Goal: Task Accomplishment & Management: Manage account settings

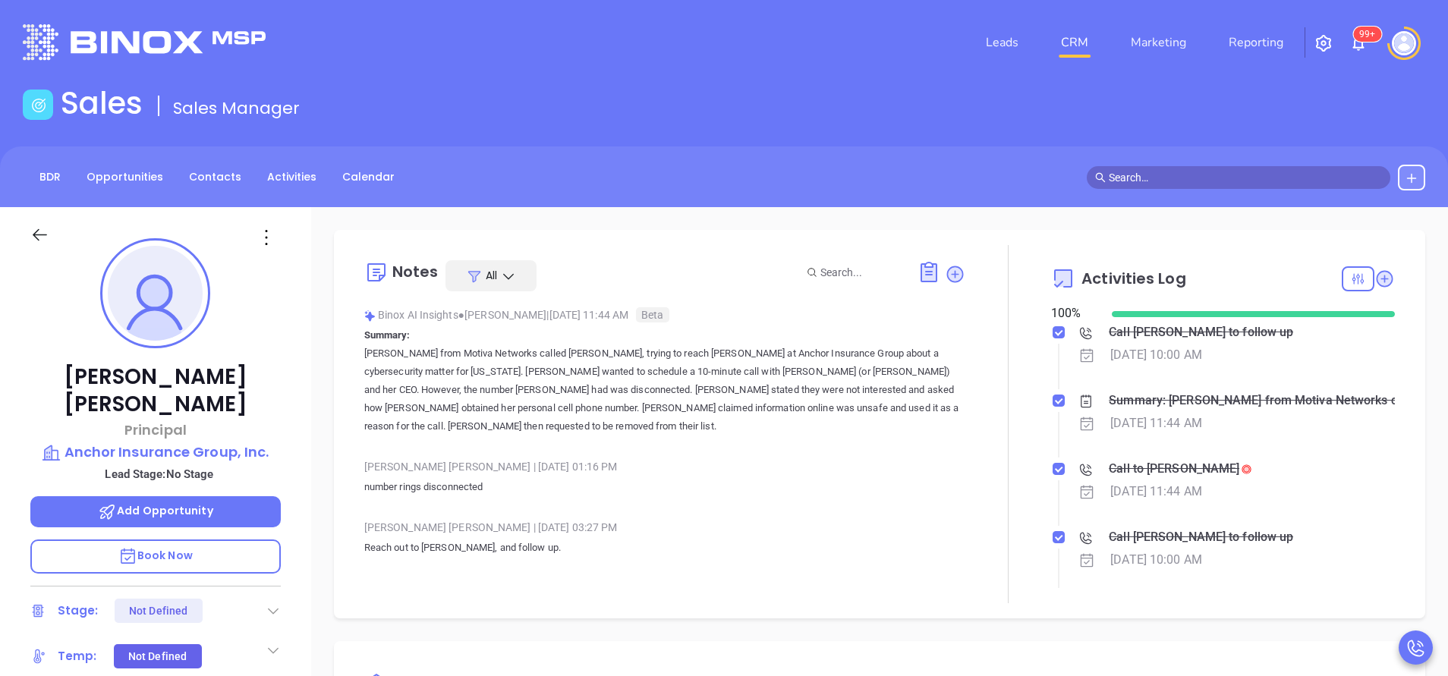
click at [1177, 465] on div "Call to Jill Mcelroy" at bounding box center [1174, 469] width 131 height 23
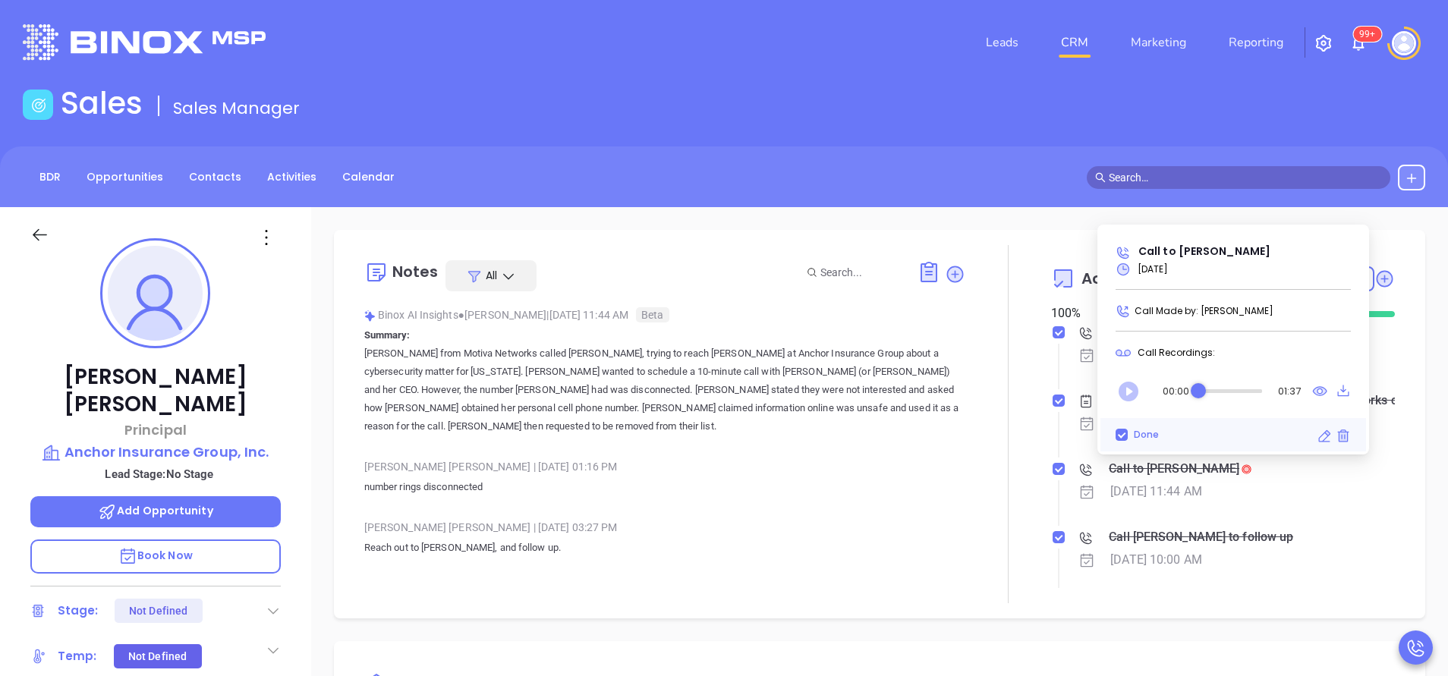
click at [1126, 387] on icon "Play" at bounding box center [1129, 392] width 20 height 20
click at [1132, 392] on icon "Pause" at bounding box center [1129, 392] width 20 height 20
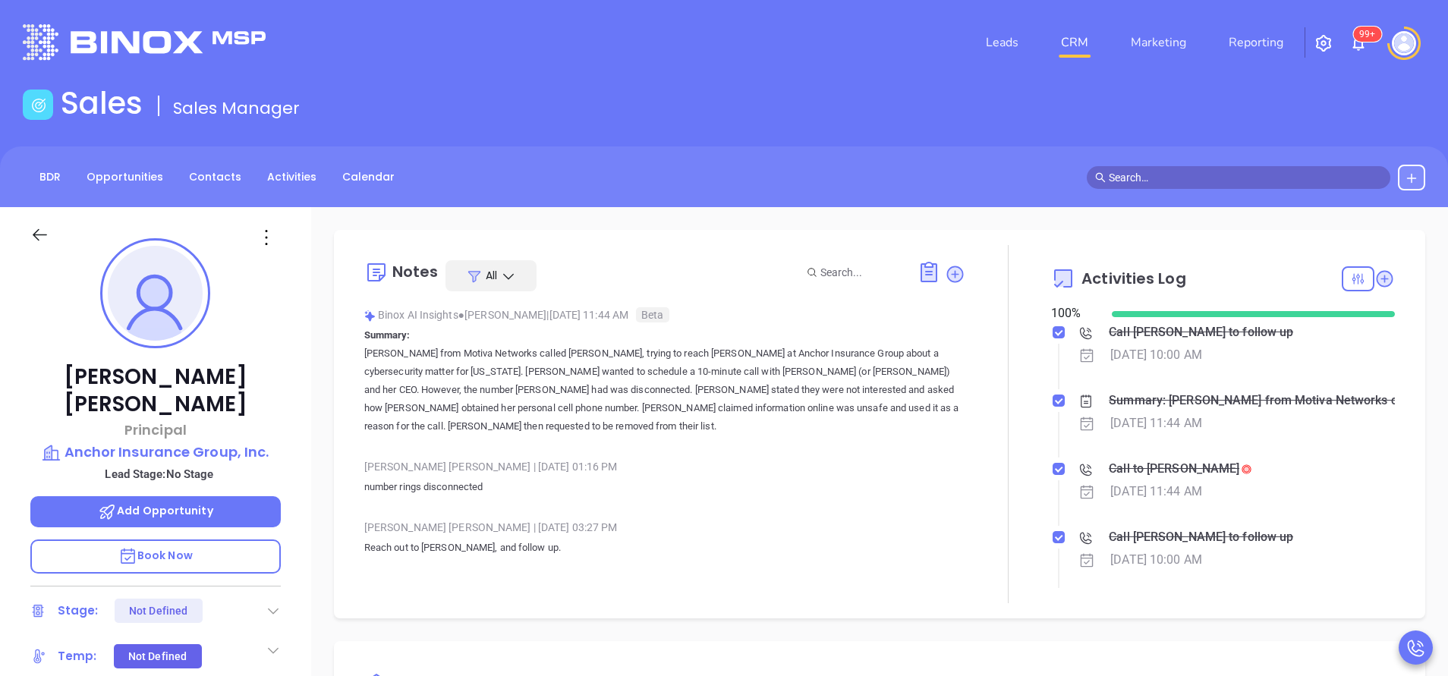
click at [301, 419] on div "Jill Mcelroy Principal Anchor Insurance Group, Inc. Lead Stage: No Stage Add Op…" at bounding box center [155, 630] width 311 height 846
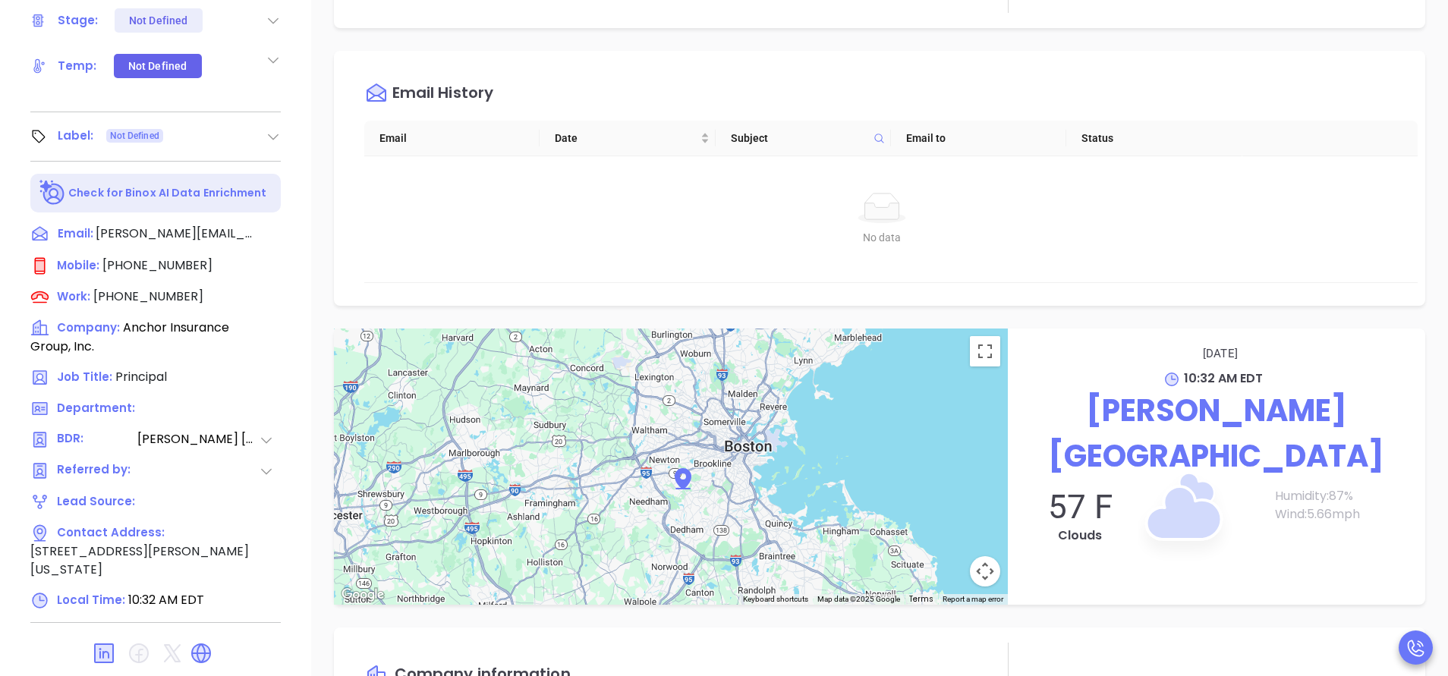
scroll to position [594, 0]
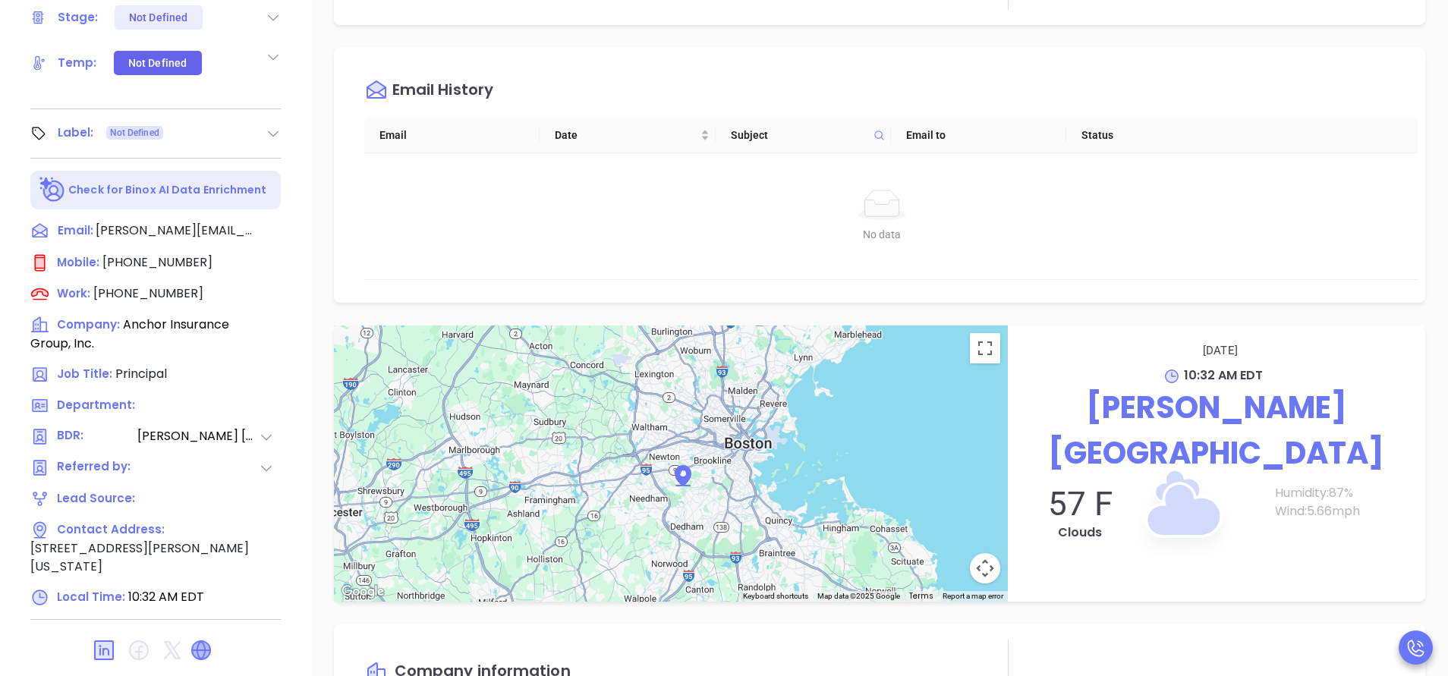
click at [204, 641] on icon at bounding box center [201, 650] width 18 height 18
click at [1061, 281] on div "Email History Email Date Subject Email to Status No data No data" at bounding box center [880, 175] width 1092 height 255
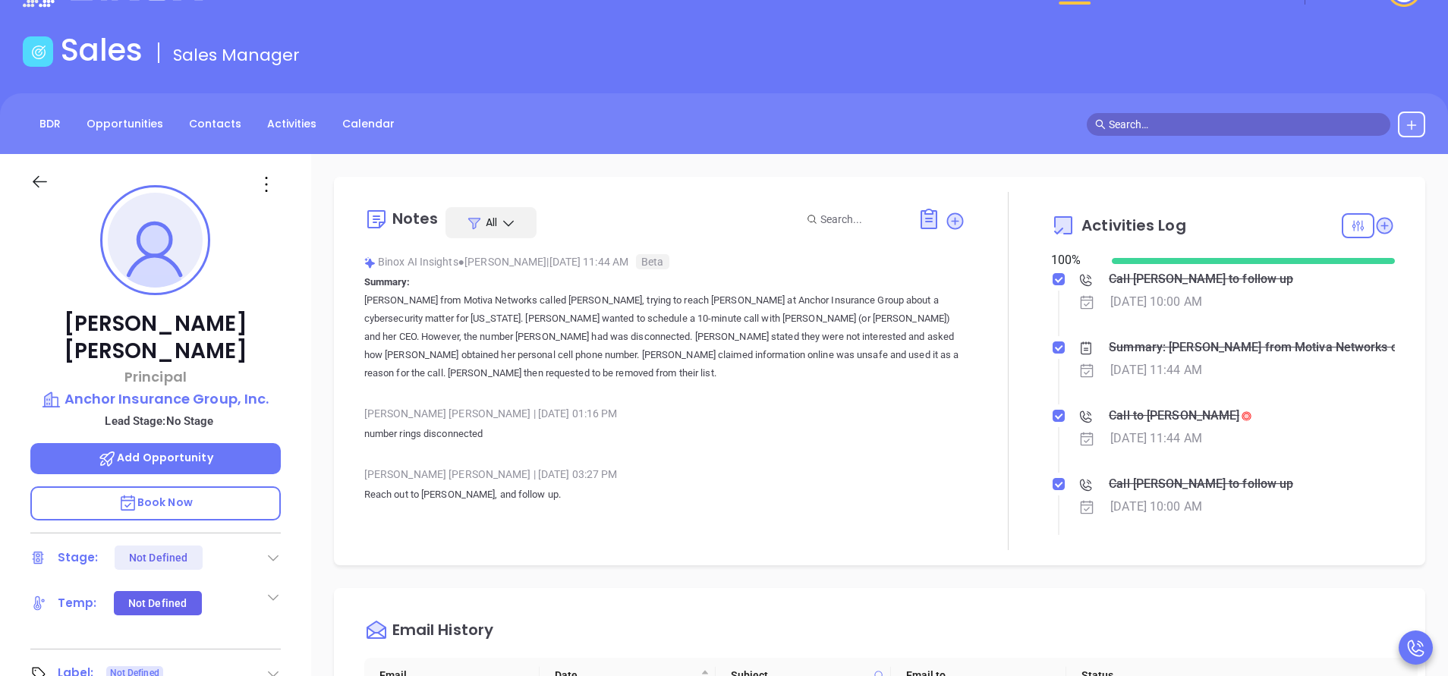
scroll to position [47, 0]
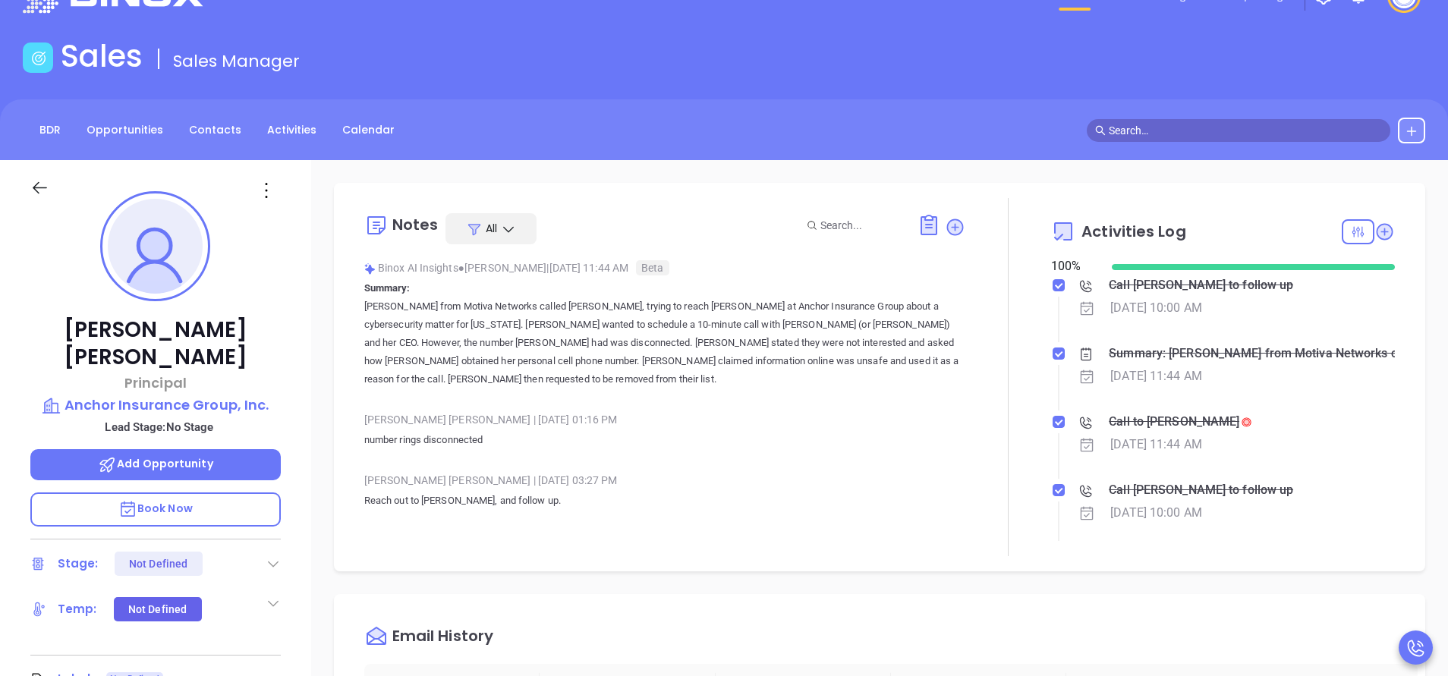
click at [1146, 415] on div "Call to Jill Mcelroy" at bounding box center [1174, 422] width 131 height 23
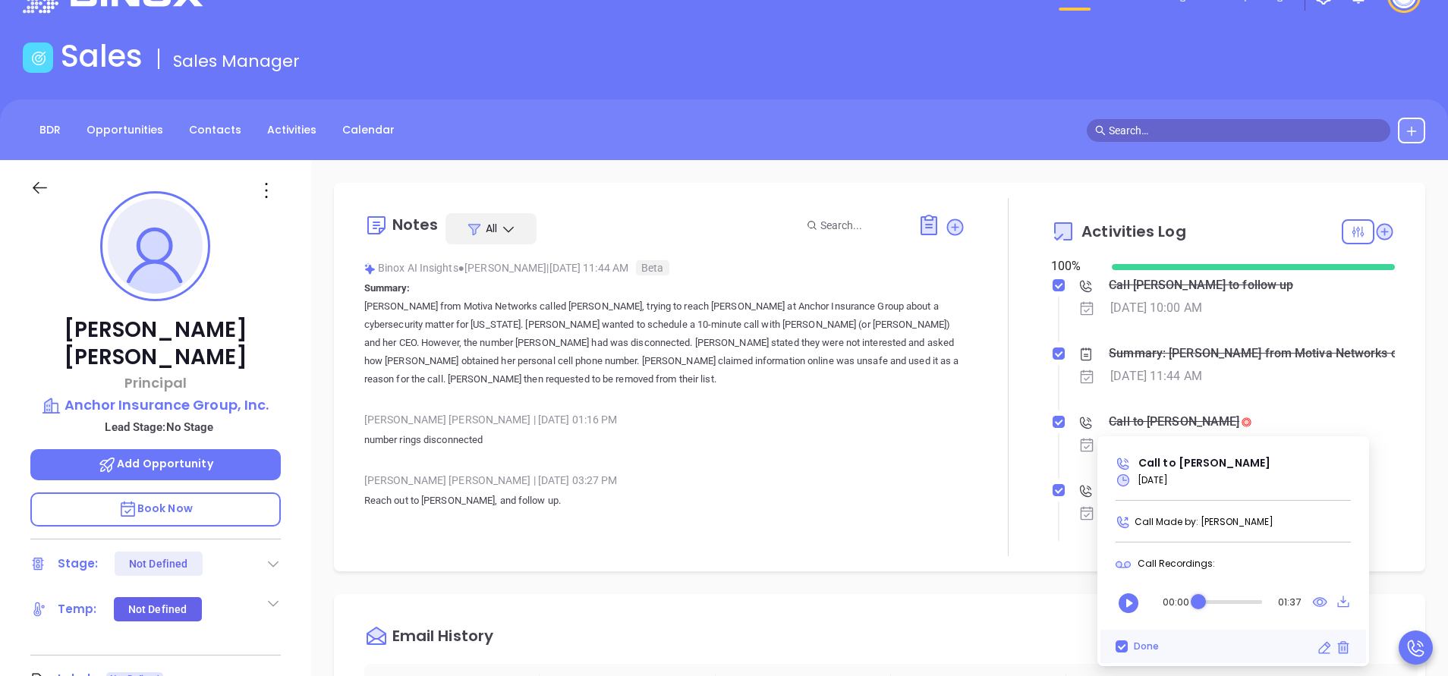
click at [1132, 607] on icon "Play" at bounding box center [1129, 604] width 20 height 20
click at [1132, 607] on icon "Pause" at bounding box center [1129, 604] width 20 height 20
click at [1132, 607] on icon "Play" at bounding box center [1129, 604] width 20 height 20
click at [1132, 607] on icon "Pause" at bounding box center [1129, 604] width 20 height 20
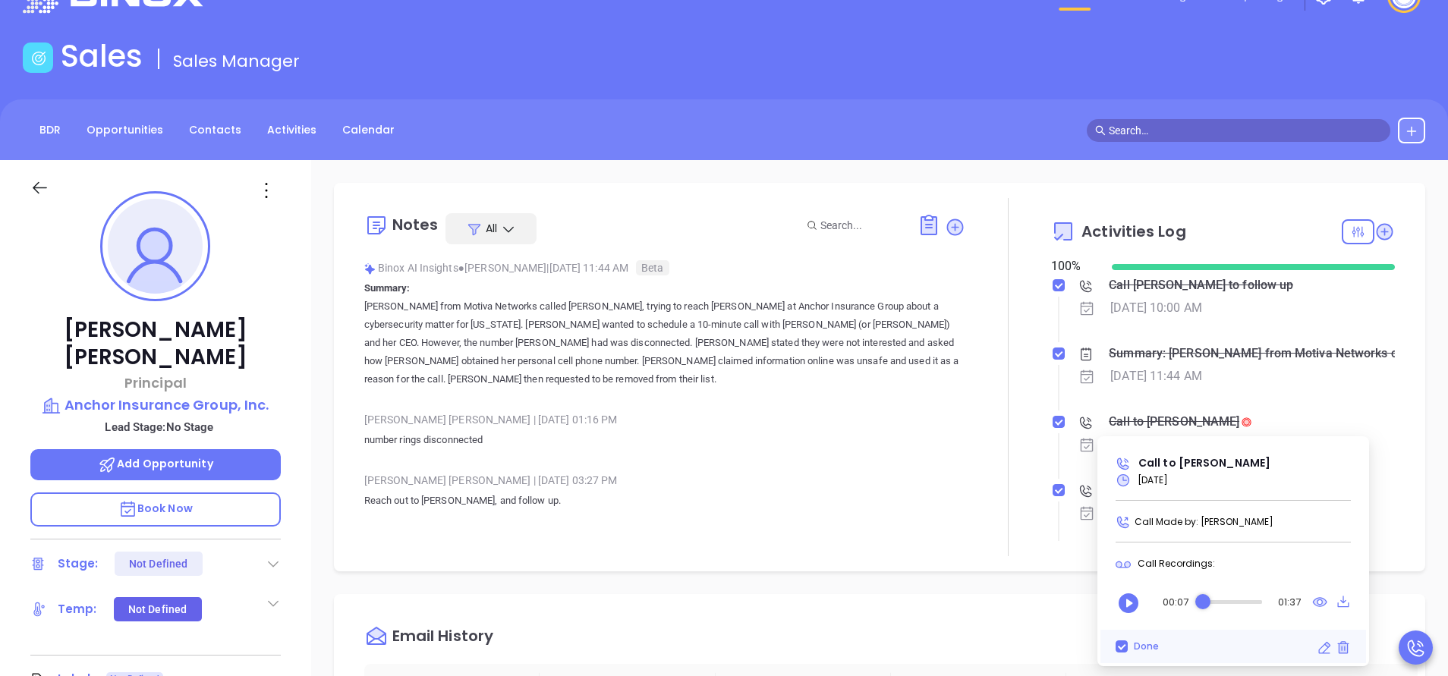
click at [1132, 607] on icon "Play" at bounding box center [1129, 604] width 20 height 20
click at [1124, 601] on icon "Pause" at bounding box center [1129, 604] width 20 height 20
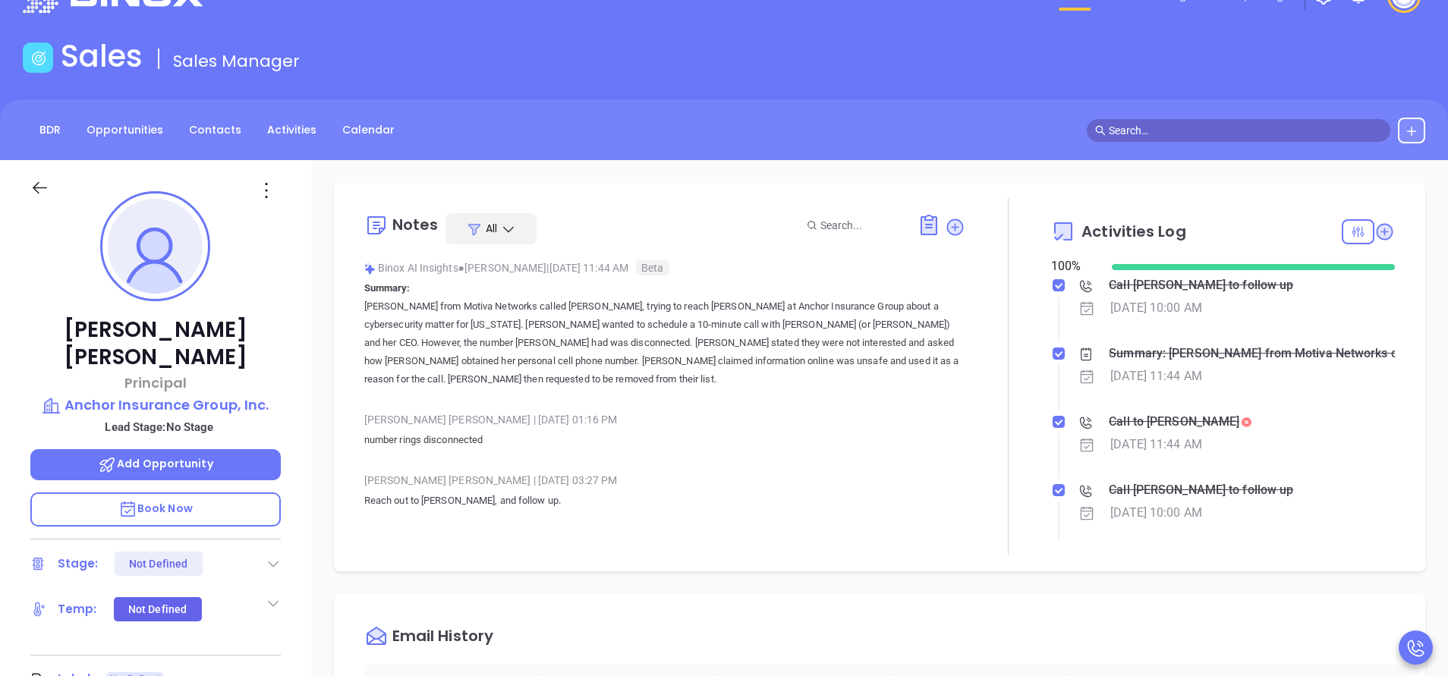
click at [998, 299] on div at bounding box center [1009, 377] width 86 height 358
click at [468, 149] on div "BDR Opportunities Contacts Activities Calendar" at bounding box center [724, 129] width 1448 height 61
click at [308, 369] on div "Jill Mcelroy Principal Anchor Insurance Group, Inc. Lead Stage: No Stage Add Op…" at bounding box center [155, 583] width 311 height 846
click at [1377, 226] on icon at bounding box center [1384, 231] width 15 height 15
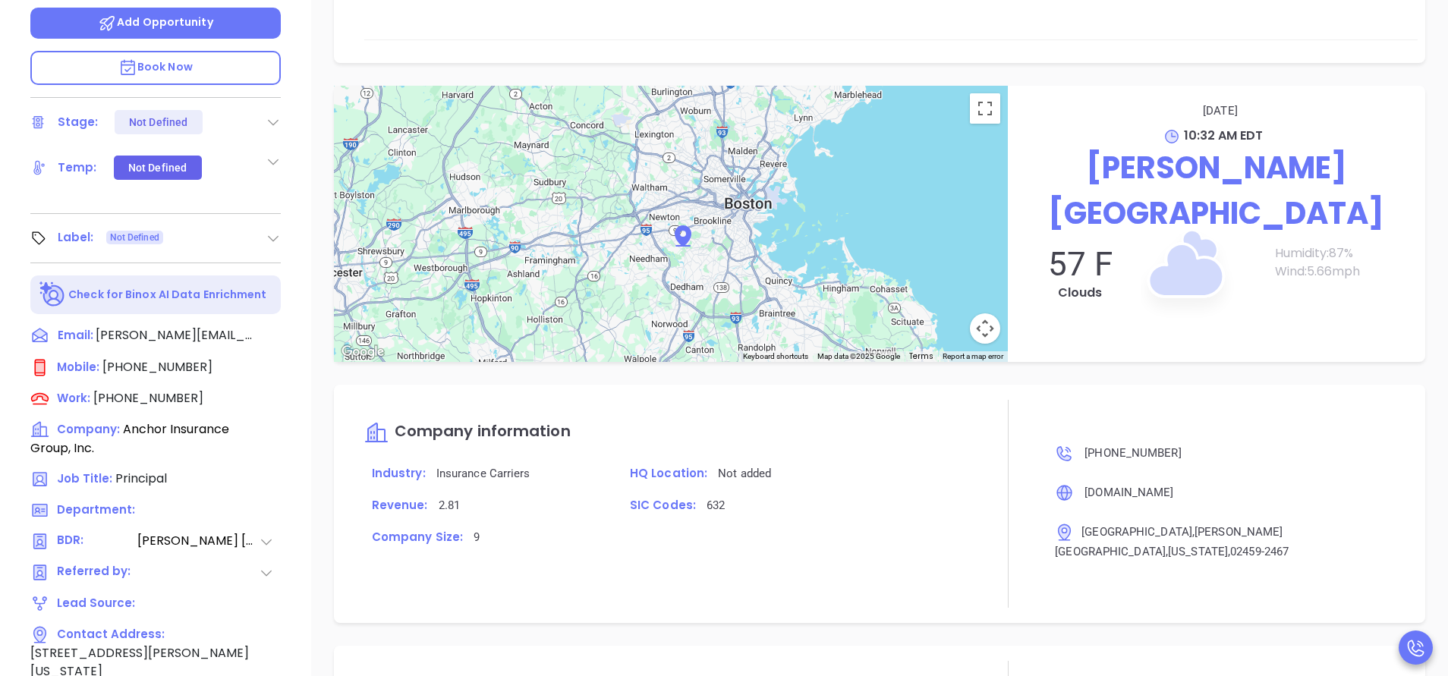
scroll to position [575, 0]
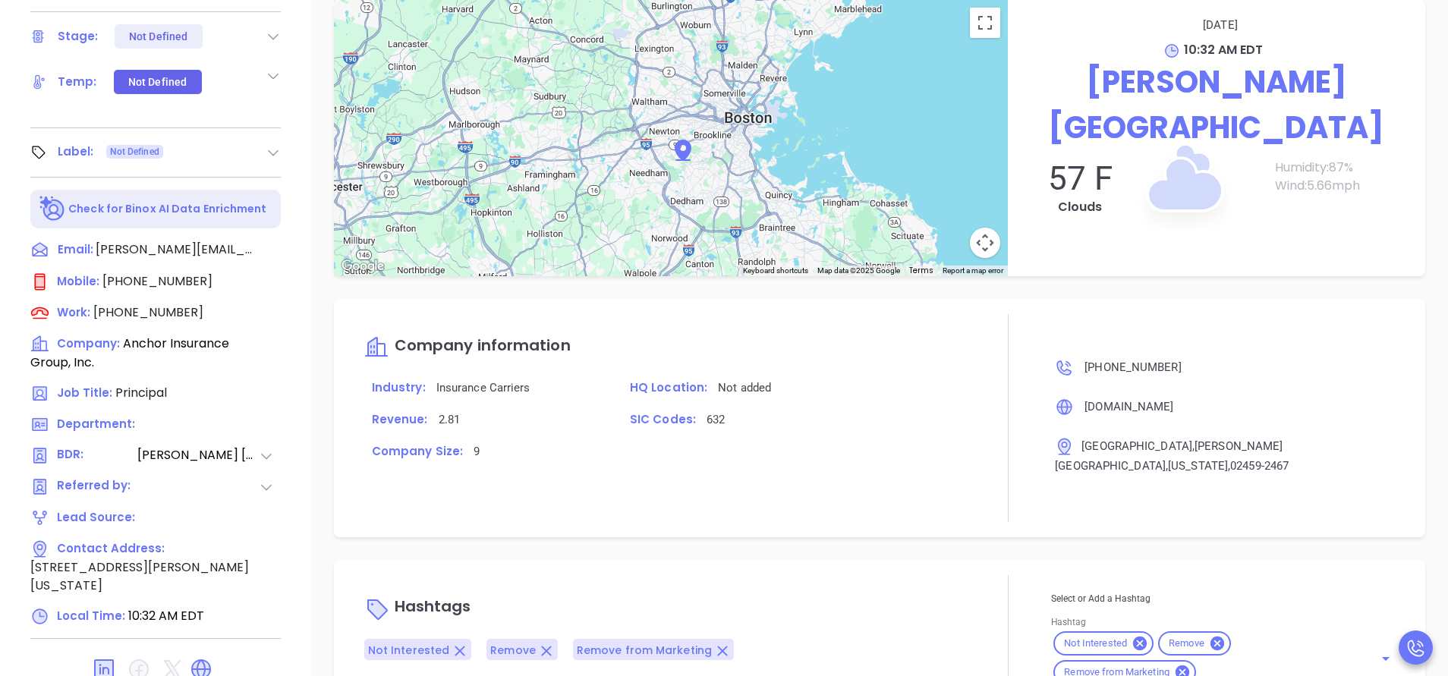
click at [815, 449] on div "Company information Industry: Insurance Carriers HQ Location: Not added Revenue…" at bounding box center [664, 418] width 601 height 208
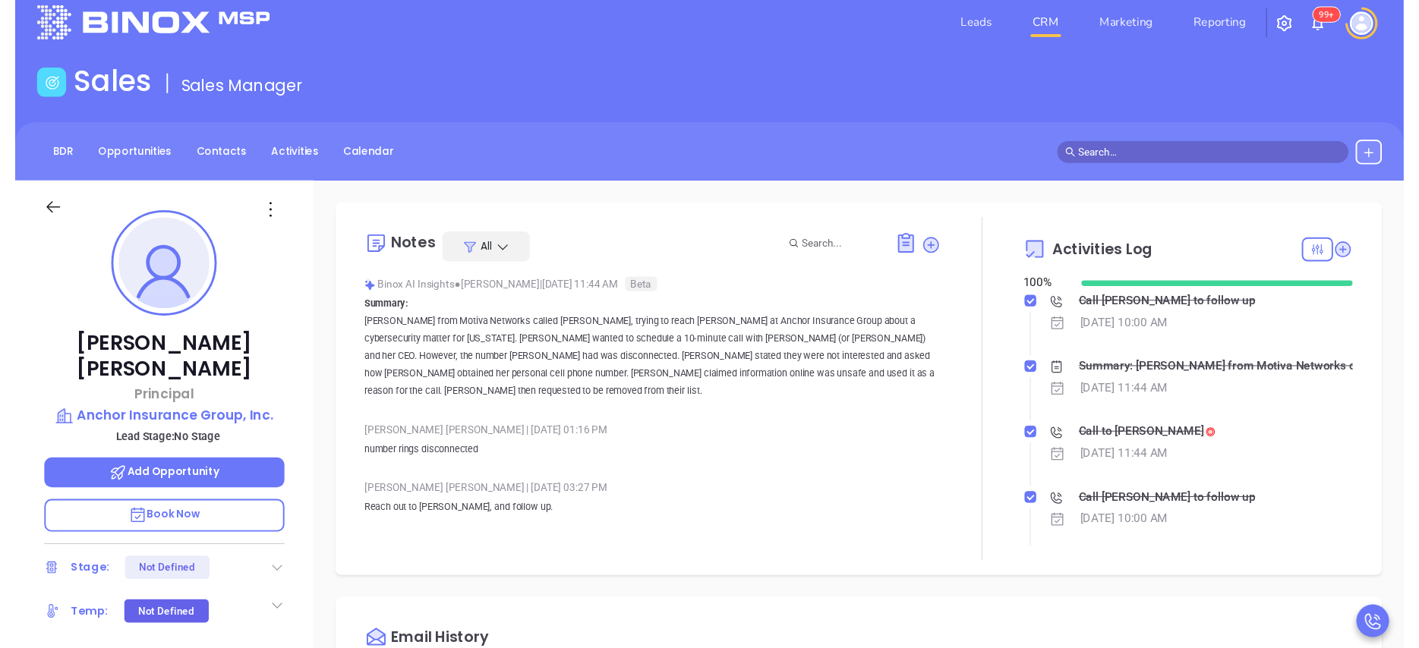
scroll to position [0, 0]
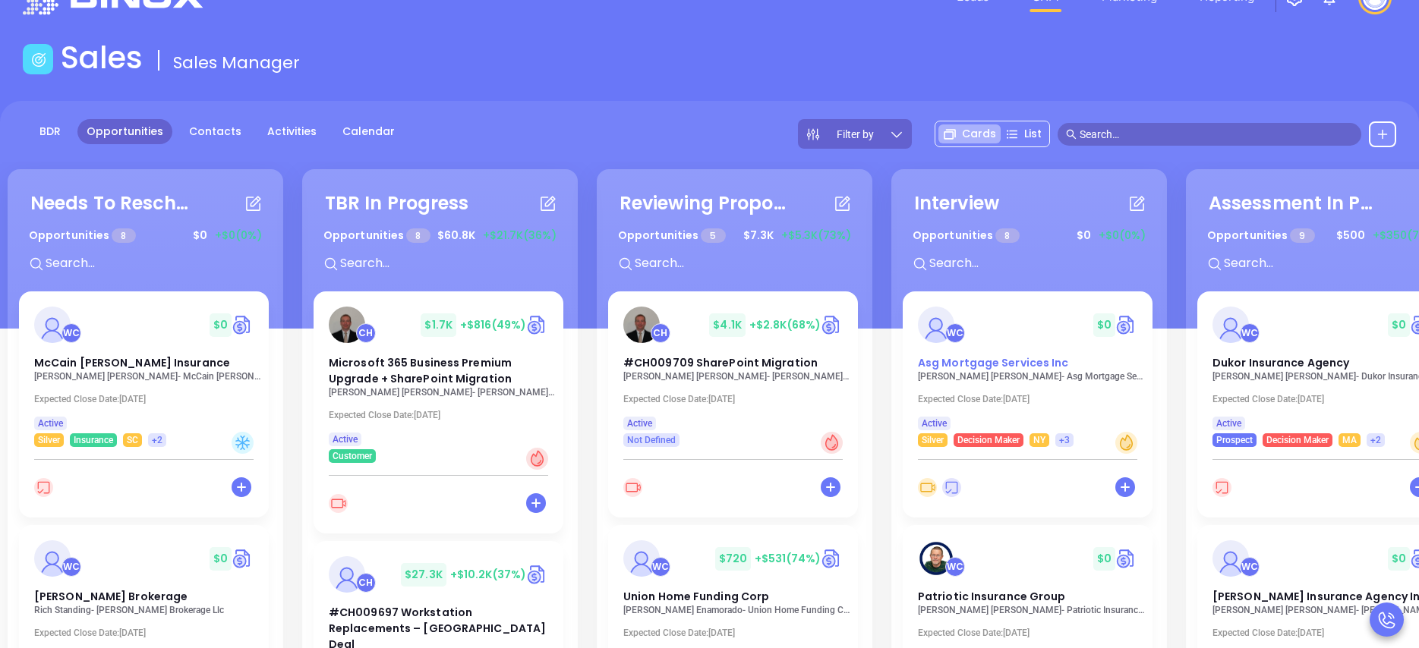
scroll to position [0, 887]
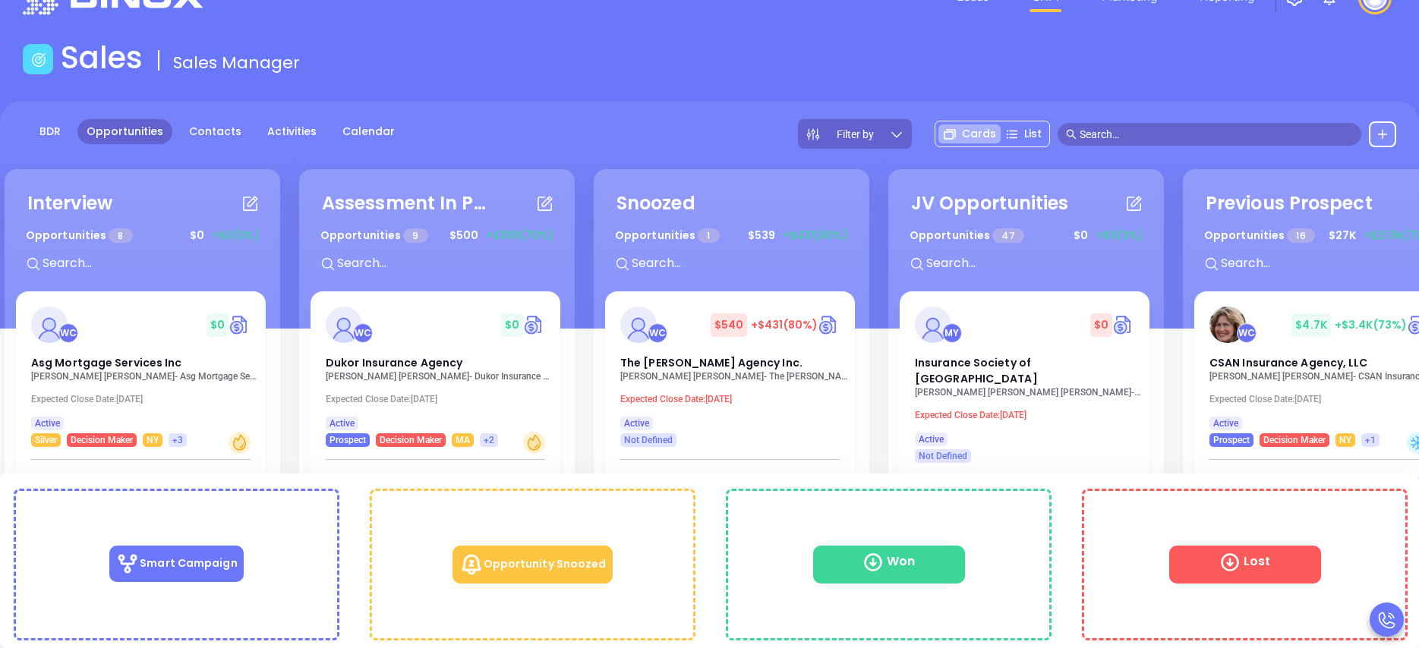
click at [115, 373] on p "Marion Lee - Asg Mortgage Services Inc" at bounding box center [145, 376] width 228 height 11
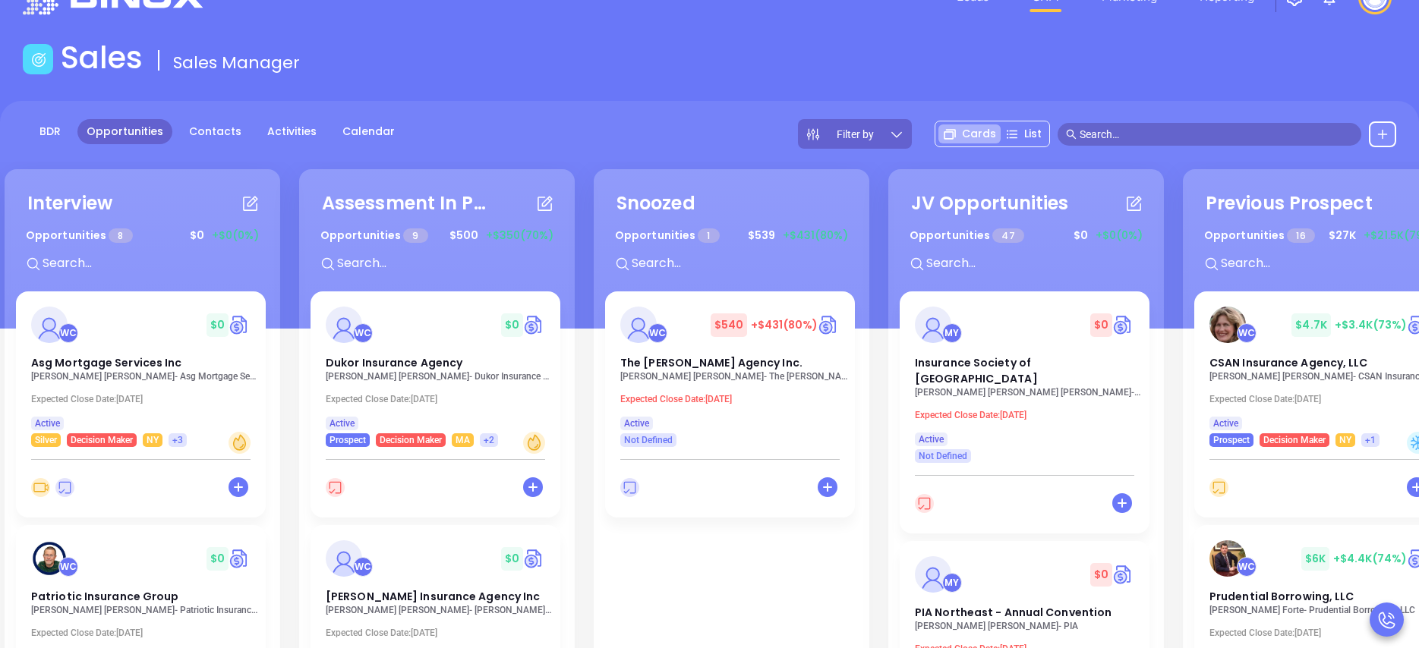
click at [509, 67] on div "Sales Sales Manager" at bounding box center [709, 60] width 1391 height 43
click at [522, 133] on div "BDR Opportunities Contacts Activities Calendar Filter by Cards List" at bounding box center [709, 134] width 1419 height 30
click at [644, 115] on div "BDR Opportunities Contacts Activities Calendar Filter by Cards List" at bounding box center [709, 215] width 1419 height 228
click at [945, 162] on div "Needs To Reschedule Opportunities 8 $ 0 +$0 (0%) + WC $ 0 McCain Atkinson Insur…" at bounding box center [709, 486] width 1419 height 648
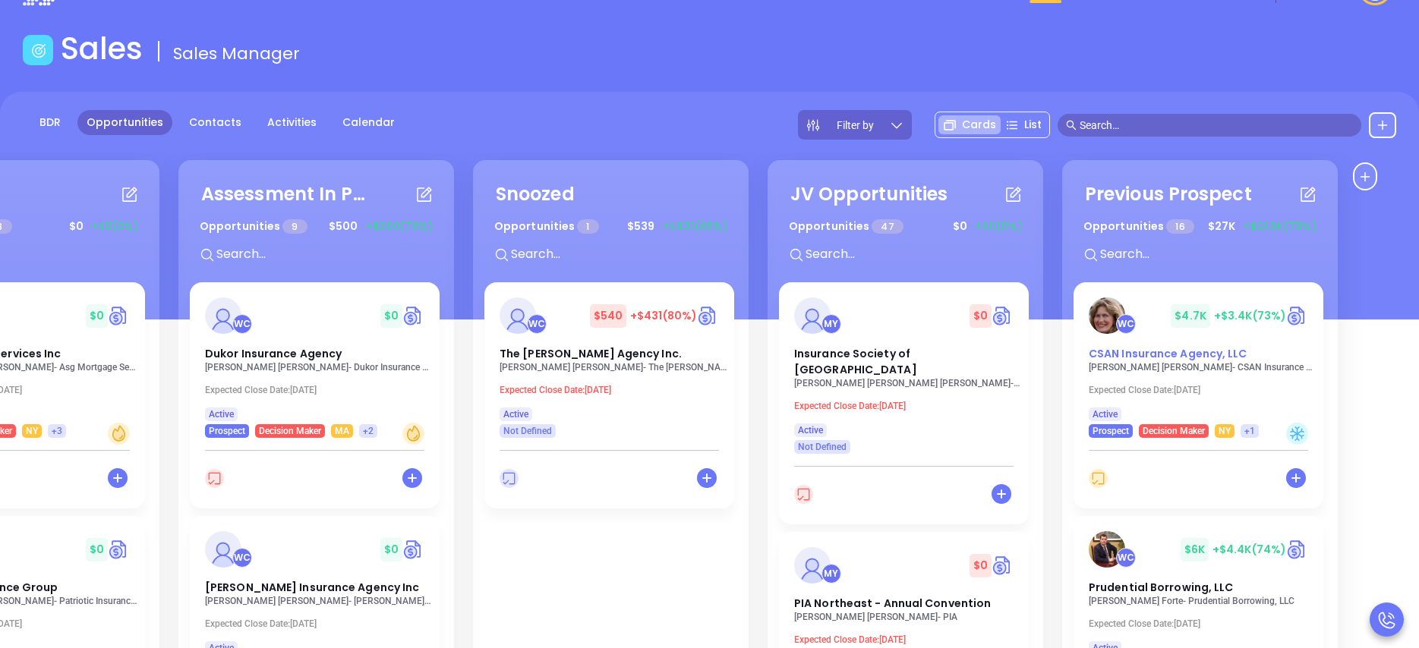
scroll to position [25, 0]
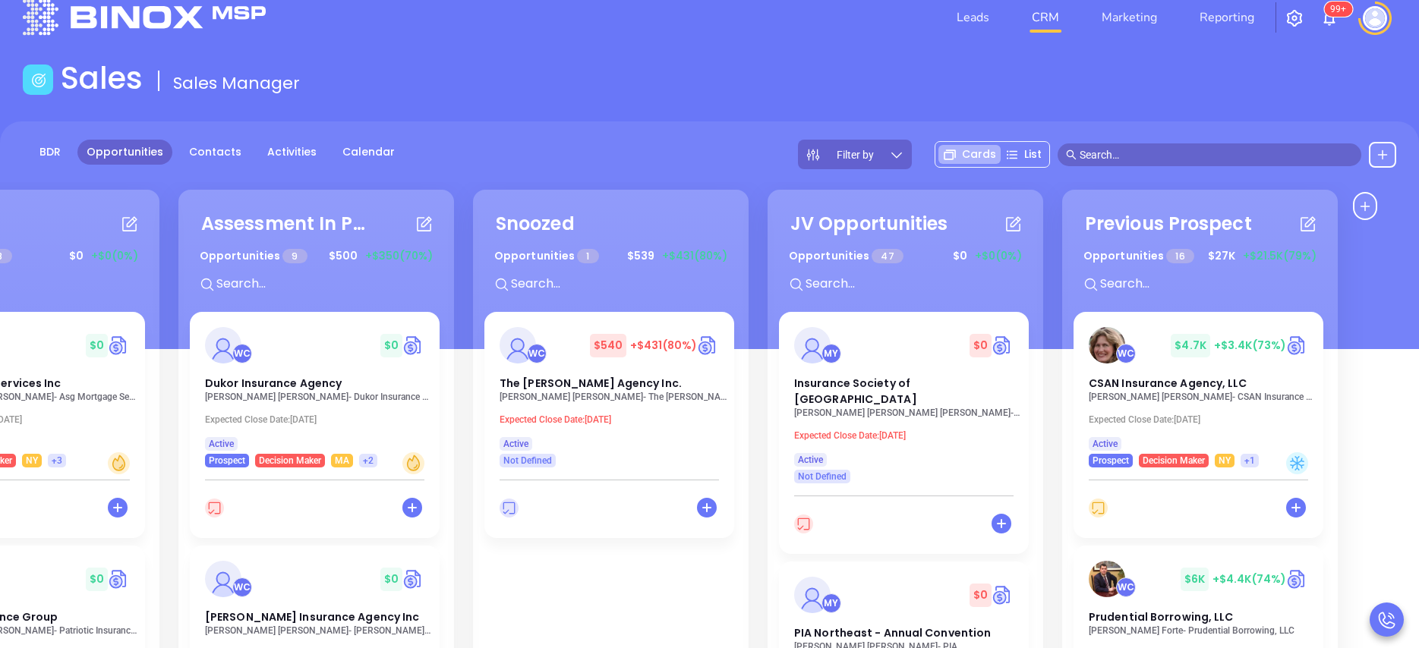
click at [1330, 353] on div "Previous Prospect Opportunities 16 $ 27K +$21.5K (79%) + WC $ 4.7K +$3.4K (73%)…" at bounding box center [1200, 503] width 276 height 626
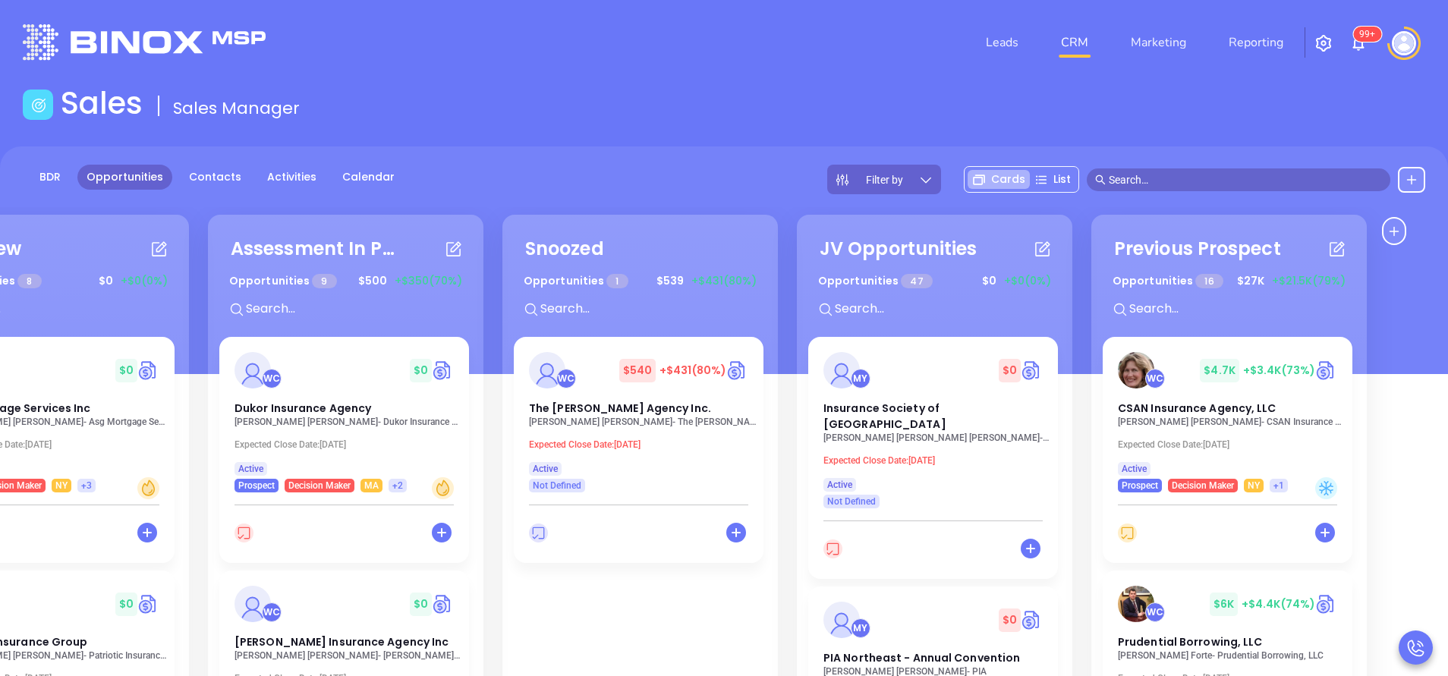
scroll to position [0, 978]
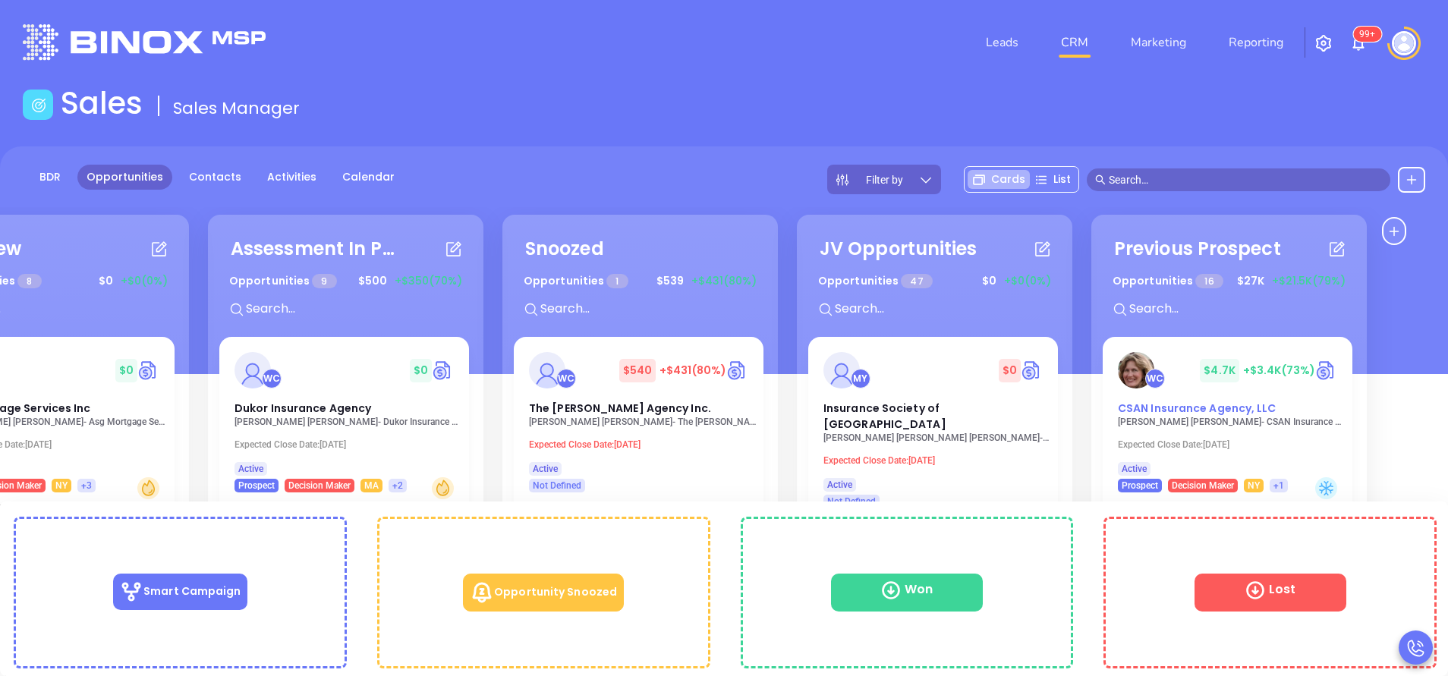
click at [1225, 407] on span "CSAN Insurance Agency, LLC" at bounding box center [1197, 408] width 159 height 15
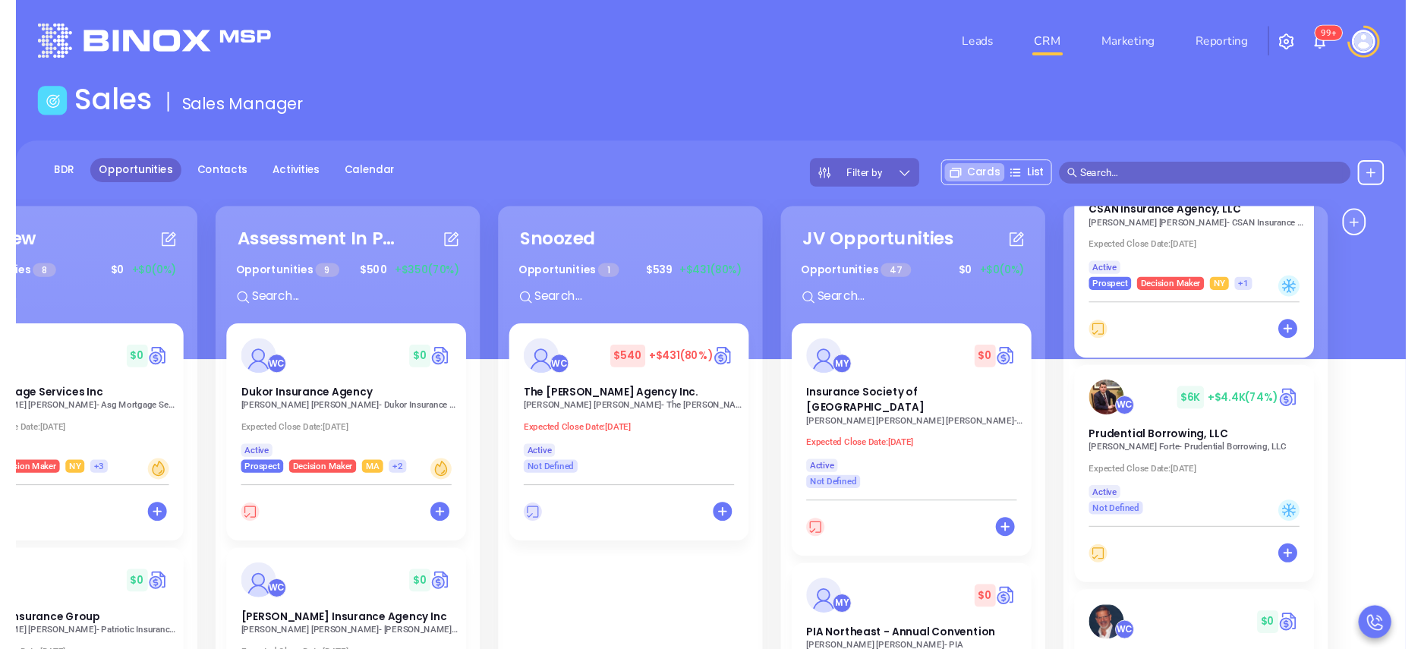
scroll to position [228, 0]
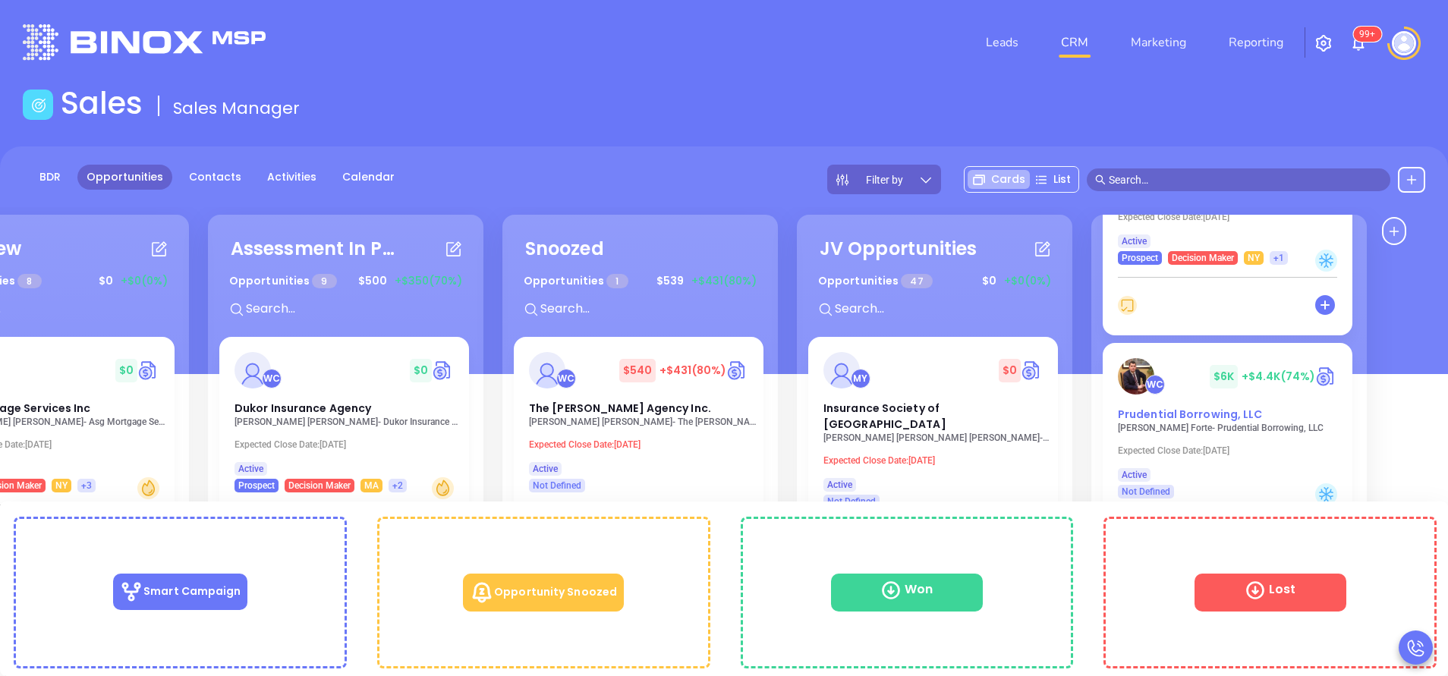
click at [1183, 422] on div "Prudential Borrowing, LLC" at bounding box center [1228, 415] width 238 height 16
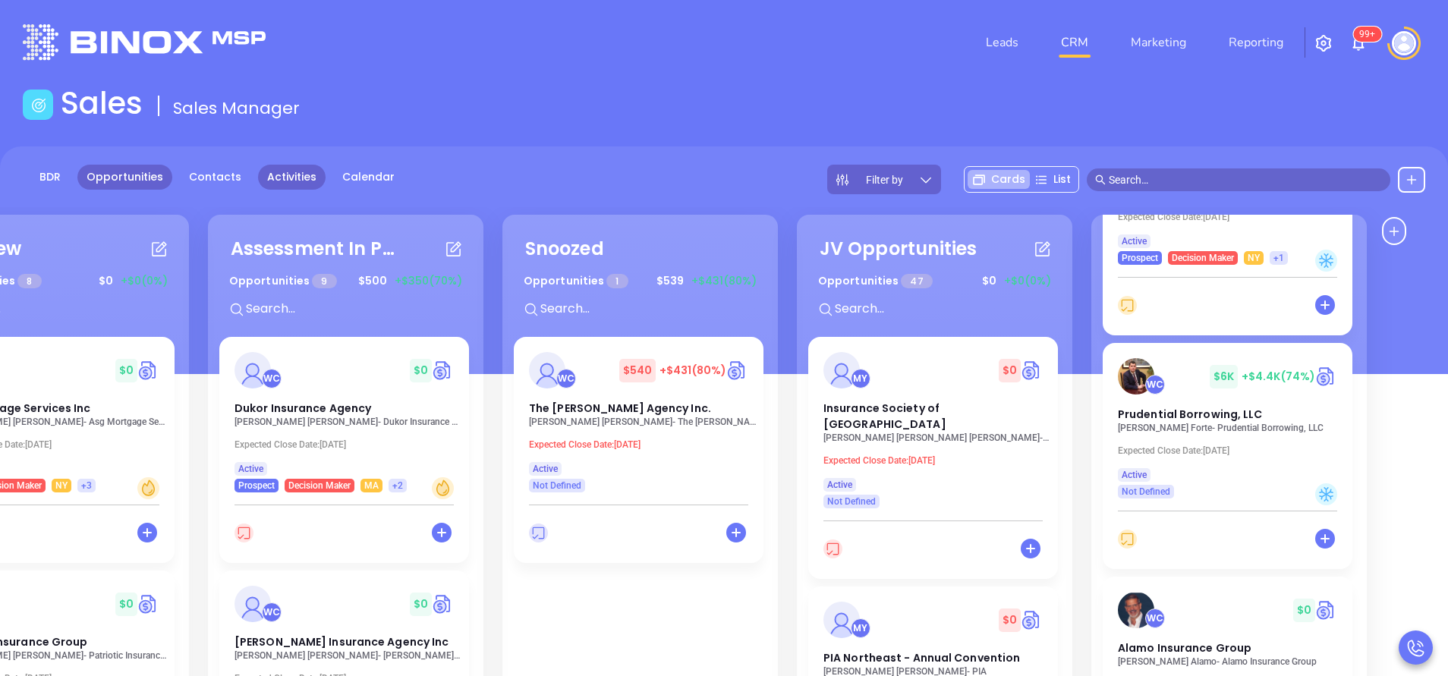
click at [293, 181] on link "Activities" at bounding box center [292, 177] width 68 height 25
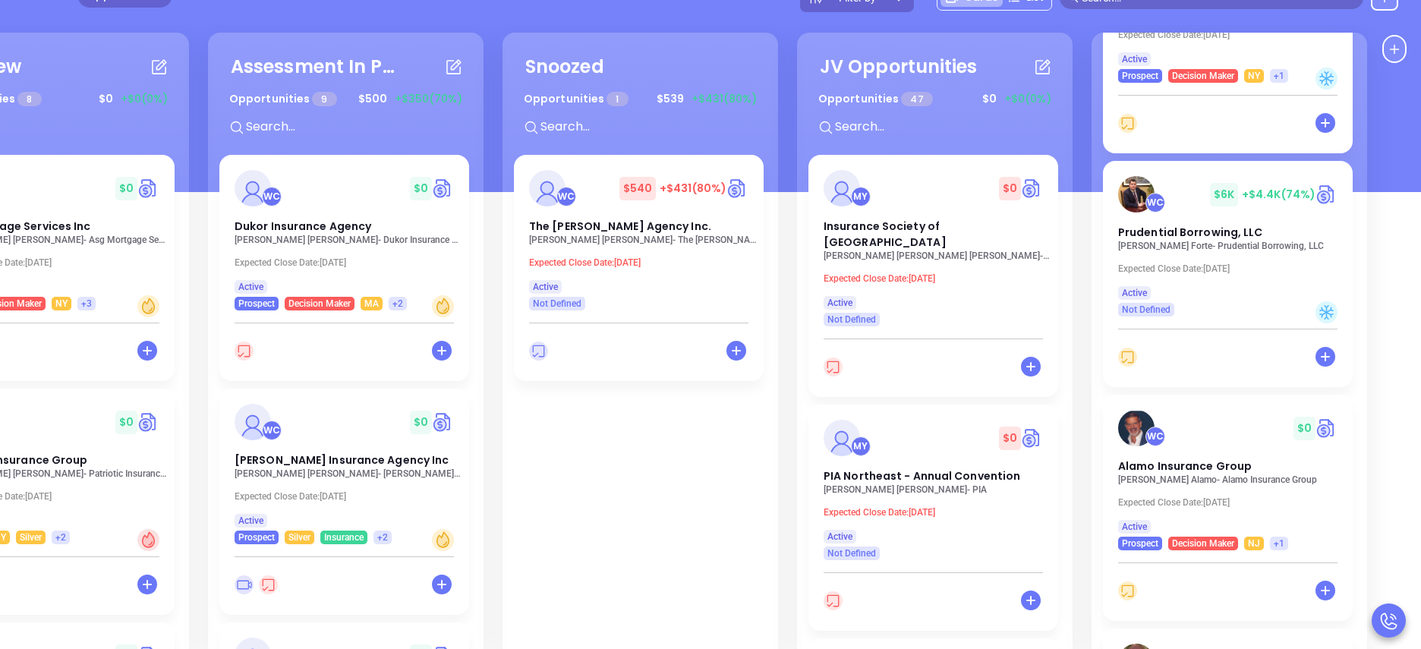
scroll to position [207, 0]
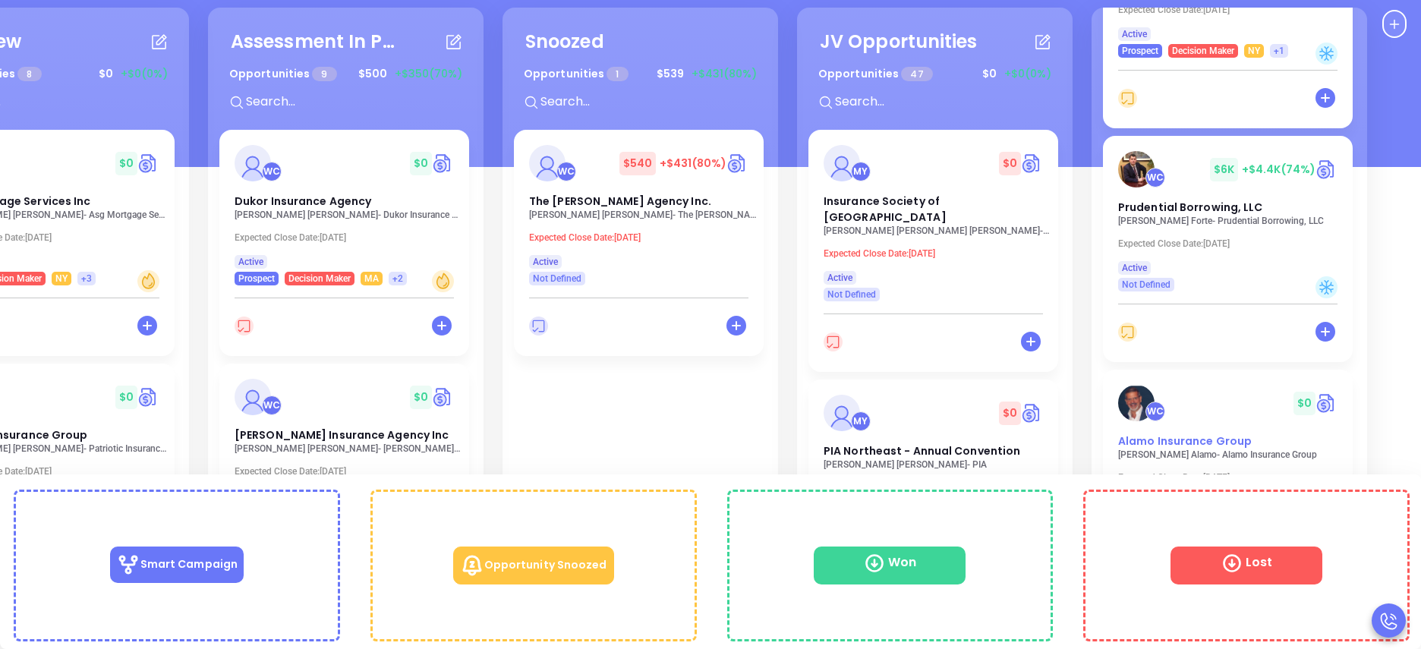
click at [1182, 447] on span "Alamo Insurance Group" at bounding box center [1185, 440] width 134 height 15
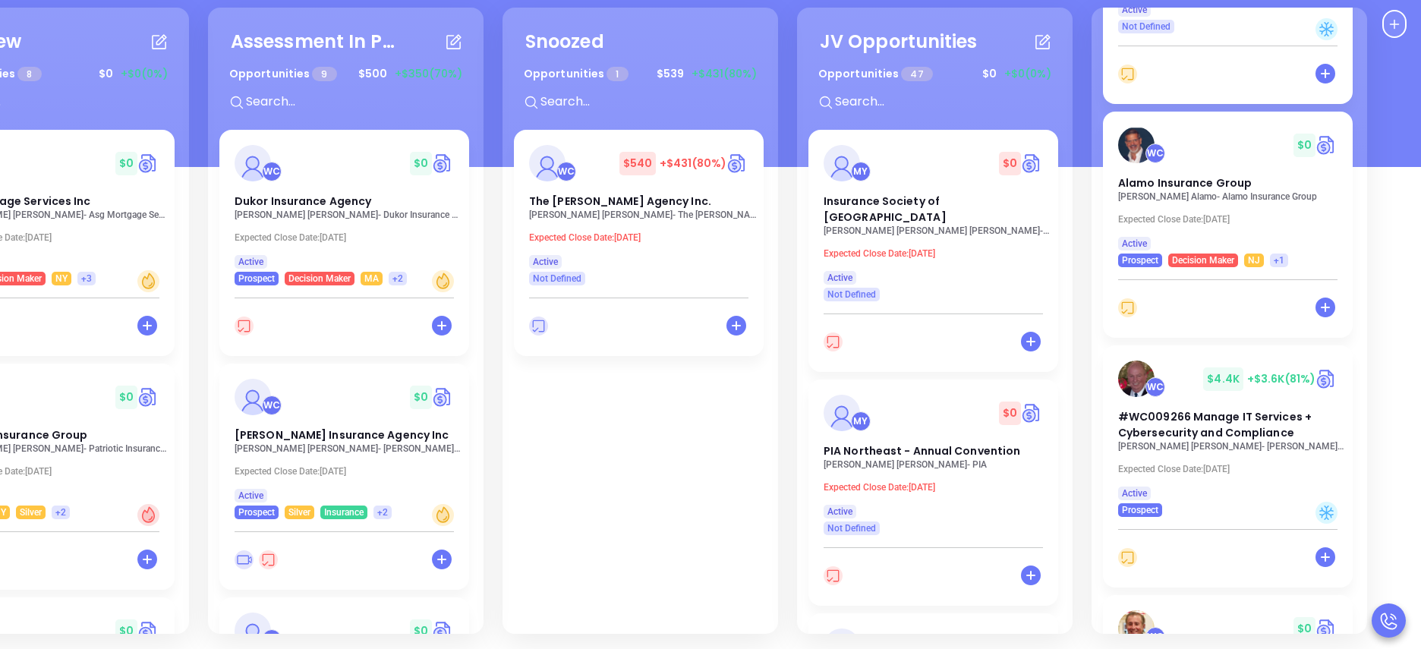
scroll to position [501, 0]
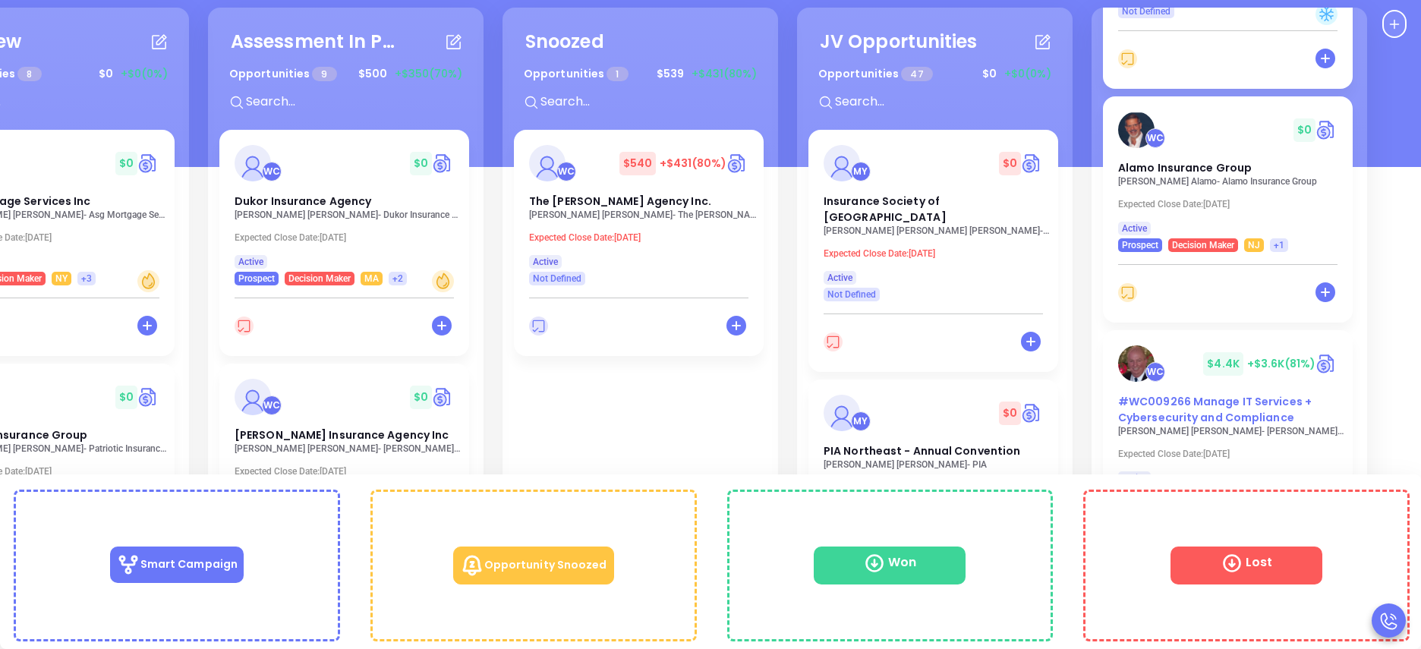
click at [1205, 413] on span "#WC009266 Manage IT Services + Cybersecurity and Compliance" at bounding box center [1215, 409] width 194 height 31
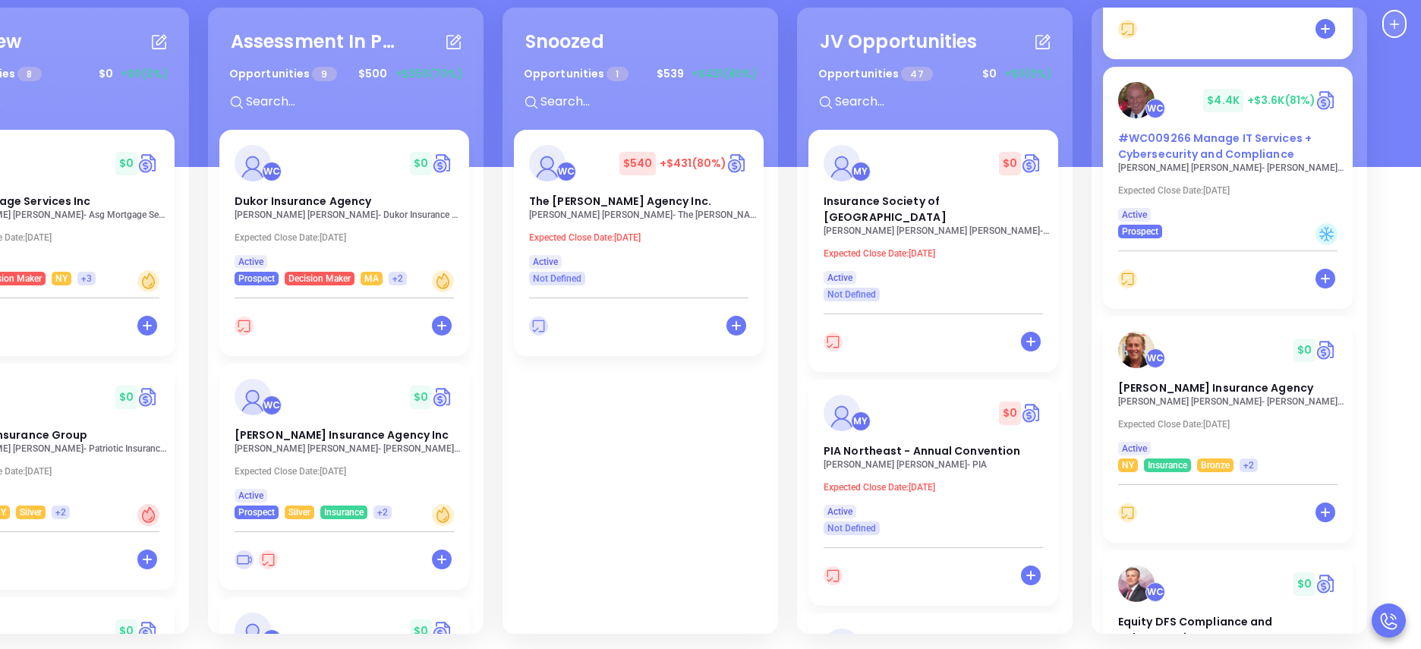
scroll to position [774, 0]
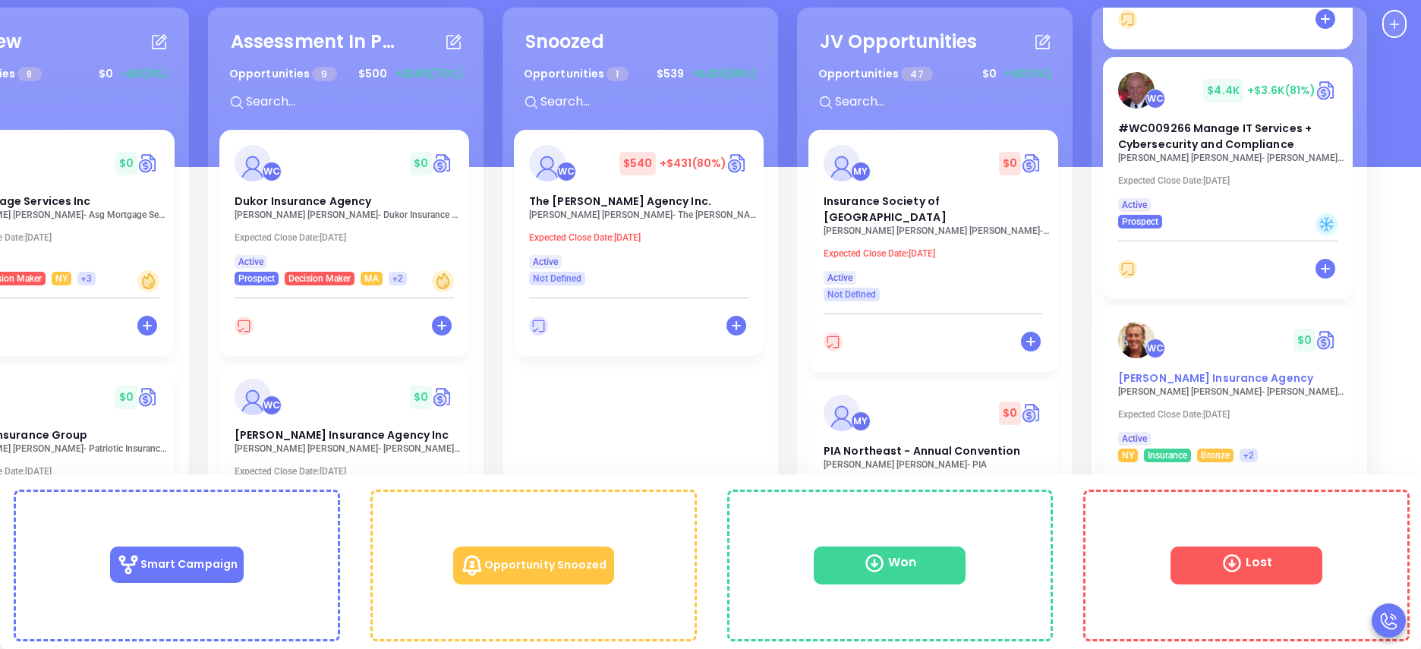
click at [1172, 381] on span "Ackerly Insurance Agency" at bounding box center [1215, 377] width 195 height 15
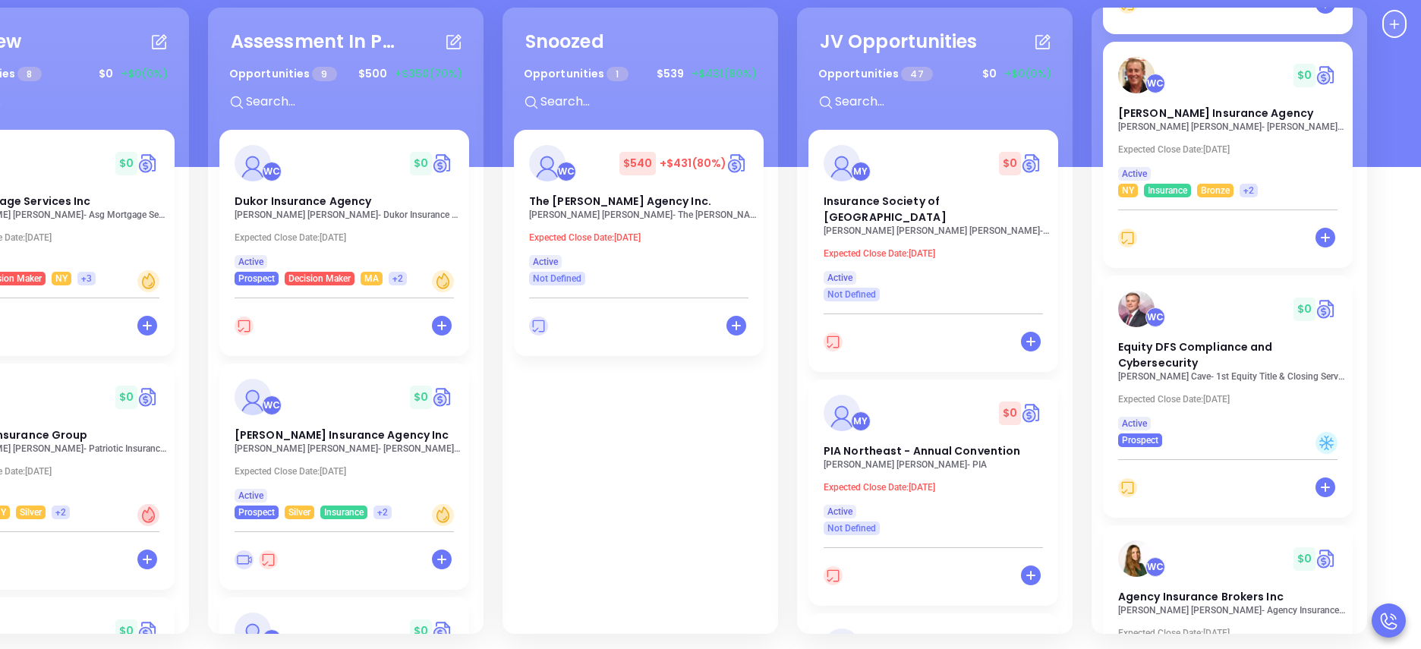
scroll to position [1139, 0]
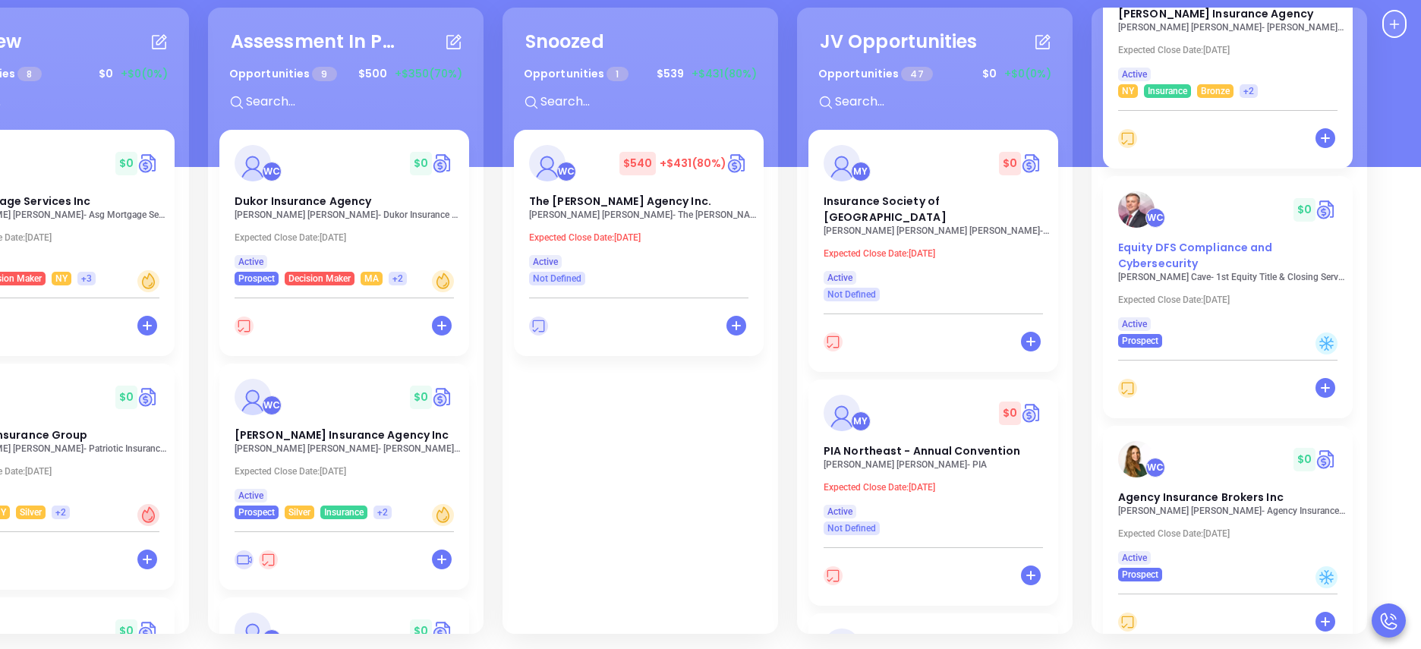
click at [1180, 258] on span "Equity DFS Compliance and Cybersecurity" at bounding box center [1195, 255] width 155 height 31
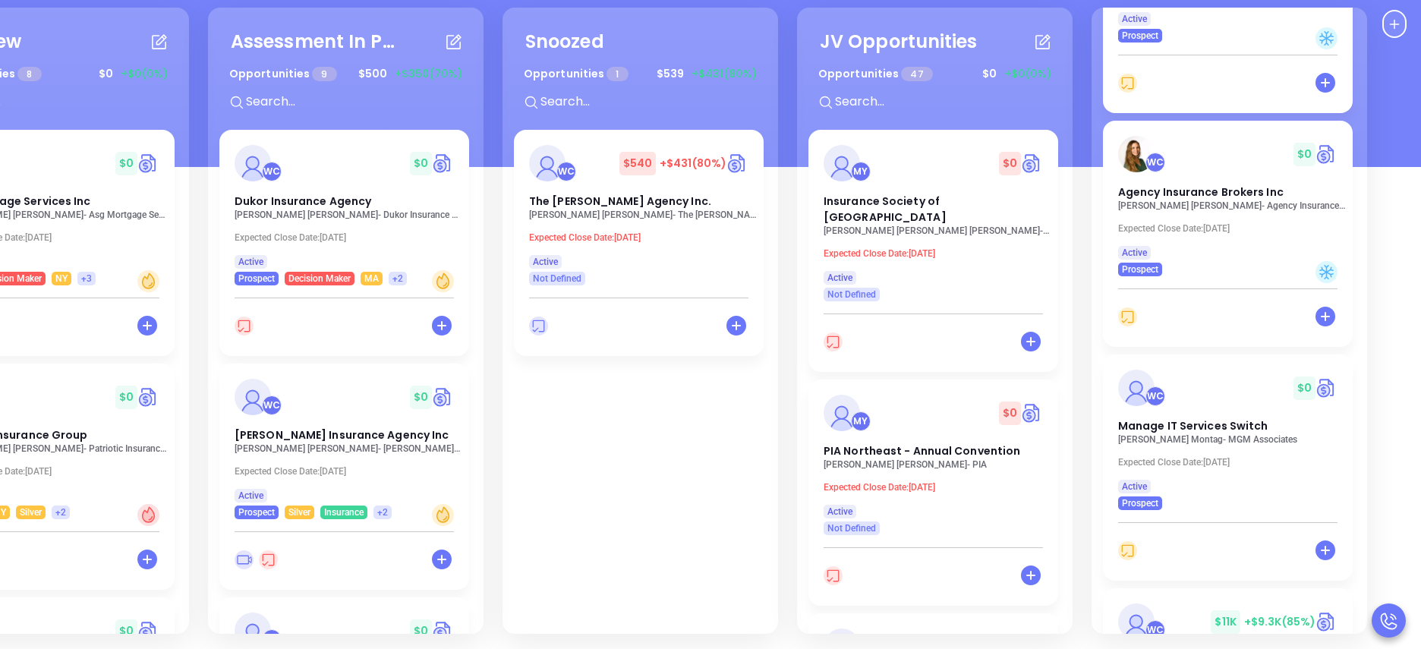
scroll to position [1412, 0]
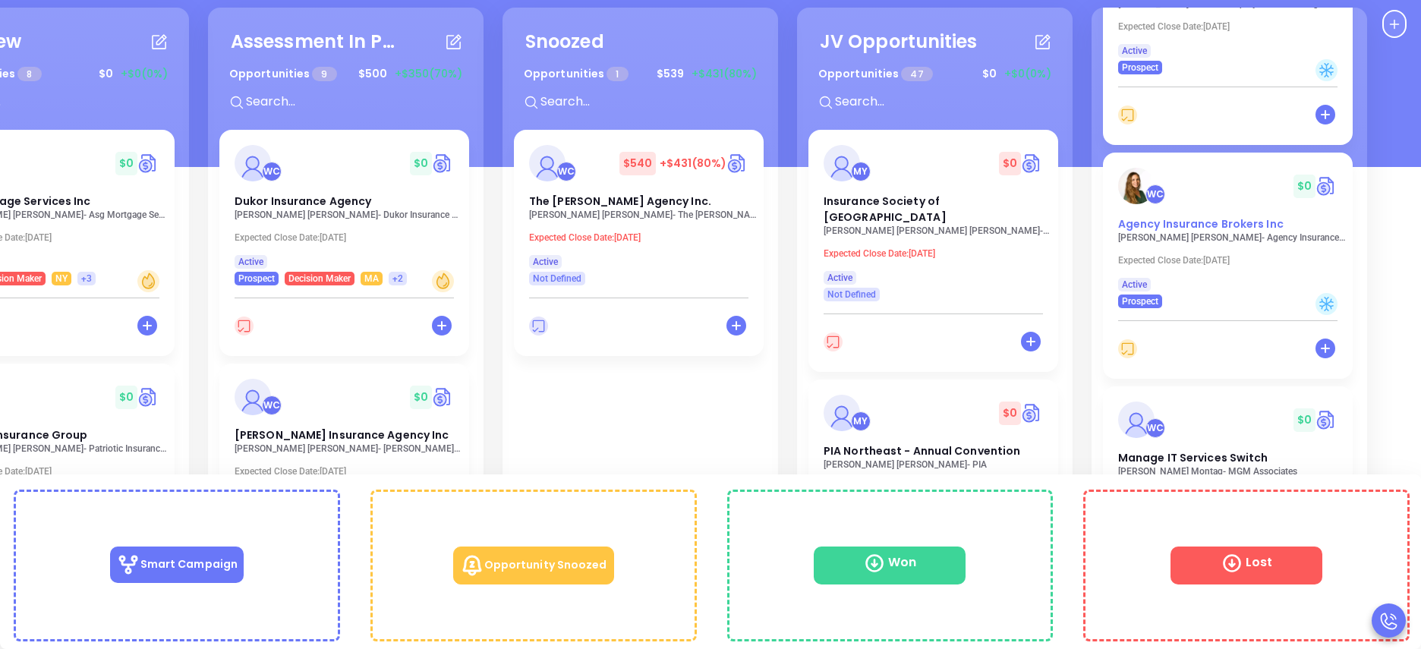
click at [1196, 230] on span "Agency Insurance Brokers Inc" at bounding box center [1200, 223] width 165 height 15
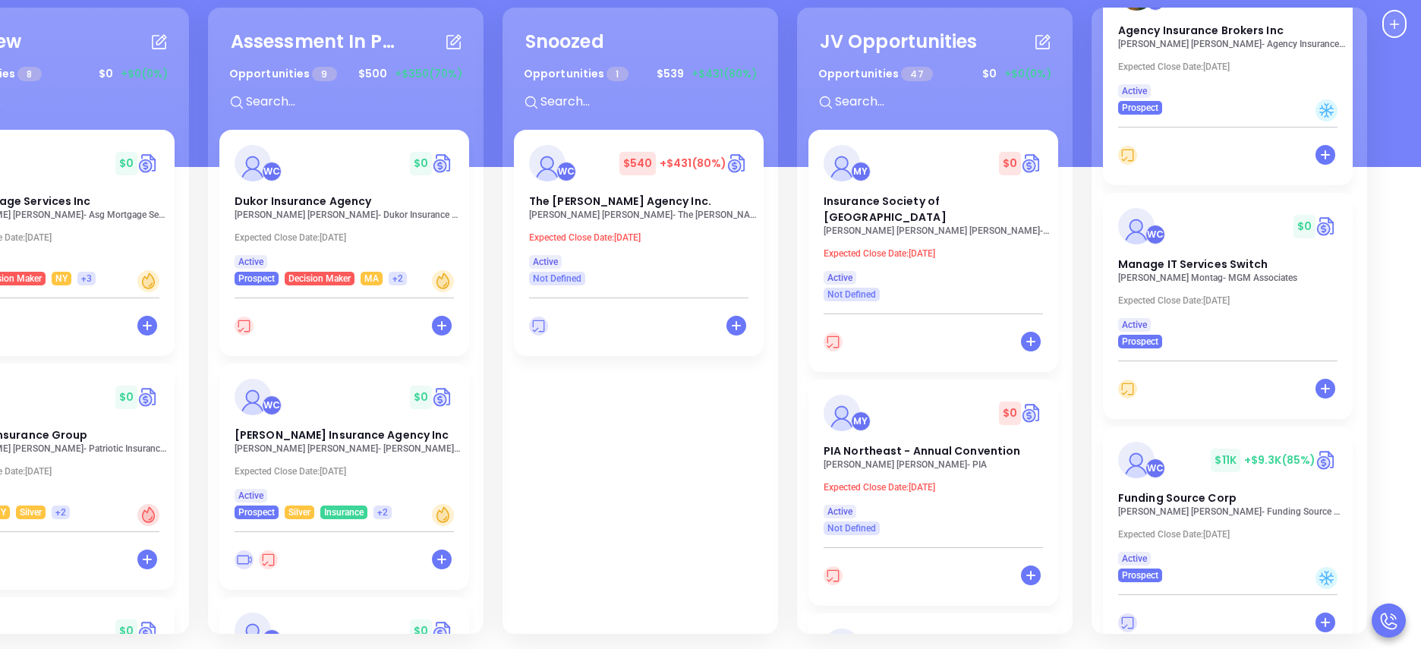
scroll to position [1640, 0]
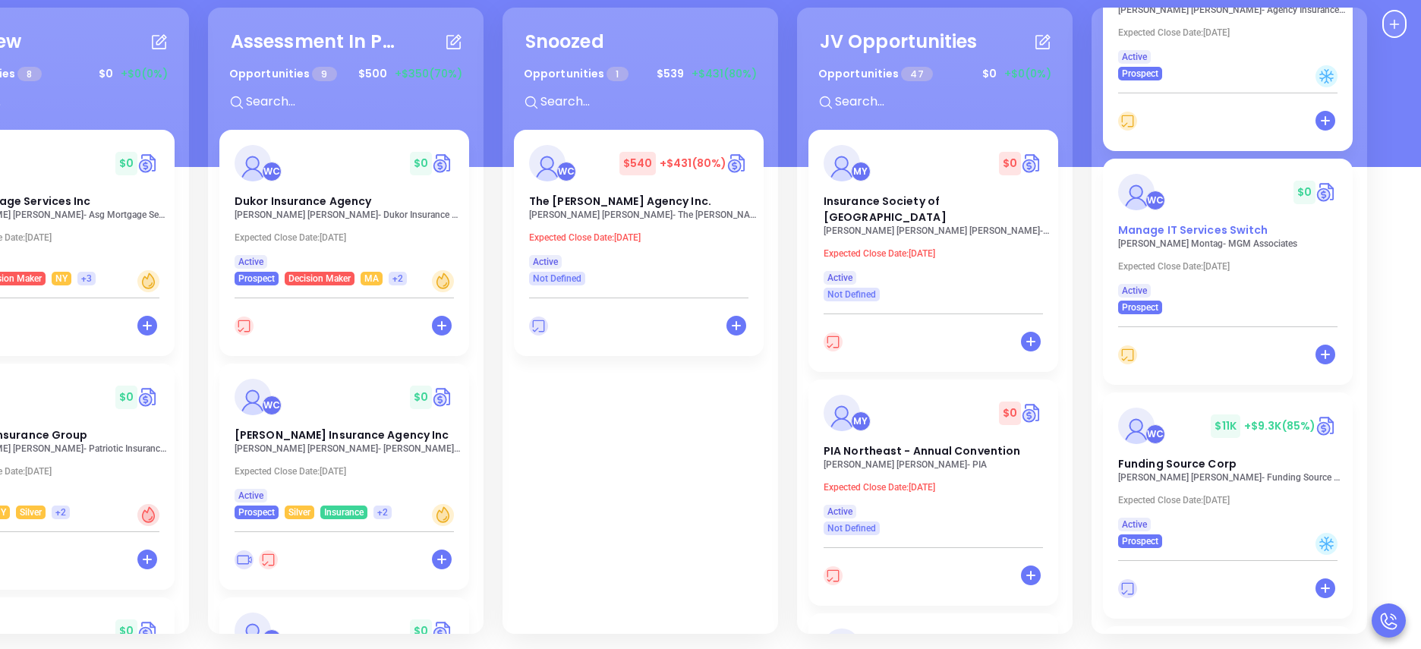
click at [1170, 236] on span "Manage IT Services Switch" at bounding box center [1193, 229] width 150 height 15
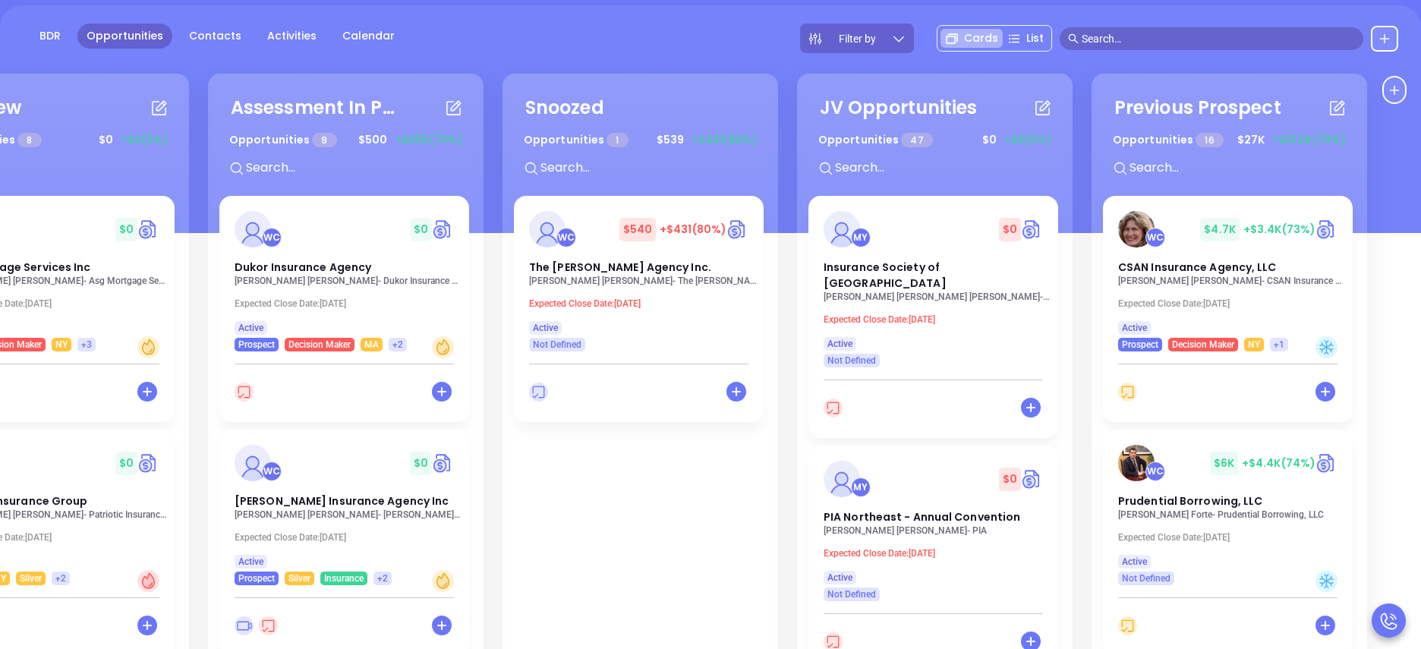
scroll to position [0, 0]
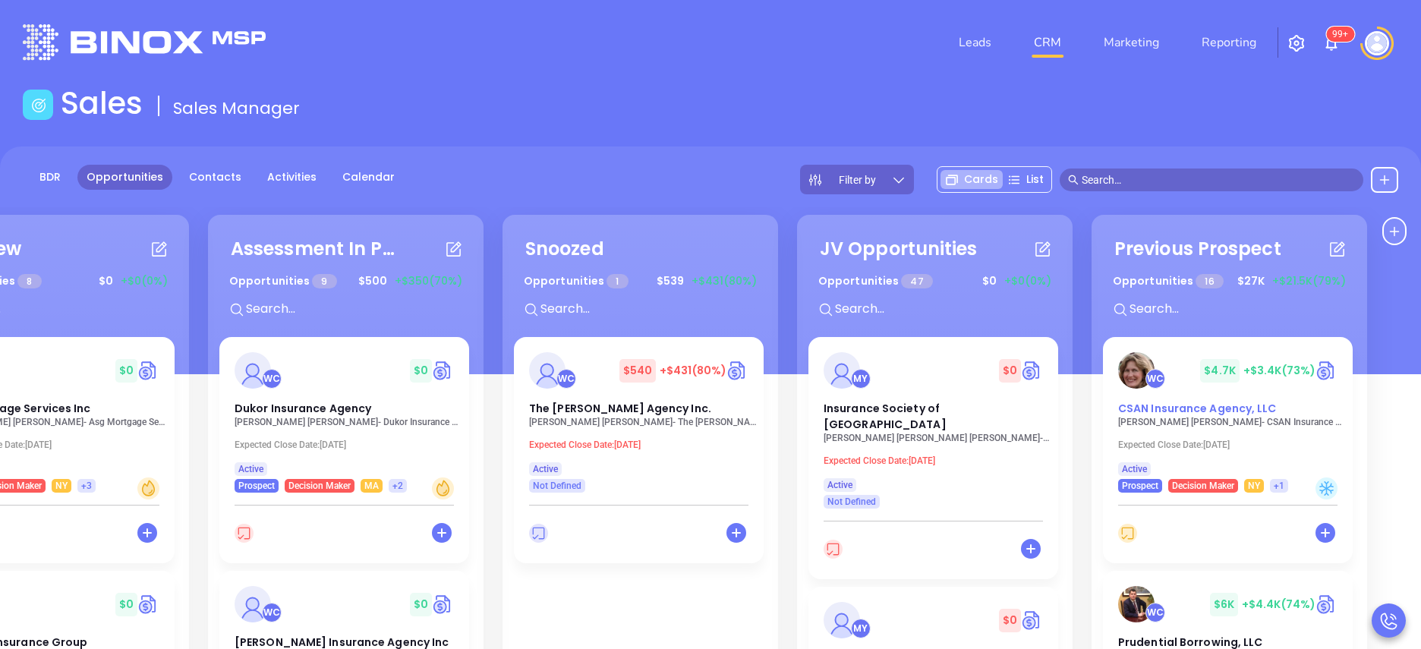
click at [1207, 412] on span "CSAN Insurance Agency, LLC" at bounding box center [1197, 408] width 159 height 15
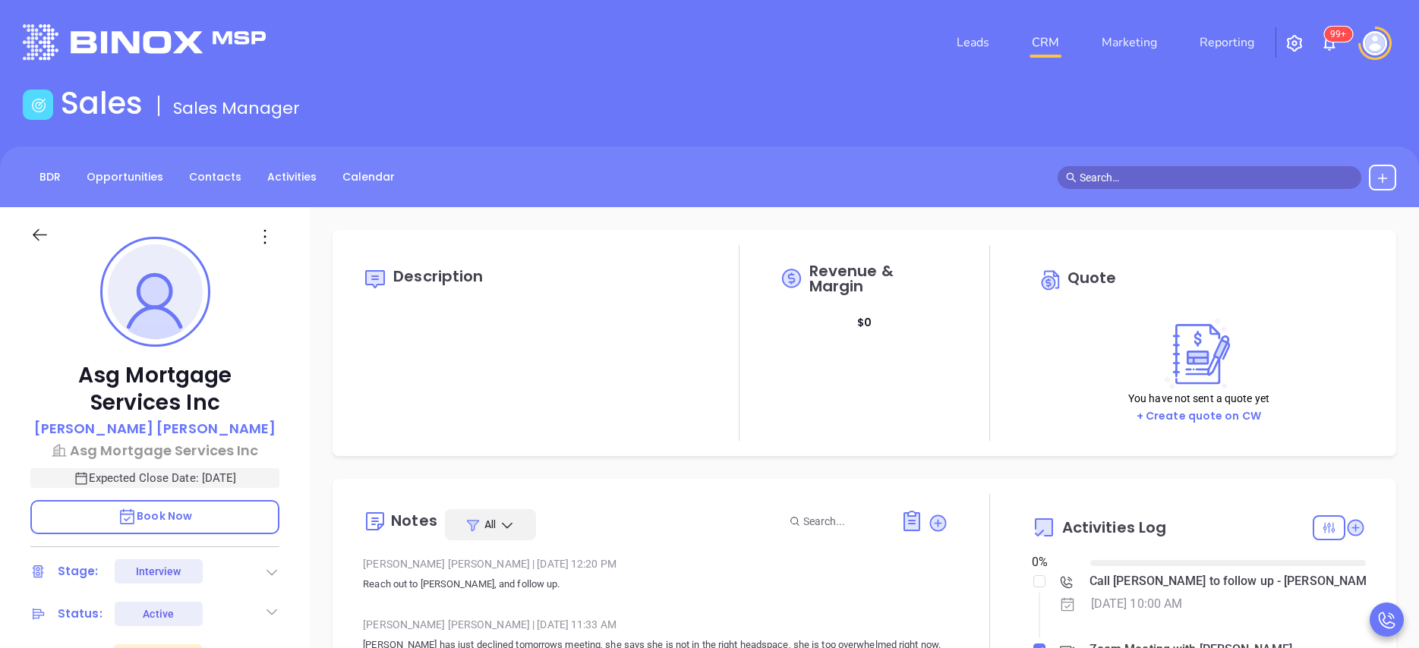
type input "[DATE]"
type input "[PERSON_NAME]"
click at [1347, 532] on icon at bounding box center [1354, 527] width 15 height 15
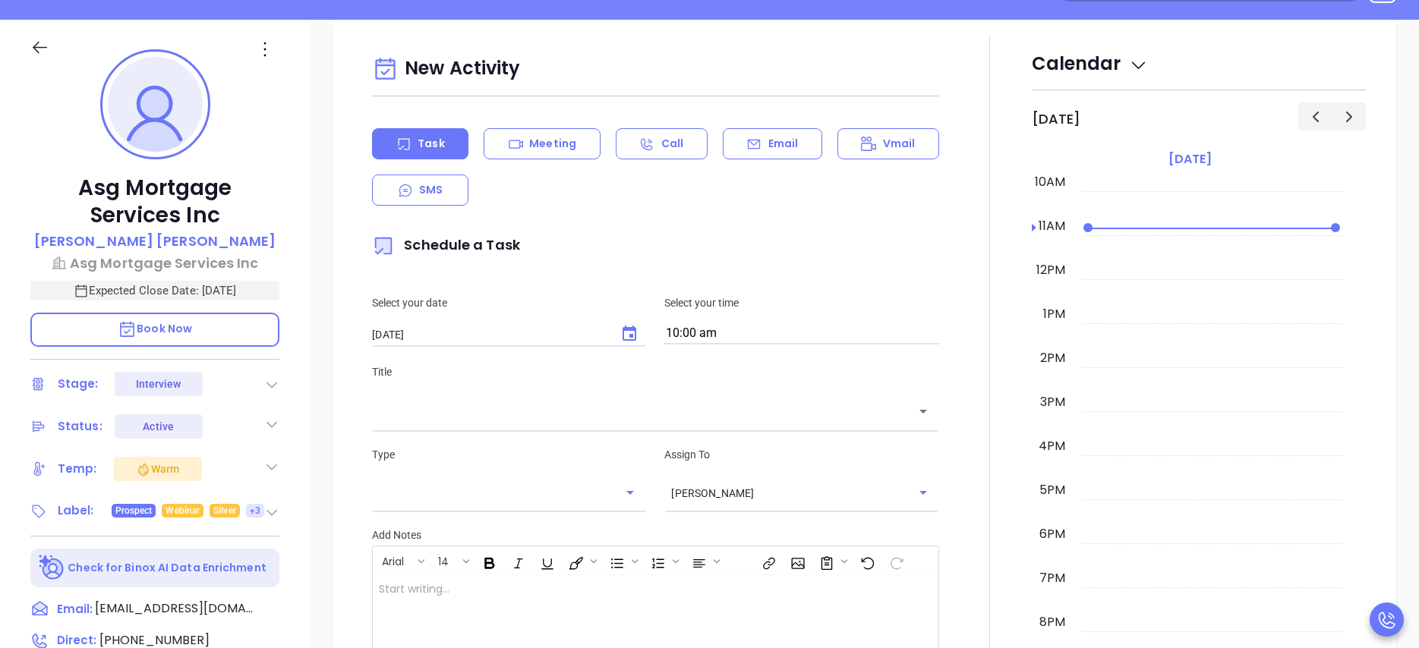
scroll to position [207, 0]
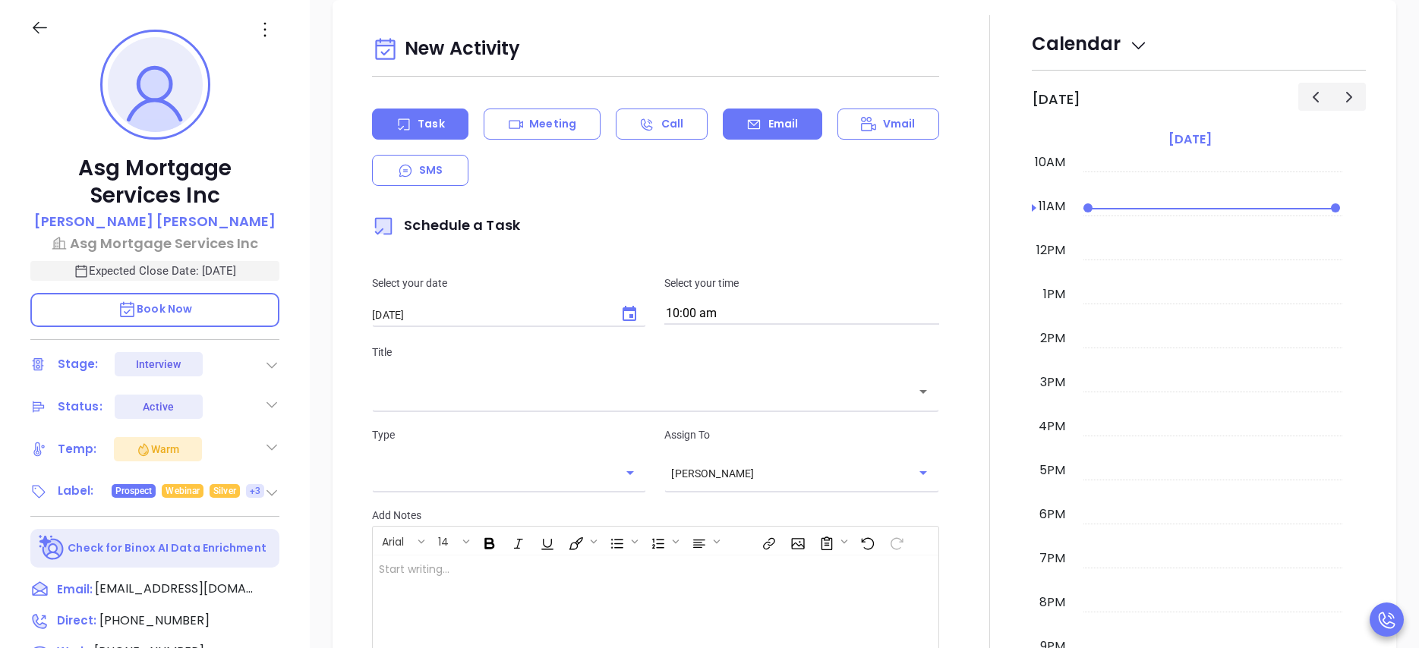
click at [758, 119] on div "Email" at bounding box center [772, 124] width 99 height 31
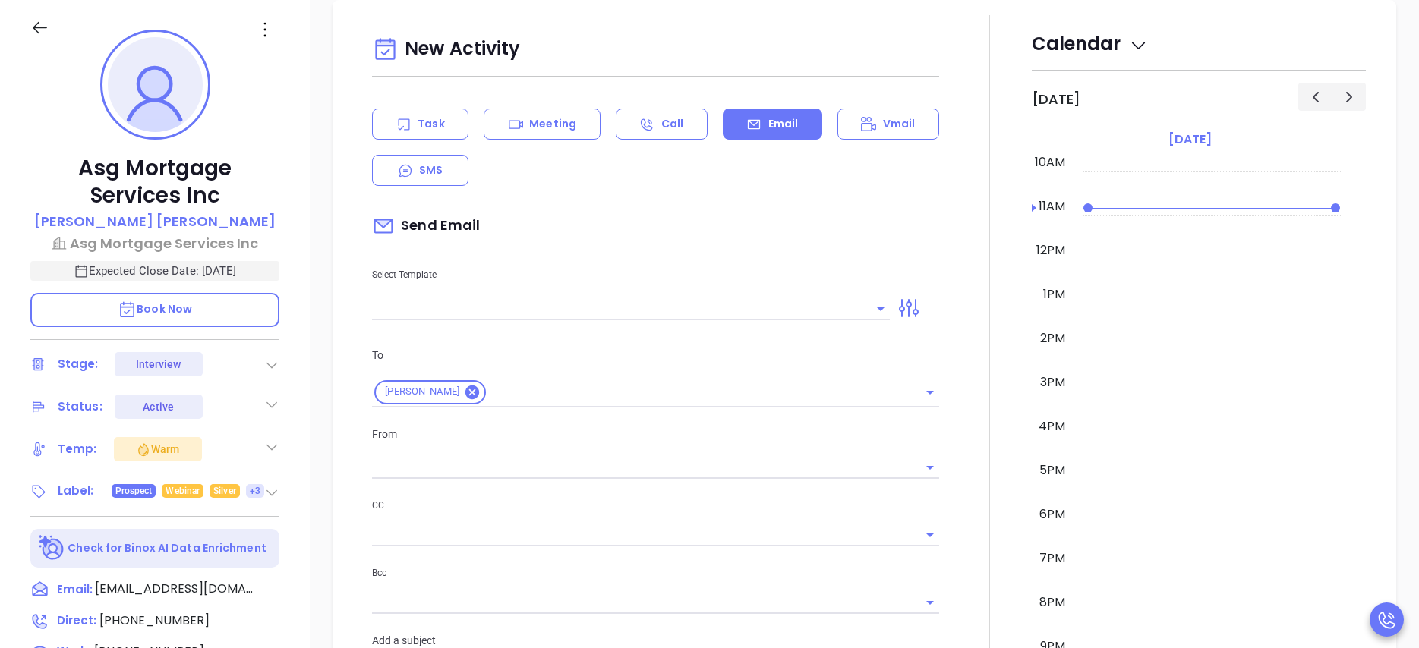
type input "[PERSON_NAME]"
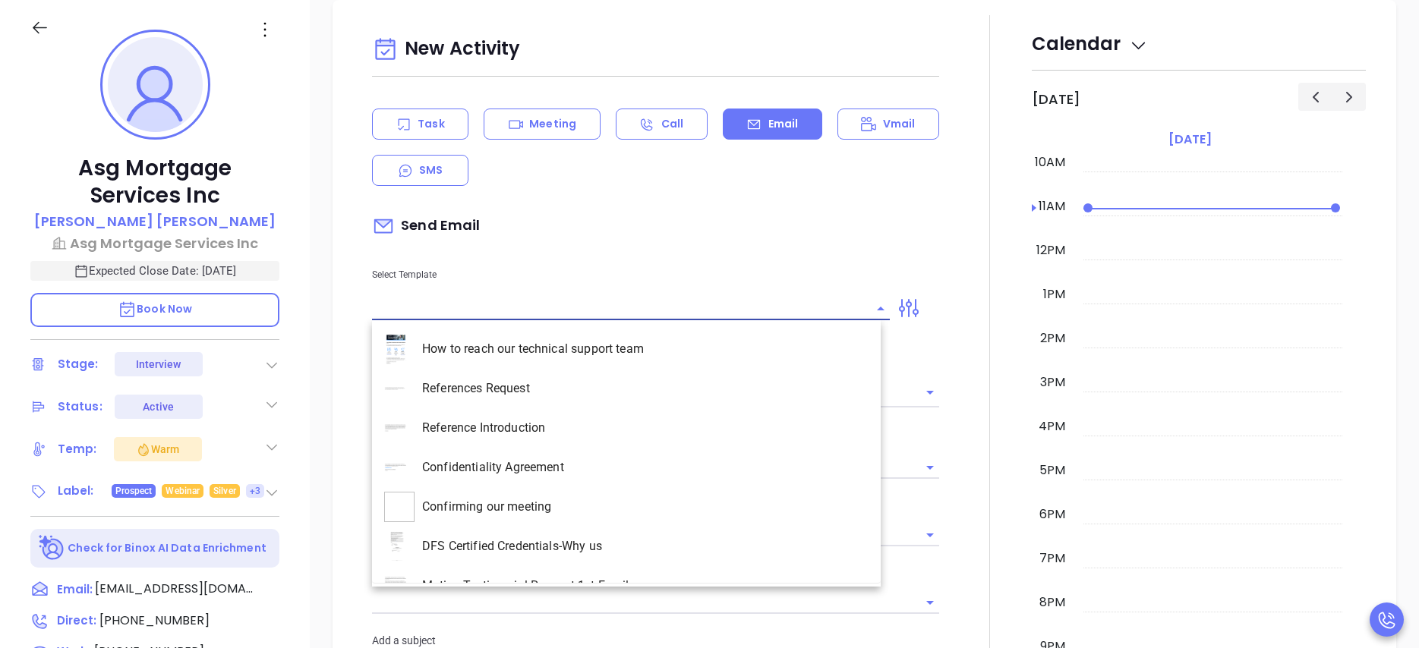
click at [446, 307] on input "text" at bounding box center [619, 309] width 495 height 22
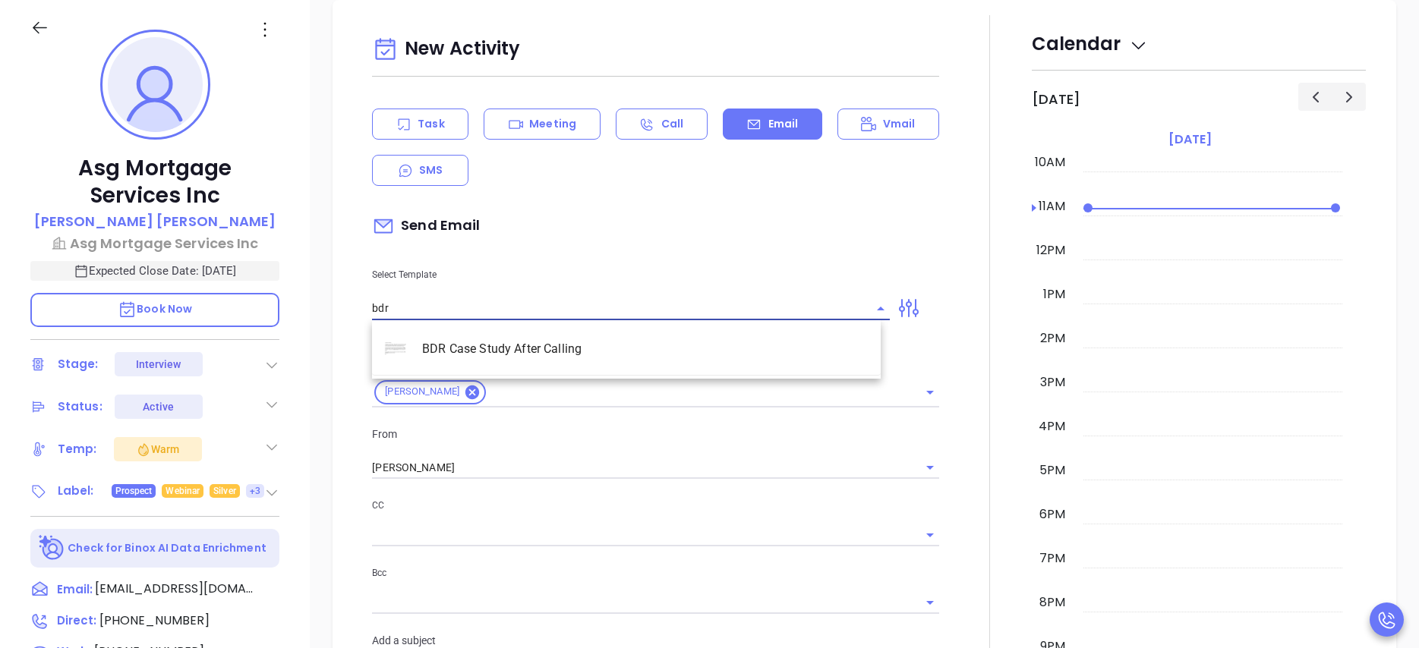
click at [516, 357] on li "BDR Case Study After Calling" at bounding box center [626, 348] width 509 height 39
type input "BDR Case Study After Calling"
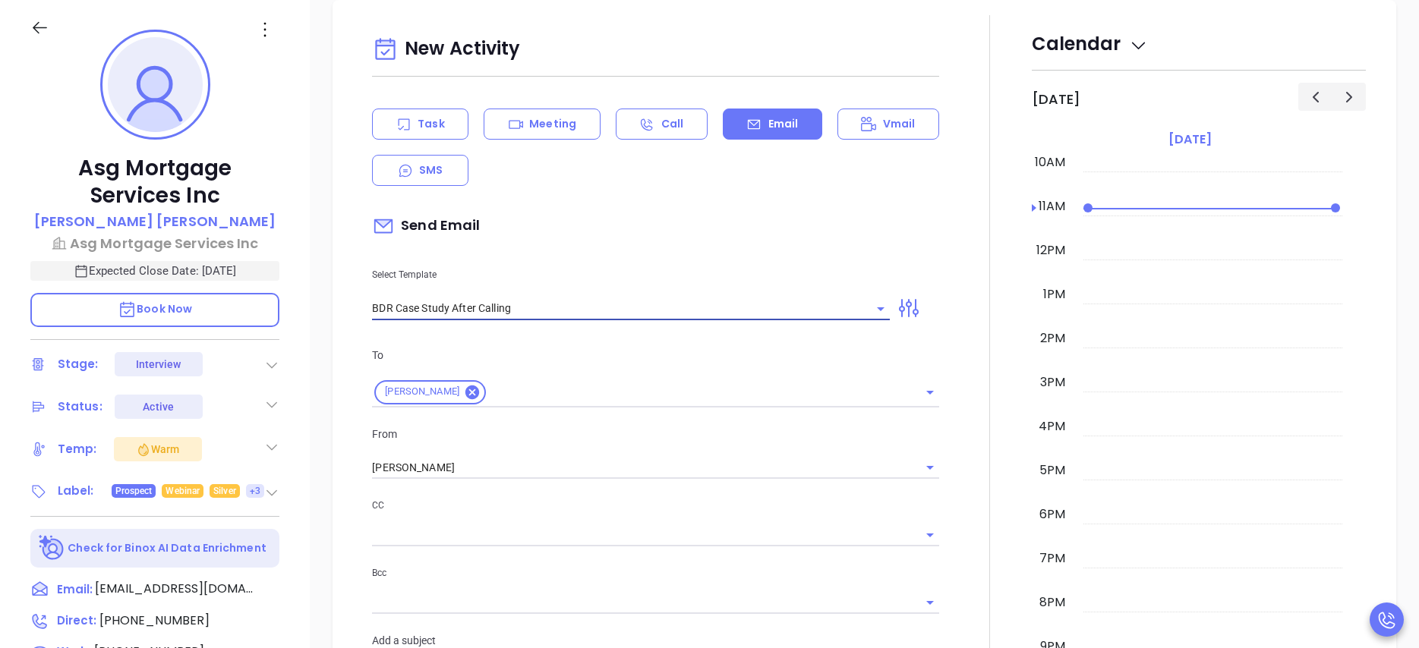
type input "Marion remember me?"
type input "BDR Case Study After Calling"
click at [952, 439] on div at bounding box center [990, 583] width 84 height 1136
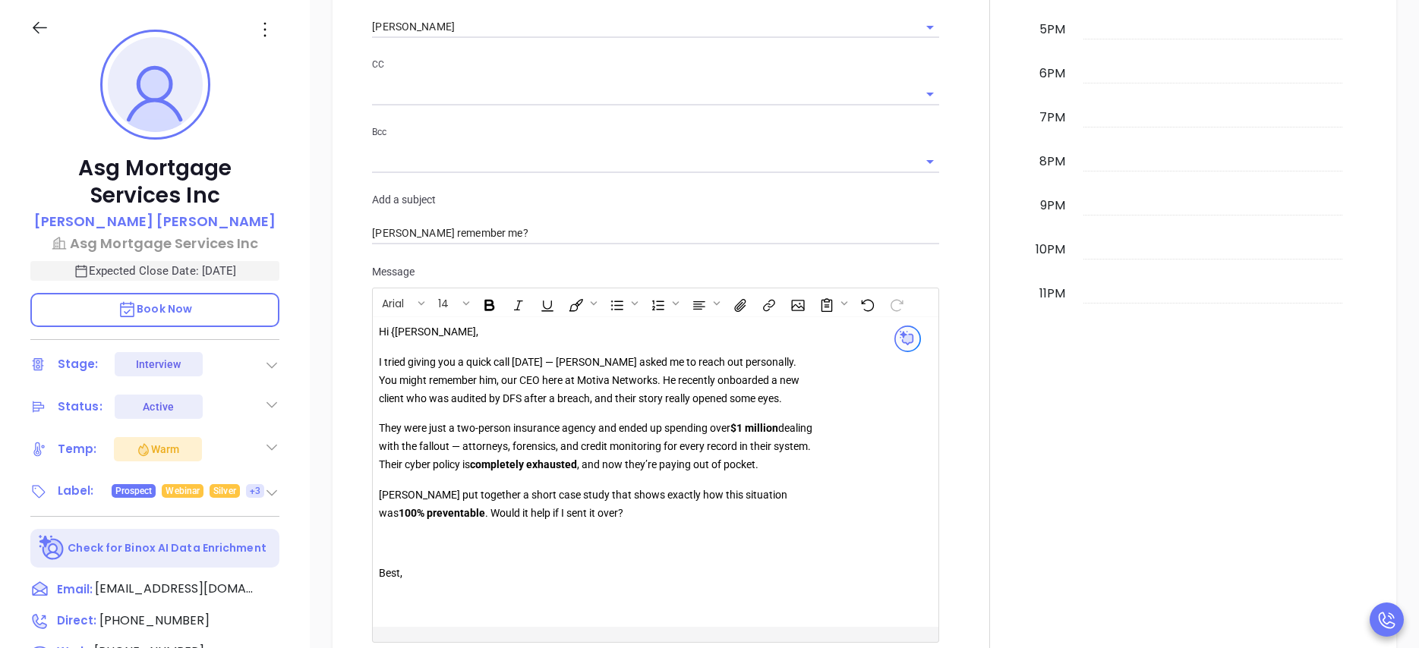
scroll to position [1508, 0]
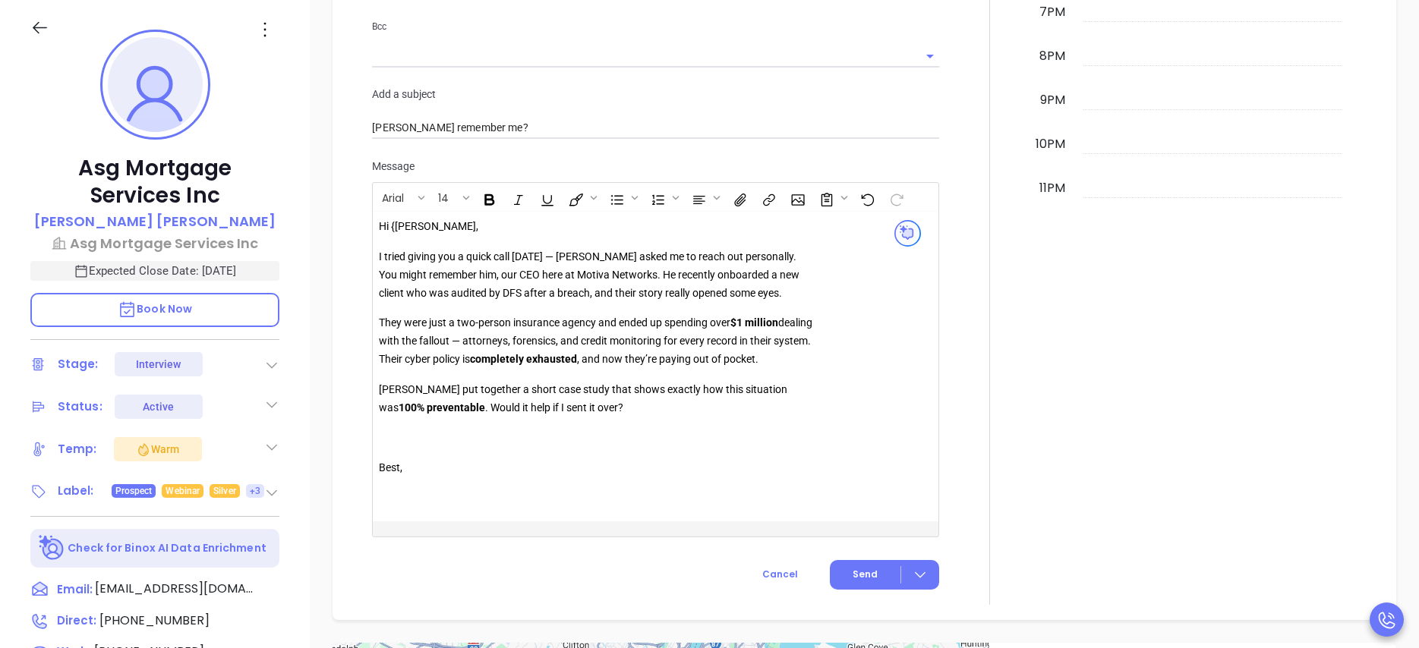
click at [963, 310] on div at bounding box center [990, 37] width 84 height 1136
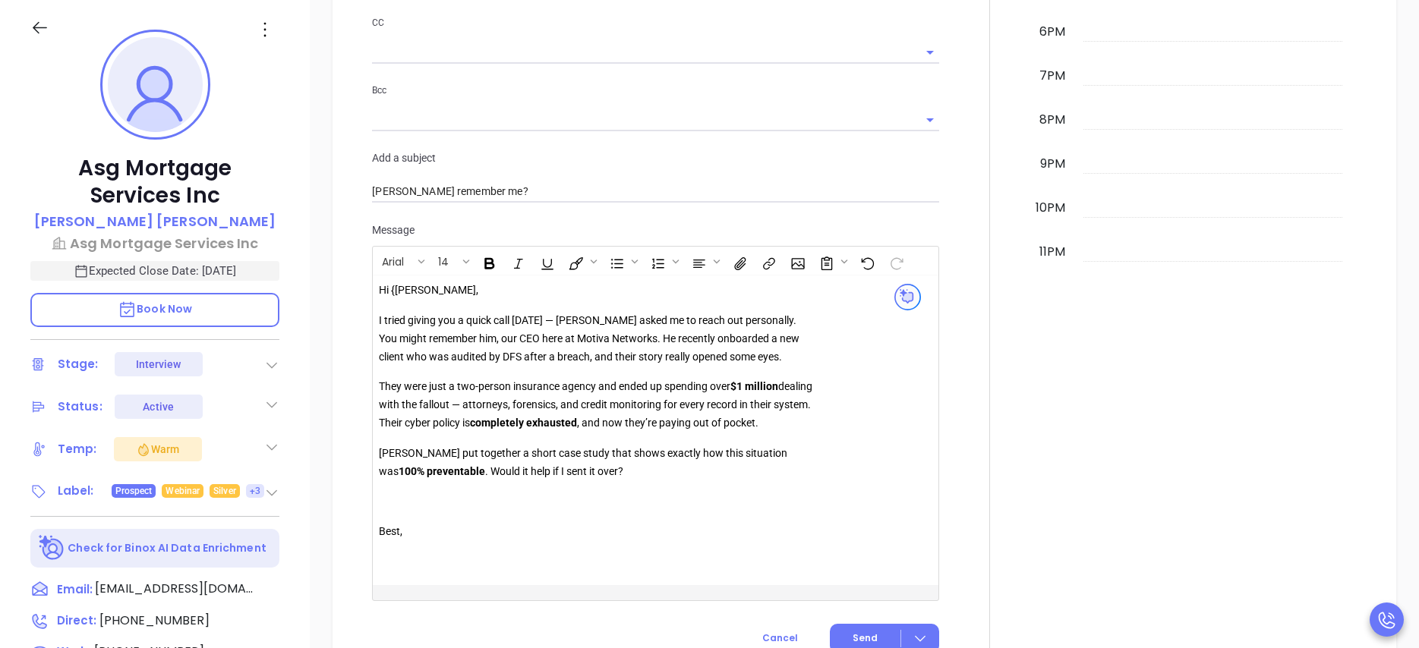
scroll to position [1554, 0]
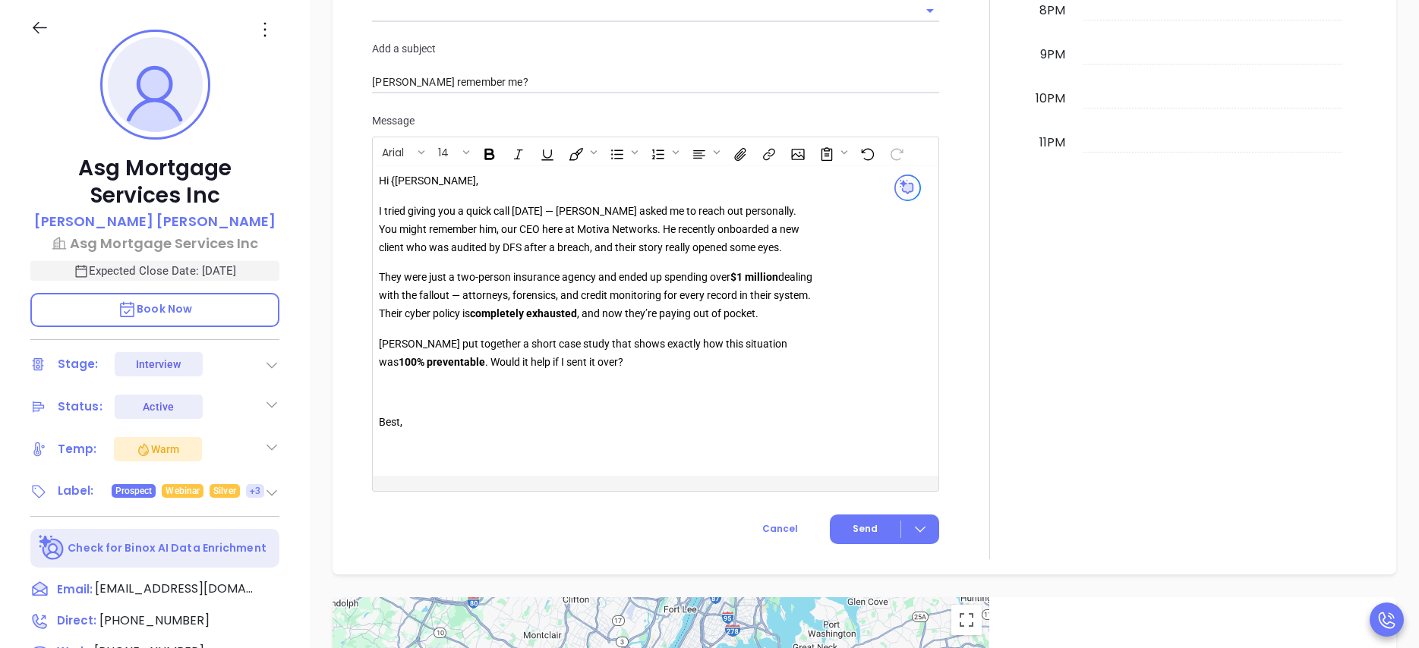
click at [514, 414] on p "Best," at bounding box center [597, 432] width 436 height 36
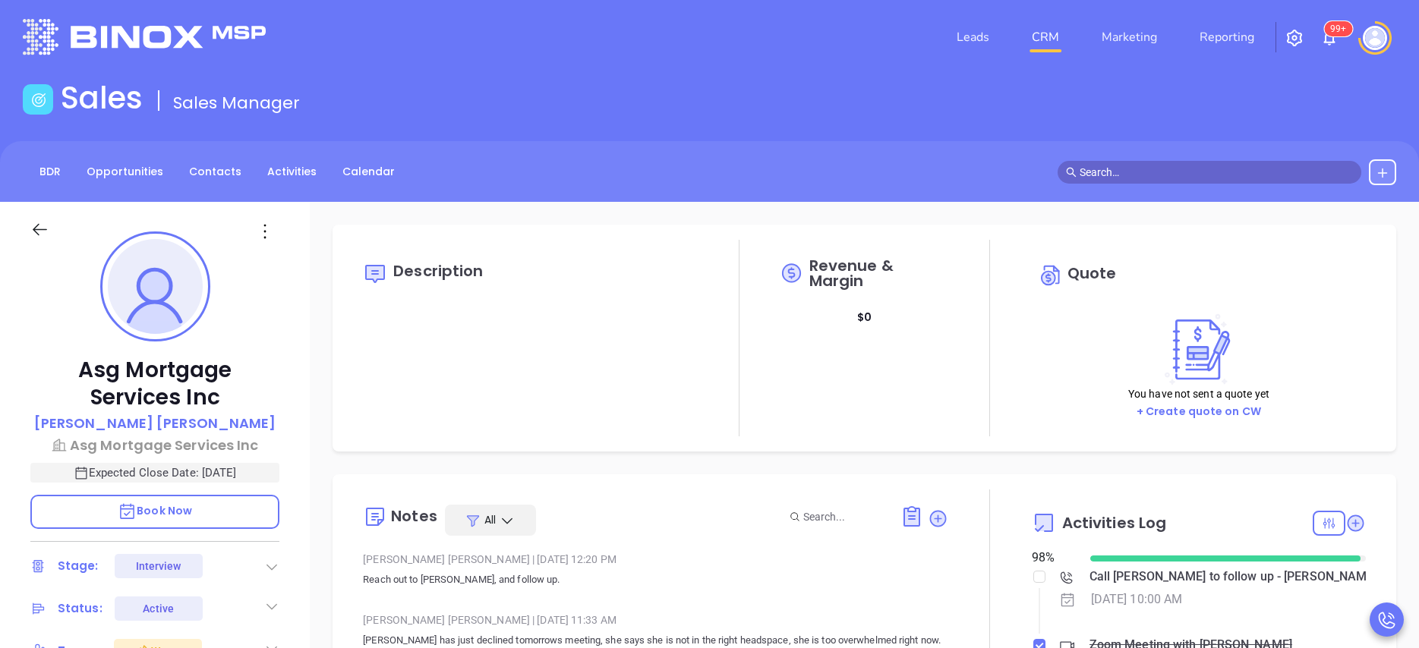
scroll to position [0, 0]
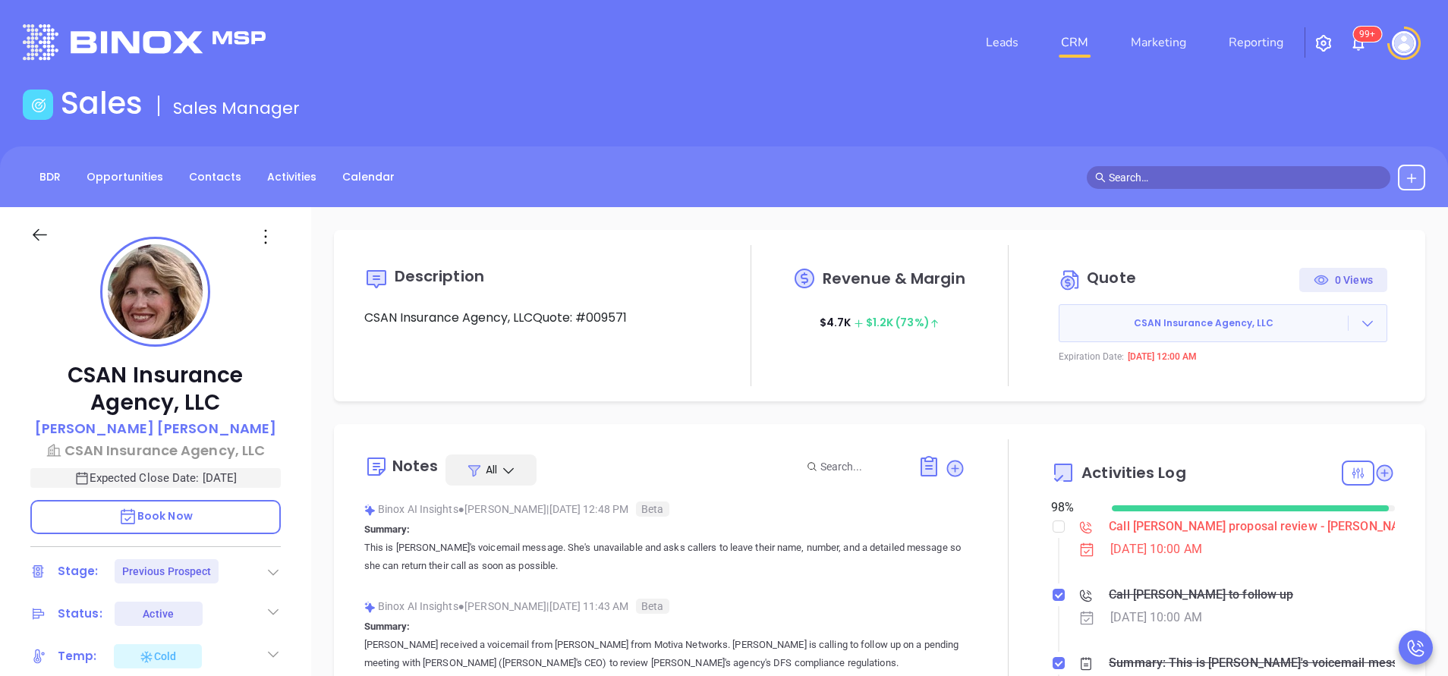
scroll to position [441, 0]
click at [305, 481] on div "CSAN Insurance Agency, LLC Jennifer Petersen-Kreatsoulas CSAN Insurance Agency,…" at bounding box center [155, 630] width 311 height 846
type input "[PERSON_NAME]"
click at [294, 477] on div "CSAN Insurance Agency, LLC Jennifer Petersen-Kreatsoulas CSAN Insurance Agency,…" at bounding box center [155, 630] width 311 height 846
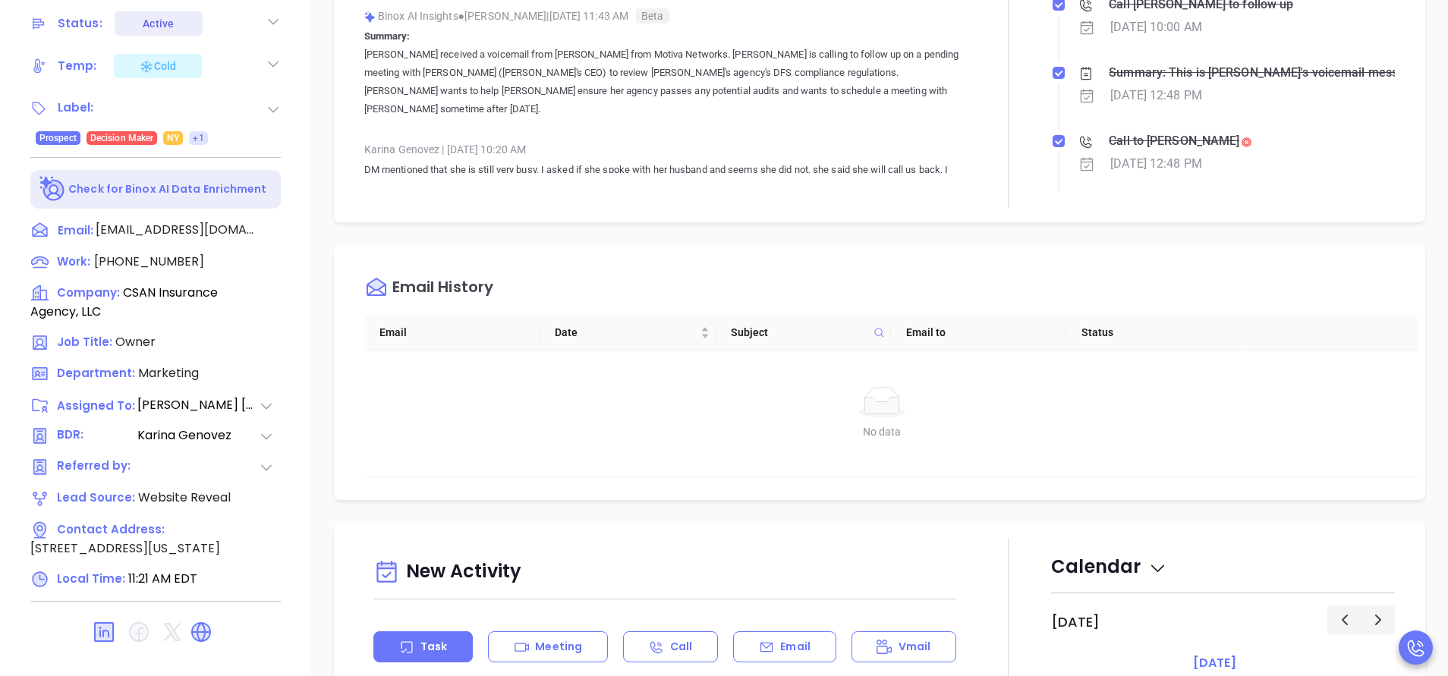
scroll to position [594, 0]
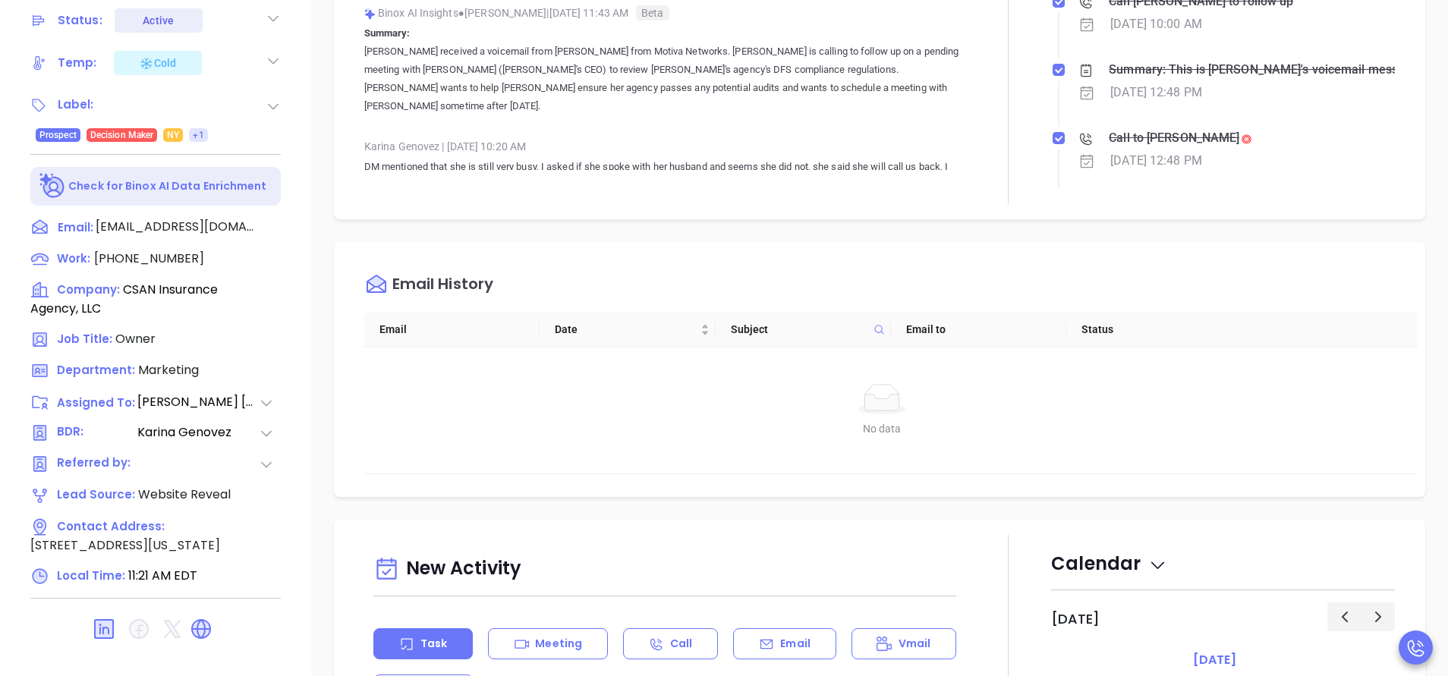
click at [310, 171] on div "CSAN Insurance Agency, LLC Jennifer Petersen-Kreatsoulas CSAN Insurance Agency,…" at bounding box center [155, 37] width 311 height 846
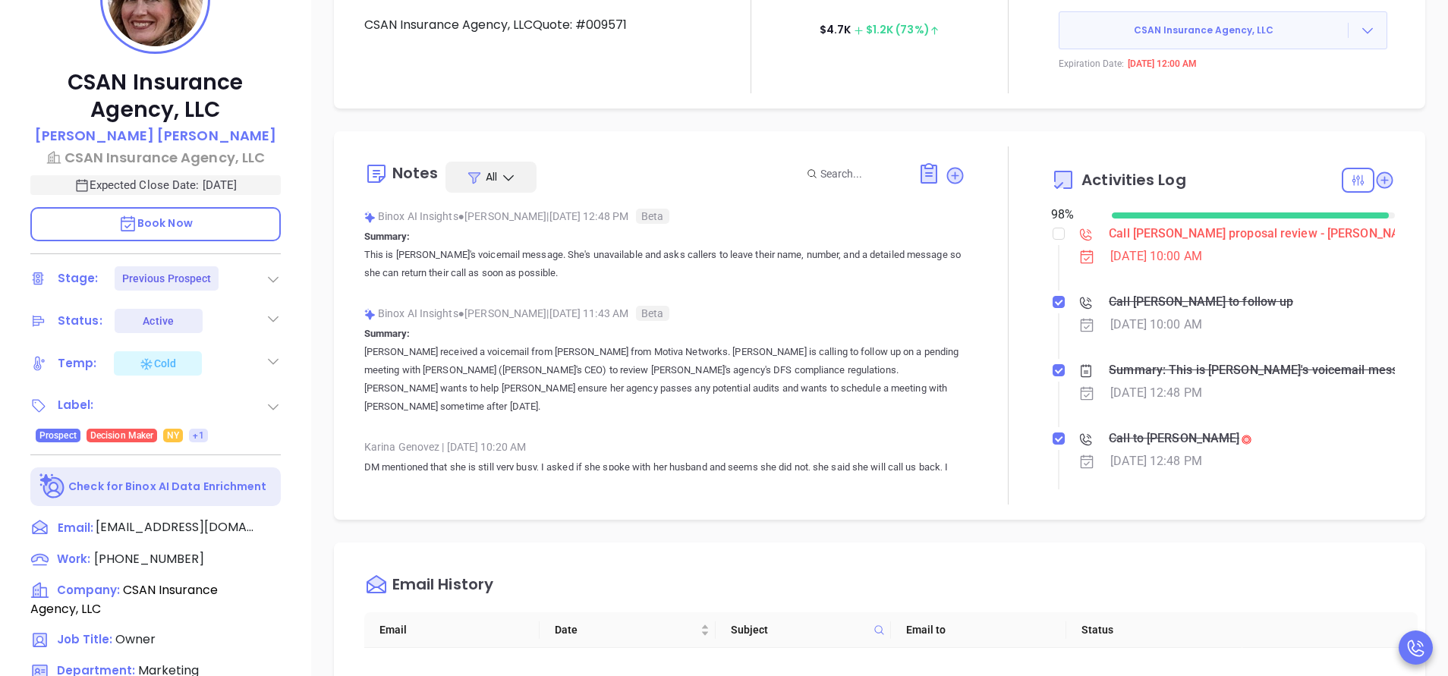
scroll to position [275, 0]
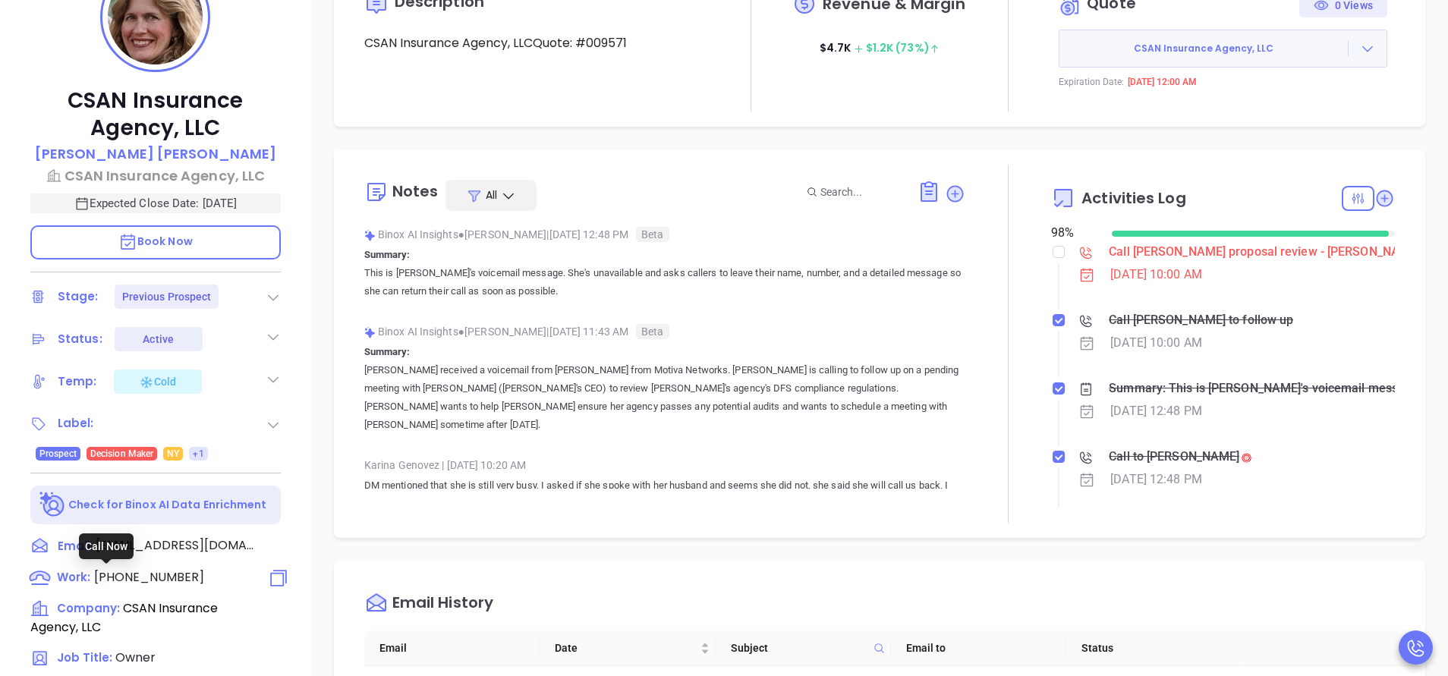
click at [153, 573] on span "(914) 361-1096" at bounding box center [149, 577] width 110 height 17
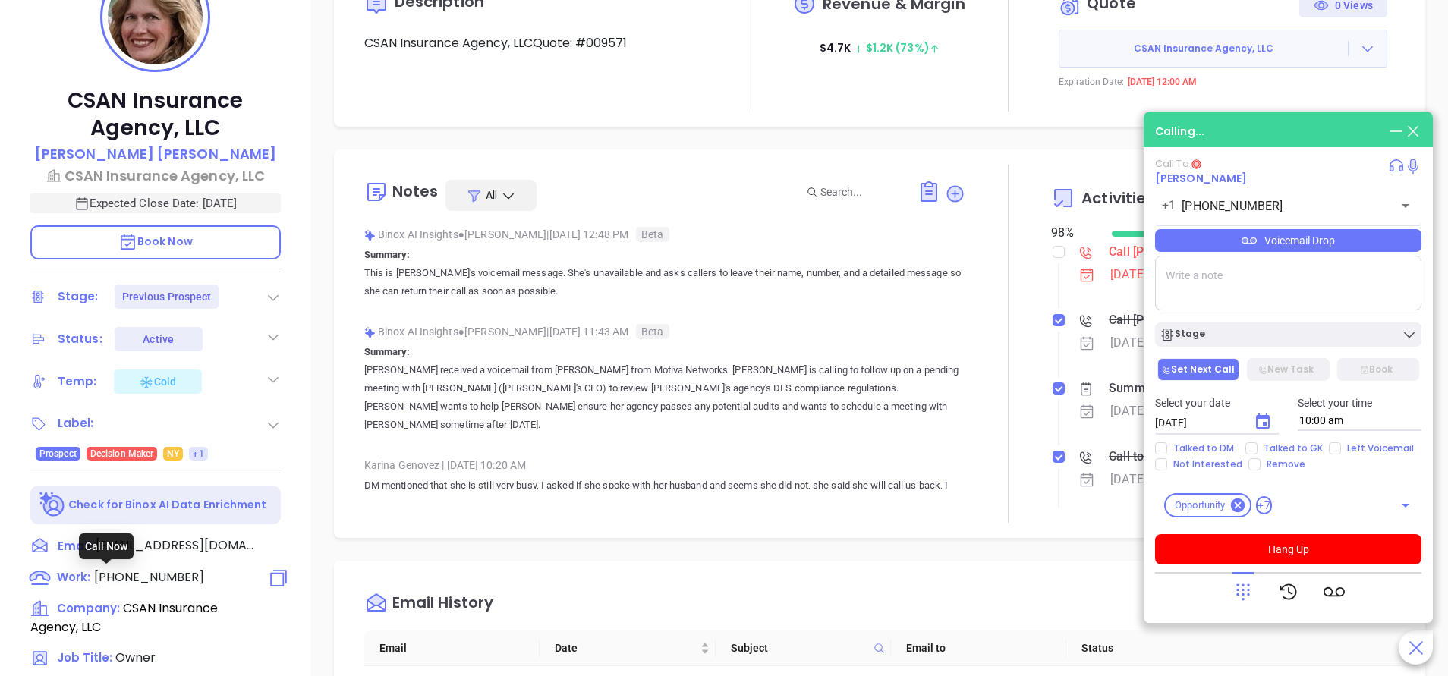
type input "(914) 361-1096"
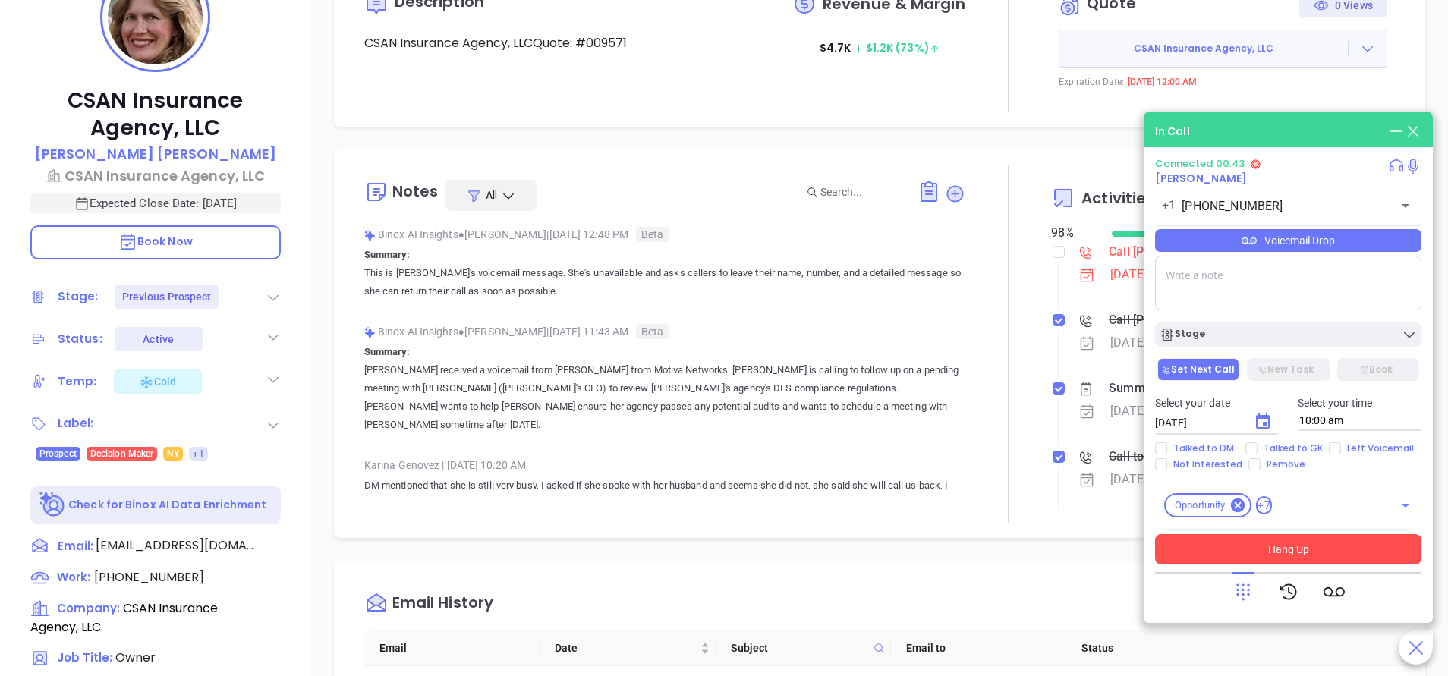
click at [1332, 554] on button "Hang Up" at bounding box center [1288, 549] width 266 height 30
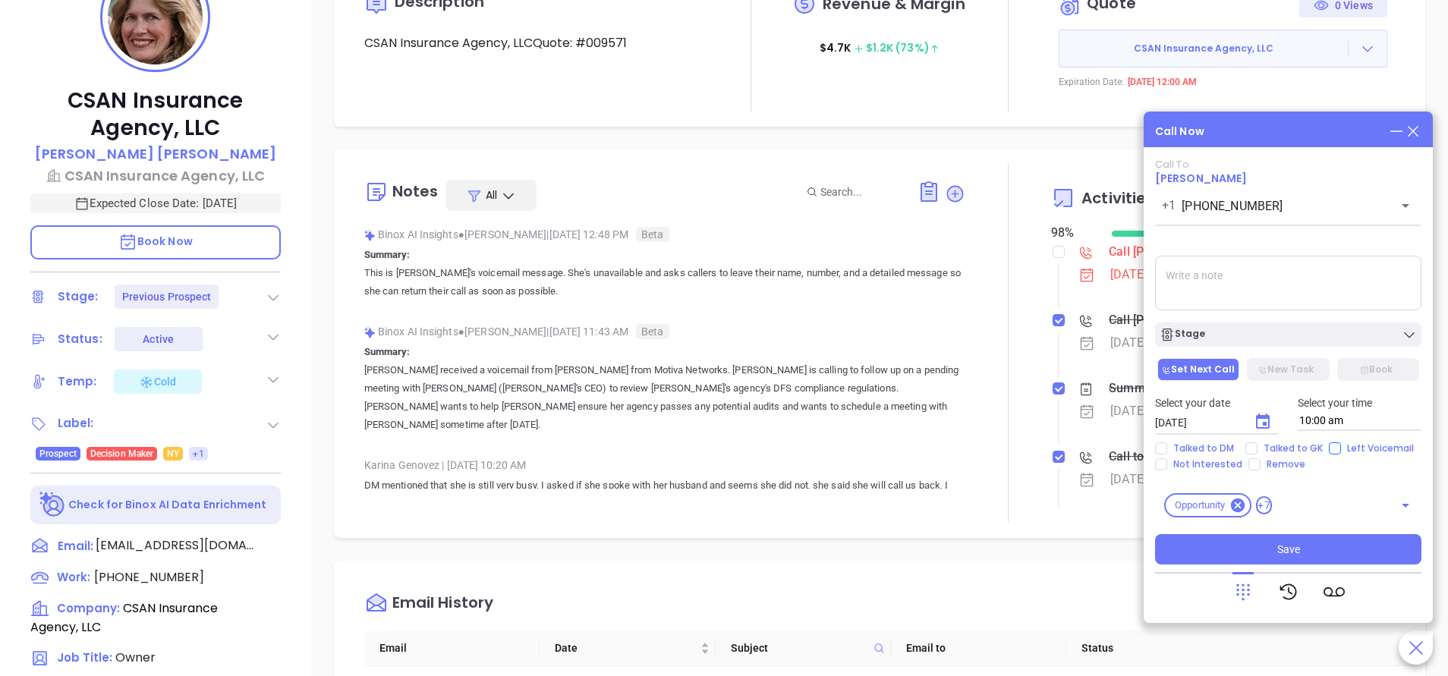
click at [1382, 447] on span "Left Voicemail" at bounding box center [1380, 449] width 79 height 12
click at [1341, 447] on input "Left Voicemail" at bounding box center [1335, 449] width 12 height 12
checkbox input "true"
click at [1262, 419] on icon "Choose date, selected date is Oct 16, 2025" at bounding box center [1263, 421] width 14 height 15
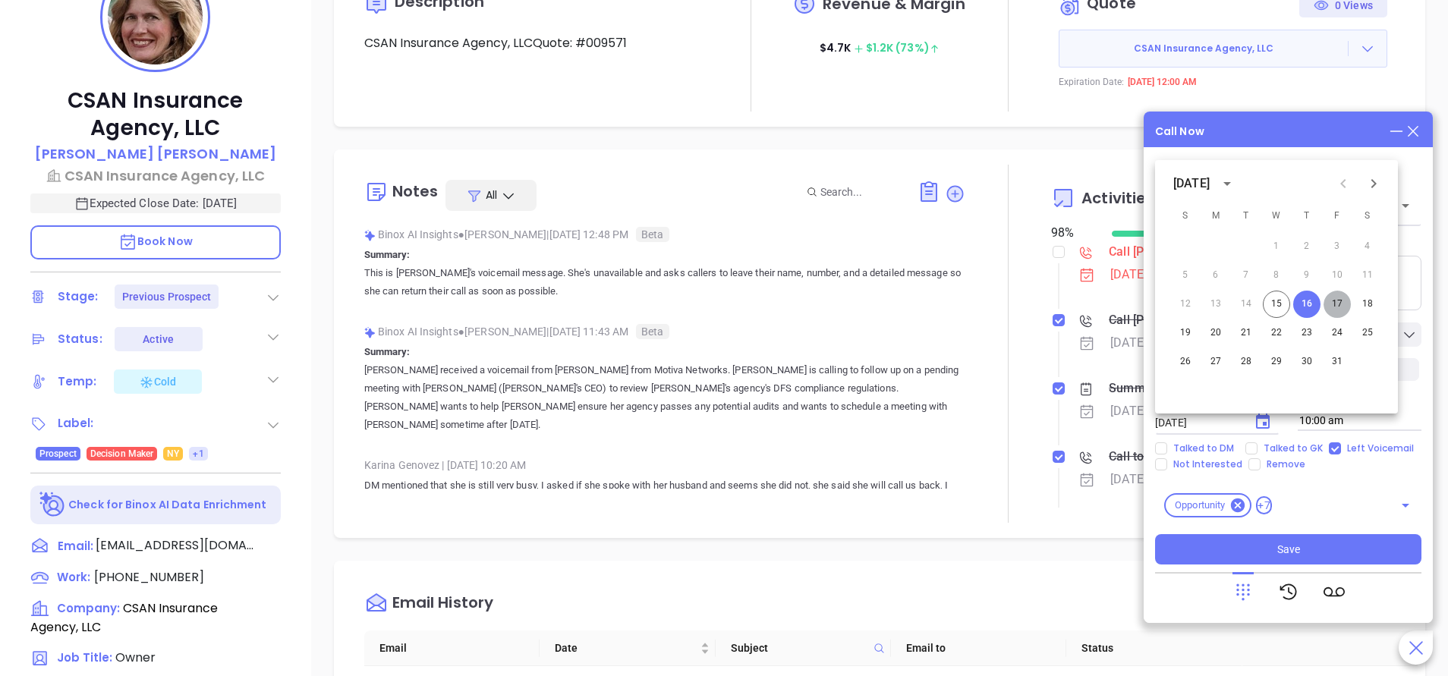
click at [1339, 301] on button "17" at bounding box center [1337, 304] width 27 height 27
type input "10/17/2025"
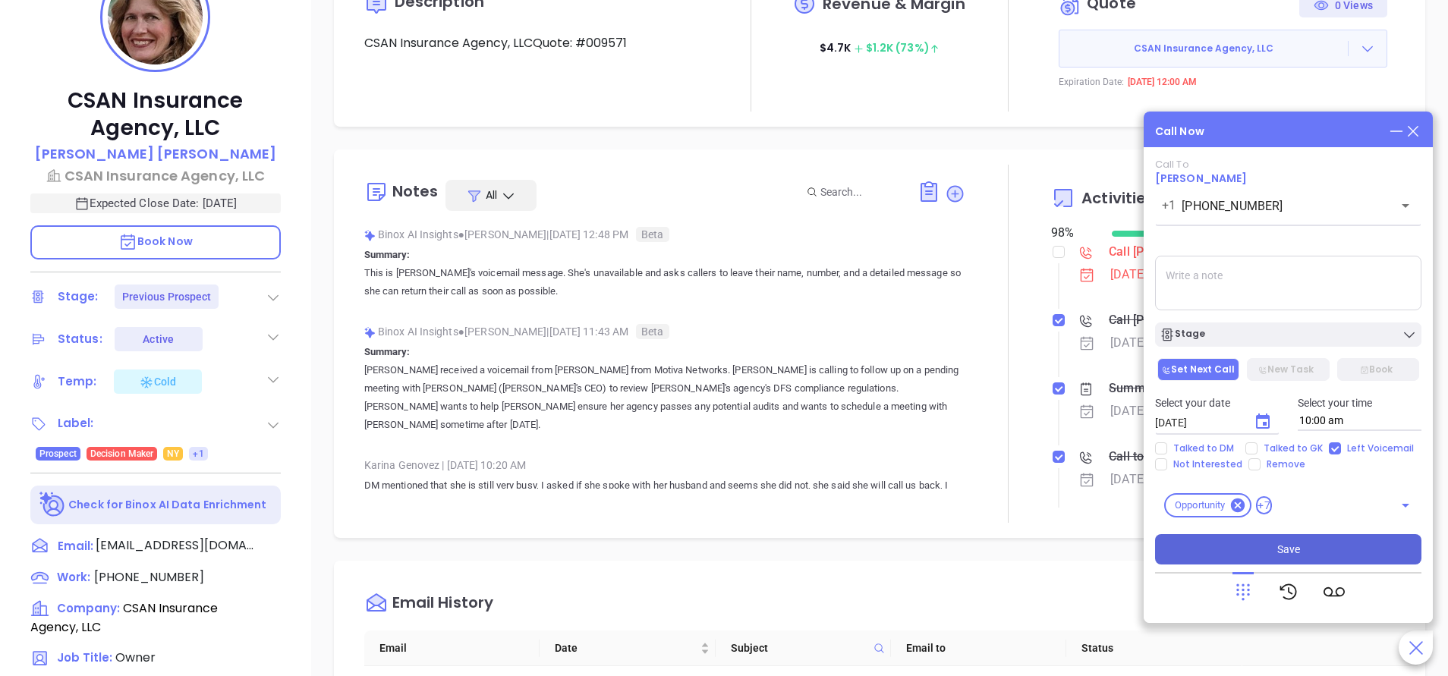
click at [1264, 542] on button "Save" at bounding box center [1288, 549] width 266 height 30
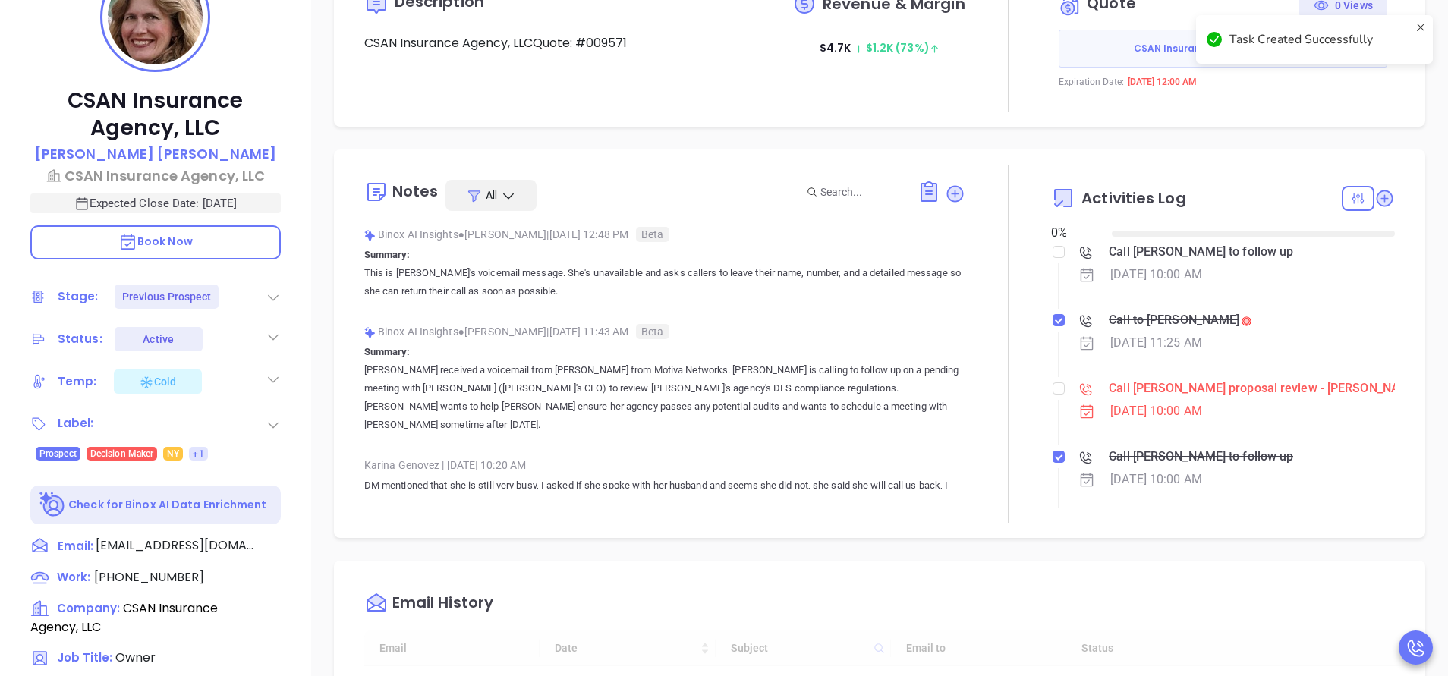
type input "10:00 am"
type input "[DATE]"
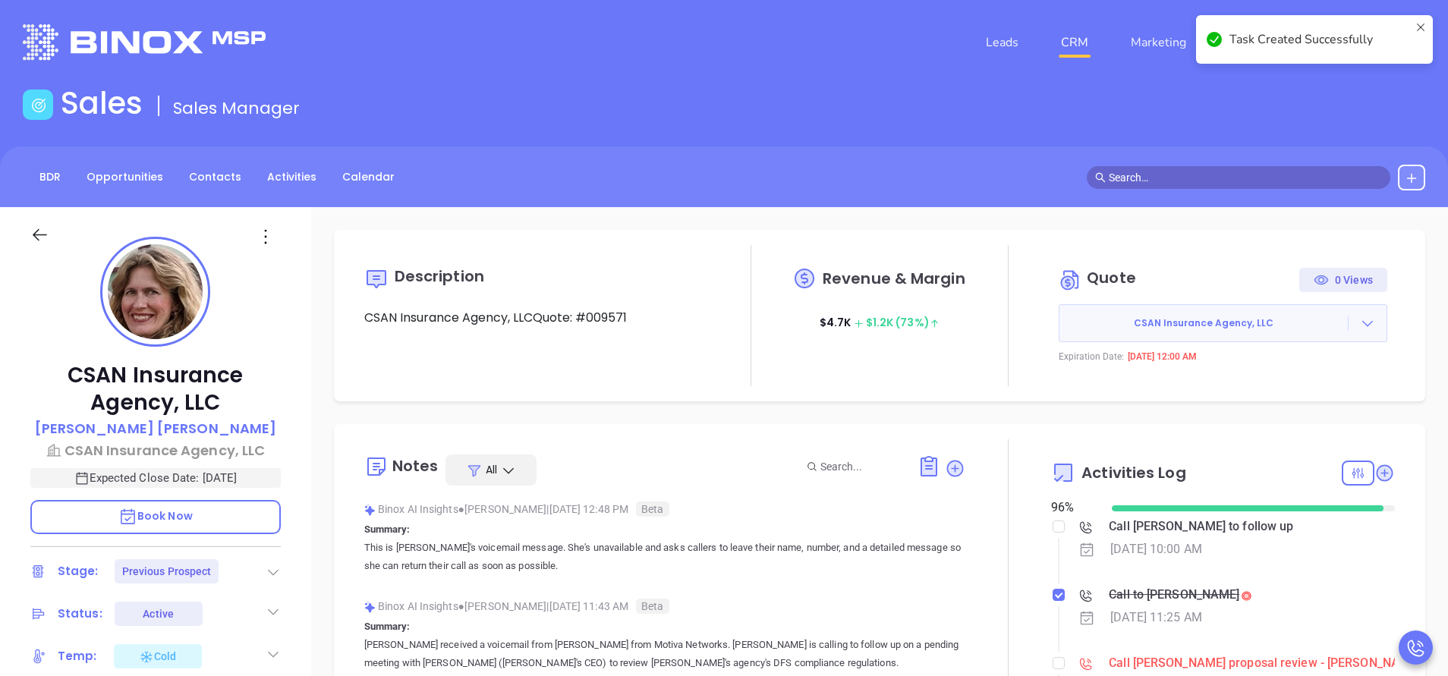
scroll to position [441, 0]
type input "[PERSON_NAME]"
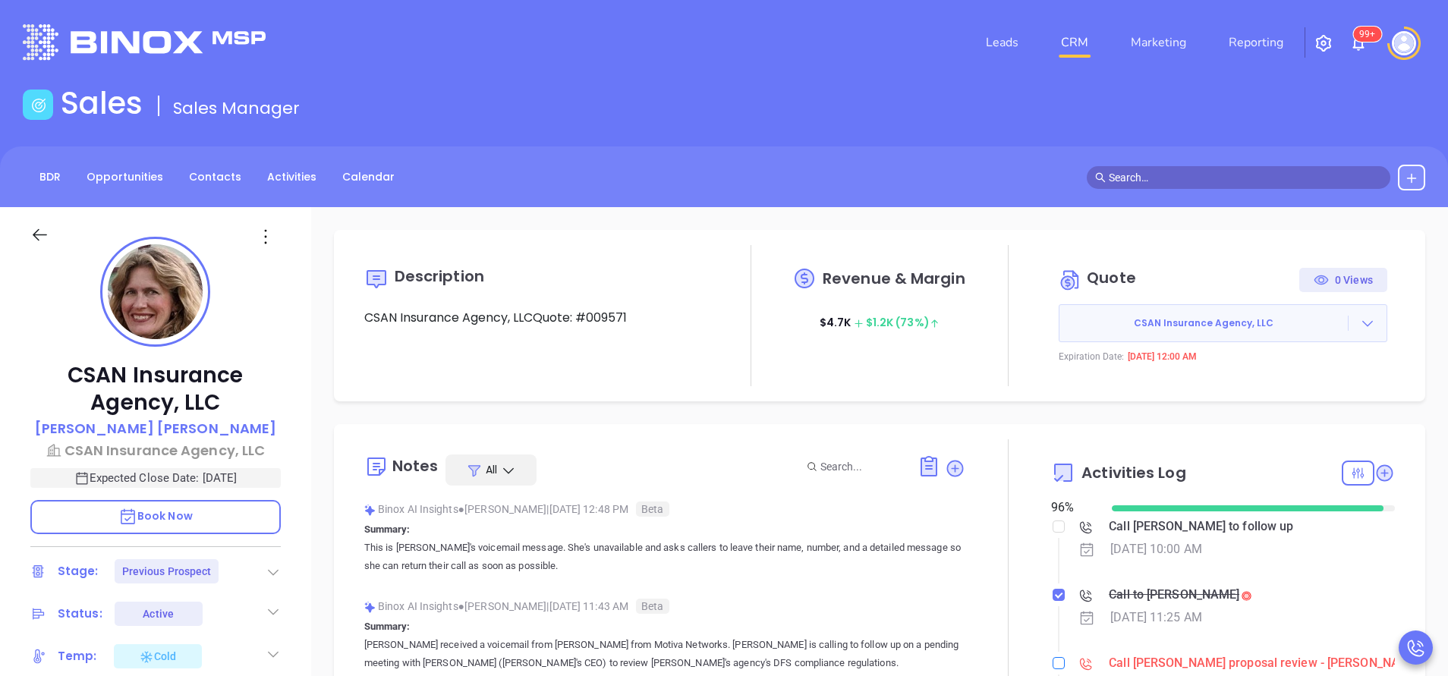
click at [1053, 662] on input "checkbox" at bounding box center [1059, 663] width 12 height 12
click at [1377, 466] on icon at bounding box center [1385, 473] width 17 height 17
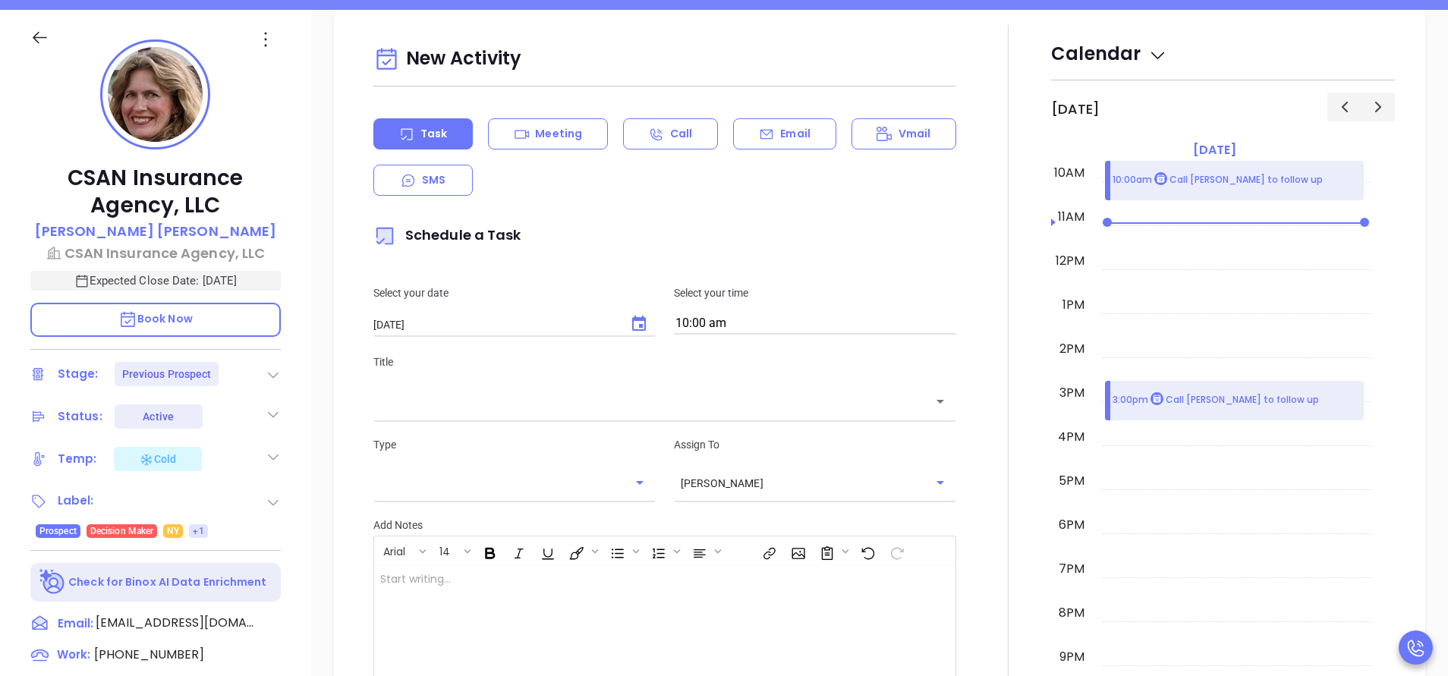
scroll to position [207, 0]
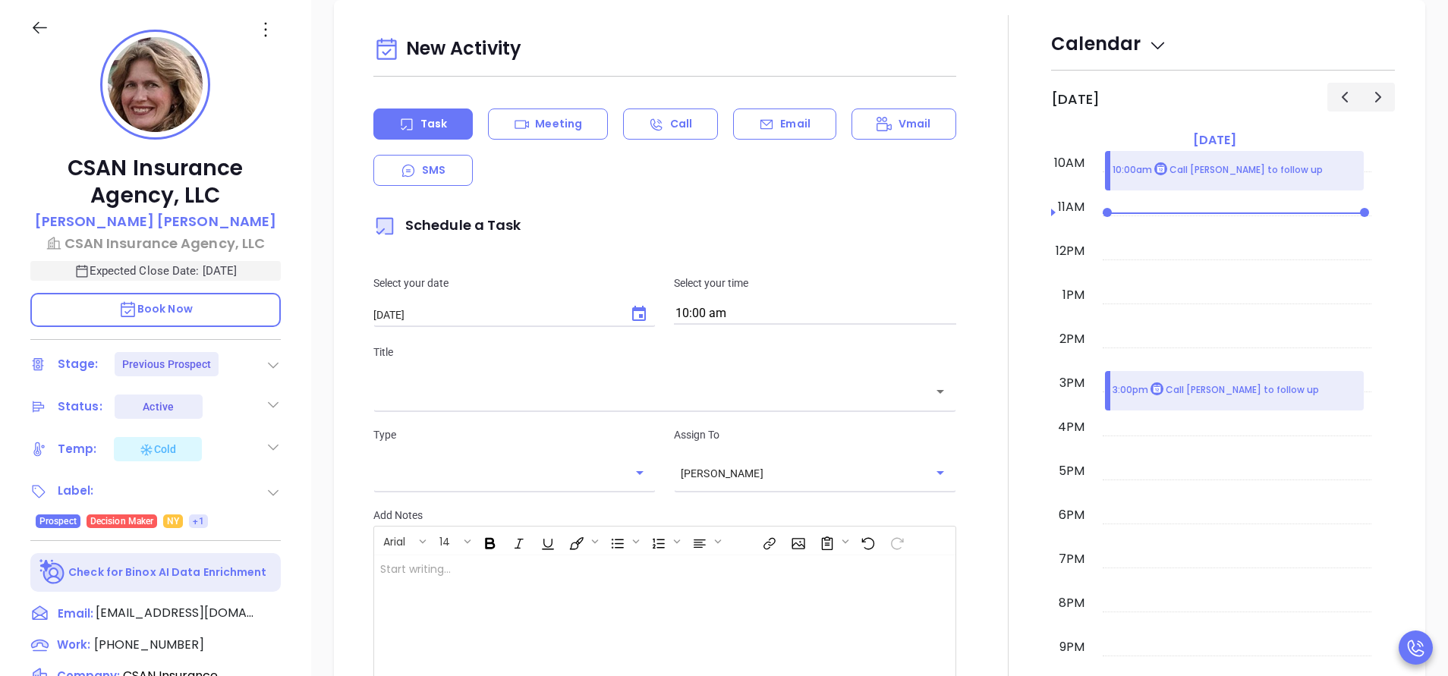
click at [1007, 327] on div at bounding box center [1009, 418] width 86 height 806
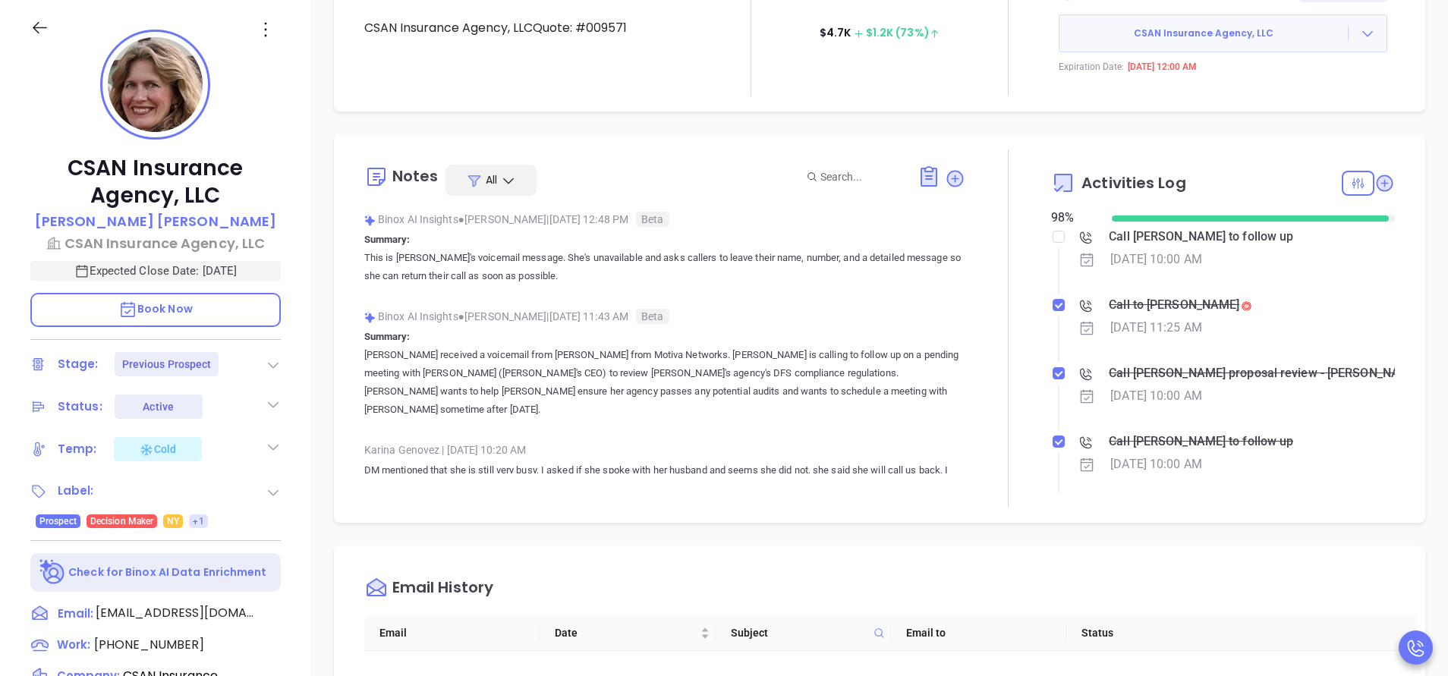
scroll to position [41, 0]
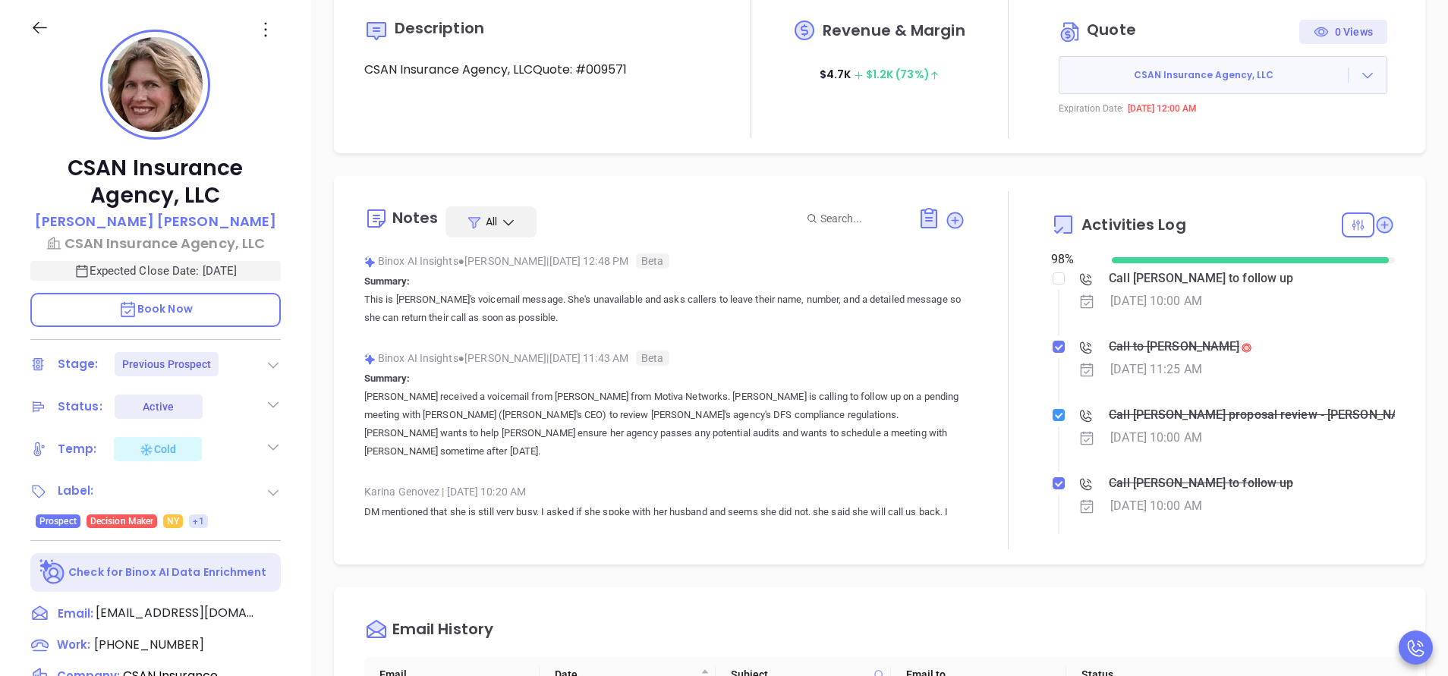
click at [1053, 411] on input "checkbox" at bounding box center [1059, 415] width 12 height 12
drag, startPoint x: 1234, startPoint y: 367, endPoint x: 1091, endPoint y: 345, distance: 145.2
click at [1091, 345] on div "Call to Jennifer Petersen-Kreatsoulas Oct 15, 2025 | 11:25 AM" at bounding box center [1239, 359] width 320 height 46
drag, startPoint x: 1091, startPoint y: 345, endPoint x: 1275, endPoint y: 369, distance: 186.0
click at [1275, 369] on div "Oct 15, 2025 | 11:25 AM" at bounding box center [1239, 369] width 320 height 23
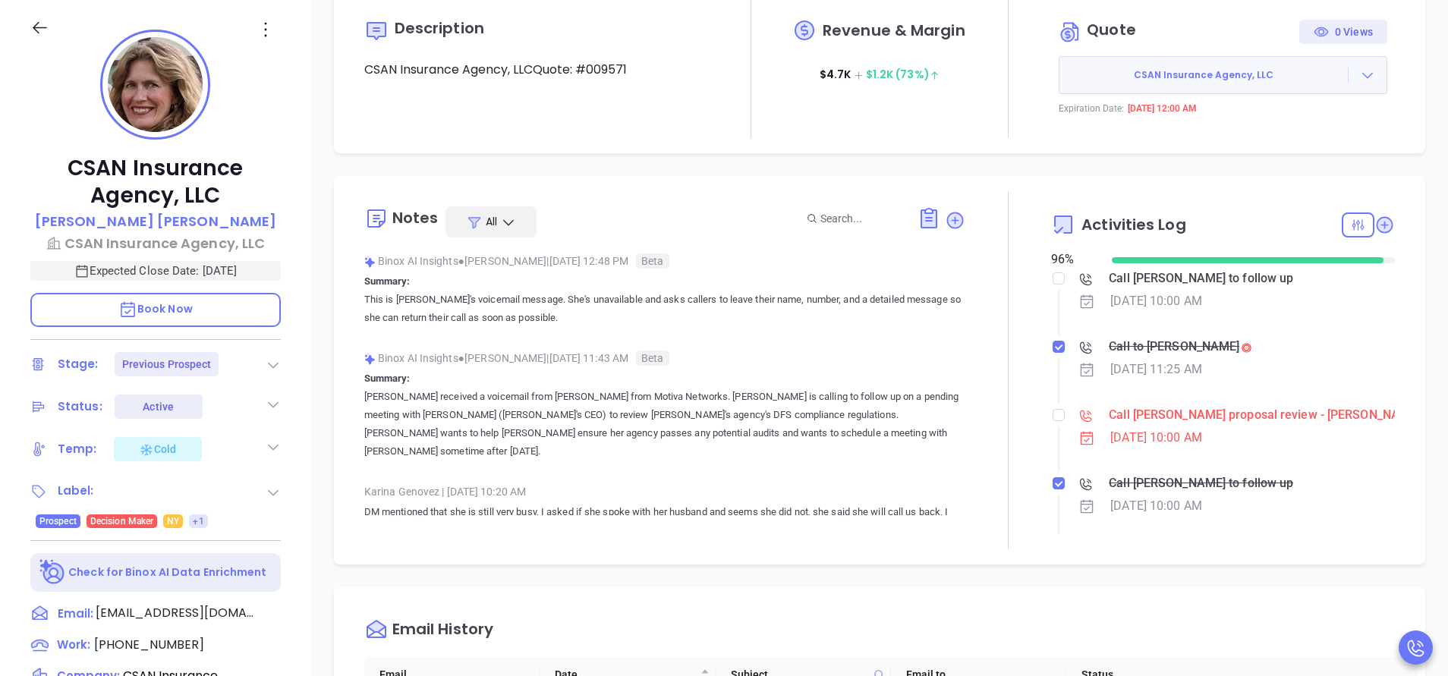
click at [1009, 405] on div at bounding box center [1009, 370] width 86 height 358
click at [1024, 411] on div at bounding box center [1009, 370] width 86 height 358
click at [1053, 409] on input "checkbox" at bounding box center [1059, 415] width 12 height 12
checkbox input "true"
click at [1377, 221] on icon at bounding box center [1384, 224] width 15 height 15
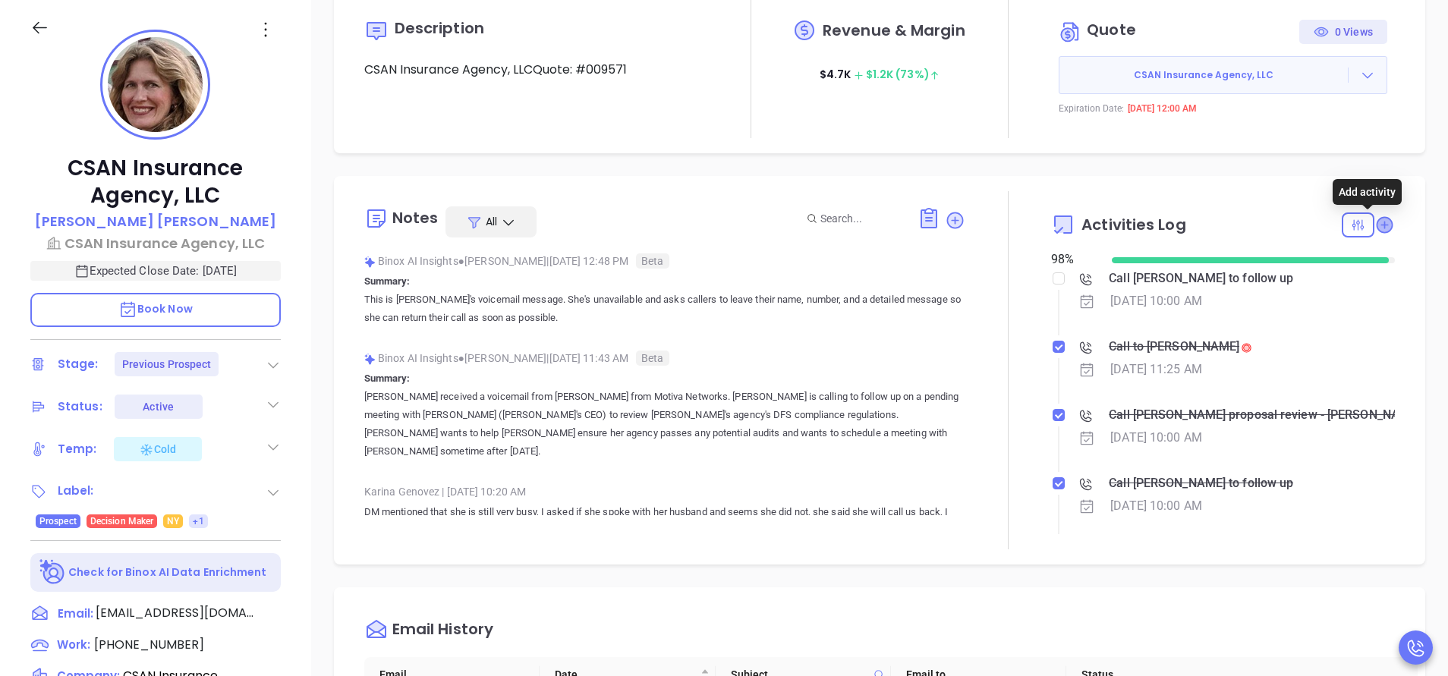
scroll to position [906, 0]
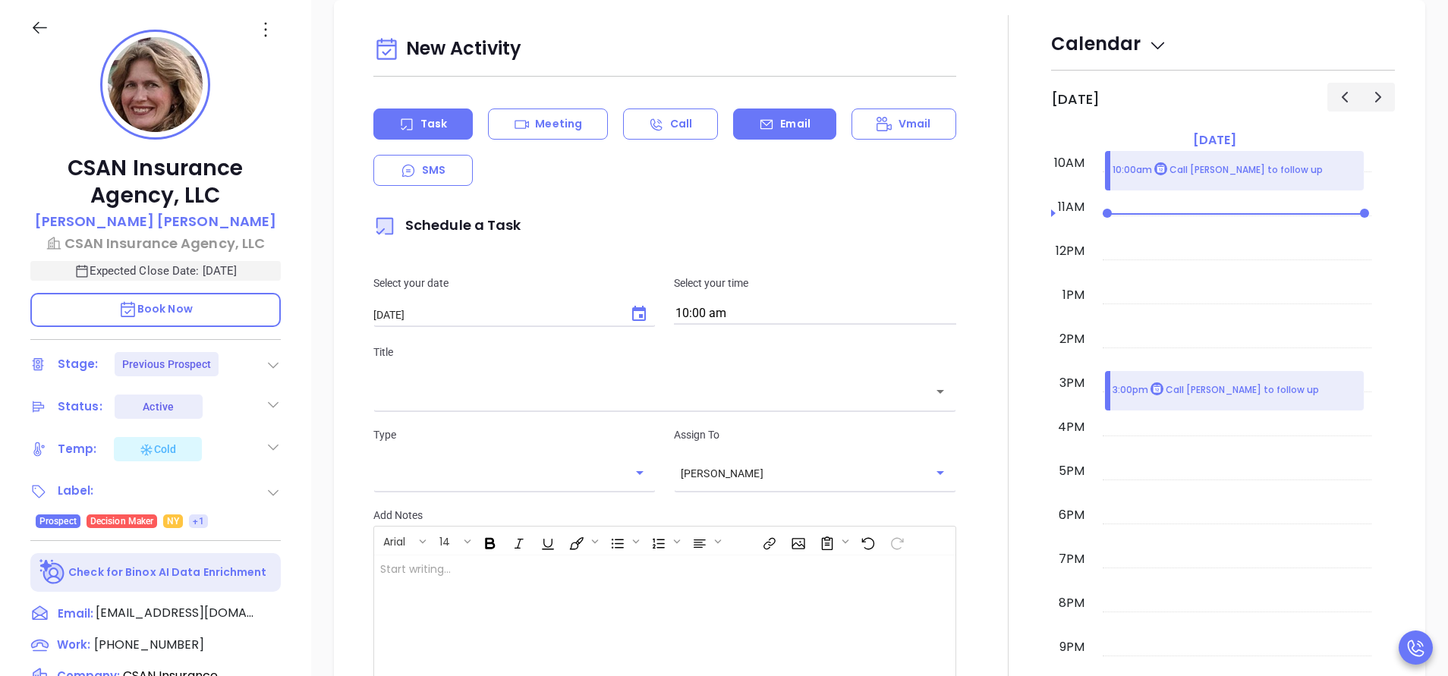
click at [798, 117] on p "Email" at bounding box center [795, 124] width 30 height 16
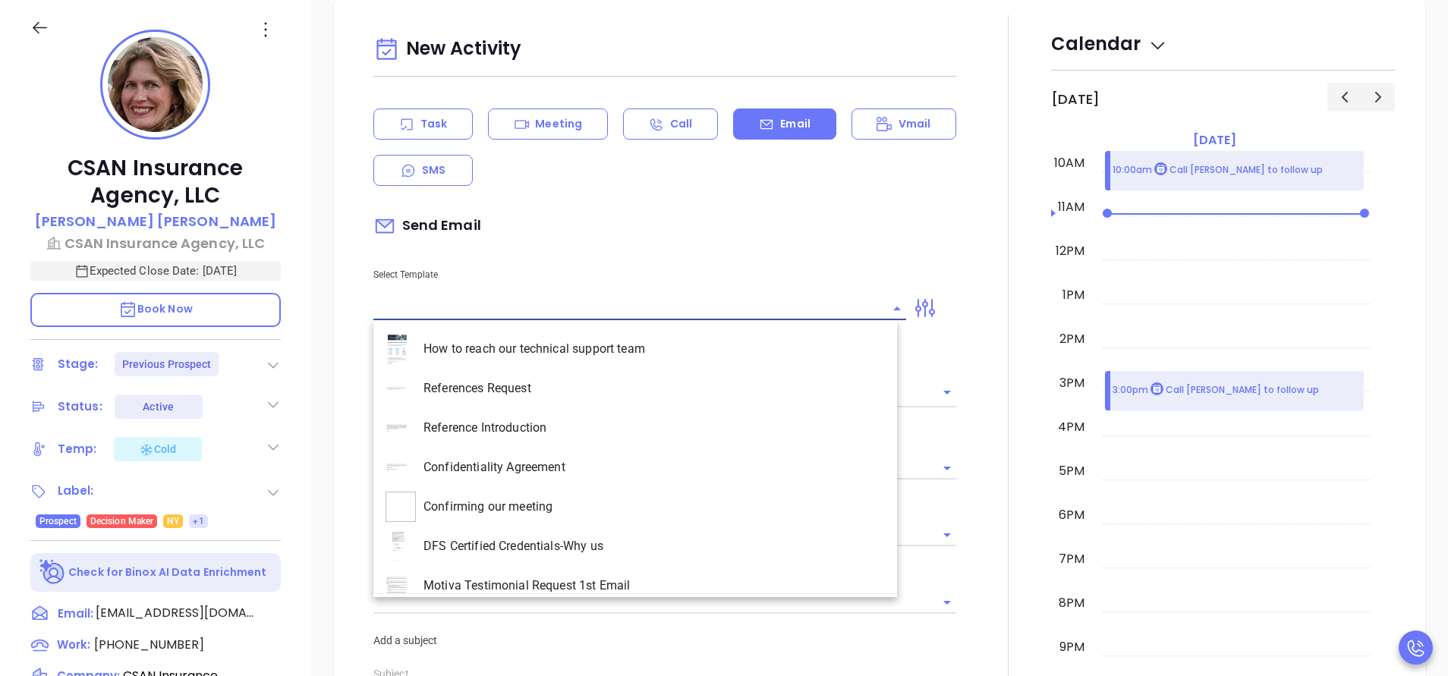
click at [452, 310] on input "text" at bounding box center [628, 309] width 510 height 22
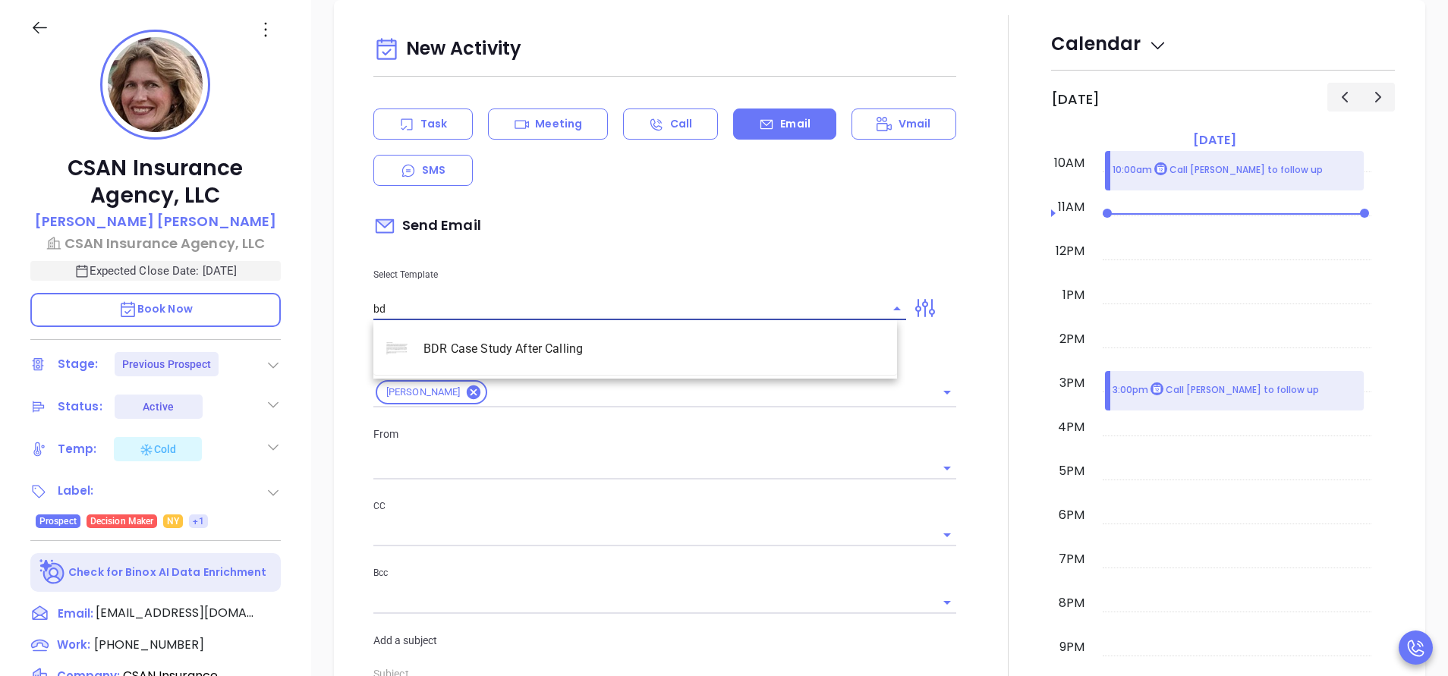
type input "bdr"
type input "[PERSON_NAME]"
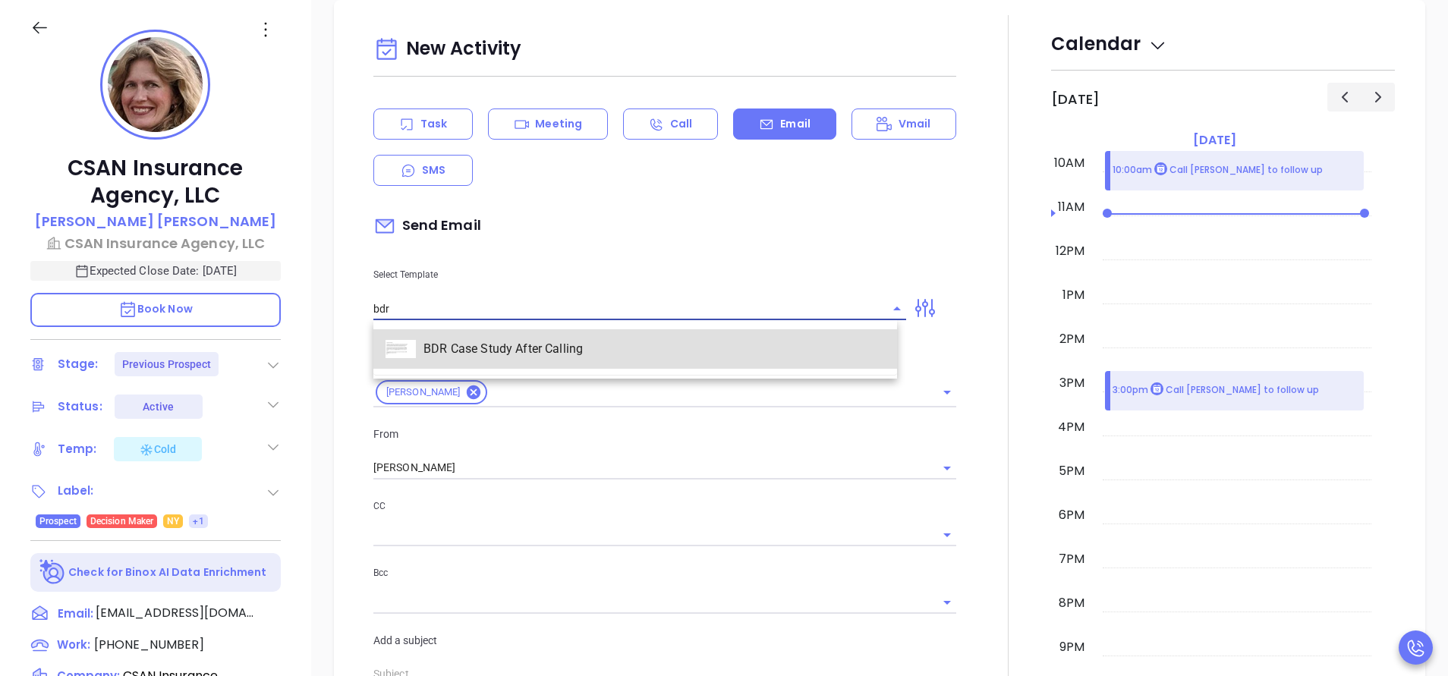
type input "BDR Case Study After Calling"
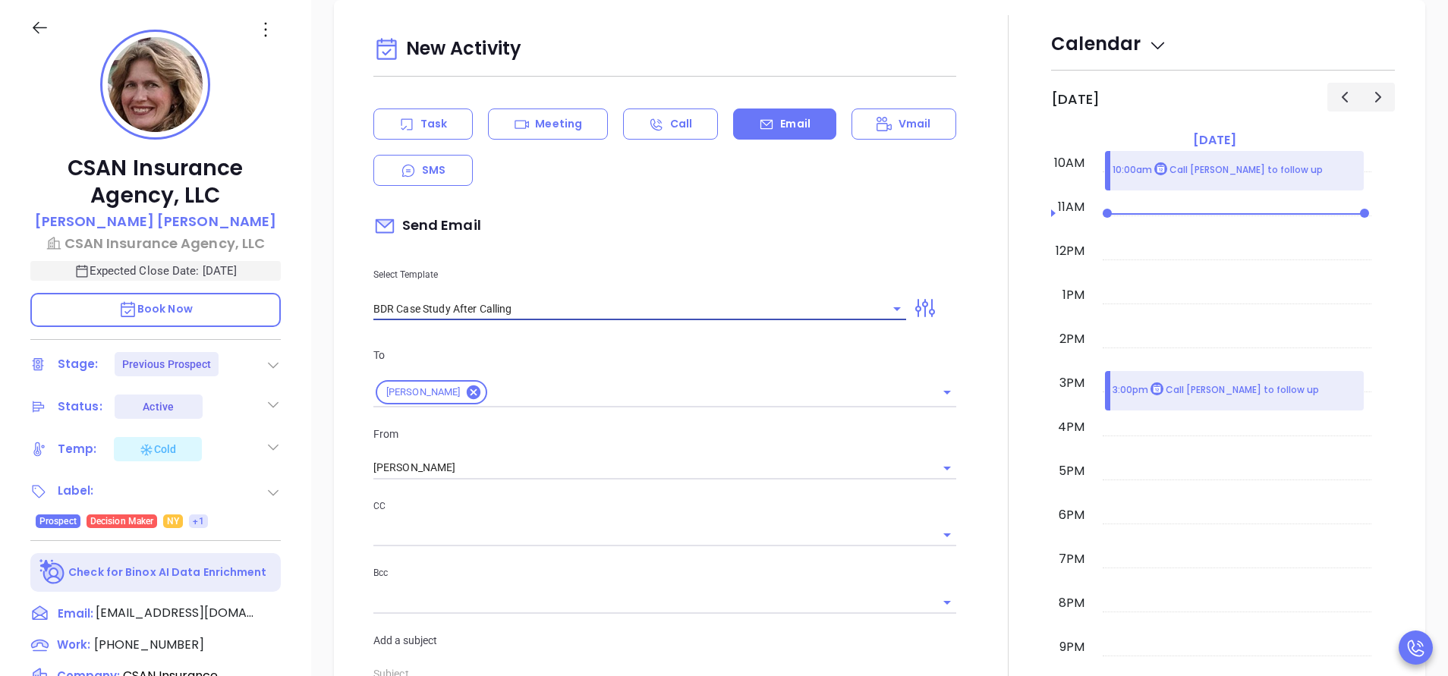
type input "Jennifer remember me?"
type input "BDR Case Study After Calling"
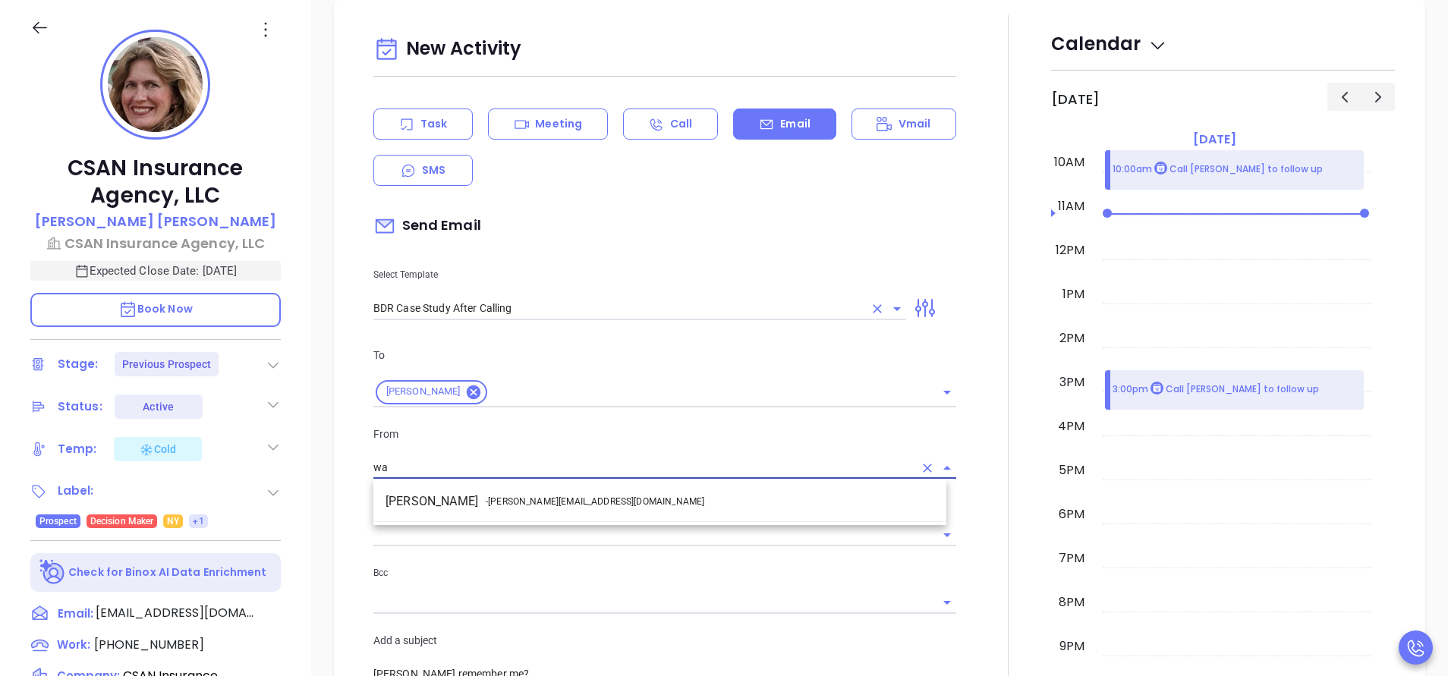
type input "w"
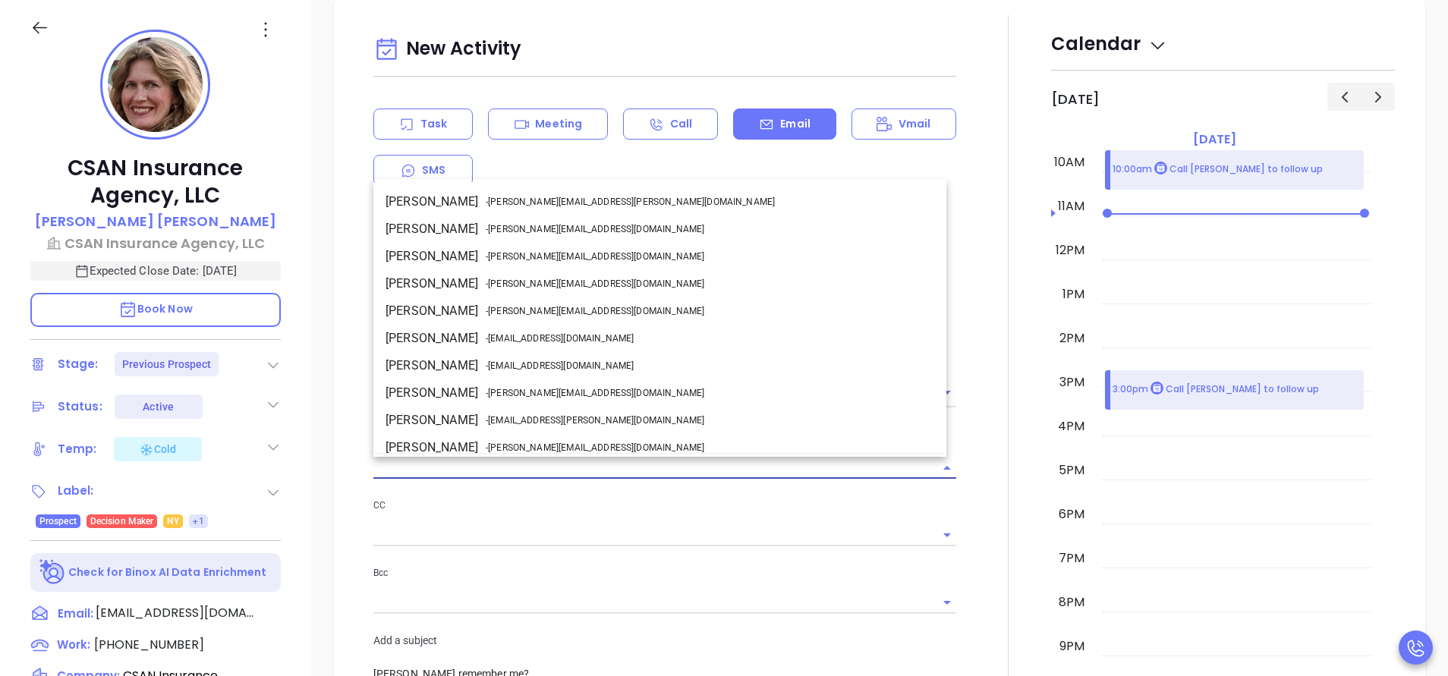
click at [454, 310] on li "Anabell Dominguez - anabell@motiva.net" at bounding box center [659, 311] width 573 height 27
type input "[PERSON_NAME]"
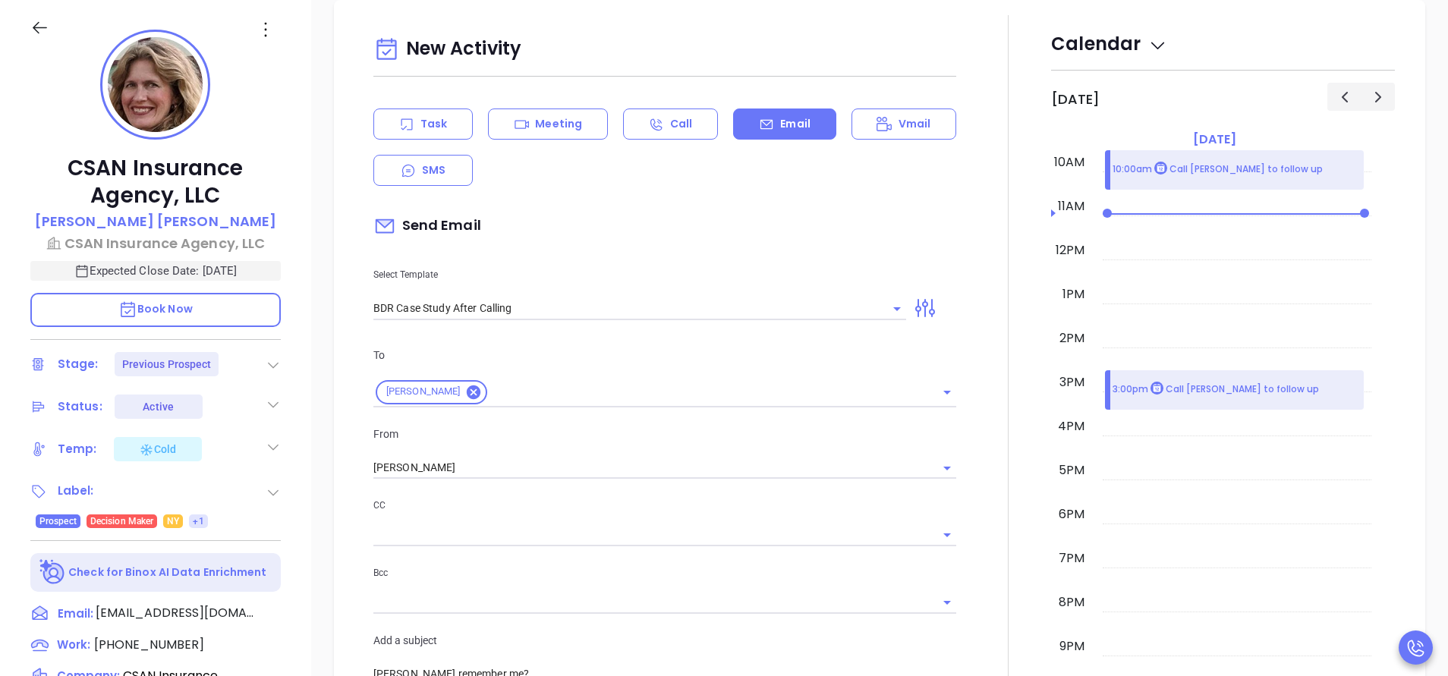
click at [986, 559] on div at bounding box center [1009, 583] width 86 height 1136
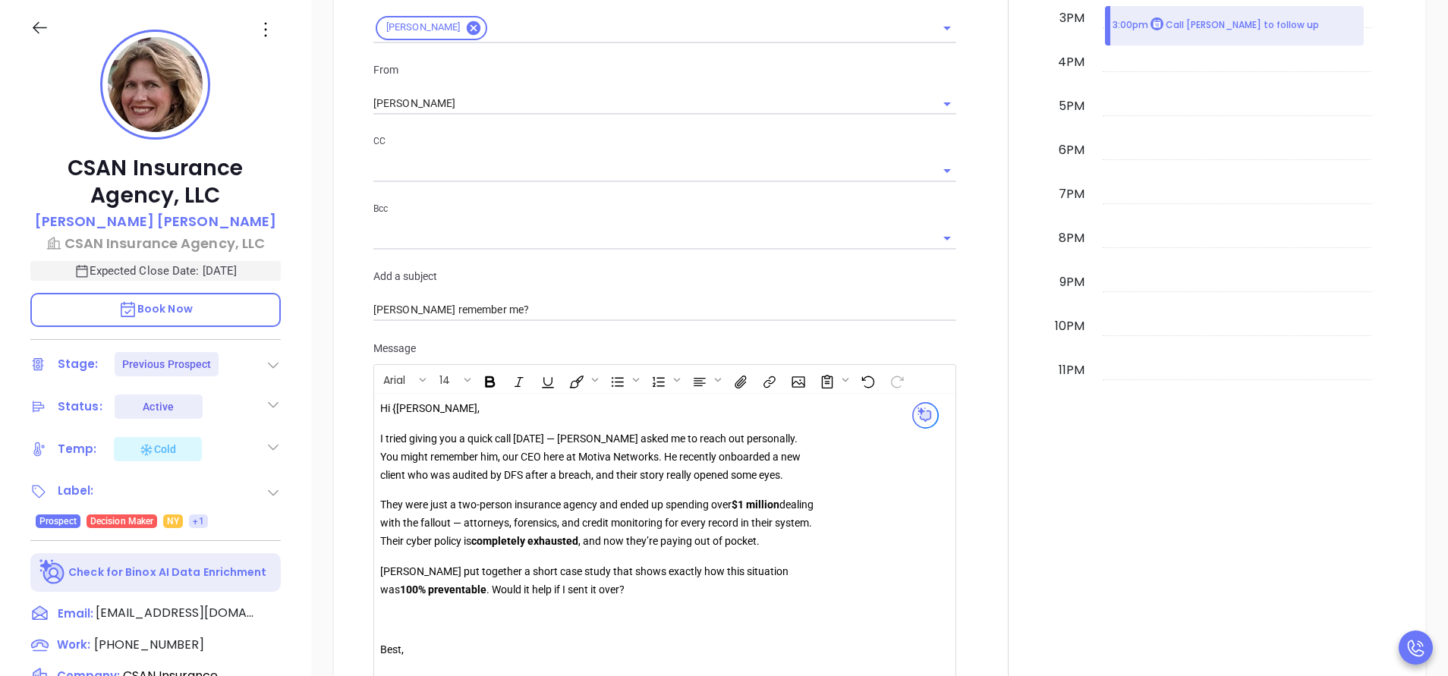
scroll to position [1317, 0]
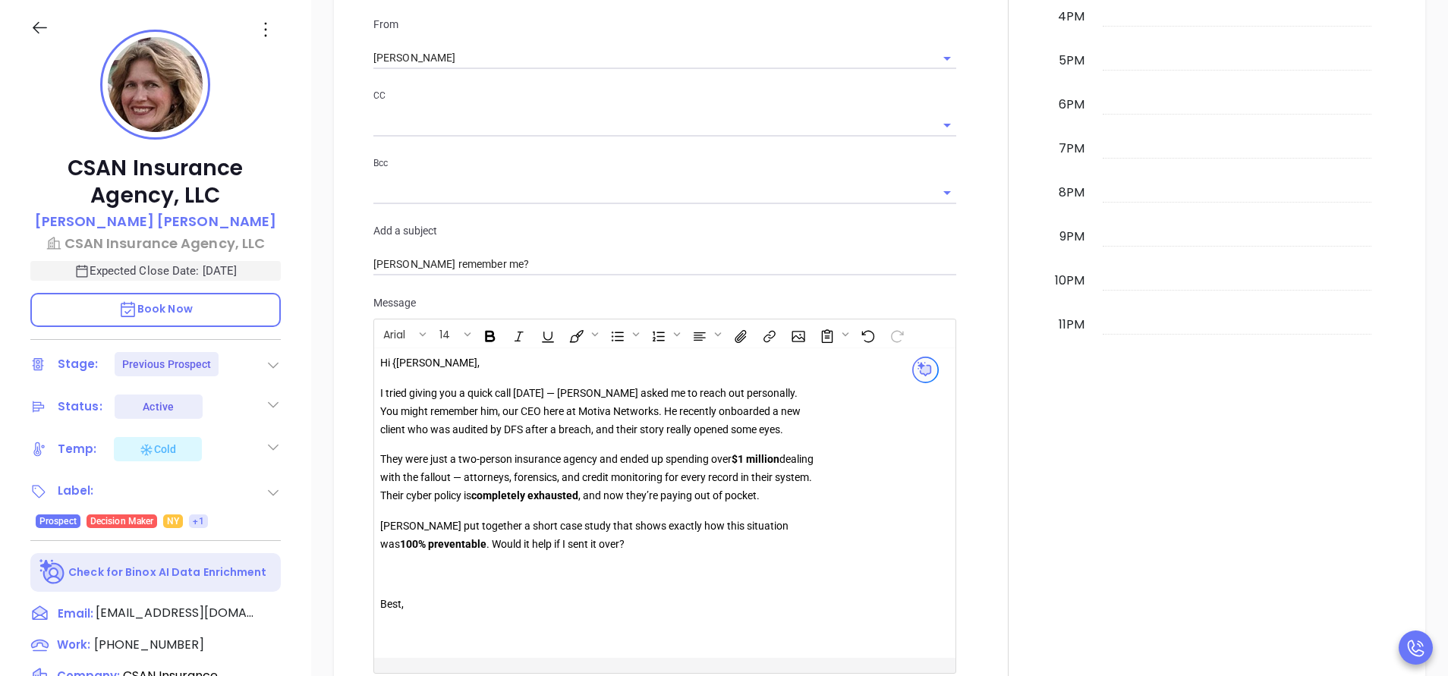
click at [396, 361] on p "Hi {Jennifer," at bounding box center [598, 364] width 436 height 18
click at [973, 509] on div at bounding box center [1009, 173] width 86 height 1136
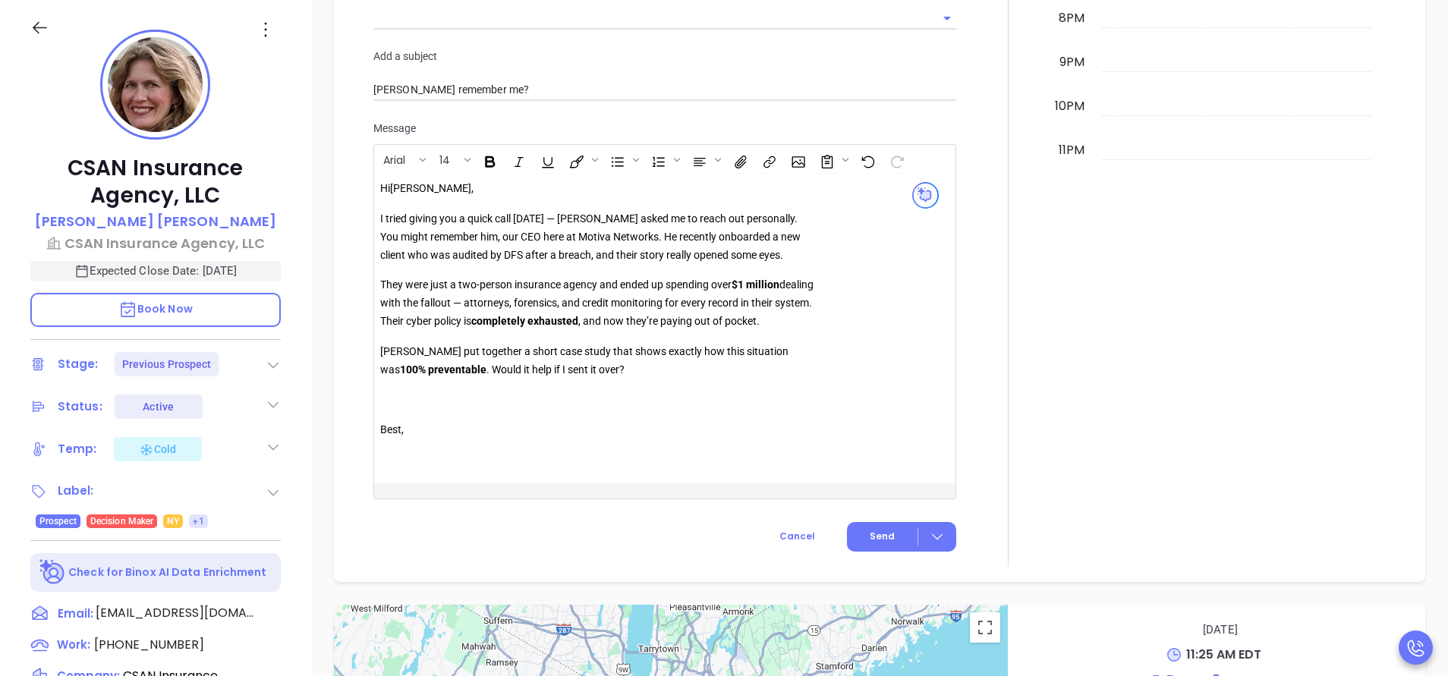
scroll to position [1499, 0]
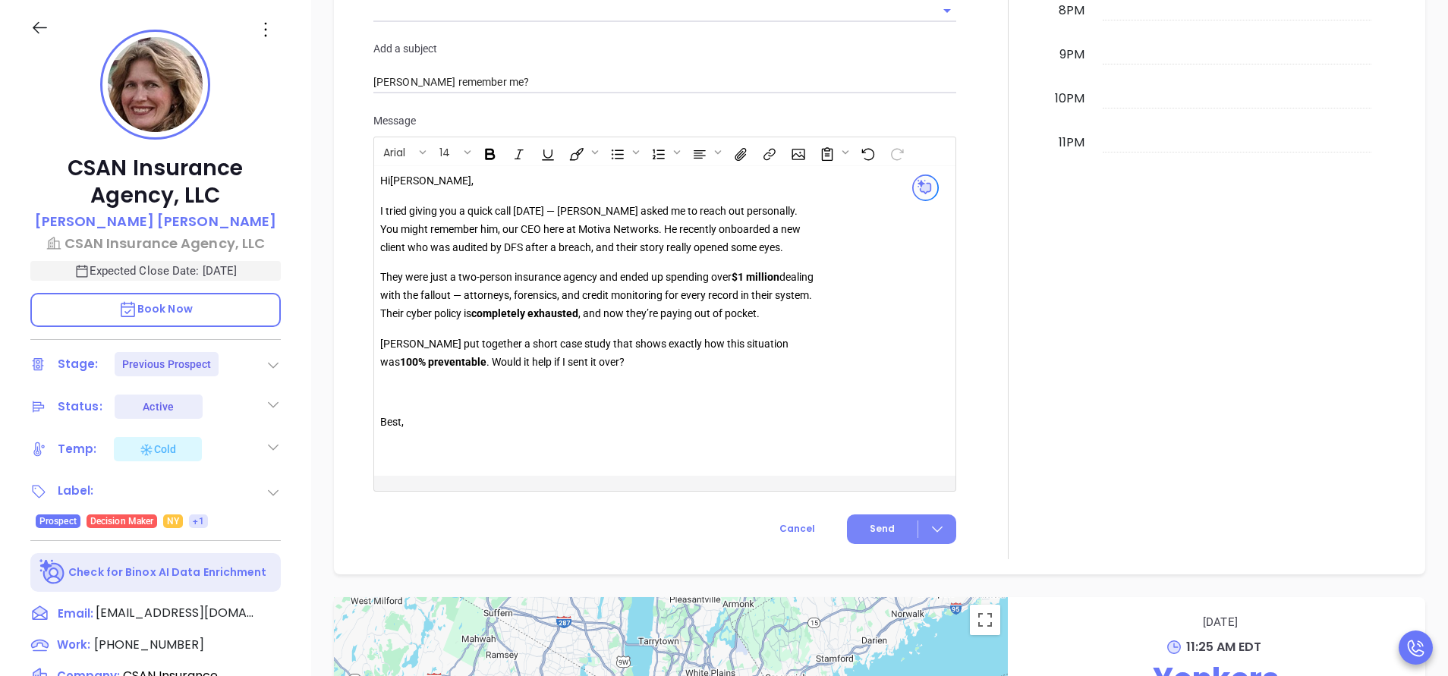
click at [870, 525] on span "Send" at bounding box center [882, 529] width 25 height 14
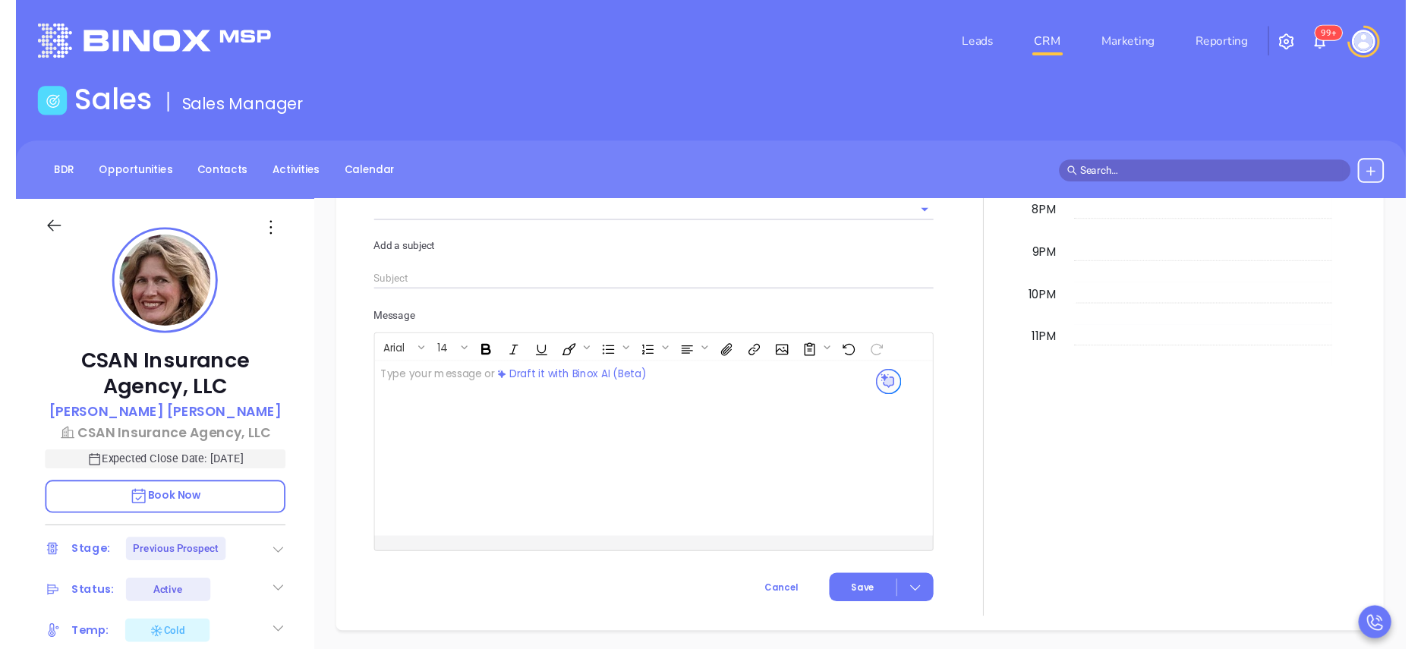
scroll to position [1499, 0]
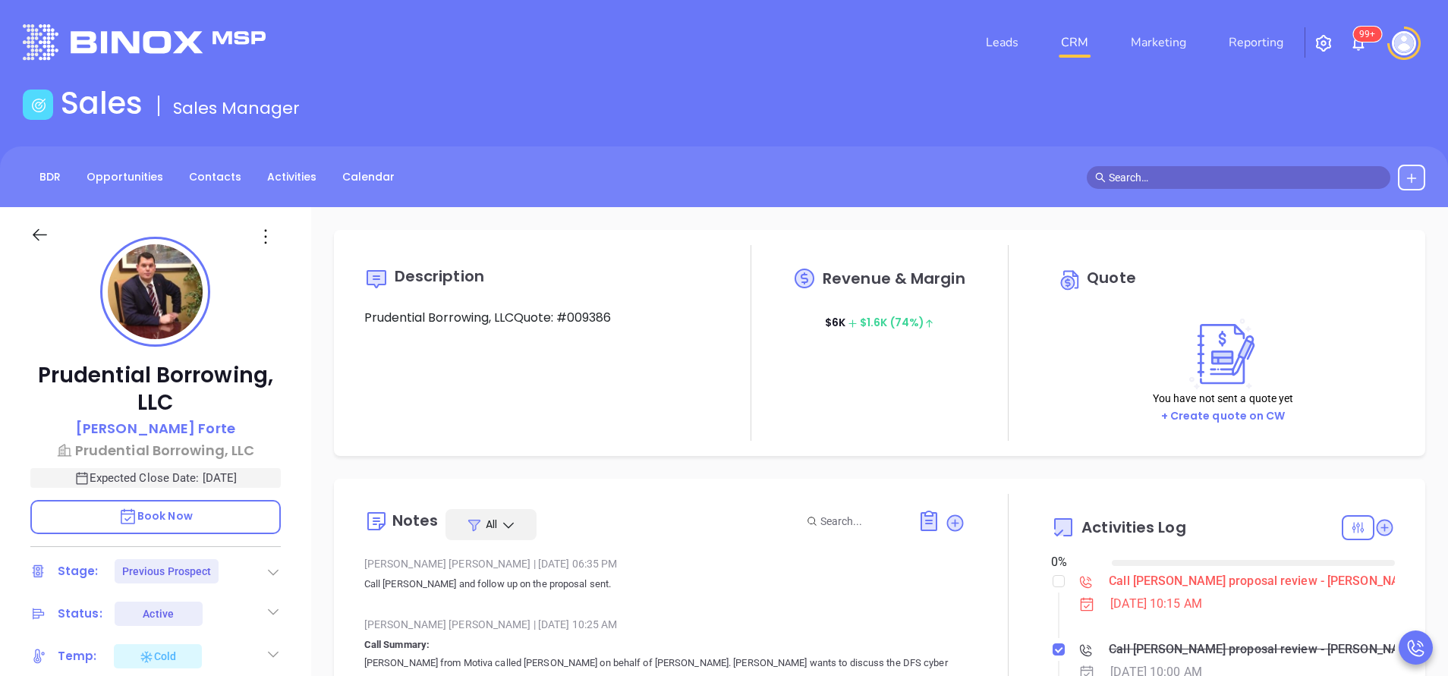
type input "10:00 am"
type input "[DATE]"
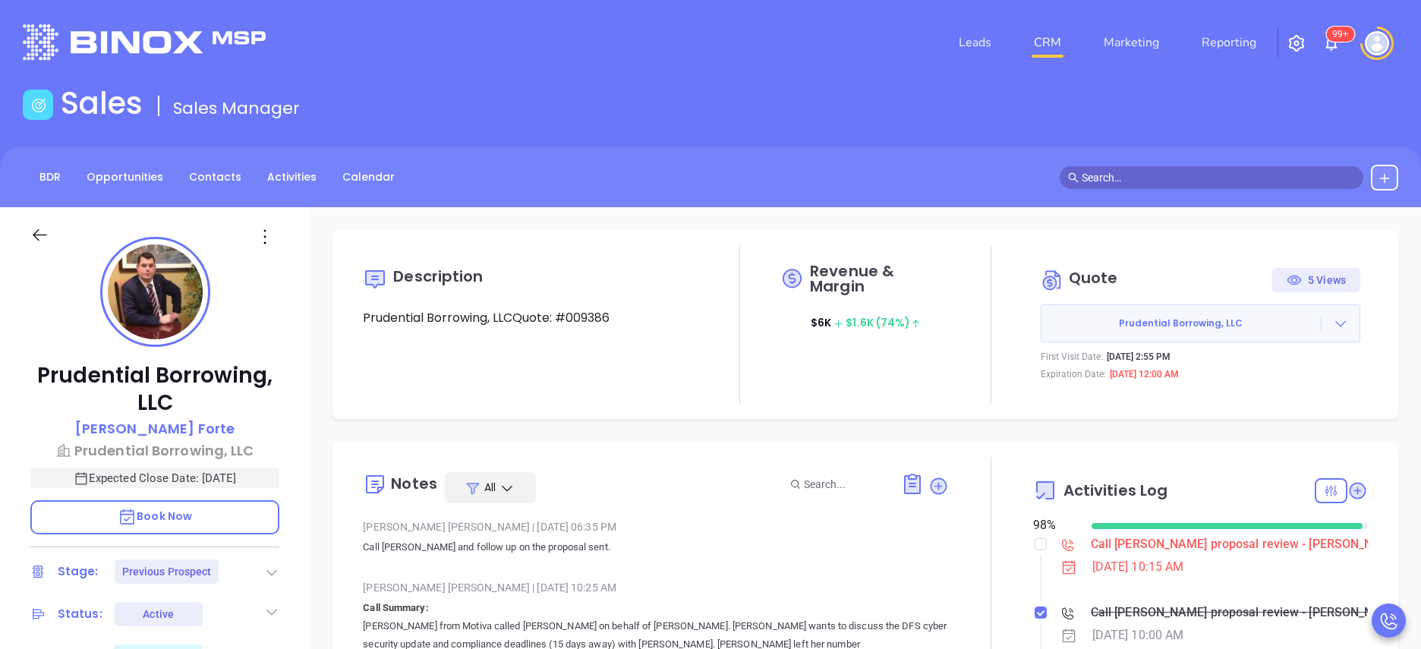
type input "[PERSON_NAME]"
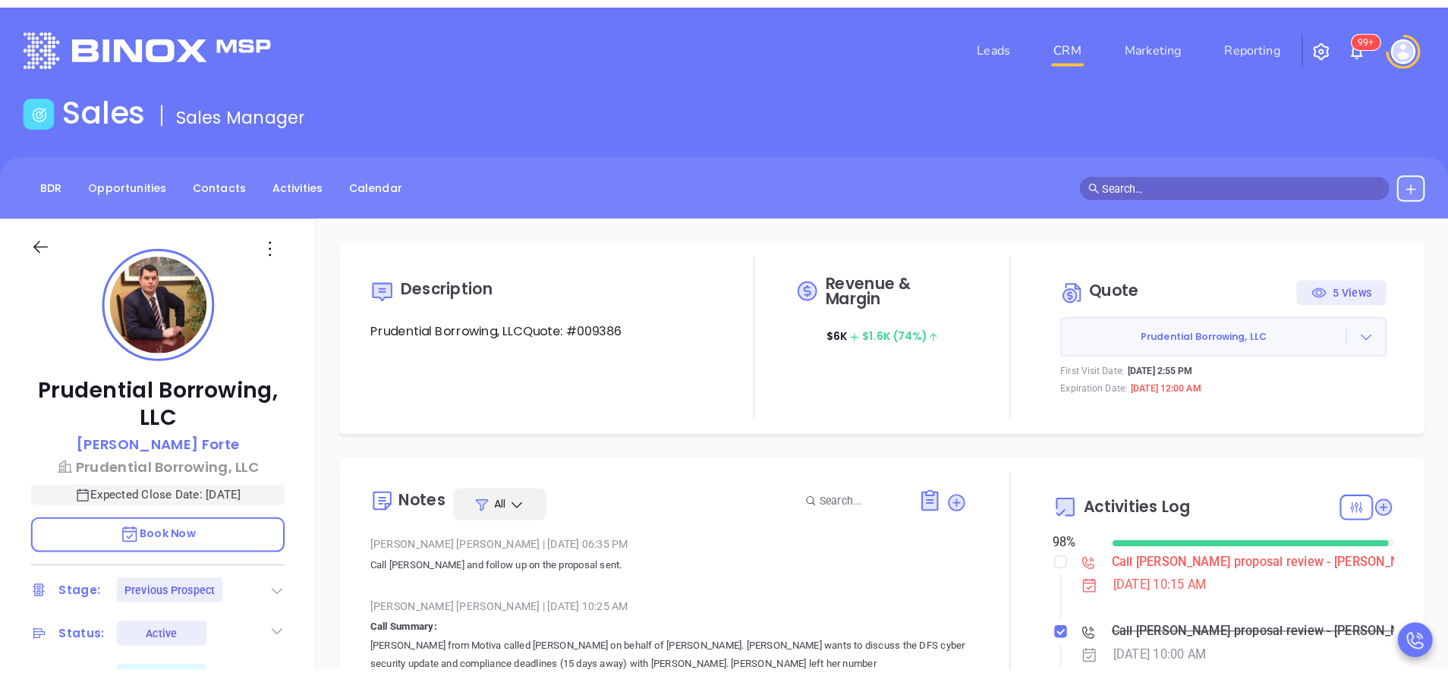
scroll to position [441, 0]
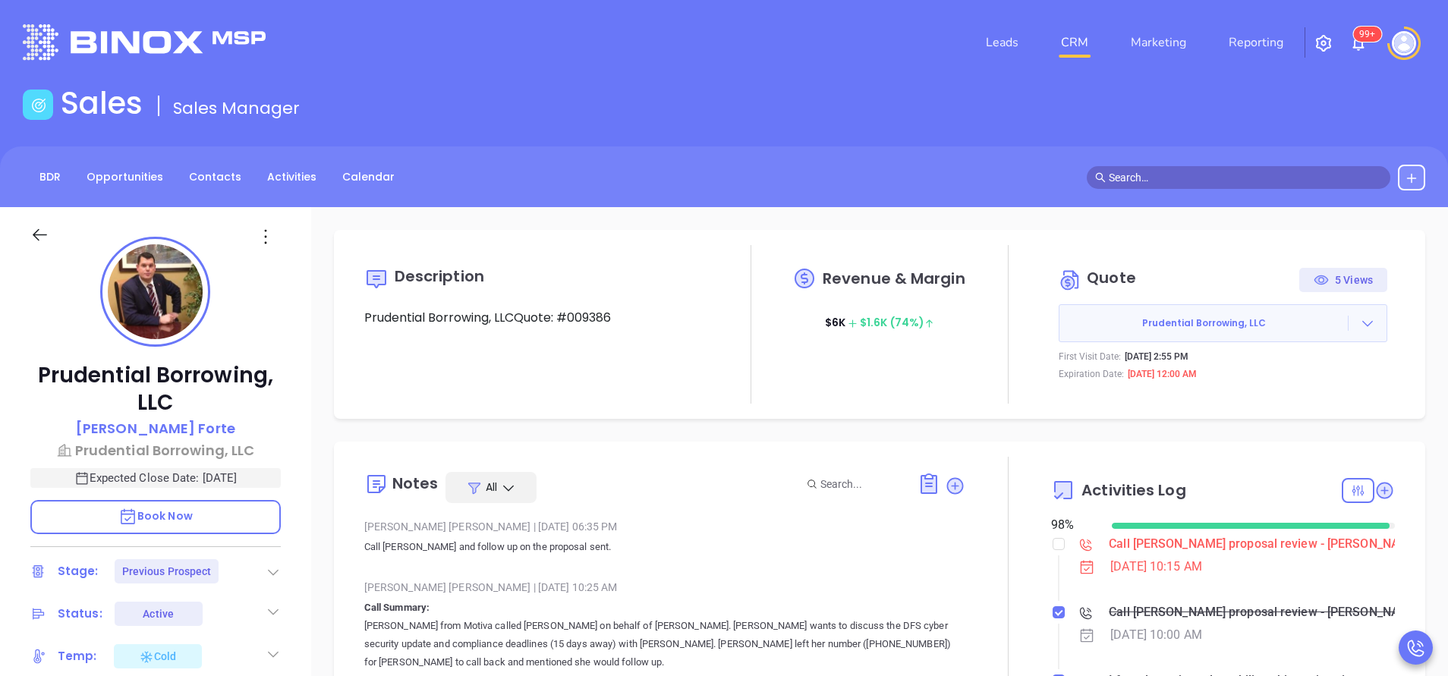
click at [294, 444] on div "Prudential Borrowing, LLC [PERSON_NAME] Prudential Borrowing, LLC Expected Clos…" at bounding box center [155, 630] width 311 height 846
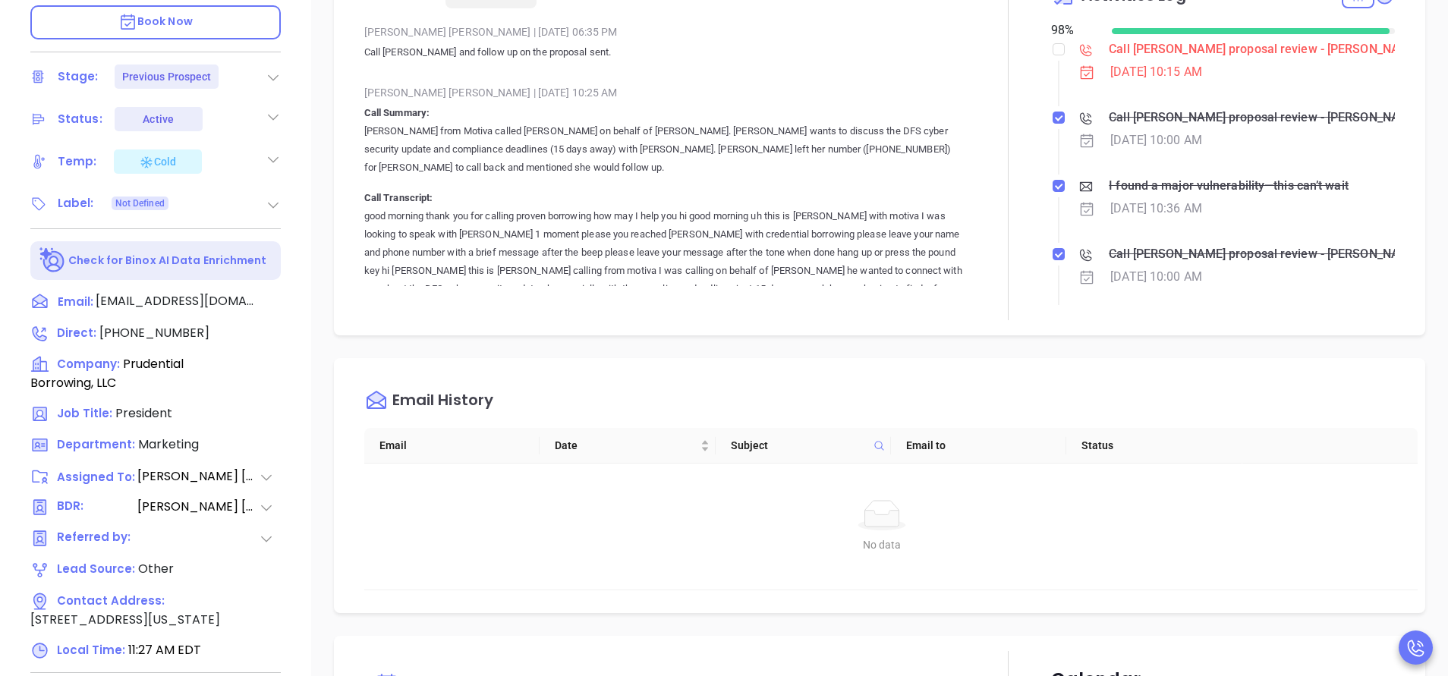
scroll to position [594, 0]
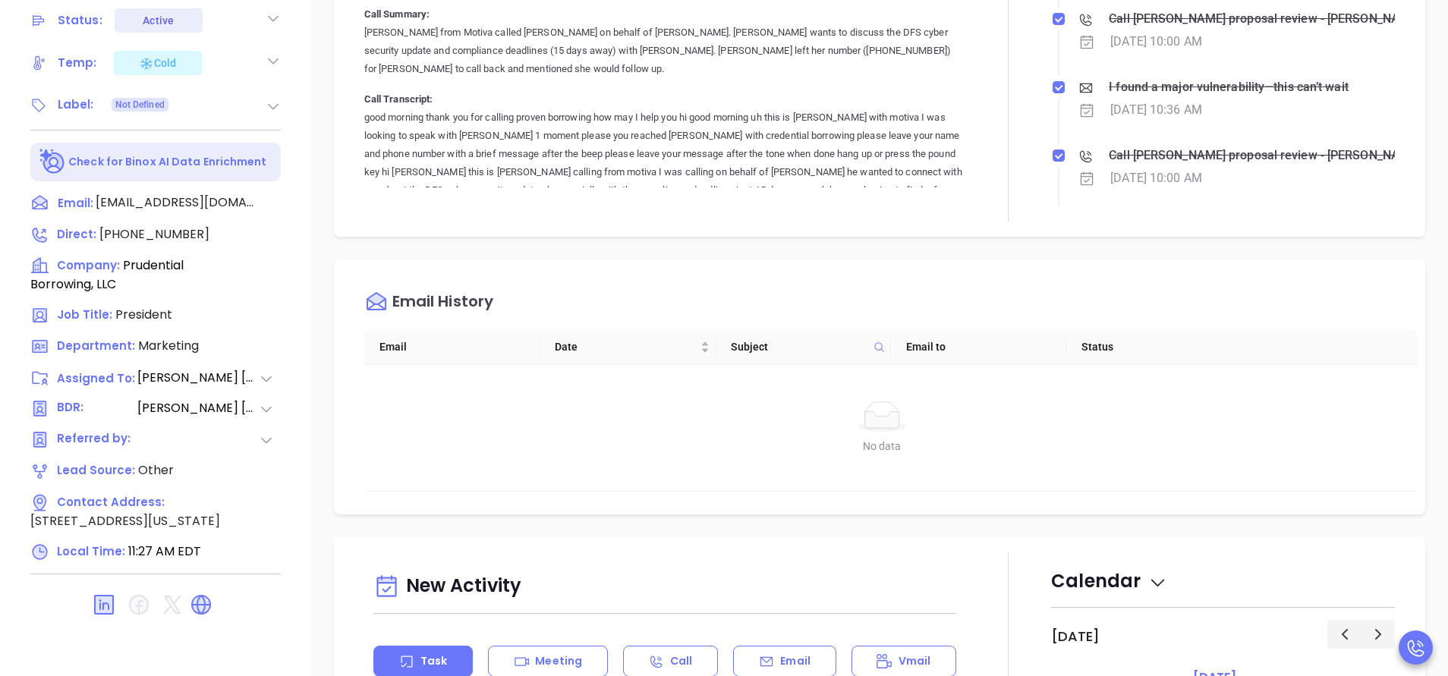
click at [940, 523] on div "Description Prudential Borrowing, LLCQuote: #009386 Revenue & Margin $ 6K $ 1.6…" at bounding box center [879, 145] width 1137 height 1063
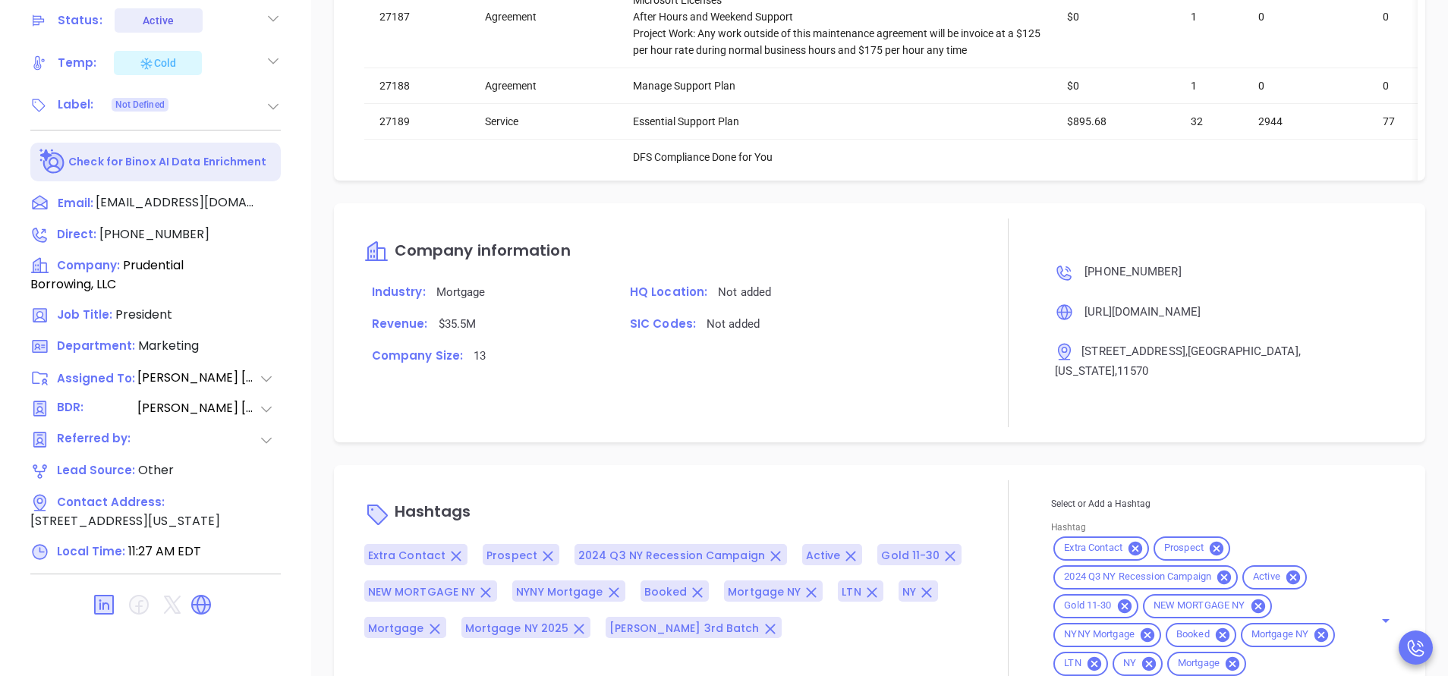
scroll to position [2095, 0]
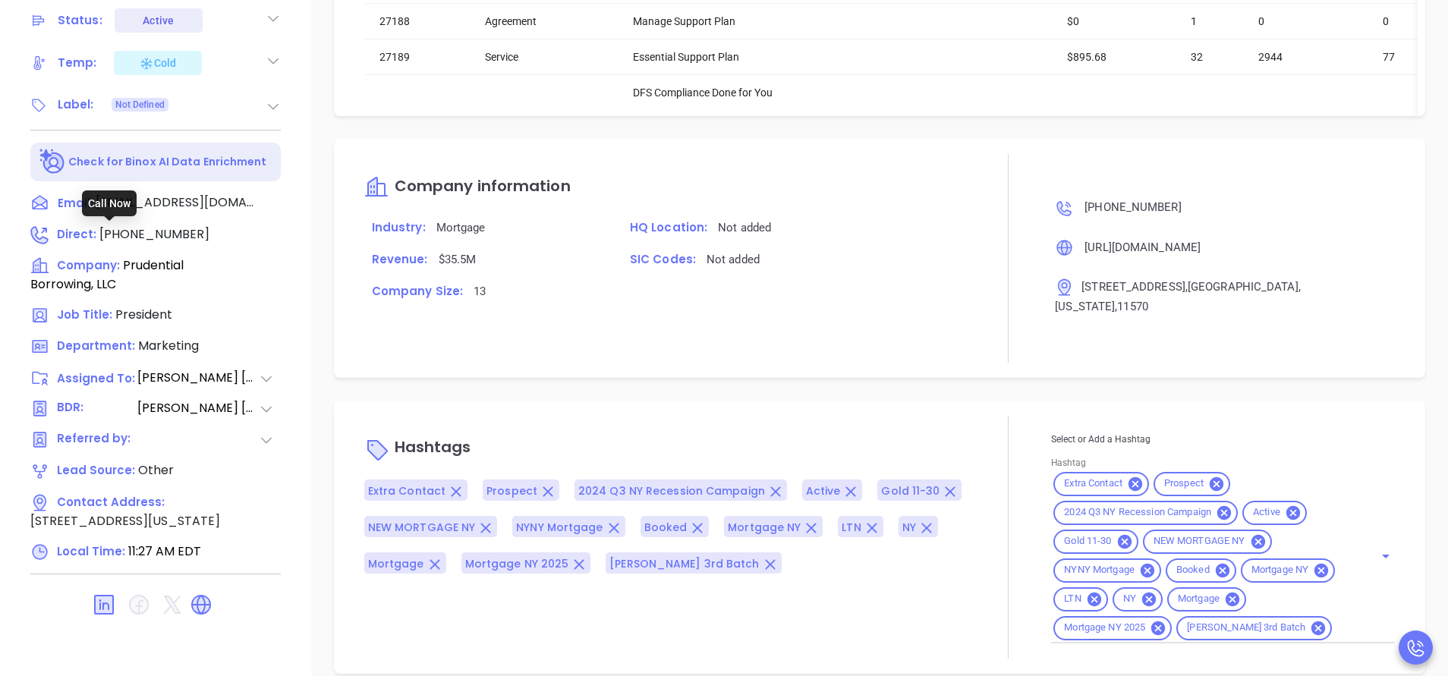
click at [149, 235] on span "[PHONE_NUMBER]" at bounding box center [154, 233] width 110 height 17
type input "[PHONE_NUMBER]"
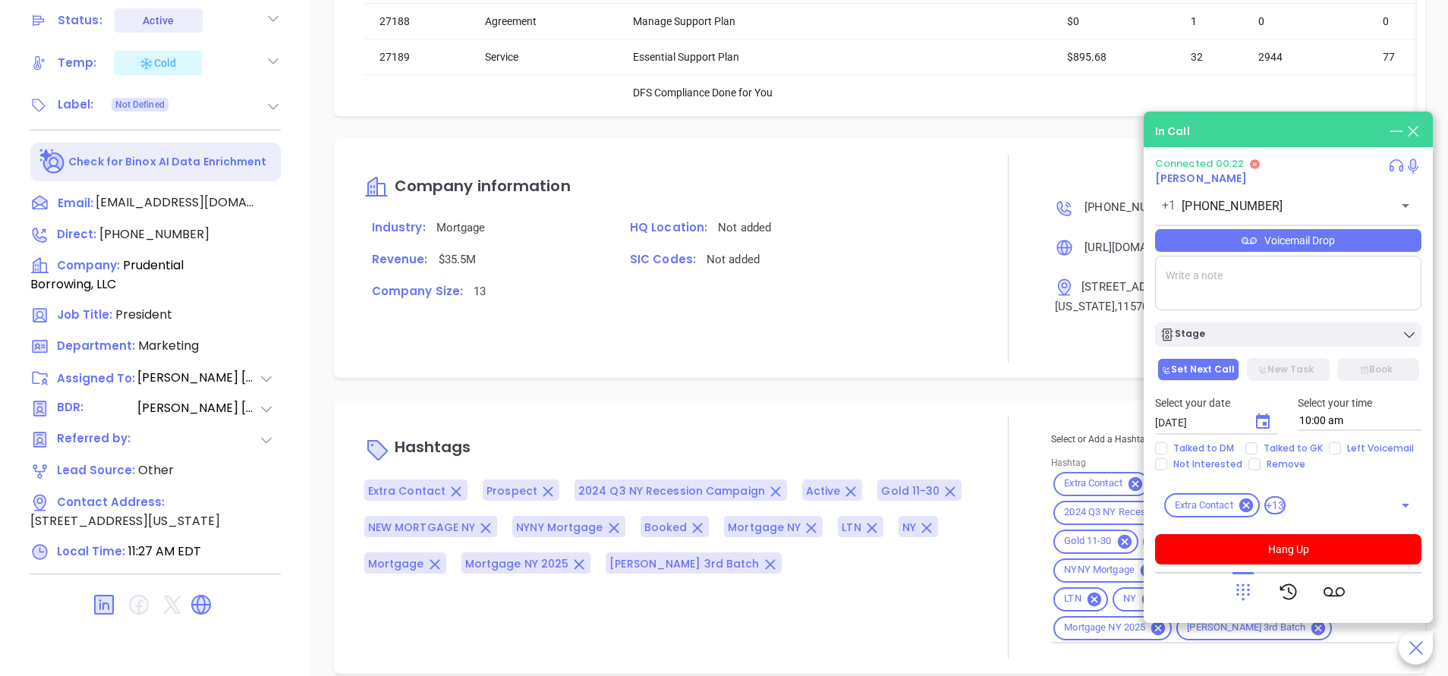
click at [292, 292] on div "Prudential Borrowing, LLC [PERSON_NAME] Prudential Borrowing, LLC Expected Clos…" at bounding box center [155, 37] width 311 height 846
click at [1323, 553] on button "Hang Up" at bounding box center [1288, 549] width 266 height 30
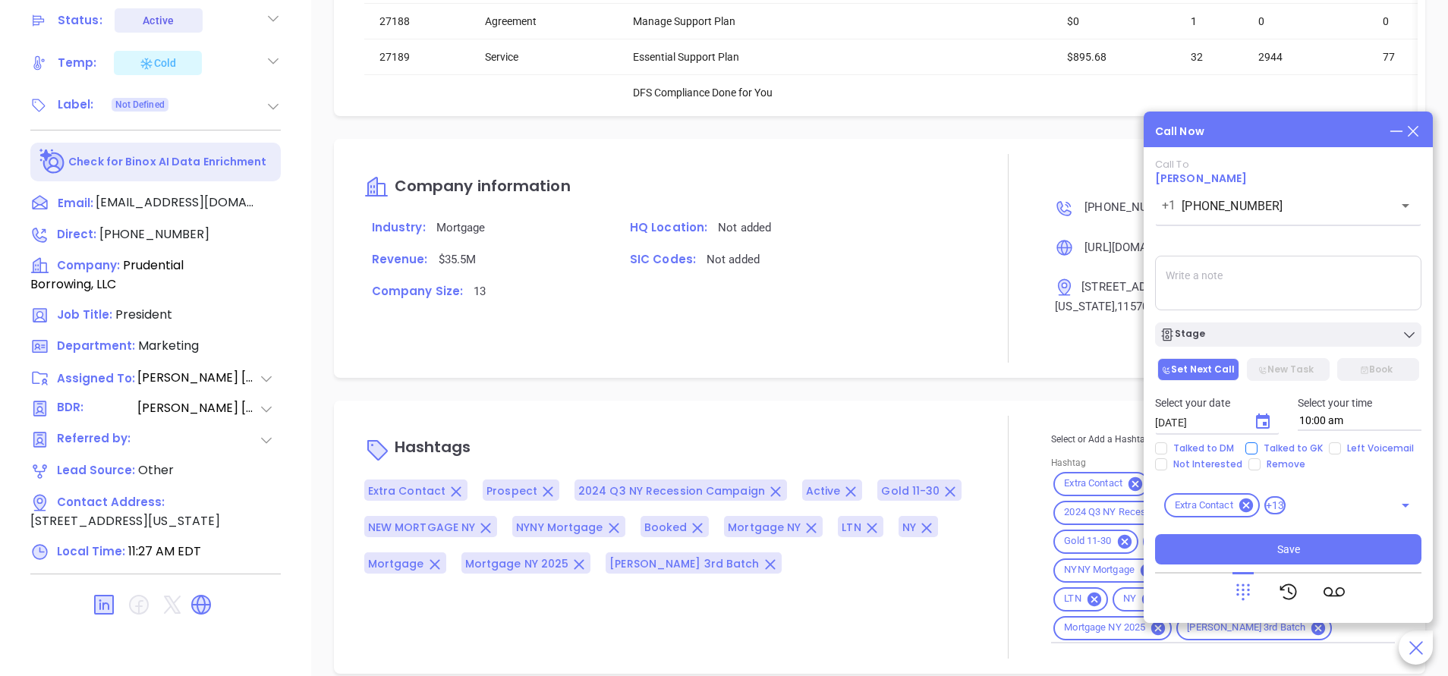
click at [1286, 443] on span "Talked to GK" at bounding box center [1293, 449] width 71 height 12
click at [1258, 443] on input "Talked to GK" at bounding box center [1252, 449] width 12 height 12
checkbox input "true"
click at [1345, 449] on span "Left Voicemail" at bounding box center [1380, 449] width 79 height 12
click at [1341, 449] on input "Left Voicemail" at bounding box center [1335, 449] width 12 height 12
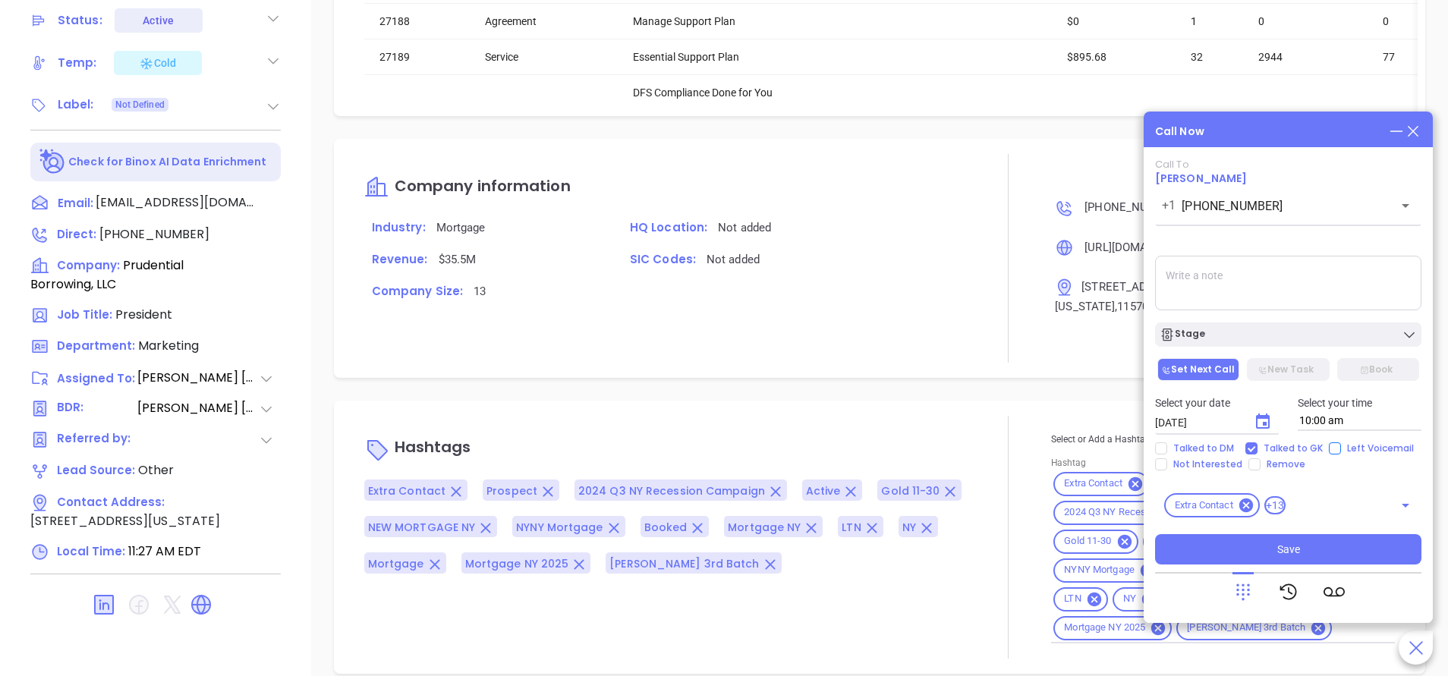
checkbox input "true"
click at [1259, 417] on icon "Choose date, selected date is Oct 16, 2025" at bounding box center [1263, 421] width 14 height 15
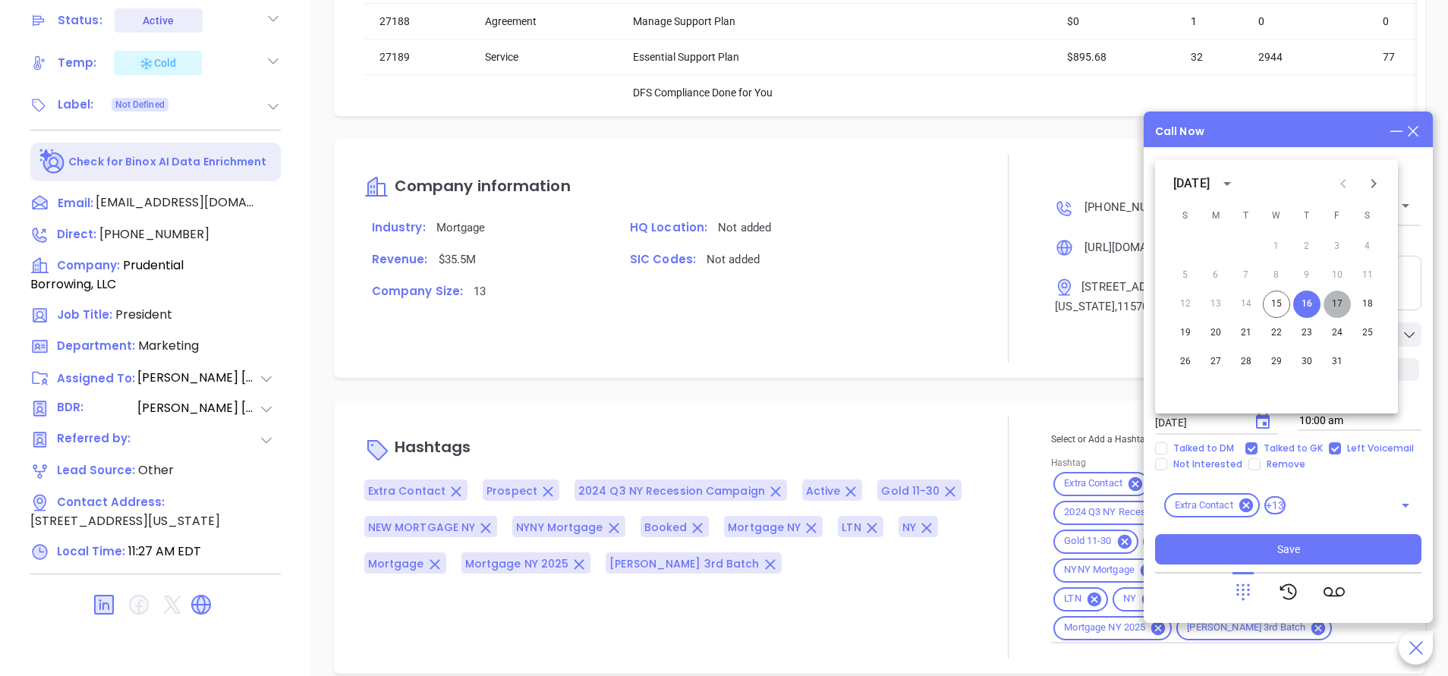
click at [1338, 305] on button "17" at bounding box center [1337, 304] width 27 height 27
type input "[DATE]"
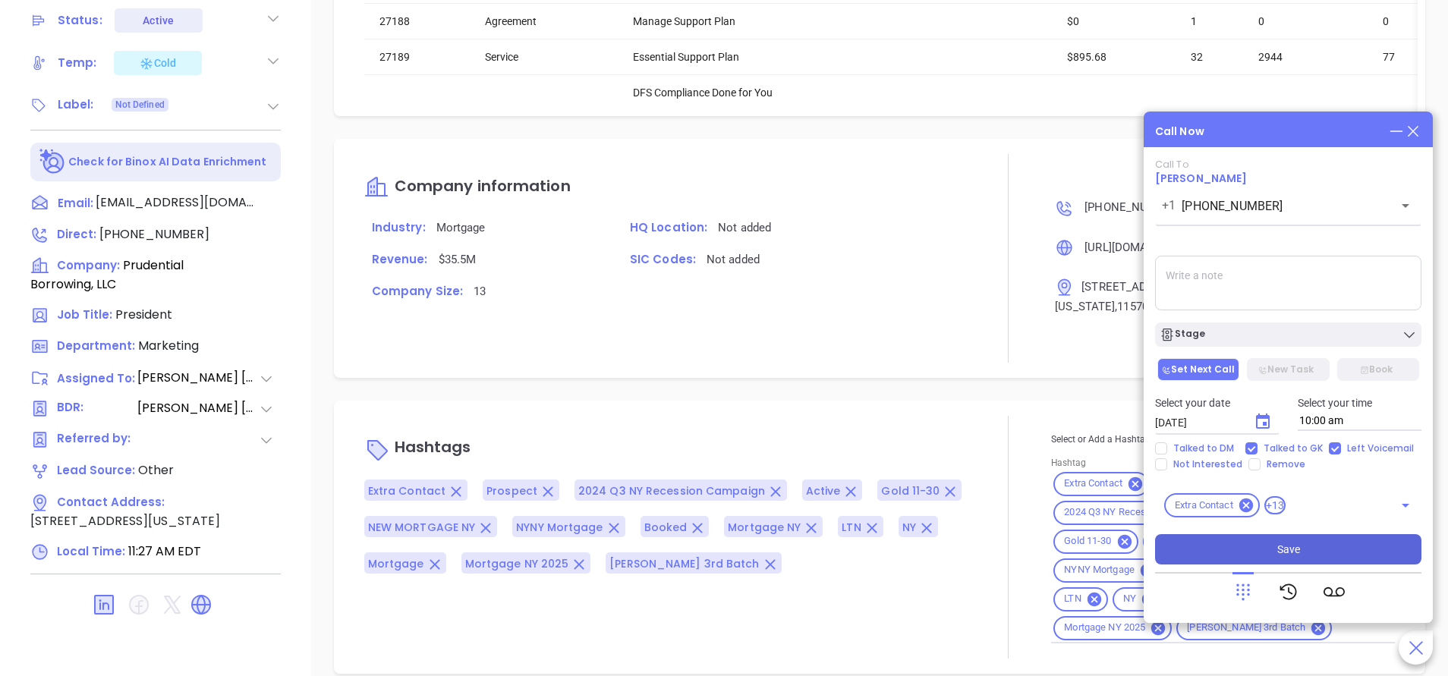
click at [1297, 549] on span "Save" at bounding box center [1289, 549] width 23 height 17
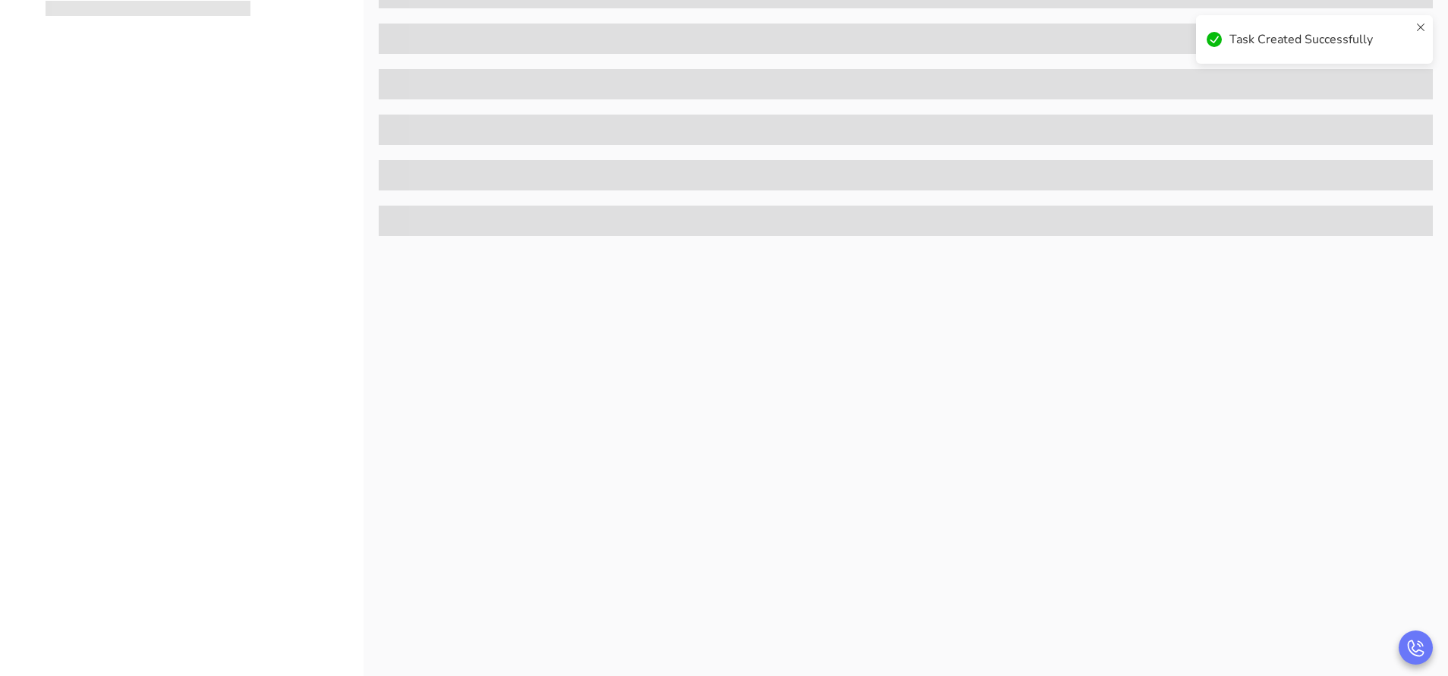
scroll to position [0, 0]
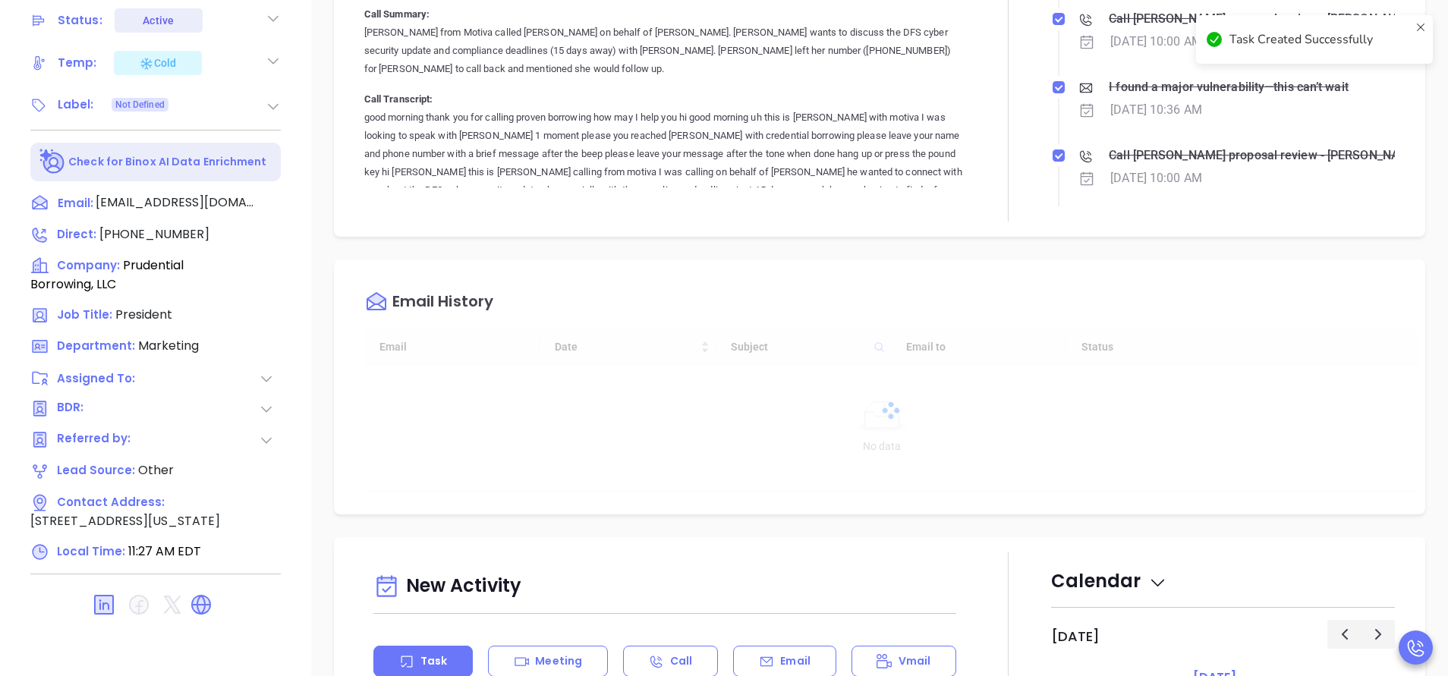
type input "[DATE]"
checkbox input "false"
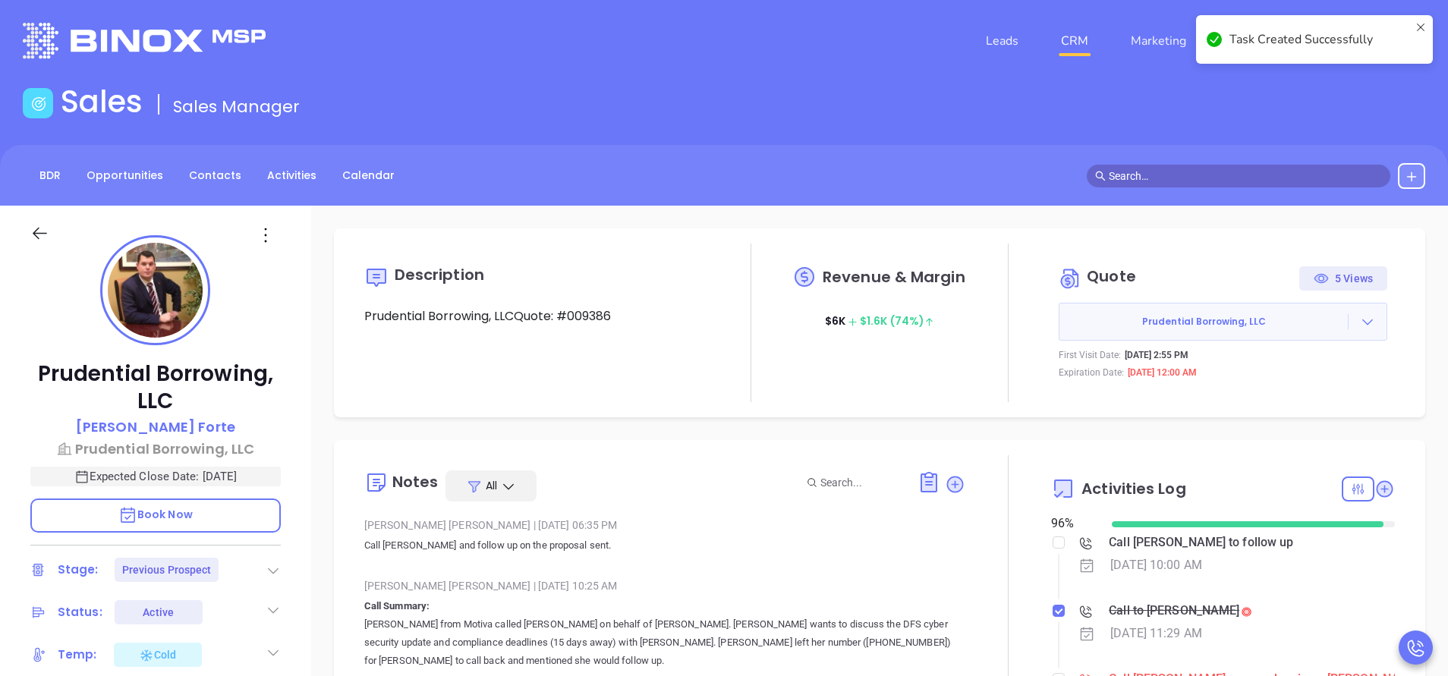
scroll to position [441, 0]
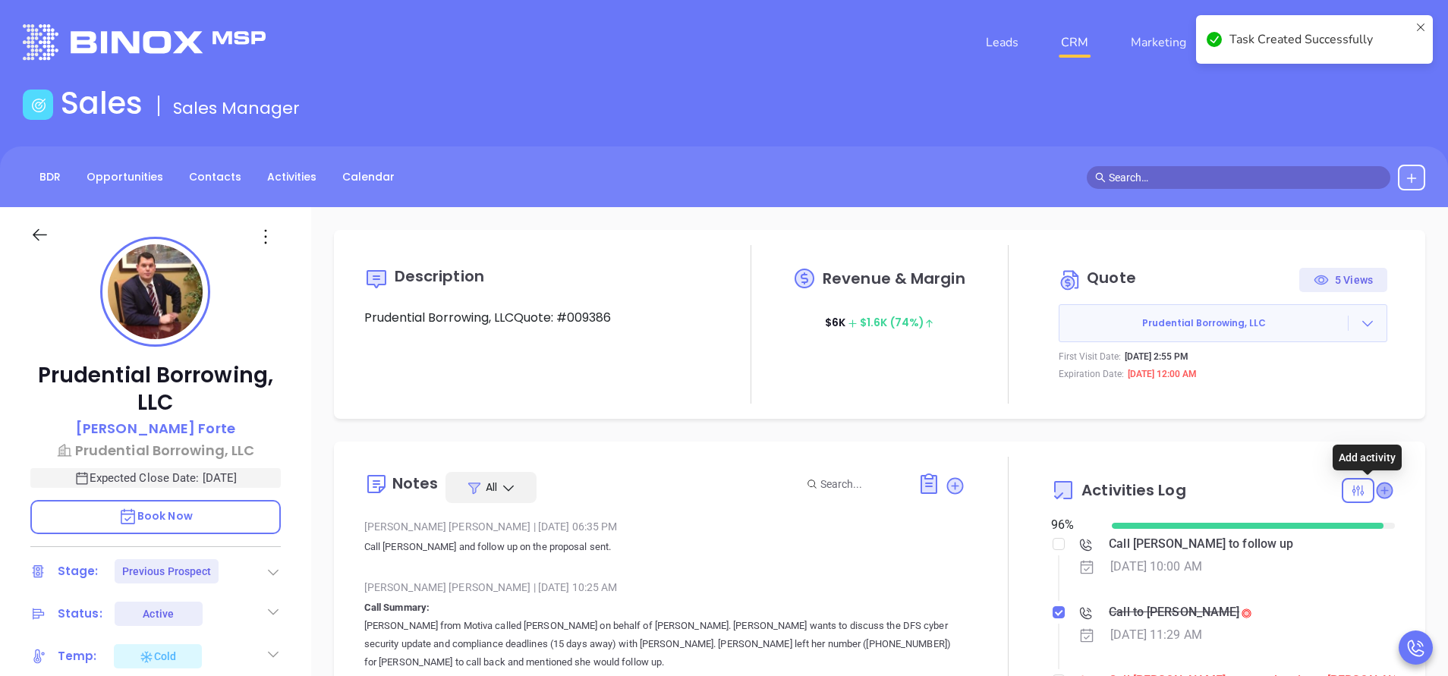
click at [1377, 491] on icon at bounding box center [1384, 490] width 15 height 15
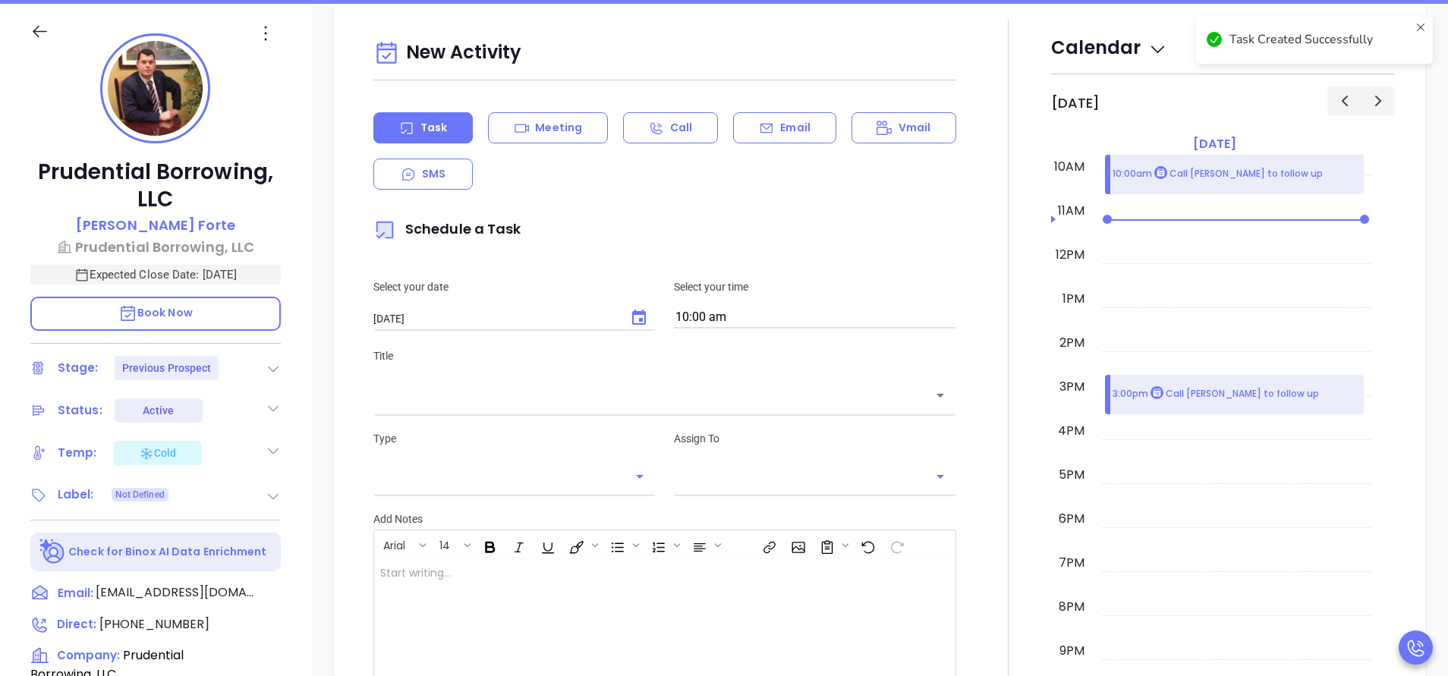
scroll to position [207, 0]
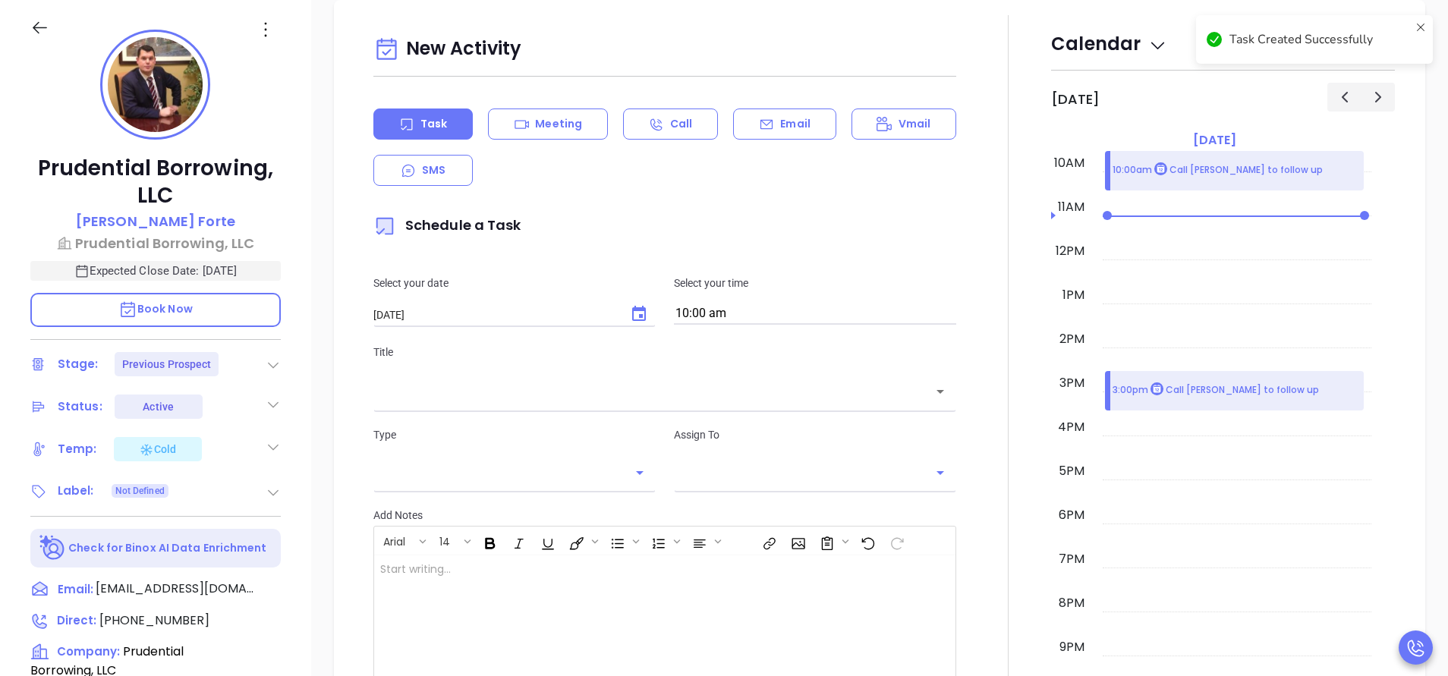
type input "[PERSON_NAME]"
click at [783, 122] on p "Email" at bounding box center [795, 124] width 30 height 16
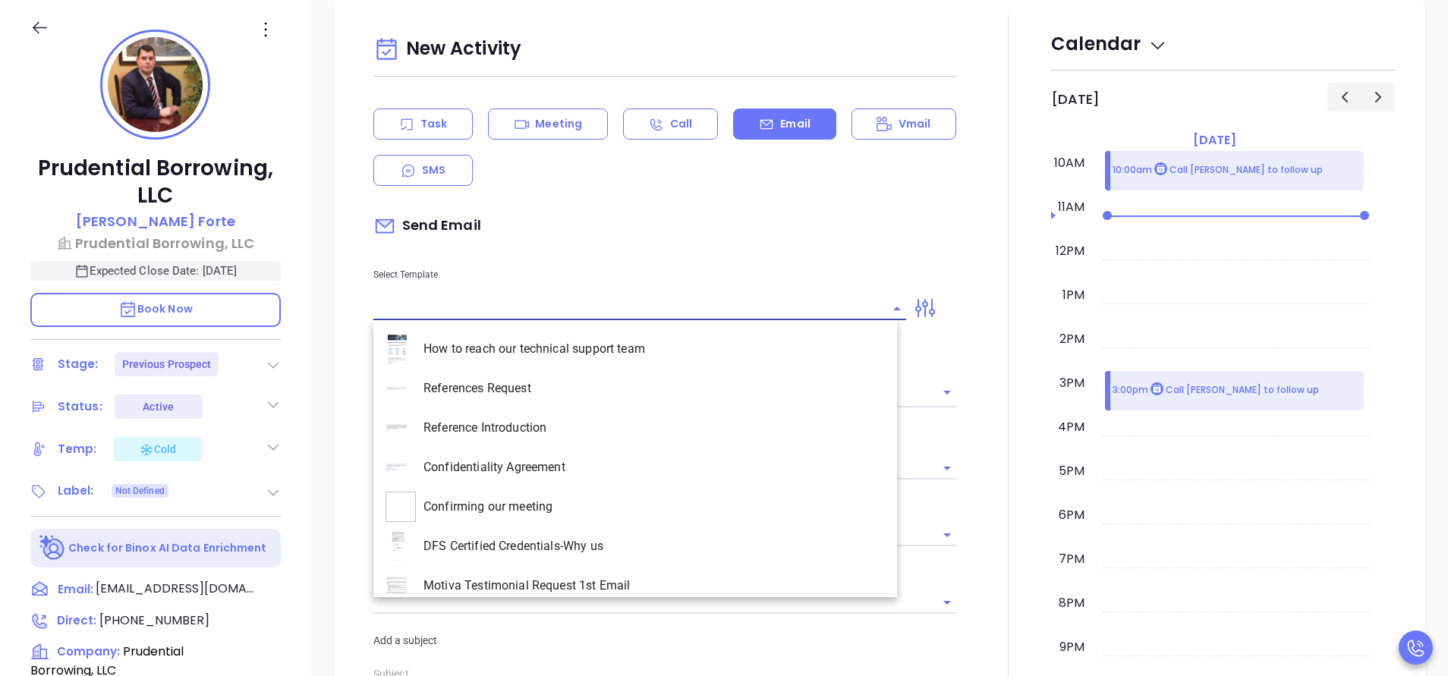
click at [525, 300] on input "text" at bounding box center [628, 309] width 510 height 22
type input "b"
type input "[PERSON_NAME]"
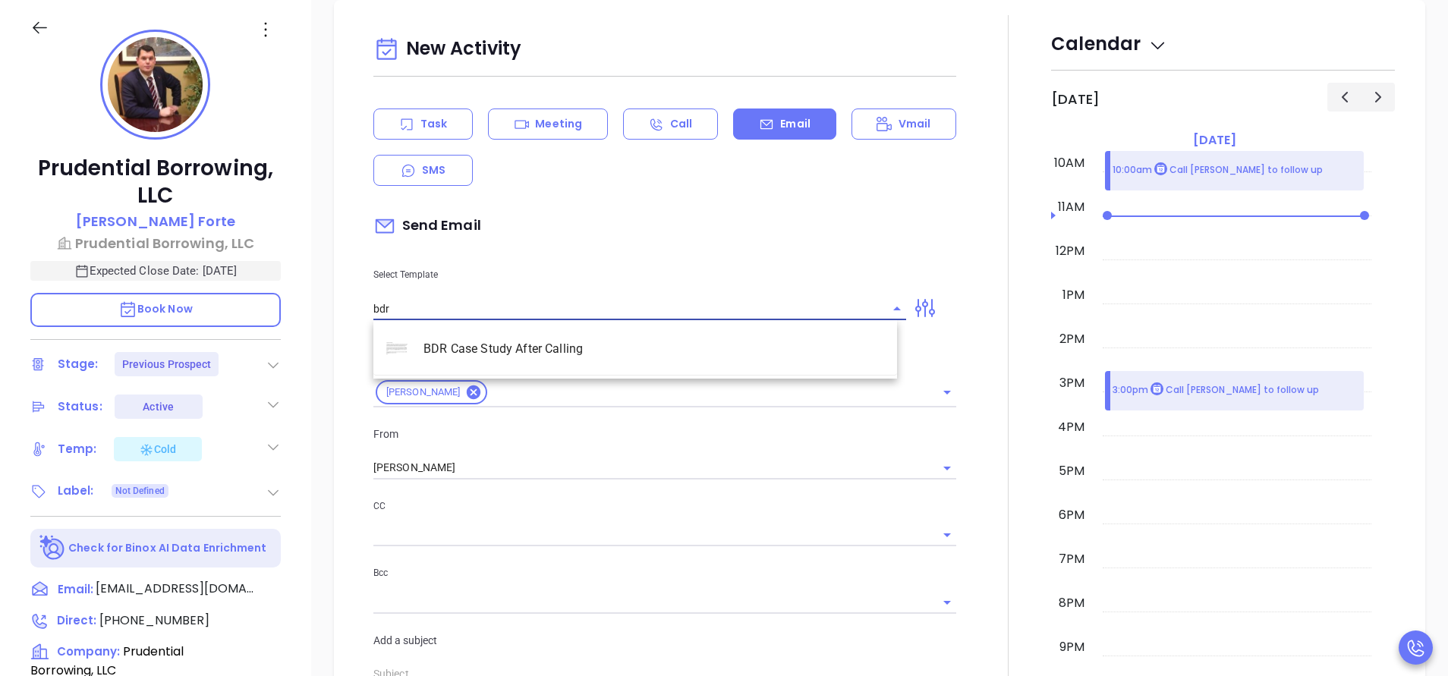
click at [553, 354] on li "BDR Case Study After Calling" at bounding box center [635, 348] width 524 height 39
type input "BDR Case Study After Calling"
type input "Eric remember me?"
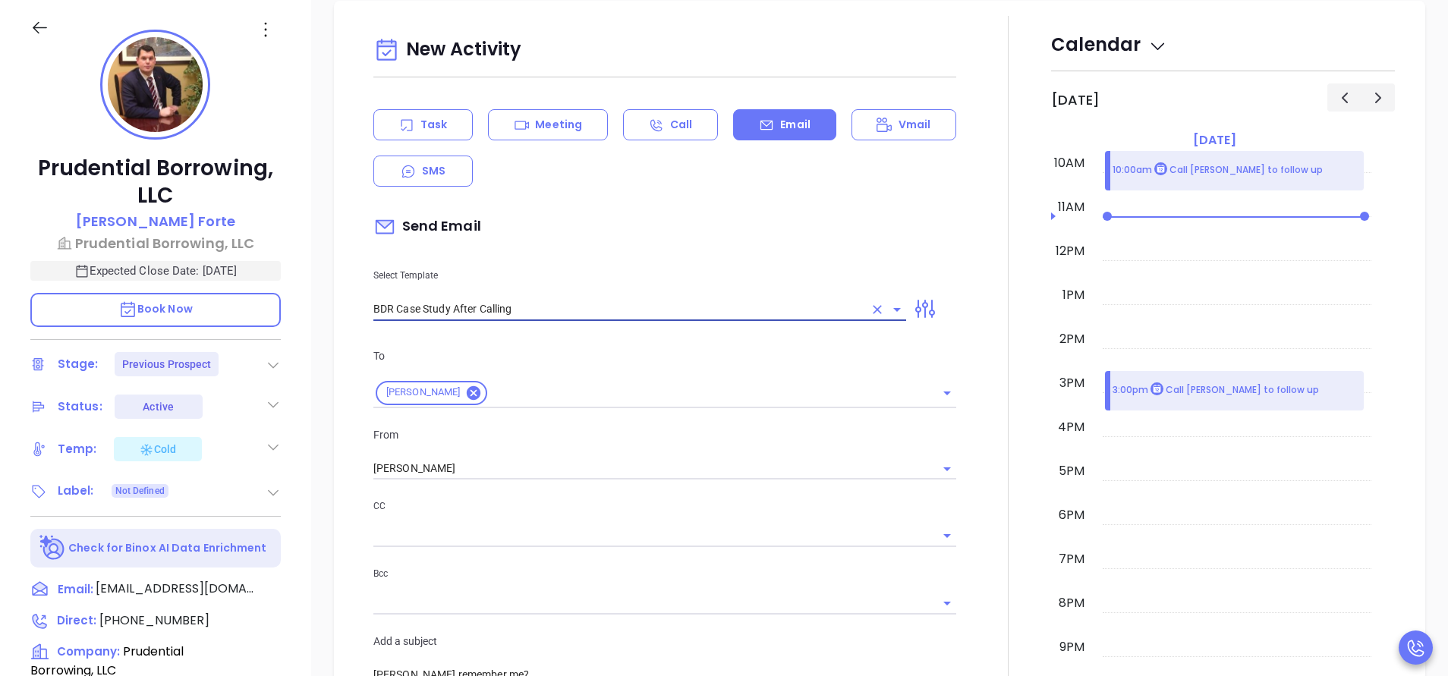
scroll to position [925, 0]
type input "BDR Case Study After Calling"
click at [966, 496] on div at bounding box center [1009, 583] width 86 height 1136
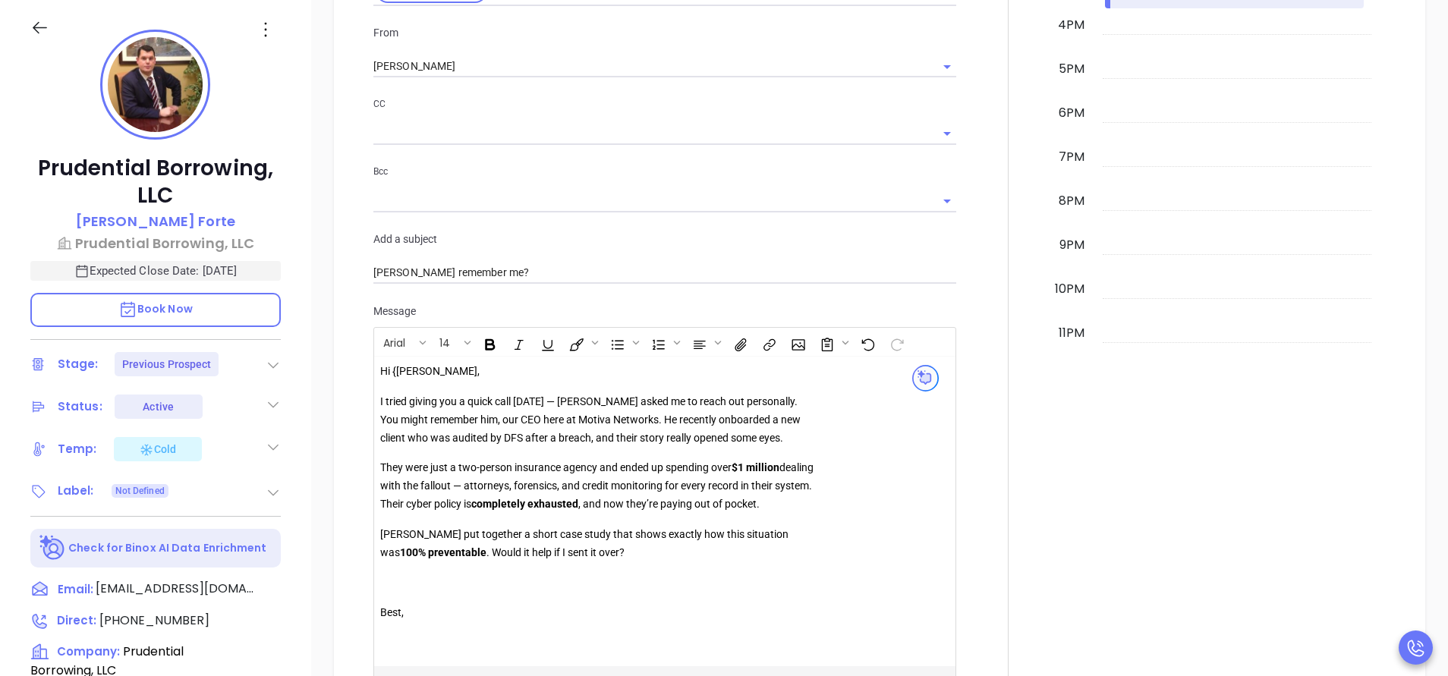
scroll to position [1335, 0]
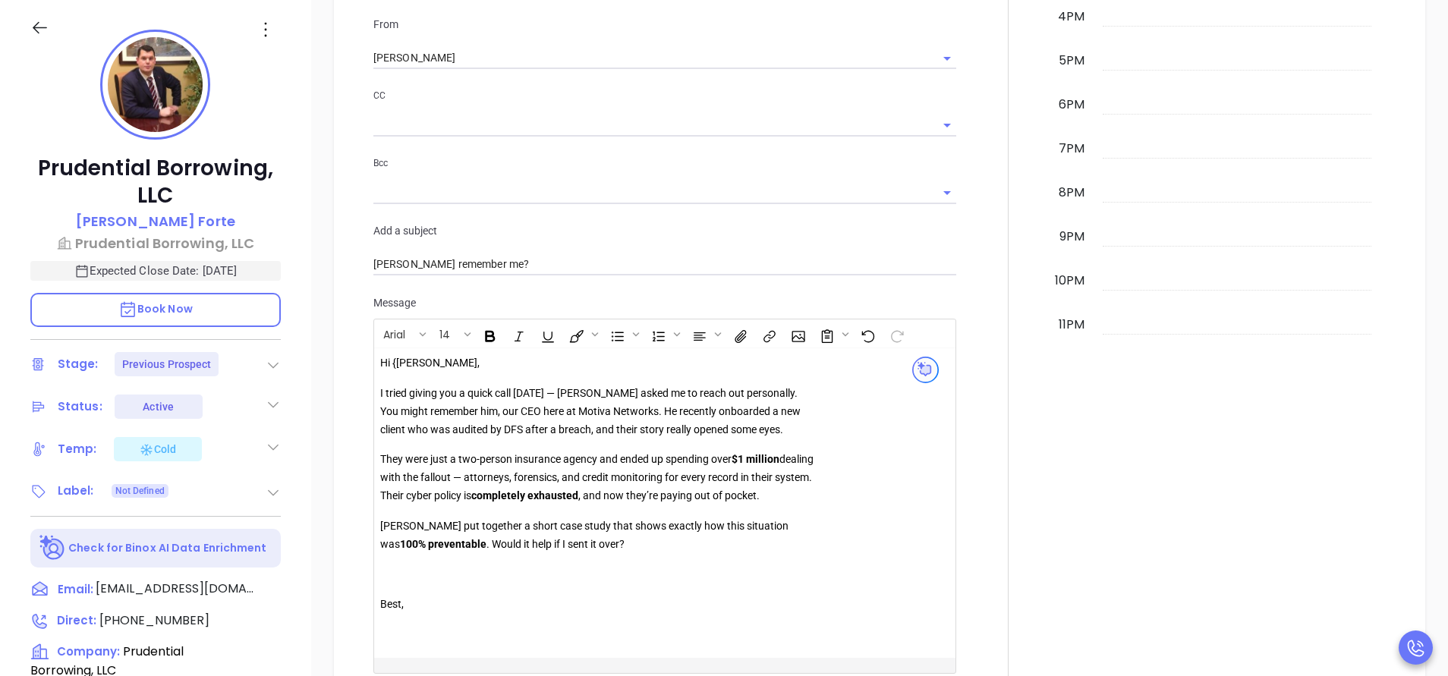
click at [398, 363] on p "Hi {Eric," at bounding box center [598, 364] width 436 height 18
click at [947, 426] on div "New Activity Task Meeting Call Email Vmail SMS Send Email Select Template BDR C…" at bounding box center [664, 173] width 601 height 1106
click at [990, 445] on div at bounding box center [1009, 173] width 86 height 1136
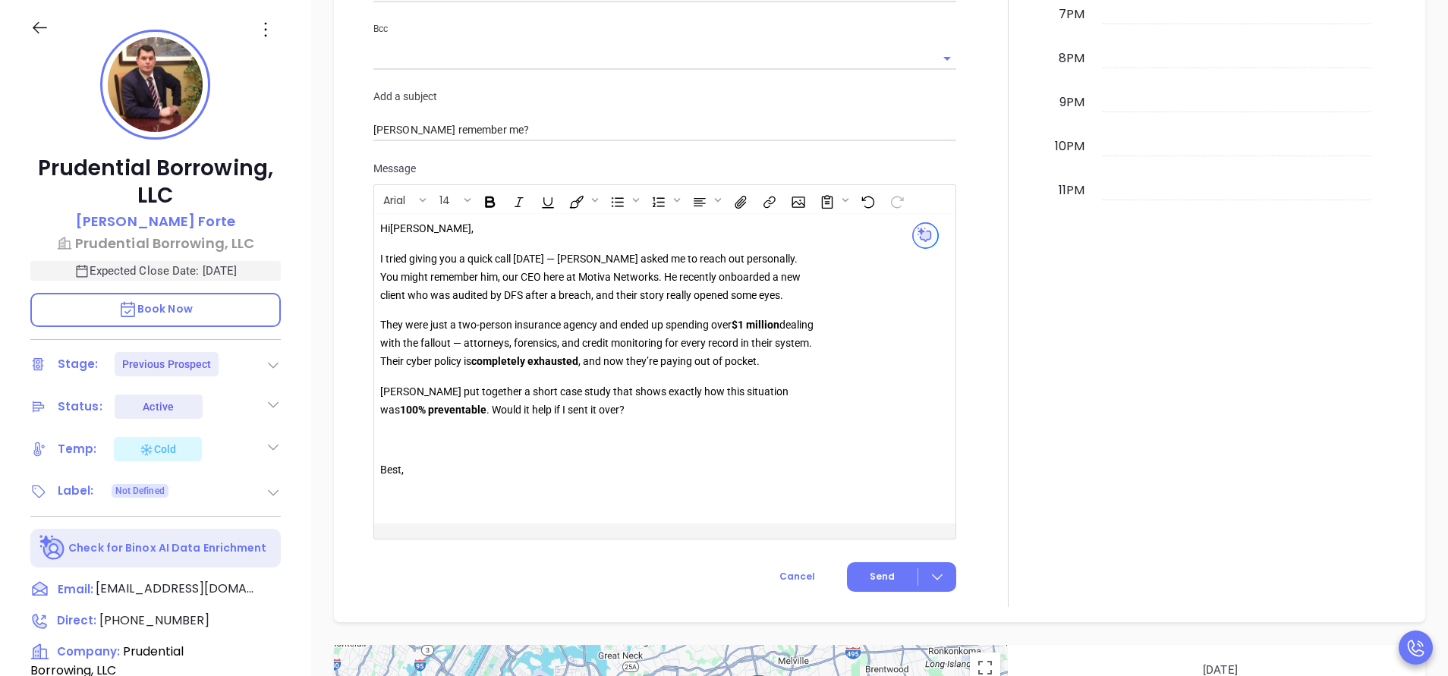
scroll to position [1471, 0]
click at [877, 571] on span "Send" at bounding box center [882, 575] width 25 height 14
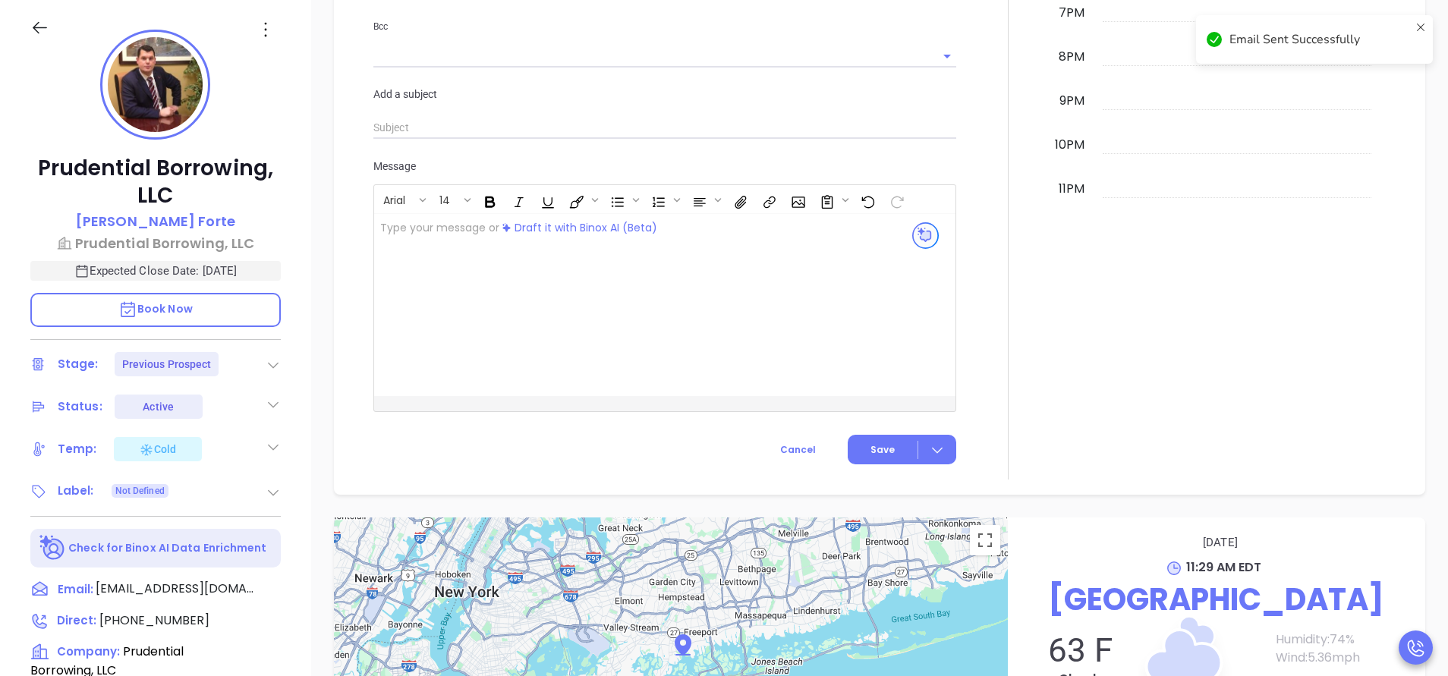
checkbox input "true"
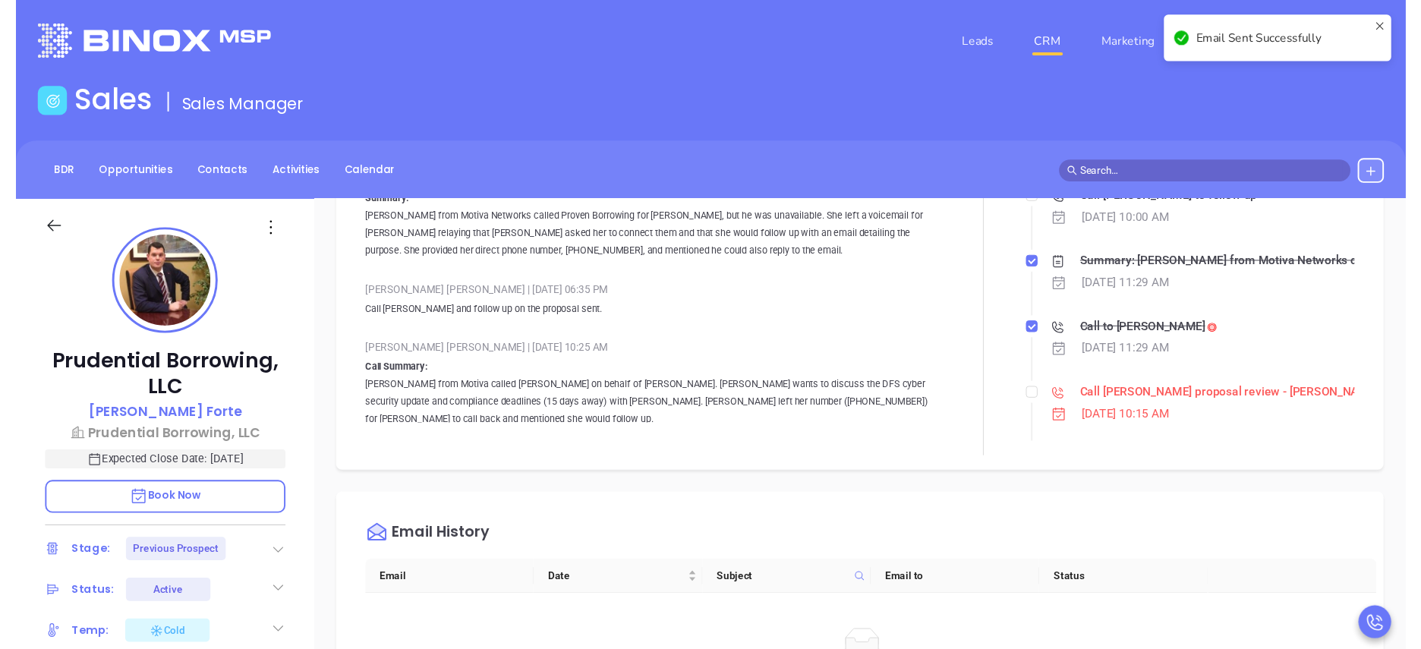
scroll to position [286, 0]
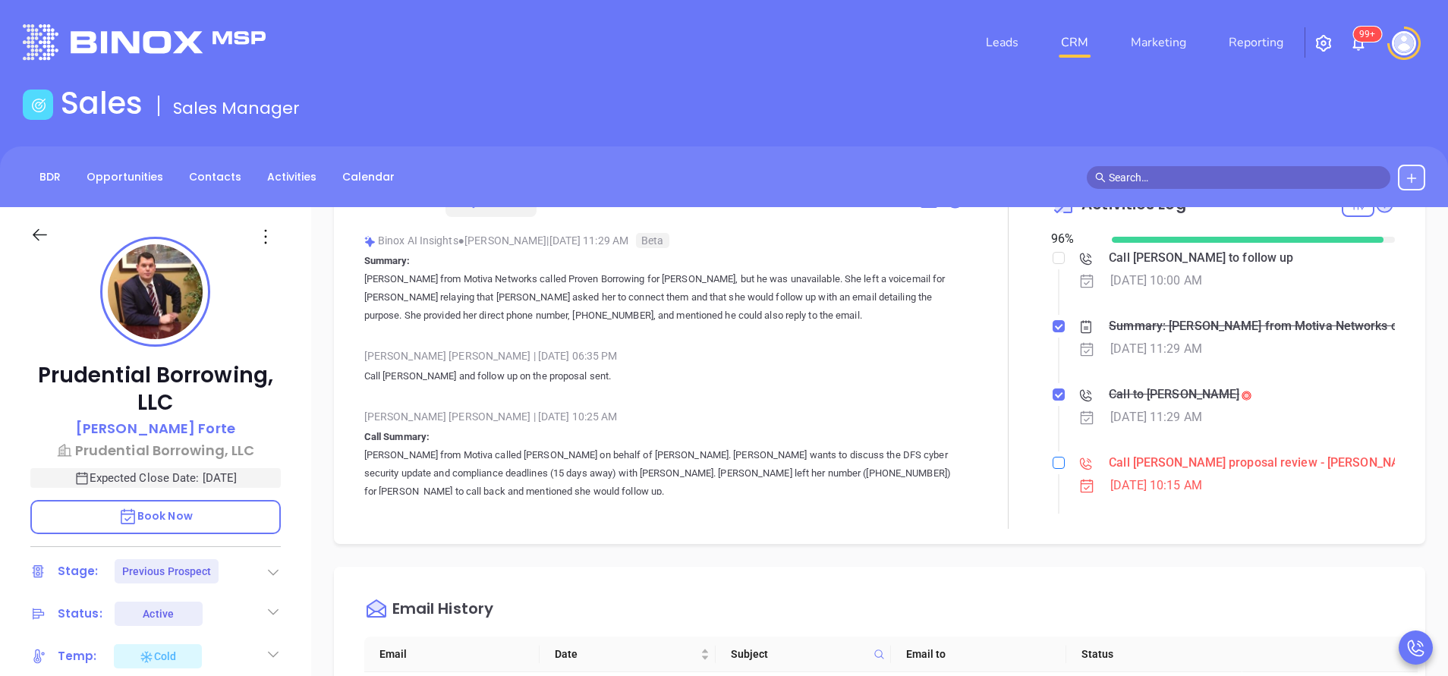
click at [1053, 459] on input "checkbox" at bounding box center [1059, 463] width 12 height 12
checkbox input "true"
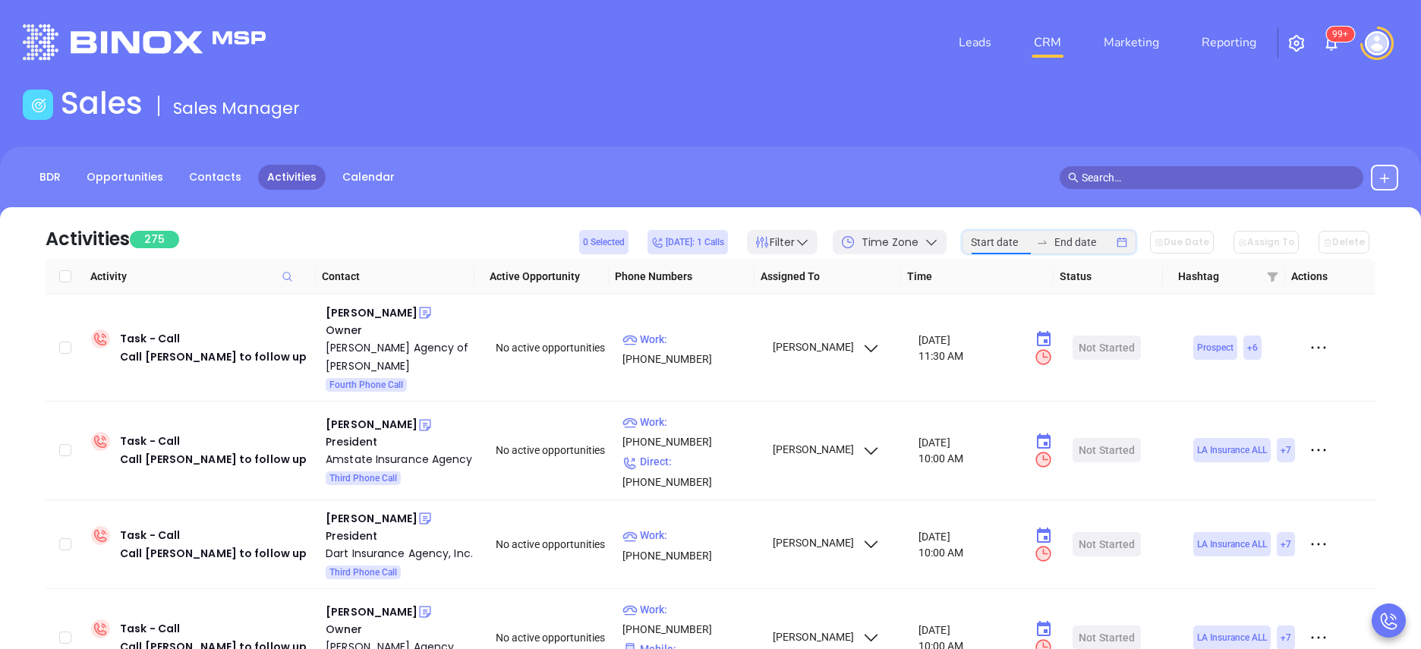
click at [1017, 240] on input at bounding box center [1000, 242] width 59 height 17
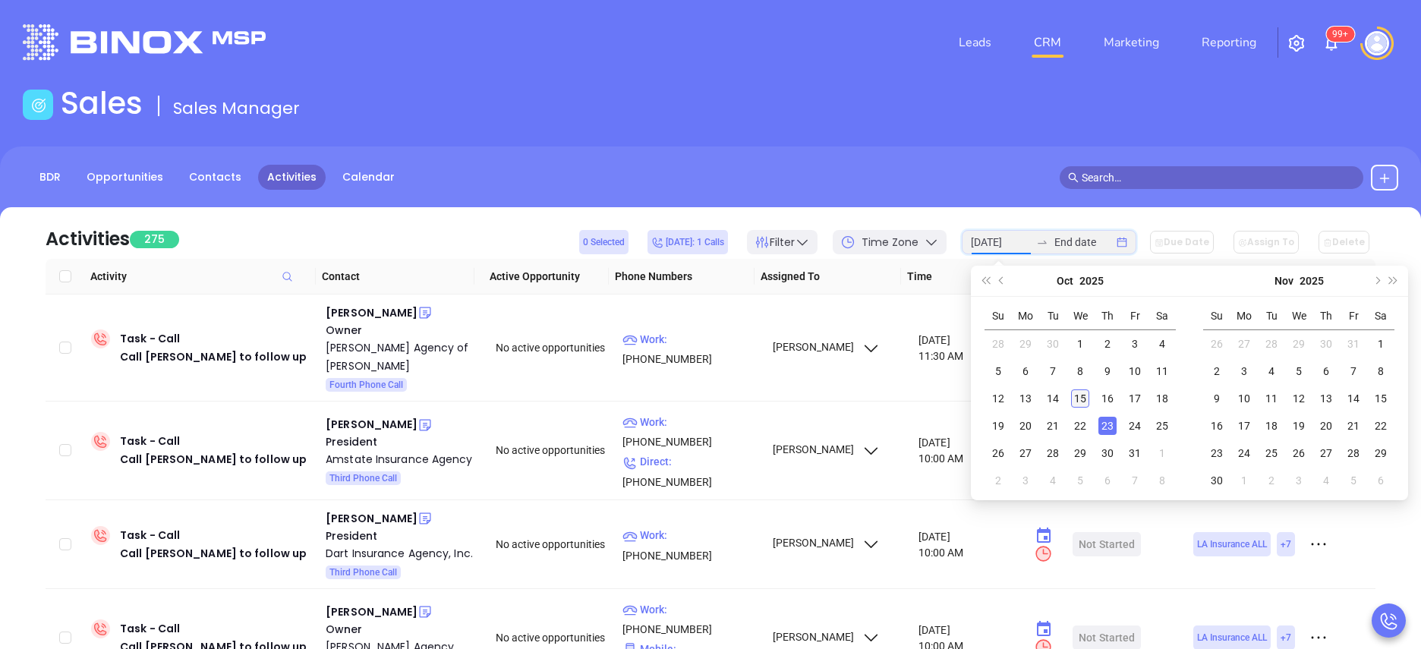
type input "[DATE]"
click at [1081, 395] on div "15" at bounding box center [1080, 398] width 18 height 18
type input "[DATE]"
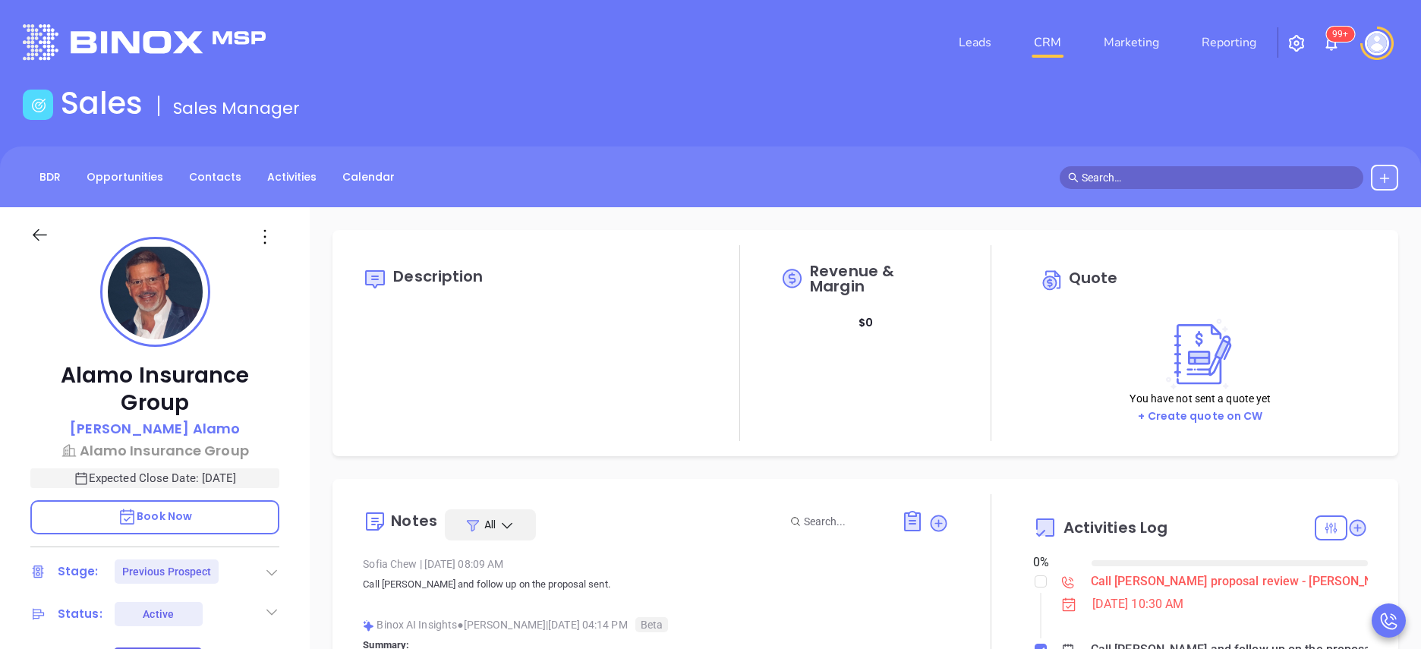
type input "[DATE]"
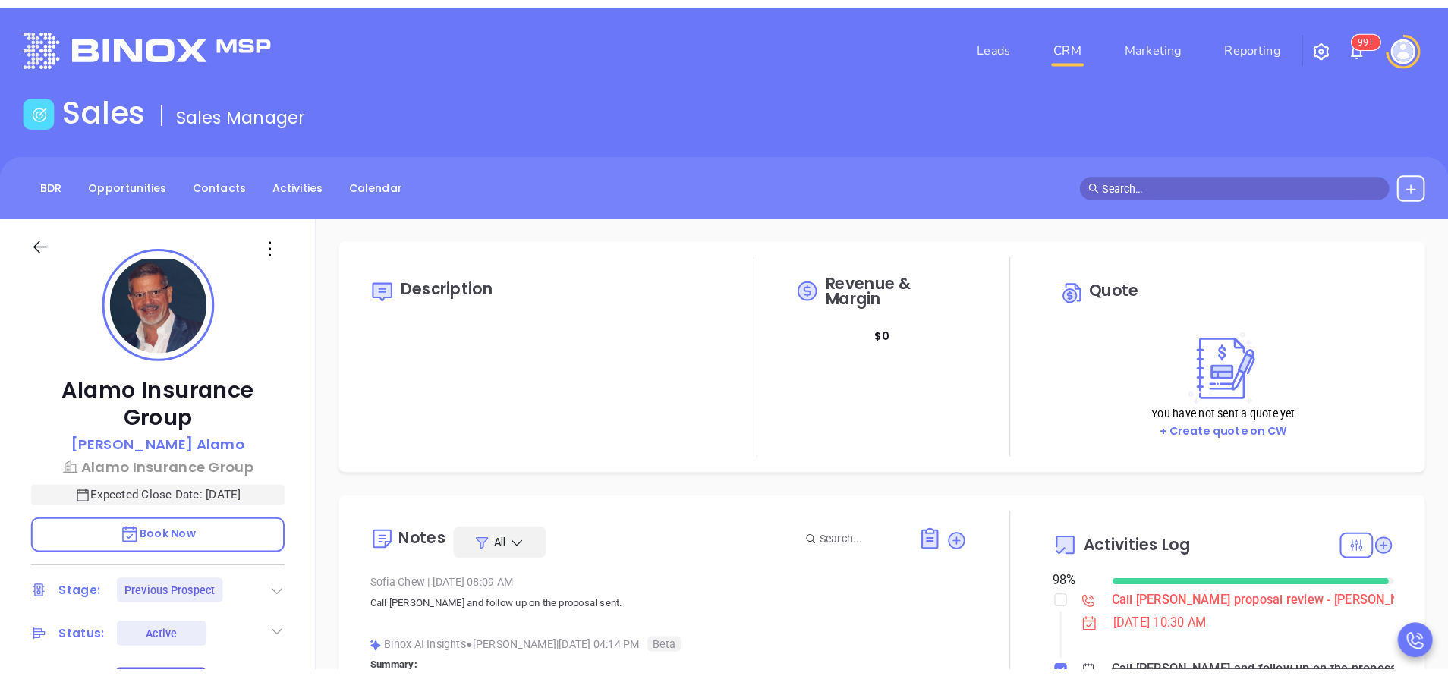
scroll to position [441, 0]
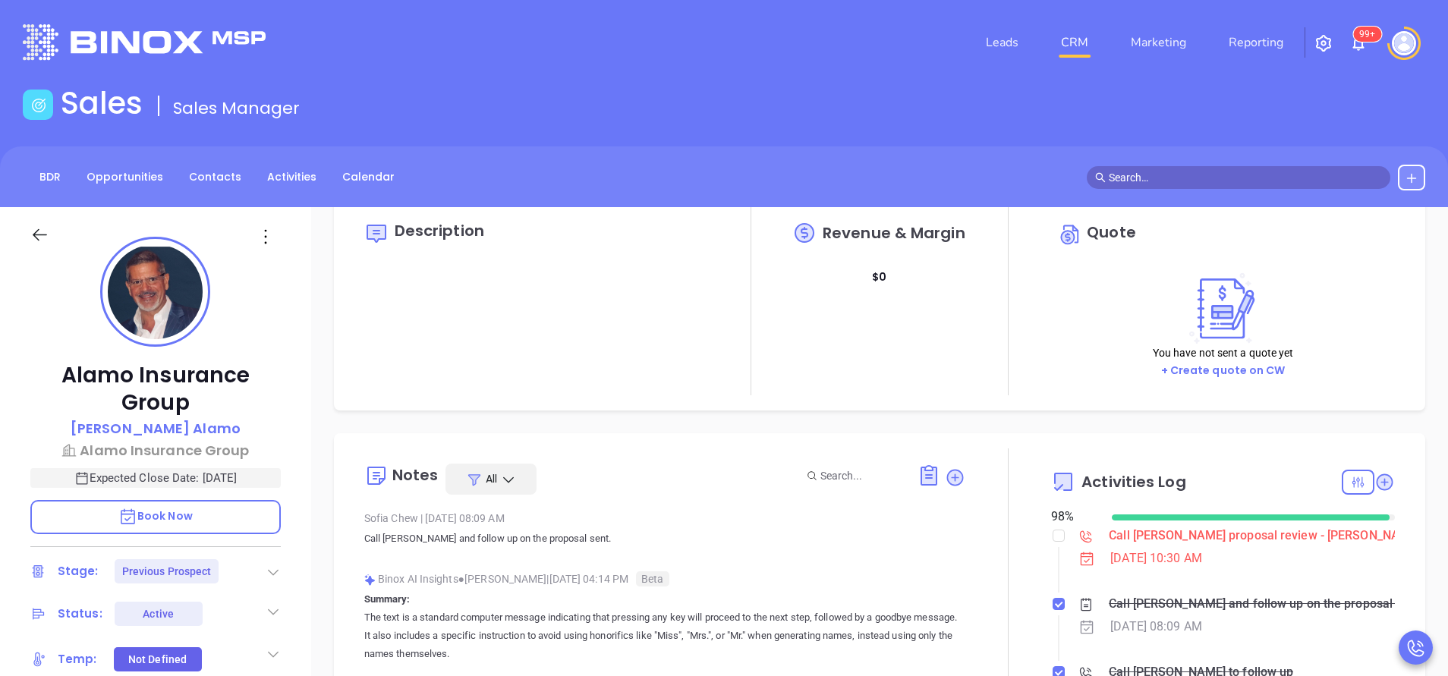
type input "[PERSON_NAME]"
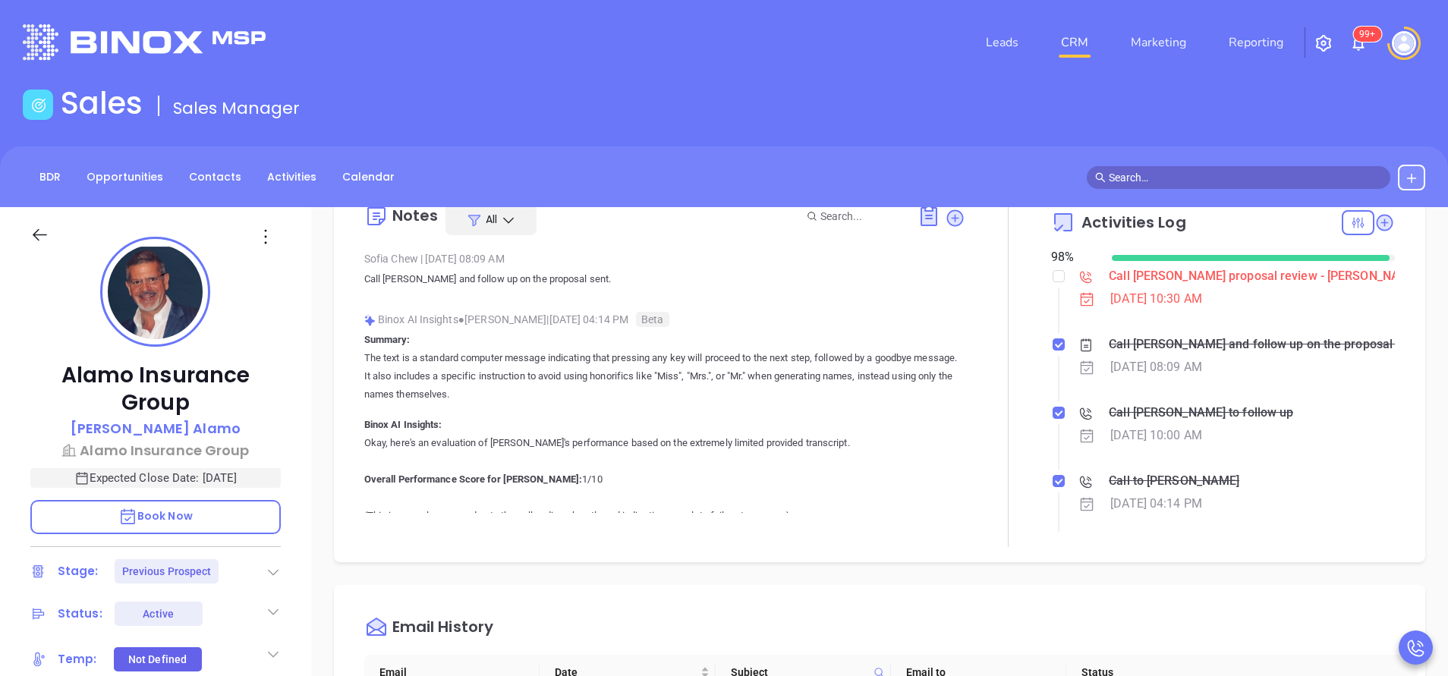
scroll to position [319, 0]
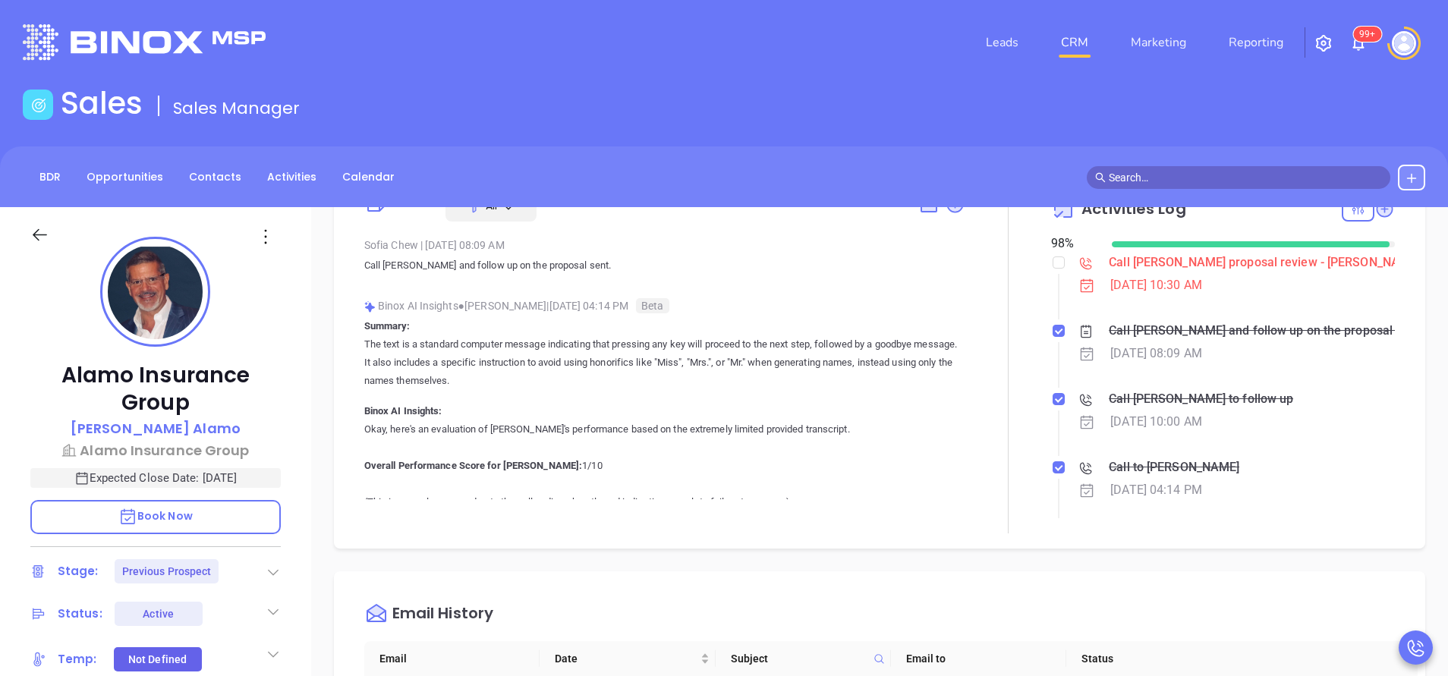
click at [307, 556] on div "Alamo Insurance Group [PERSON_NAME] Alamo Insurance Group Expected Close Date: …" at bounding box center [155, 630] width 311 height 846
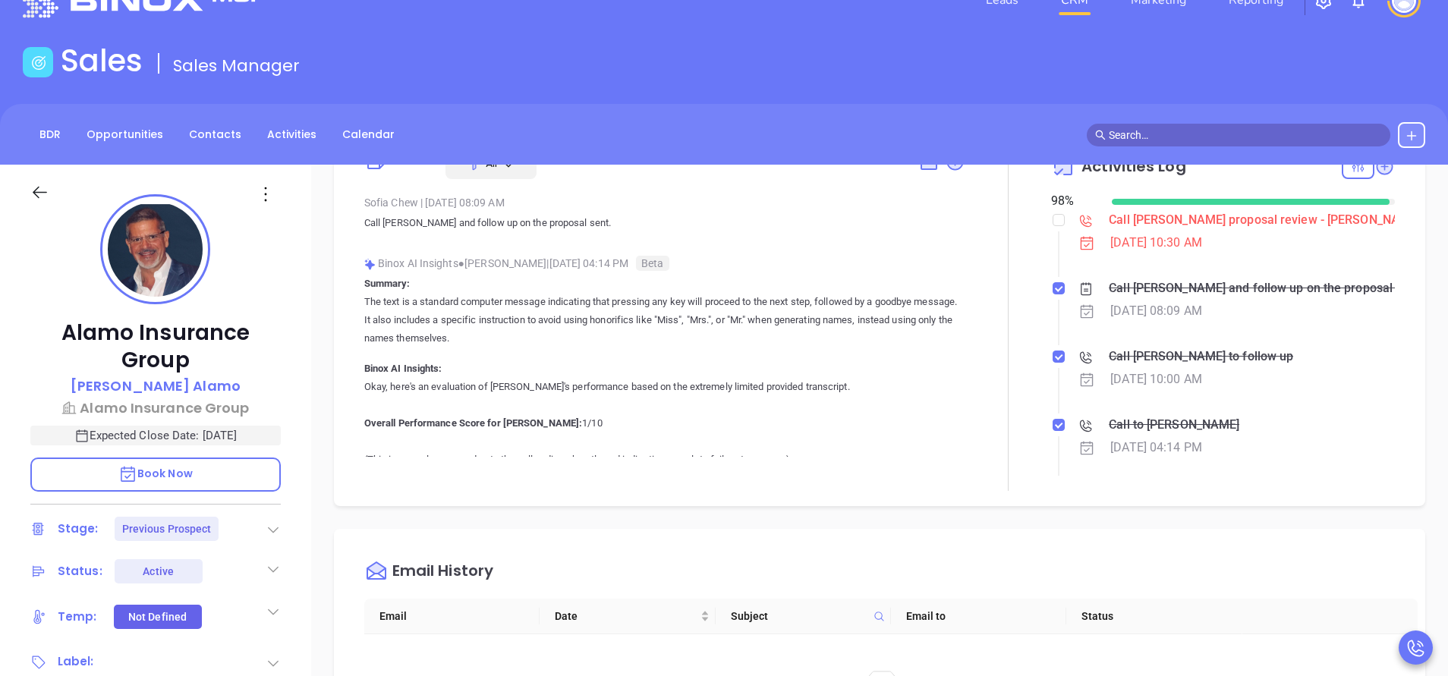
click at [300, 556] on div "Alamo Insurance Group Luis Alamo Alamo Insurance Group Expected Close Date: Nov…" at bounding box center [155, 588] width 311 height 846
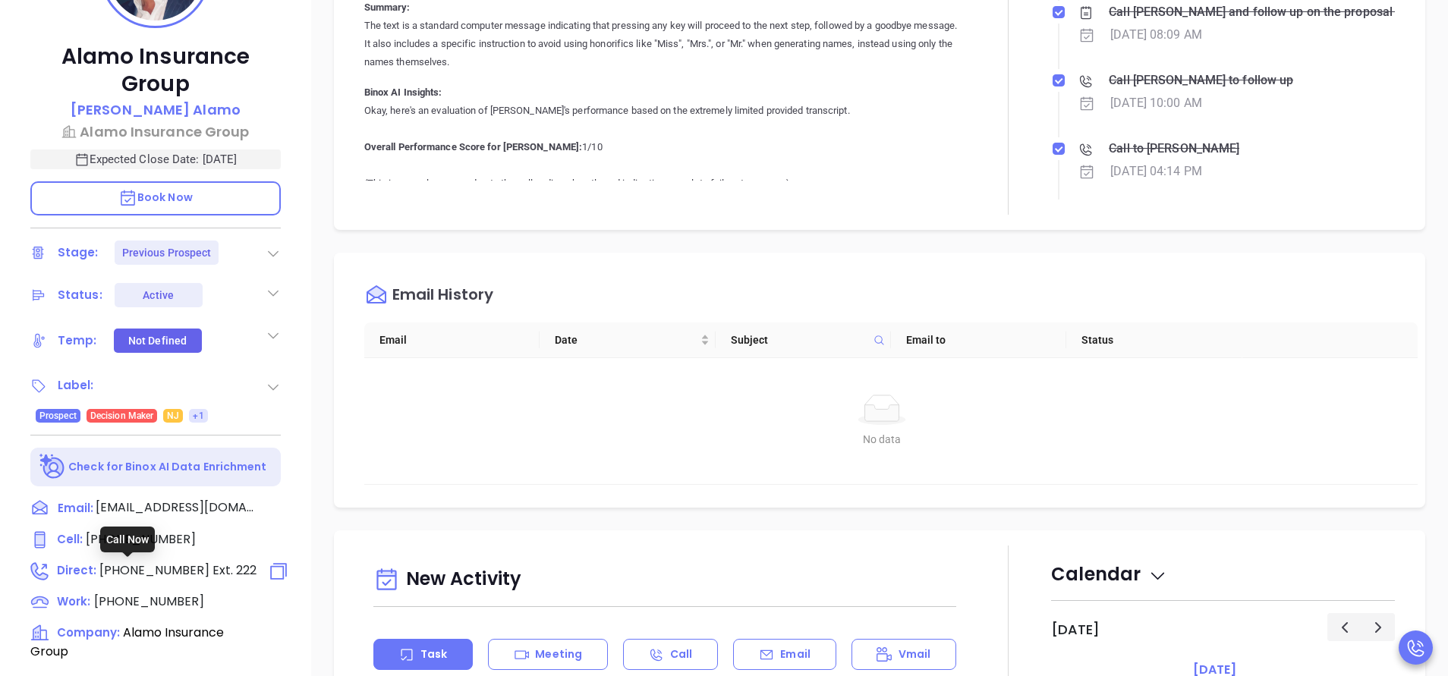
click at [156, 567] on span "(212) 781-7471" at bounding box center [154, 570] width 110 height 17
type input "(212) 781-7471"
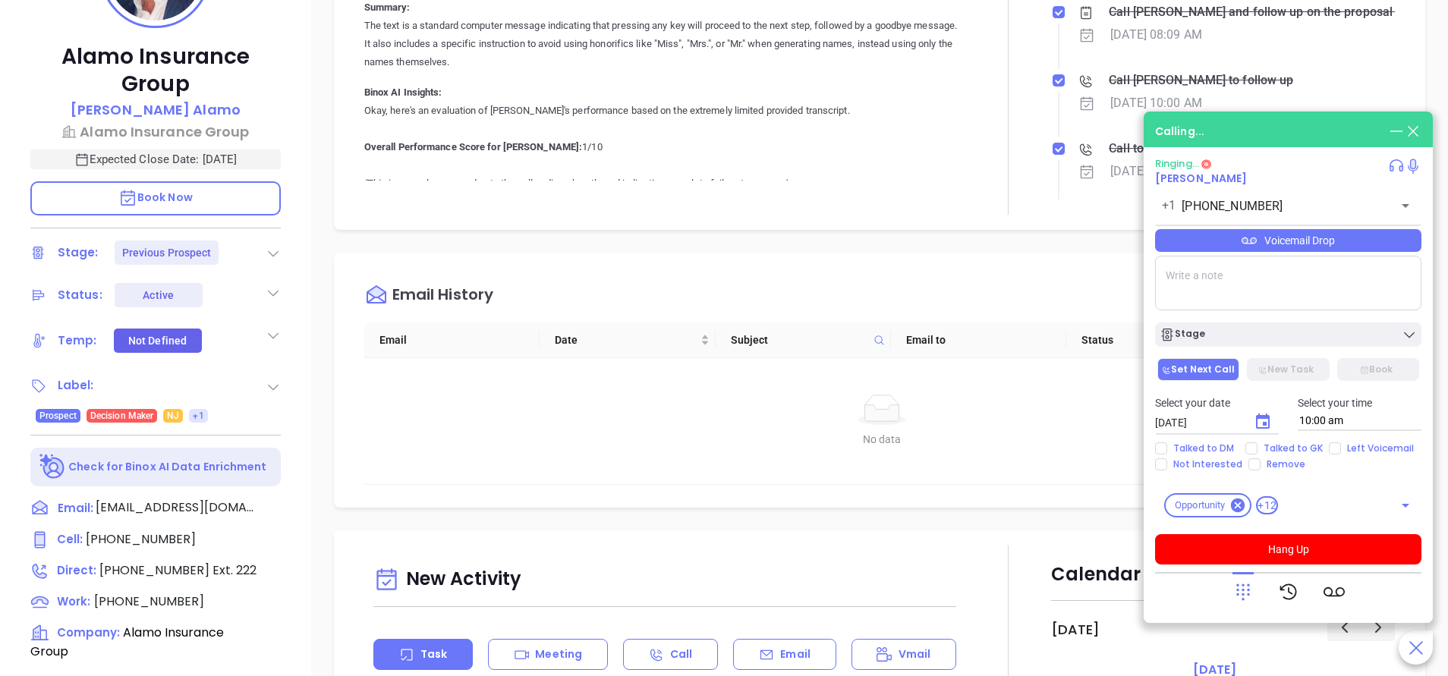
click at [300, 455] on div "Alamo Insurance Group Luis Alamo Alamo Insurance Group Expected Close Date: Nov…" at bounding box center [155, 311] width 311 height 846
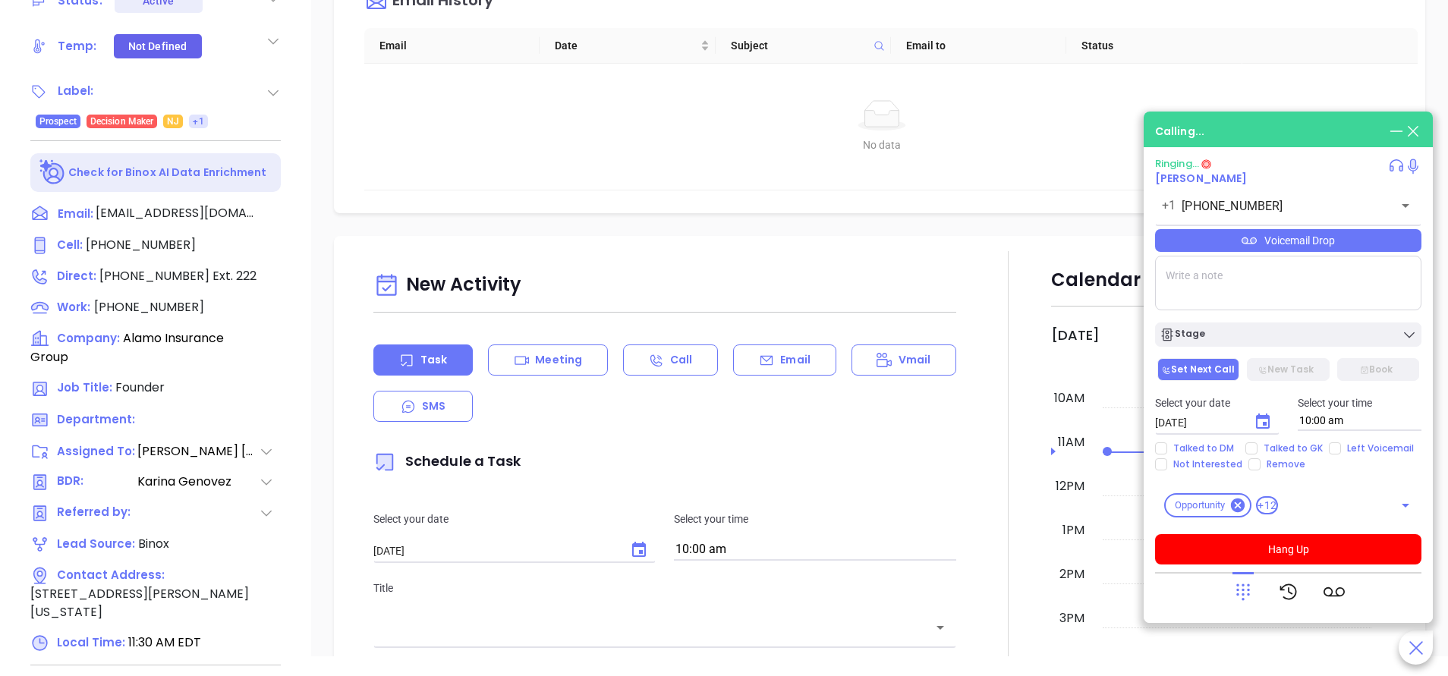
scroll to position [633, 0]
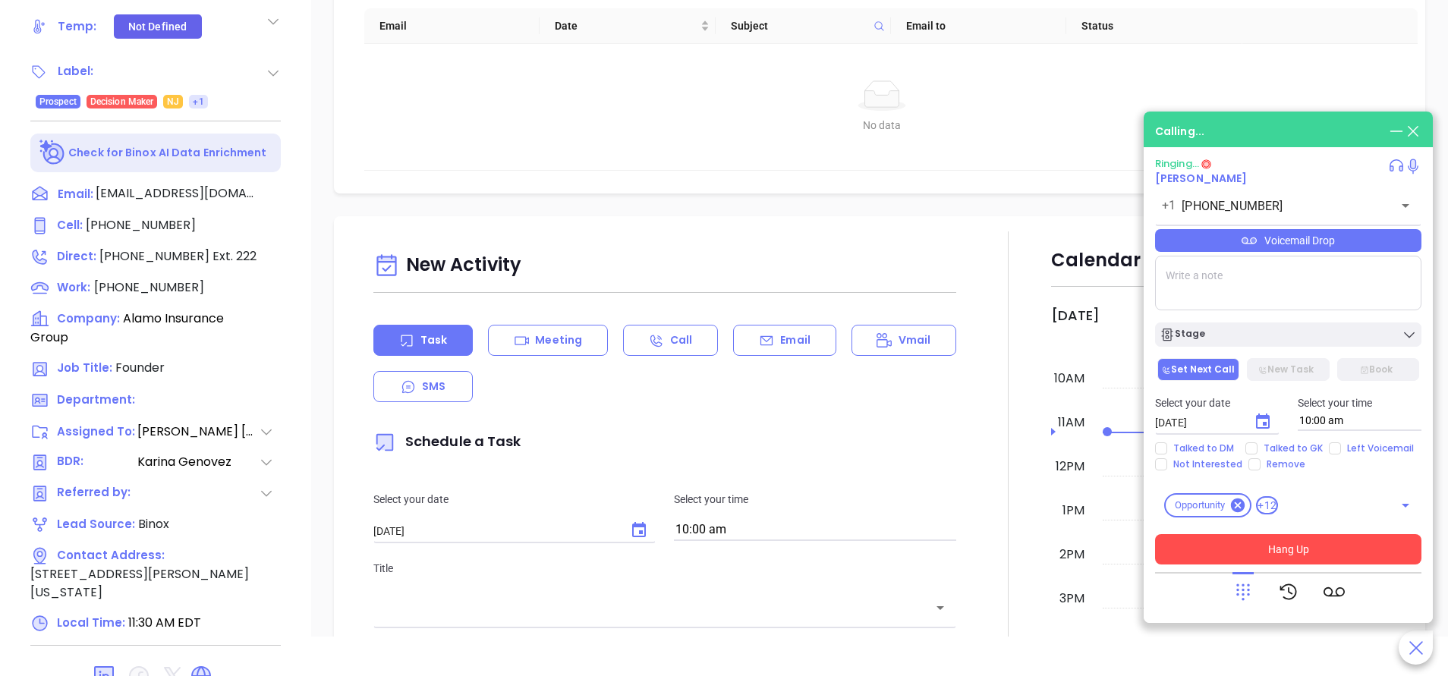
click at [1319, 549] on button "Hang Up" at bounding box center [1288, 549] width 266 height 30
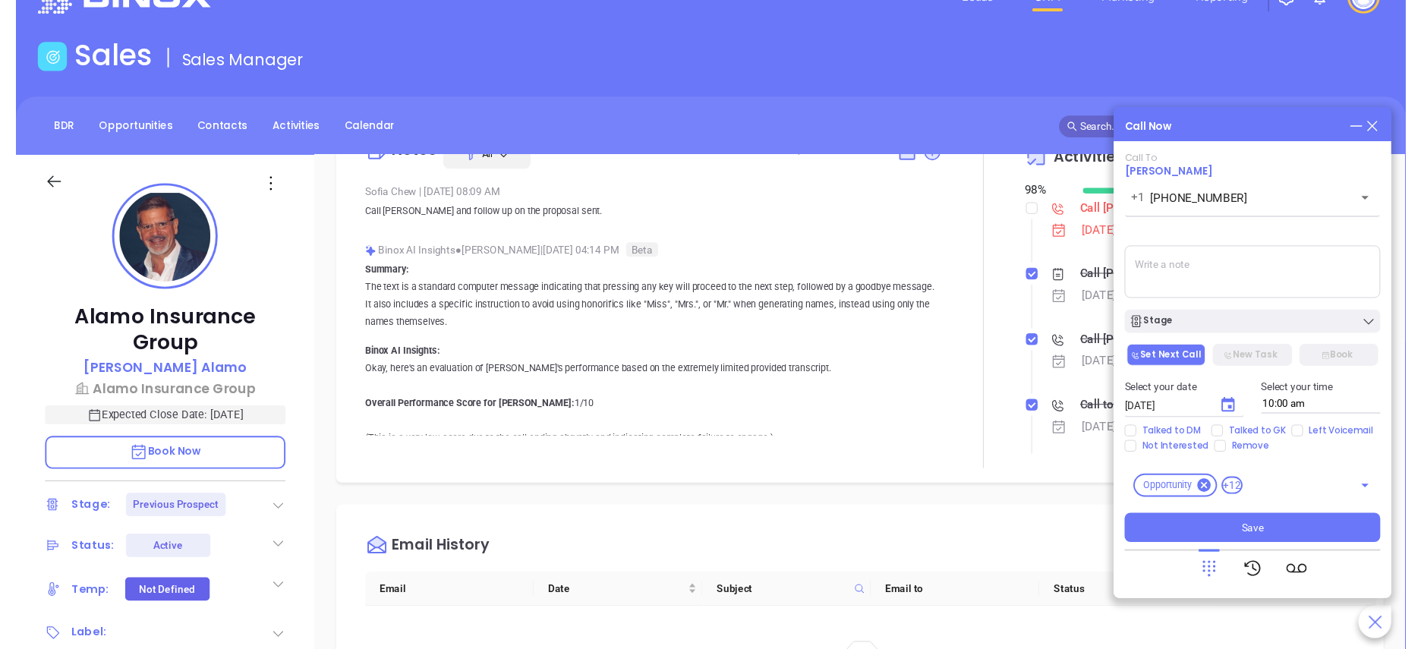
scroll to position [0, 0]
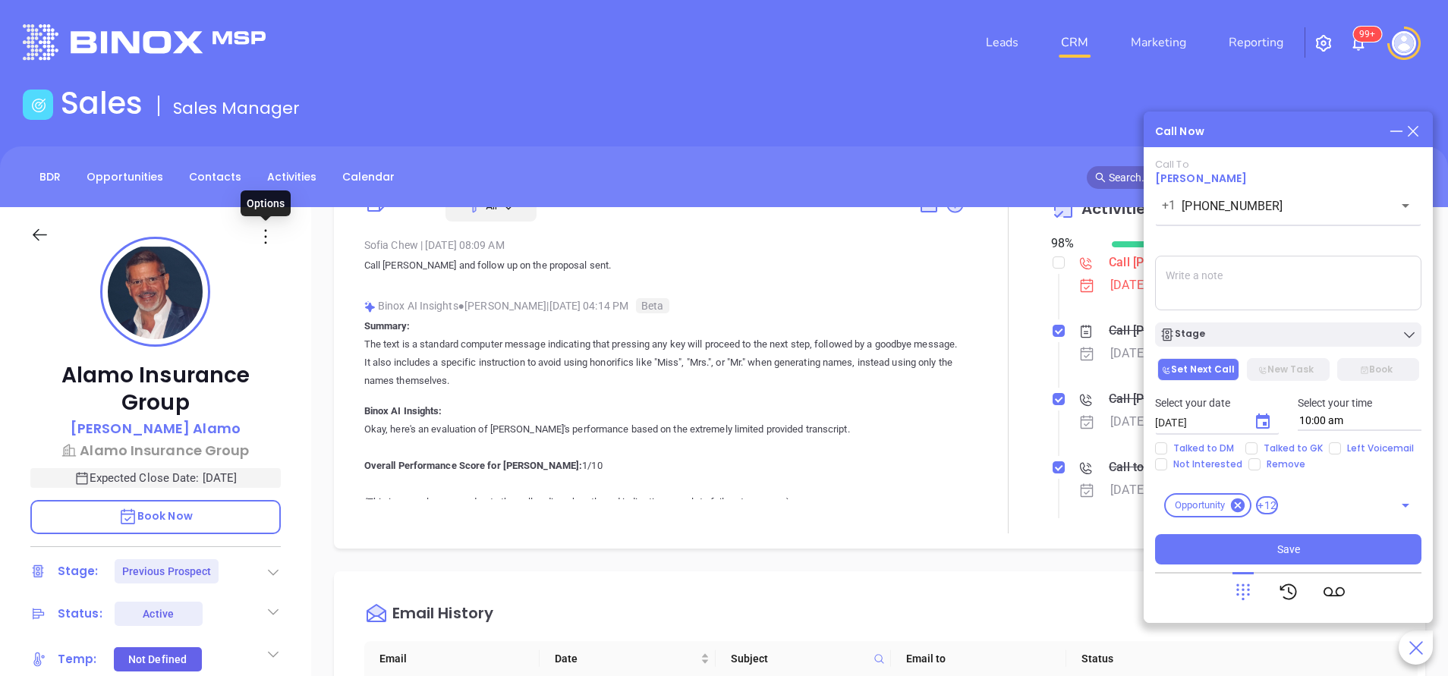
click at [267, 237] on icon at bounding box center [265, 236] width 23 height 23
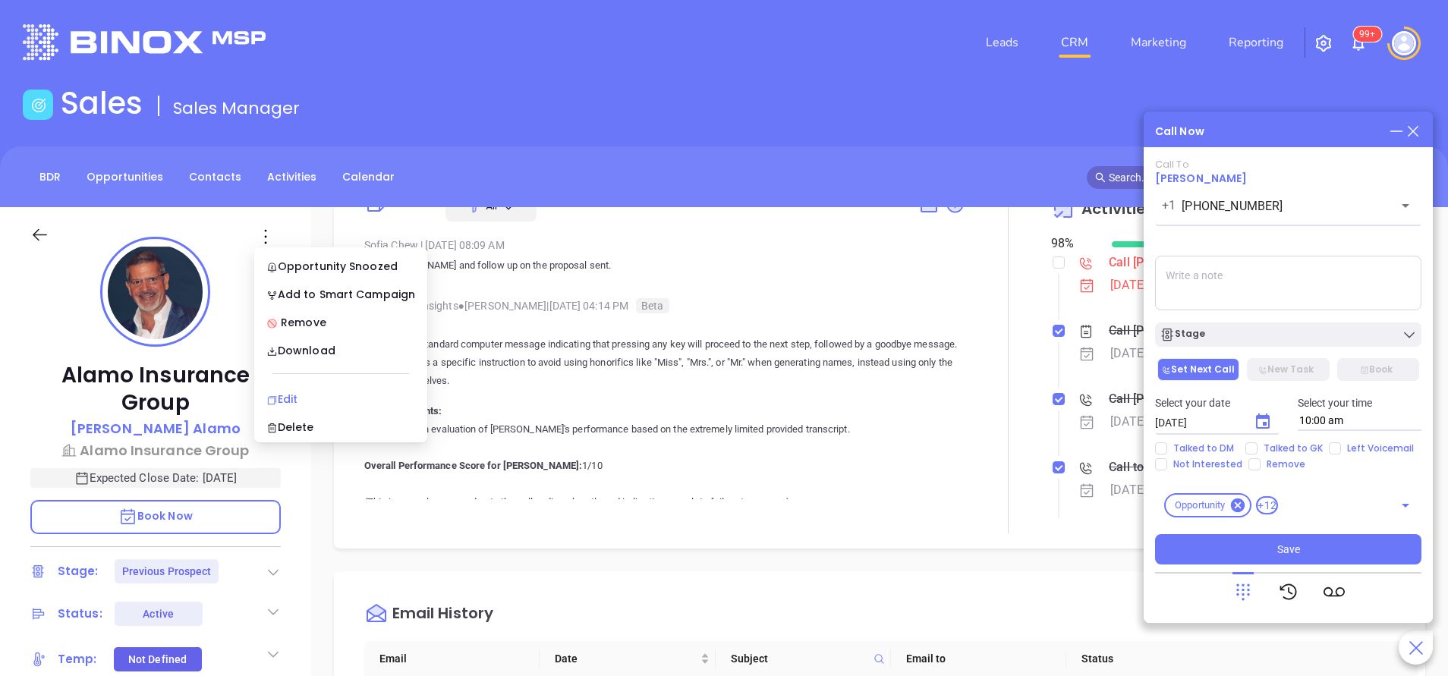
click at [297, 396] on div "Edit" at bounding box center [340, 399] width 149 height 17
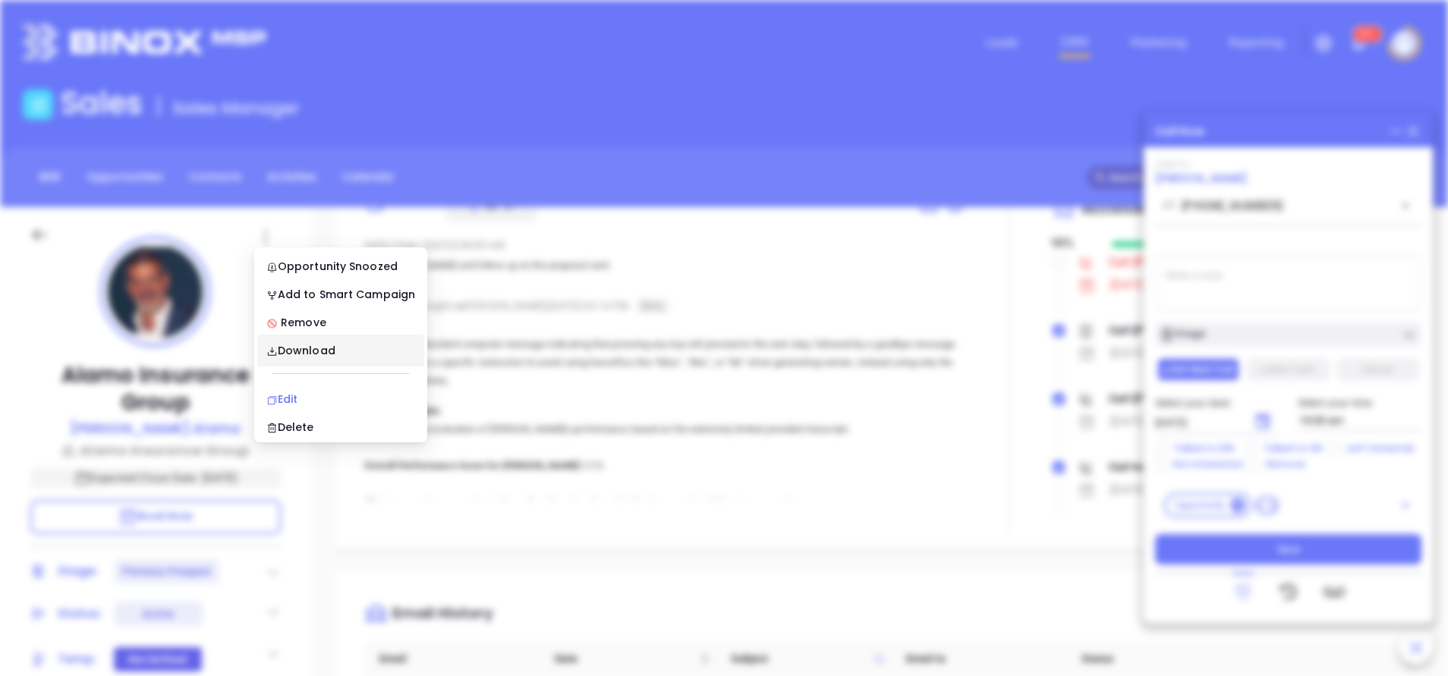
type input "Luis Alamo"
type input "Walter Contreras"
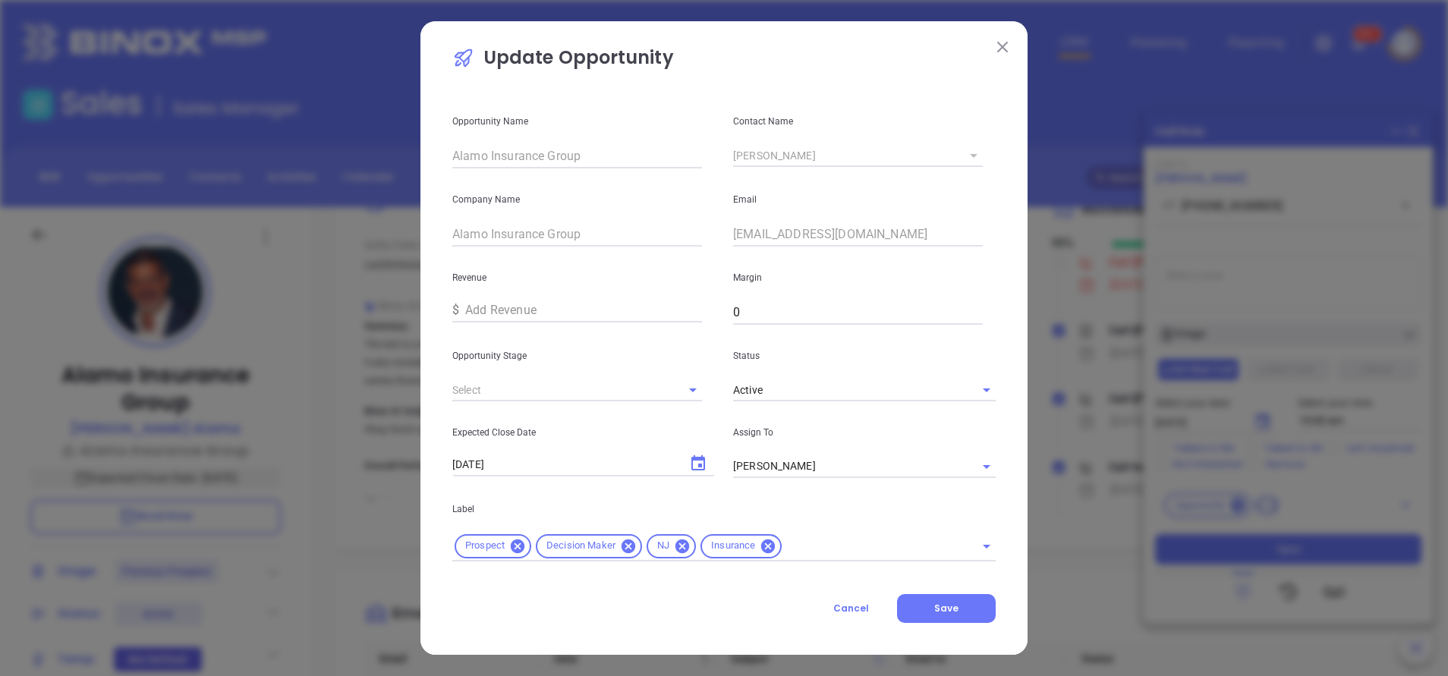
type input "Previous Prospect"
click at [878, 607] on button "Cancel" at bounding box center [851, 608] width 92 height 29
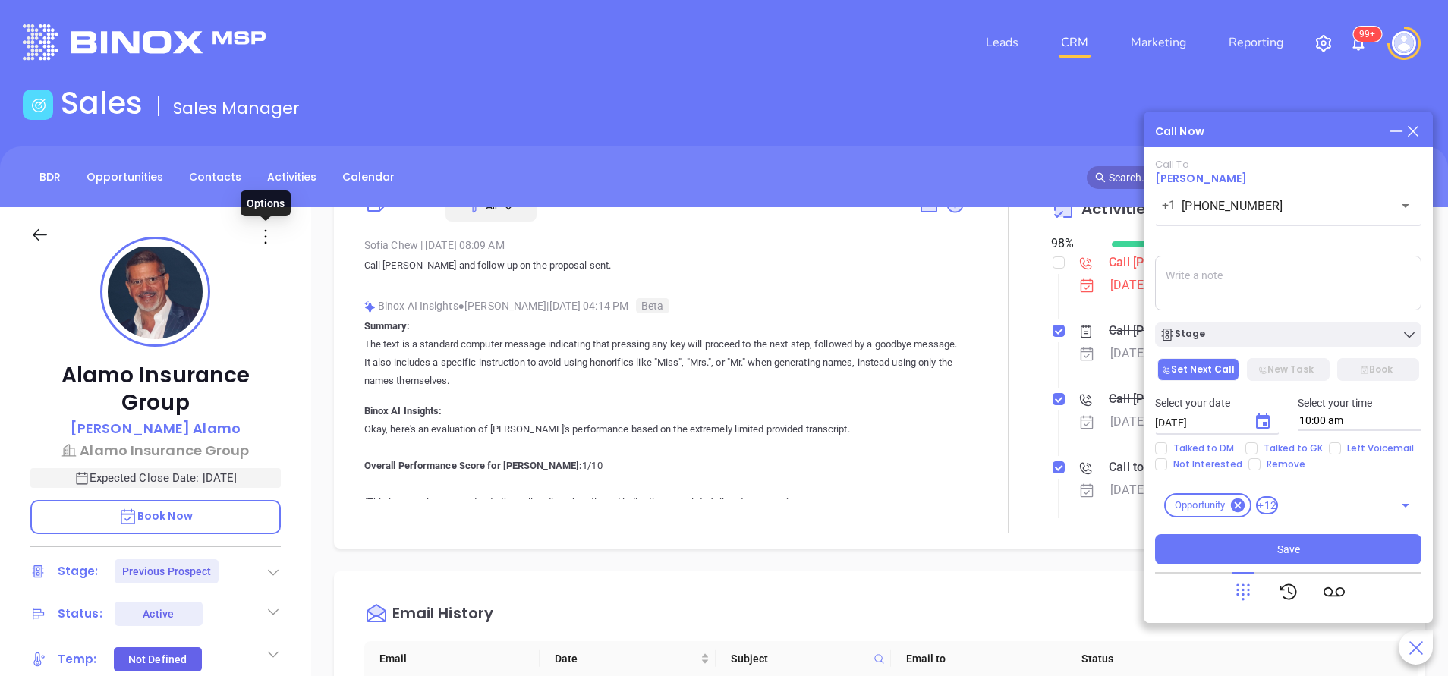
click at [269, 243] on icon at bounding box center [265, 236] width 23 height 23
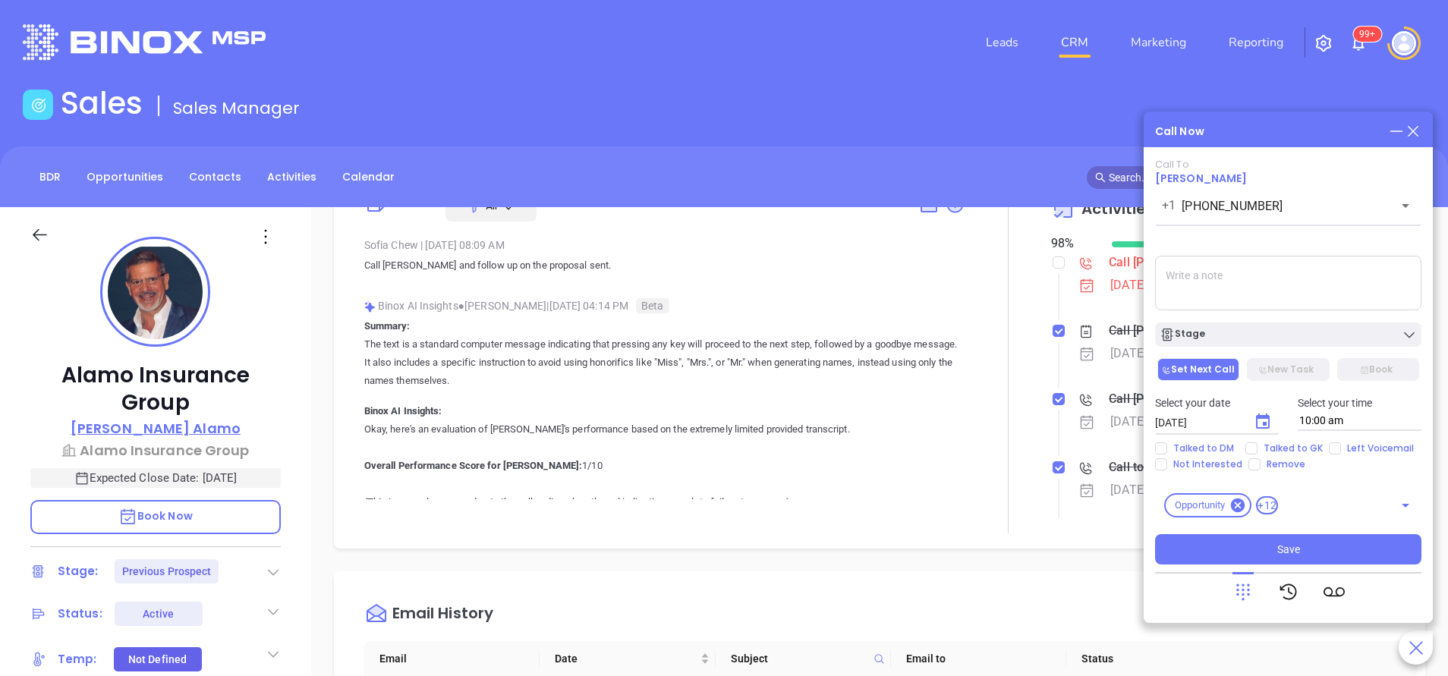
click at [163, 436] on p "Luis Alamo" at bounding box center [156, 428] width 170 height 20
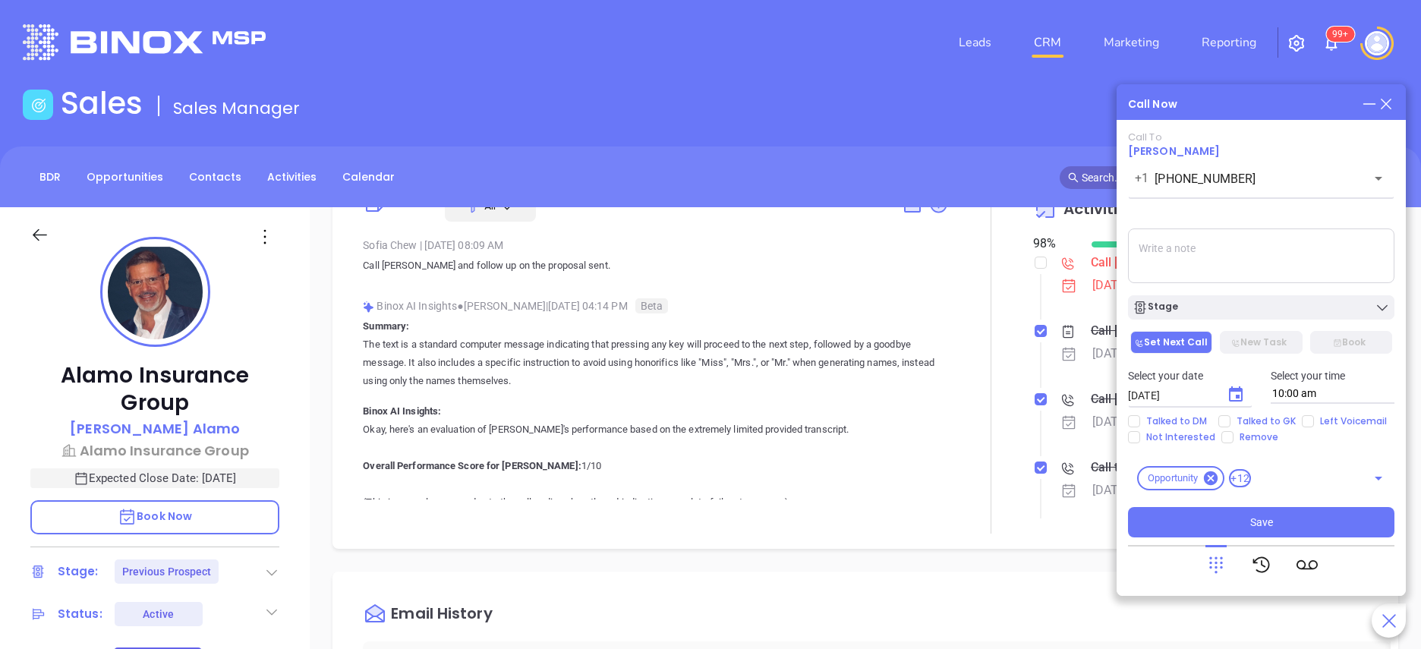
click at [1386, 100] on icon at bounding box center [1386, 104] width 17 height 17
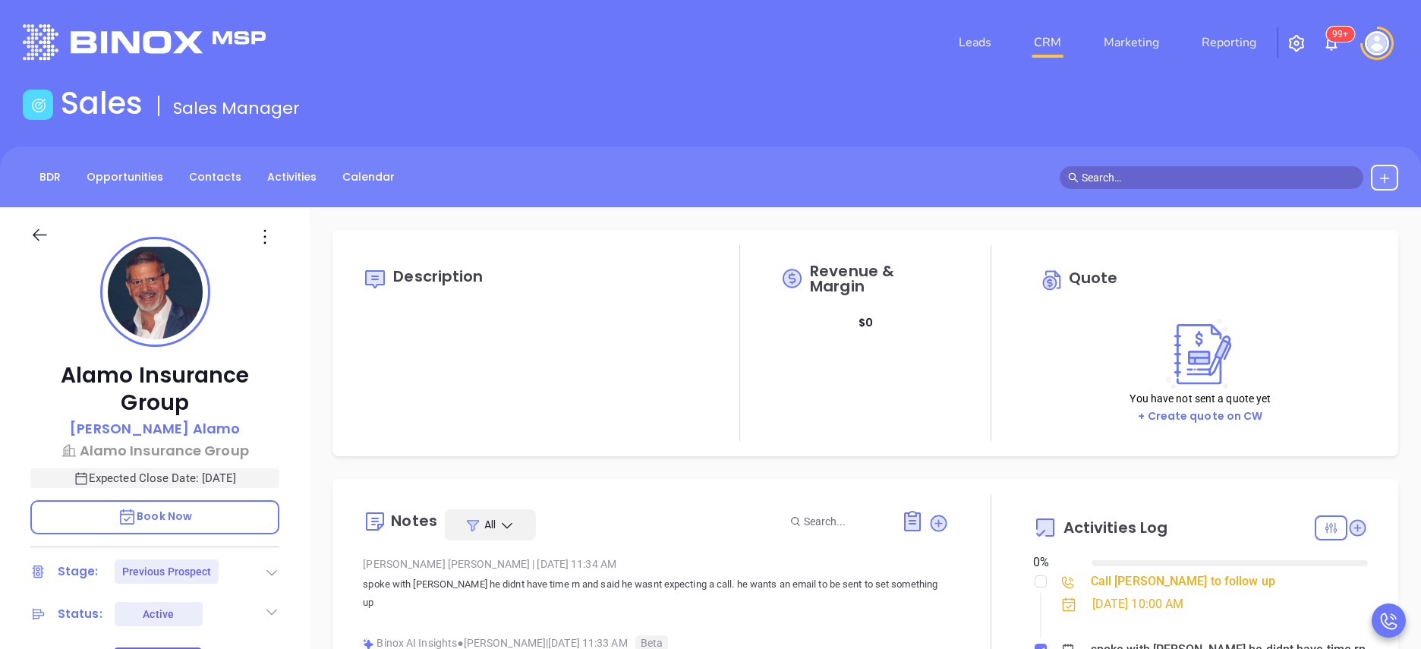
type input "[DATE]"
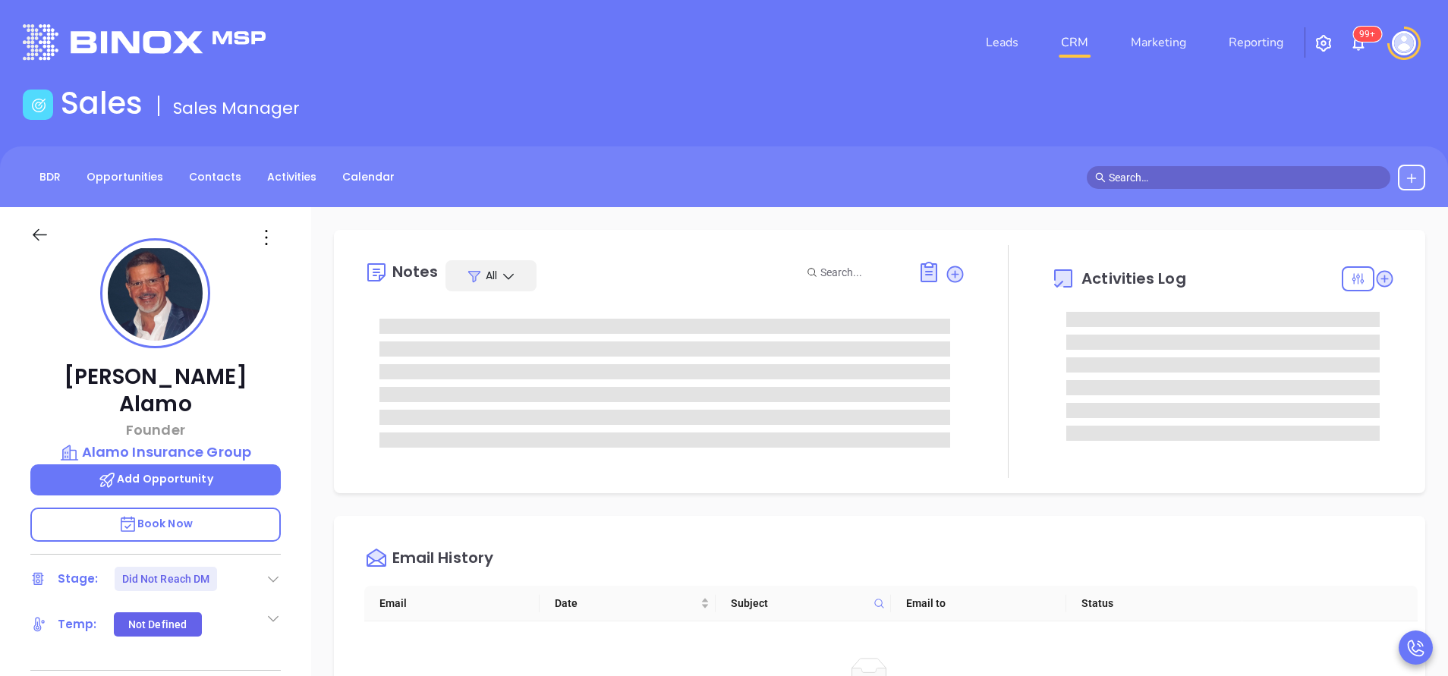
type input "[PERSON_NAME]"
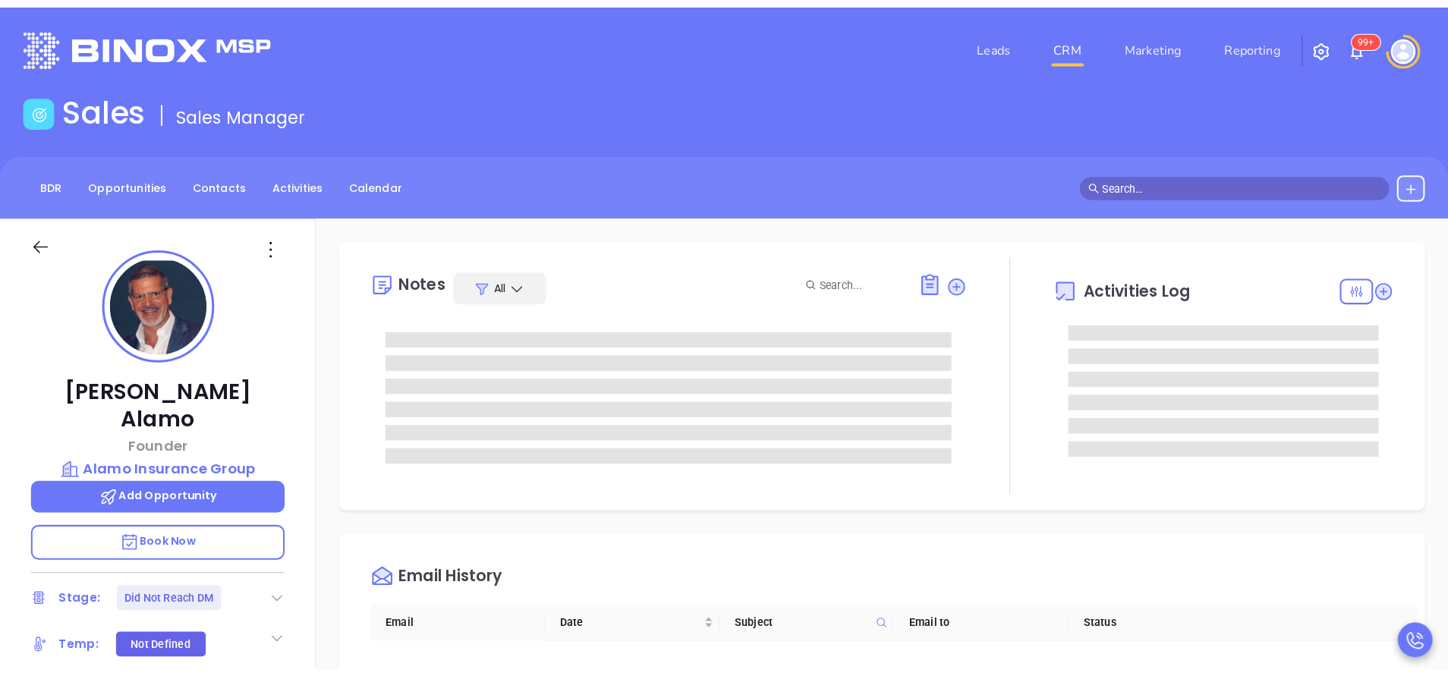
scroll to position [441, 0]
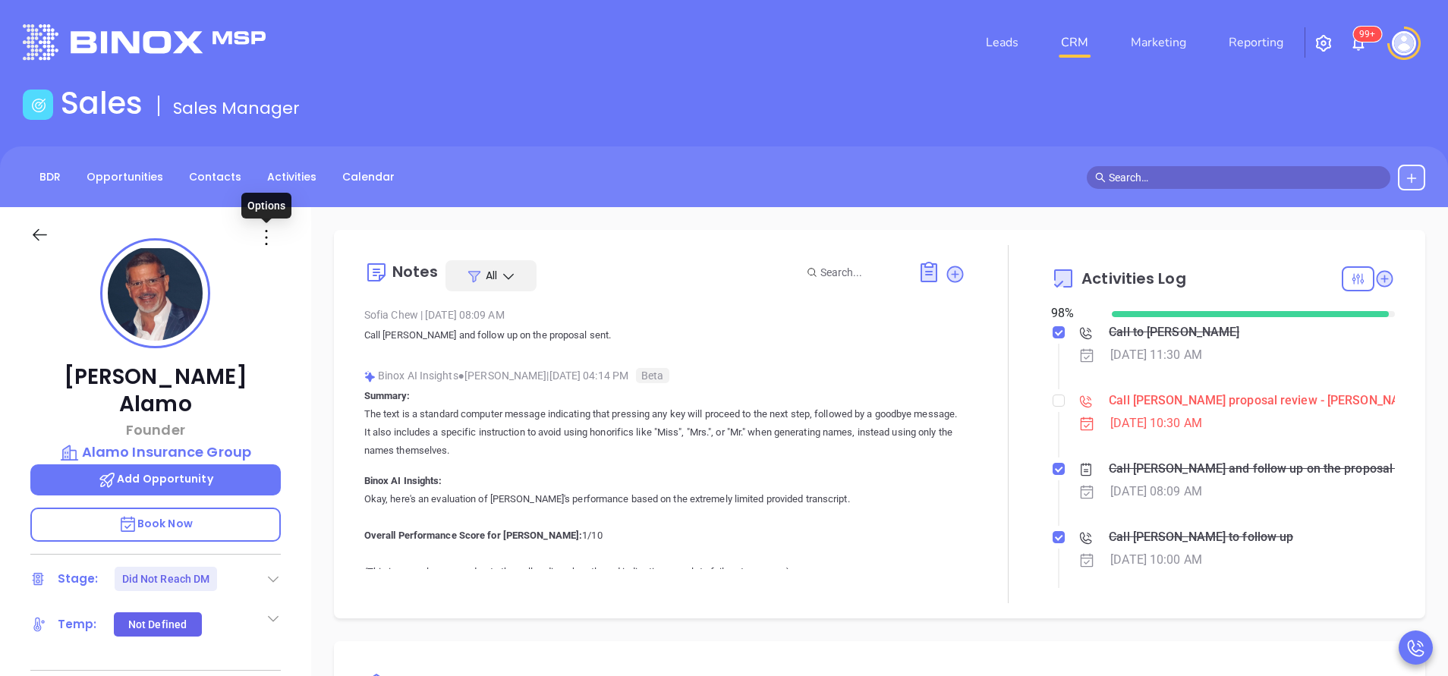
click at [261, 230] on icon at bounding box center [266, 237] width 24 height 24
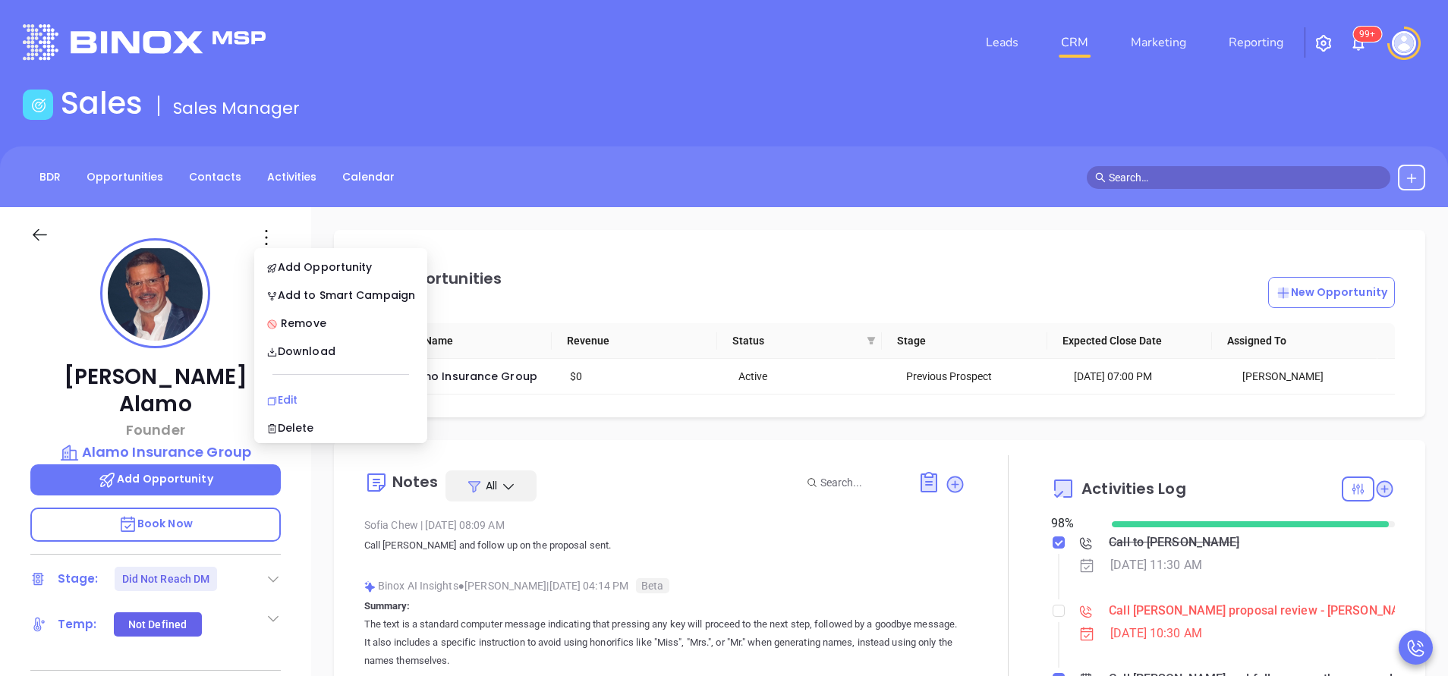
click at [293, 397] on div "Edit" at bounding box center [340, 400] width 149 height 17
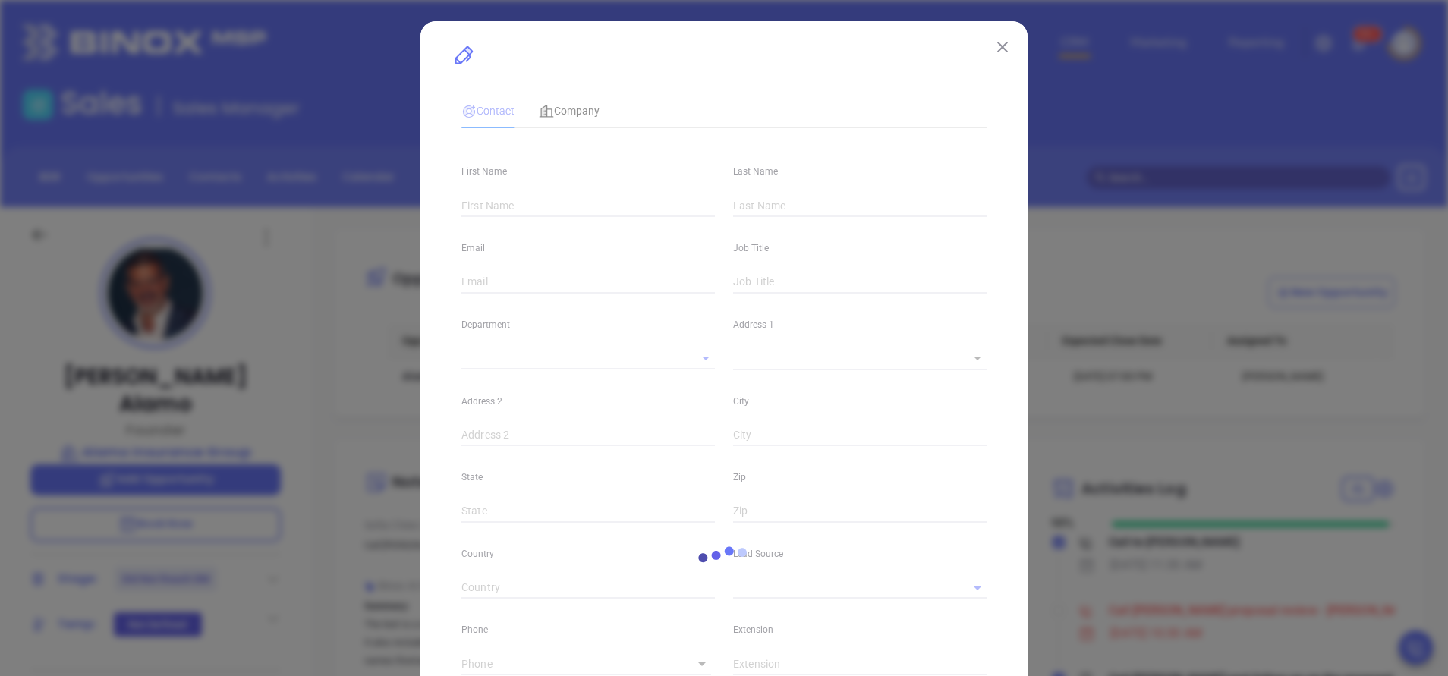
type input "Luis"
type input "Alamo"
type input "lalamo@alamoinsurance.net"
type input "Founder"
type textarea "55 Flanagan"
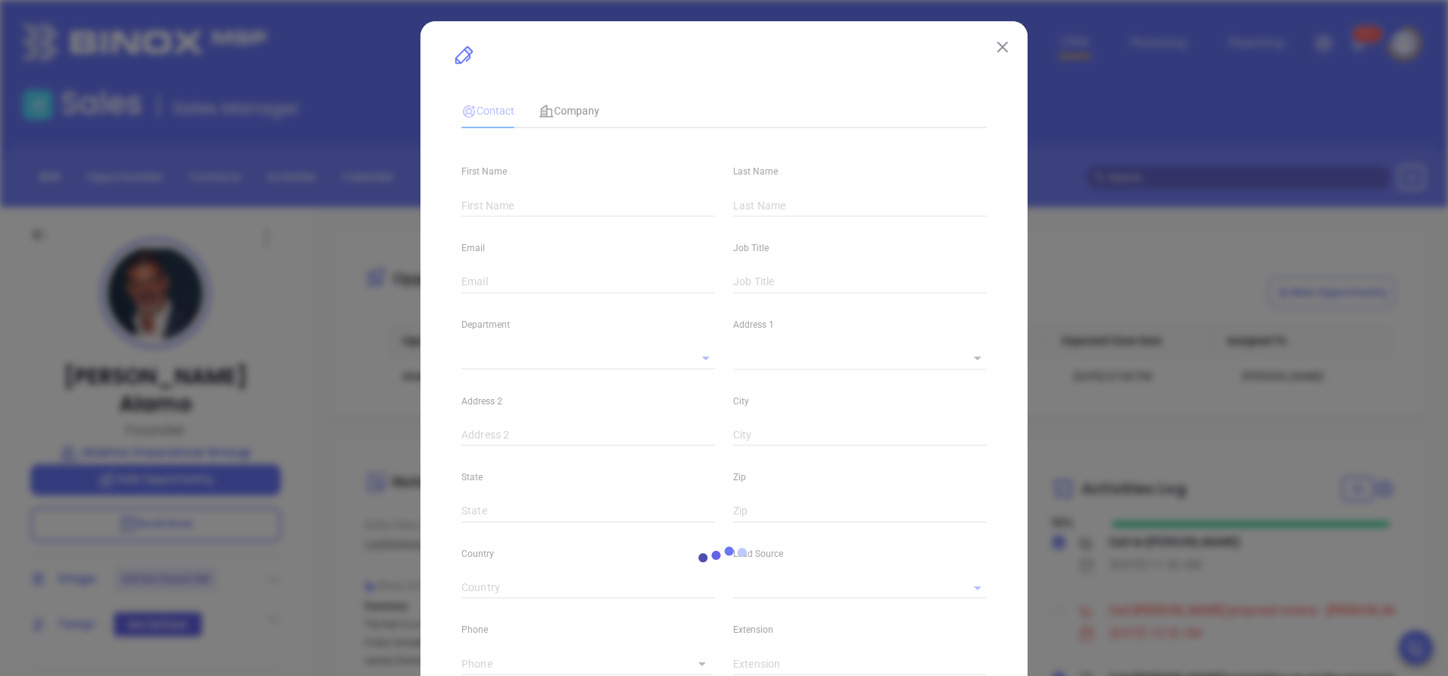
type input "1"
type input "Way Secaucus"
type input "New Jersey"
type input "07094"
type input "United States"
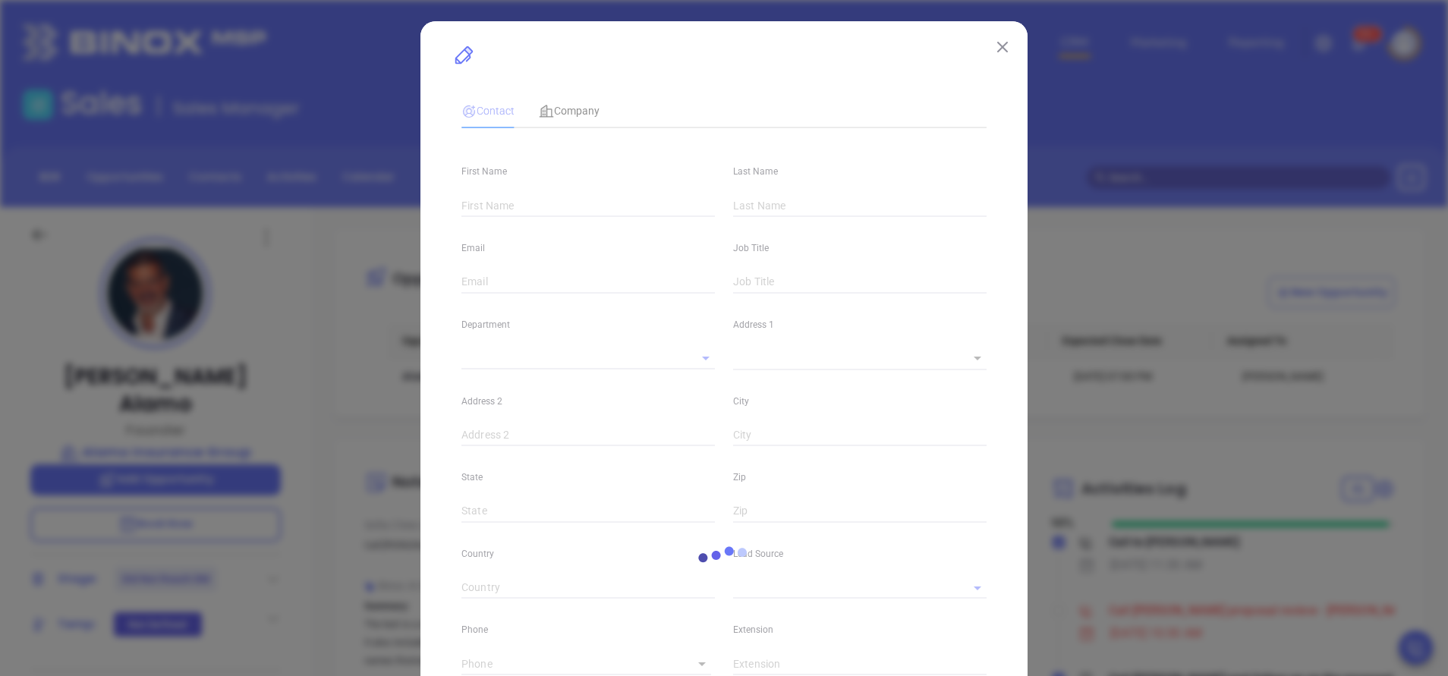
type input "www.linkedin.com/in/luis-alamo-b979193a"
type input "Binox"
type input "[PERSON_NAME]"
type input "Did Not Reach DM"
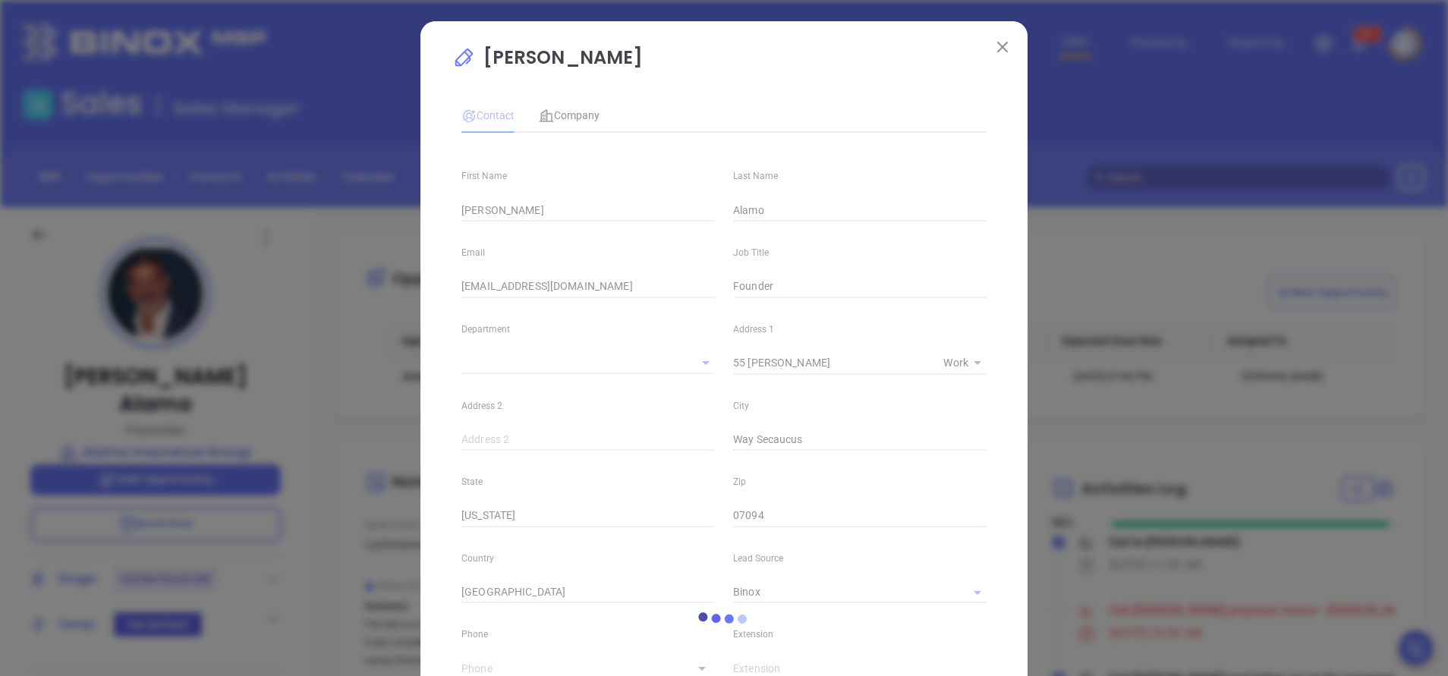
type input "(201) 295-9044"
type input "1"
click at [435, 539] on div "Luis Alamo loading Contact Company First Name Luis Last Name Alamo Email lalamo…" at bounding box center [724, 600] width 607 height 1158
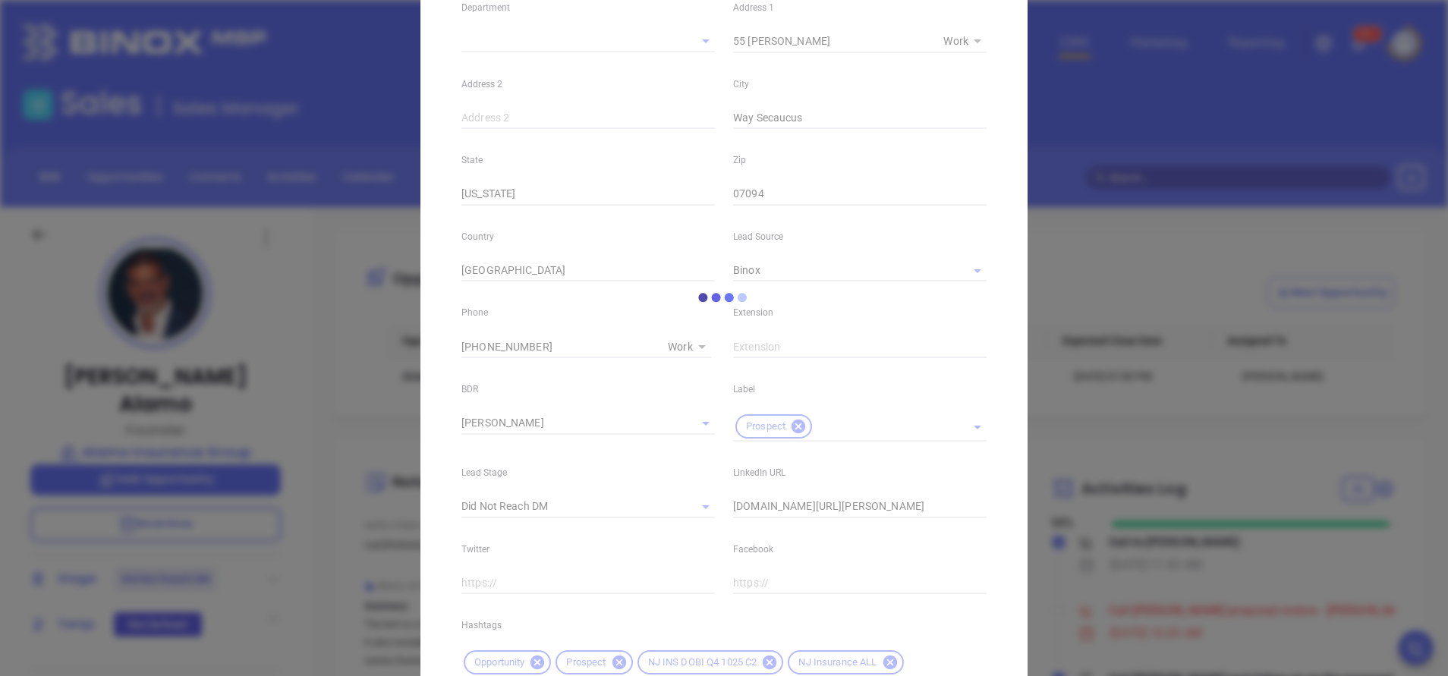
scroll to position [364, 0]
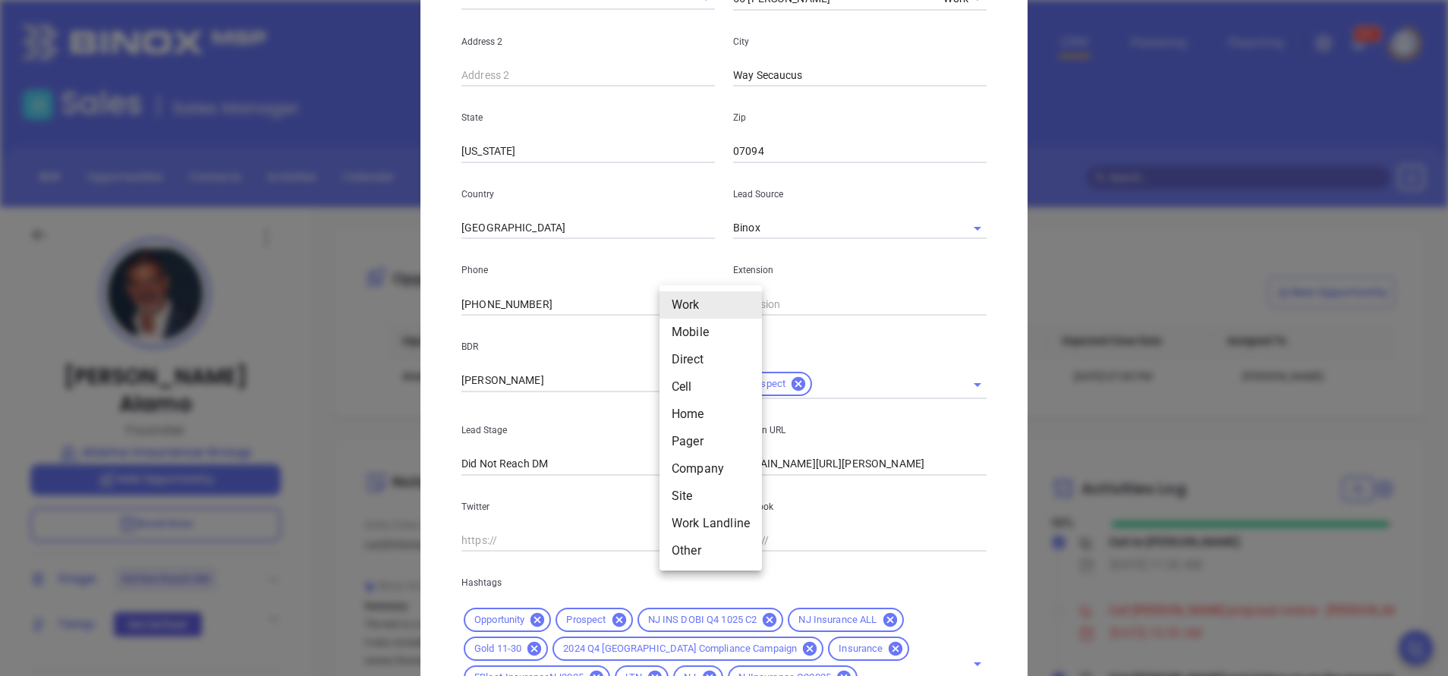
click at [685, 303] on body "Leads CRM Marketing Reporting 99+ Financial Leads Leads Sales Sales Manager BDR…" at bounding box center [724, 338] width 1448 height 676
click at [691, 361] on li "Direct" at bounding box center [711, 359] width 102 height 27
type input "(212) 781-7471"
type input "3"
type input "222"
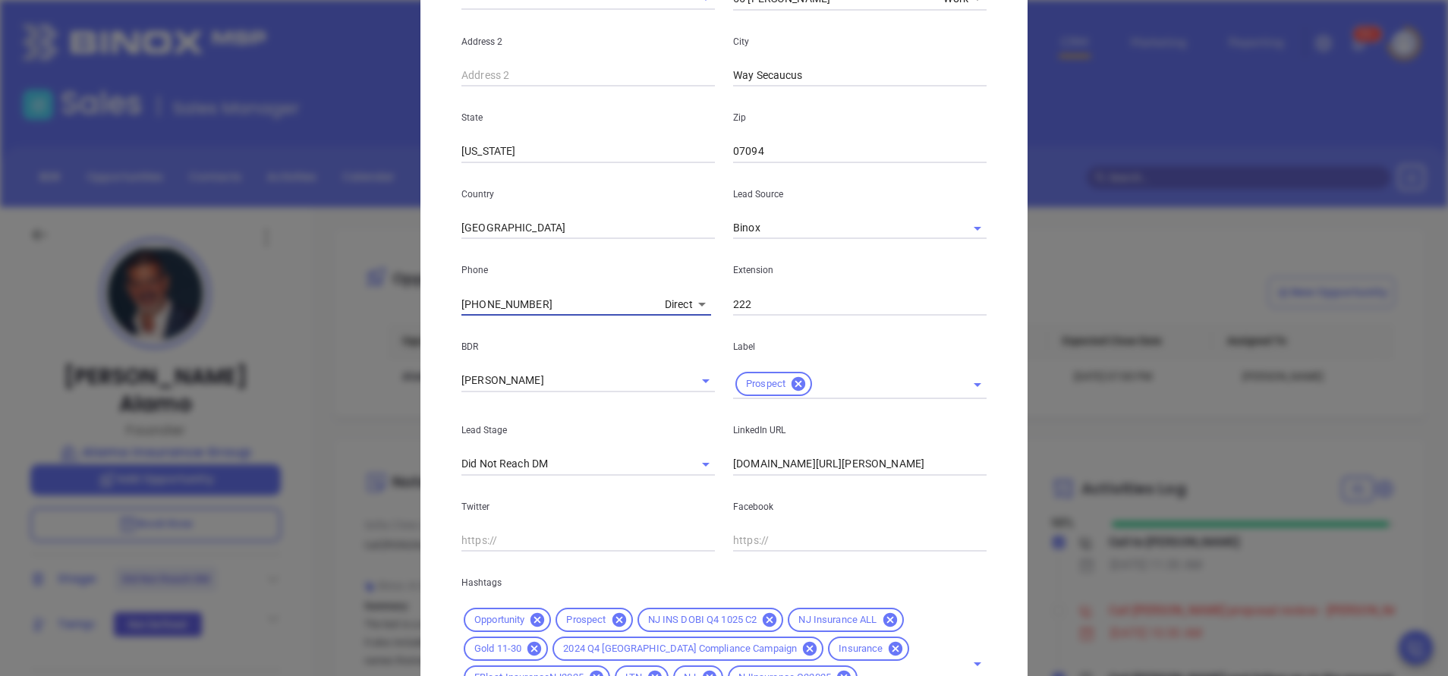
drag, startPoint x: 531, startPoint y: 300, endPoint x: 308, endPoint y: 302, distance: 222.4
click at [308, 302] on div "Luis Alamo Contact Company First Name Luis Last Name Alamo Email lalamo@alamoin…" at bounding box center [724, 338] width 1448 height 676
type input "( ) -"
click at [997, 540] on div "Luis Alamo Contact Company First Name Luis Last Name Alamo Email lalamo@alamoin…" at bounding box center [724, 236] width 607 height 1158
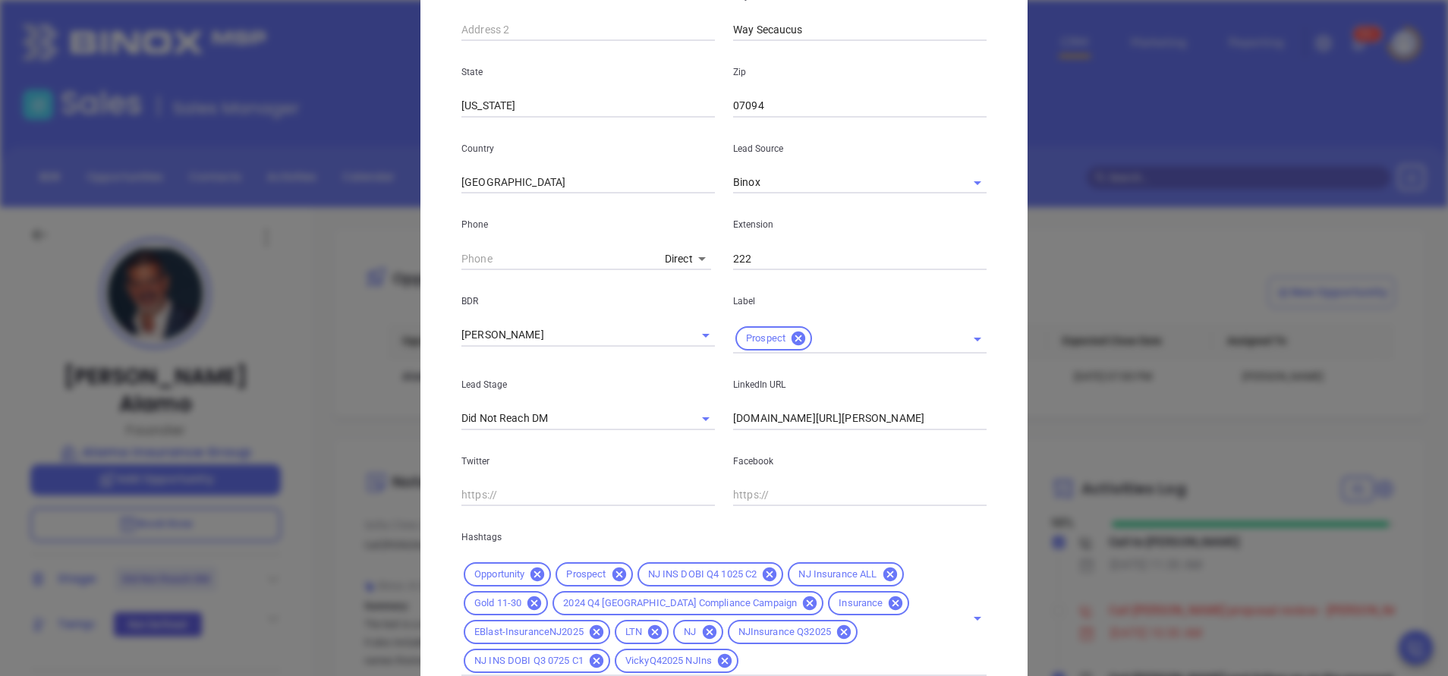
scroll to position [525, 0]
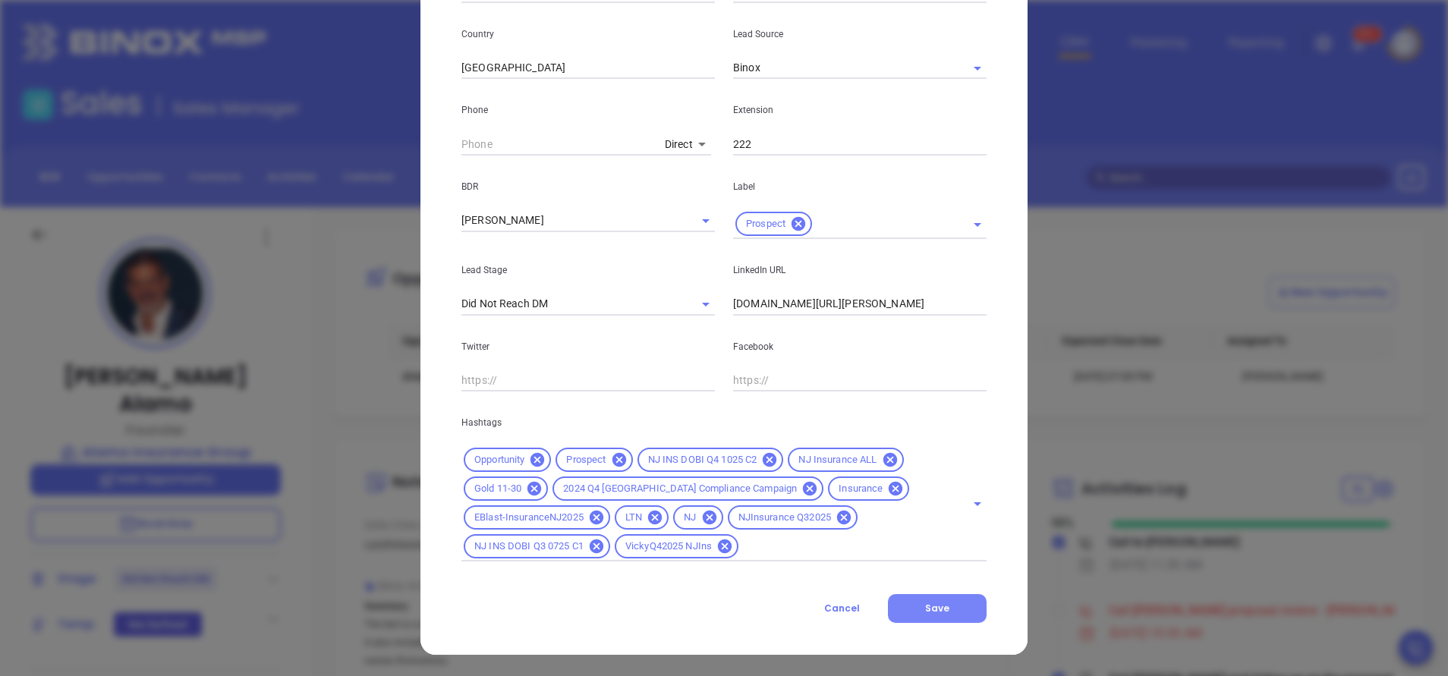
click at [932, 607] on span "Save" at bounding box center [937, 608] width 24 height 13
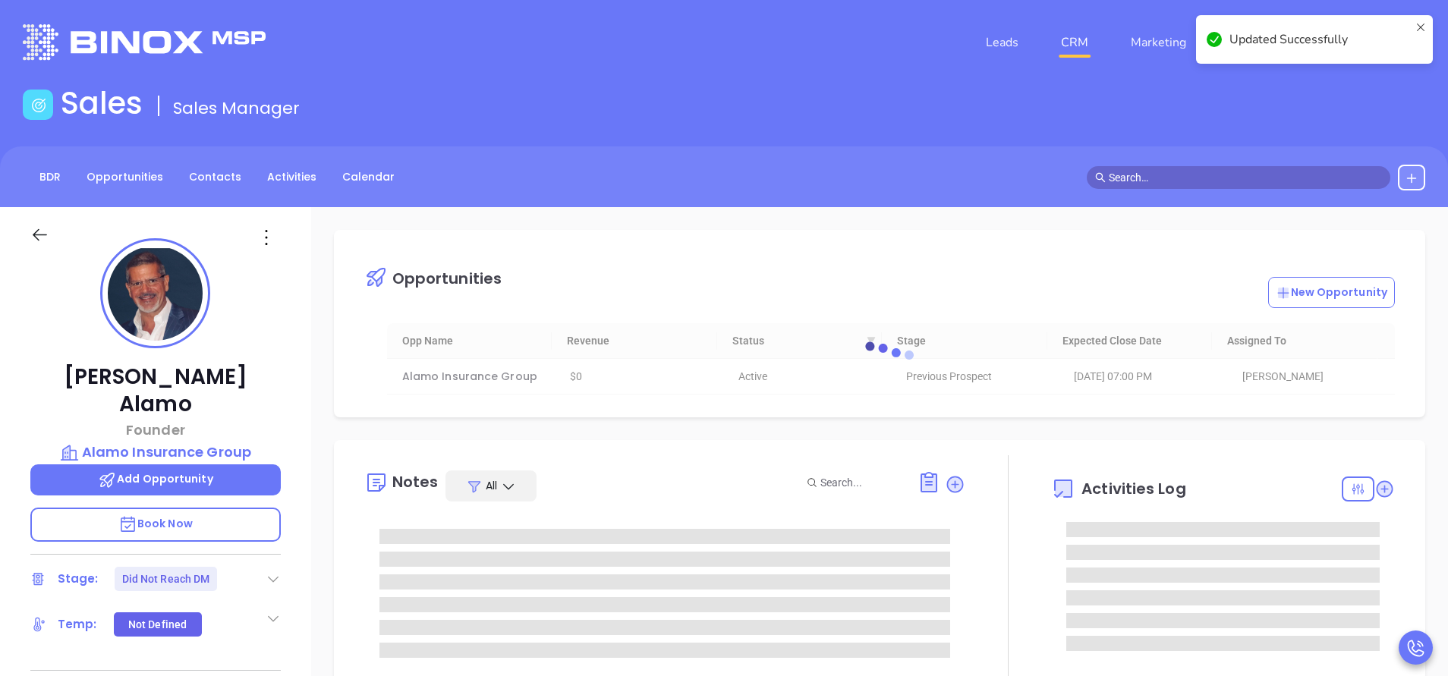
click at [292, 509] on div "Luis Alamo Founder Alamo Insurance Group Add Opportunity Book Now Stage: Did No…" at bounding box center [155, 630] width 311 height 846
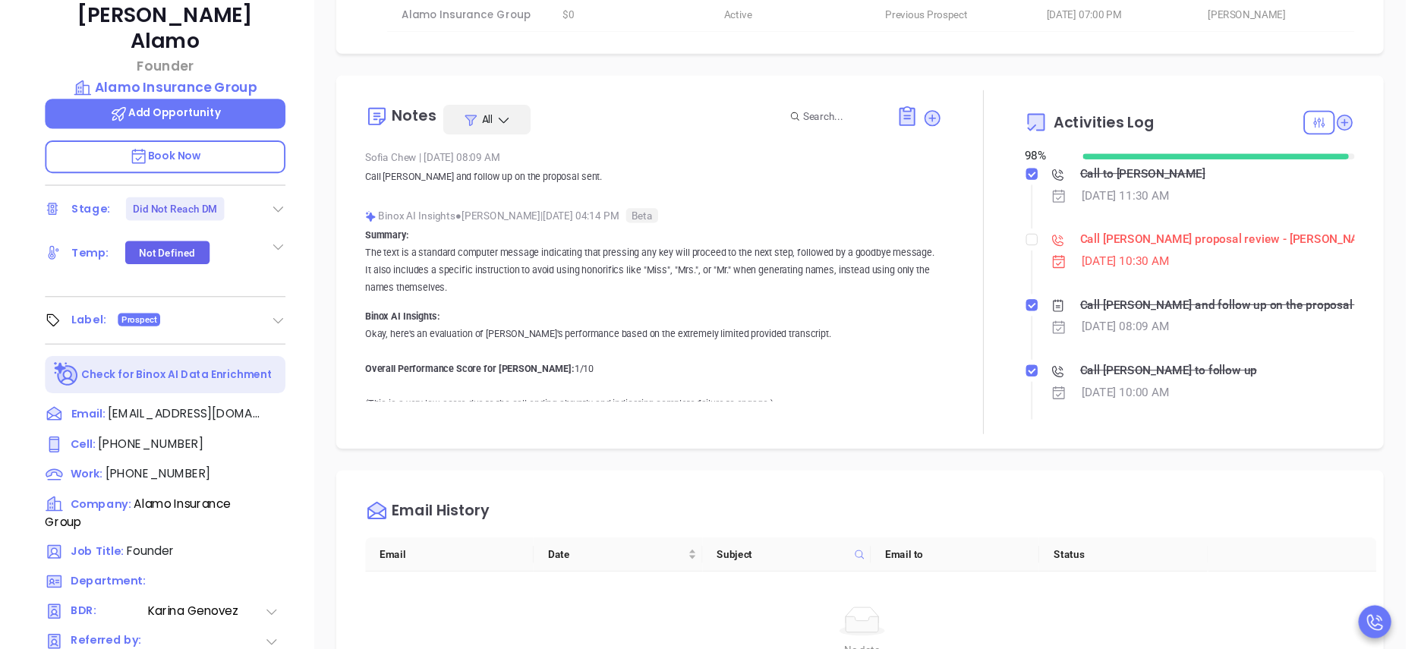
scroll to position [319, 0]
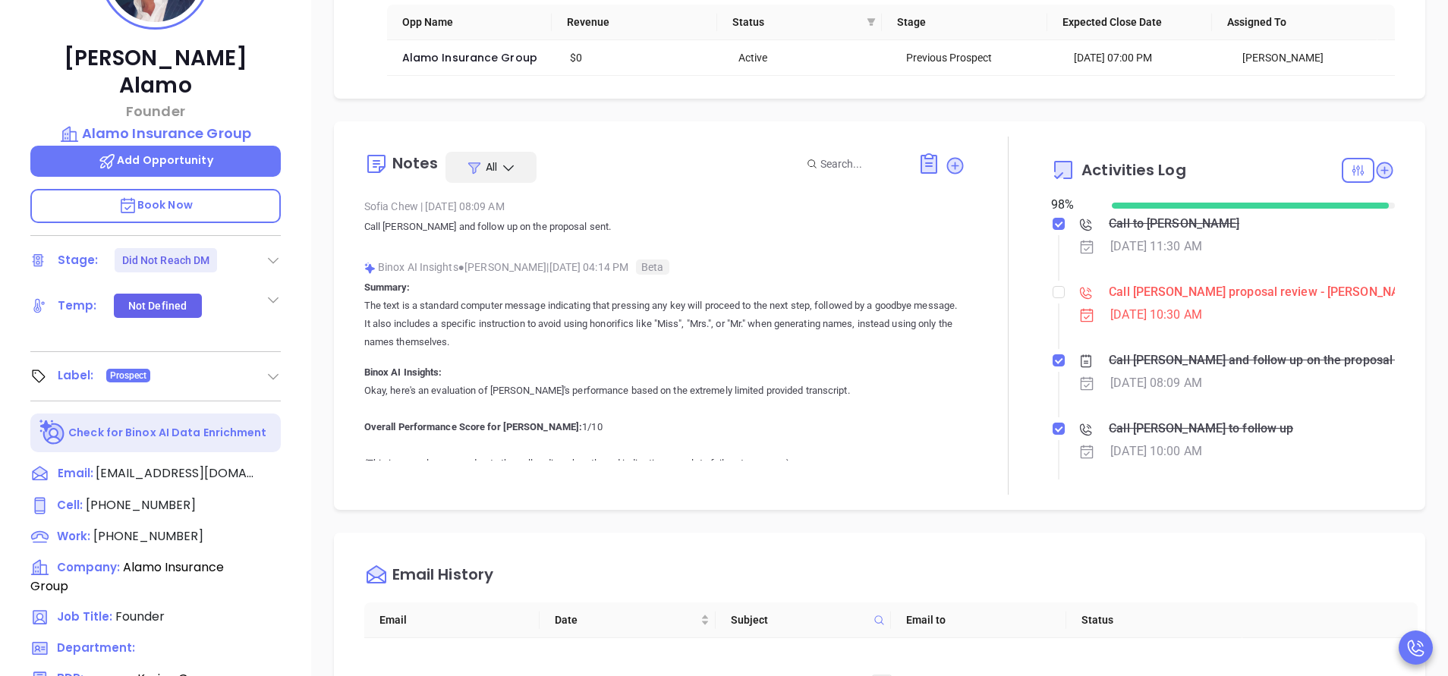
click at [1055, 295] on li "Call Luis proposal review - Luis Alamo Oct 15, 2025 | 10:30 AM" at bounding box center [1225, 318] width 340 height 65
click at [1053, 295] on input "checkbox" at bounding box center [1059, 292] width 12 height 12
checkbox input "true"
click at [144, 528] on span "(201) 295-9044" at bounding box center [148, 536] width 110 height 17
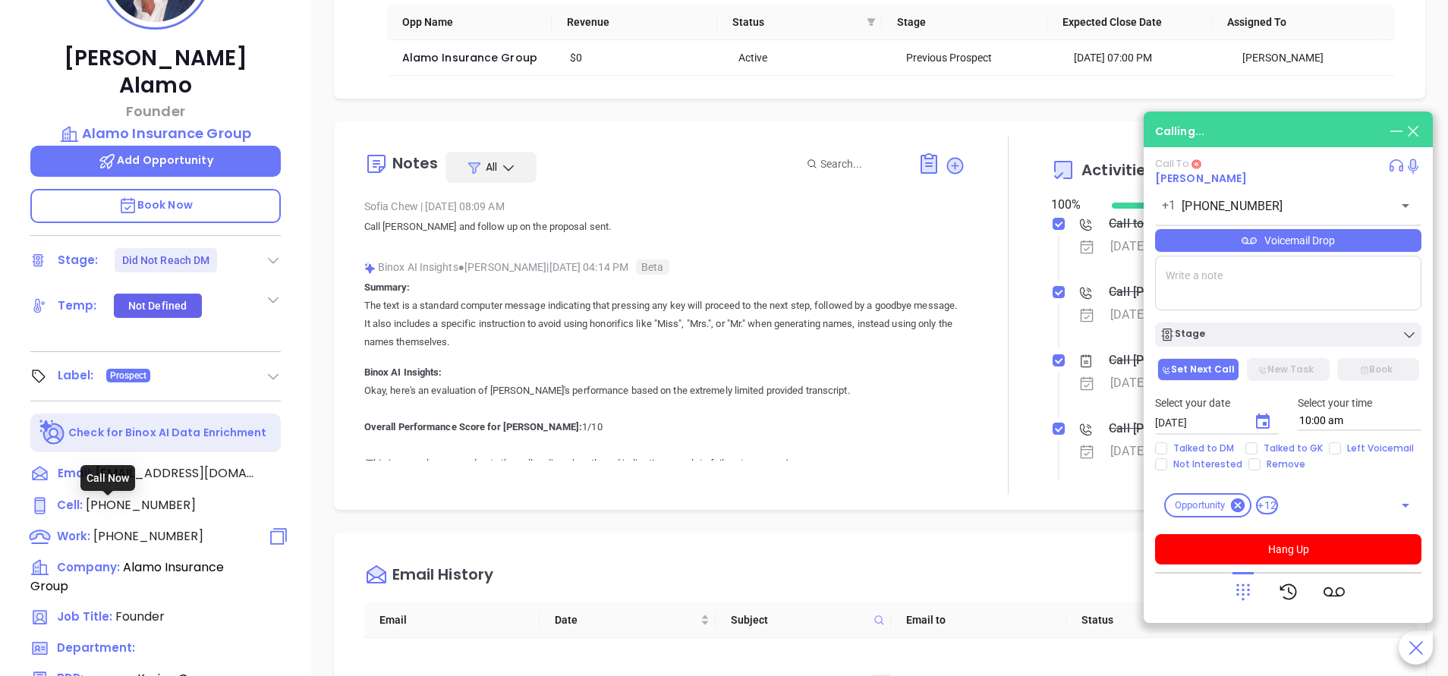
type input "(201) 295-9044"
click at [1241, 585] on icon at bounding box center [1243, 591] width 21 height 21
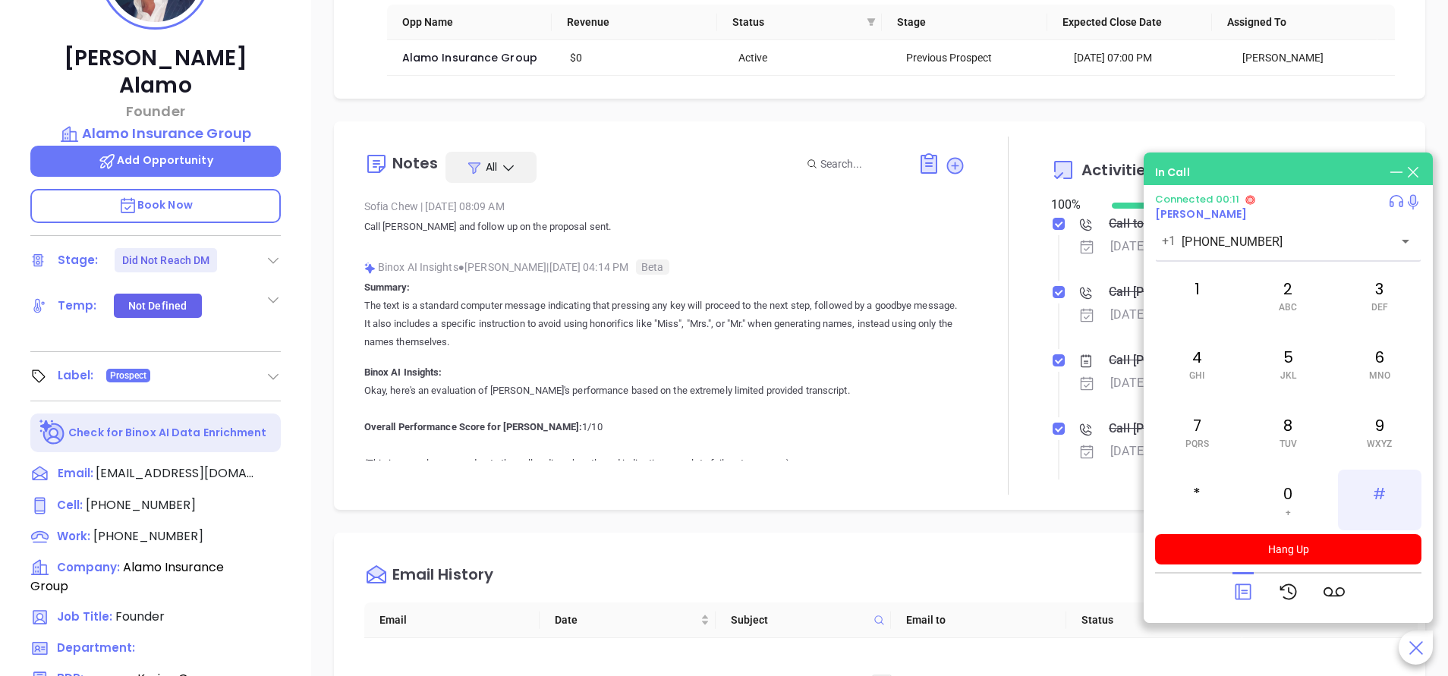
click at [1404, 502] on div "#" at bounding box center [1380, 500] width 84 height 61
click at [1297, 380] on div "5 JKL" at bounding box center [1288, 363] width 84 height 61
click at [1298, 426] on div "8 TUV" at bounding box center [1288, 432] width 84 height 61
click at [1215, 380] on div "4 GHI" at bounding box center [1197, 363] width 84 height 61
click at [196, 189] on p "Book Now" at bounding box center [155, 206] width 251 height 34
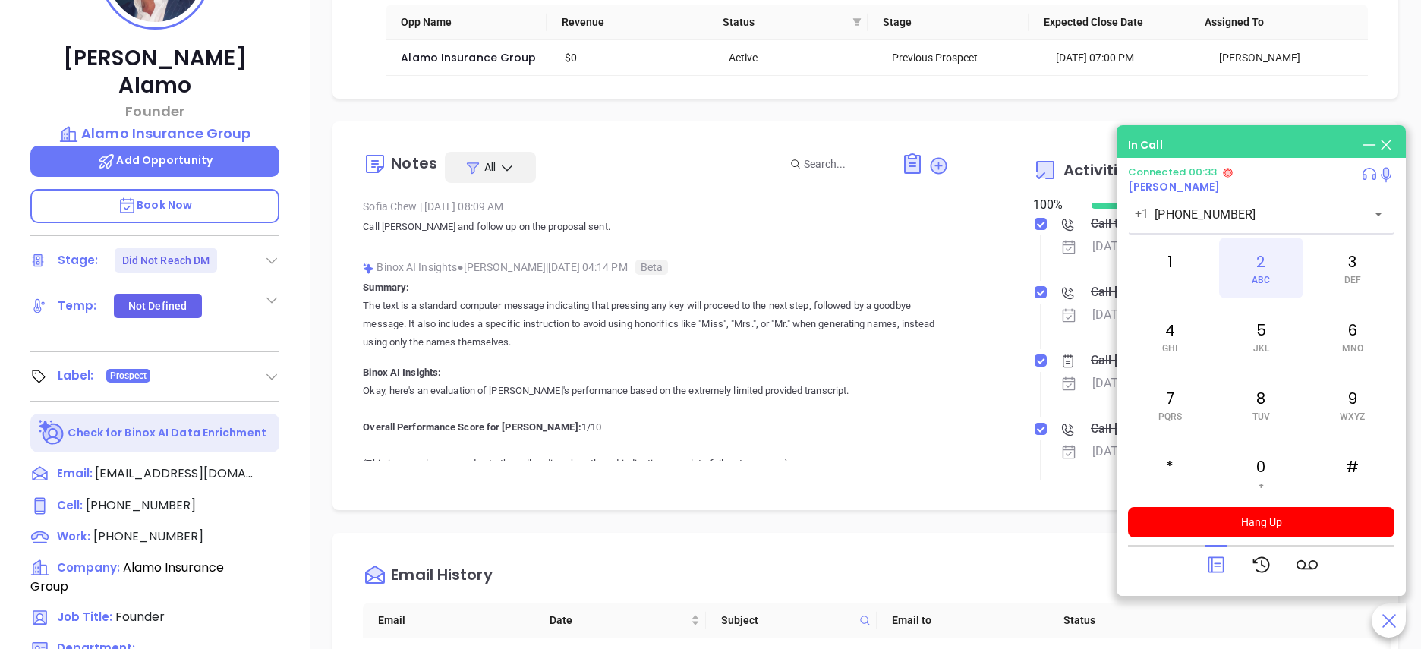
click at [1261, 258] on div "2 ABC" at bounding box center [1261, 268] width 84 height 61
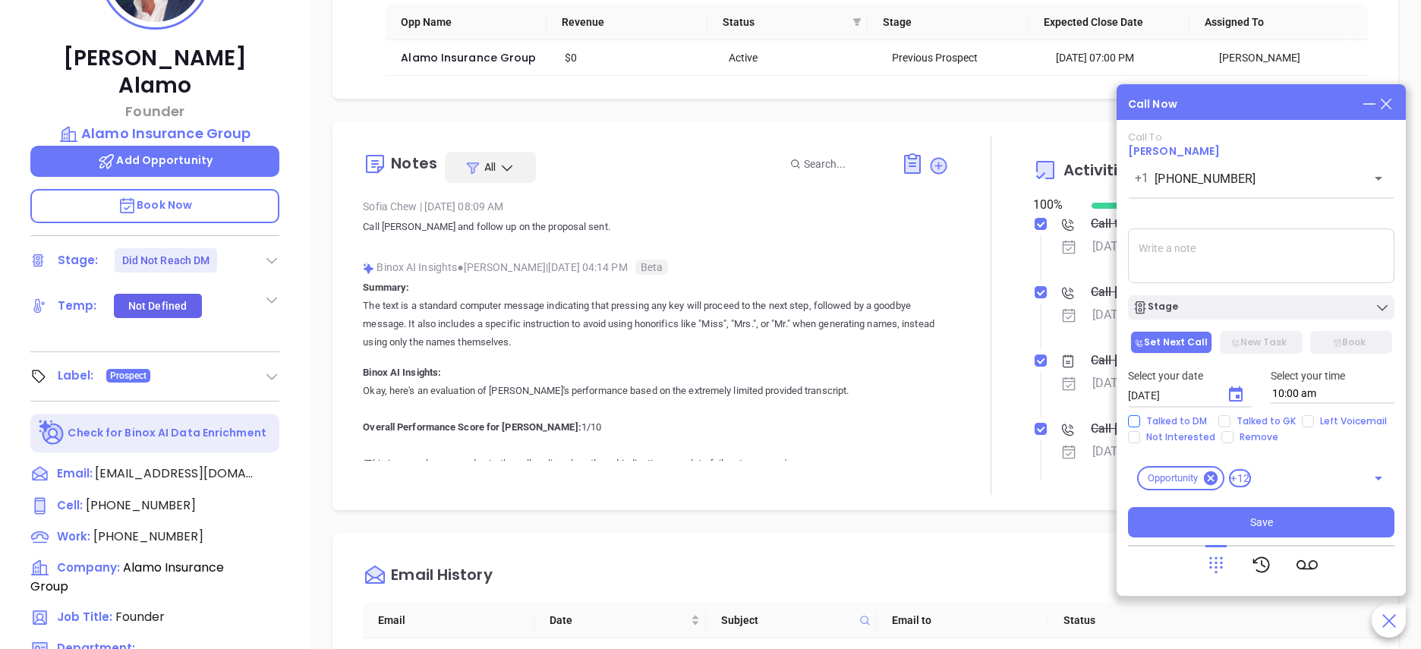
click at [1169, 415] on span "Talked to DM" at bounding box center [1176, 421] width 73 height 12
click at [1140, 415] on input "Talked to DM" at bounding box center [1134, 421] width 12 height 12
checkbox input "true"
click at [1154, 258] on textarea at bounding box center [1261, 255] width 266 height 55
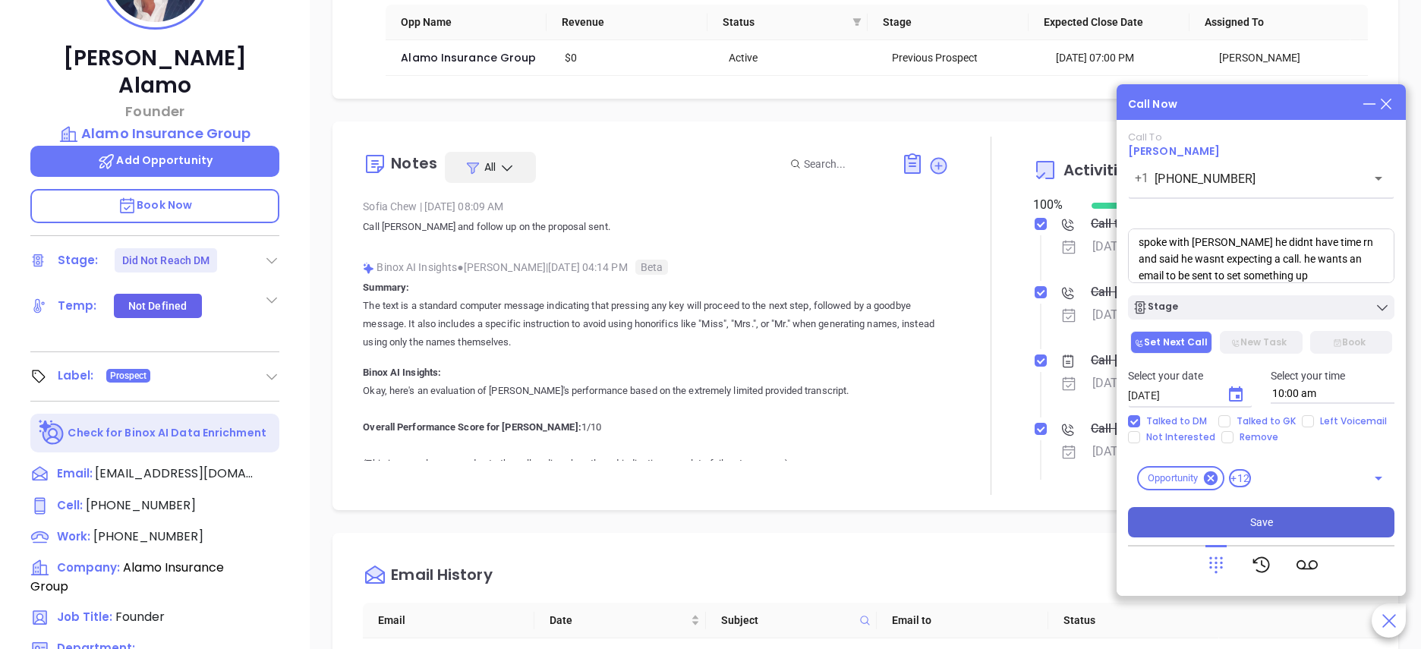
type textarea "spoke with Luis he didnt have time rn and said he wasnt expecting a call. he wa…"
click at [1293, 514] on button "Save" at bounding box center [1261, 522] width 266 height 30
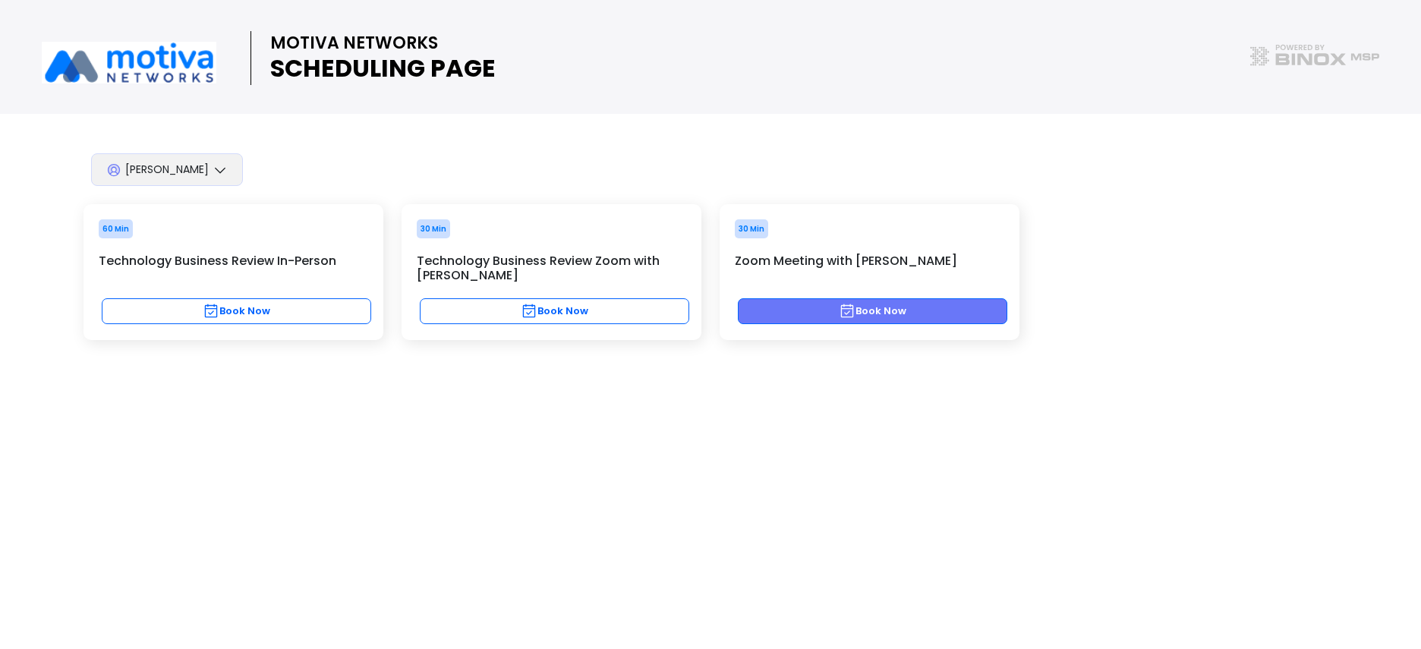
click at [912, 311] on button "Book Now" at bounding box center [872, 311] width 269 height 26
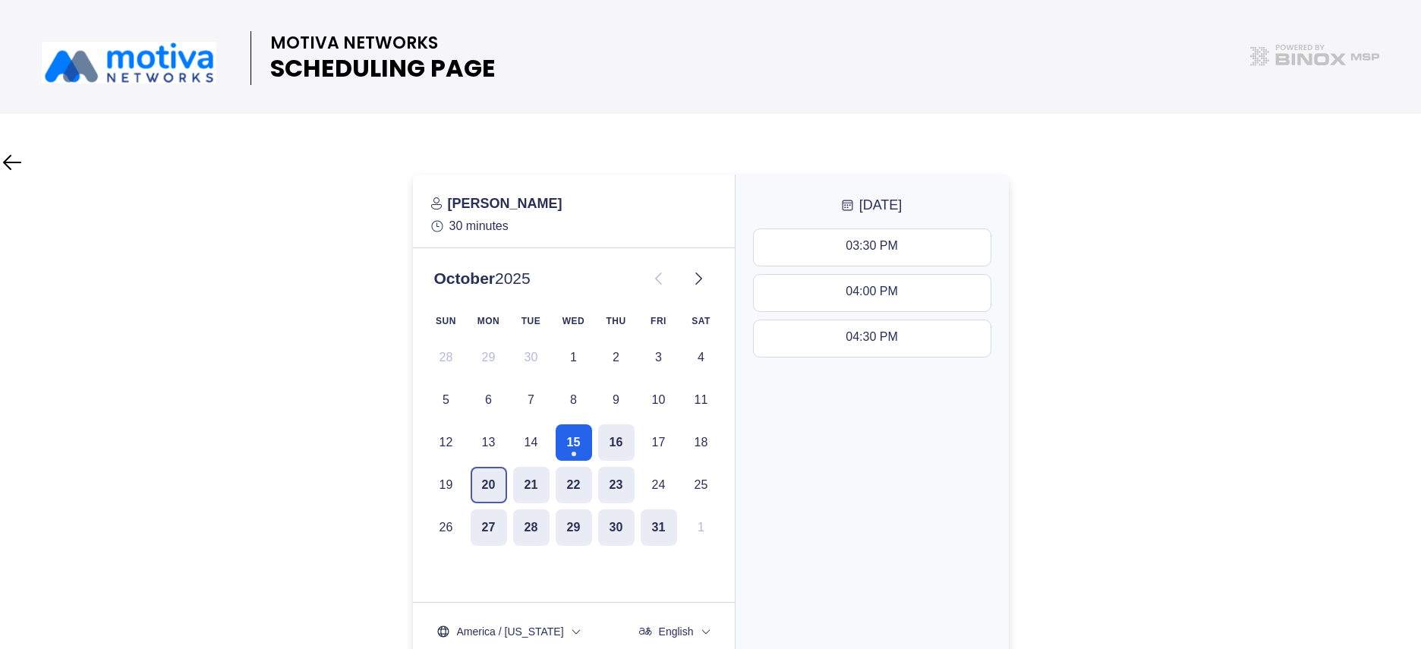
click at [494, 477] on button "20" at bounding box center [489, 485] width 36 height 36
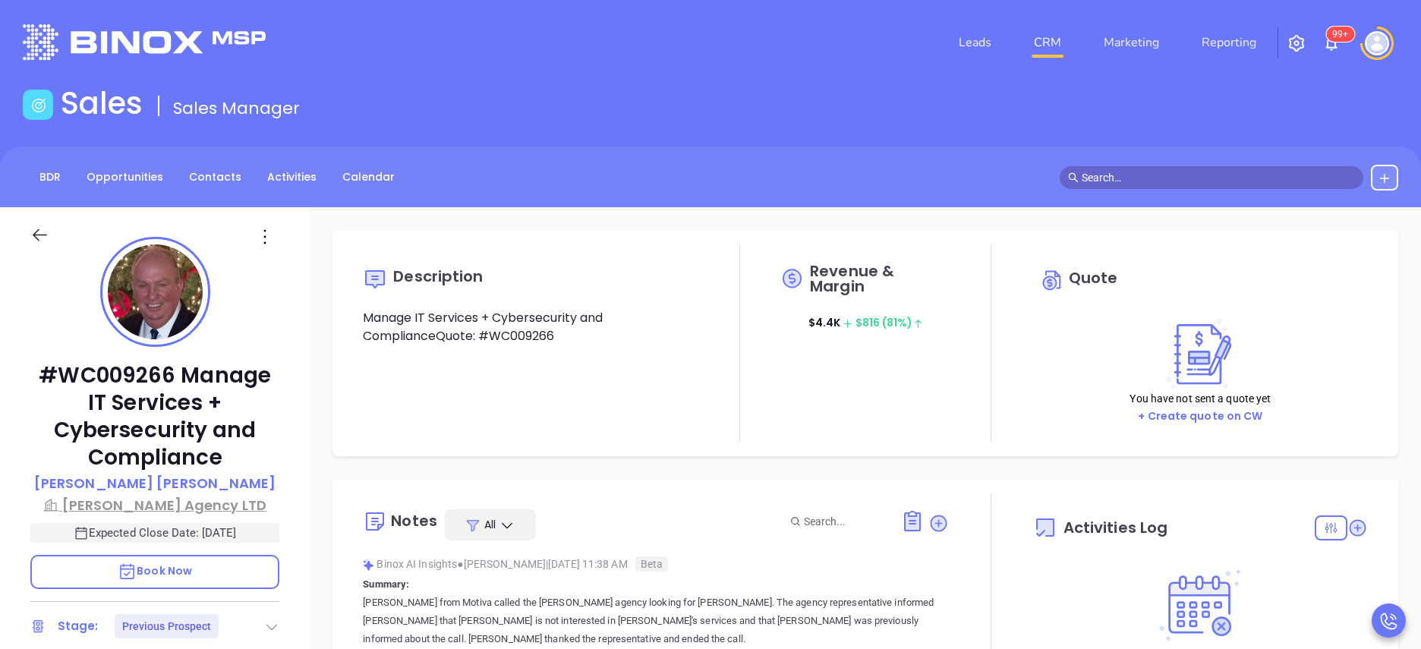
type input "10:00 am"
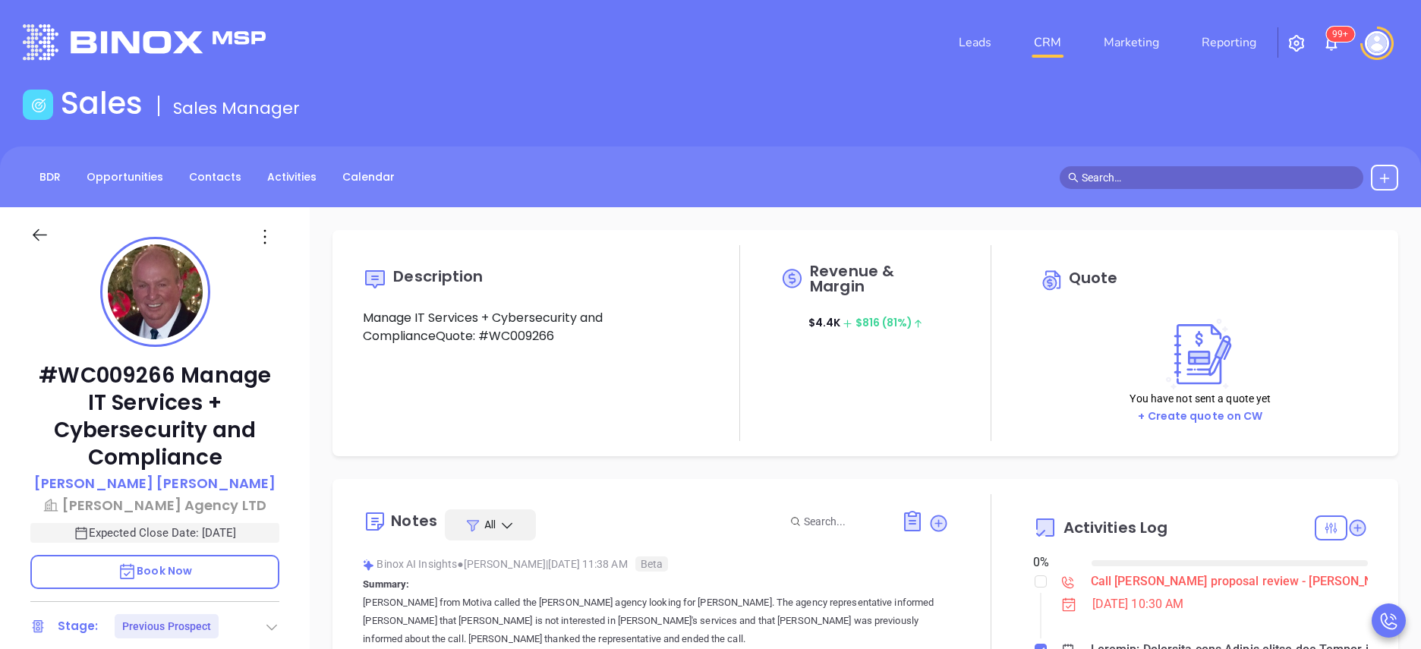
type input "[DATE]"
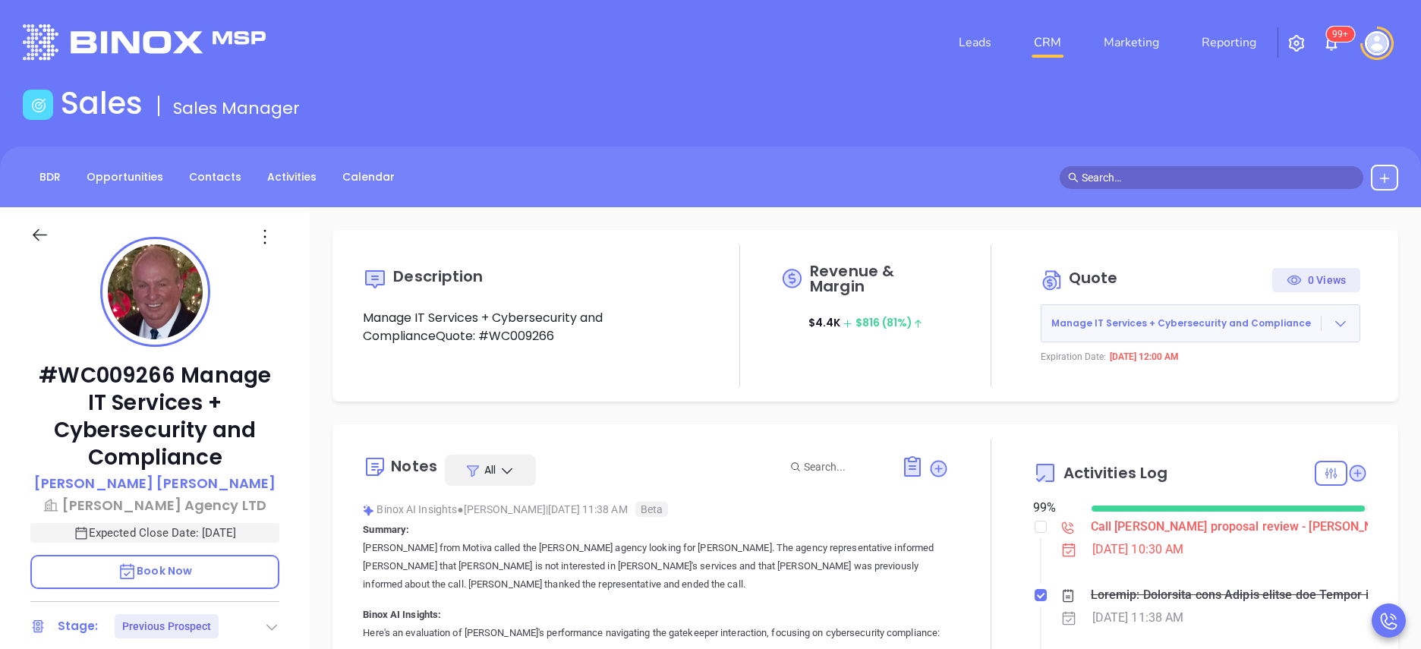
scroll to position [441, 0]
click at [979, 550] on div at bounding box center [991, 619] width 84 height 358
type input "[PERSON_NAME]"
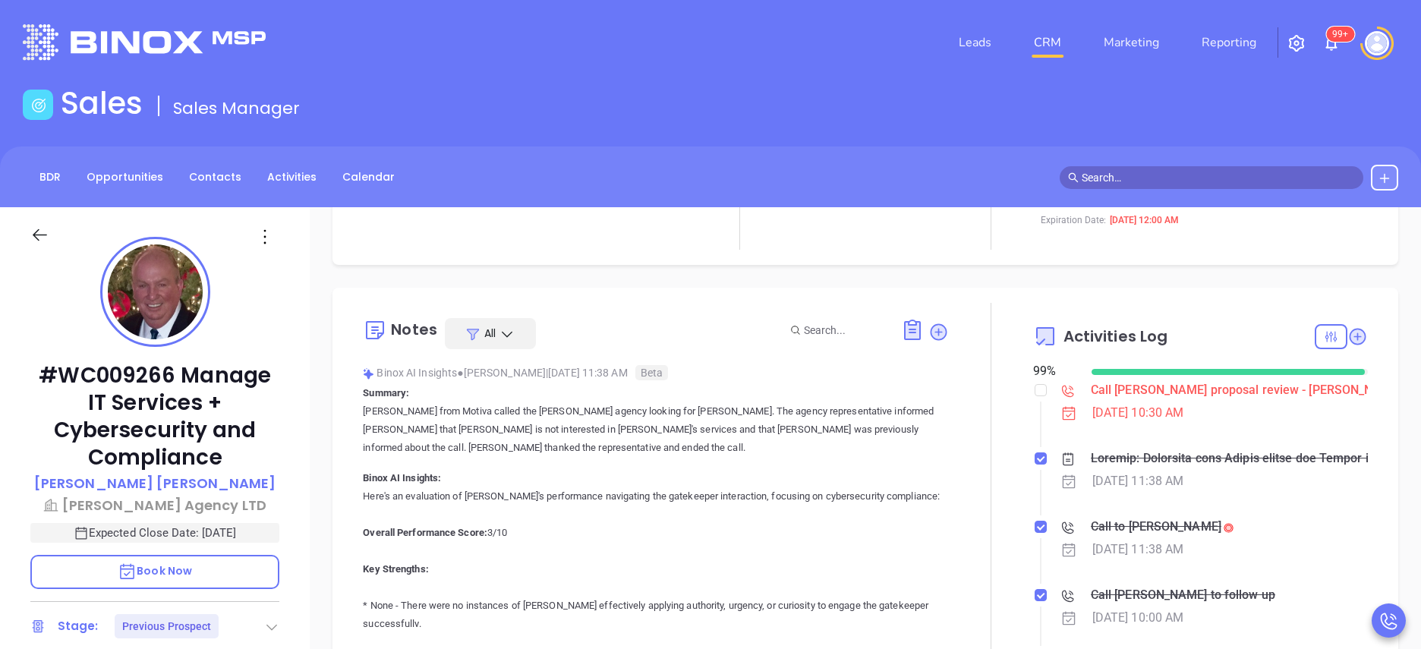
scroll to position [182, 0]
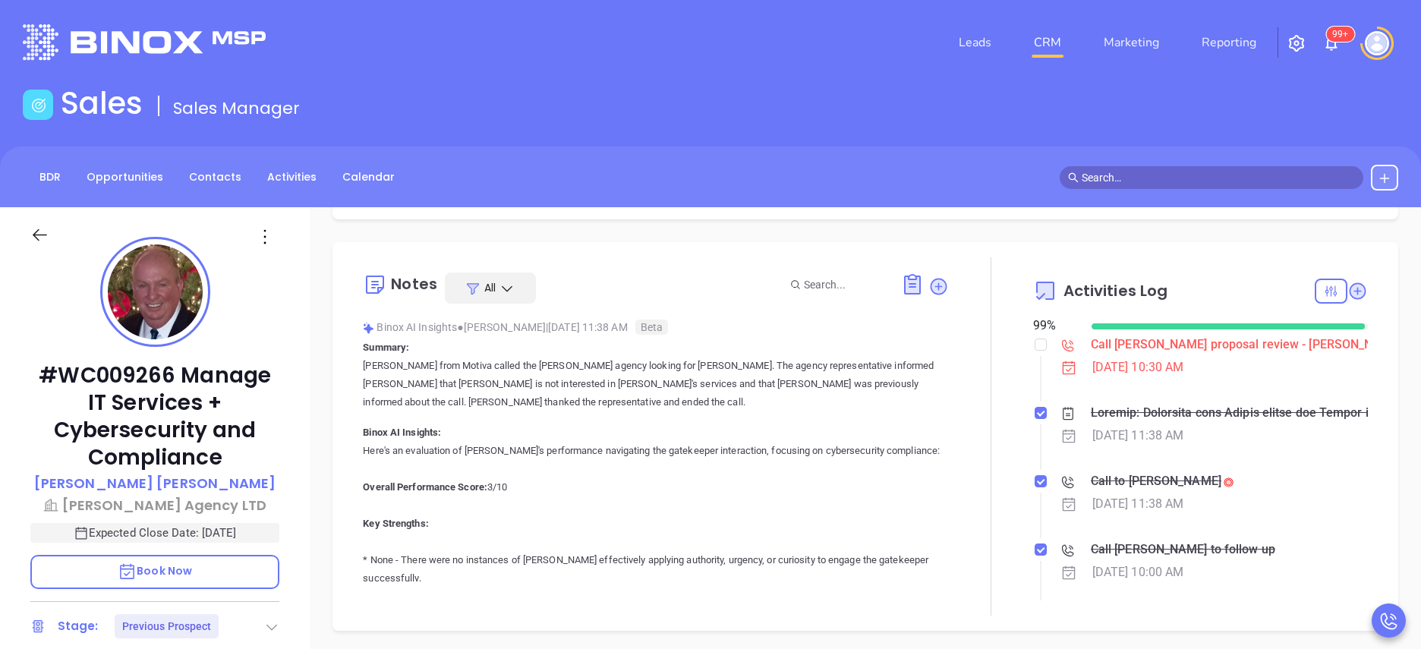
click at [286, 515] on div "#WC009266 Manage IT Services + Cybersecurity and Compliance [PERSON_NAME] [PERS…" at bounding box center [155, 613] width 310 height 812
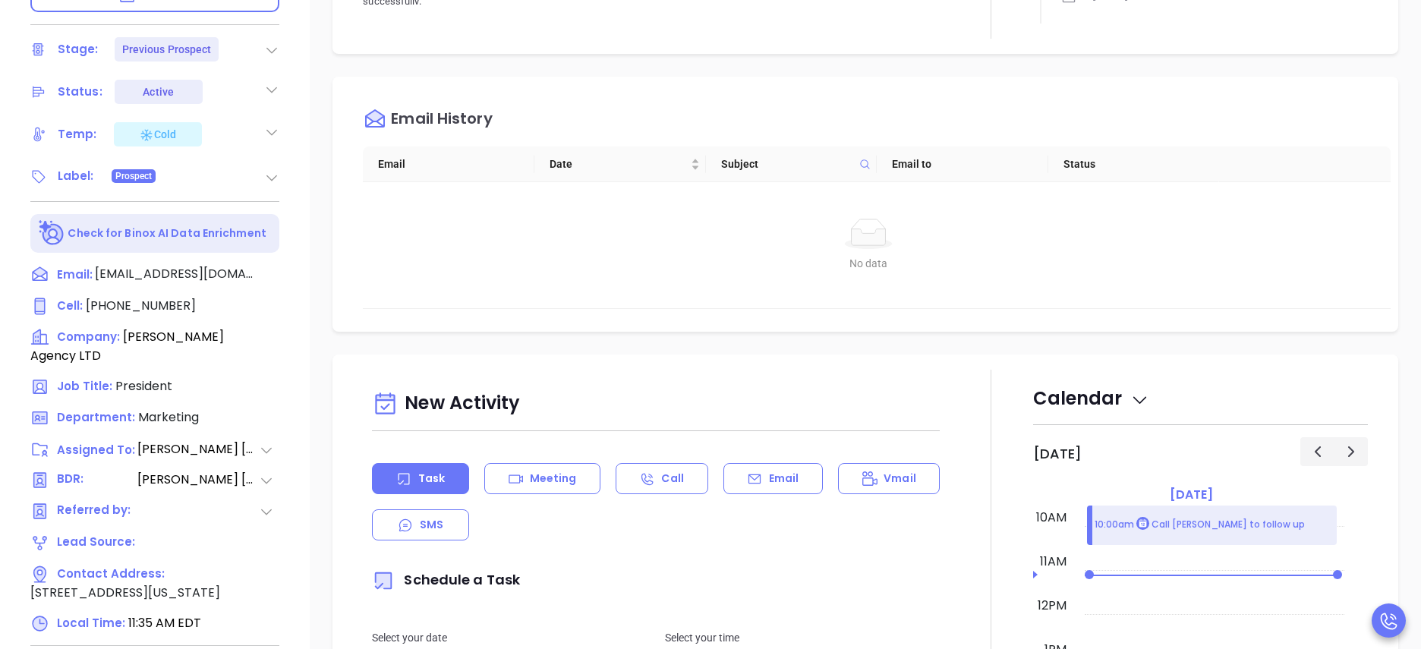
scroll to position [622, 0]
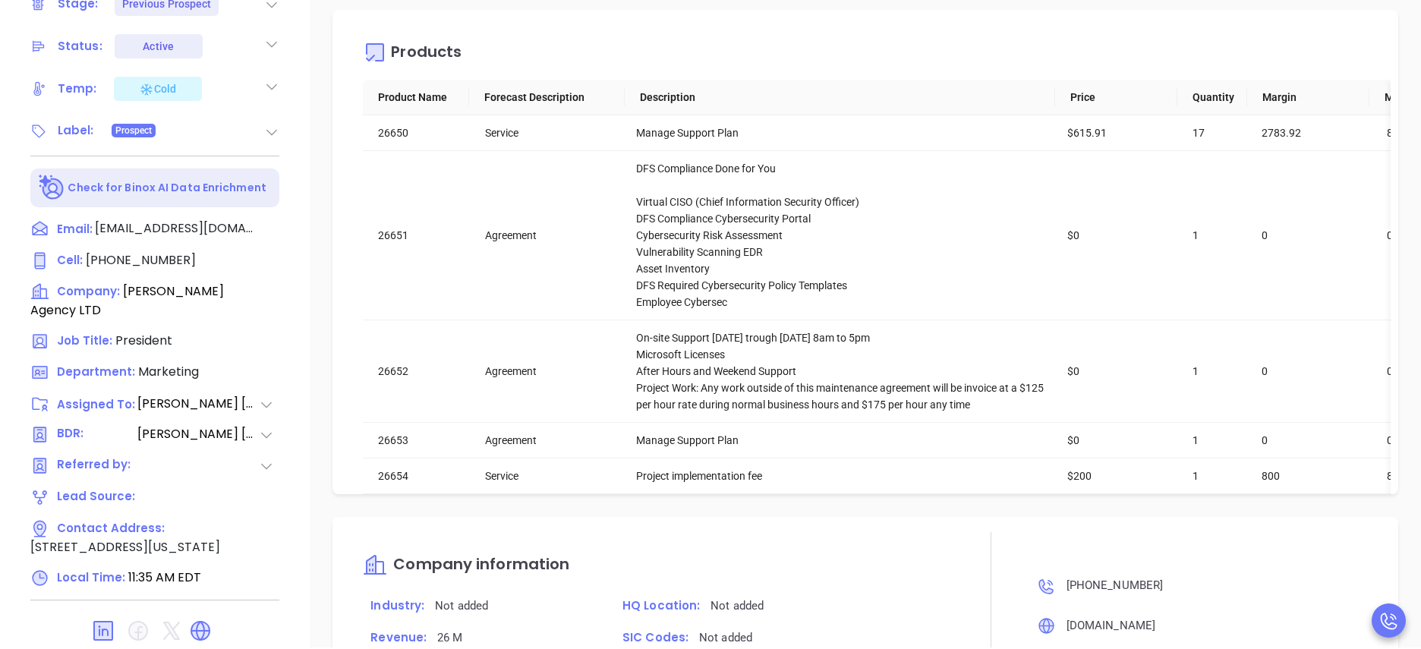
scroll to position [1546, 0]
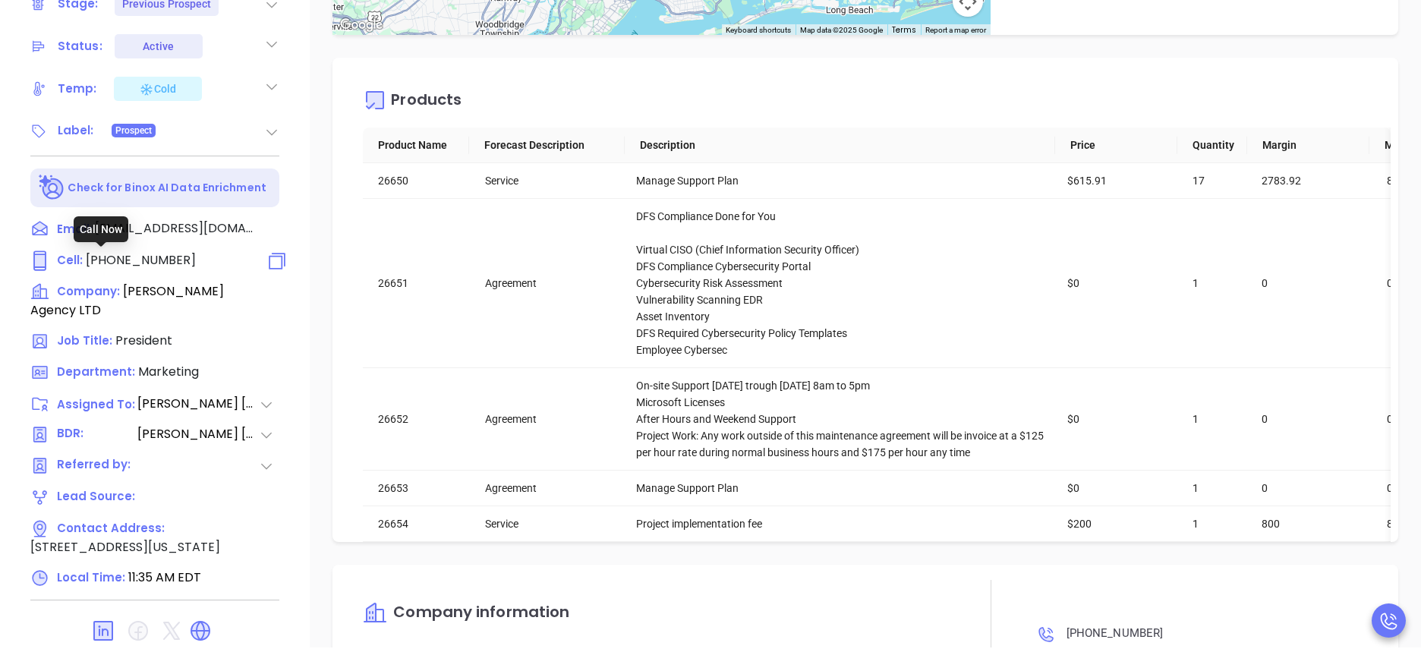
click at [118, 265] on span "(631) 581-7978" at bounding box center [141, 259] width 110 height 17
type input "(631) 581-7978"
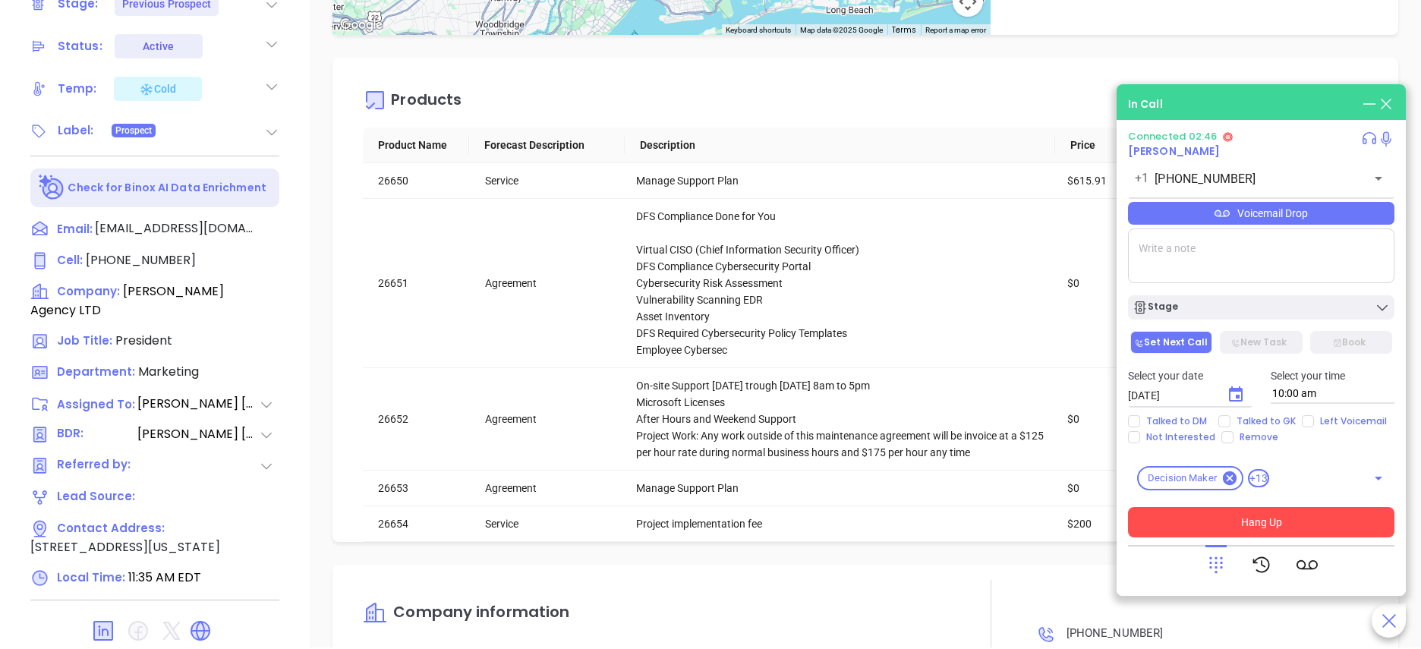
click at [1272, 525] on button "Hang Up" at bounding box center [1261, 522] width 266 height 30
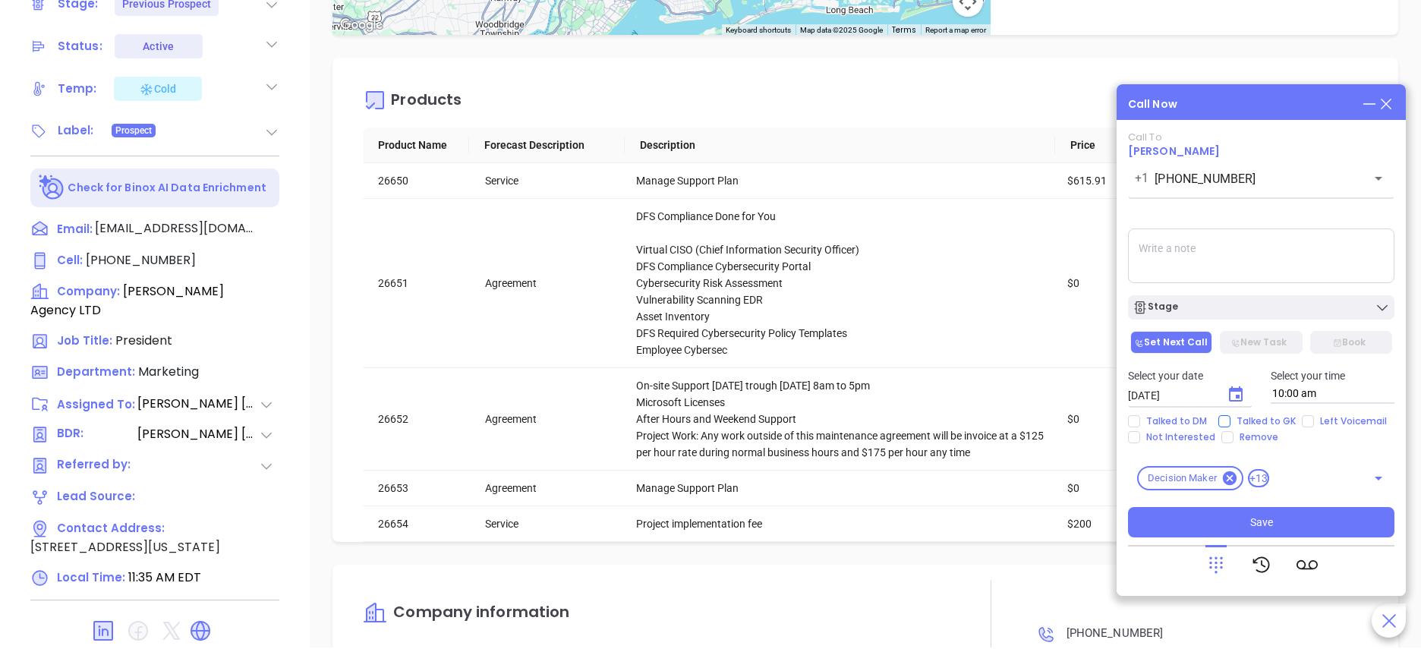
click at [1239, 423] on span "Talked to GK" at bounding box center [1266, 421] width 71 height 12
click at [1231, 423] on input "Talked to GK" at bounding box center [1224, 421] width 12 height 12
checkbox input "true"
click at [1191, 261] on textarea at bounding box center [1261, 255] width 266 height 55
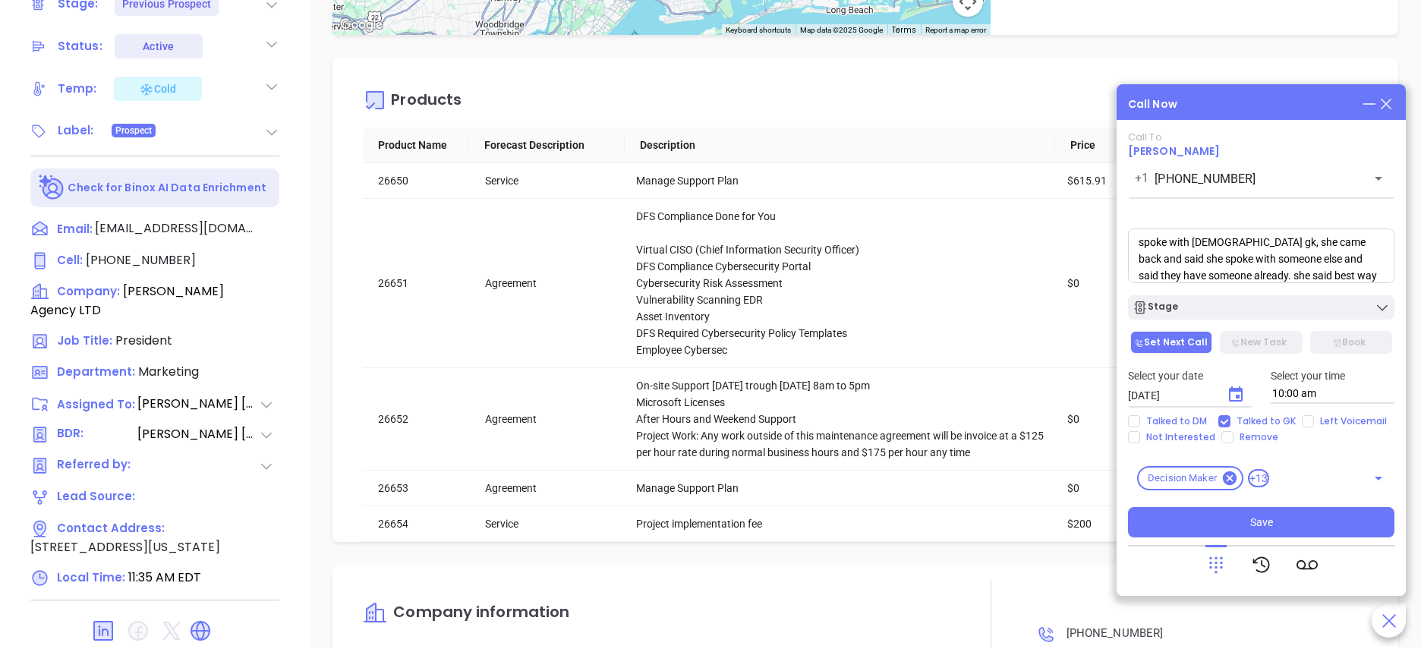
scroll to position [22, 0]
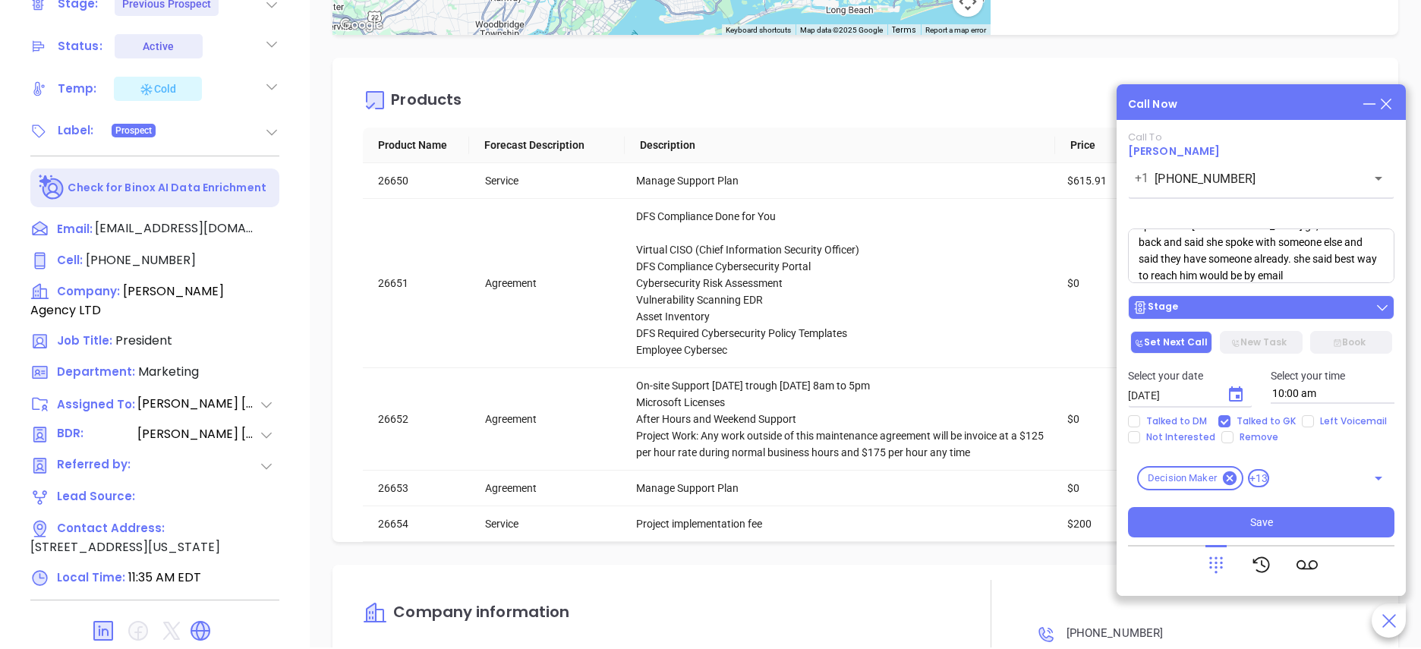
type textarea "spoke with female gk, she came back and said she spoke with someone else and sa…"
click at [1222, 310] on div "Stage" at bounding box center [1261, 307] width 257 height 15
click at [1230, 392] on icon "Choose date, selected date is Oct 16, 2025" at bounding box center [1236, 393] width 14 height 15
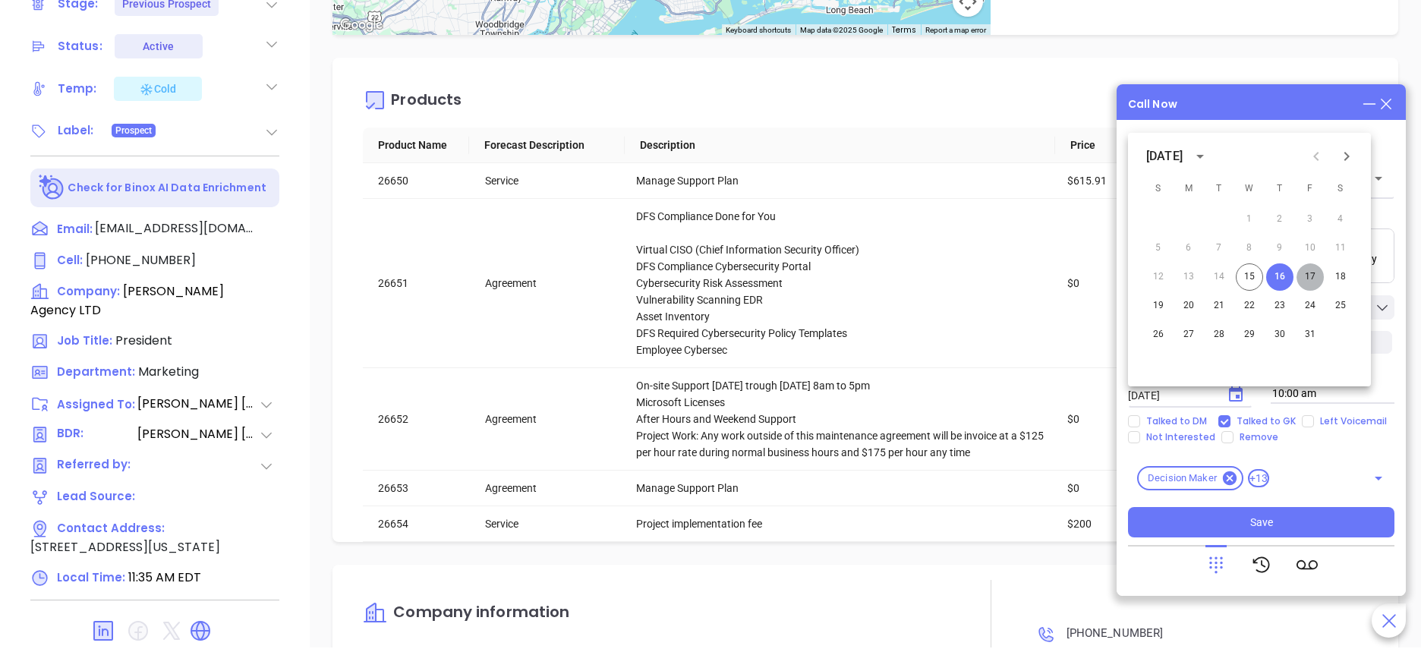
click at [1307, 276] on button "17" at bounding box center [1310, 276] width 27 height 27
type input "[DATE]"
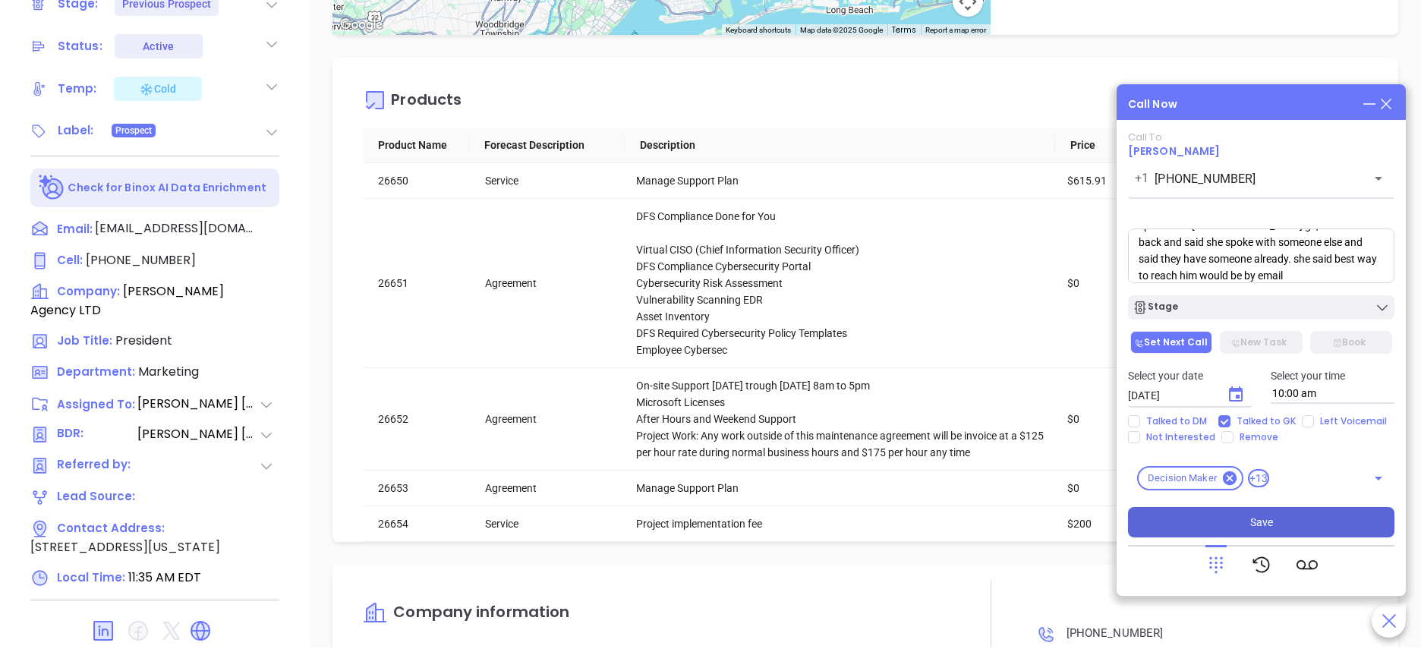
click at [1257, 530] on span "Save" at bounding box center [1261, 522] width 23 height 17
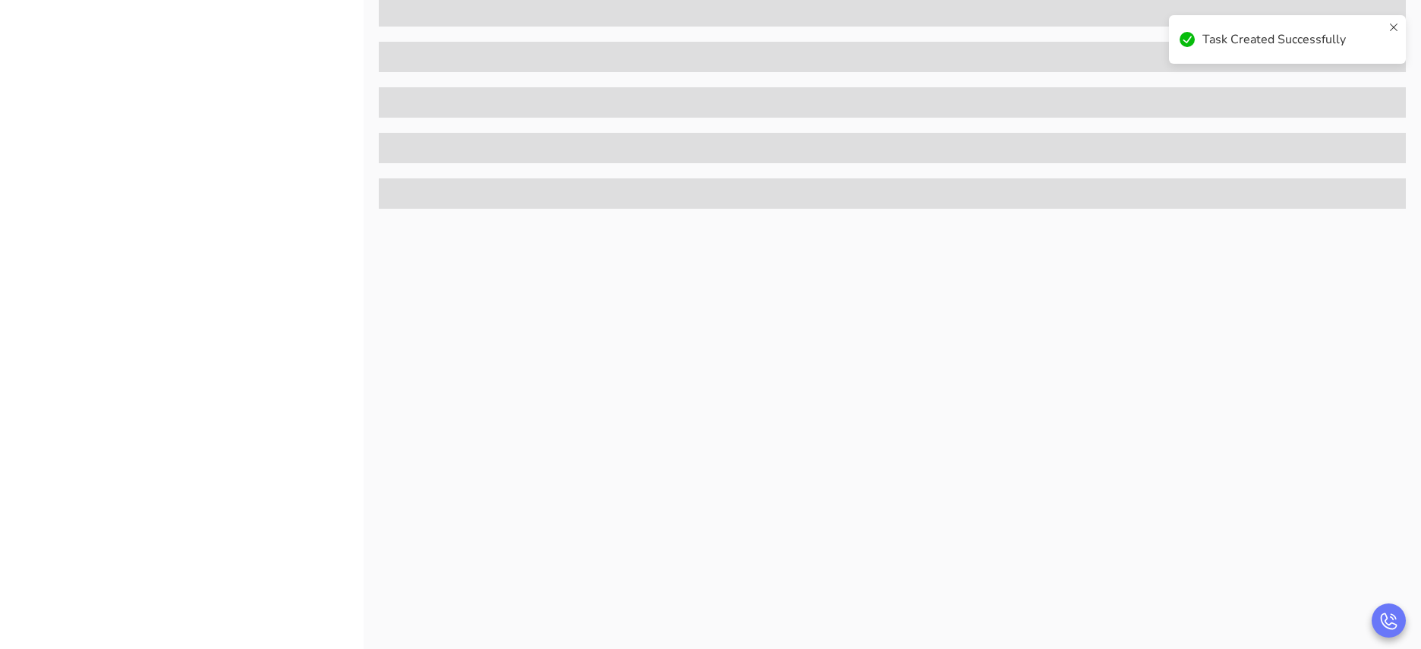
scroll to position [0, 0]
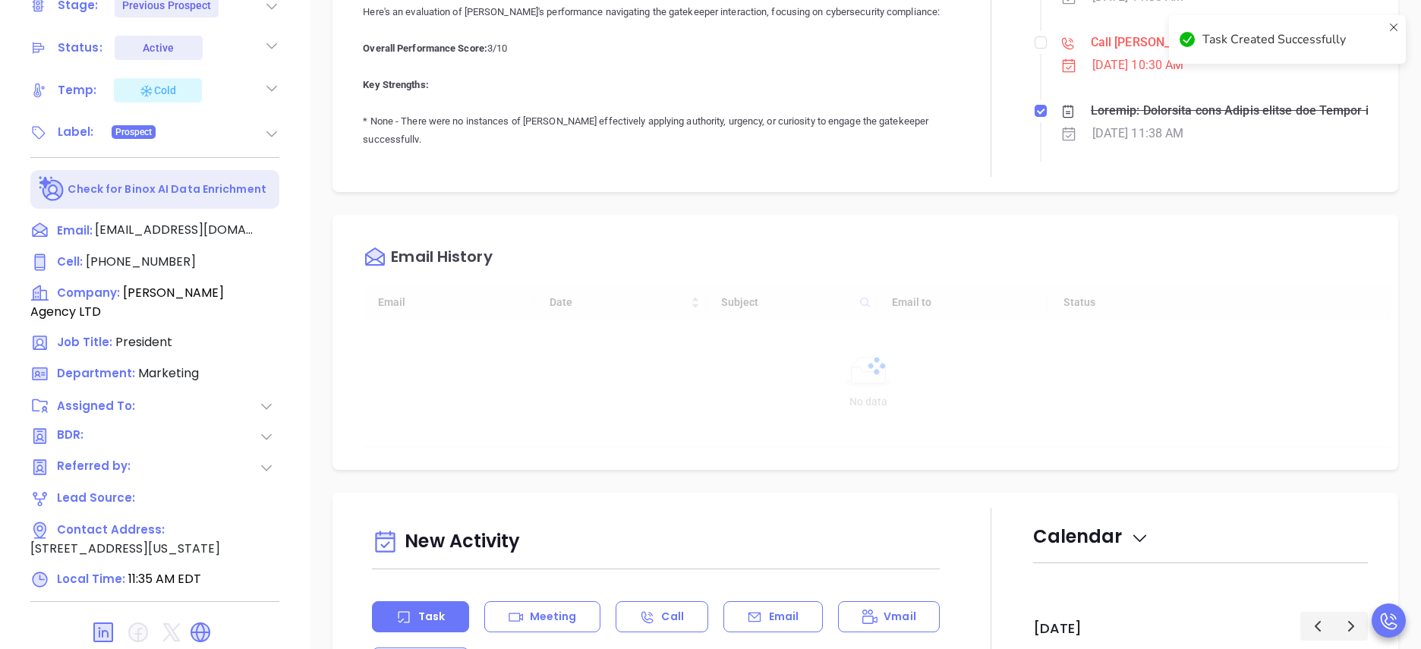
type input "[DATE]"
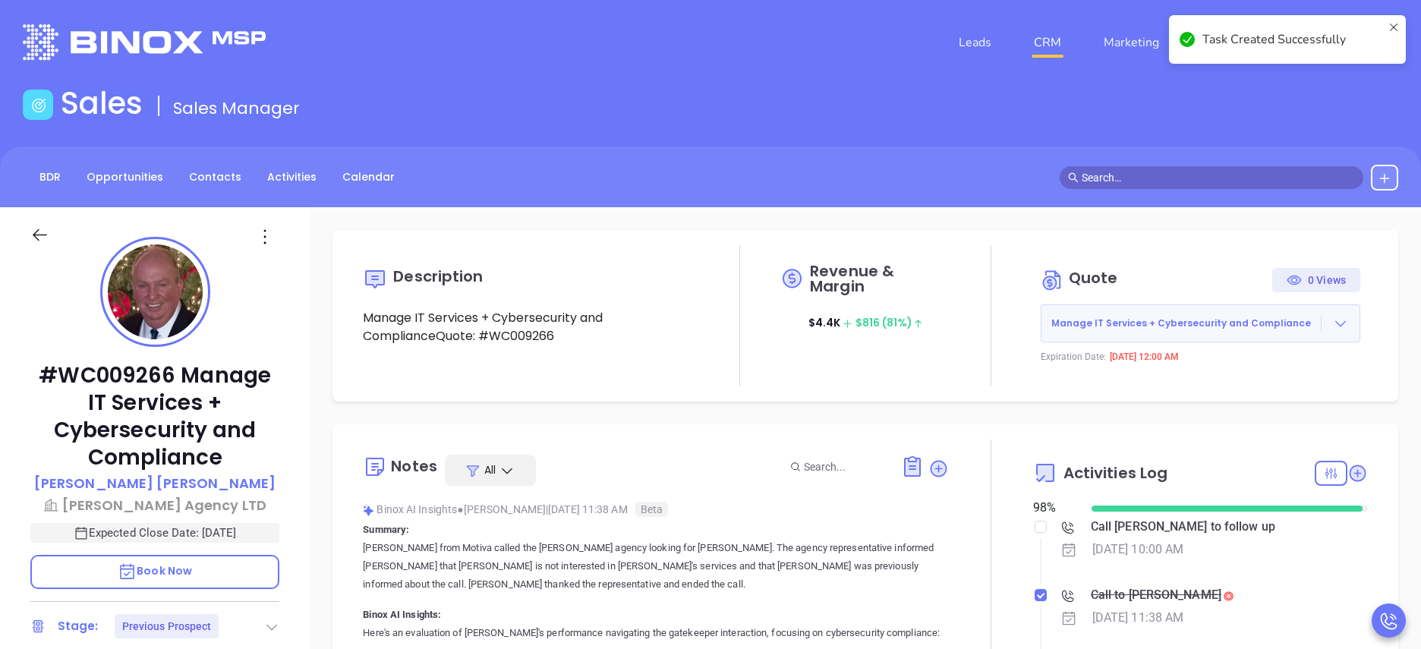
click at [991, 450] on div at bounding box center [991, 619] width 84 height 358
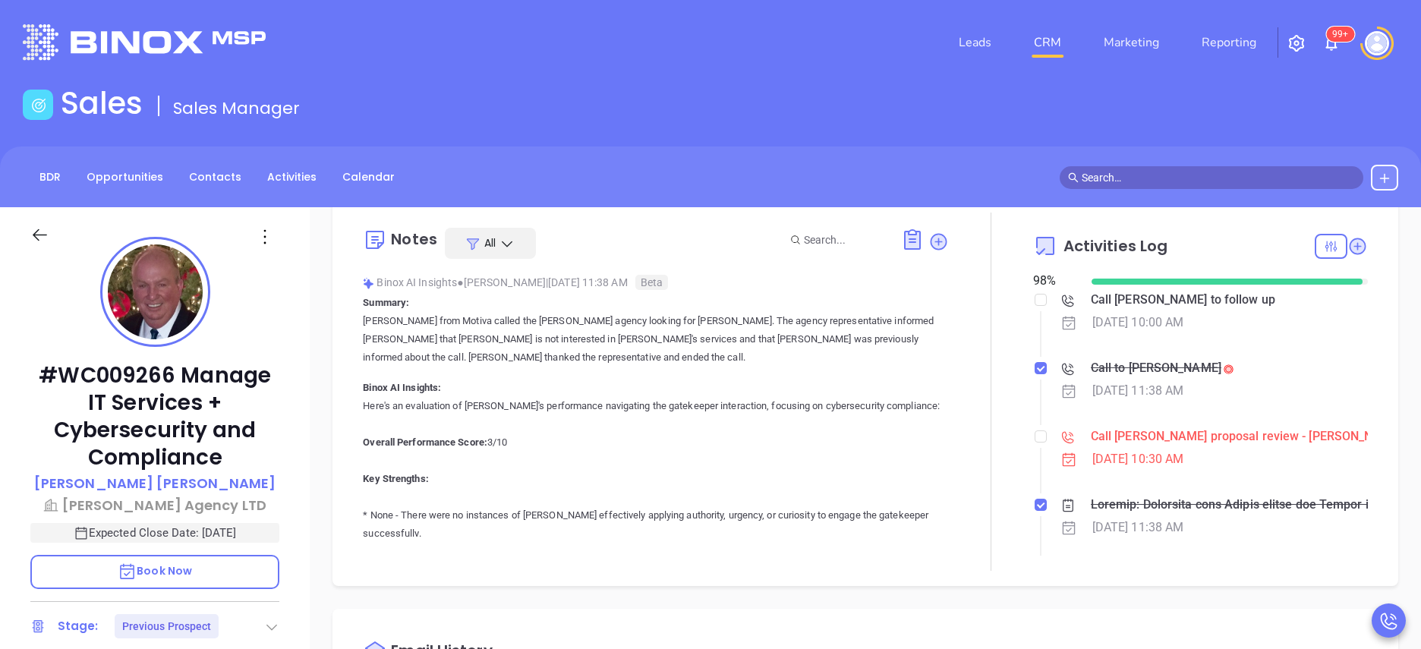
scroll to position [228, 0]
type input "[PERSON_NAME]"
click at [1035, 442] on label at bounding box center [1041, 435] width 12 height 17
click at [1035, 442] on input "checkbox" at bounding box center [1041, 436] width 12 height 12
checkbox input "true"
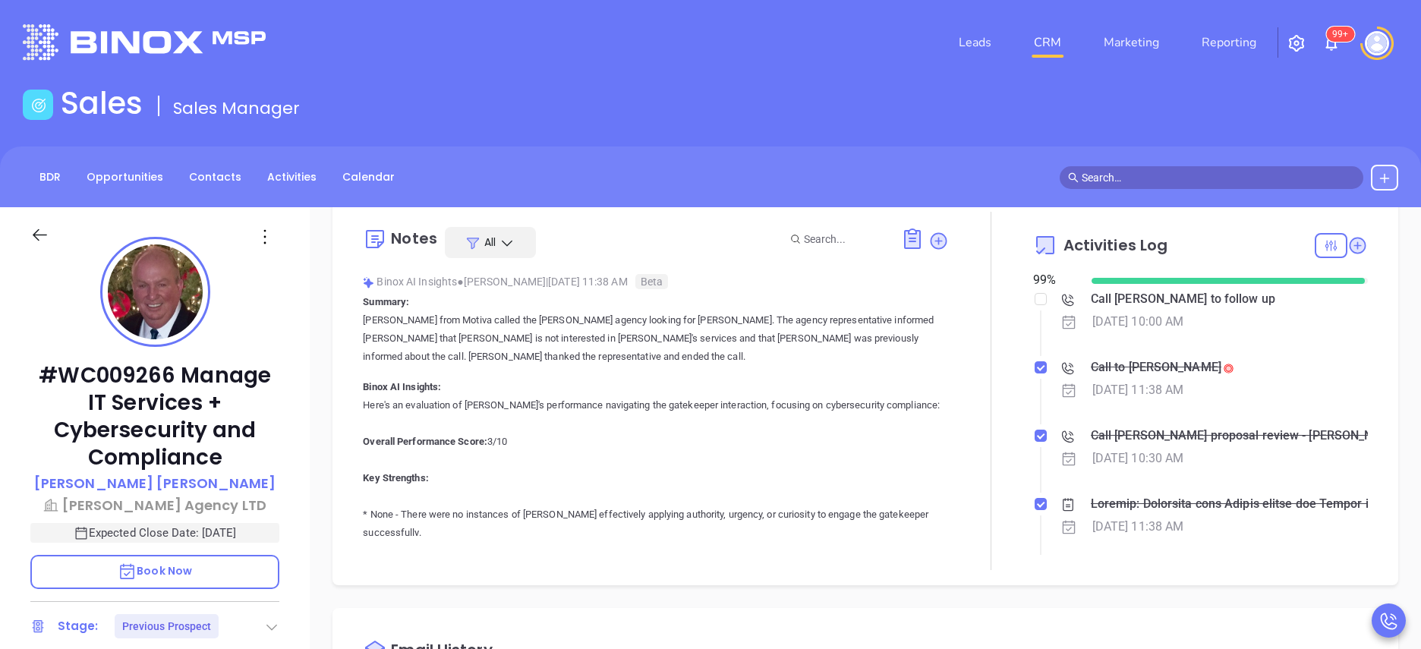
click at [979, 405] on div at bounding box center [991, 391] width 84 height 358
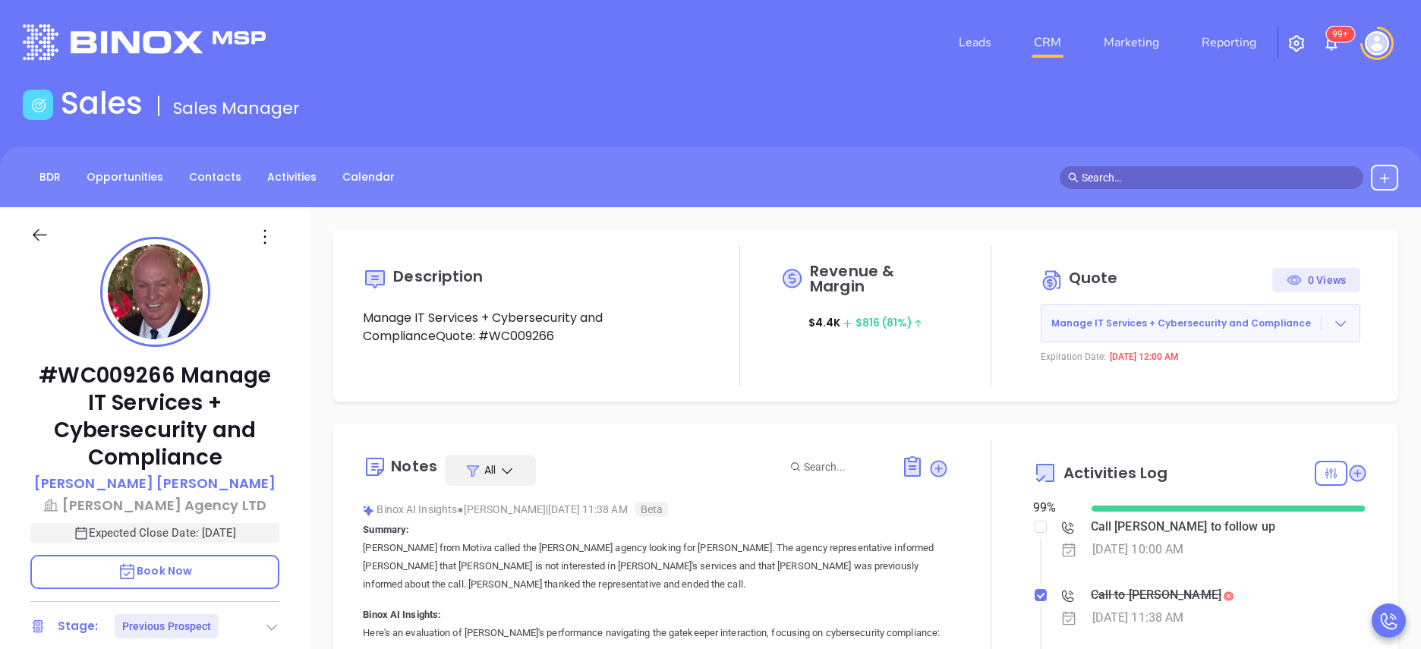
scroll to position [78, 0]
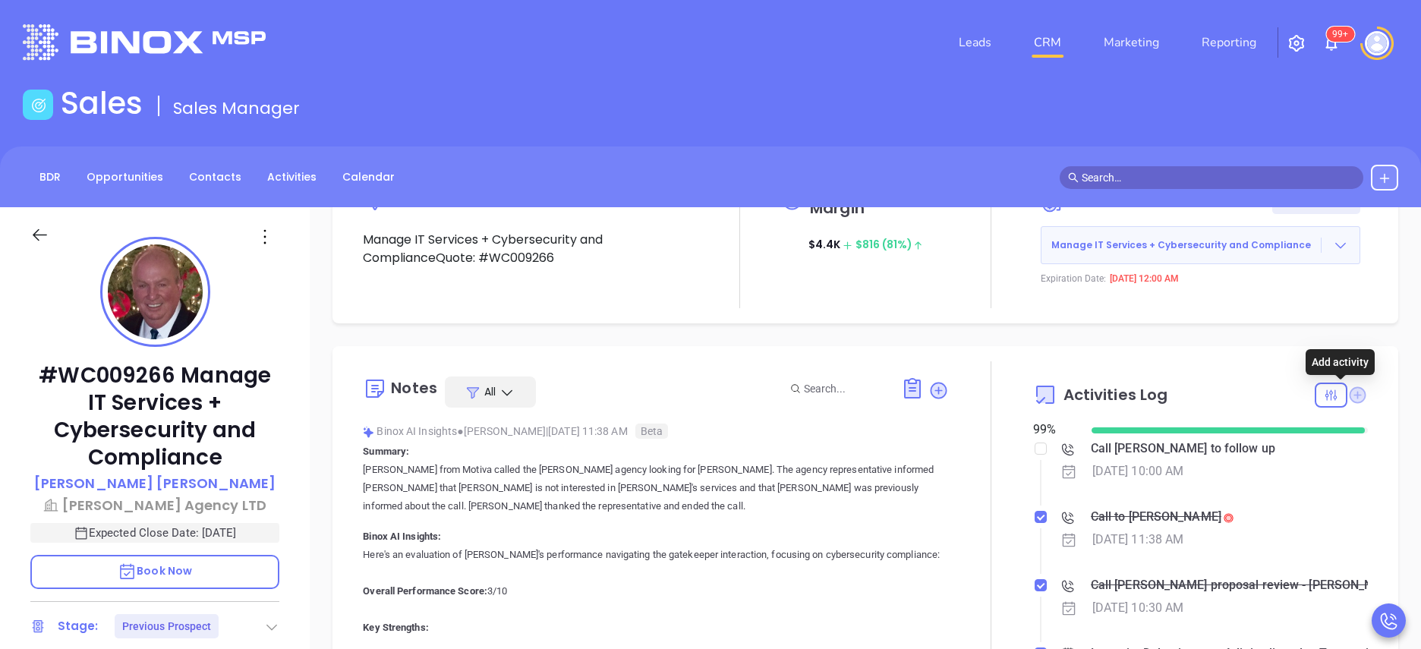
click at [1350, 387] on icon at bounding box center [1358, 394] width 17 height 17
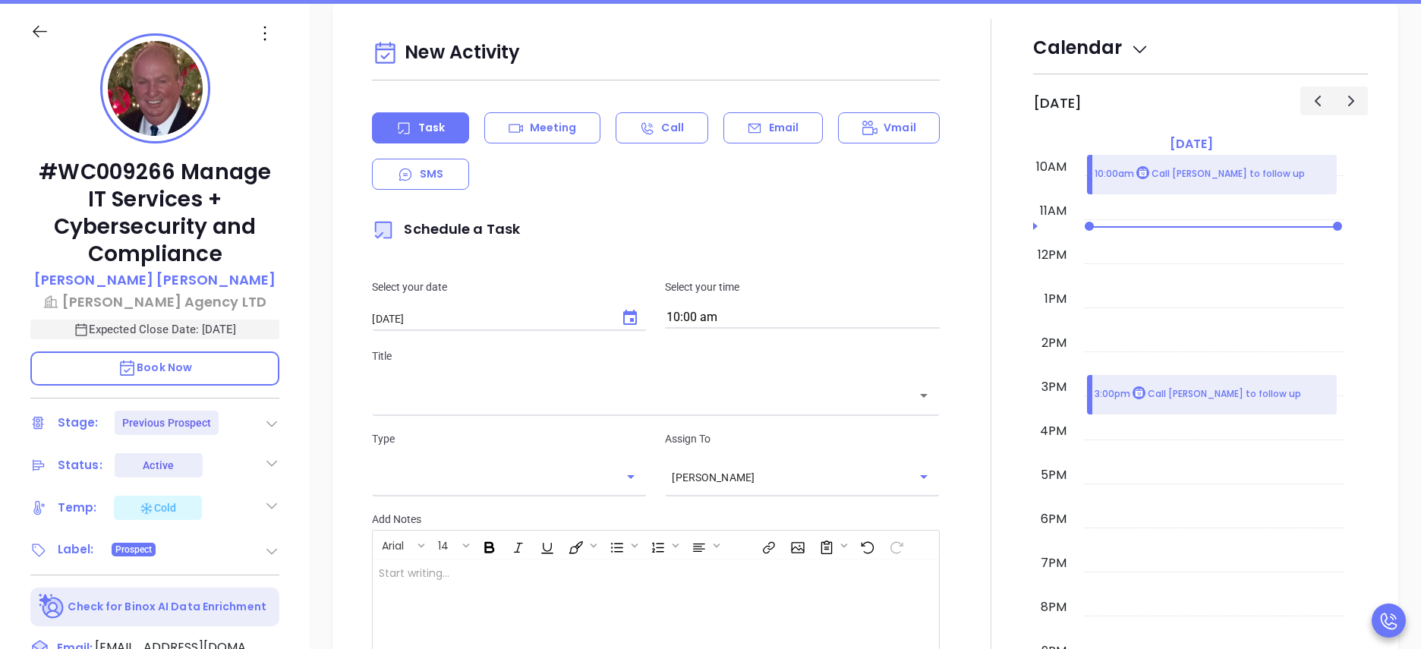
scroll to position [207, 0]
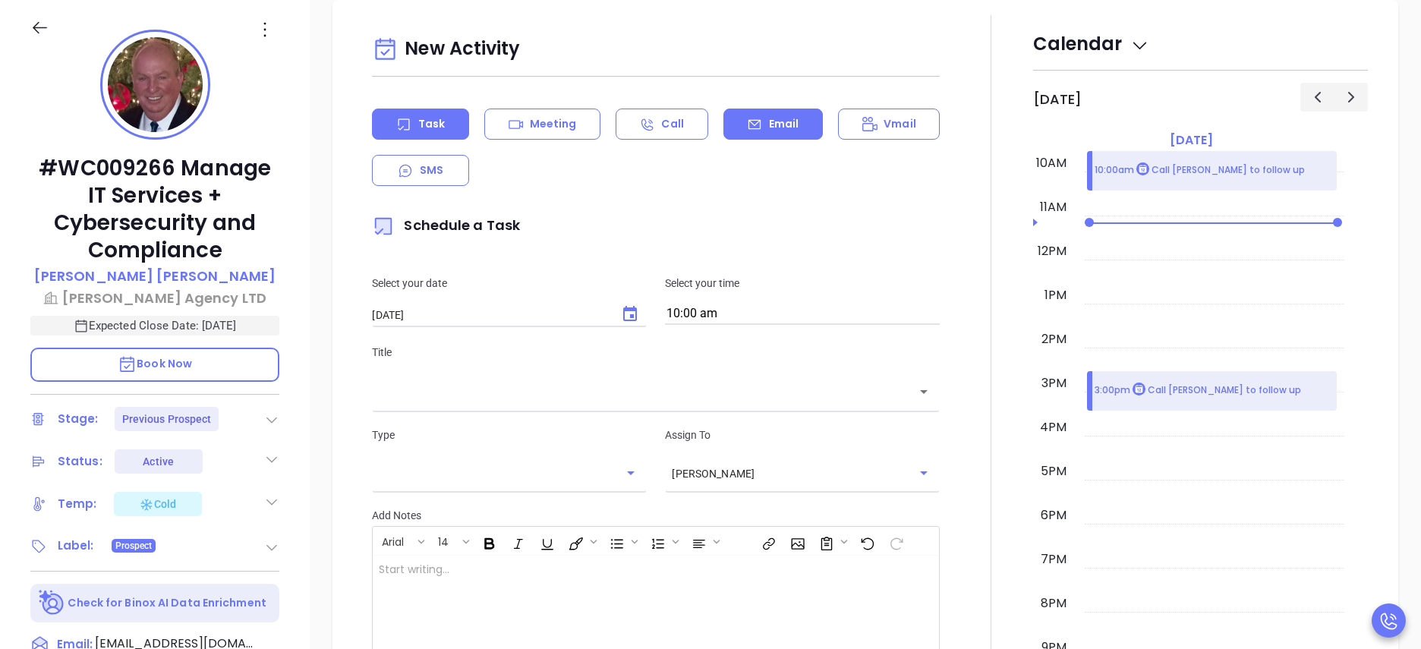
click at [742, 114] on div "Email" at bounding box center [772, 124] width 99 height 31
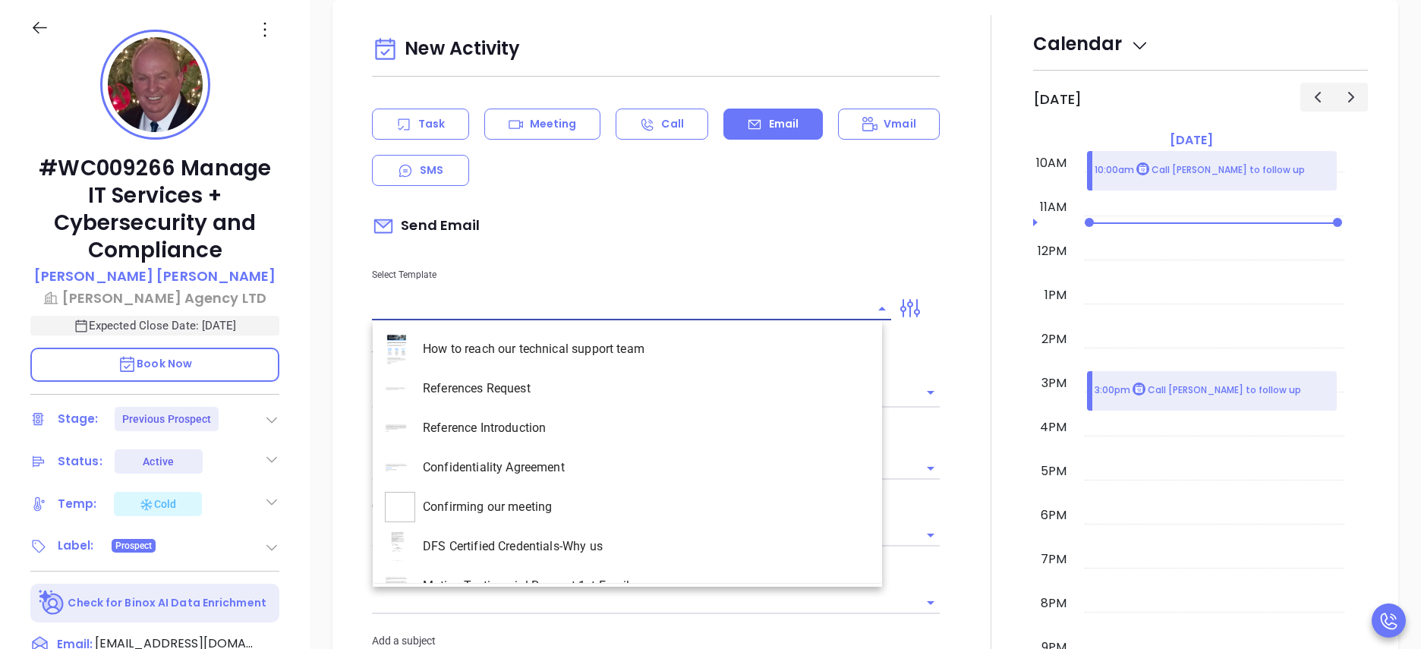
click at [484, 317] on input "text" at bounding box center [620, 309] width 496 height 22
type input "b"
type input "[PERSON_NAME]"
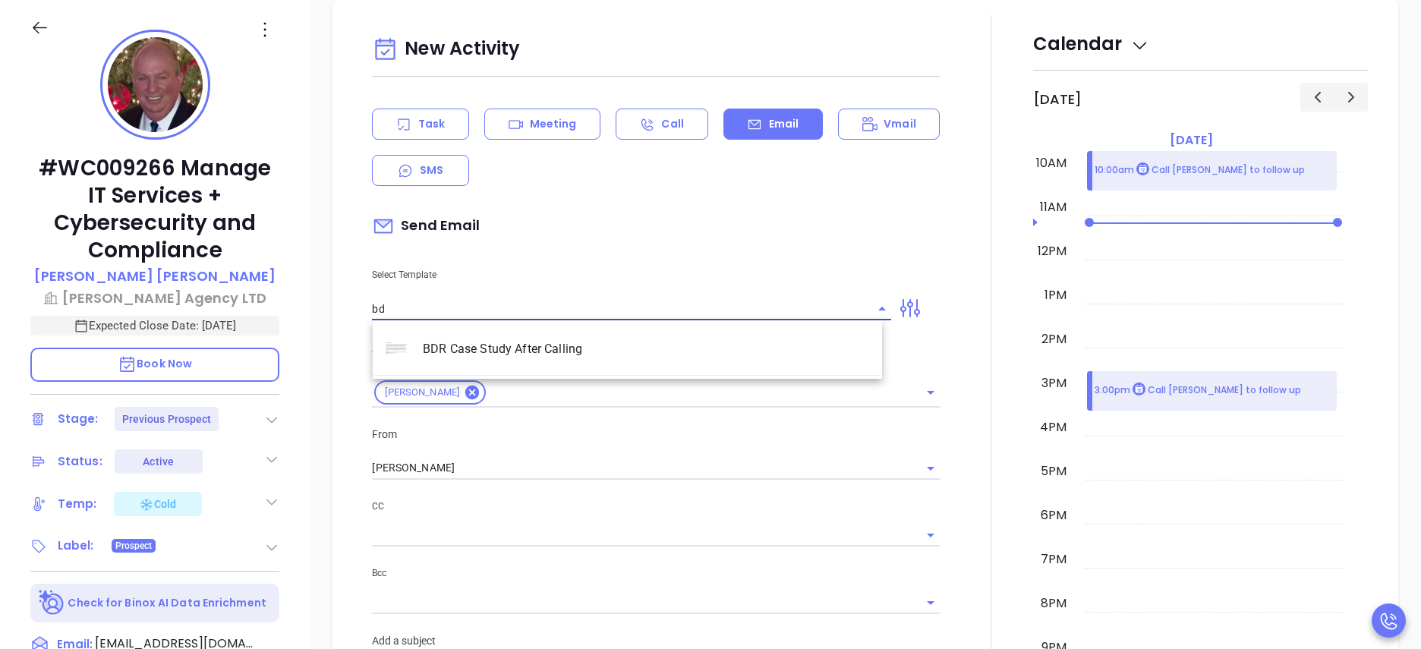
click at [506, 355] on li "BDR Case Study After Calling" at bounding box center [627, 348] width 509 height 39
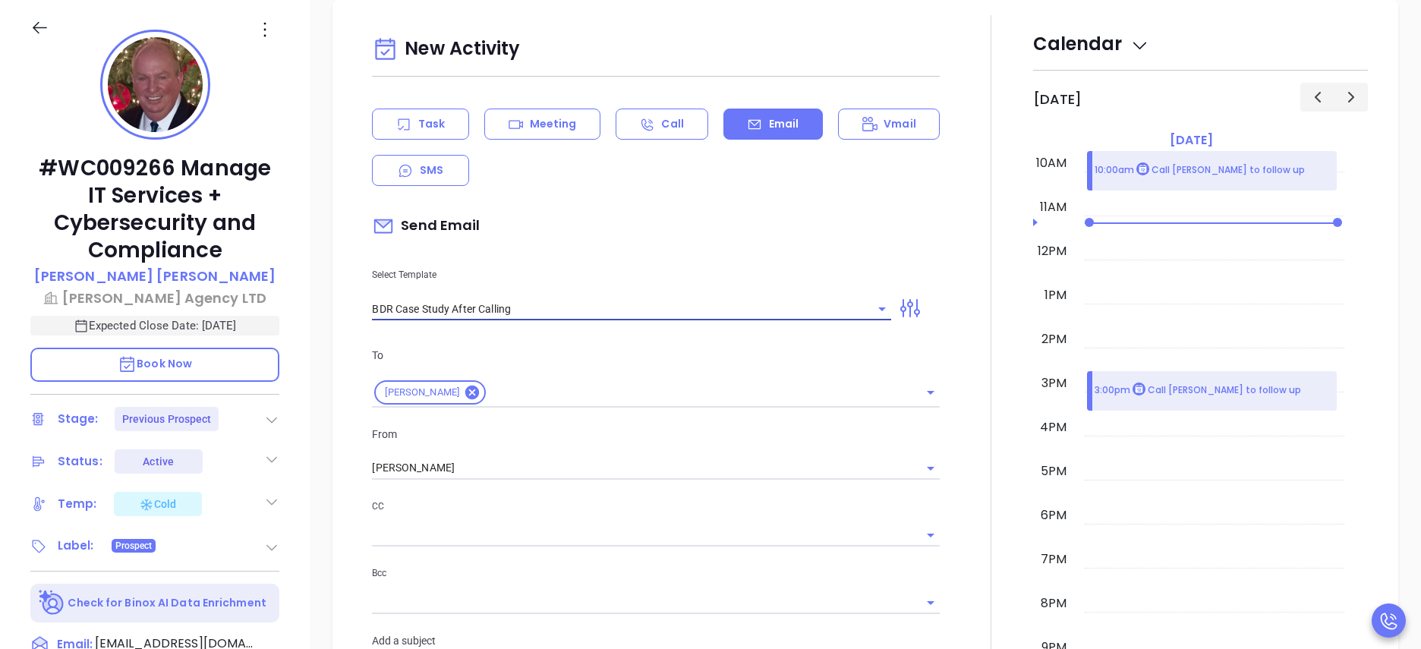
type input "BDR Case Study After Calling"
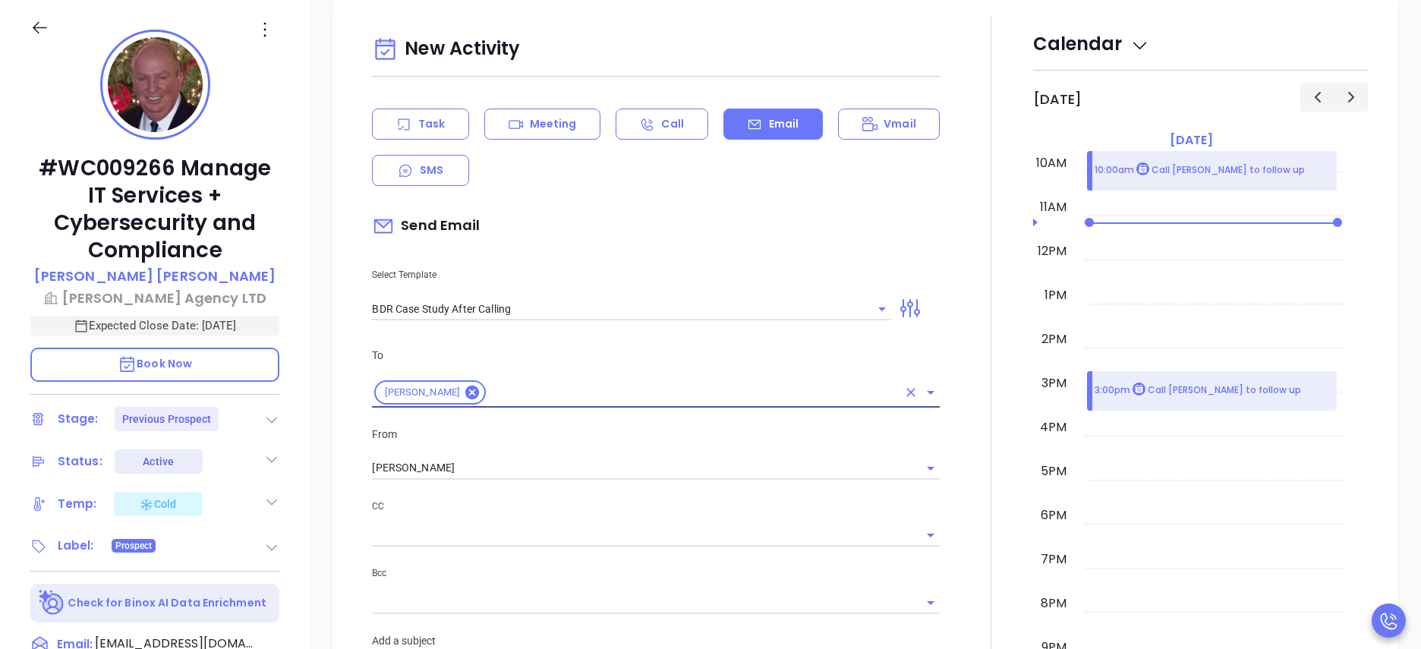
type input "James remember me?"
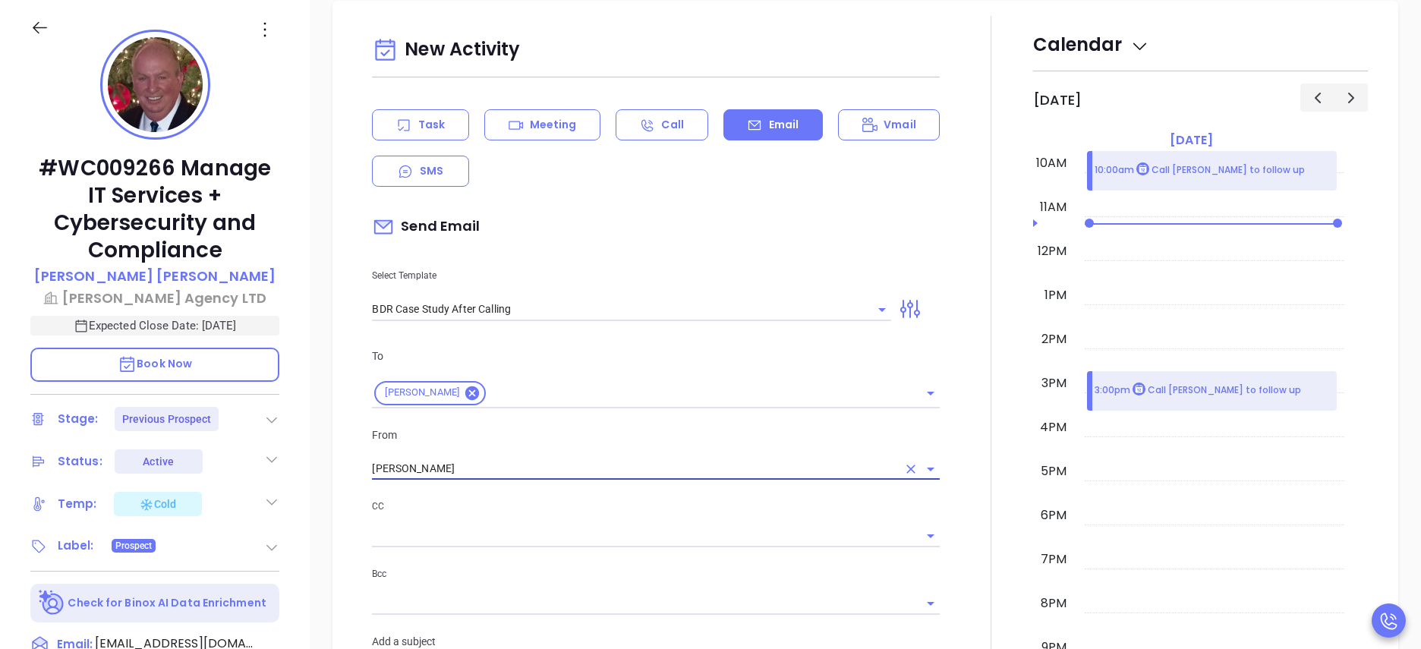
scroll to position [907, 0]
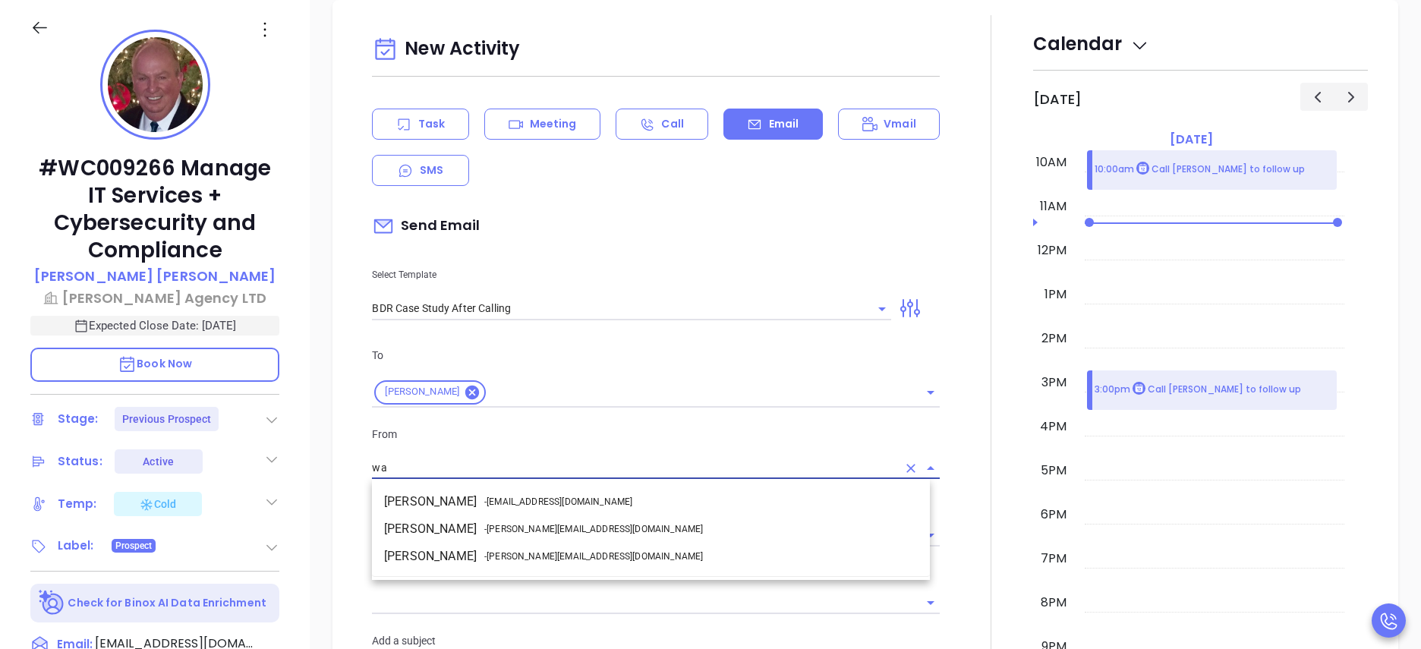
type input "w"
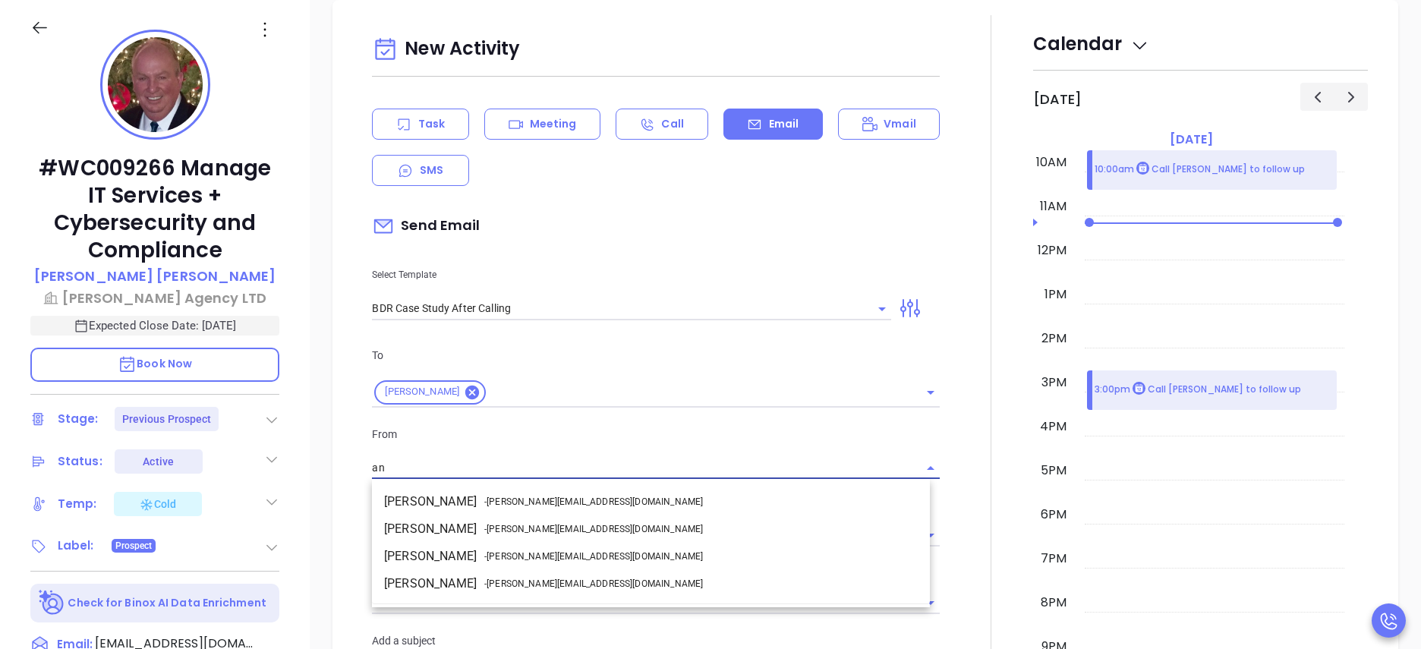
click at [514, 539] on li "Anabell Dominguez - anabell@motiva.net" at bounding box center [651, 528] width 558 height 27
type input "[PERSON_NAME]"
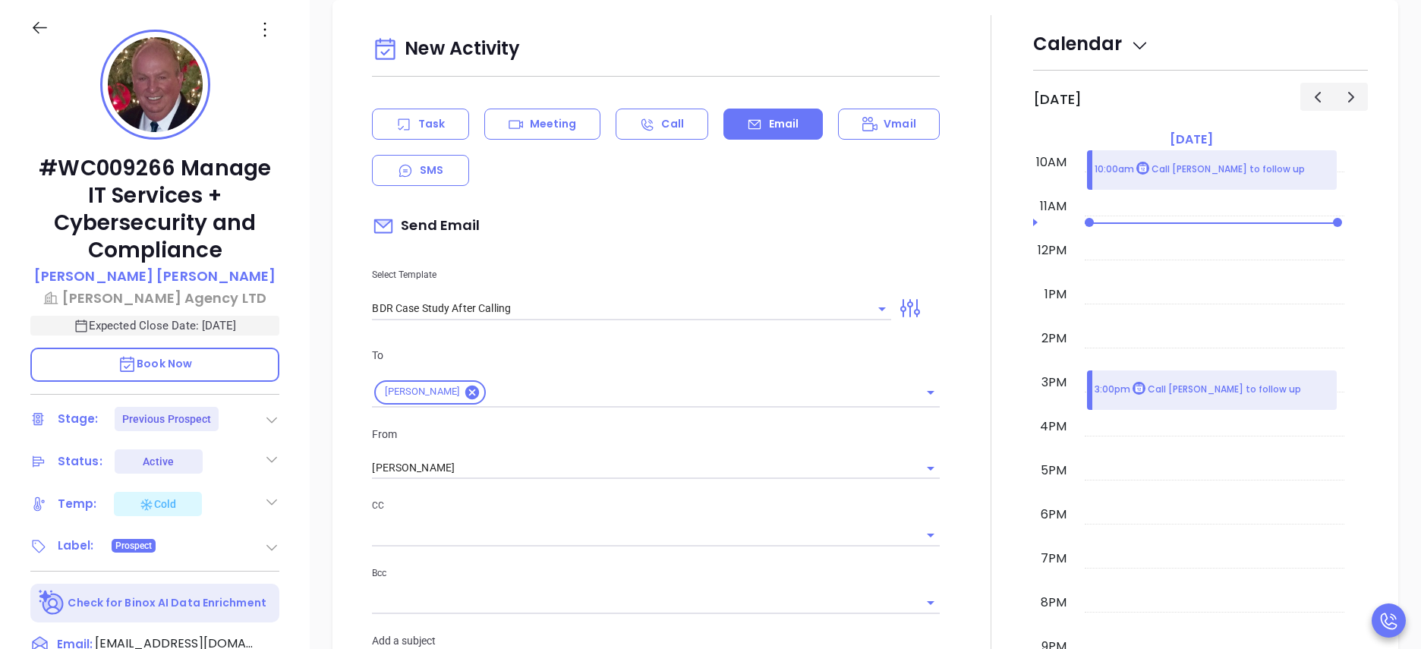
click at [972, 522] on div at bounding box center [991, 583] width 84 height 1136
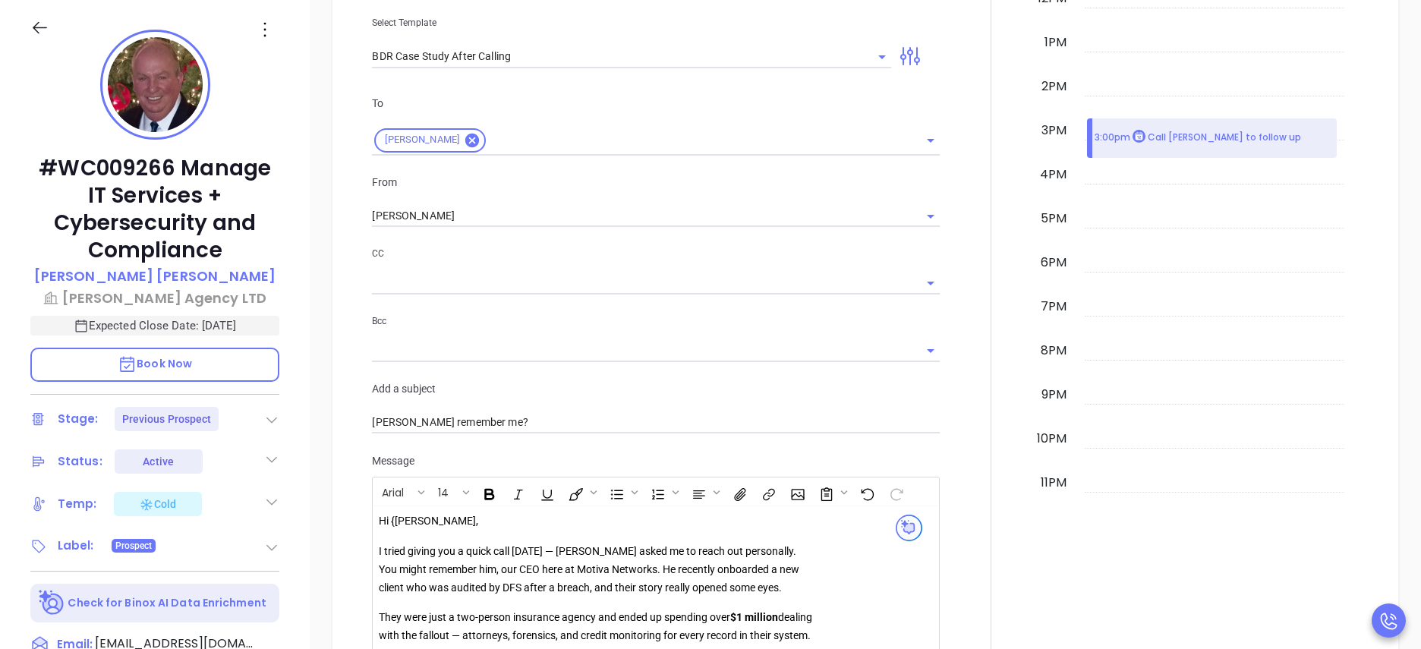
scroll to position [1363, 0]
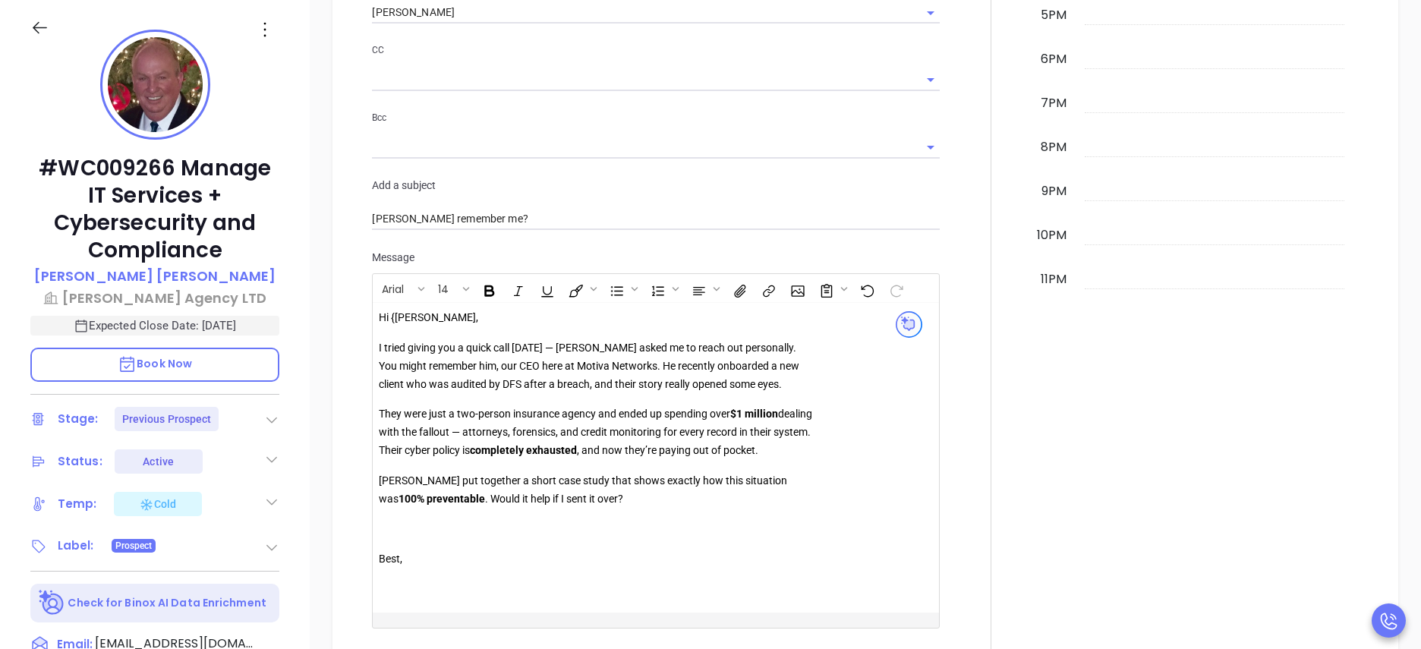
click at [398, 326] on p "Hi {James," at bounding box center [597, 318] width 436 height 18
click at [949, 358] on div at bounding box center [991, 128] width 84 height 1136
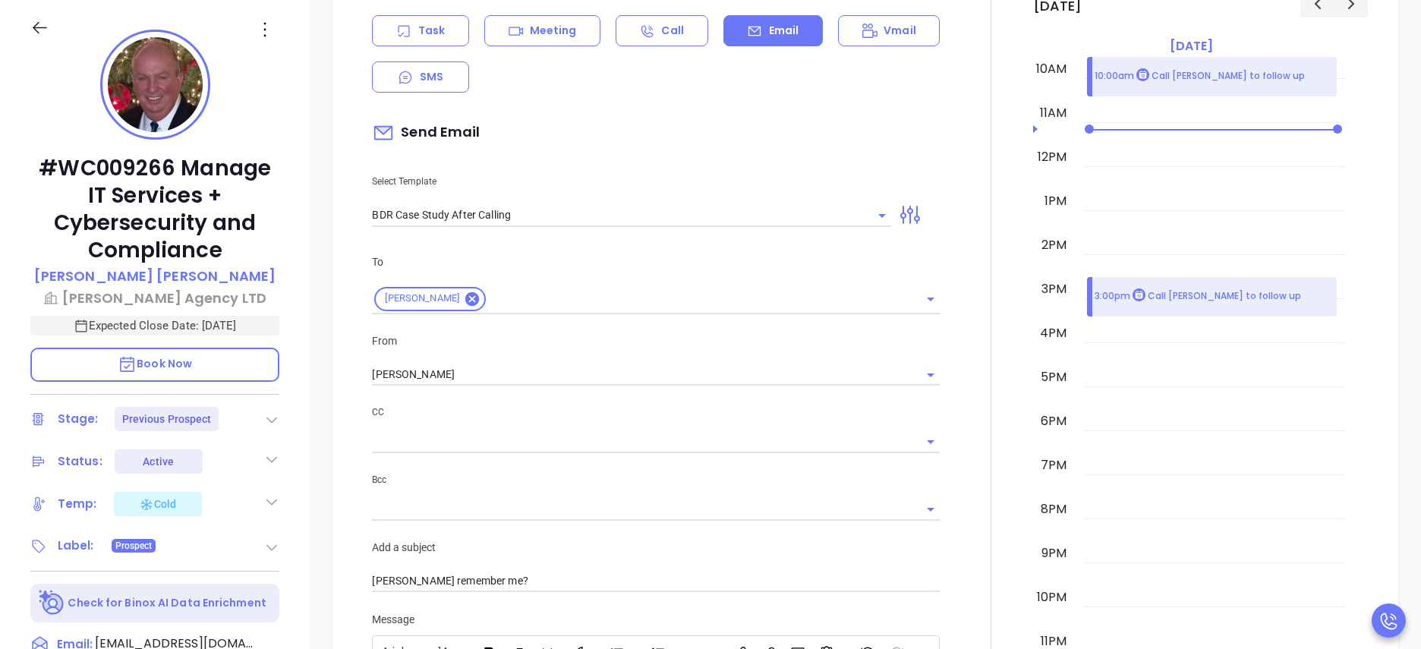
scroll to position [998, 0]
click at [859, 219] on icon "Clear" at bounding box center [862, 217] width 15 height 15
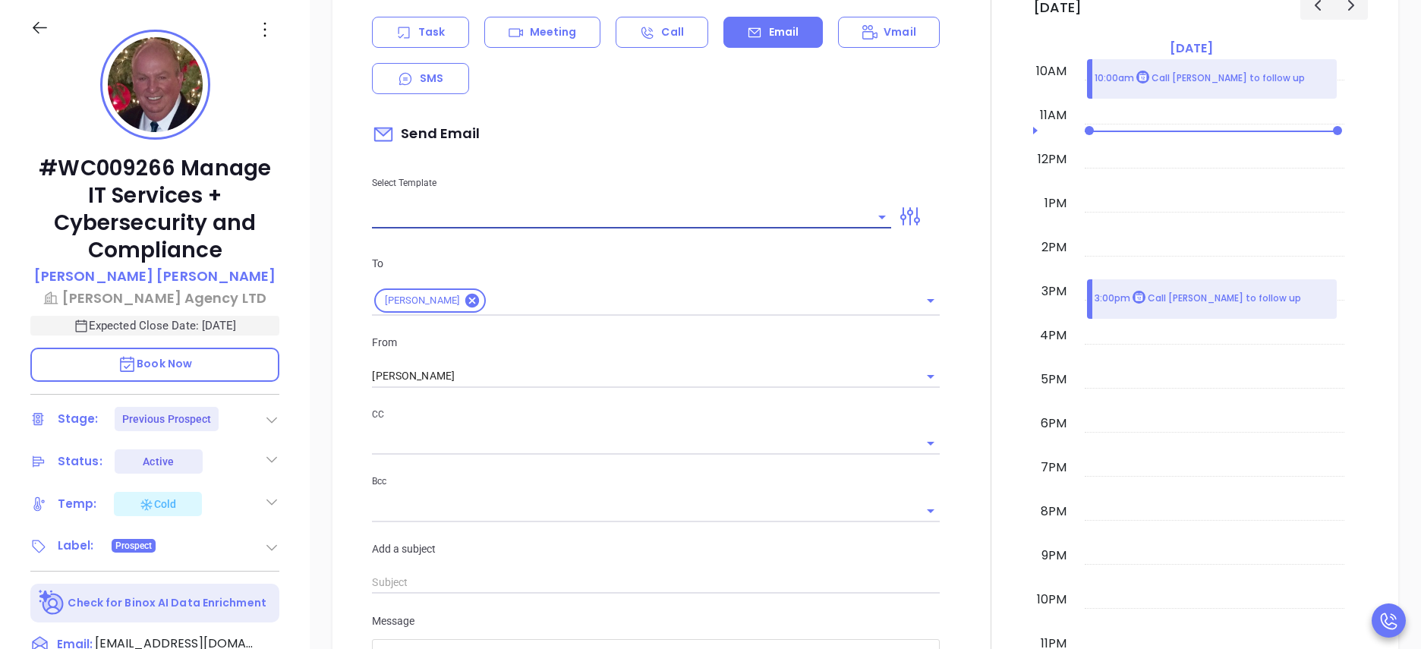
scroll to position [997, 0]
click at [685, 250] on li "BDR Case Study After Calling" at bounding box center [627, 257] width 509 height 39
type input "BDR Case Study After Calling"
type input "James remember me?"
type input "BDR Case Study After Calling"
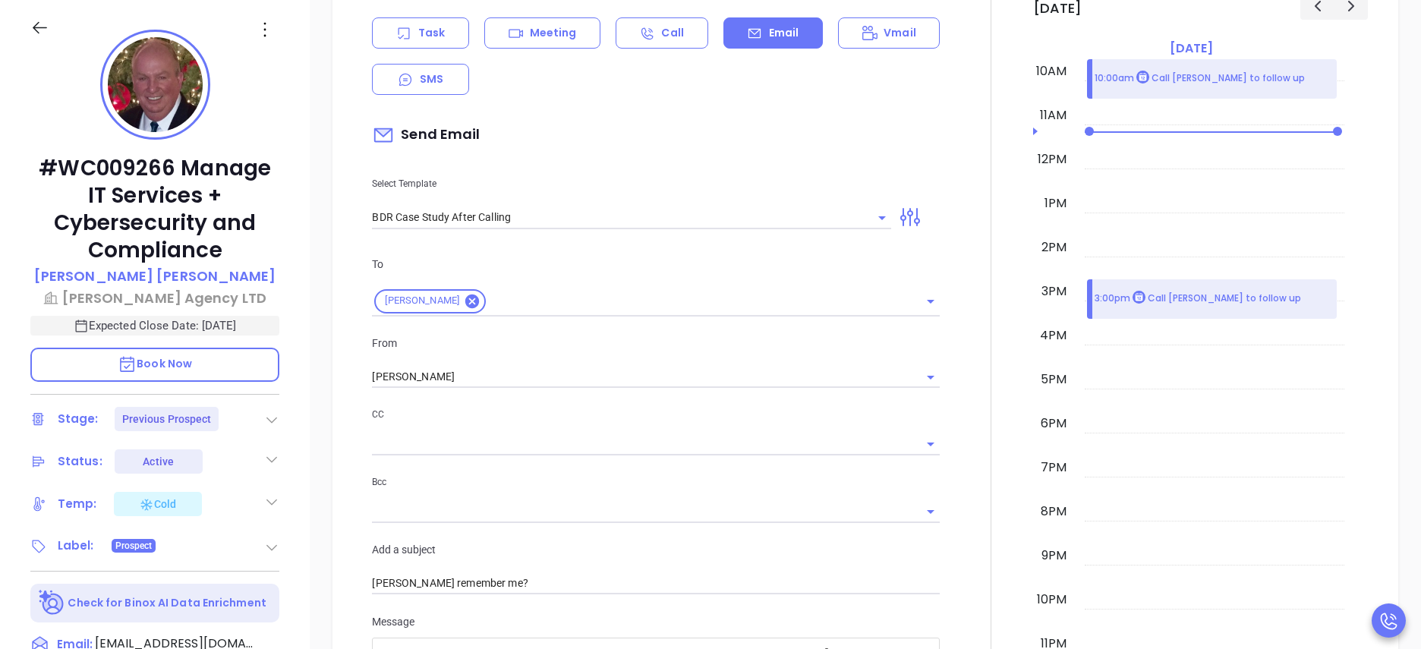
click at [982, 354] on div at bounding box center [991, 492] width 84 height 1136
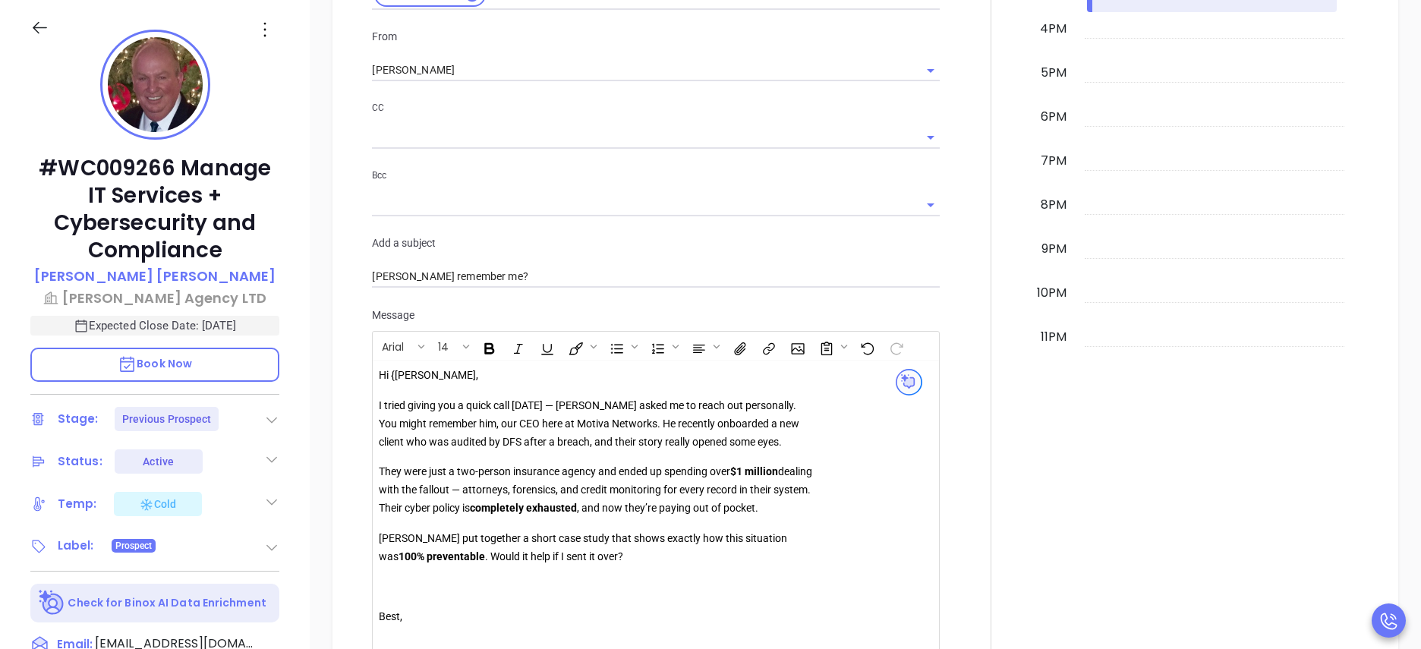
scroll to position [1408, 0]
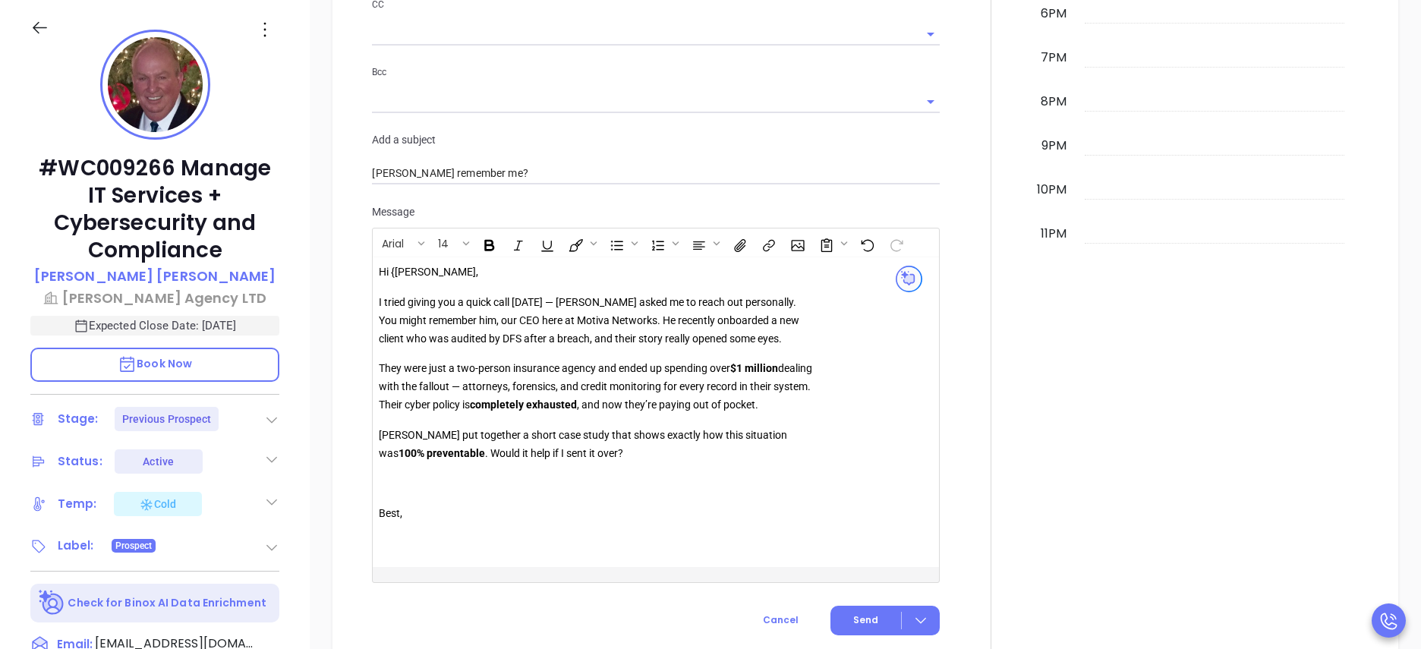
click at [399, 282] on div "Hi {James, I tried giving you a quick call today — Walter asked me to reach out…" at bounding box center [597, 402] width 436 height 278
click at [953, 320] on div at bounding box center [991, 82] width 84 height 1136
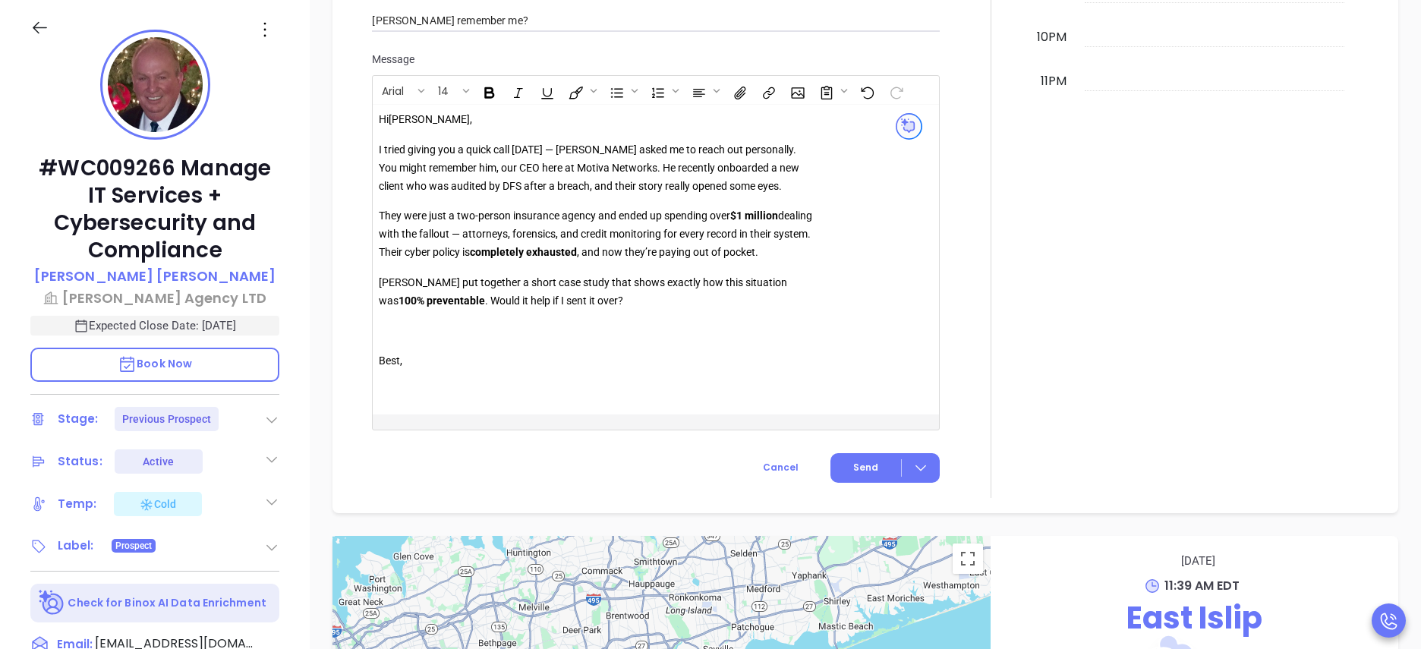
scroll to position [1590, 0]
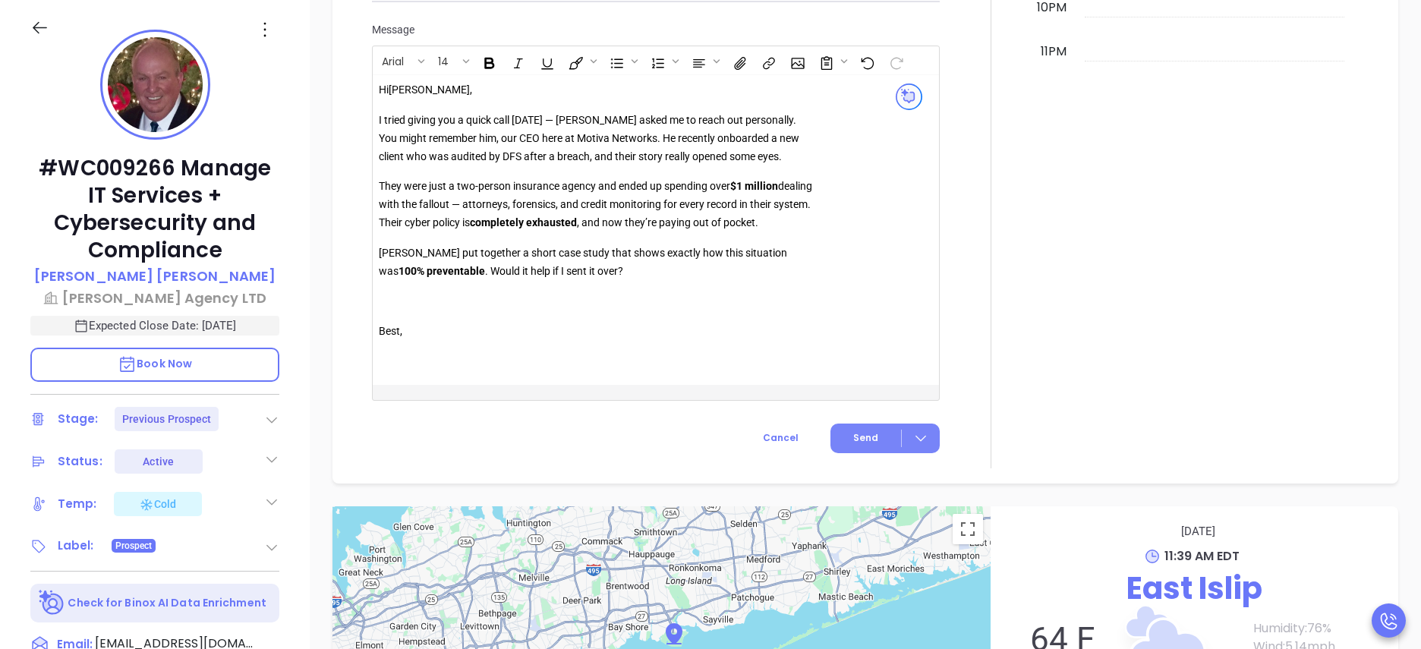
click at [865, 436] on span "Send" at bounding box center [865, 438] width 25 height 14
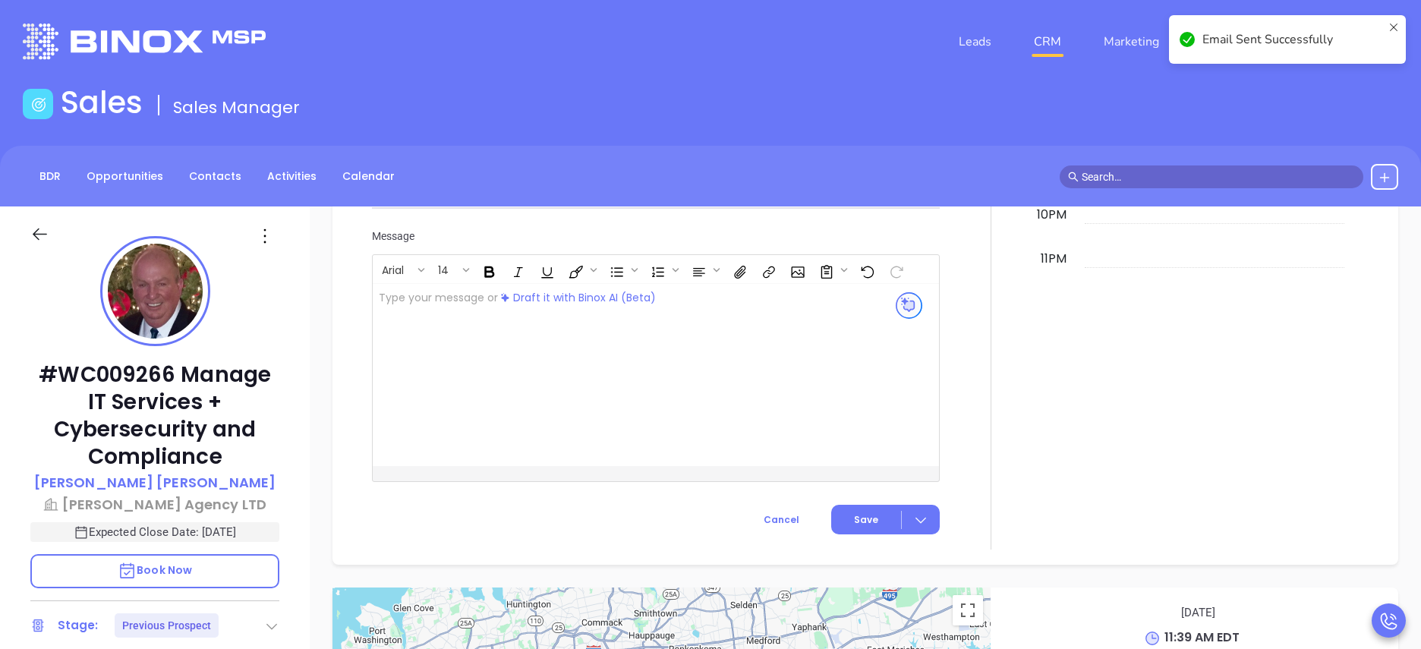
scroll to position [0, 0]
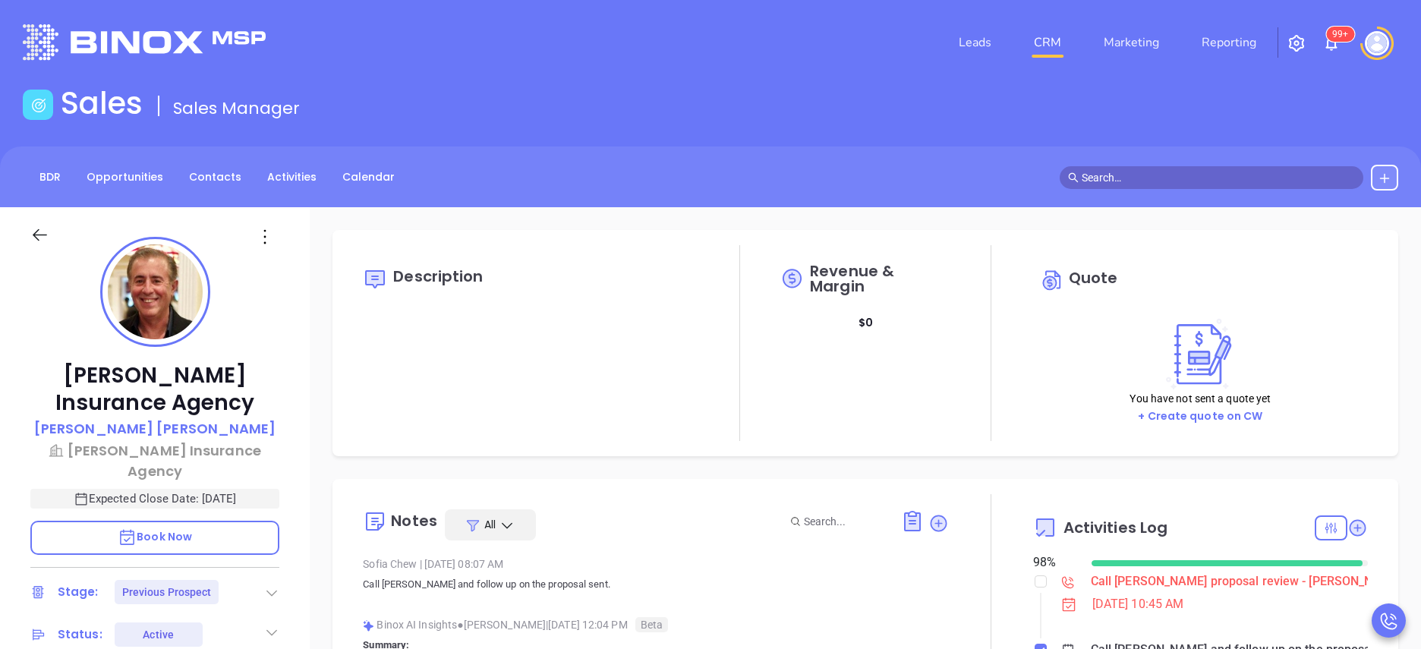
type input "[DATE]"
click at [288, 484] on div "[PERSON_NAME] Insurance Agency [PERSON_NAME] Insurance Agency Expected Close Da…" at bounding box center [155, 613] width 310 height 812
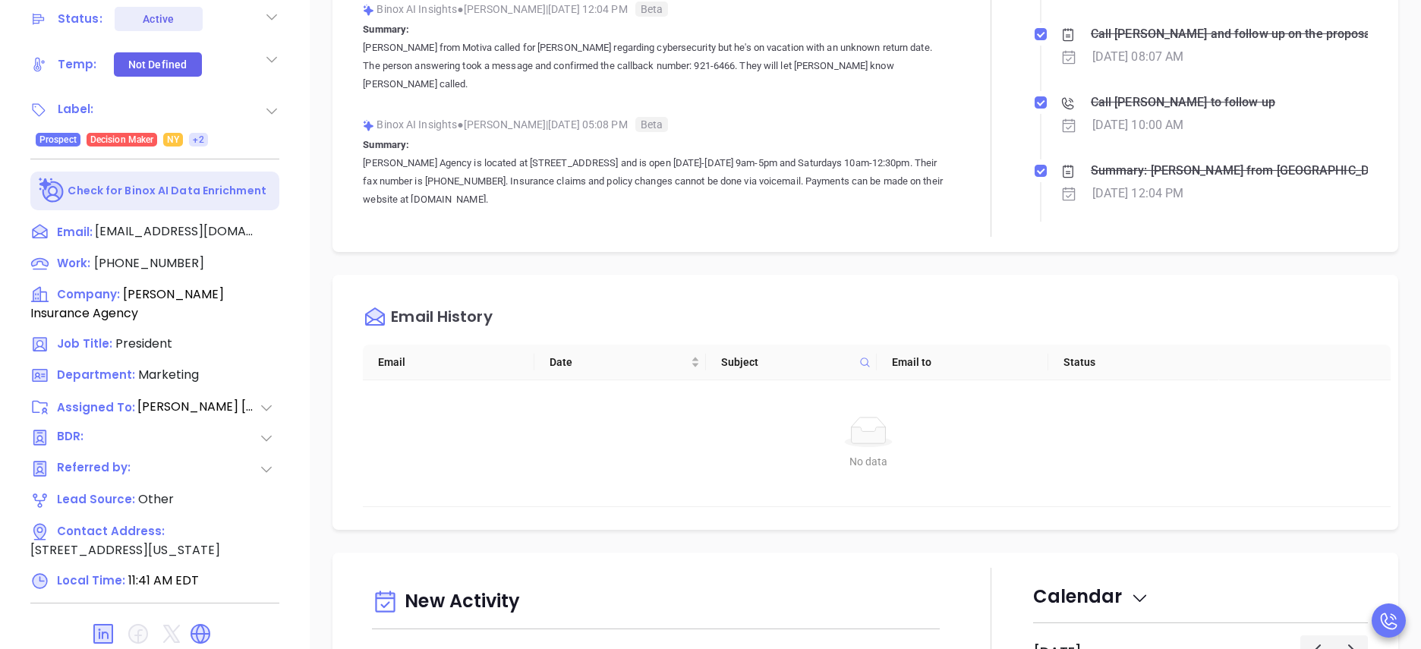
scroll to position [621, 0]
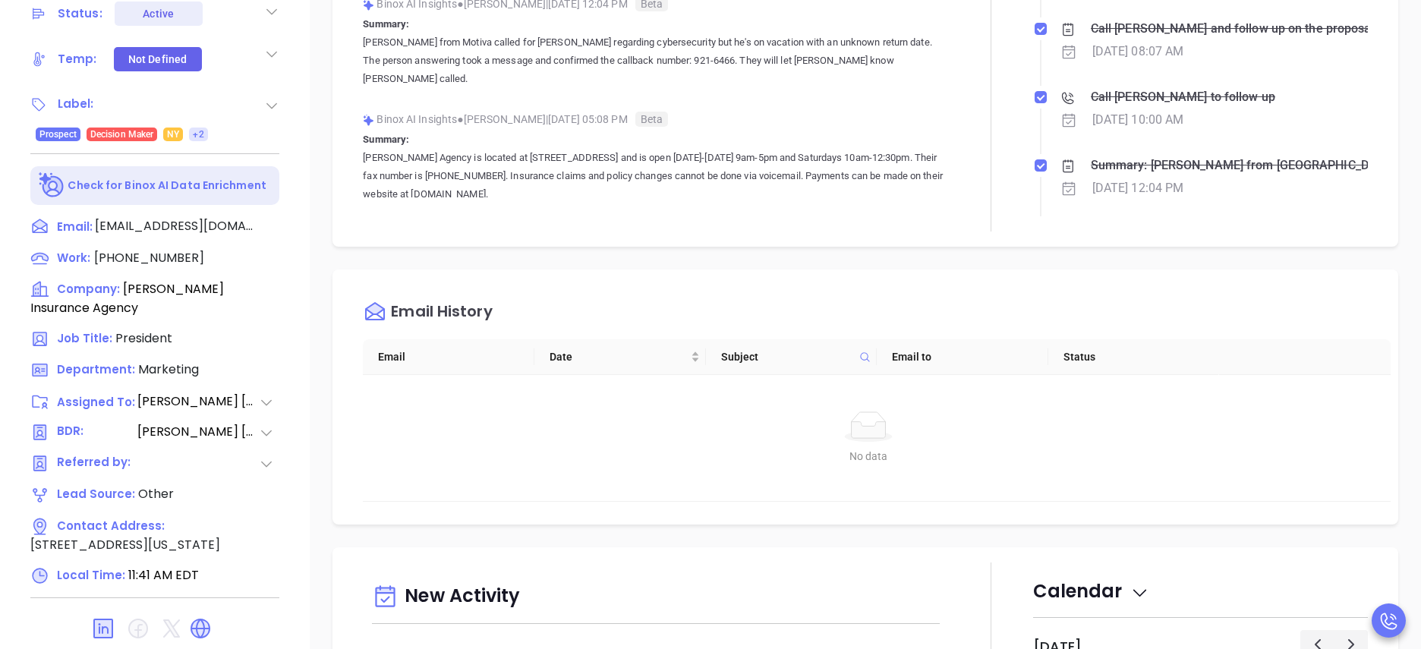
type input "[PERSON_NAME]"
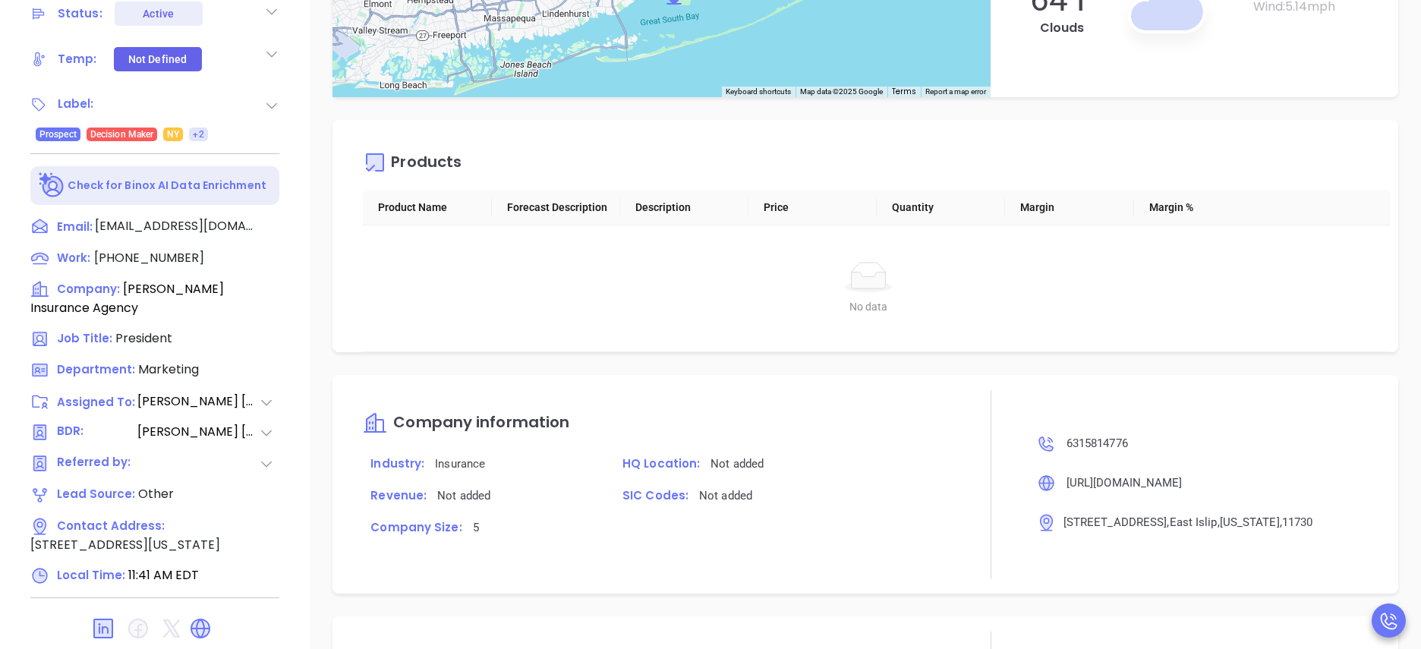
scroll to position [1833, 0]
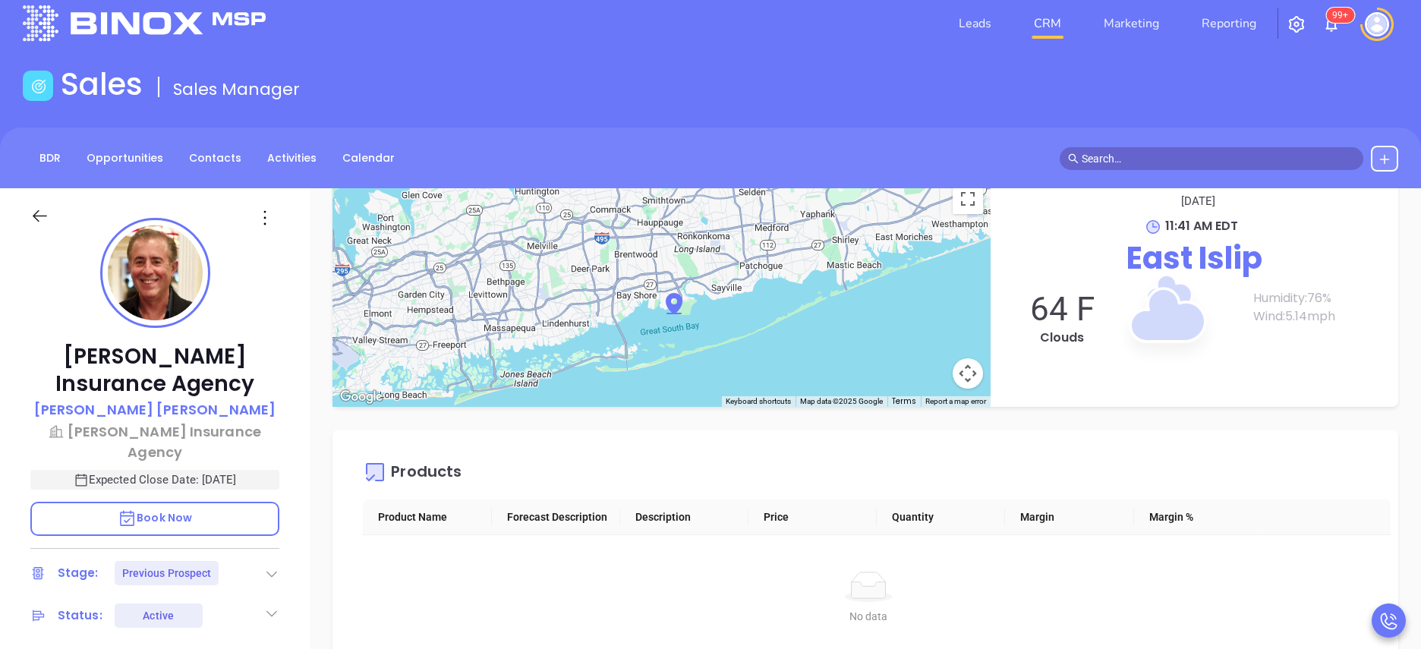
scroll to position [0, 0]
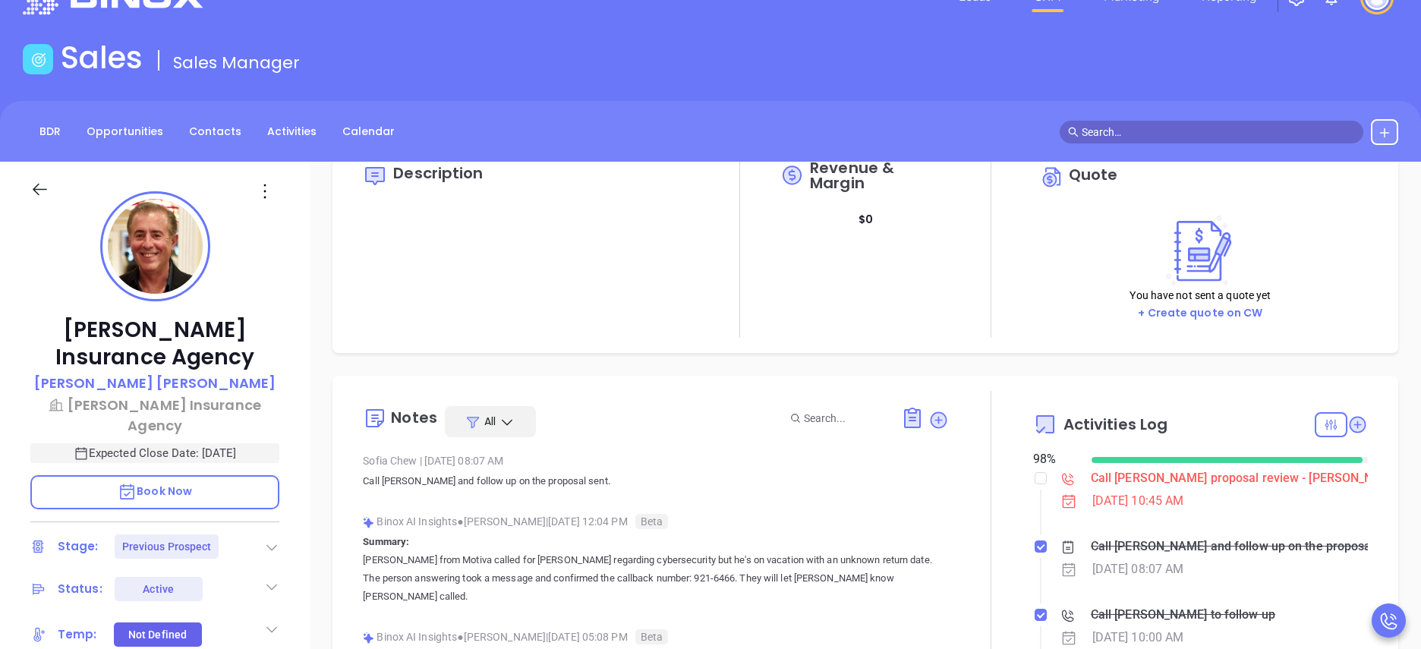
scroll to position [56, 0]
click at [291, 501] on div "Ackerly Insurance Agency John Ackerly Ackerly Insurance Agency Expected Close D…" at bounding box center [155, 568] width 310 height 812
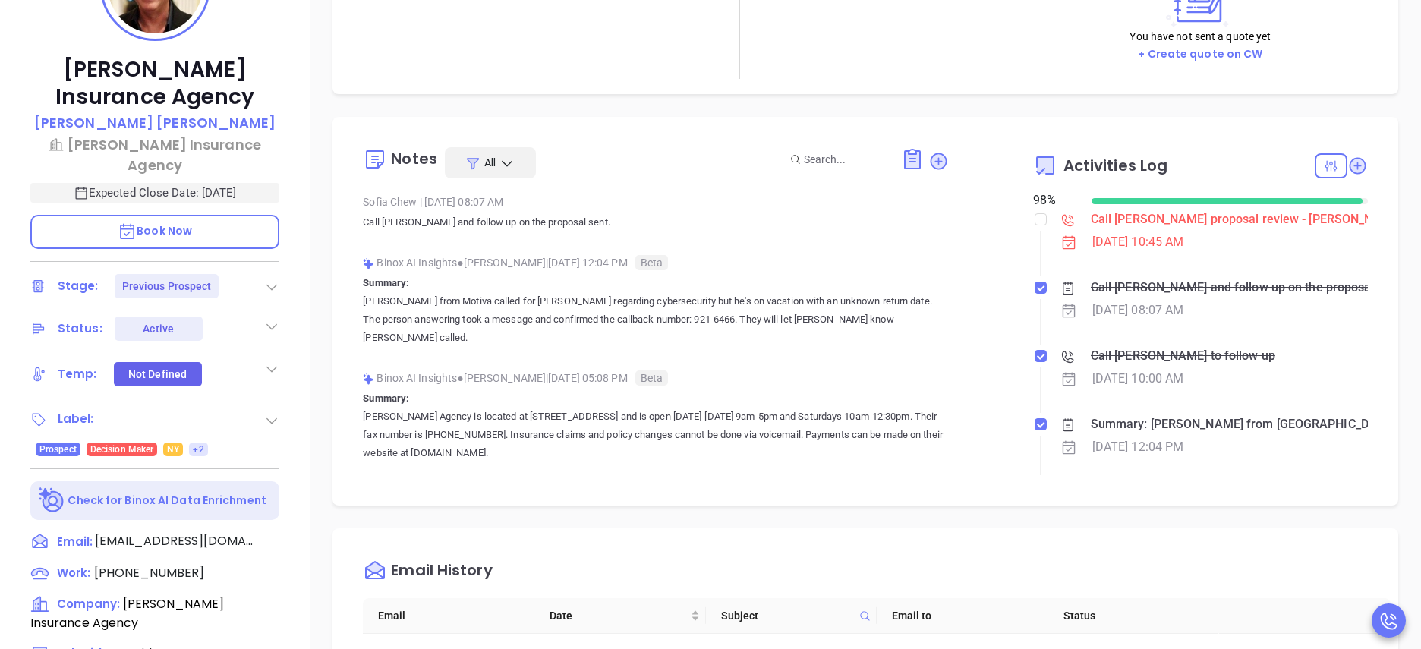
scroll to position [319, 0]
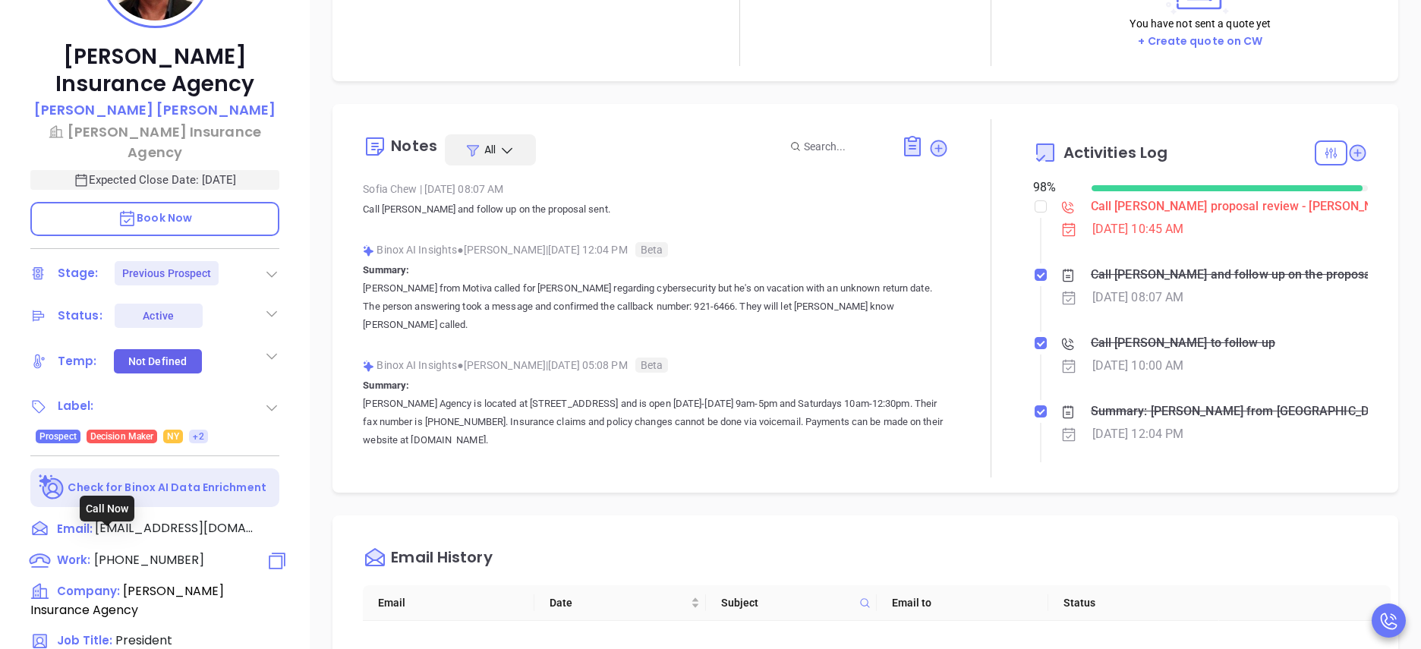
click at [123, 551] on span "(631) 581-4776" at bounding box center [149, 559] width 110 height 17
type input "(631) 581-4776"
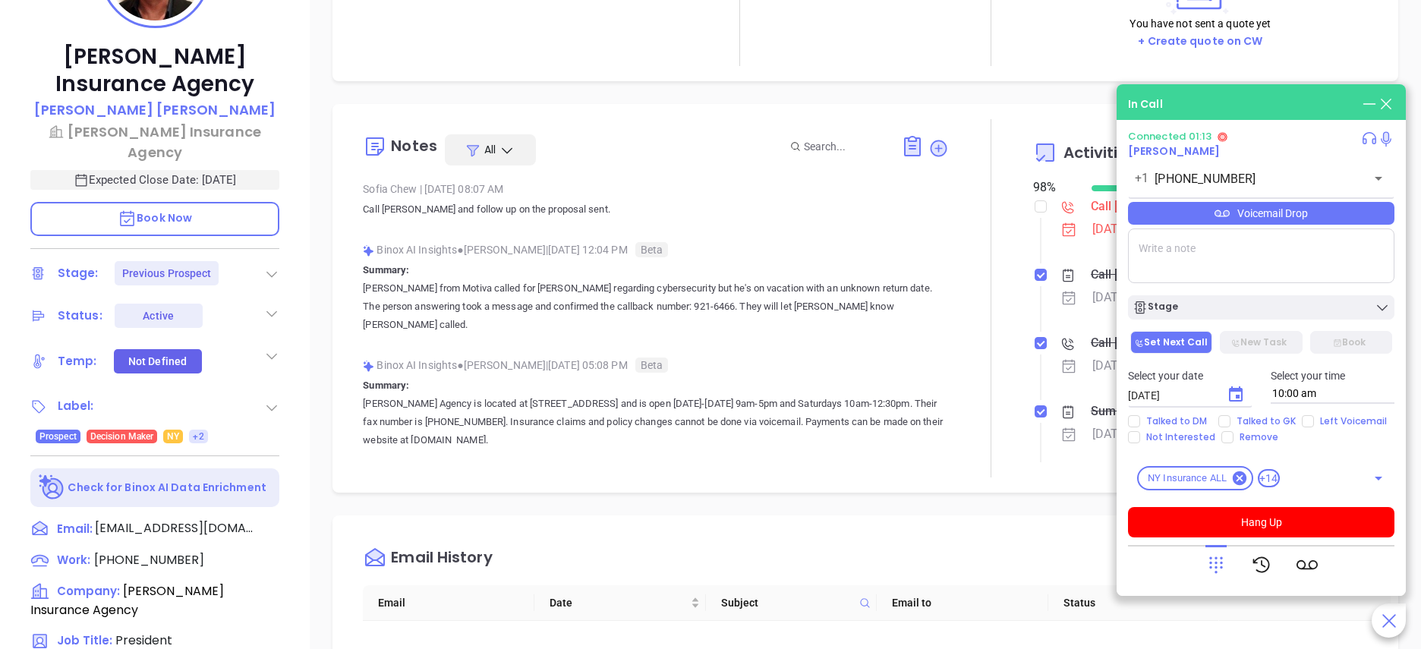
click at [474, 435] on div "Binox AI Insights ● Vicky Mendoza | Sep 25, 2025 05:08 PM Beta Summary: Aberle …" at bounding box center [656, 408] width 586 height 108
click at [294, 452] on div "Ackerly Insurance Agency John Ackerly Ackerly Insurance Agency Expected Close D…" at bounding box center [155, 294] width 310 height 812
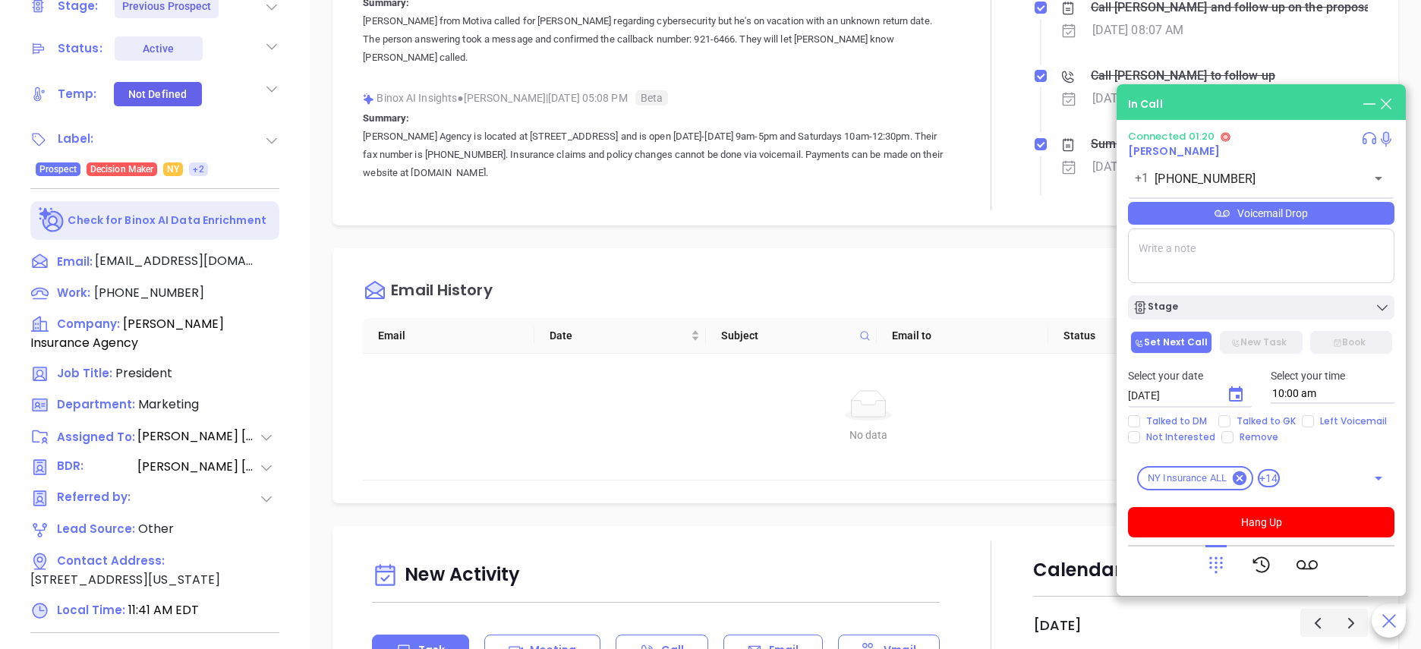
scroll to position [621, 0]
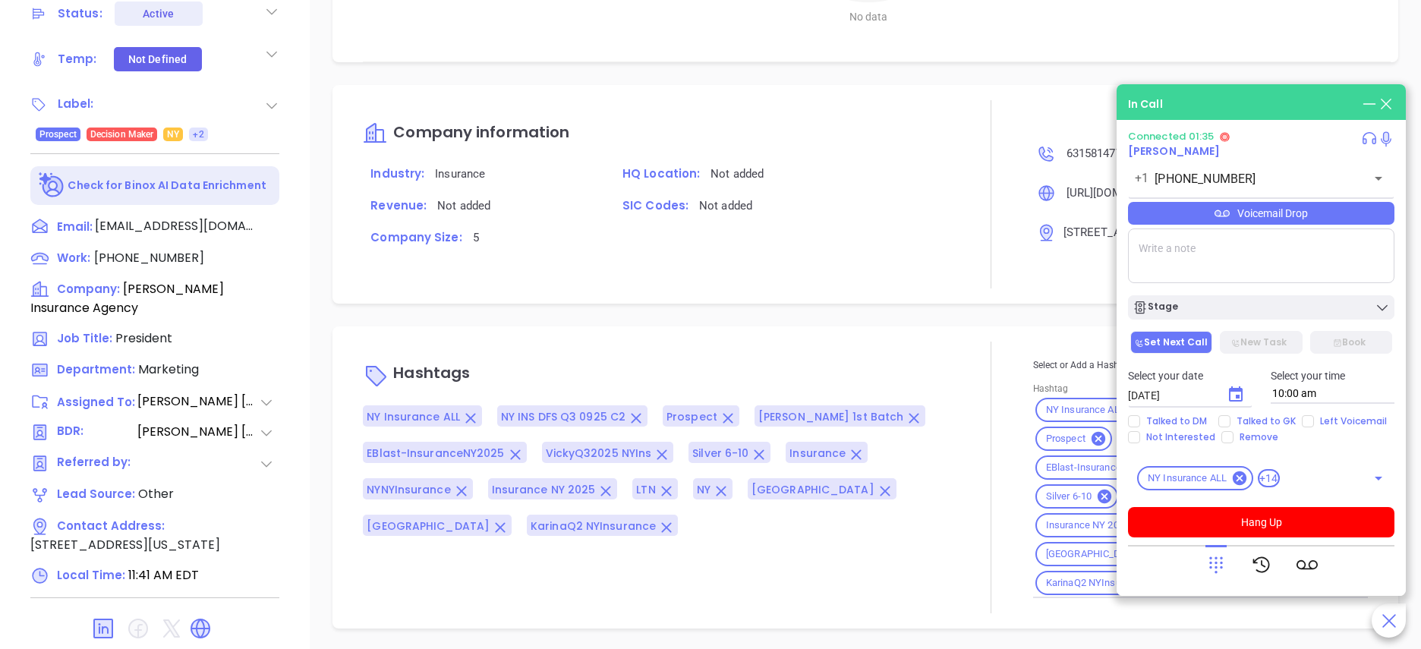
scroll to position [1833, 0]
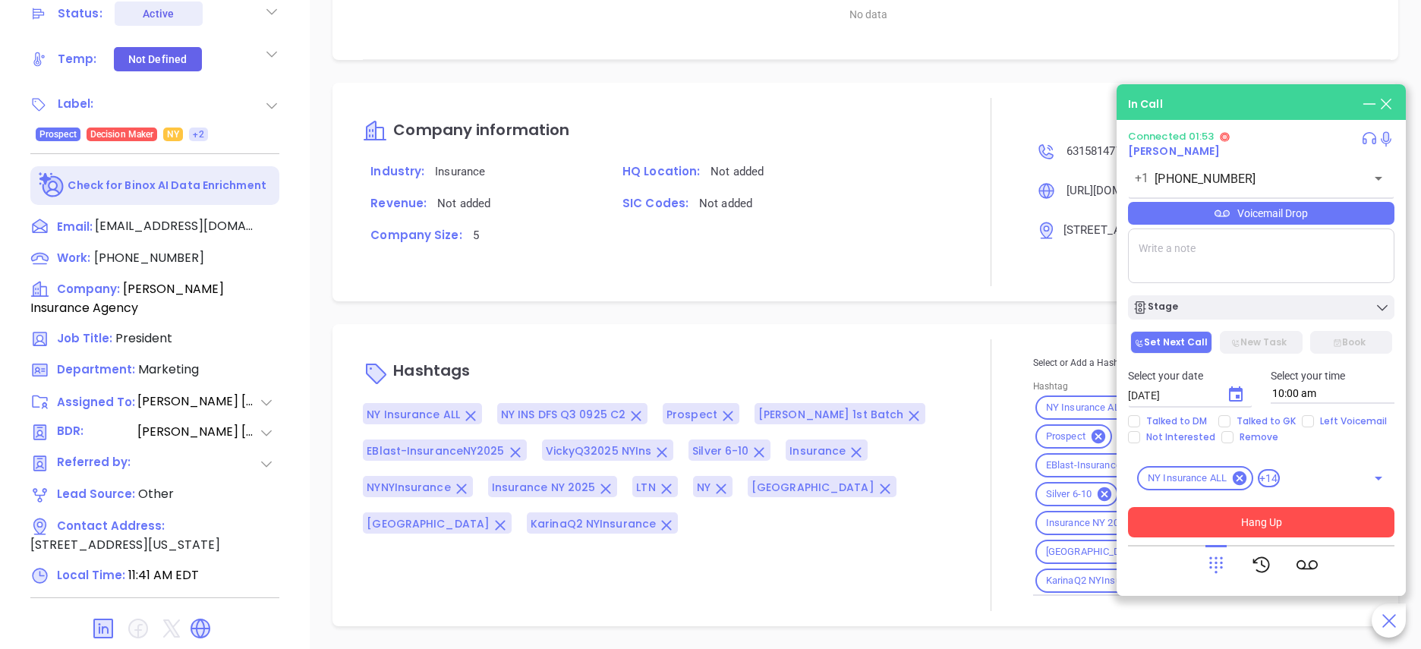
click at [1265, 515] on button "Hang Up" at bounding box center [1261, 522] width 266 height 30
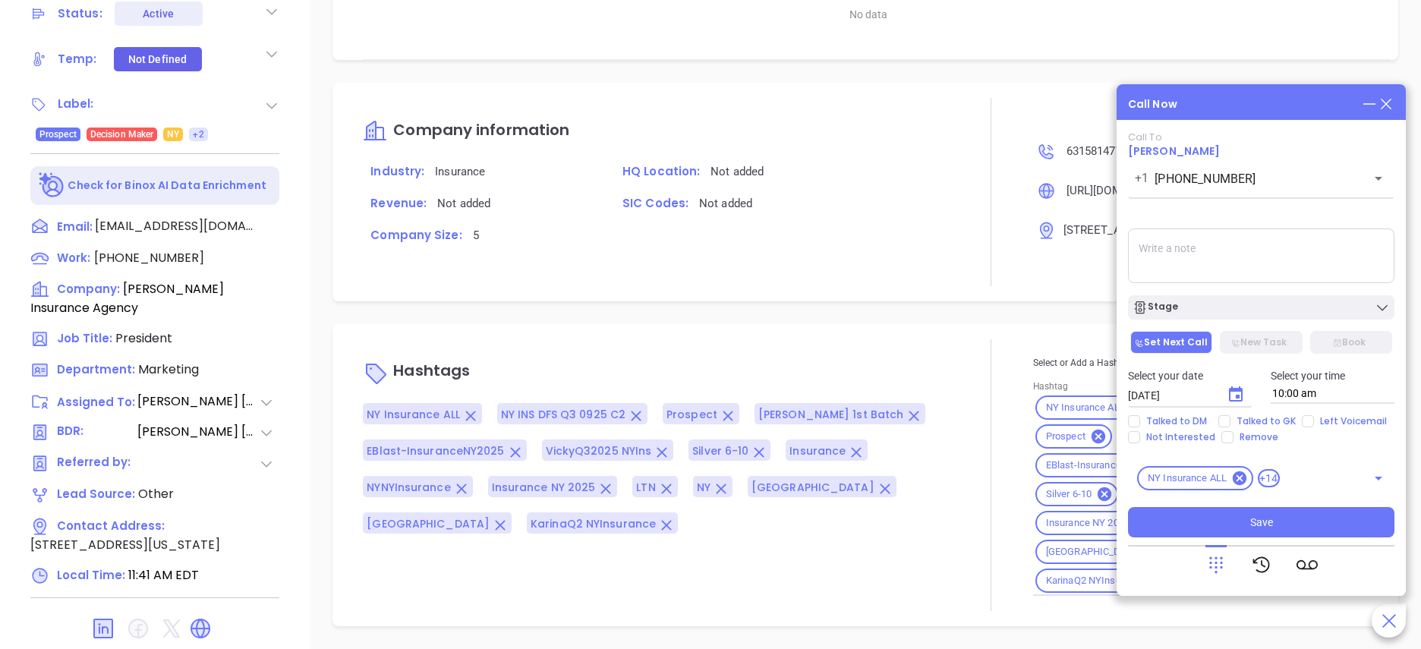
click at [1205, 263] on textarea at bounding box center [1261, 255] width 266 height 55
click at [1240, 416] on span "Talked to GK" at bounding box center [1266, 421] width 71 height 12
click at [1231, 416] on input "Talked to GK" at bounding box center [1224, 421] width 12 height 12
checkbox input "true"
click at [1200, 301] on div "Stage" at bounding box center [1261, 307] width 257 height 15
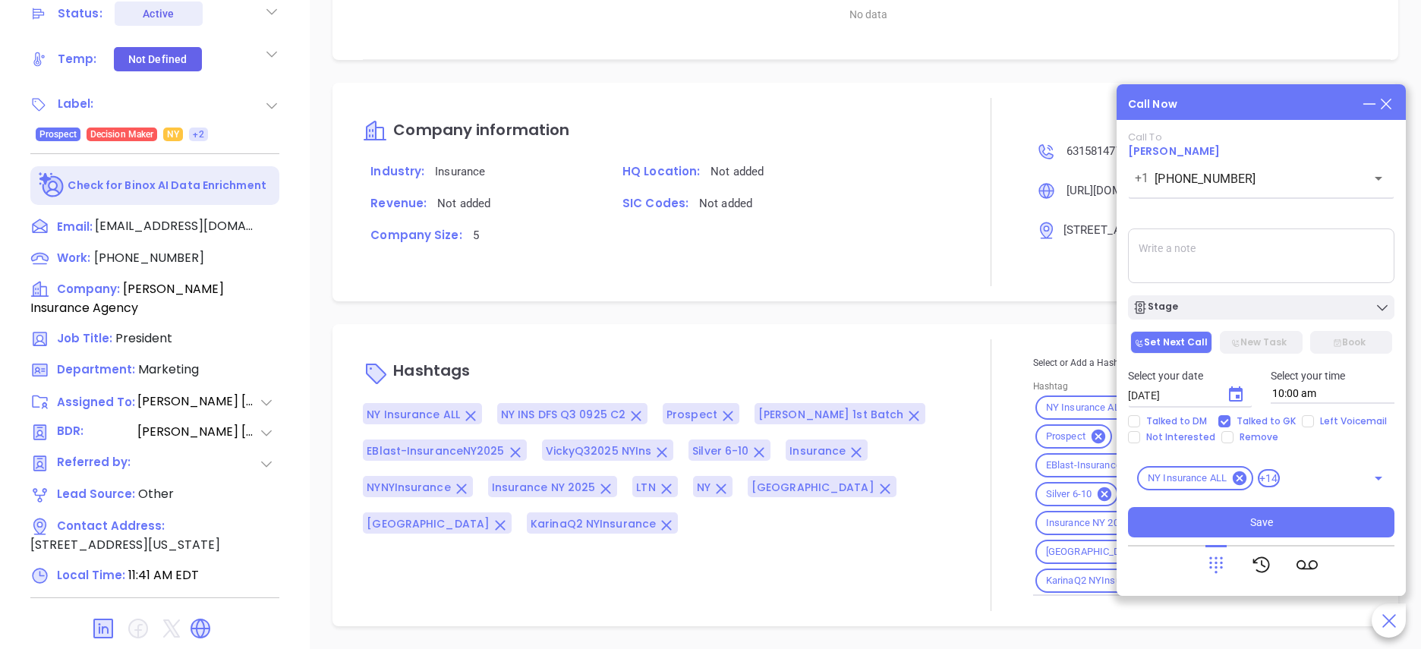
click at [1146, 238] on textarea at bounding box center [1261, 255] width 266 height 55
click at [1246, 396] on button "Choose date, selected date is Oct 16, 2025" at bounding box center [1236, 395] width 30 height 30
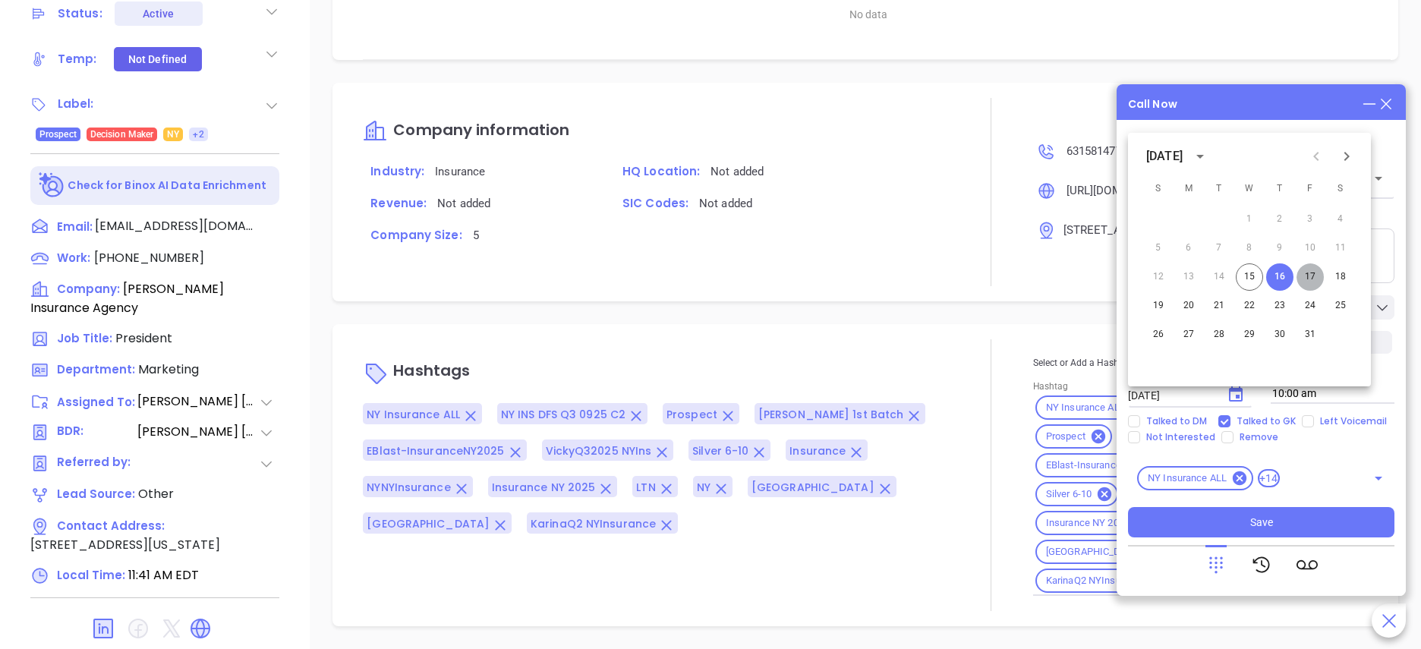
click at [1306, 281] on button "17" at bounding box center [1310, 276] width 27 height 27
type input "10/17/2025"
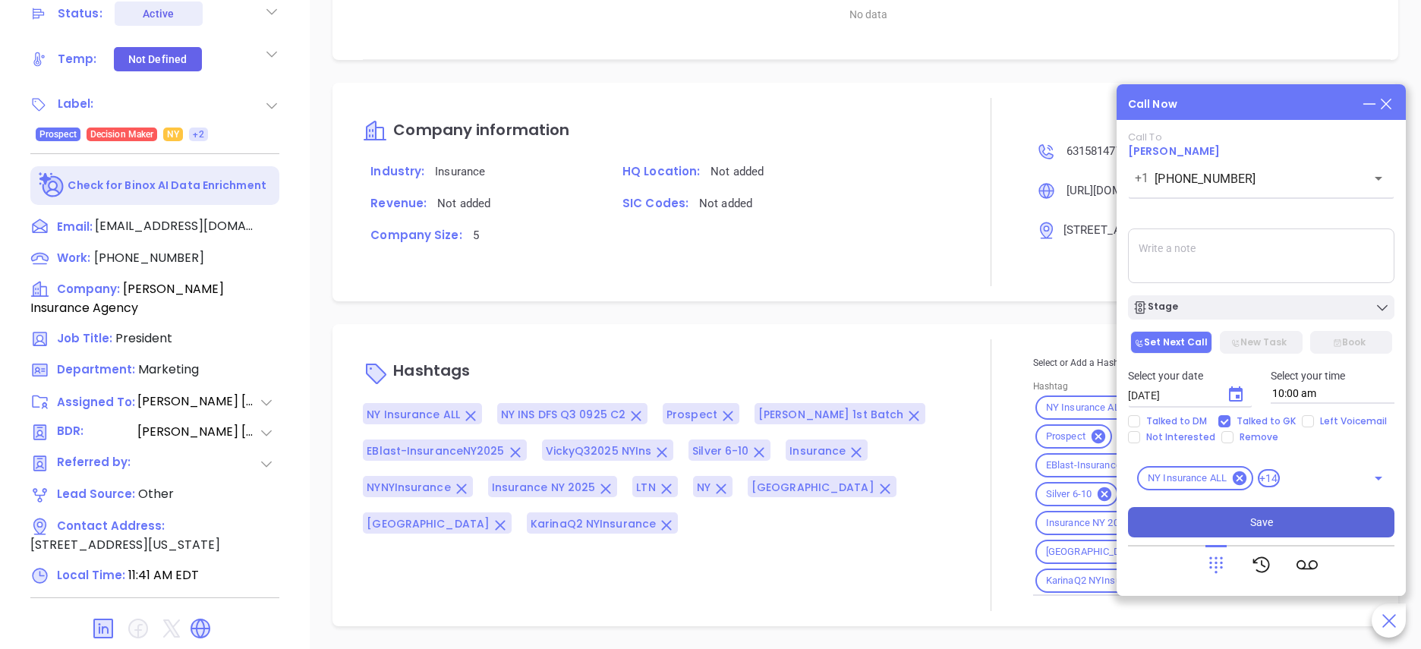
click at [1240, 532] on button "Save" at bounding box center [1261, 522] width 266 height 30
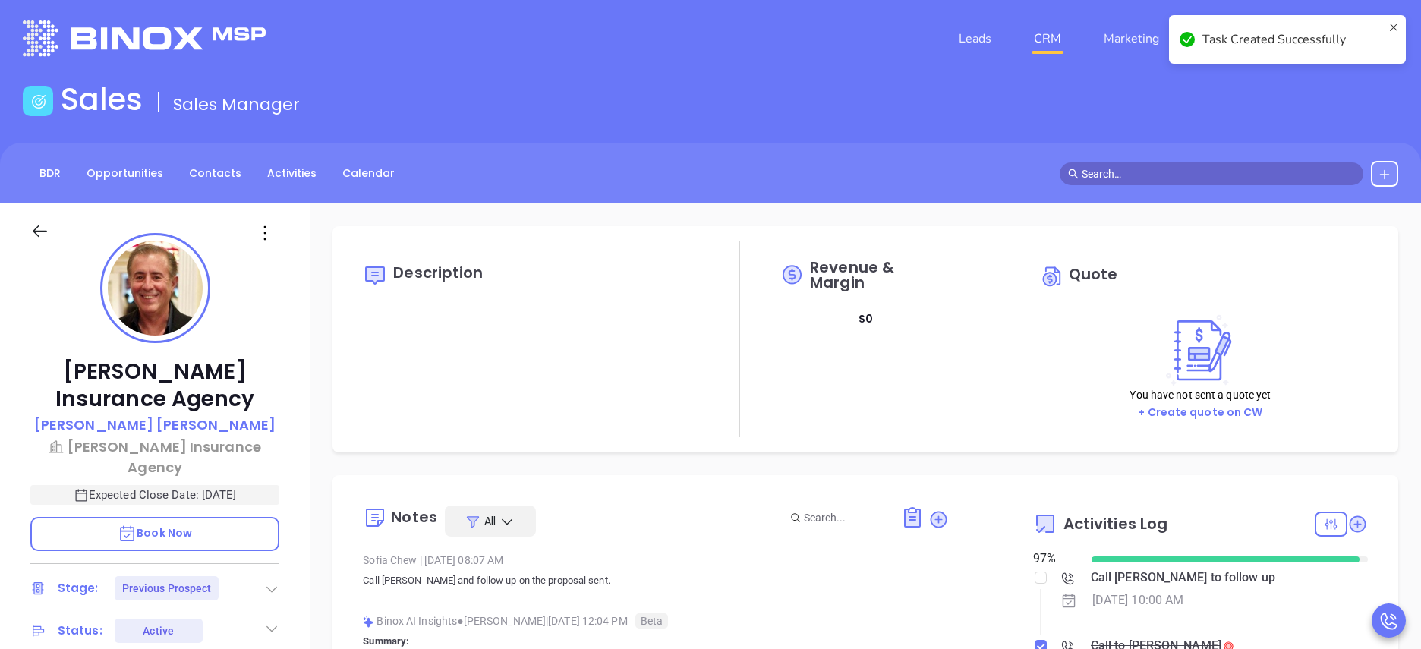
scroll to position [0, 0]
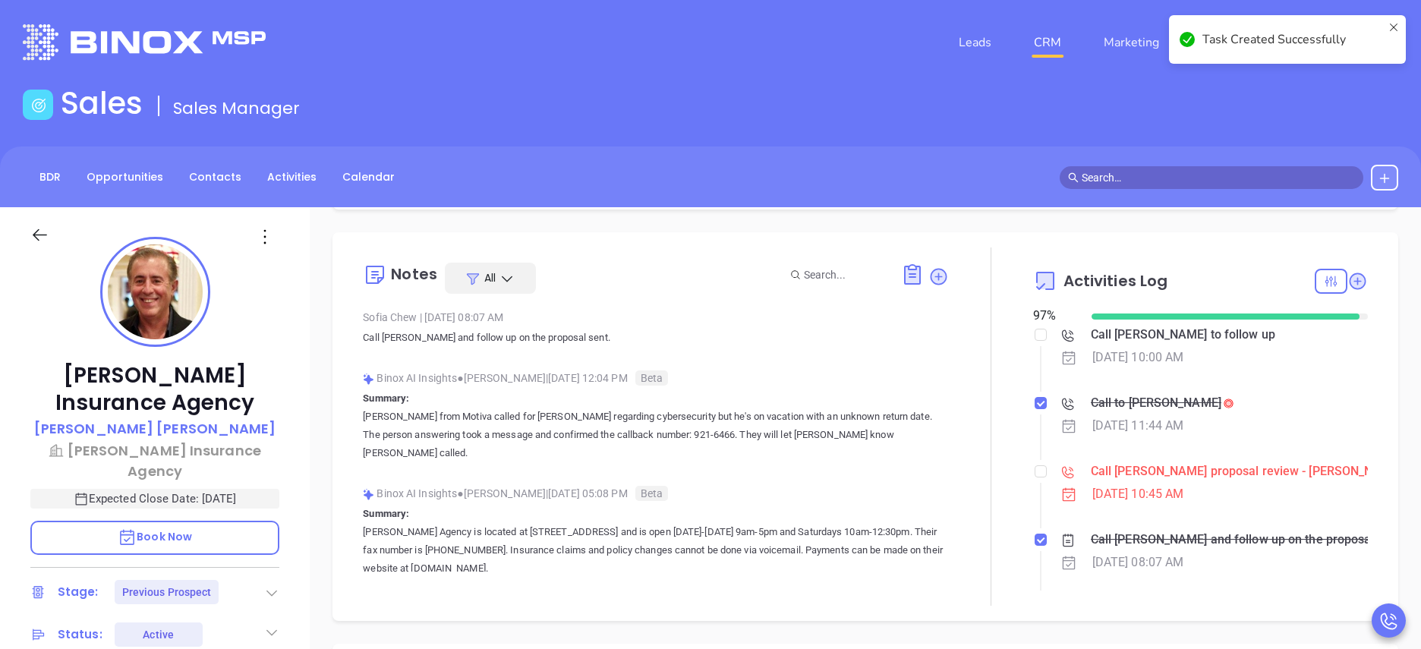
scroll to position [273, 0]
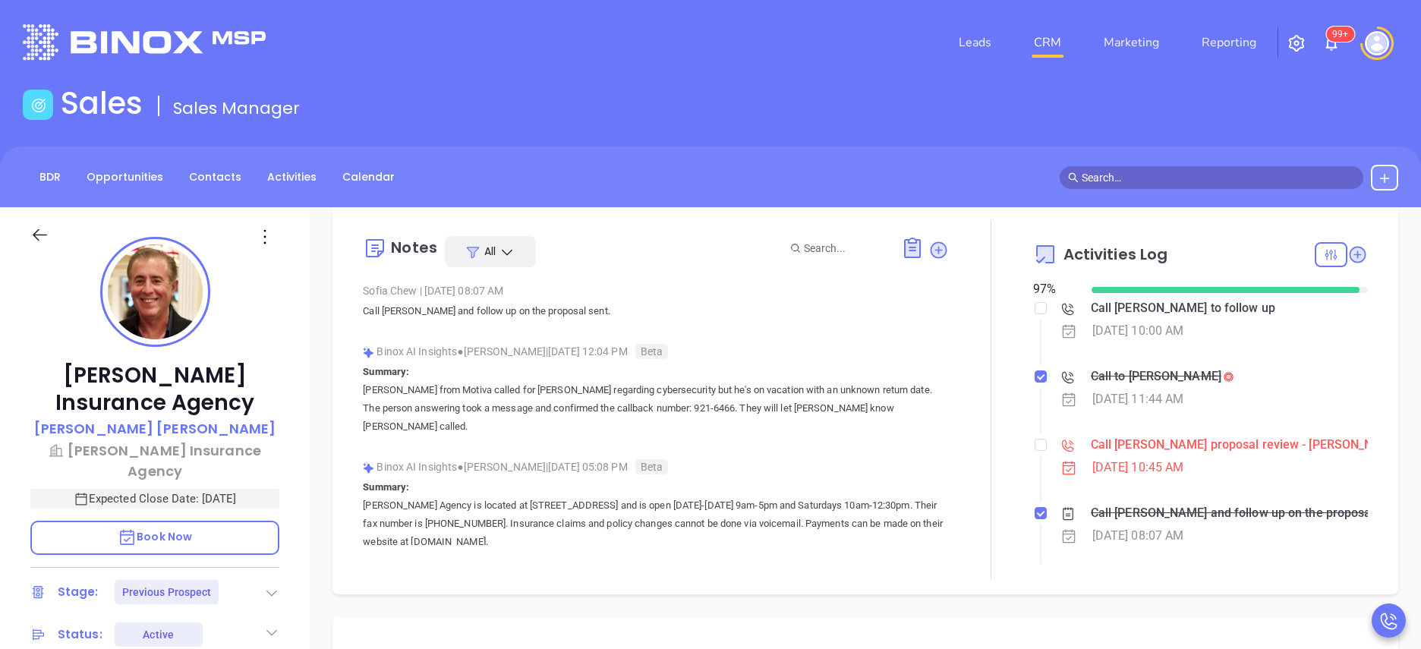
type input "[PERSON_NAME]"
click at [1035, 454] on div at bounding box center [1041, 444] width 12 height 23
click at [1035, 449] on input "checkbox" at bounding box center [1041, 445] width 12 height 12
checkbox input "true"
click at [841, 455] on div "Binox AI Insights ● Vicky Mendoza | Sep 25, 2025 05:08 PM Beta" at bounding box center [656, 466] width 586 height 23
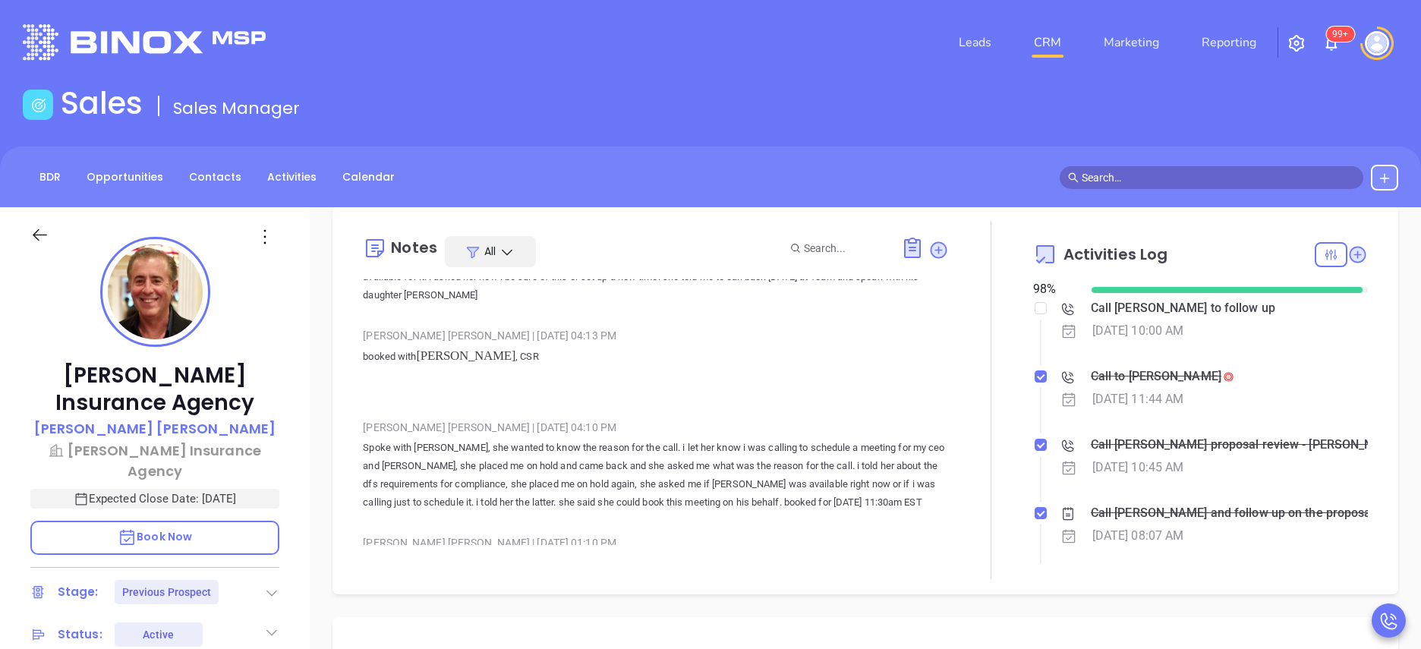
scroll to position [5192, 0]
click at [296, 409] on div "Ackerly Insurance Agency John Ackerly Ackerly Insurance Agency Expected Close D…" at bounding box center [155, 613] width 310 height 812
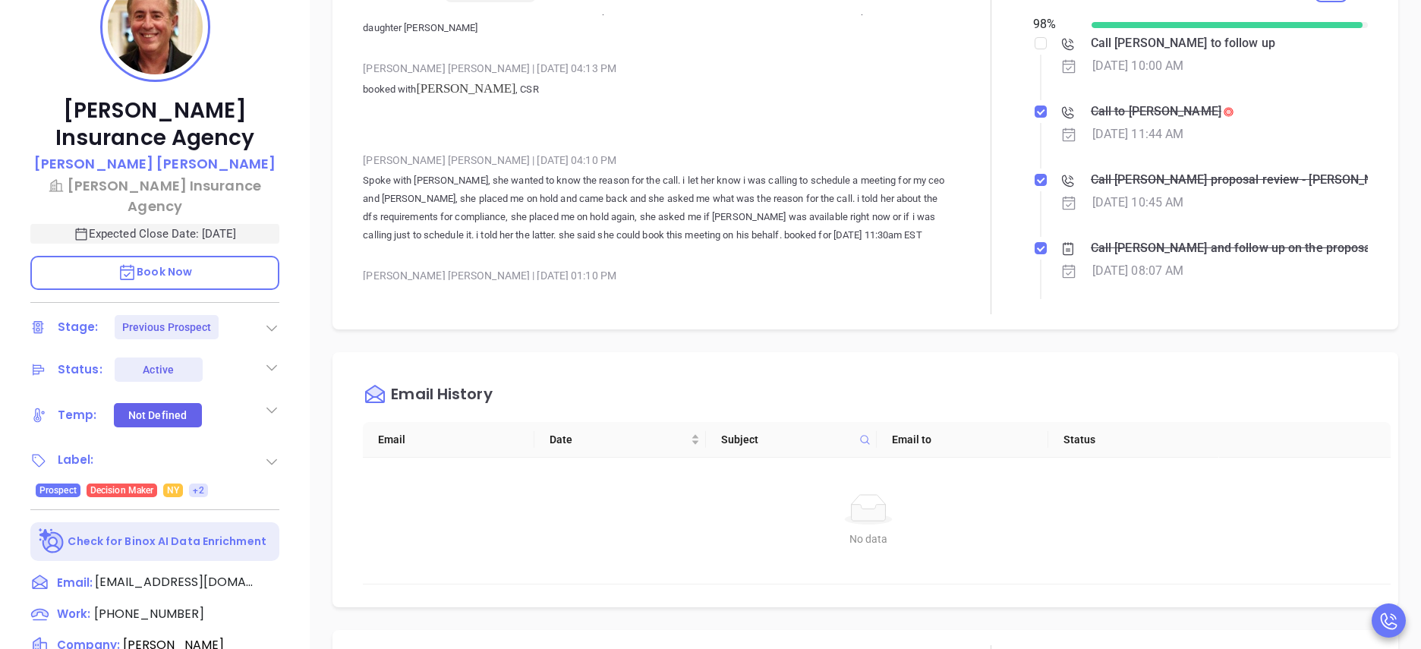
scroll to position [273, 0]
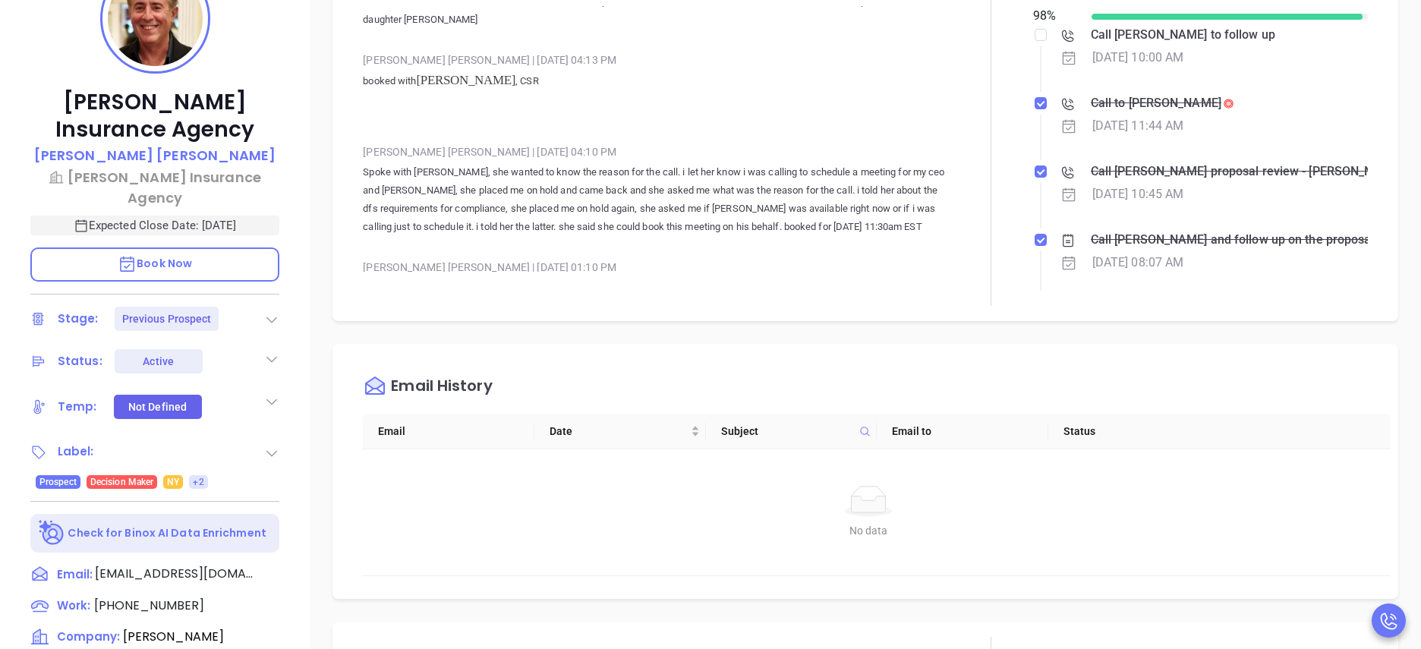
click at [761, 287] on div "Notes All Sofia Chew | Oct 15, 2025 08:07 AM Call John and follow up on the pro…" at bounding box center [656, 127] width 586 height 358
click at [676, 308] on div "Notes All Sofia Chew | Oct 15, 2025 08:07 AM Call John and follow up on the pro…" at bounding box center [865, 126] width 1066 height 389
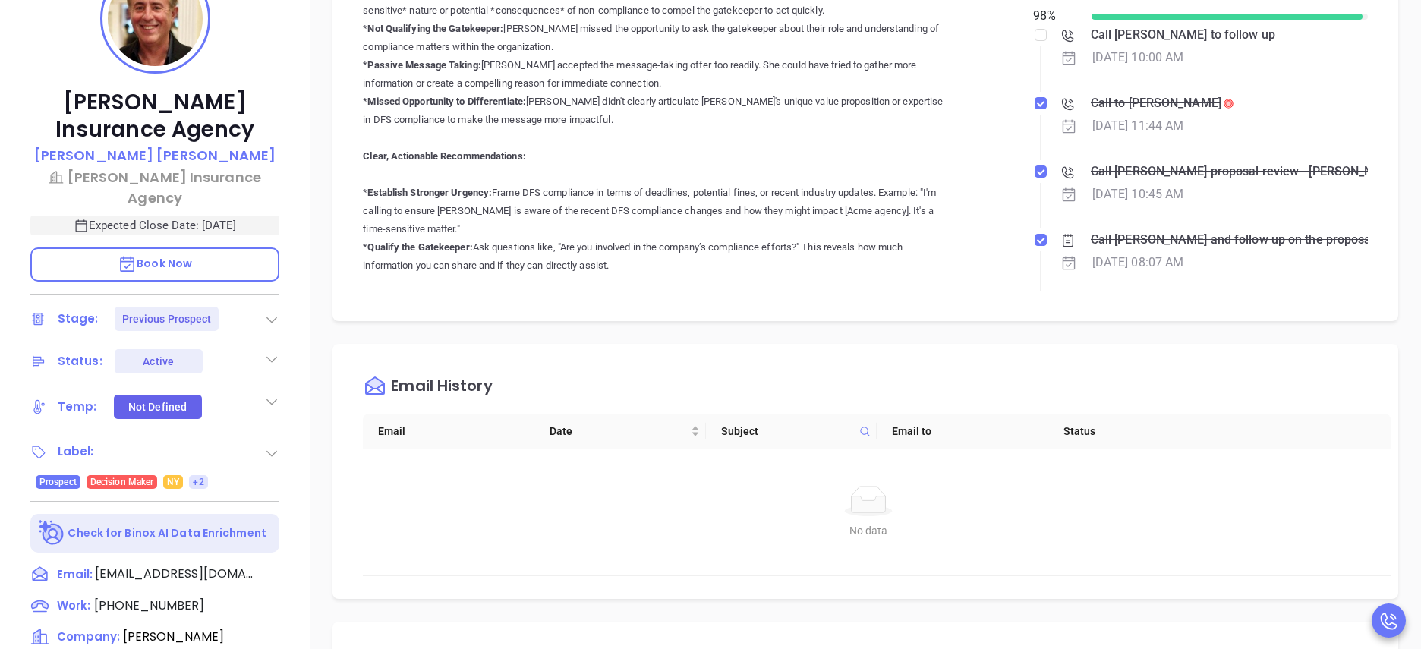
scroll to position [1944, 0]
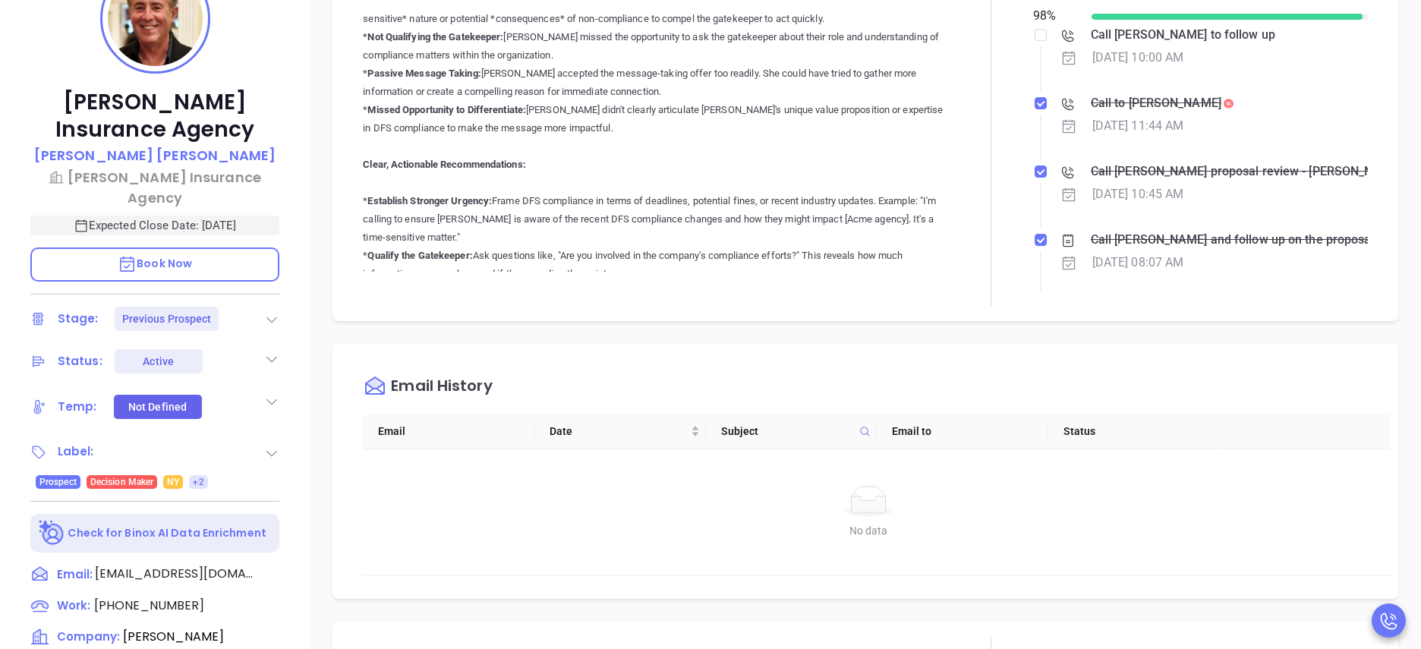
click at [1067, 279] on li "Call John and follow up on the proposal sent. Oct 15, 2025 | 08:07 AM" at bounding box center [1202, 266] width 331 height 65
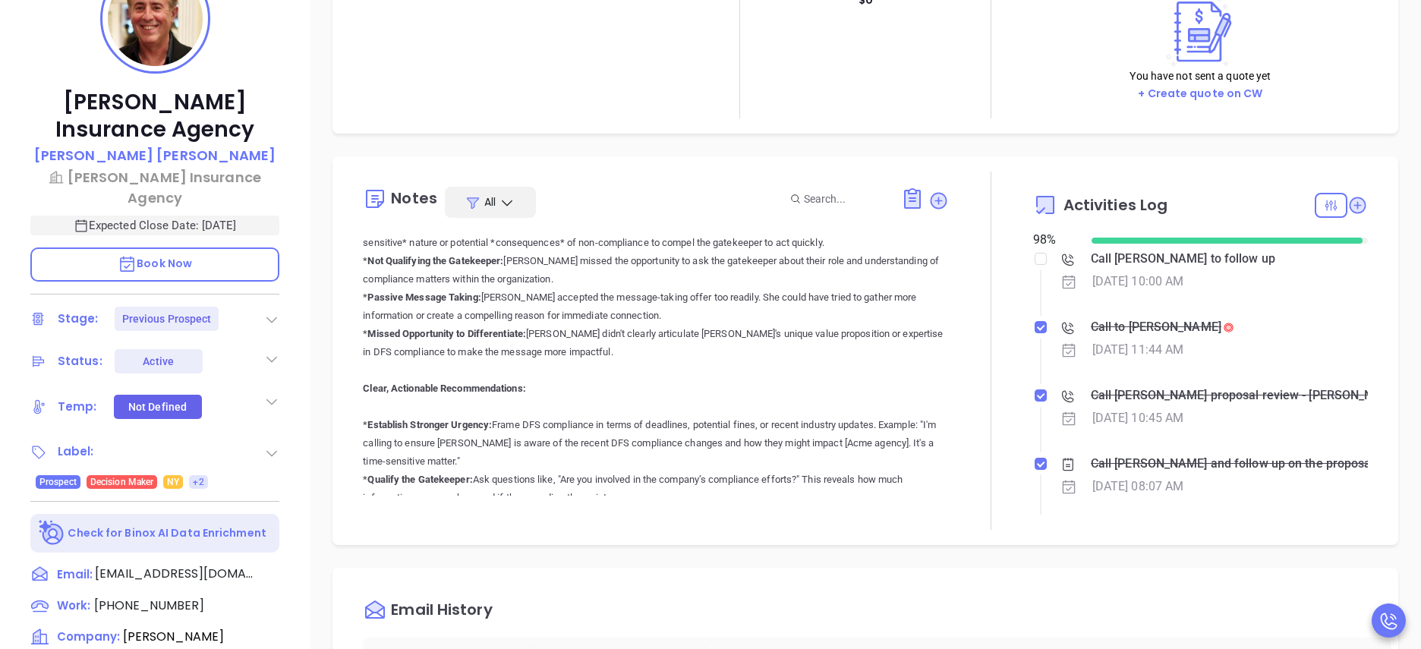
scroll to position [46, 0]
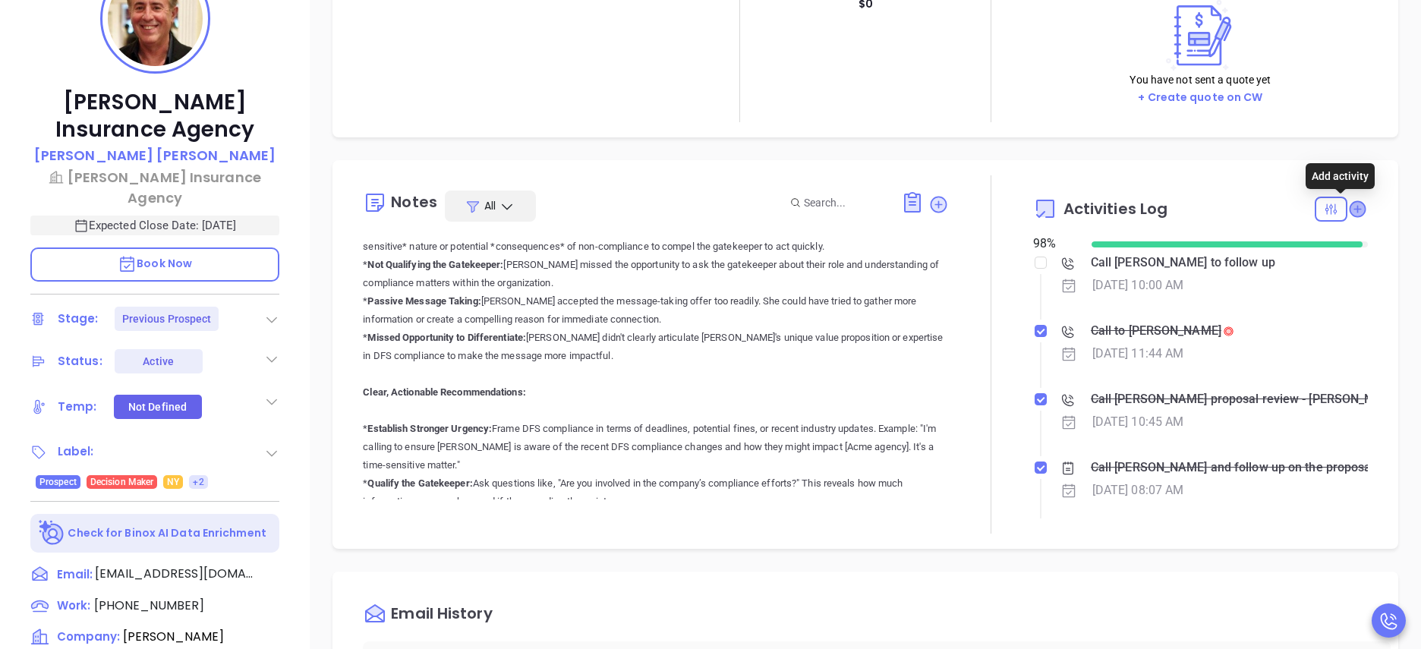
click at [1350, 206] on icon at bounding box center [1357, 208] width 15 height 15
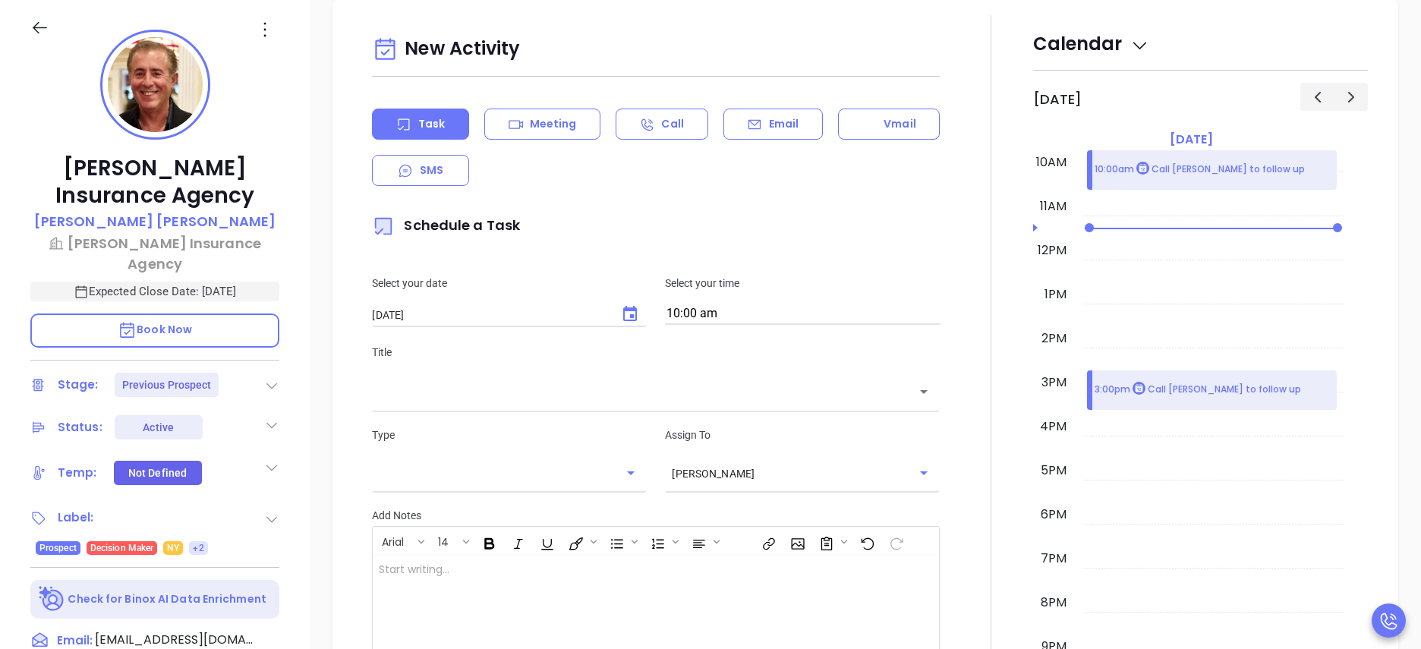
click at [759, 140] on div "Task Meeting Call Email Vmail SMS" at bounding box center [656, 147] width 568 height 77
click at [747, 132] on div "Email" at bounding box center [772, 124] width 99 height 31
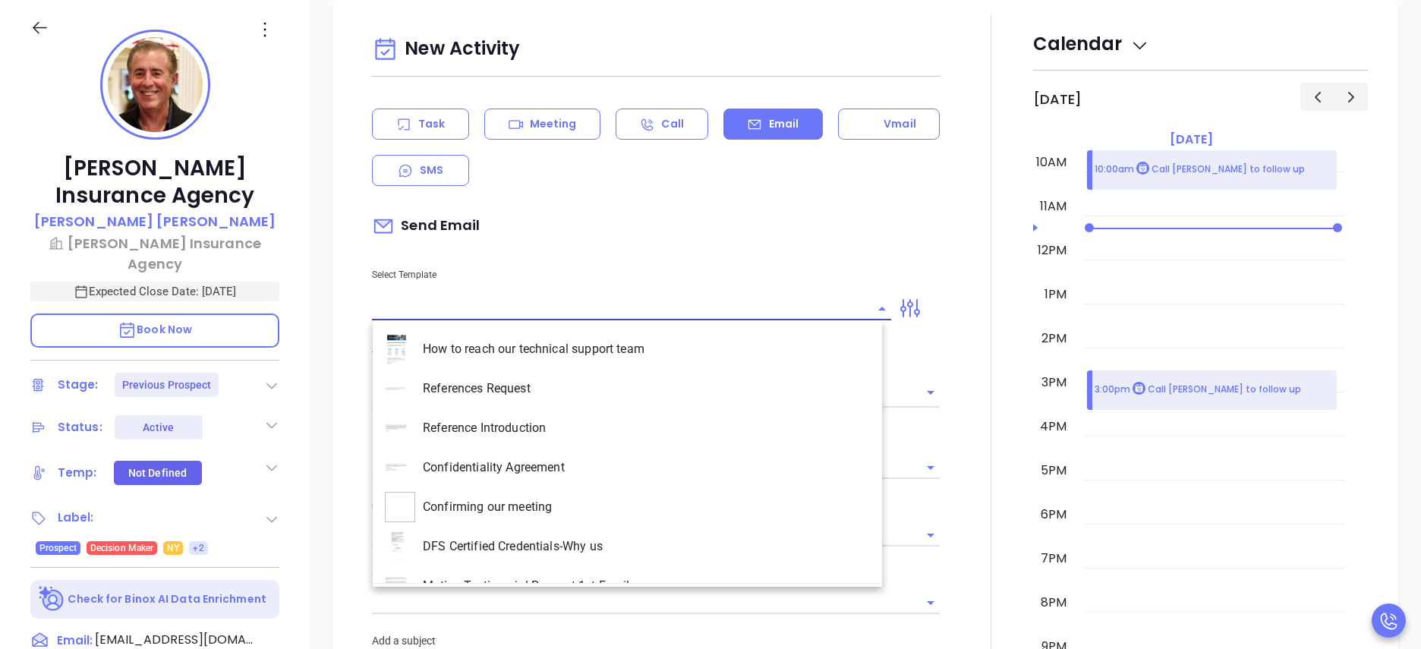
click at [463, 313] on input "text" at bounding box center [620, 309] width 496 height 22
type input "Anabell Dominguez"
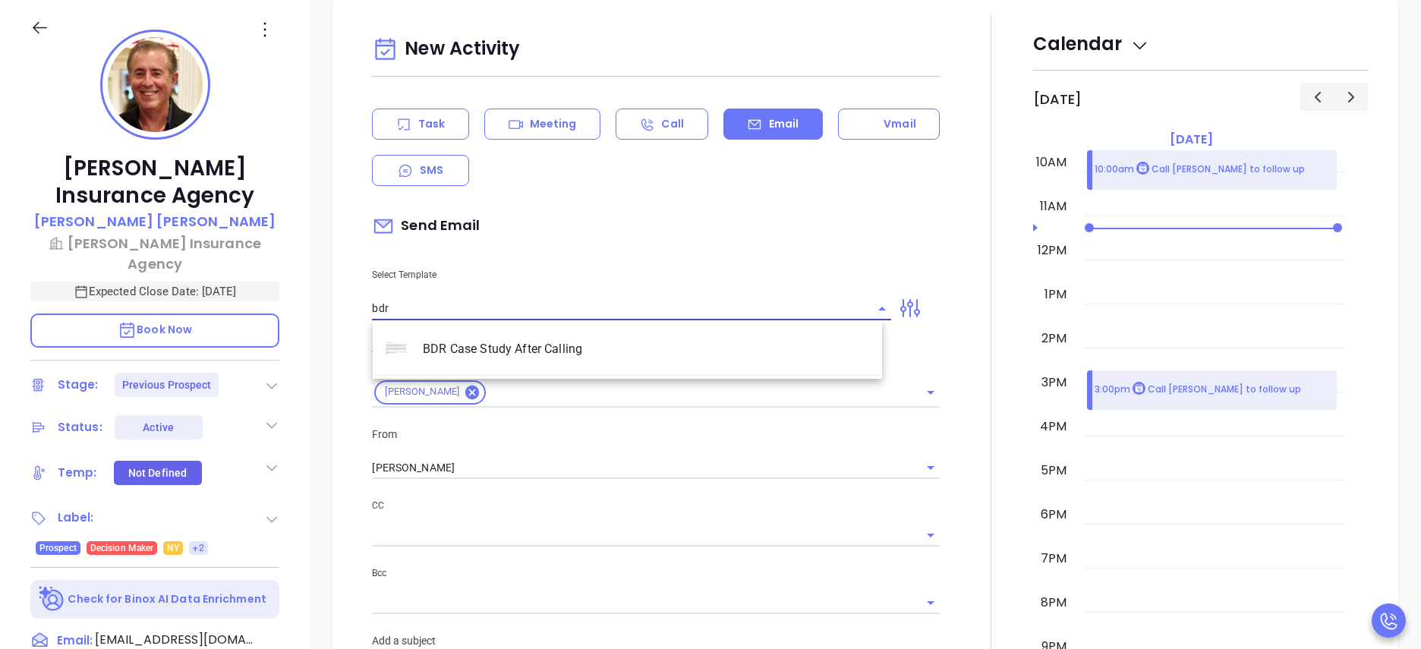
click at [489, 345] on li "BDR Case Study After Calling" at bounding box center [627, 348] width 509 height 39
type input "BDR Case Study After Calling"
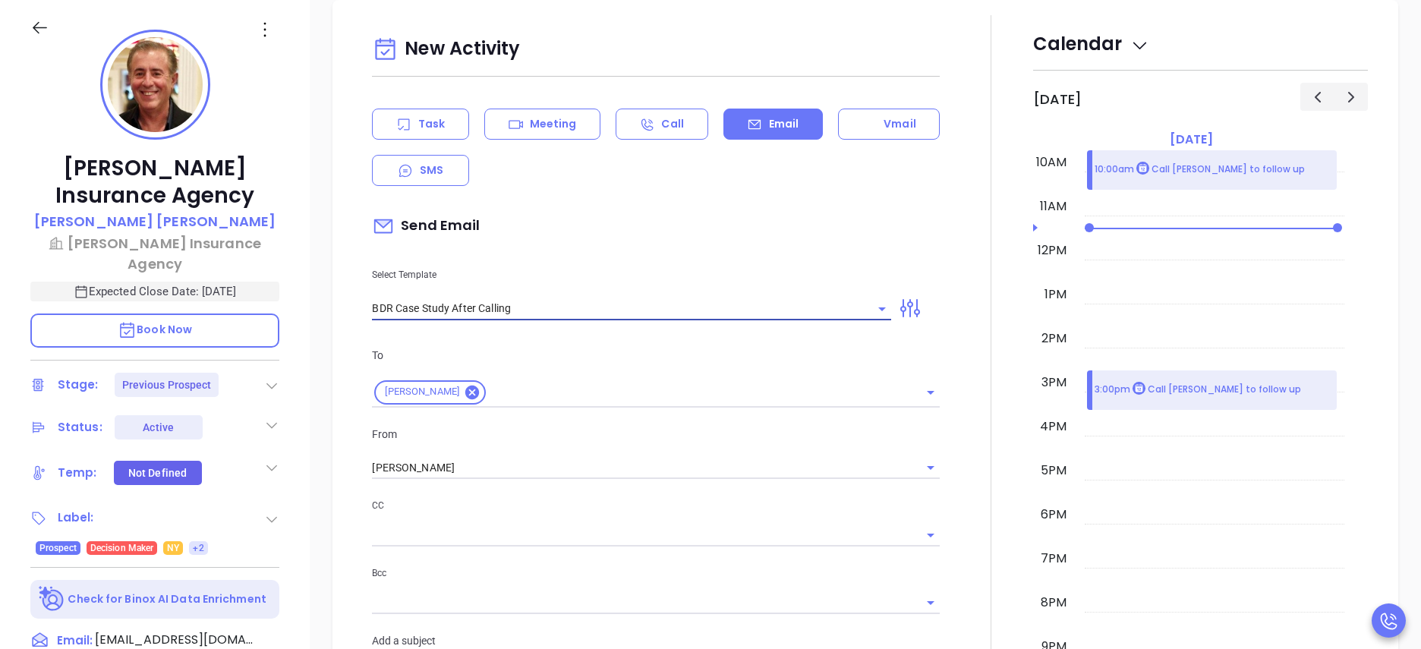
type input "John remember me?"
type input "BDR Case Study After Calling"
click at [966, 471] on div at bounding box center [991, 583] width 84 height 1136
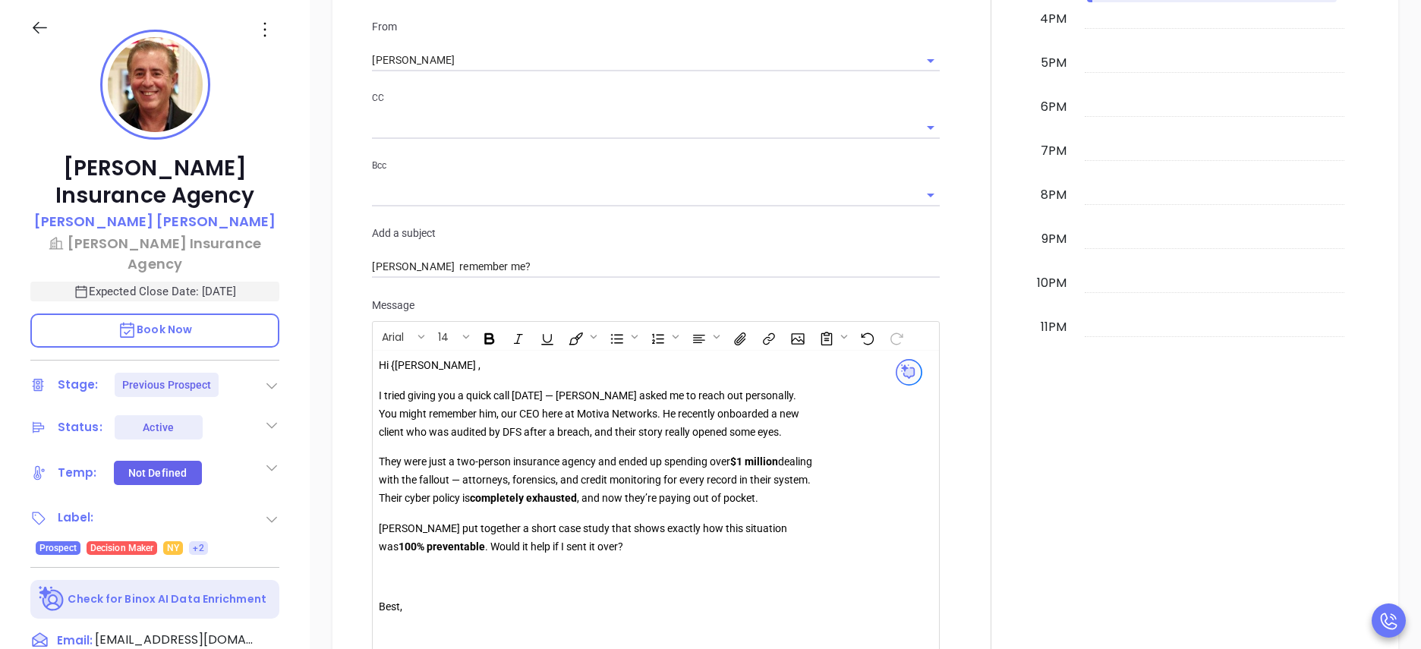
scroll to position [1417, 0]
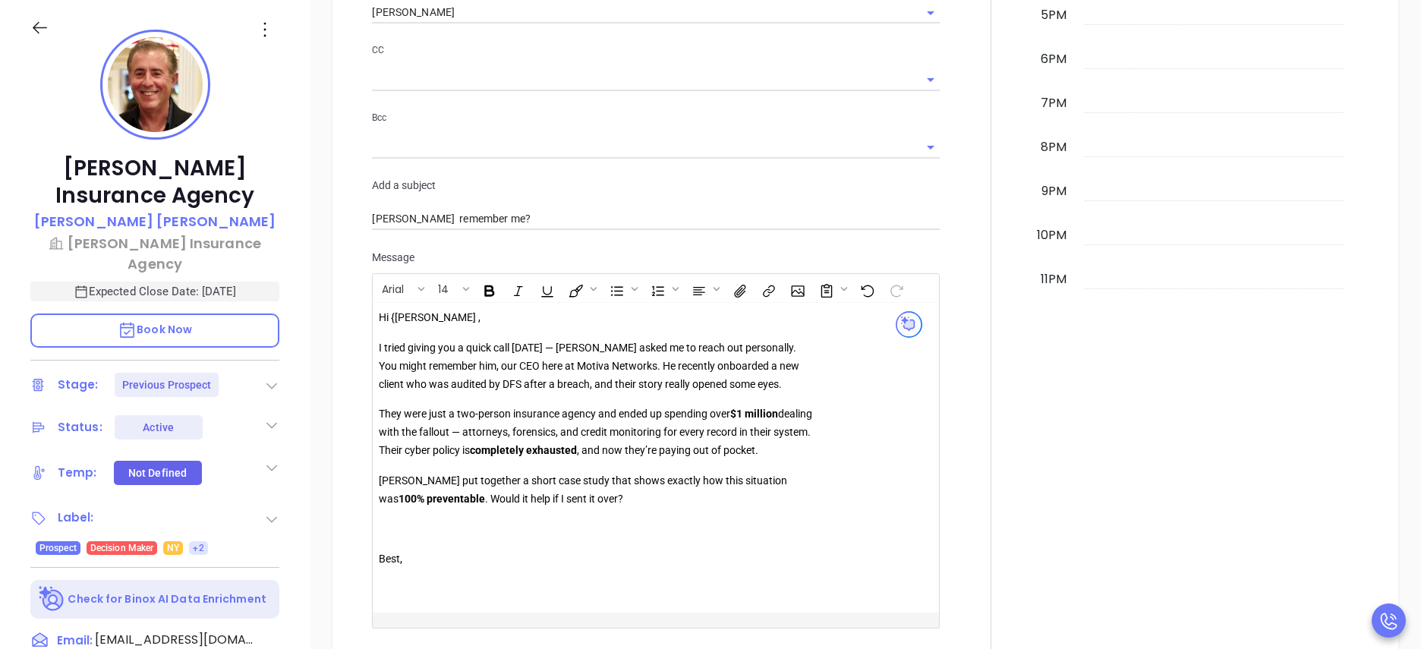
click at [398, 316] on p "Hi {John ," at bounding box center [597, 318] width 436 height 18
click at [955, 429] on div at bounding box center [991, 128] width 84 height 1136
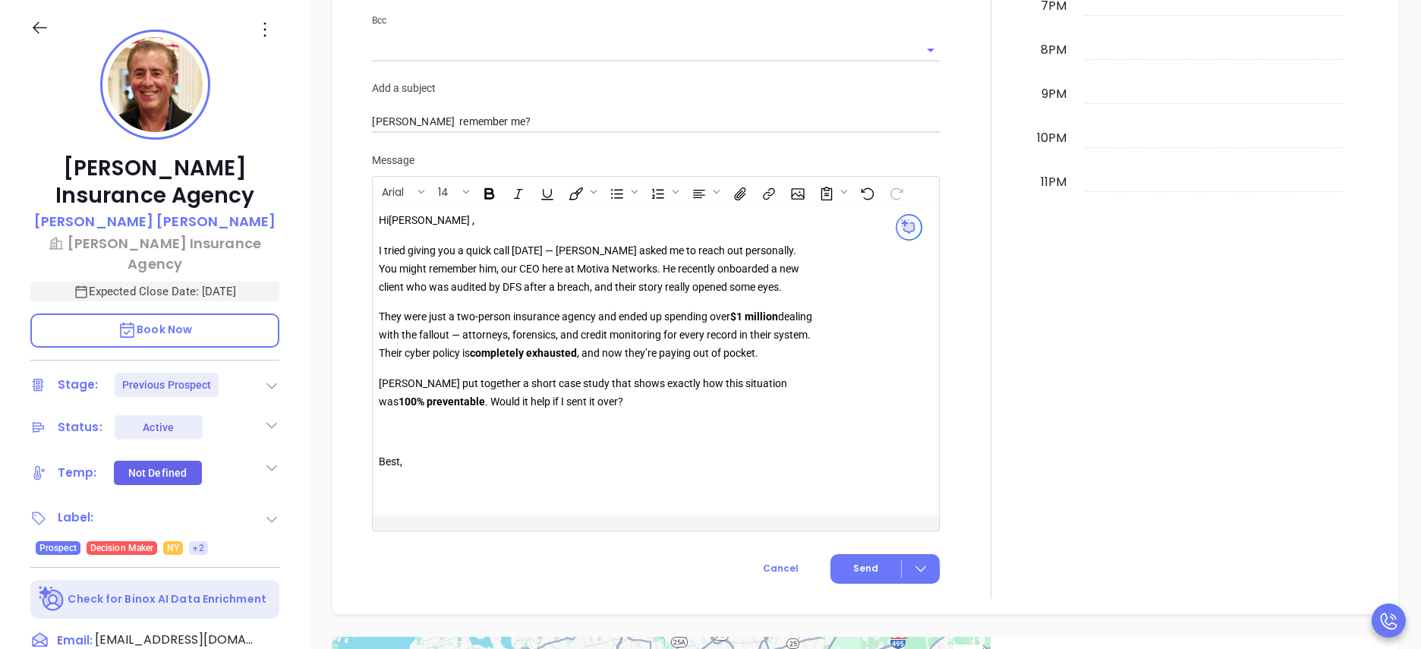
scroll to position [1554, 0]
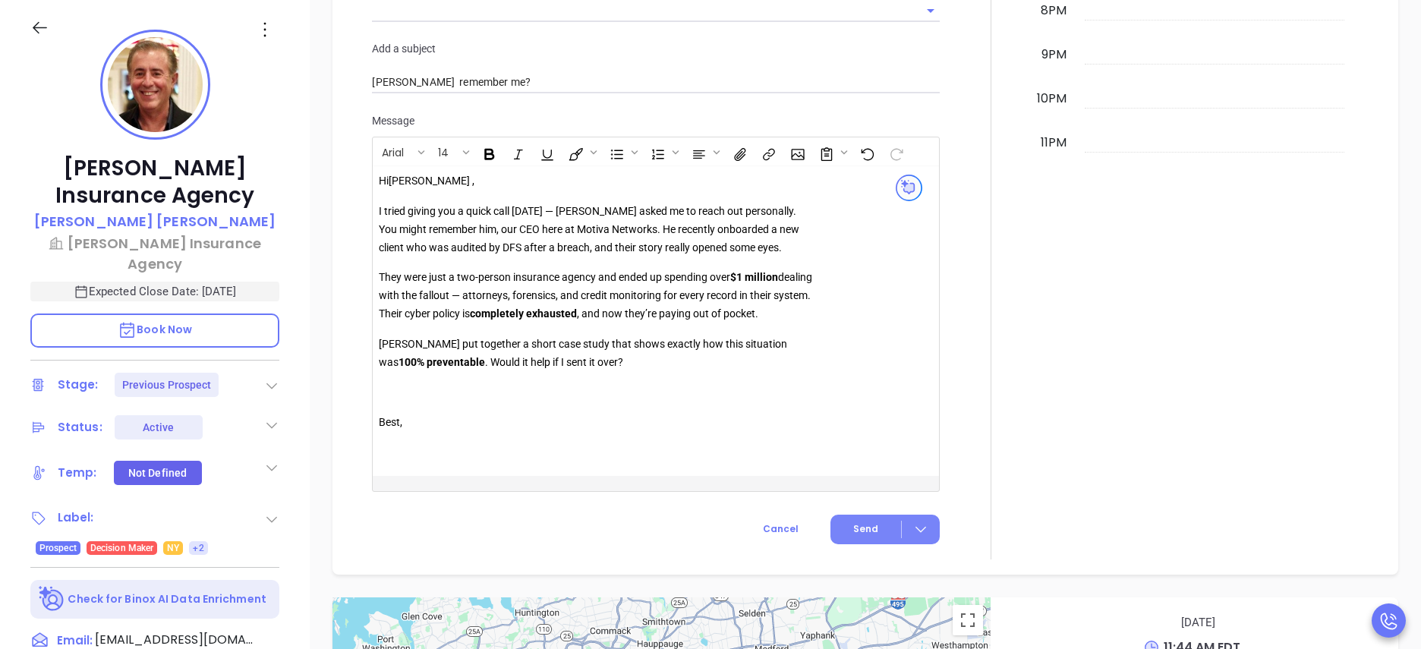
click at [853, 530] on span "Send" at bounding box center [865, 529] width 25 height 14
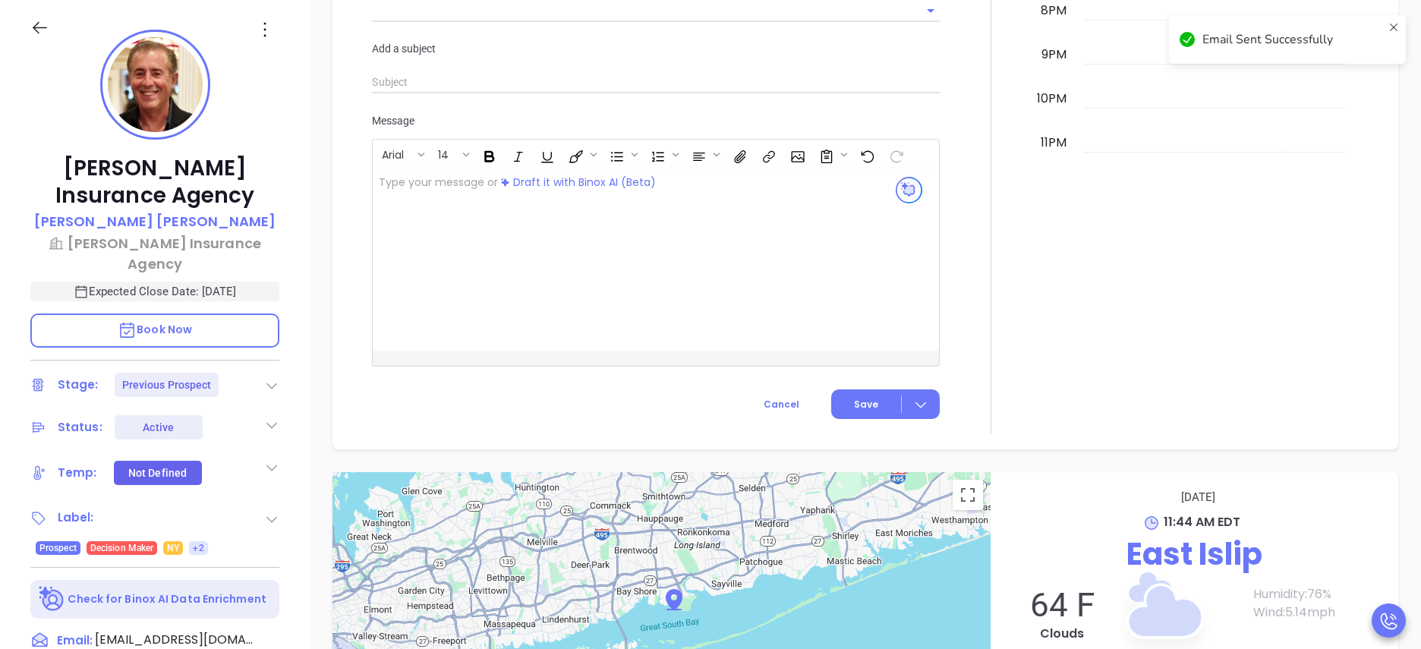
scroll to position [2096, 0]
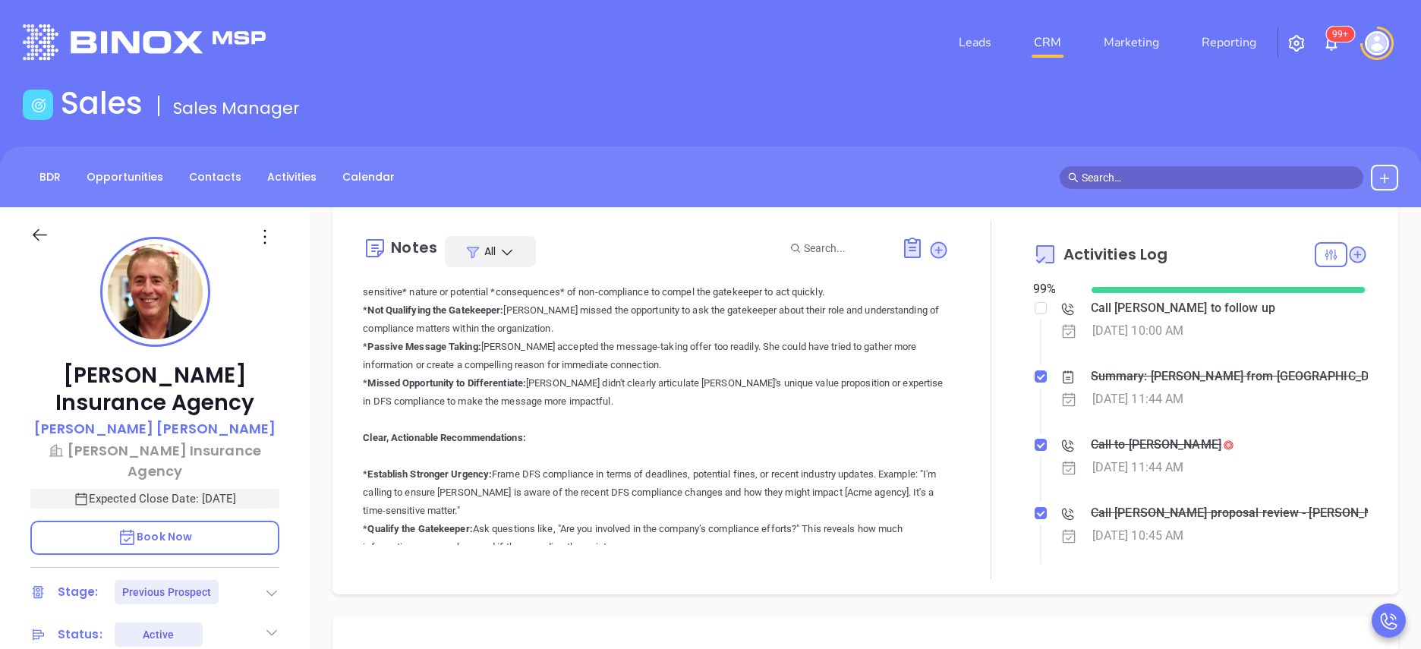
scroll to position [228, 0]
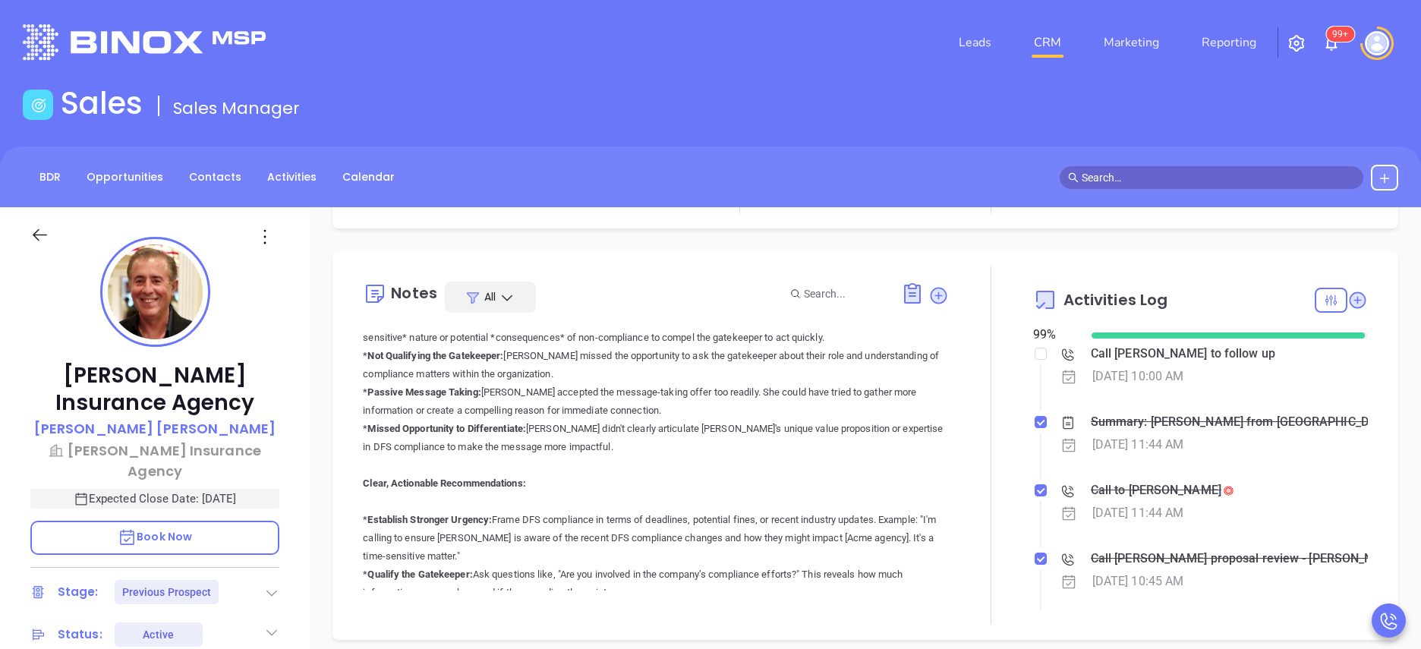
click at [949, 487] on div at bounding box center [991, 445] width 84 height 358
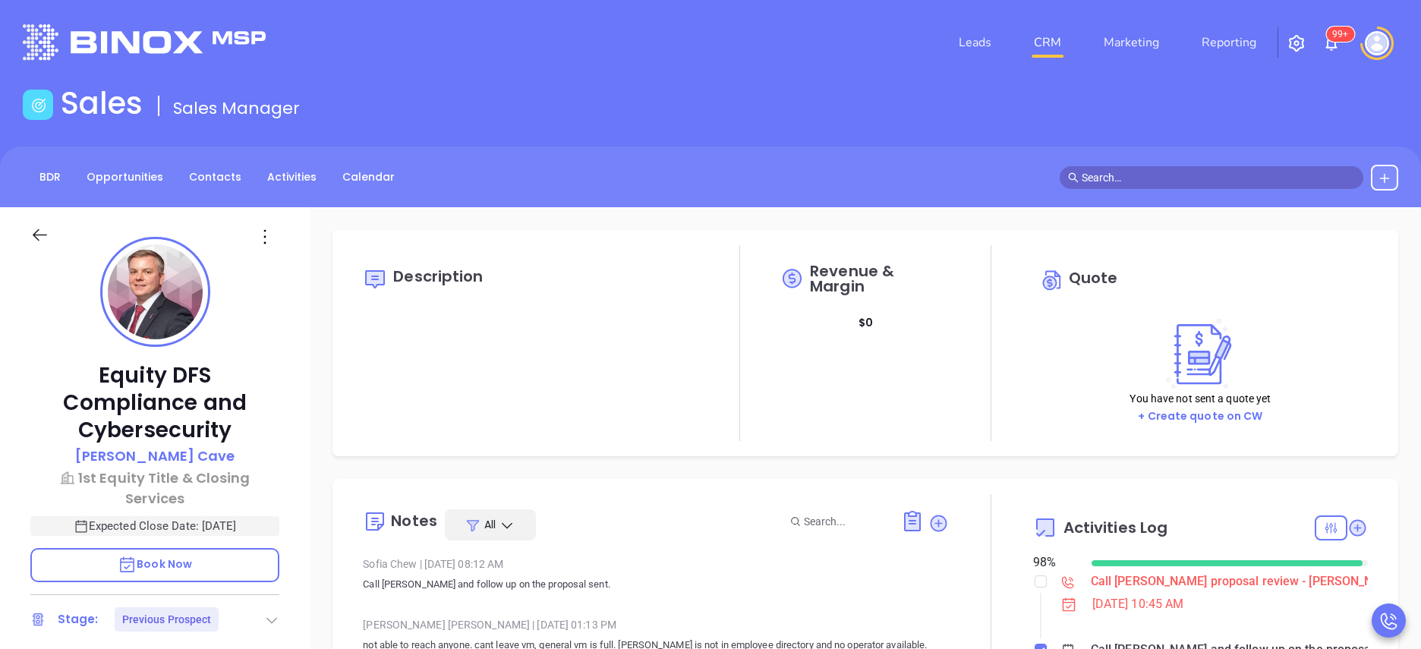
scroll to position [441, 0]
click at [291, 451] on div "Equity DFS Compliance and Cybersecurity [PERSON_NAME] 1st Equity Title & Closin…" at bounding box center [155, 613] width 310 height 812
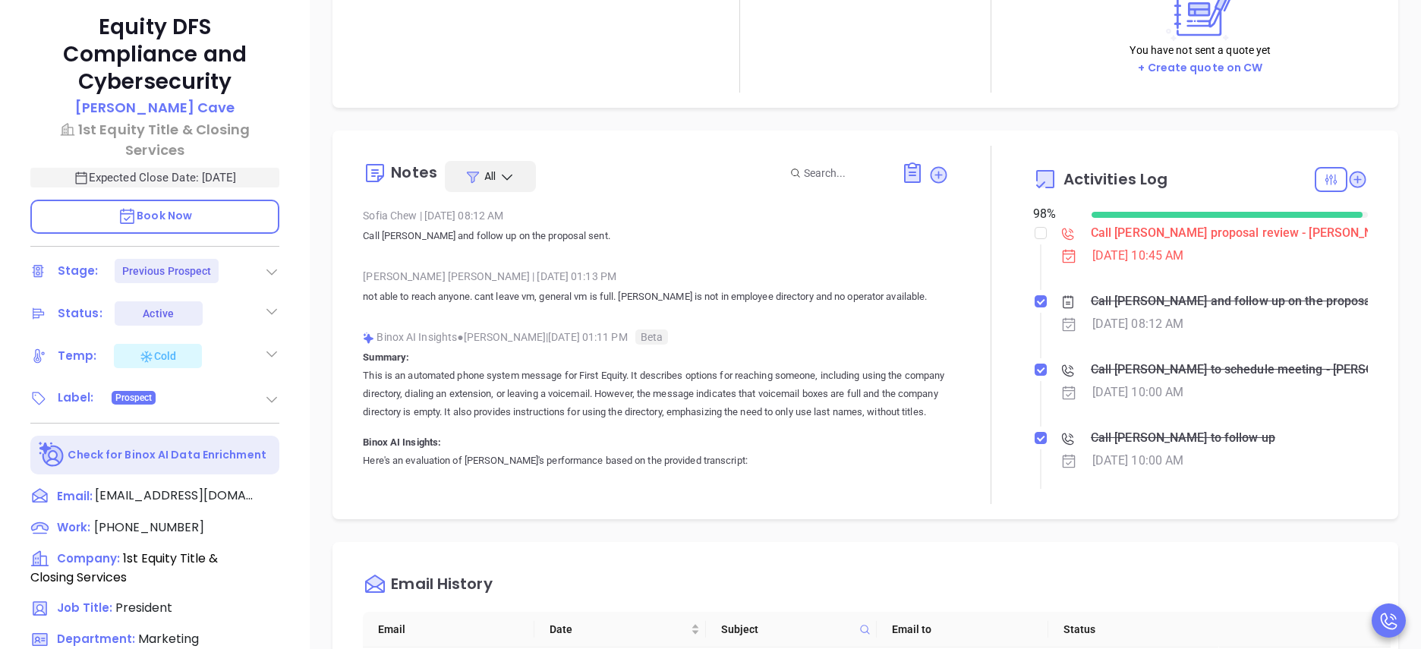
scroll to position [348, 0]
click at [750, 522] on div "Description Revenue & Margin $ 0 Quote You have not sent a quote yet + Create q…" at bounding box center [865, 391] width 1111 height 1063
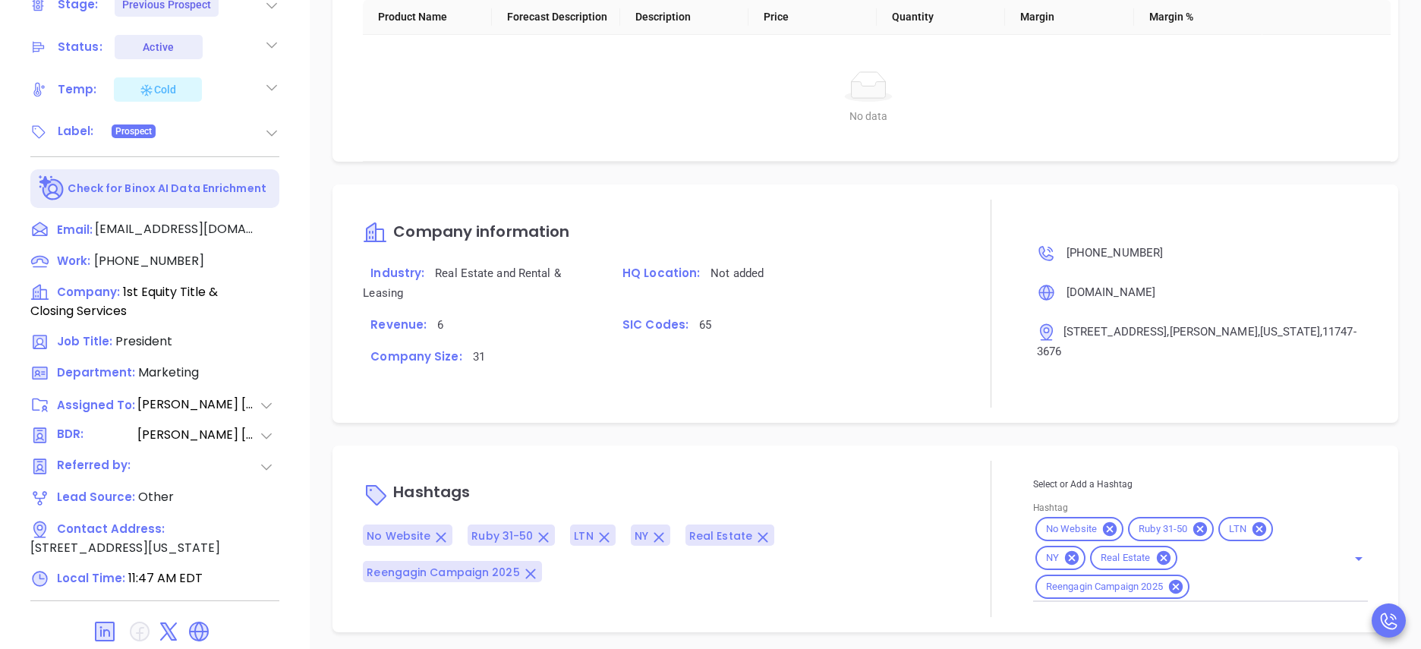
scroll to position [621, 0]
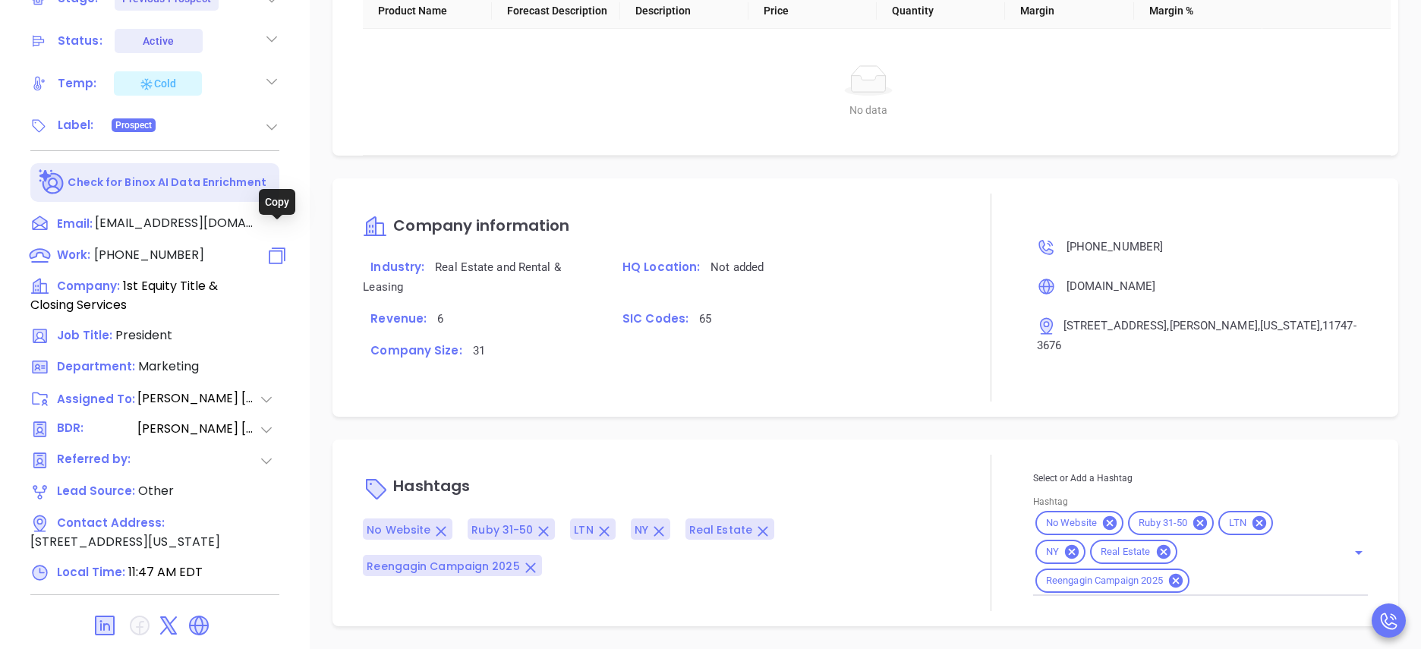
click at [279, 244] on icon at bounding box center [277, 255] width 22 height 22
click at [799, 194] on div "Company information Industry: Real Estate and Rental & Leasing HQ Location: Not…" at bounding box center [656, 298] width 586 height 208
click at [124, 246] on span "[PHONE_NUMBER]" at bounding box center [149, 254] width 110 height 17
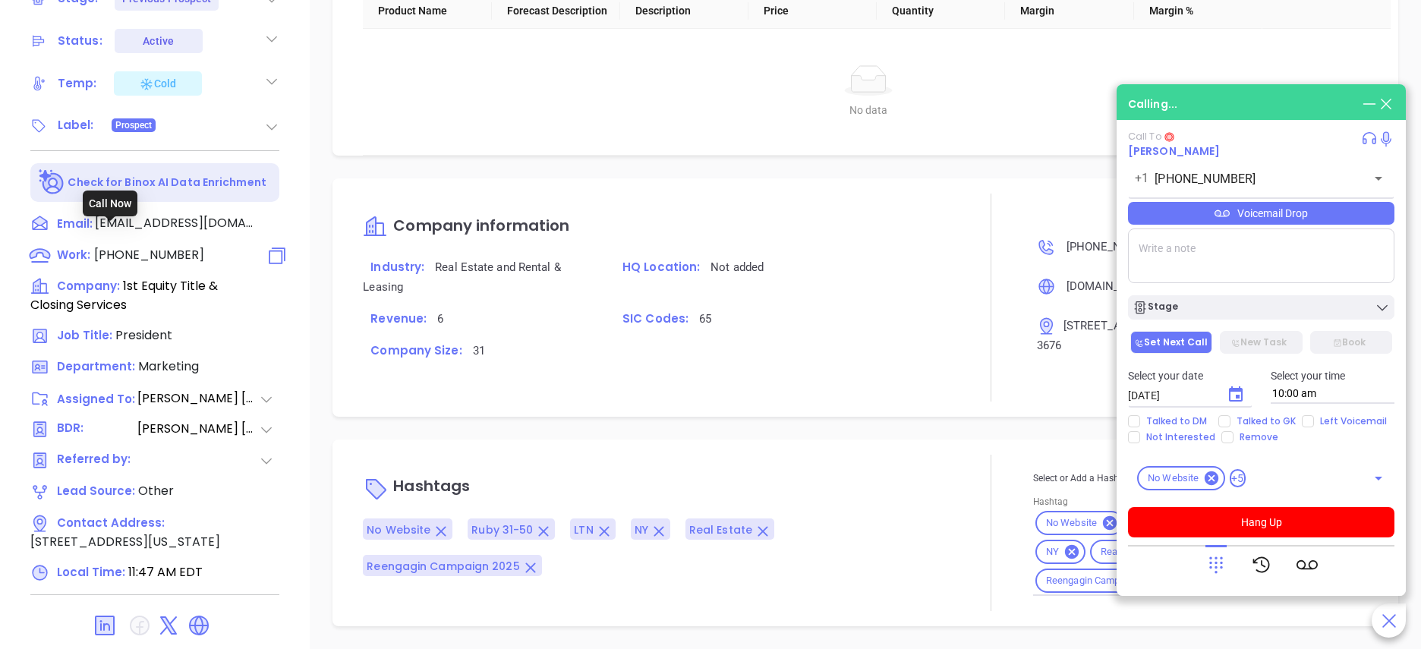
type input "[PHONE_NUMBER]"
click at [790, 203] on div "Company information Industry: Real Estate and Rental & Leasing HQ Location: Not…" at bounding box center [656, 298] width 586 height 208
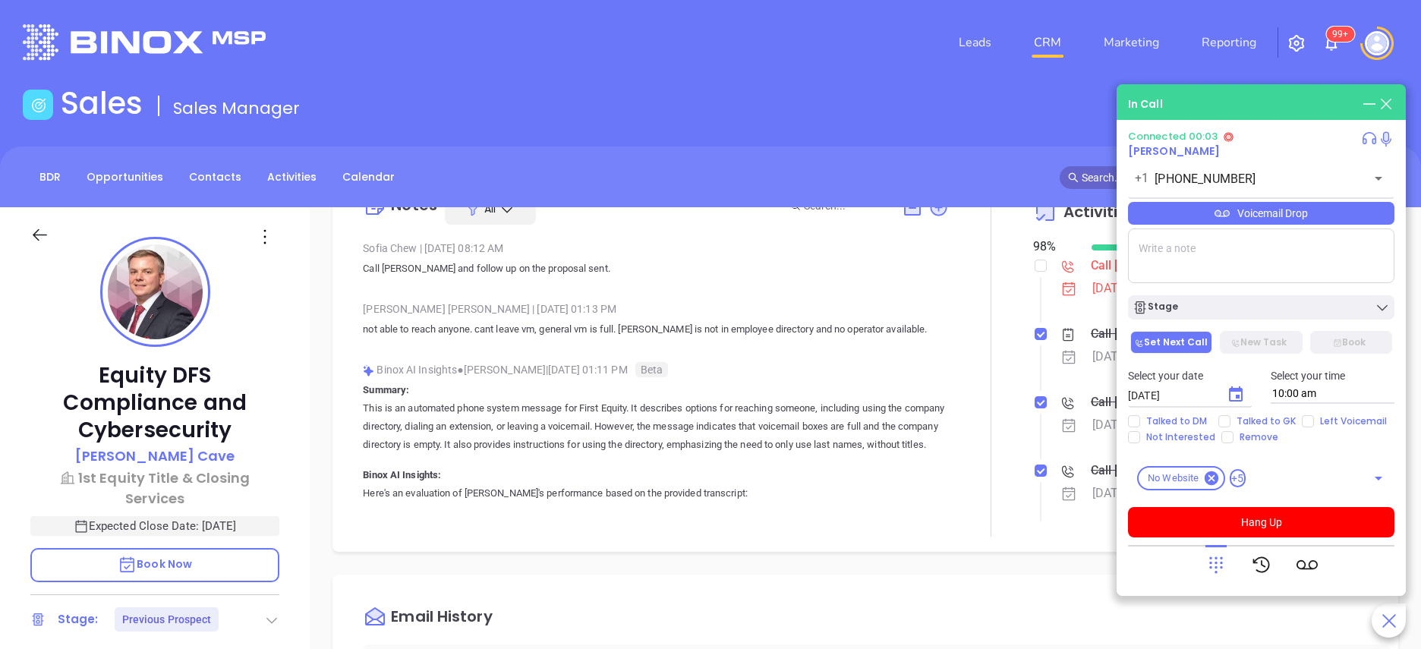
scroll to position [319, 0]
click at [789, 299] on div "[PERSON_NAME] | [DATE] 01:13 PM" at bounding box center [656, 306] width 586 height 23
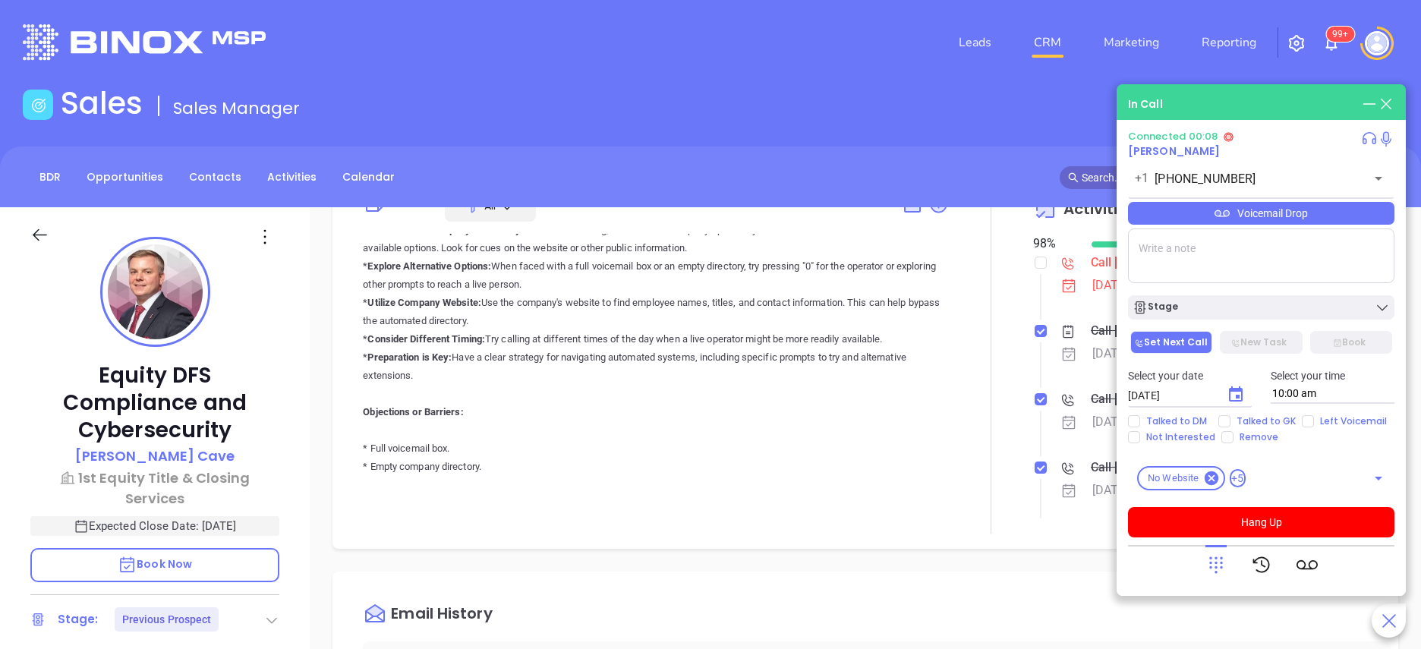
scroll to position [592, 0]
click at [1215, 554] on icon at bounding box center [1215, 564] width 21 height 21
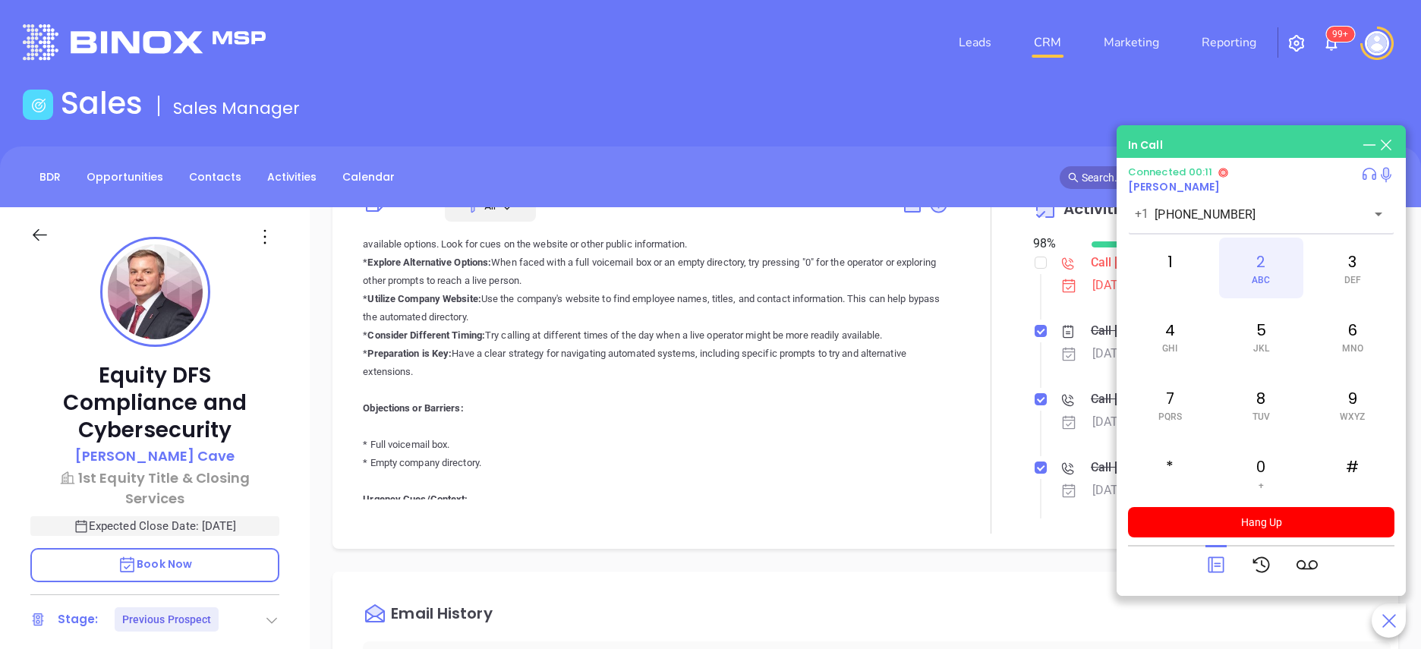
click at [1274, 260] on div "2 ABC" at bounding box center [1261, 268] width 84 height 61
click at [717, 368] on p "Here's an evaluation of [PERSON_NAME]'s performance based on the provided trans…" at bounding box center [656, 217] width 586 height 656
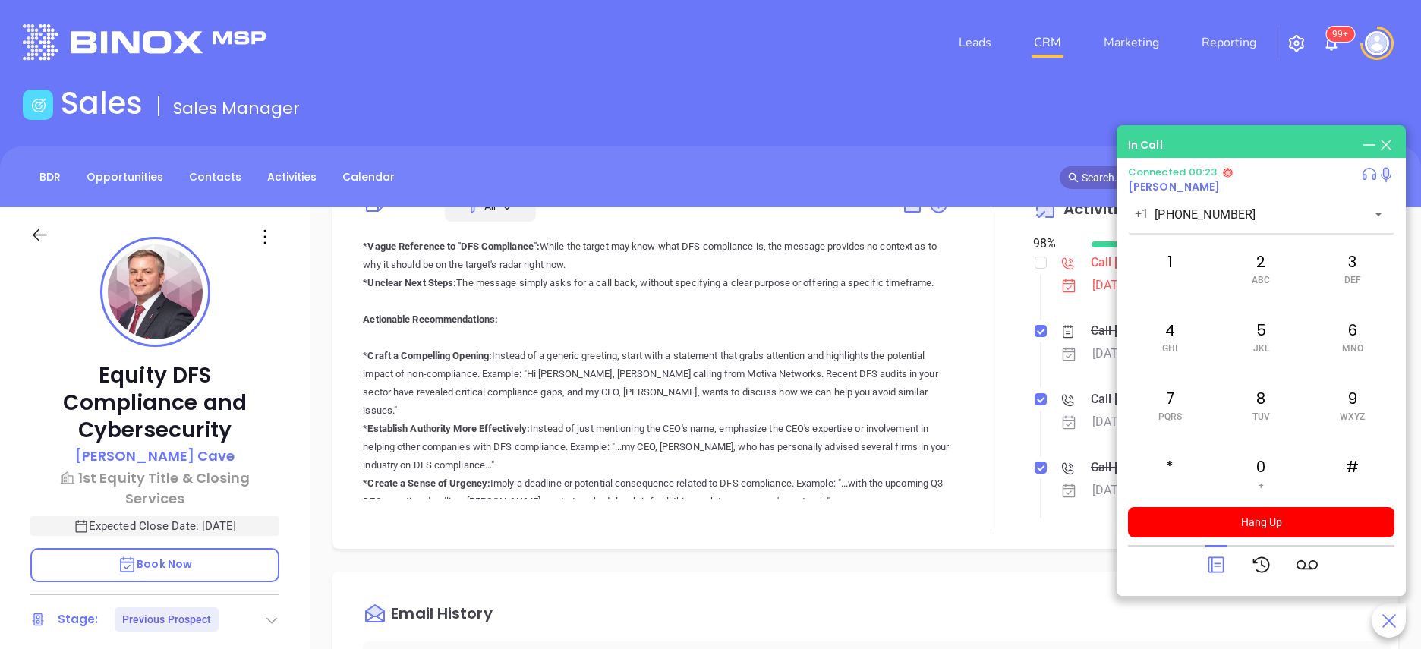
scroll to position [2368, 0]
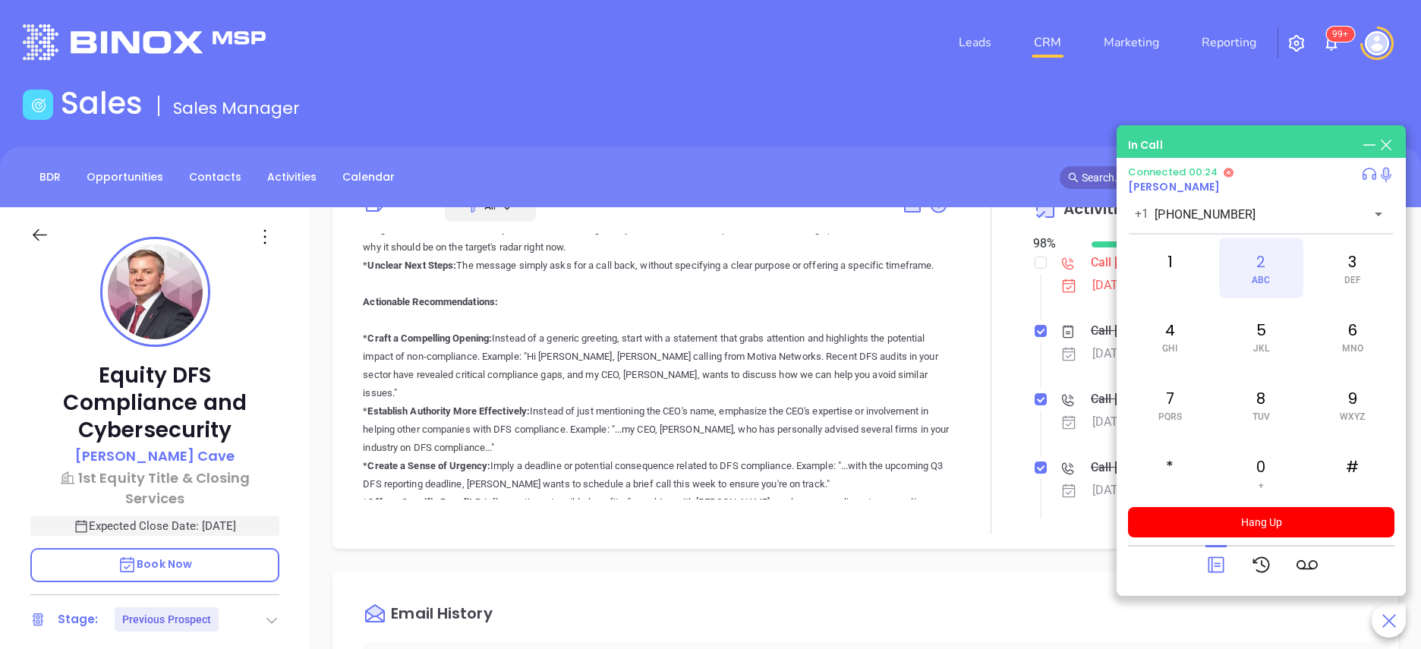
click at [1280, 275] on div "2 ABC" at bounding box center [1261, 268] width 84 height 61
click at [1272, 408] on div "8 TUV" at bounding box center [1261, 404] width 84 height 61
click at [1376, 258] on div "3 DEF" at bounding box center [1353, 268] width 84 height 61
click at [1277, 267] on div "2 ABC" at bounding box center [1261, 268] width 84 height 61
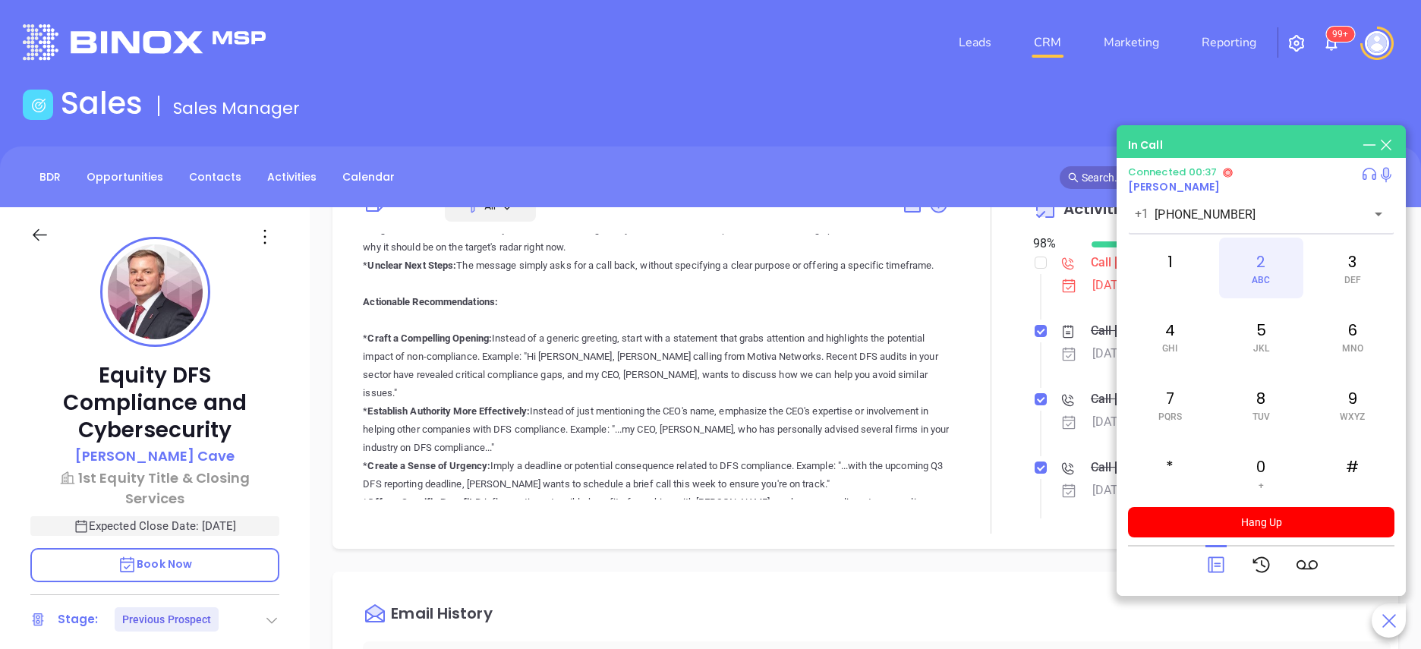
click at [1277, 267] on div "2 ABC" at bounding box center [1261, 268] width 84 height 61
click at [1272, 394] on div "8 TUV" at bounding box center [1261, 404] width 84 height 61
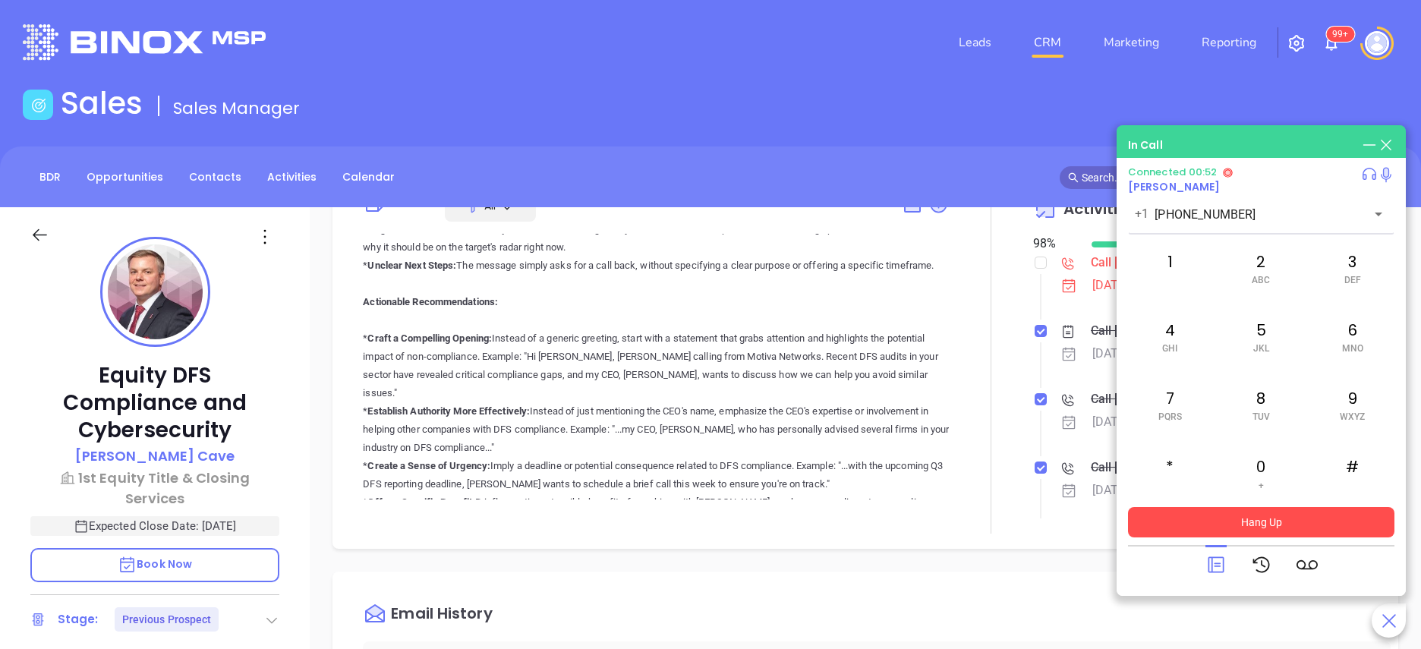
click at [1244, 517] on button "Hang Up" at bounding box center [1261, 522] width 266 height 30
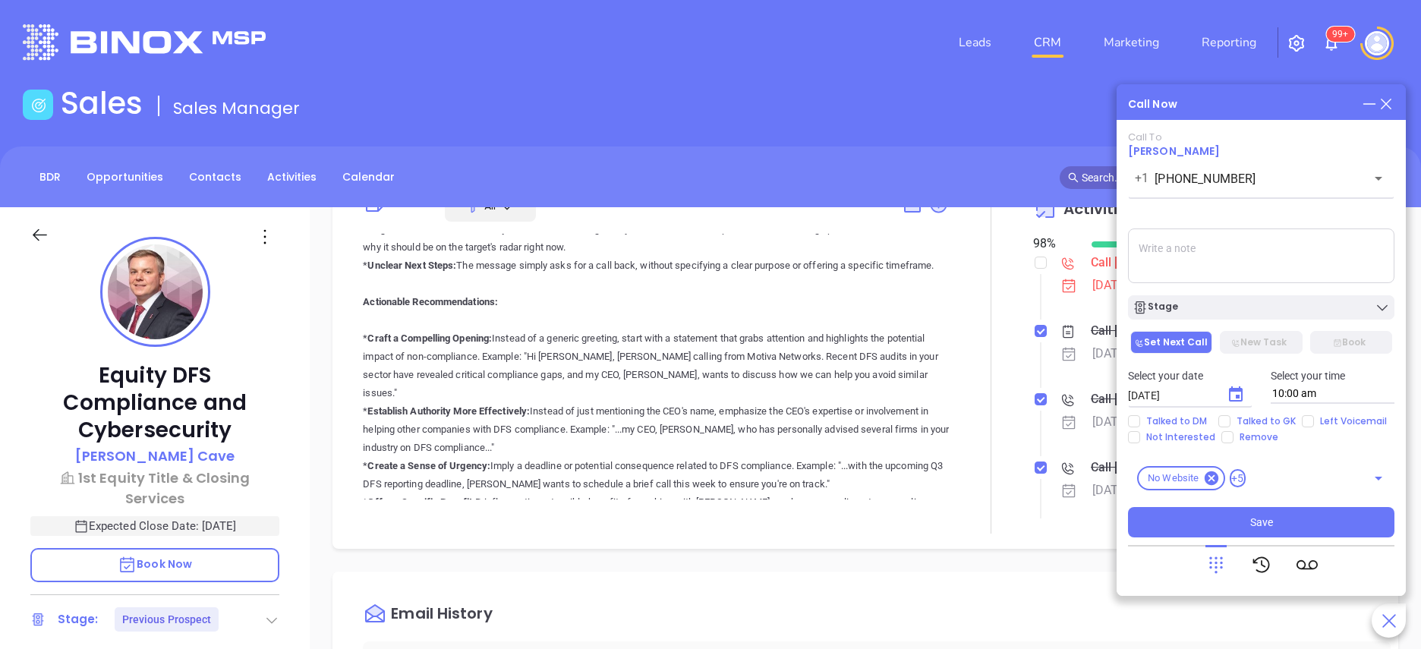
click at [1216, 565] on icon at bounding box center [1215, 564] width 21 height 21
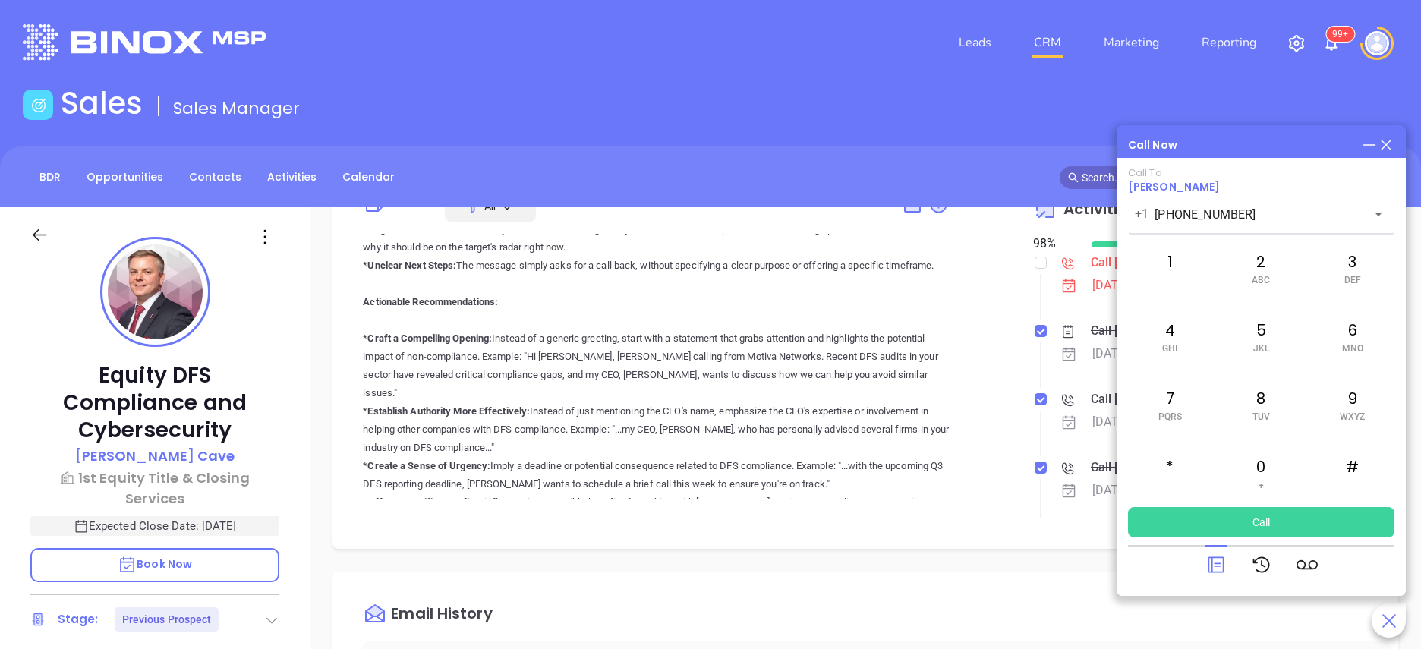
click at [1216, 565] on icon at bounding box center [1215, 564] width 21 height 21
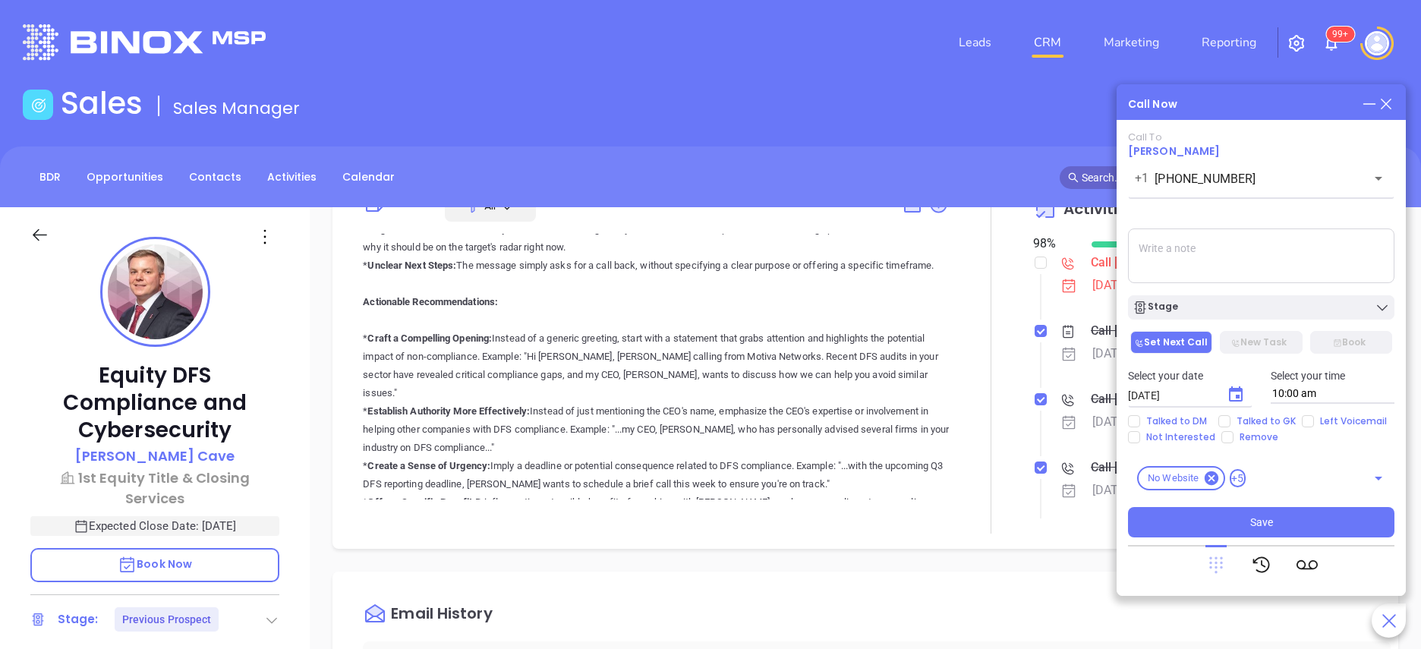
click at [1215, 567] on icon at bounding box center [1216, 565] width 14 height 17
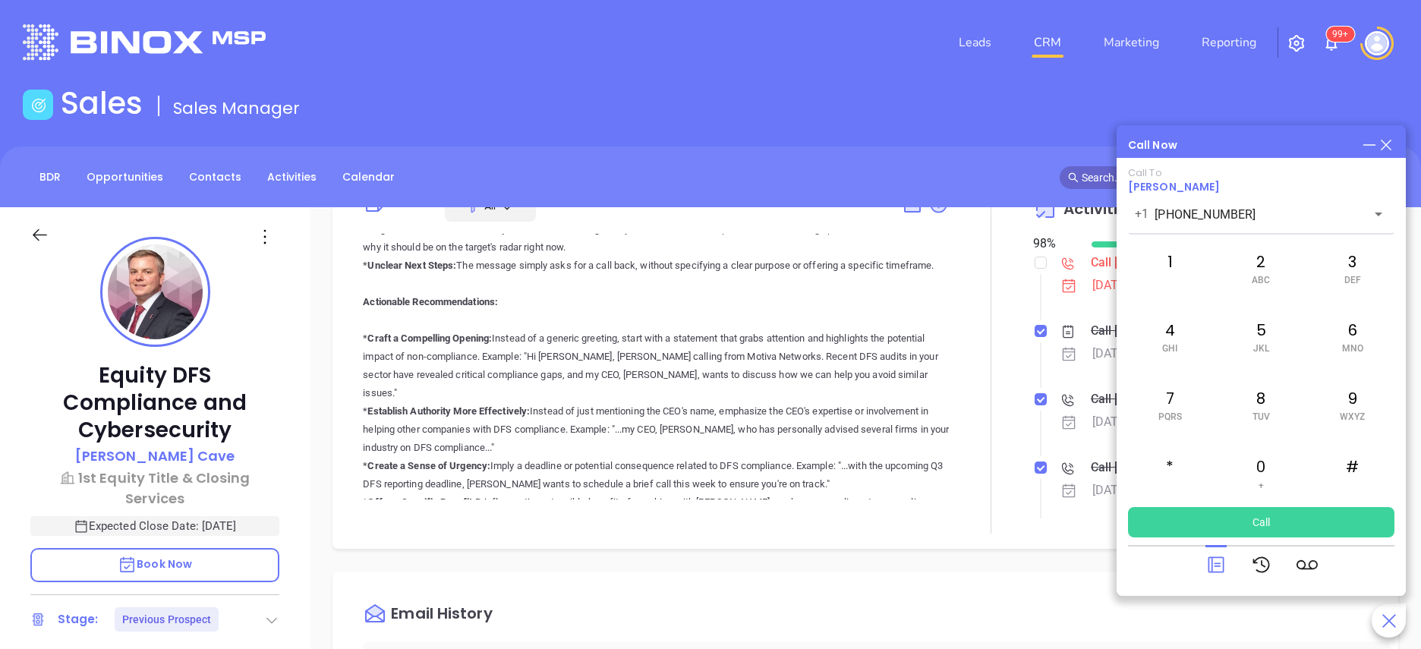
click at [303, 474] on div "Equity DFS Compliance and Cybersecurity [PERSON_NAME] 1st Equity Title & Closin…" at bounding box center [155, 613] width 310 height 812
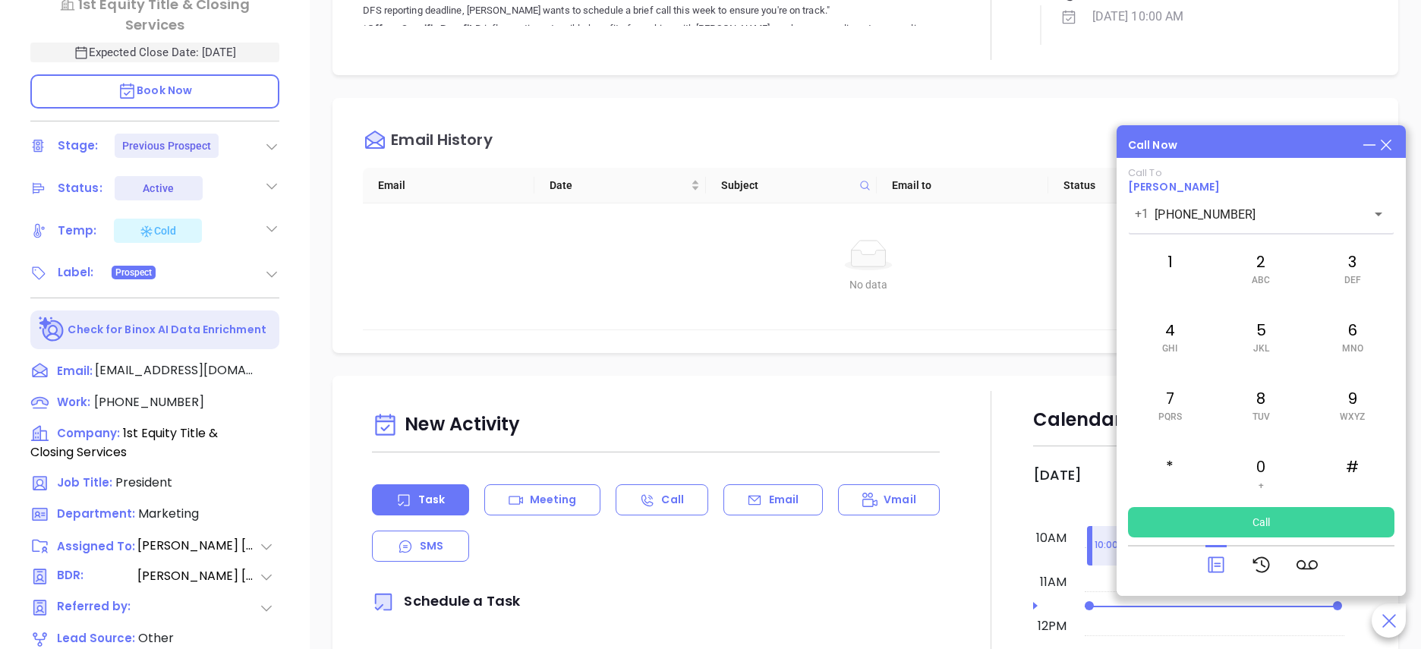
scroll to position [501, 0]
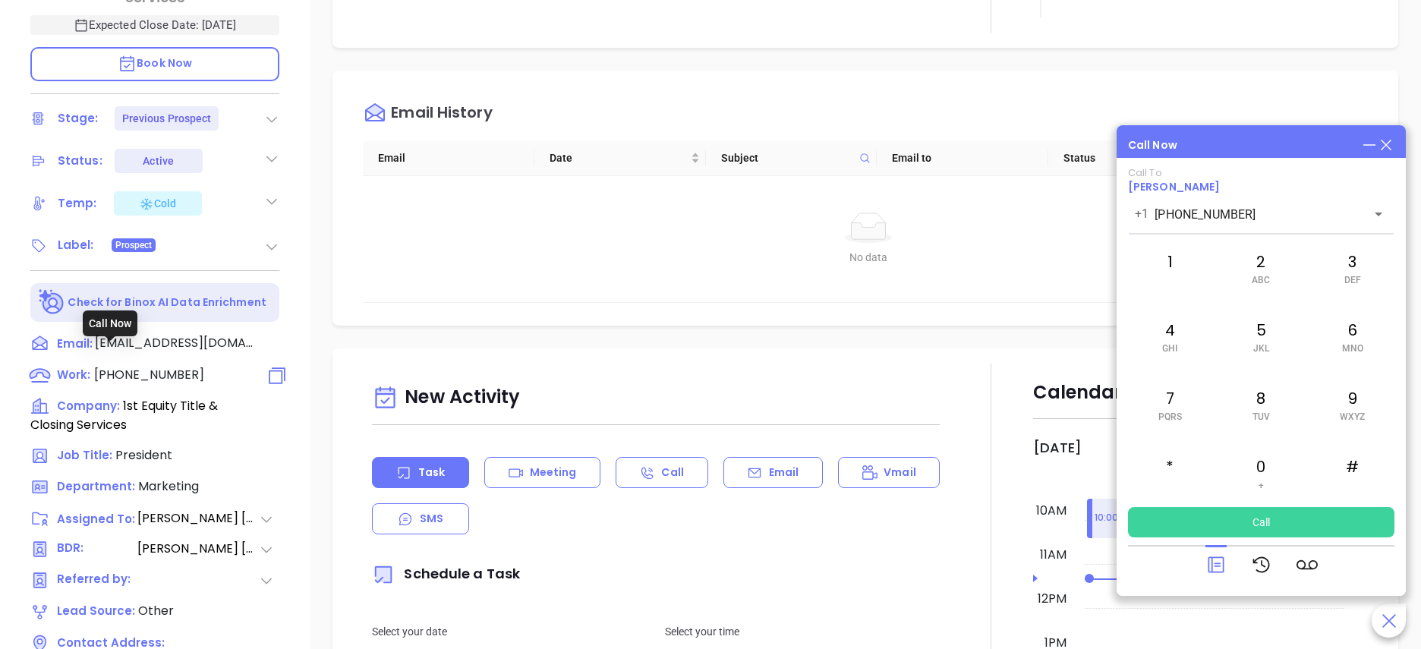
click at [143, 366] on span "[PHONE_NUMBER]" at bounding box center [149, 374] width 110 height 17
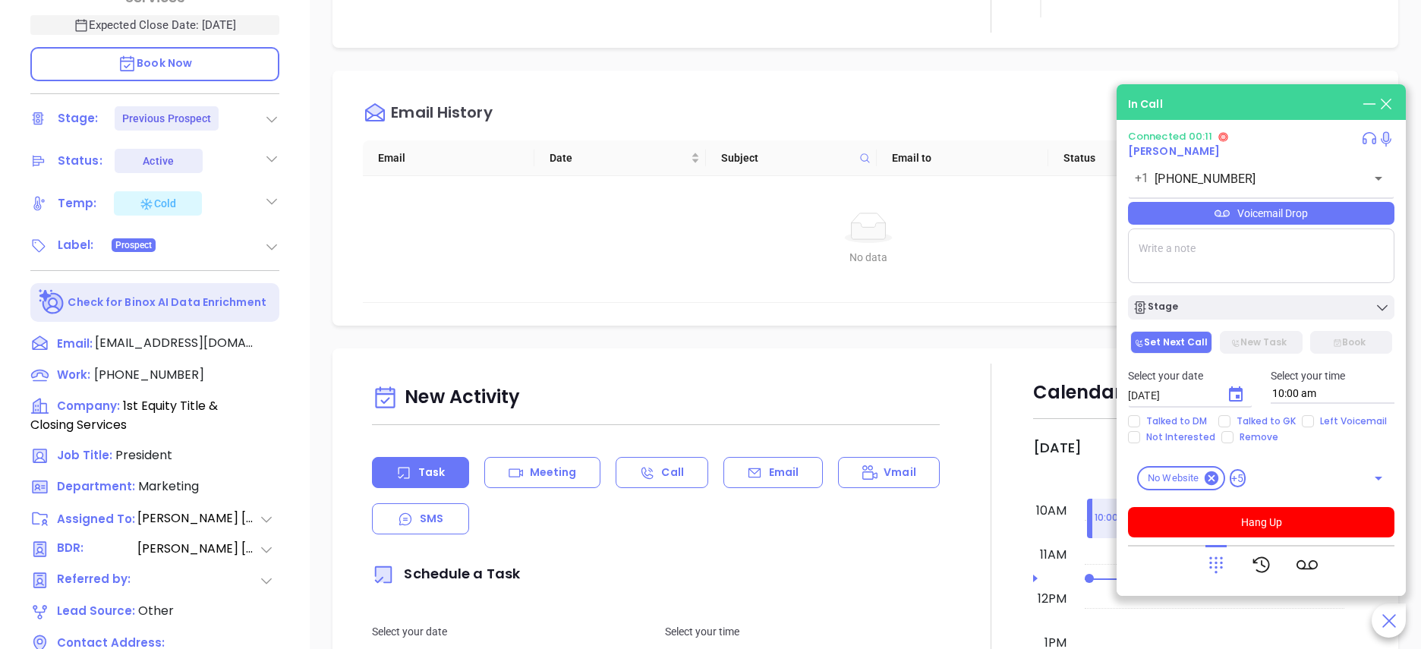
click at [1225, 563] on icon at bounding box center [1215, 564] width 21 height 21
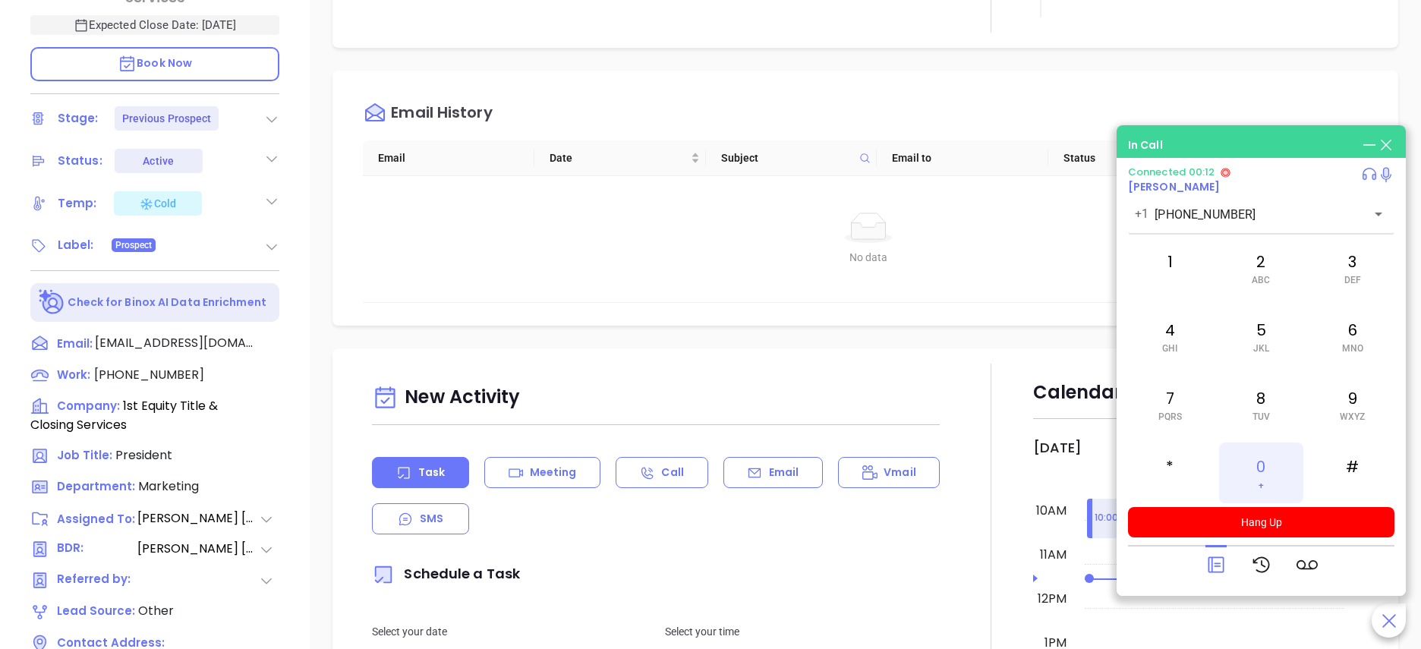
click at [1268, 477] on div "0 +" at bounding box center [1261, 473] width 84 height 61
click at [1256, 251] on div "2 ABC" at bounding box center [1261, 268] width 84 height 61
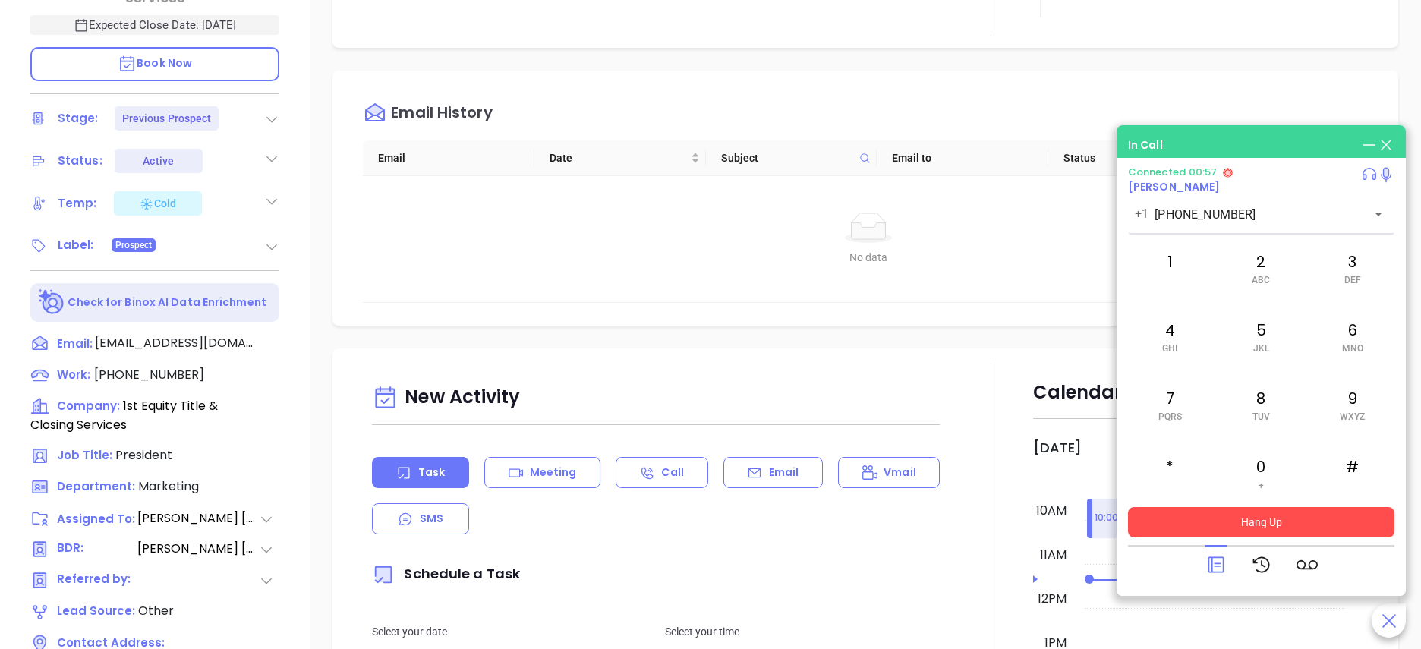
click at [1278, 515] on button "Hang Up" at bounding box center [1261, 522] width 266 height 30
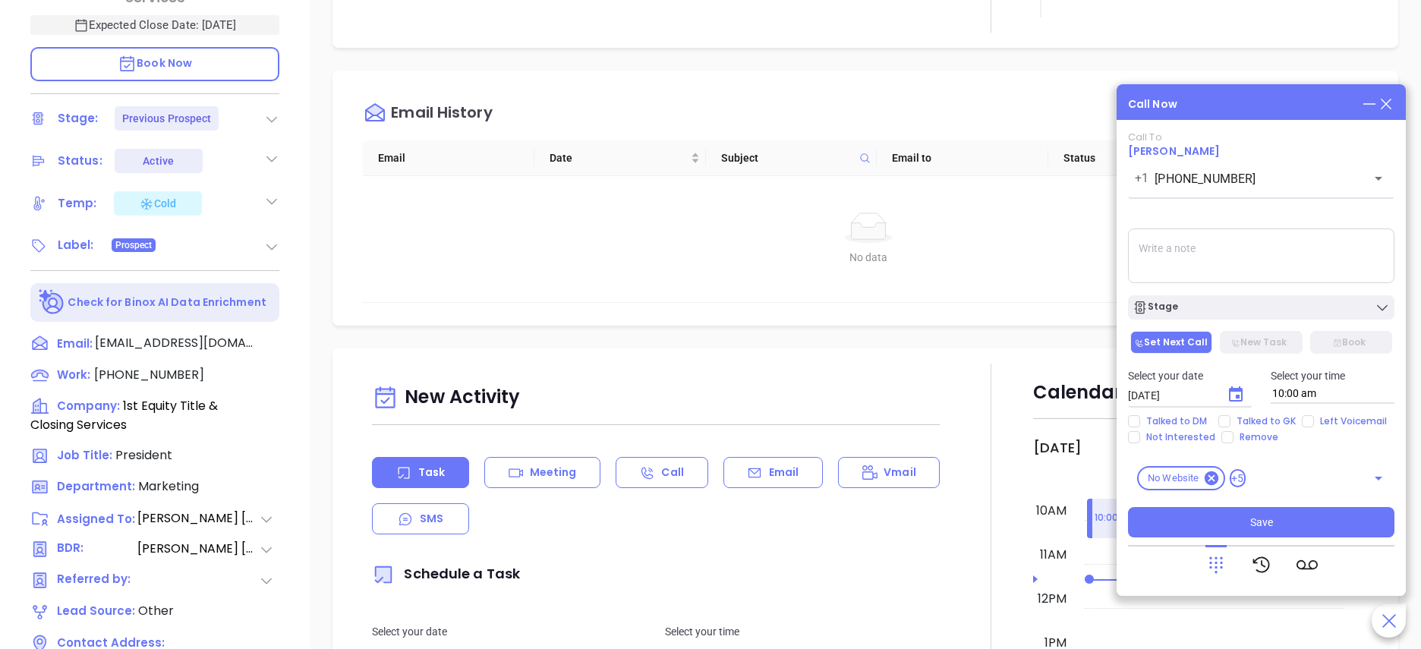
click at [304, 351] on div "Equity DFS Compliance and Cybersecurity Mike Cave 1st Equity Title & Closing Se…" at bounding box center [155, 112] width 310 height 812
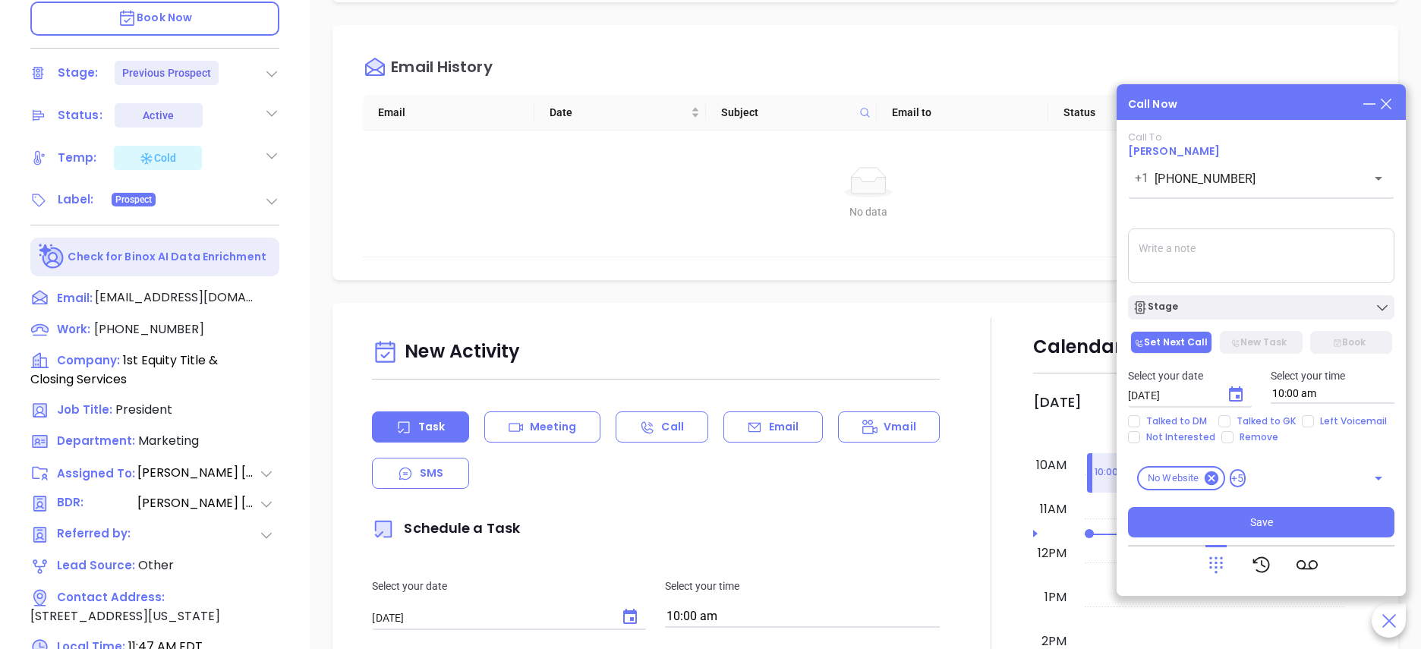
scroll to position [621, 0]
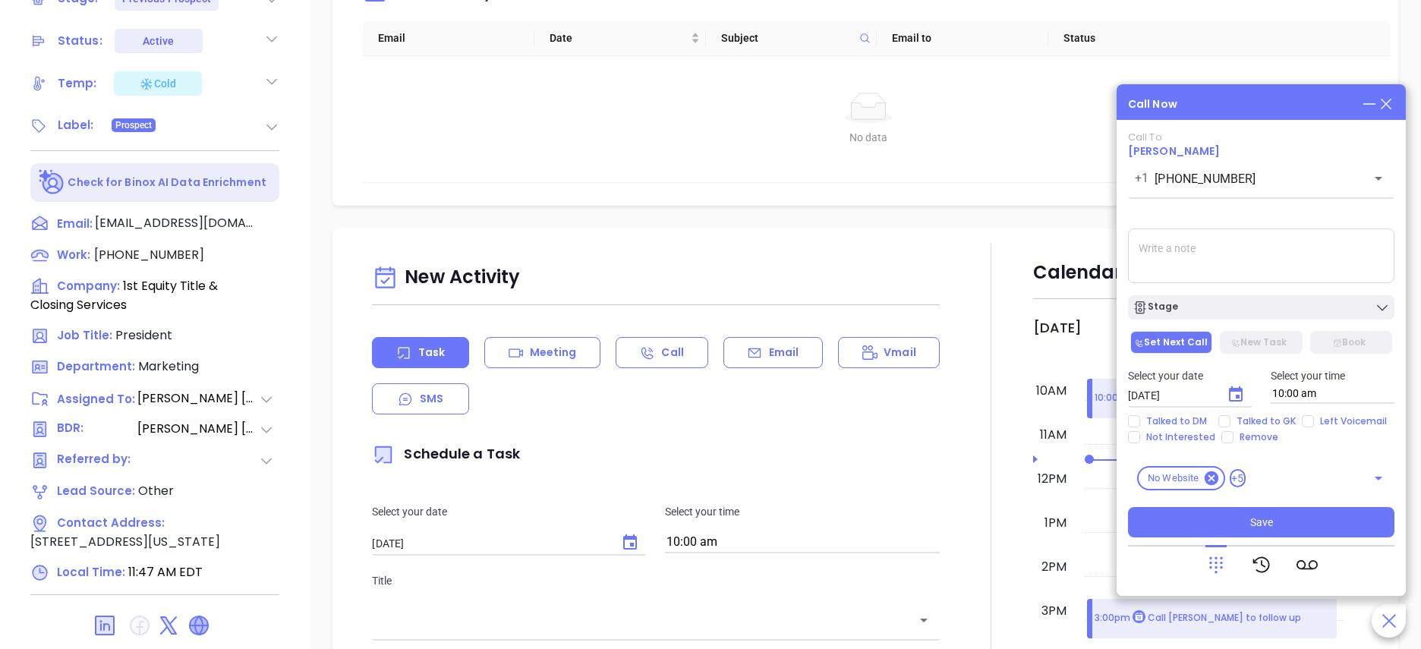
click at [205, 625] on icon at bounding box center [199, 625] width 18 height 18
click at [261, 278] on icon at bounding box center [269, 287] width 18 height 18
click at [155, 246] on span "(631) 694-9595" at bounding box center [149, 254] width 110 height 17
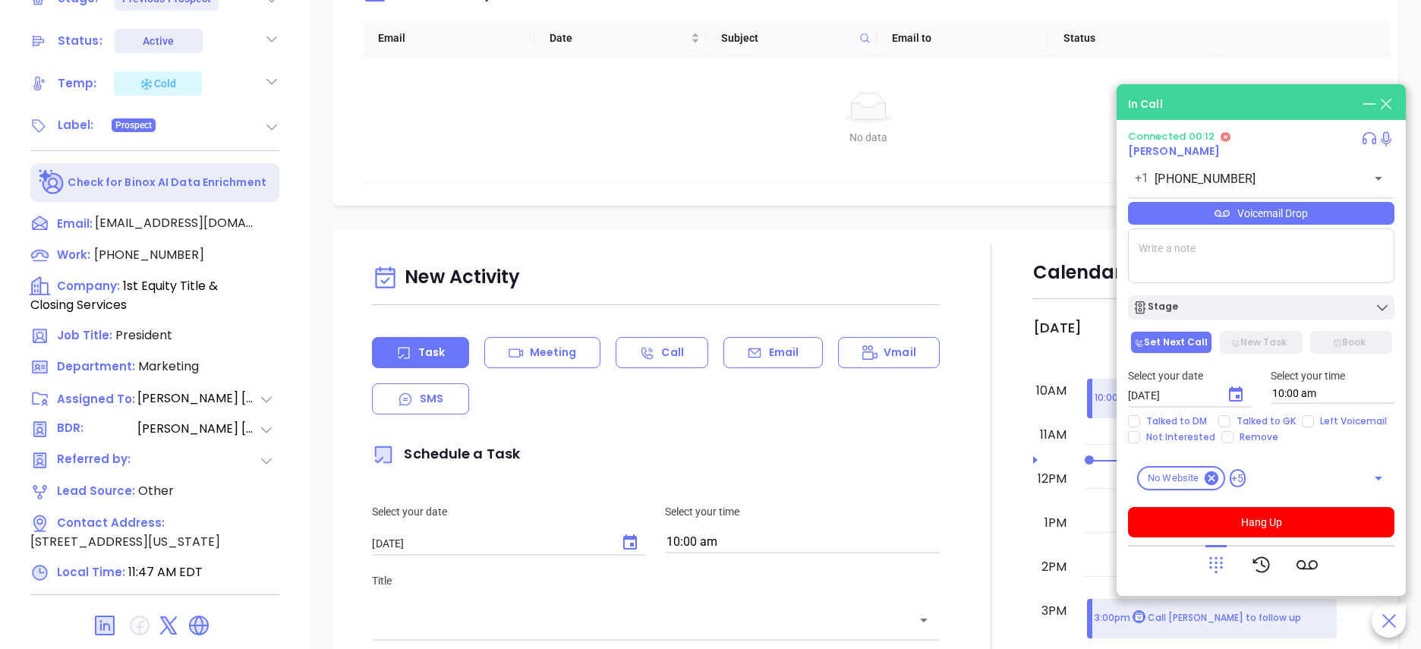
click at [1218, 563] on icon at bounding box center [1215, 564] width 21 height 21
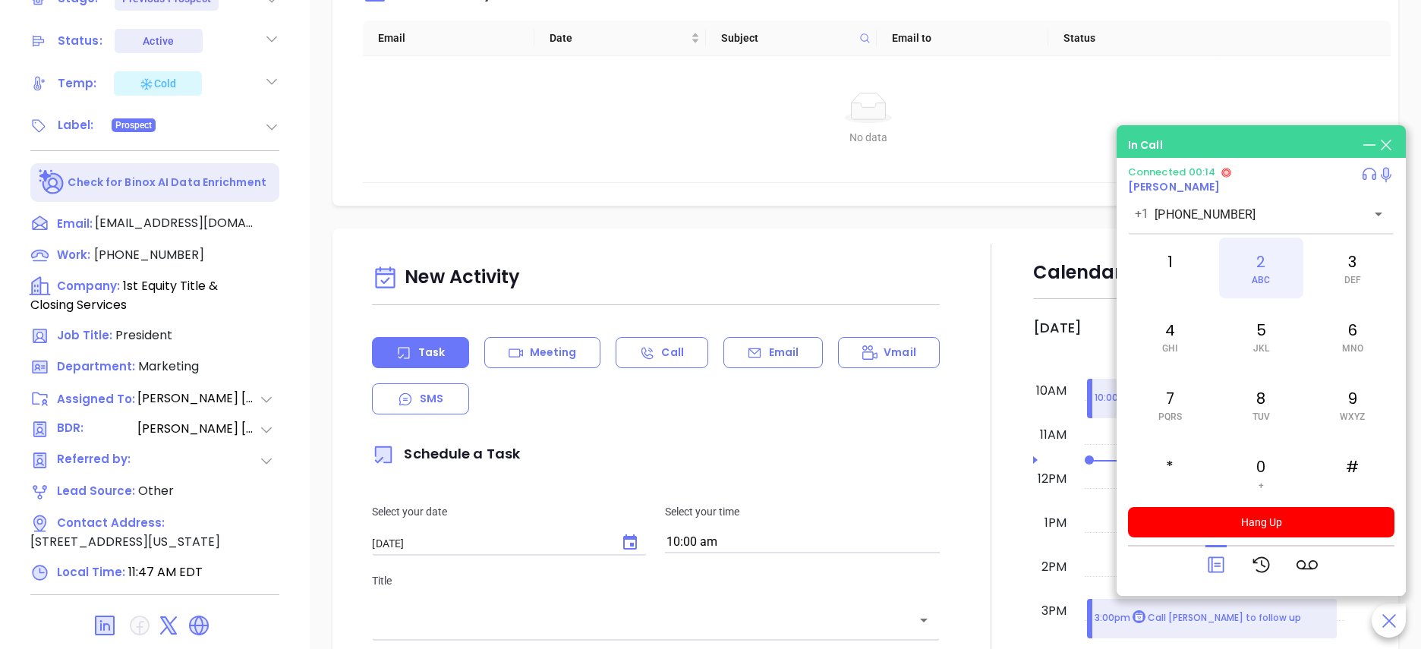
click at [1262, 282] on span "ABC" at bounding box center [1261, 280] width 18 height 11
click at [871, 289] on div "New Activity" at bounding box center [656, 278] width 568 height 39
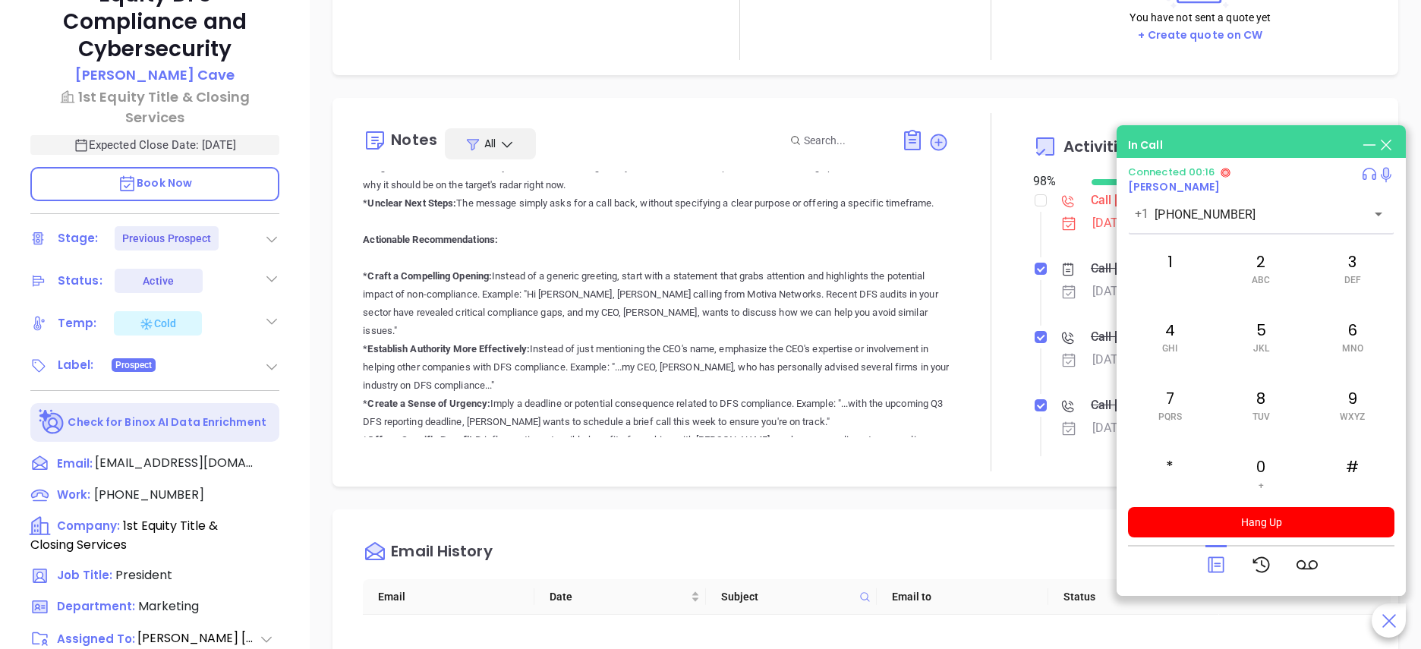
scroll to position [120, 0]
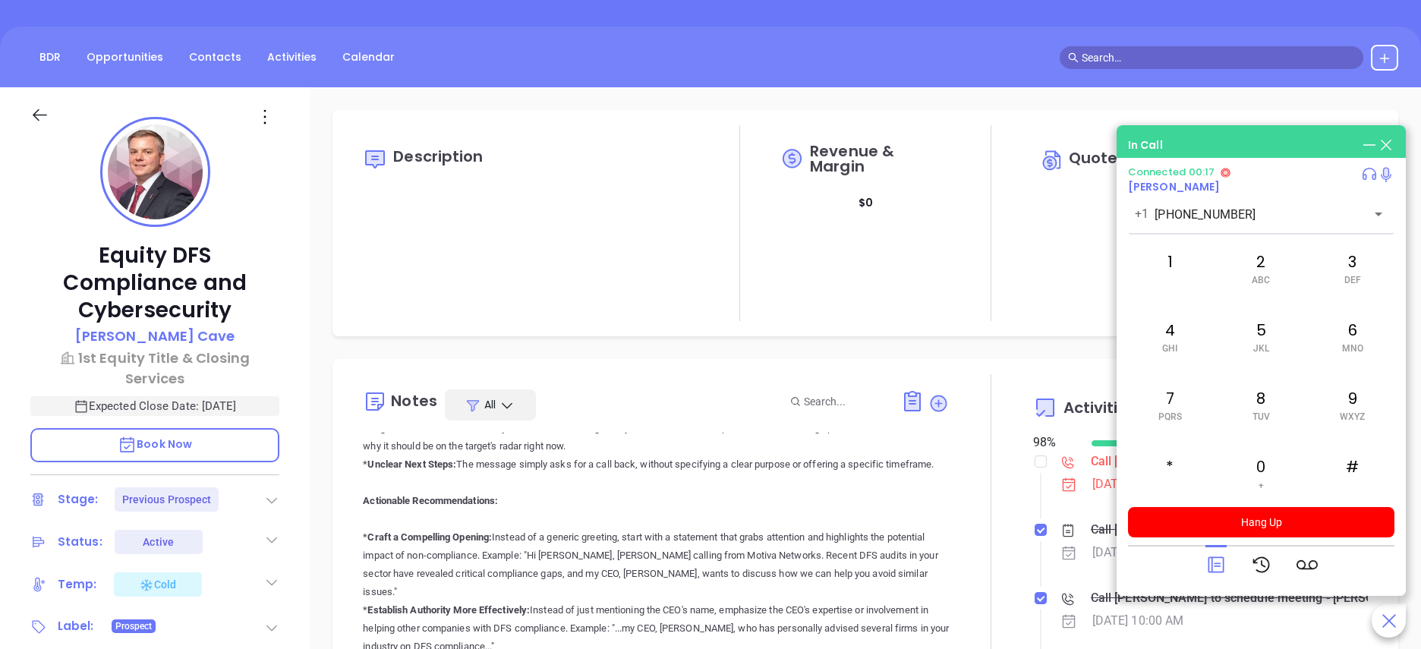
click at [681, 553] on p "Here's an evaluation of Anabell's sales call transcript, focusing on cybersecur…" at bounding box center [656, 628] width 586 height 1038
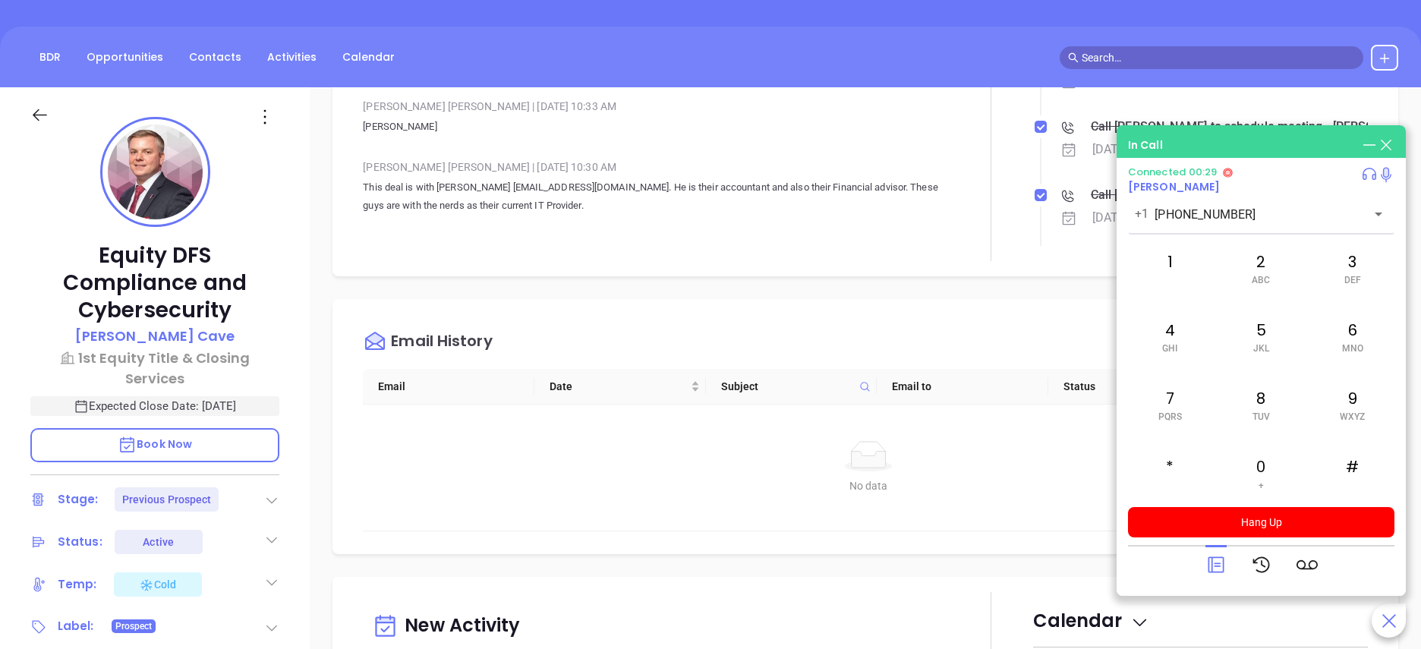
scroll to position [547, 0]
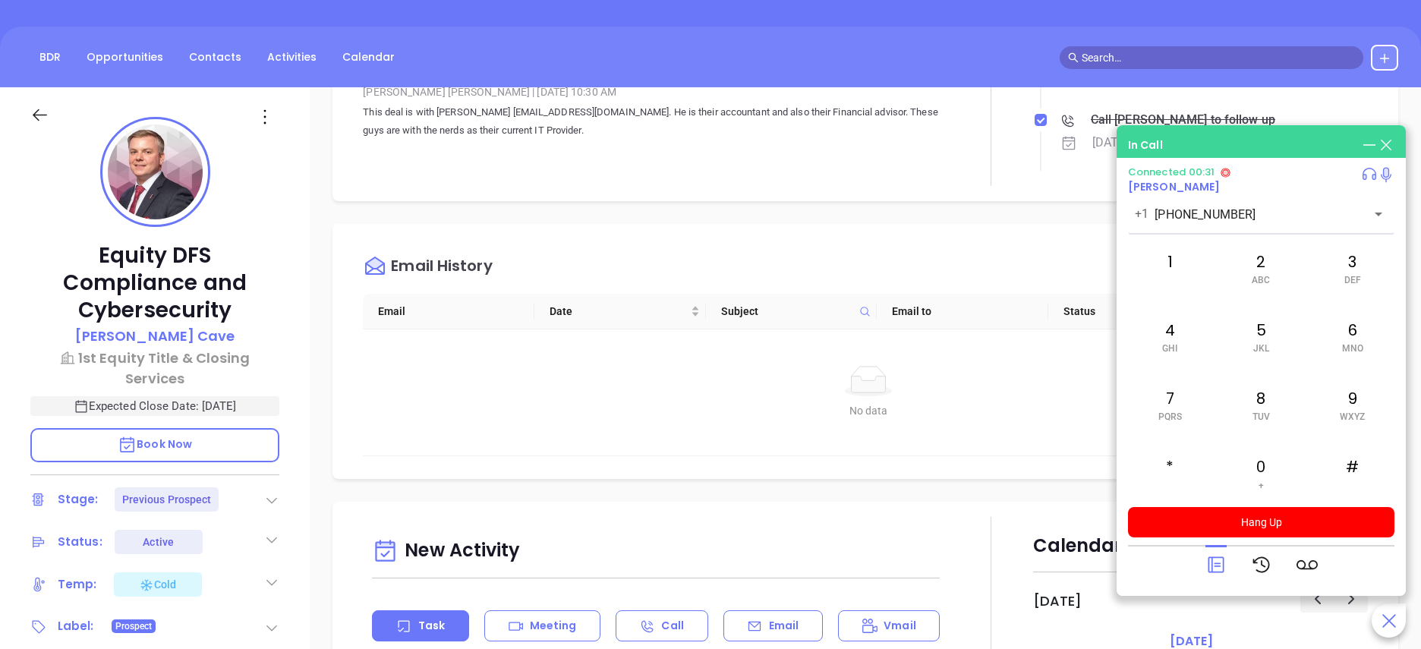
click at [868, 173] on div "Notes All Sofia Chew | Oct 15, 2025 08:12 AM Call Mike and follow up on the pro…" at bounding box center [656, 7] width 586 height 358
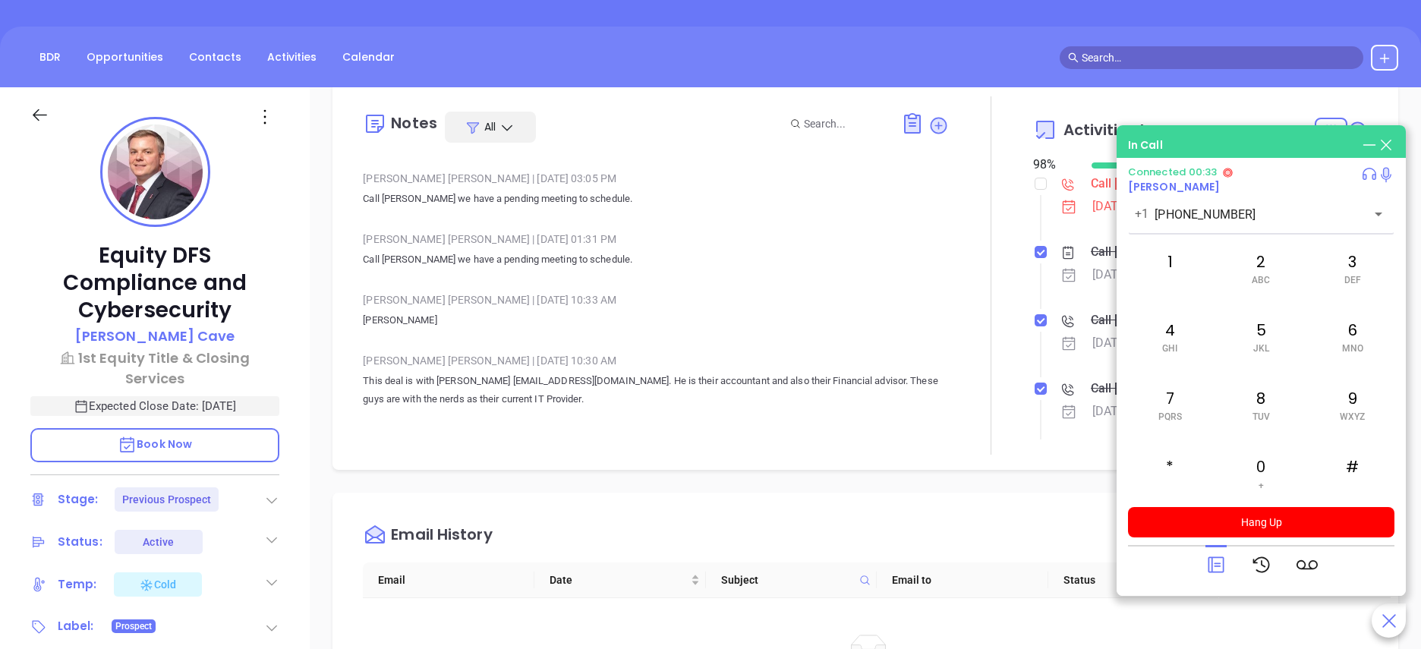
scroll to position [273, 0]
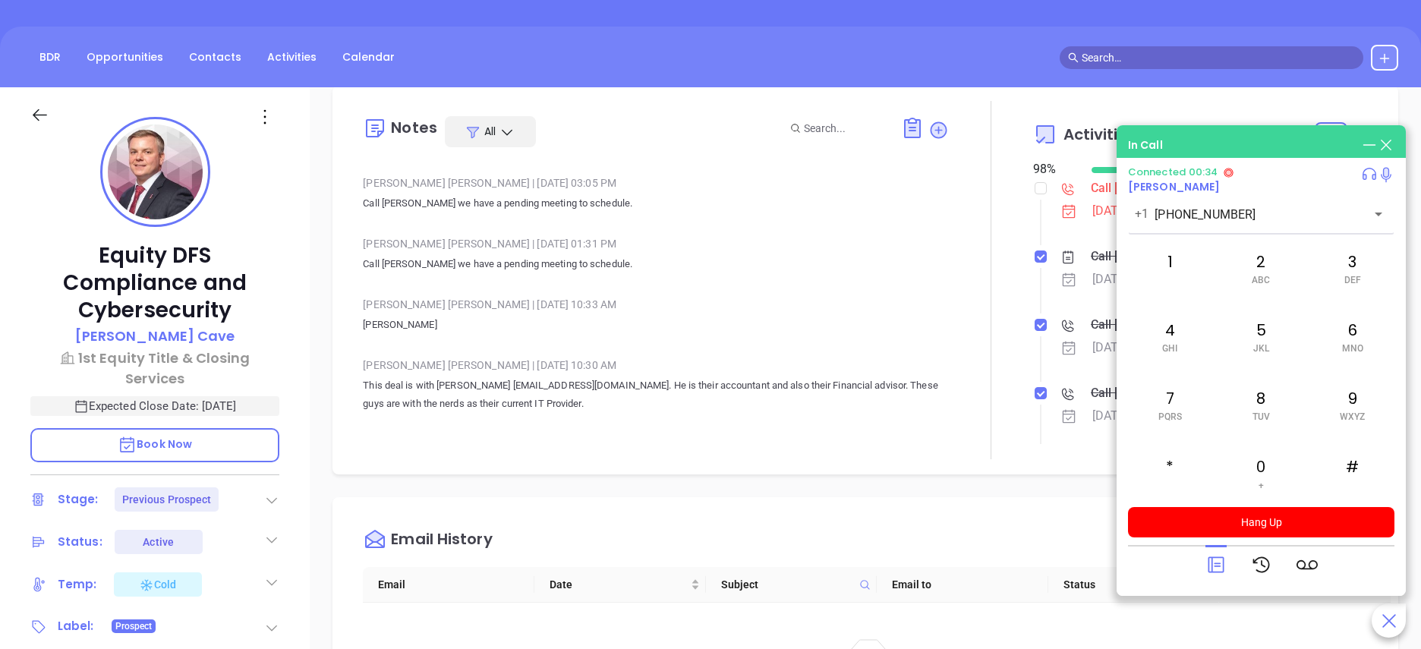
click at [679, 330] on p "Michael Angerhauser" at bounding box center [656, 325] width 586 height 18
click at [1254, 518] on button "Hang Up" at bounding box center [1261, 522] width 266 height 30
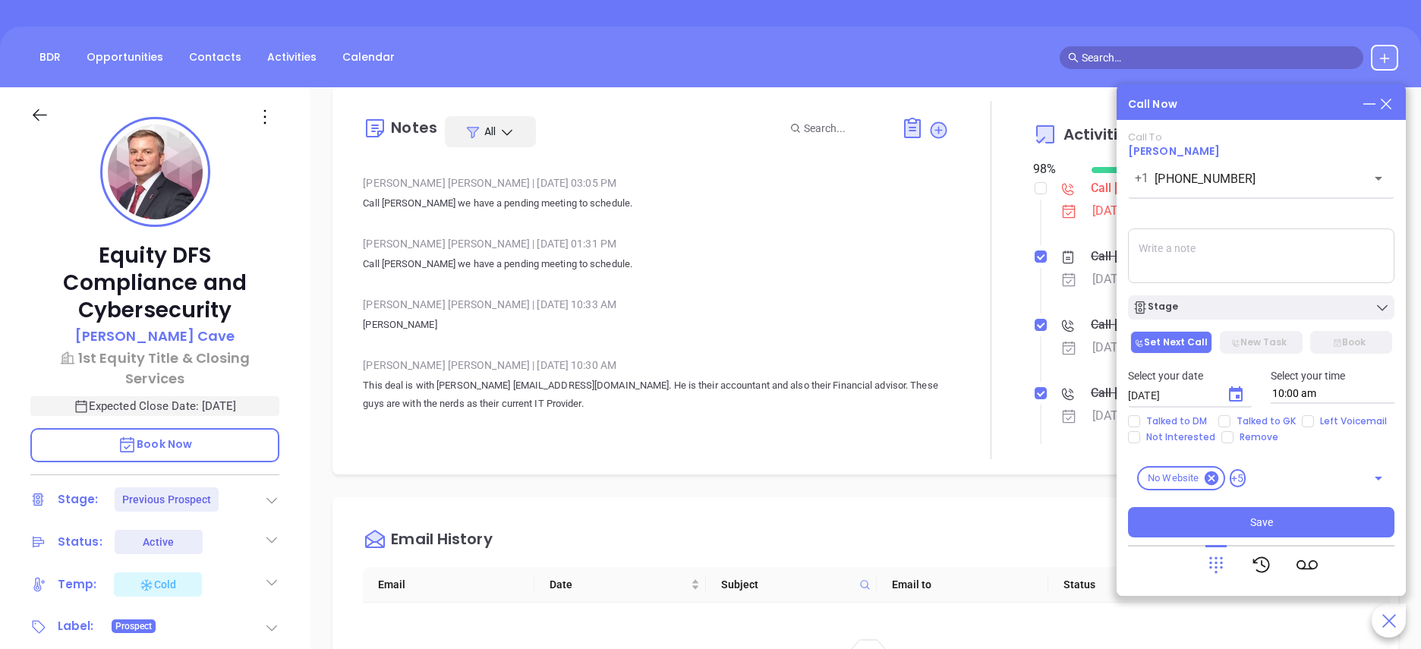
drag, startPoint x: 371, startPoint y: 232, endPoint x: 402, endPoint y: 236, distance: 31.4
click at [402, 152] on p "Ext 307 sent me directly to vm and vm was full, will try to call back later tod…" at bounding box center [656, 143] width 586 height 18
click at [302, 546] on div "Equity DFS Compliance and Cybersecurity Mike Cave 1st Equity Title & Closing Se…" at bounding box center [155, 493] width 310 height 812
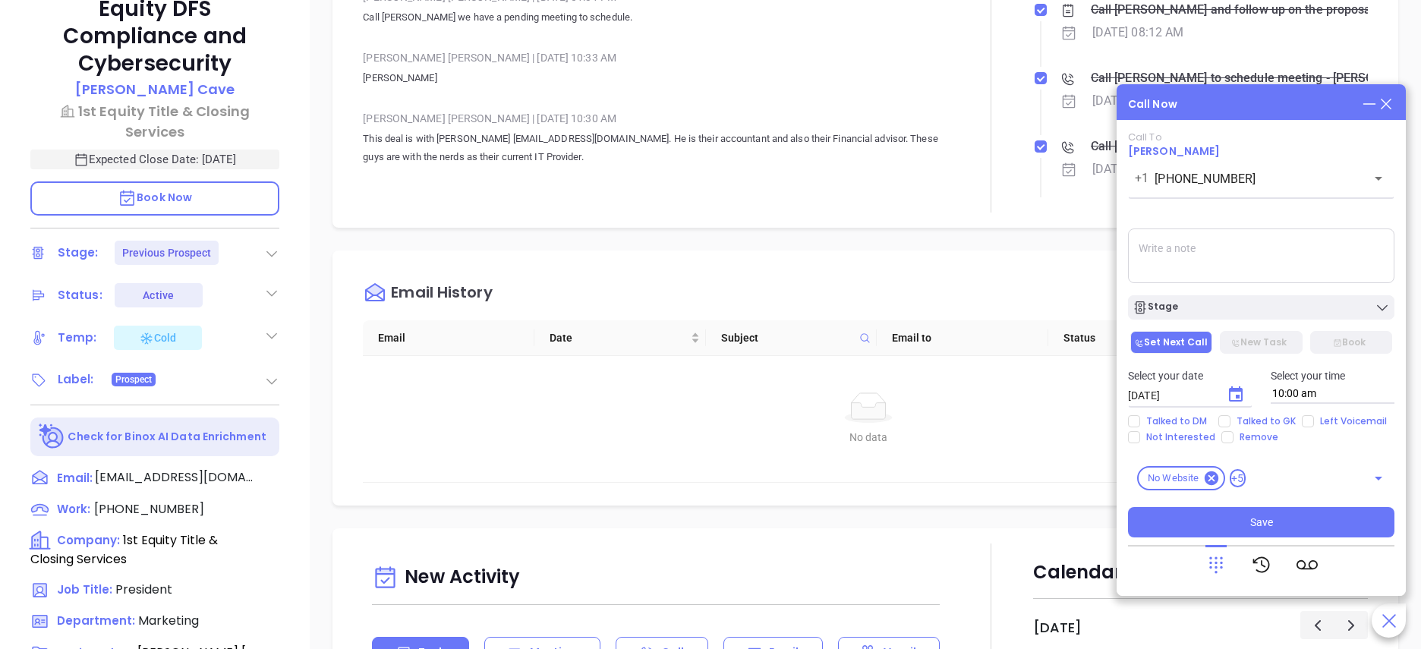
scroll to position [439, 0]
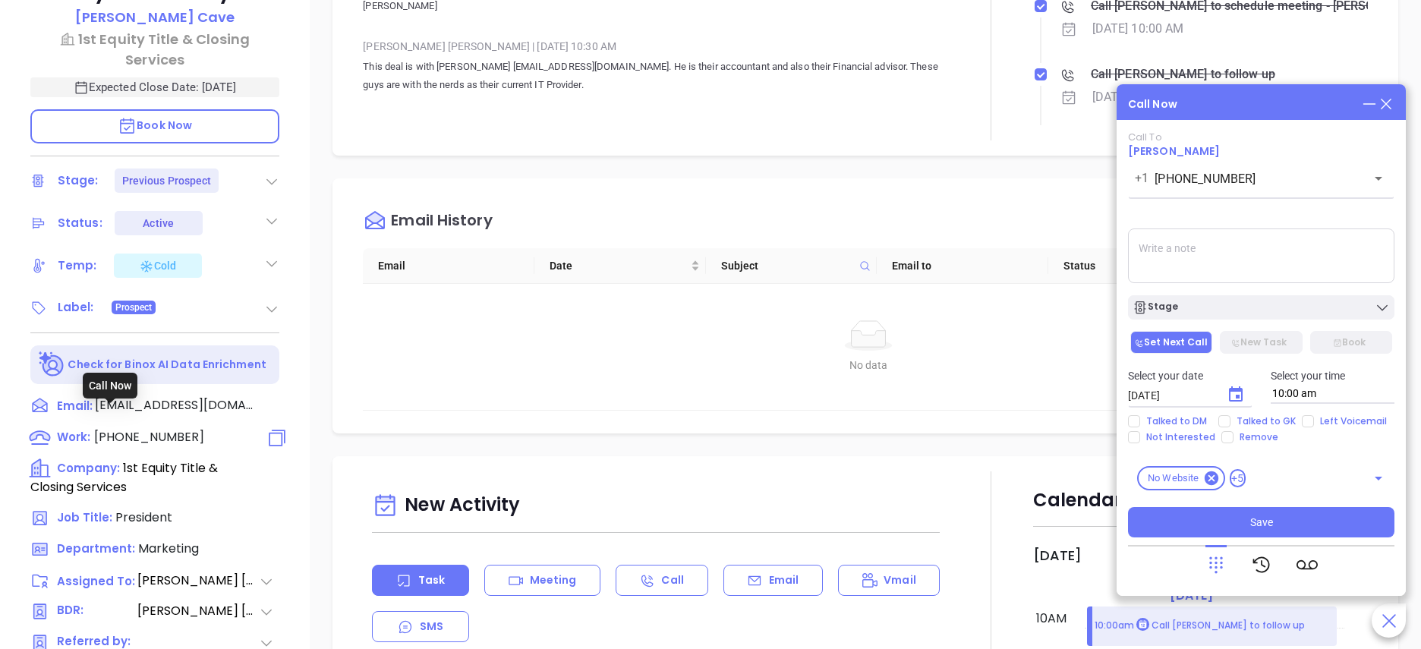
click at [149, 428] on span "(631) 694-9595" at bounding box center [149, 436] width 110 height 17
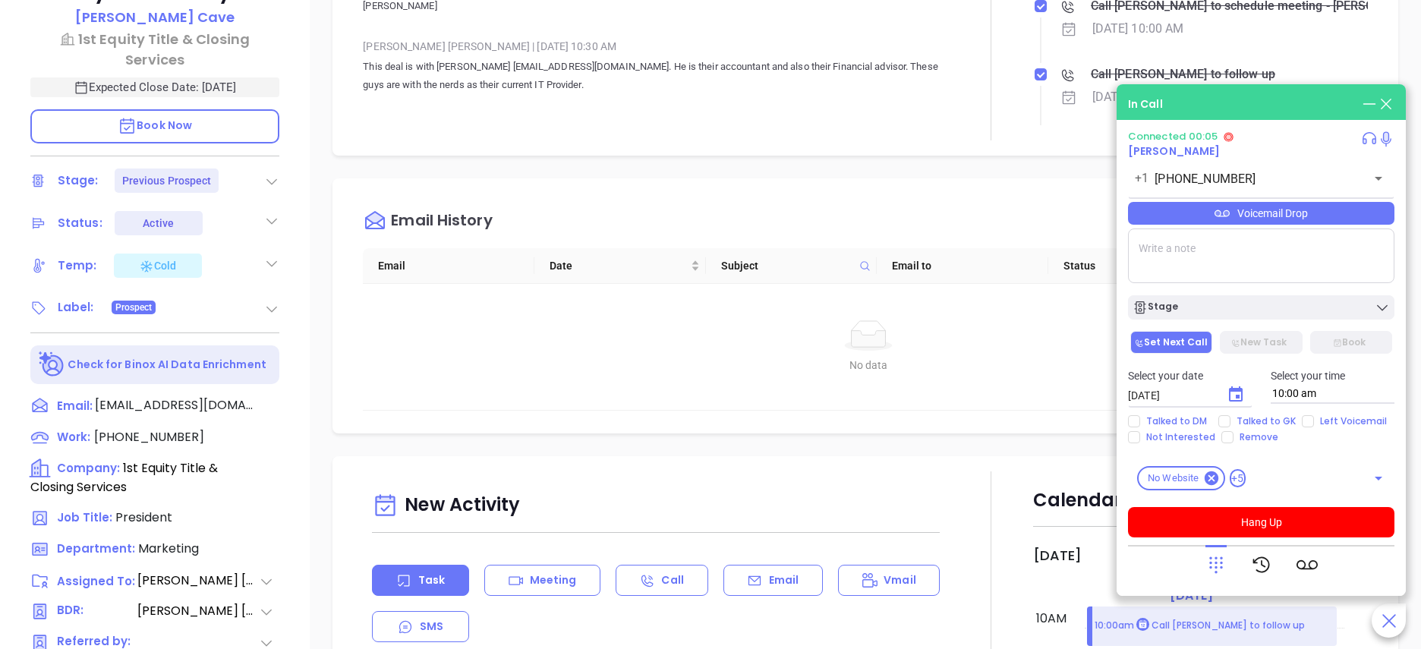
click at [1204, 562] on div at bounding box center [1261, 564] width 266 height 39
click at [1216, 562] on icon at bounding box center [1216, 565] width 14 height 17
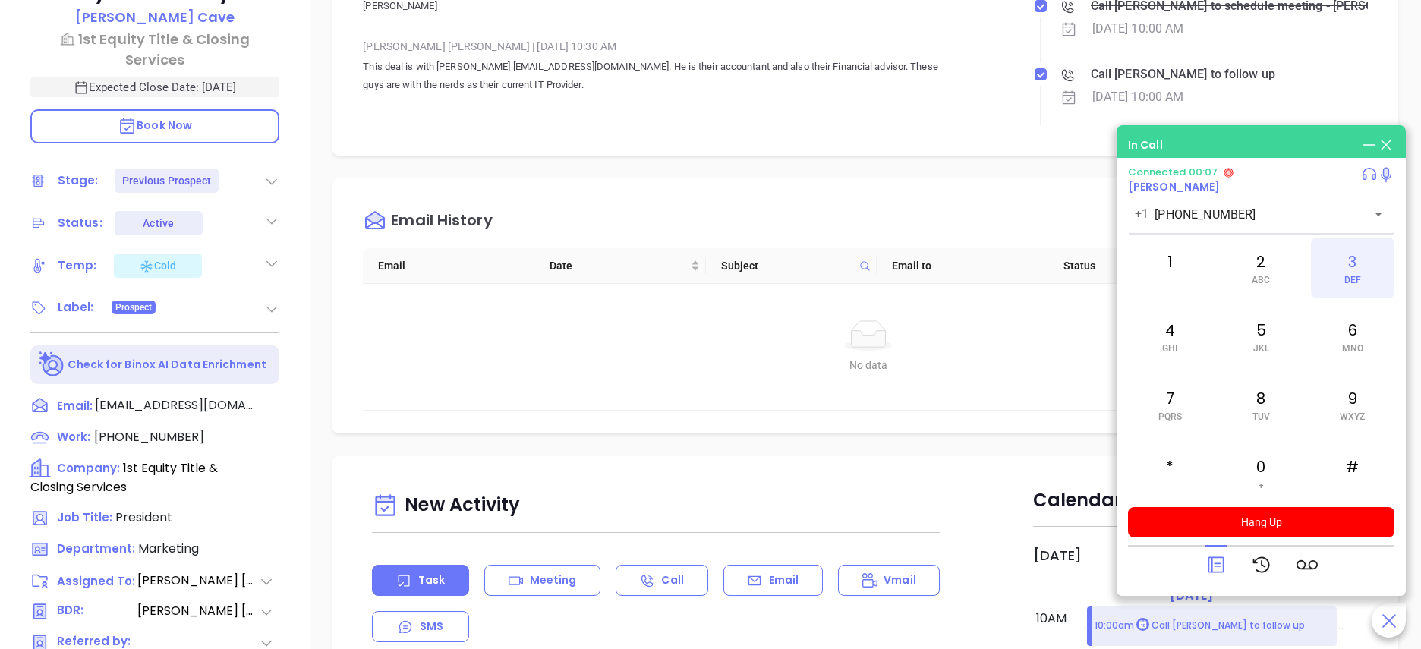
click at [1360, 278] on span "DEF" at bounding box center [1352, 280] width 17 height 11
click at [1250, 468] on div "0 +" at bounding box center [1261, 473] width 84 height 61
click at [1157, 386] on div "7 PQRS" at bounding box center [1170, 404] width 84 height 61
click at [1368, 267] on div "3 DEF" at bounding box center [1353, 268] width 84 height 61
click at [1243, 470] on div "0 +" at bounding box center [1261, 473] width 84 height 61
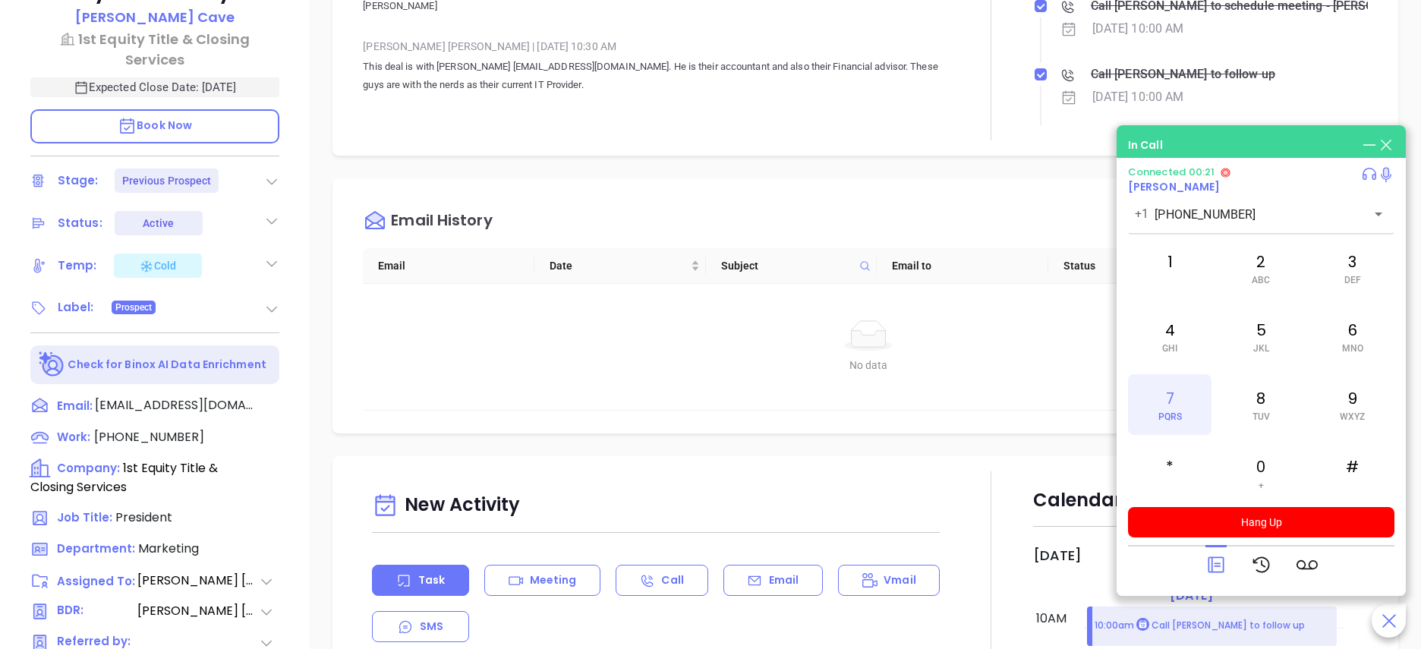
click at [1174, 413] on span "PQRS" at bounding box center [1170, 416] width 24 height 11
click at [1332, 465] on div "#" at bounding box center [1353, 473] width 84 height 61
click at [1354, 273] on div "3 DEF" at bounding box center [1353, 268] width 84 height 61
click at [1244, 481] on div "0 +" at bounding box center [1261, 473] width 84 height 61
click at [1163, 399] on div "7 PQRS" at bounding box center [1170, 404] width 84 height 61
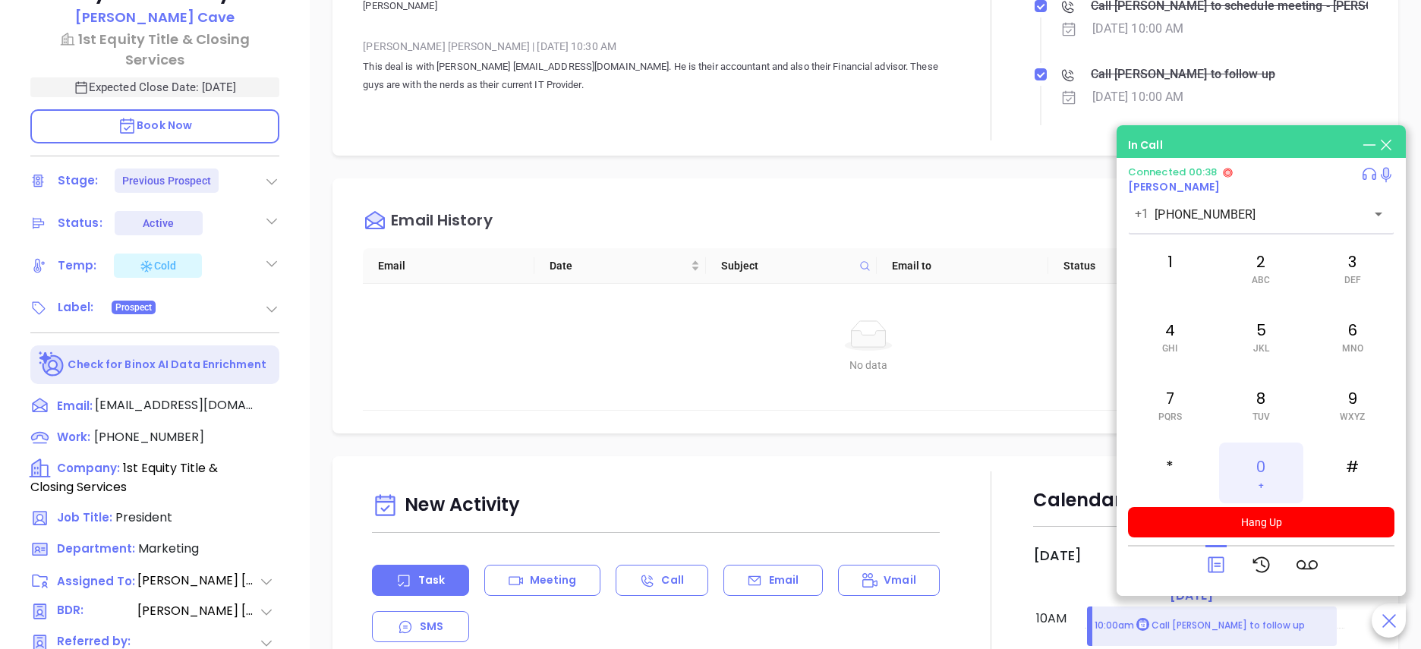
click at [1283, 474] on div "0 +" at bounding box center [1261, 473] width 84 height 61
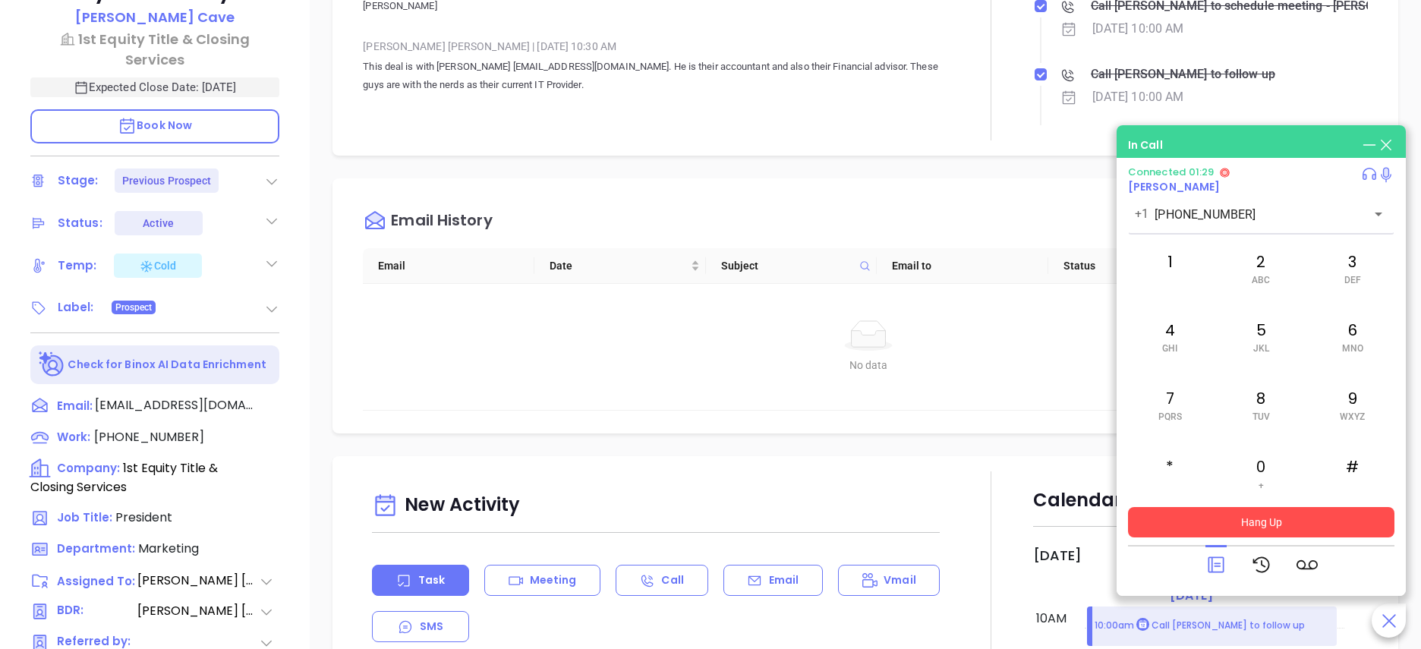
click at [1268, 514] on button "Hang Up" at bounding box center [1261, 522] width 266 height 30
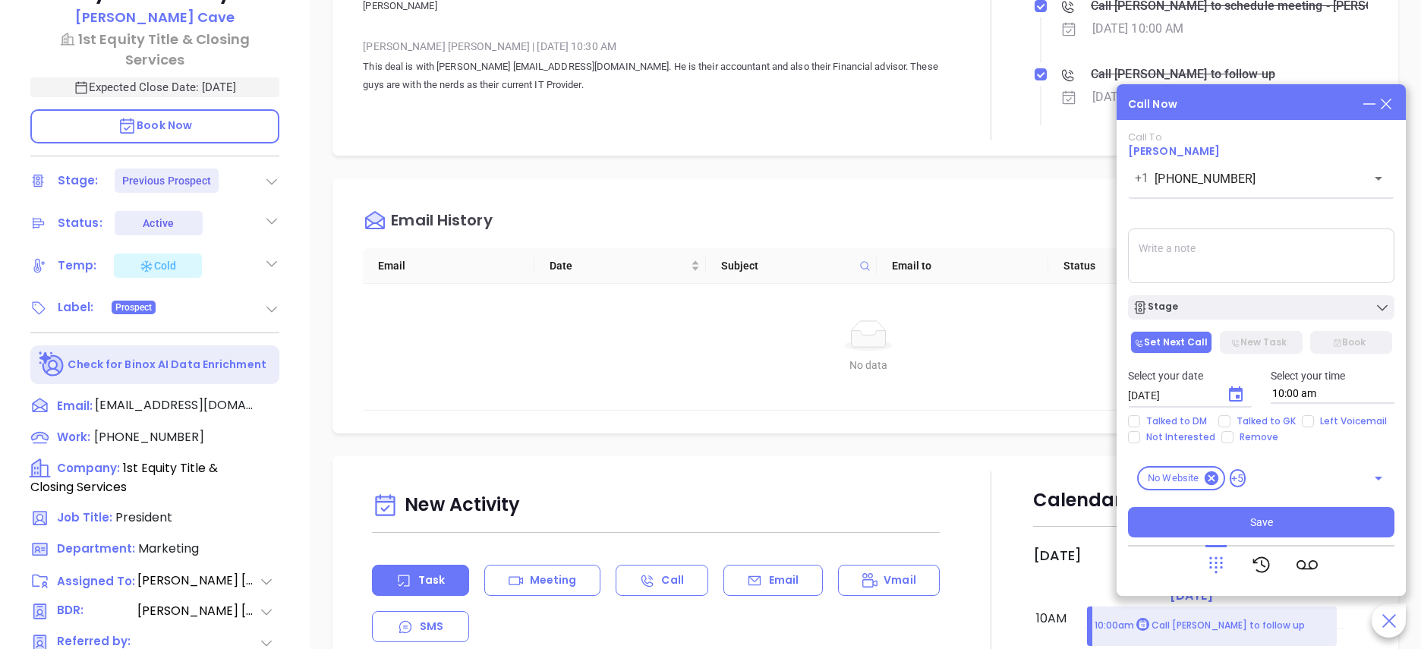
click at [1394, 105] on icon at bounding box center [1386, 104] width 17 height 17
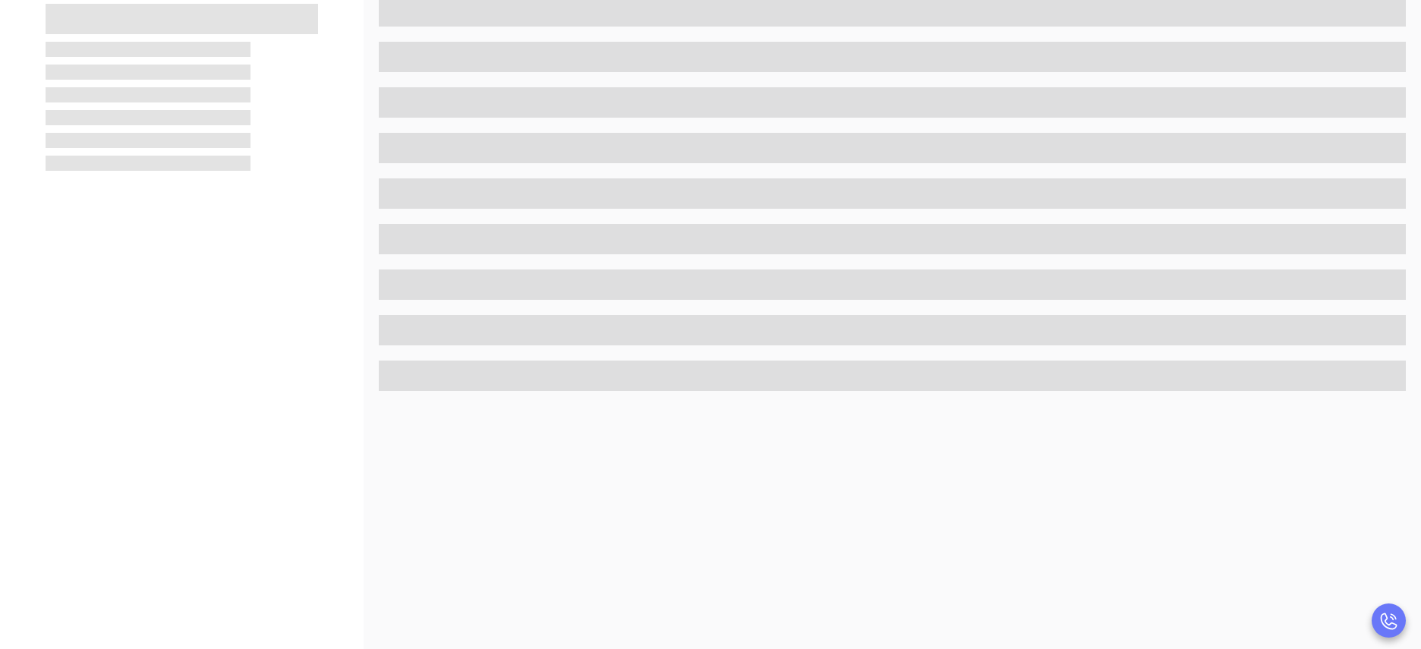
scroll to position [0, 0]
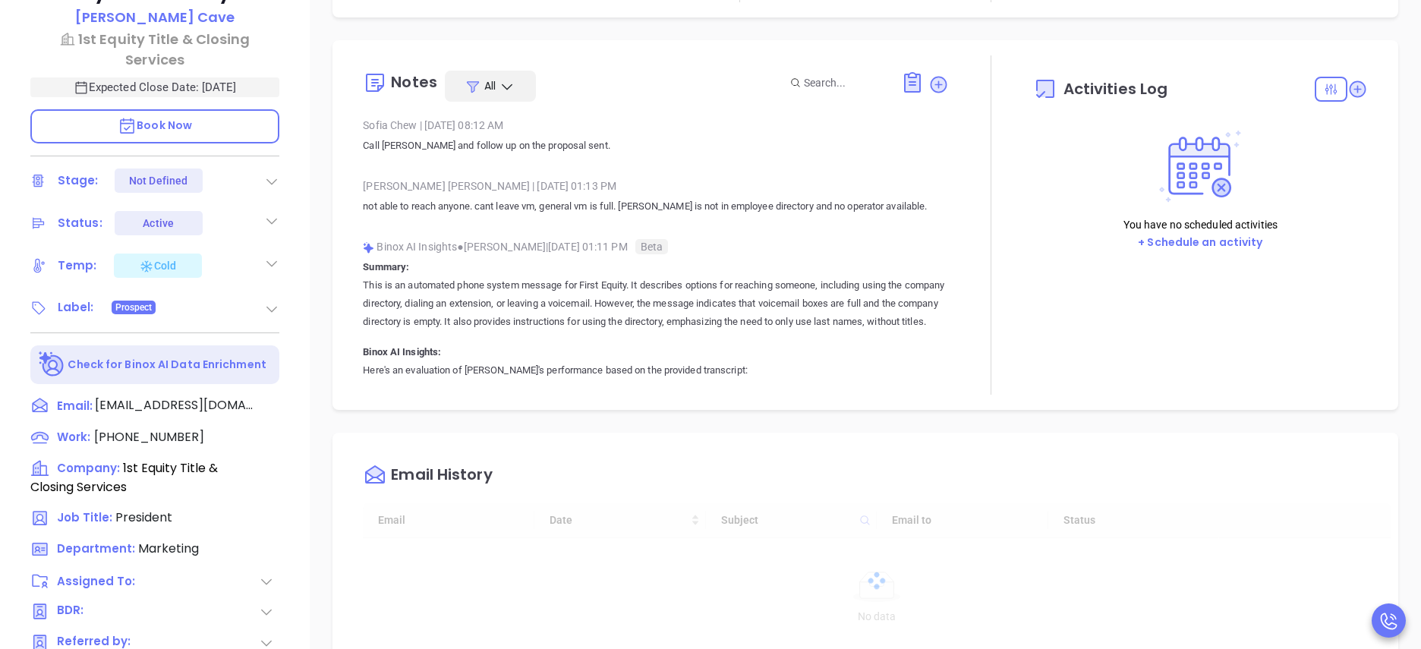
type input "10:00 am"
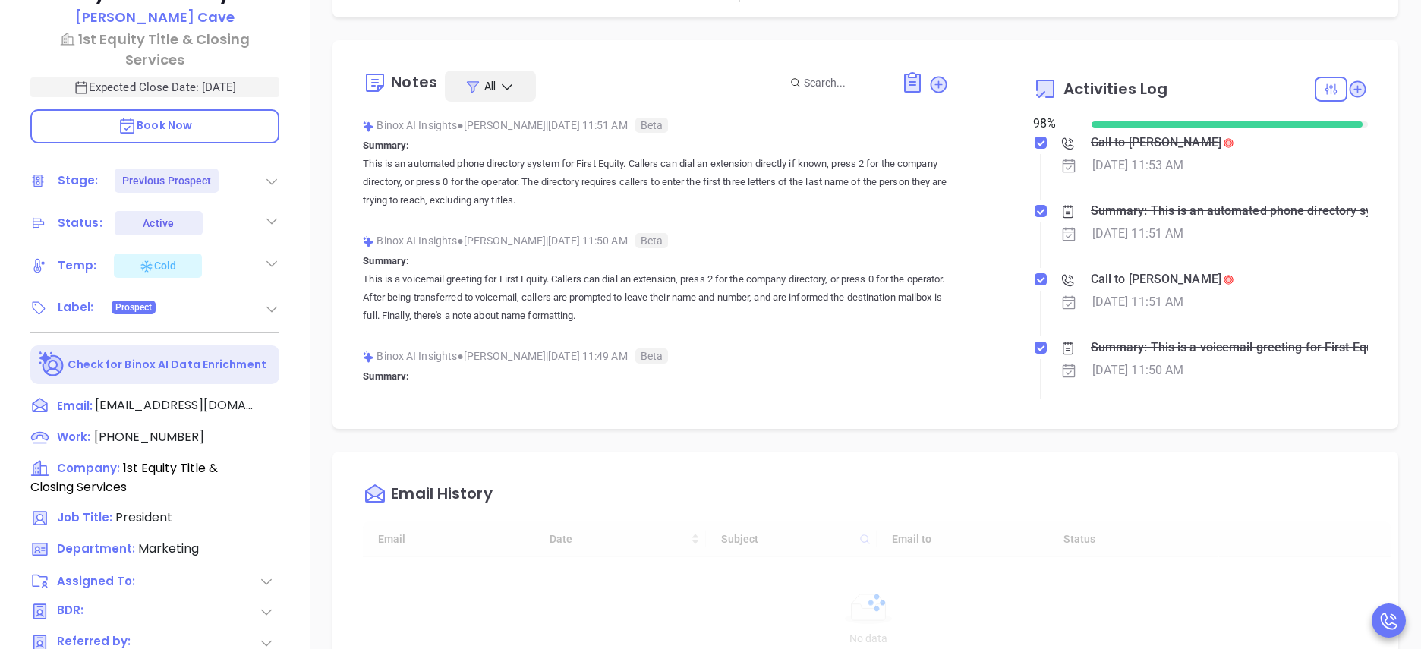
type input "[DATE]"
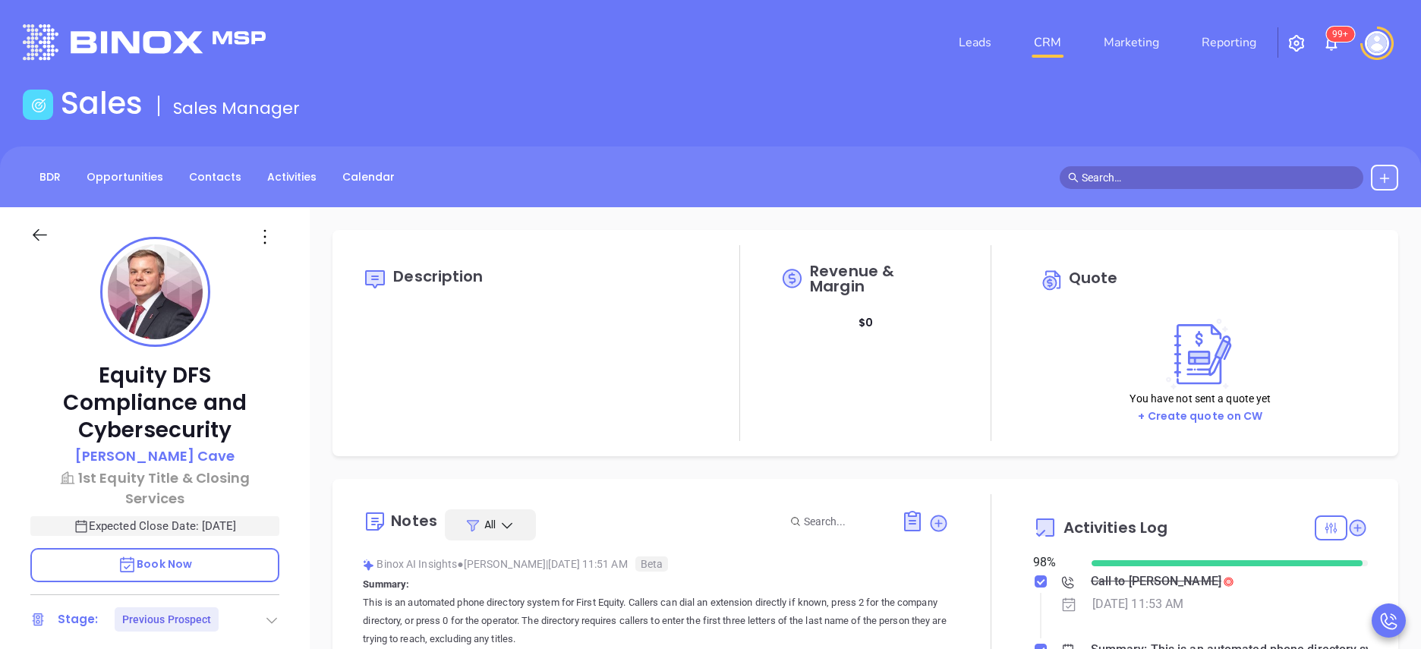
scroll to position [441, 0]
type input "[PERSON_NAME]"
click at [1350, 527] on icon at bounding box center [1357, 527] width 15 height 15
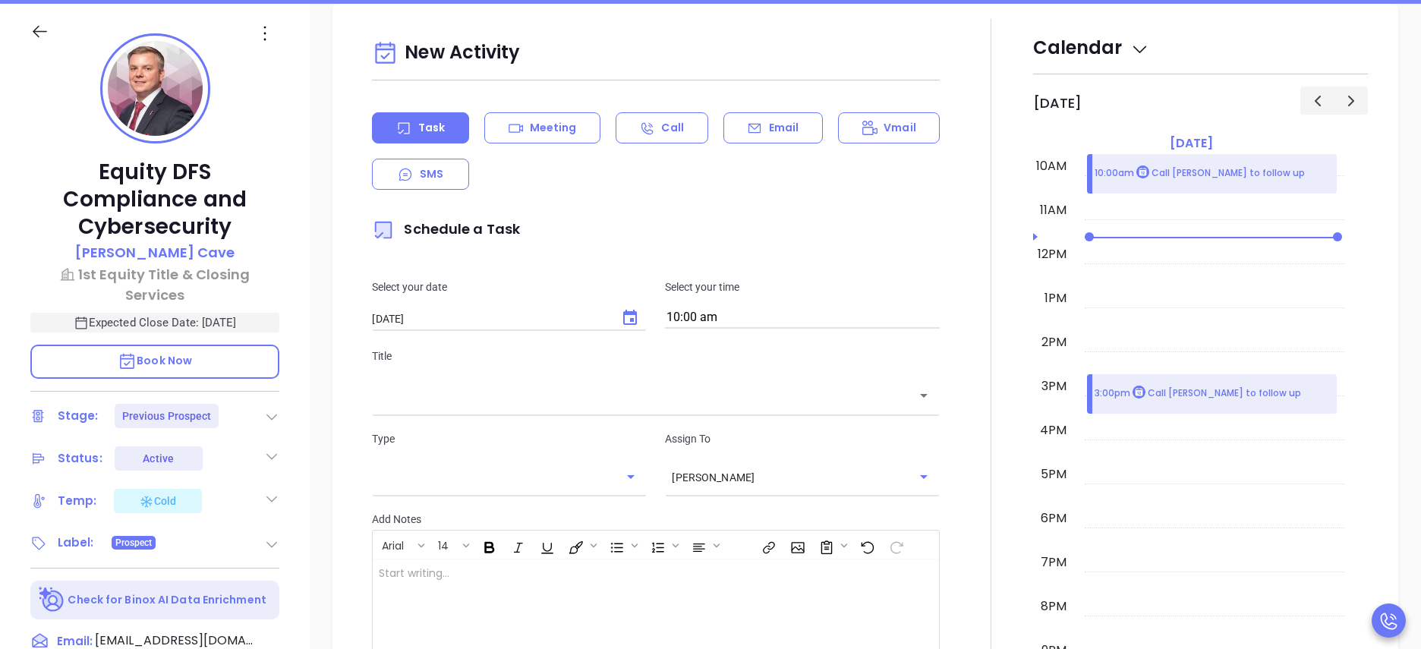
scroll to position [207, 0]
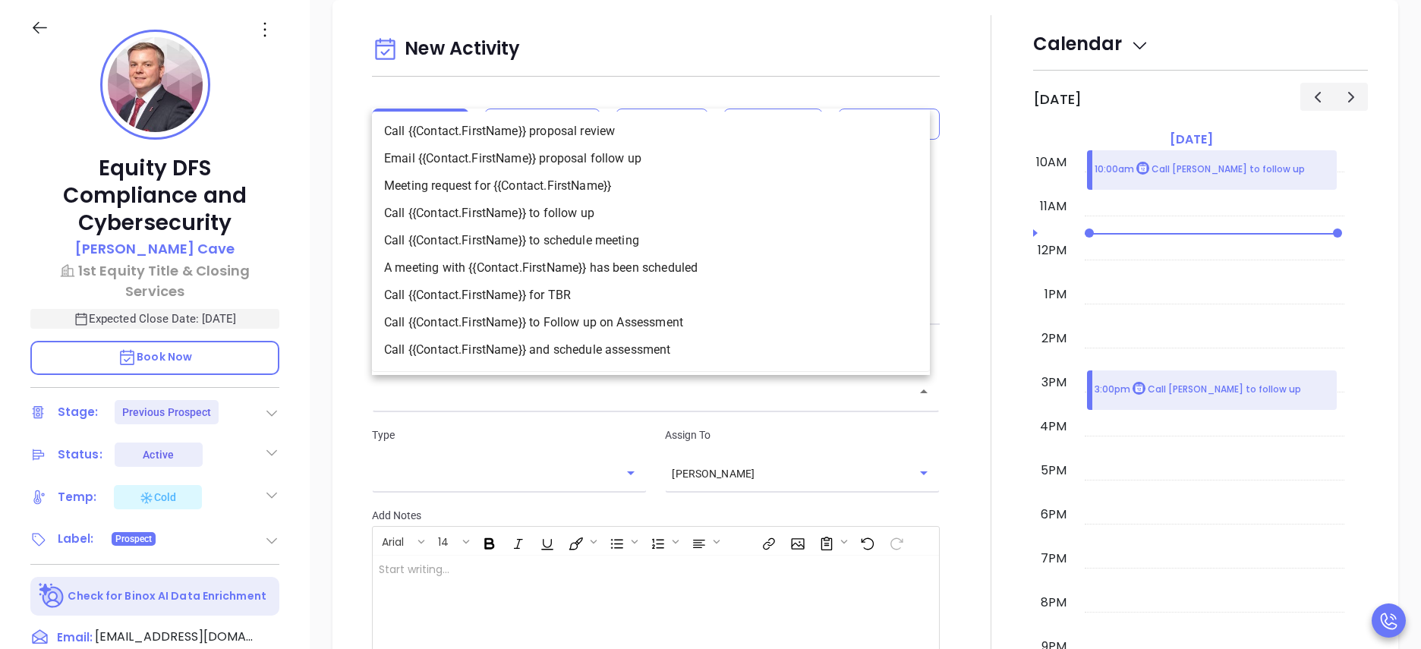
click at [652, 394] on input "text" at bounding box center [644, 391] width 531 height 17
click at [597, 219] on li "Call {{Contact.FirstName}} to follow up" at bounding box center [651, 213] width 558 height 27
type input "Call Mike to follow up"
type input "Call"
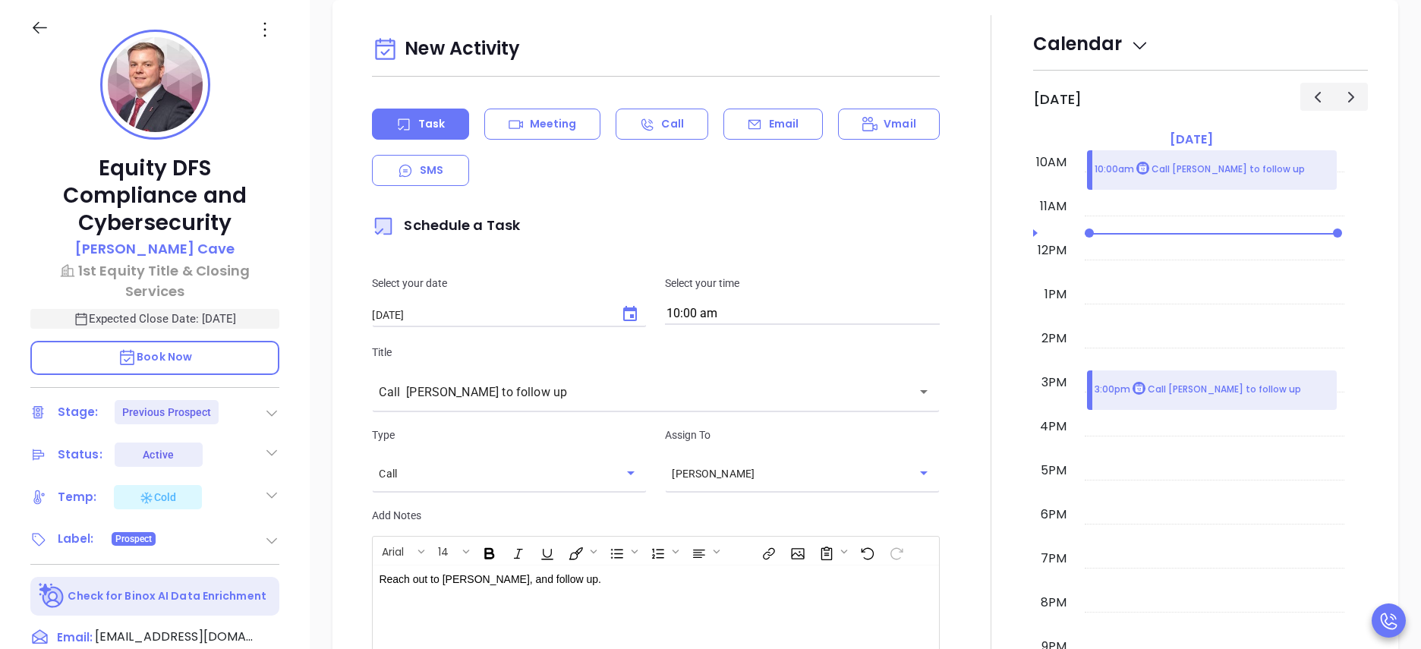
click at [949, 480] on div at bounding box center [991, 423] width 84 height 816
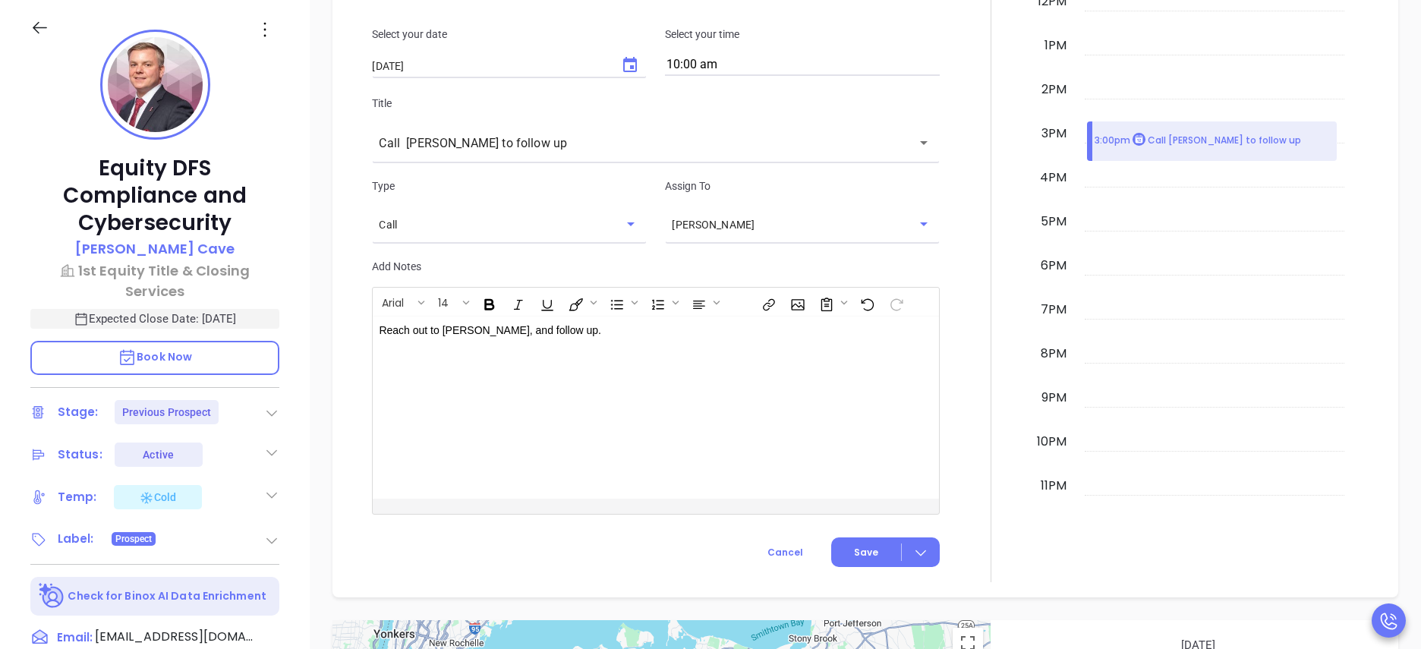
scroll to position [1280, 0]
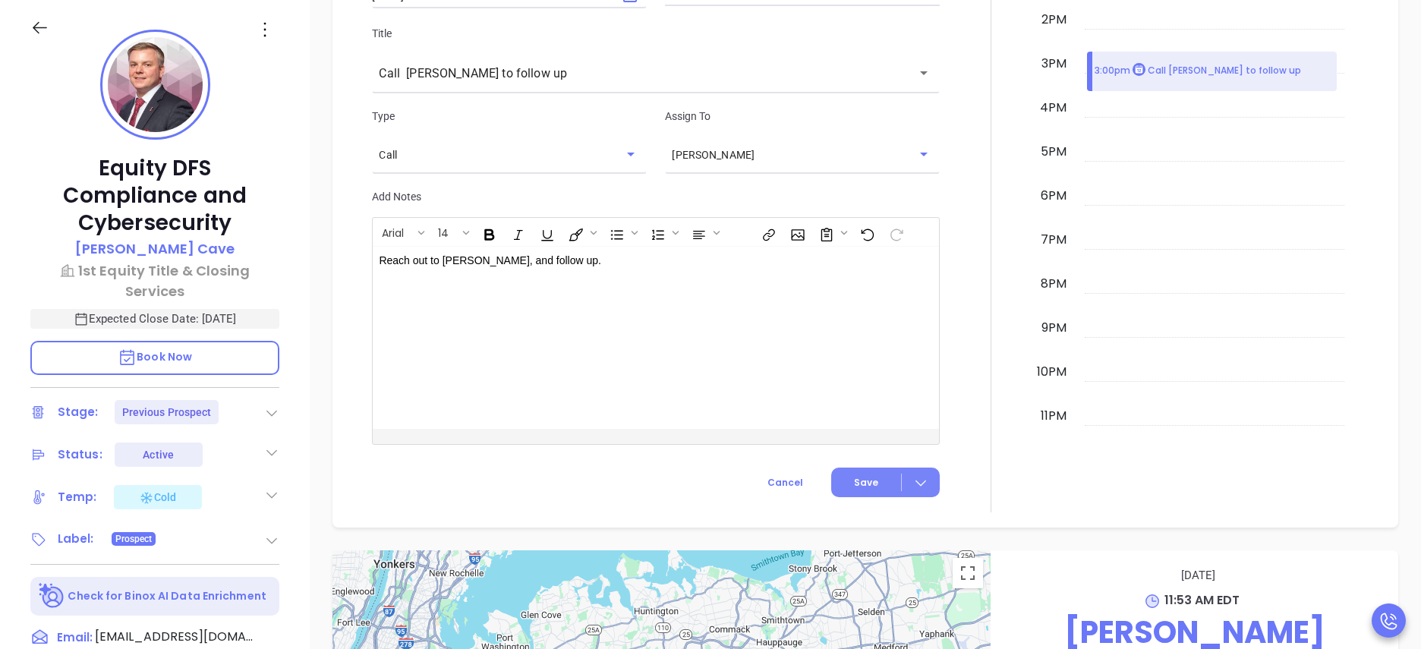
click at [860, 478] on span "Save" at bounding box center [866, 483] width 24 height 14
click at [934, 403] on div "New Activity Task Meeting Call Email Vmail SMS Schedule a Task Select your date…" at bounding box center [656, 78] width 586 height 733
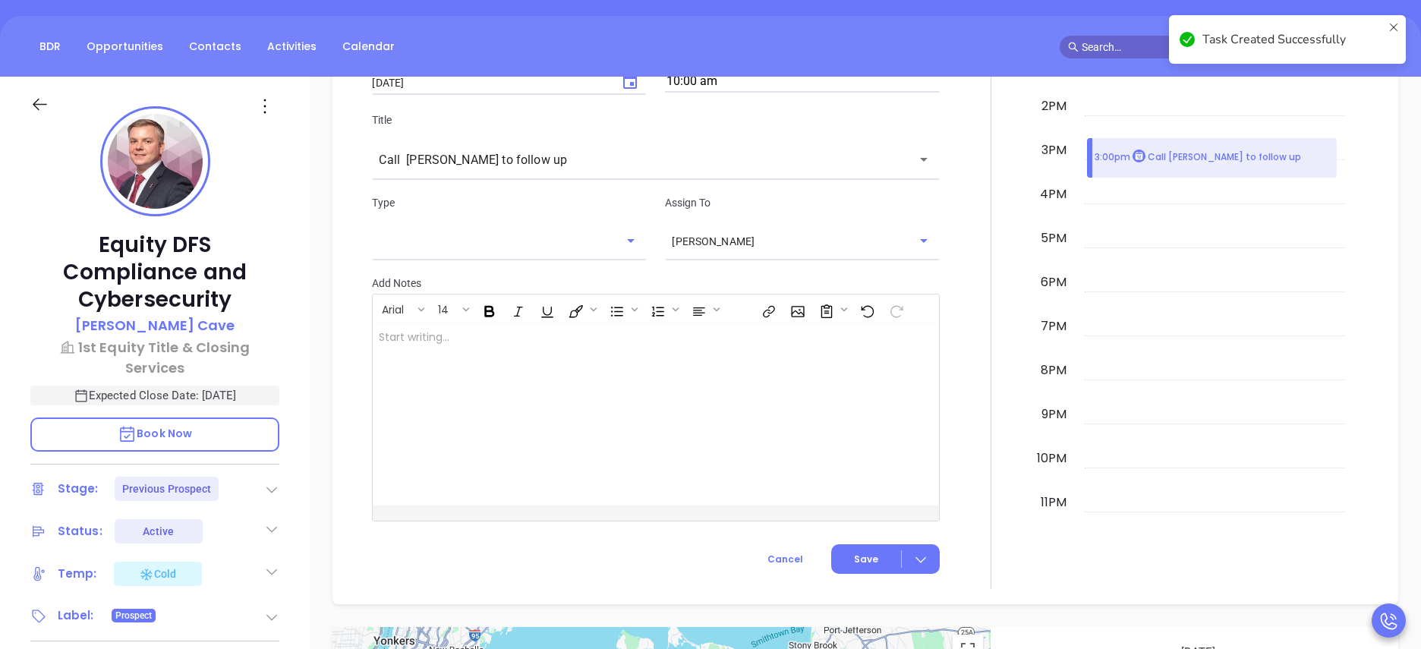
checkbox input "false"
checkbox input "true"
checkbox input "false"
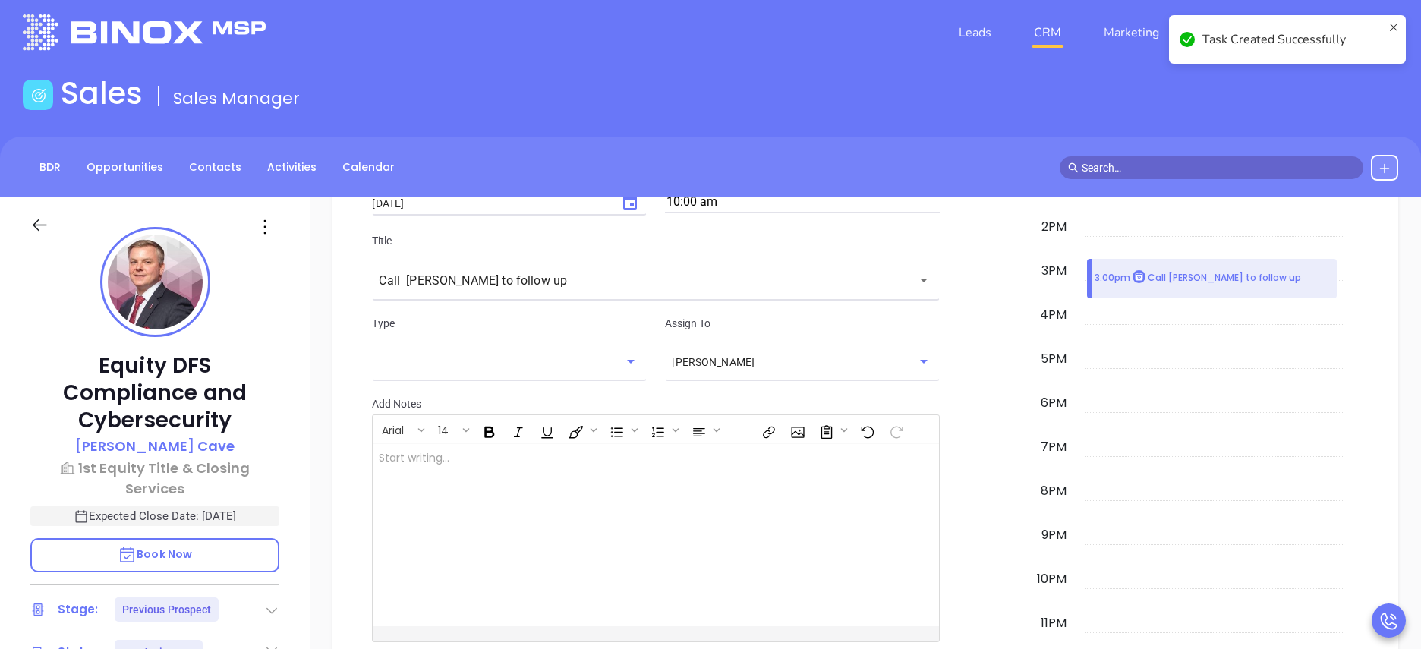
scroll to position [0, 0]
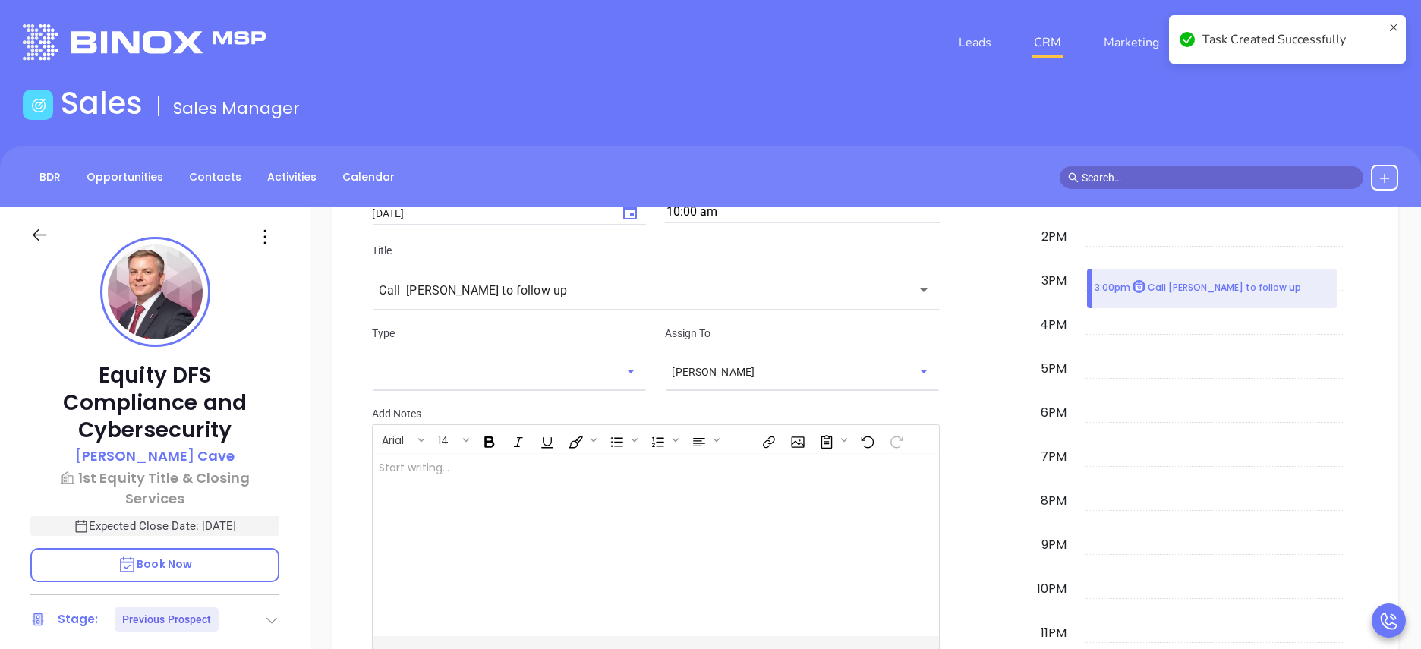
click at [949, 389] on div at bounding box center [991, 316] width 84 height 806
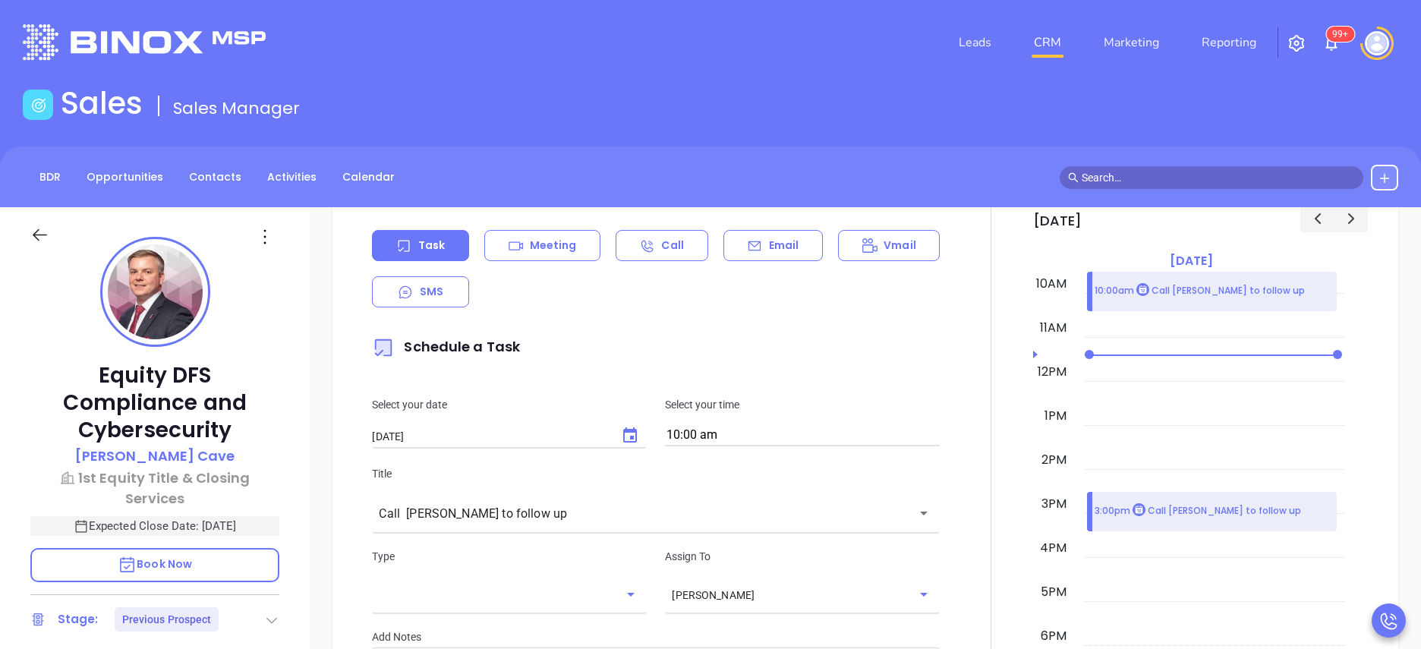
scroll to position [1042, 0]
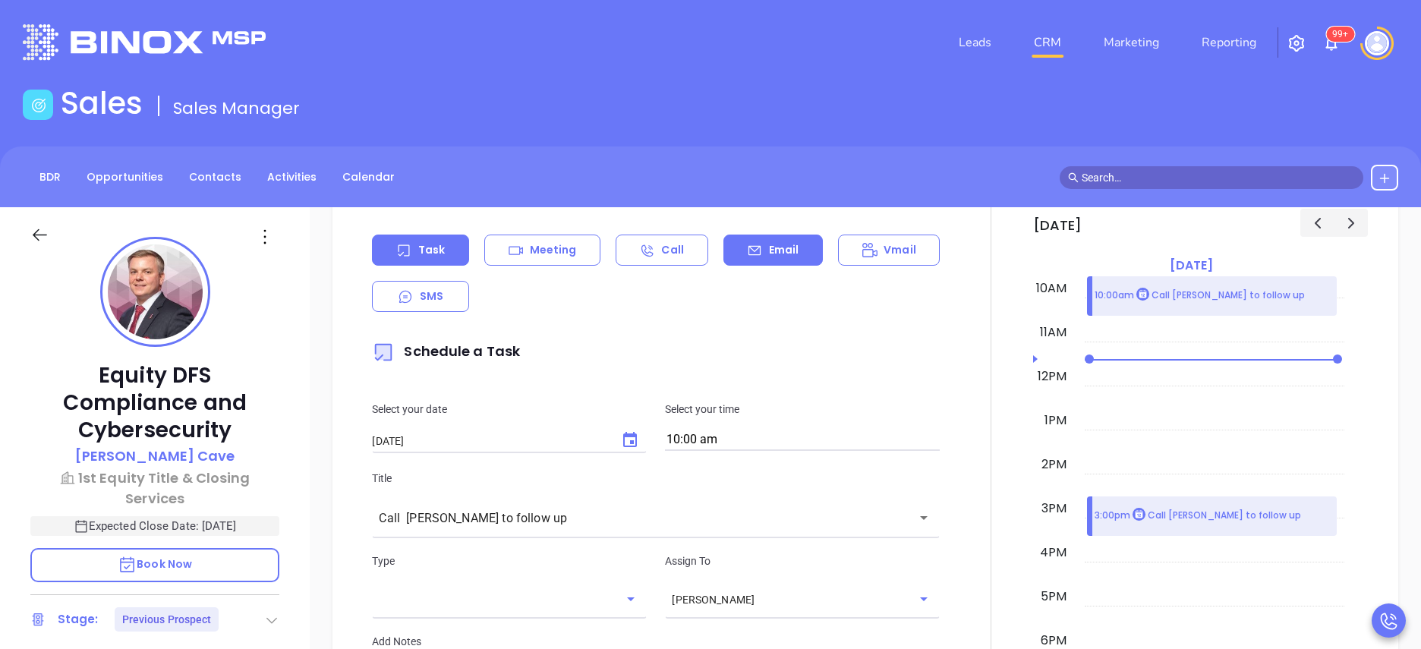
click at [796, 251] on div "Email" at bounding box center [772, 250] width 99 height 31
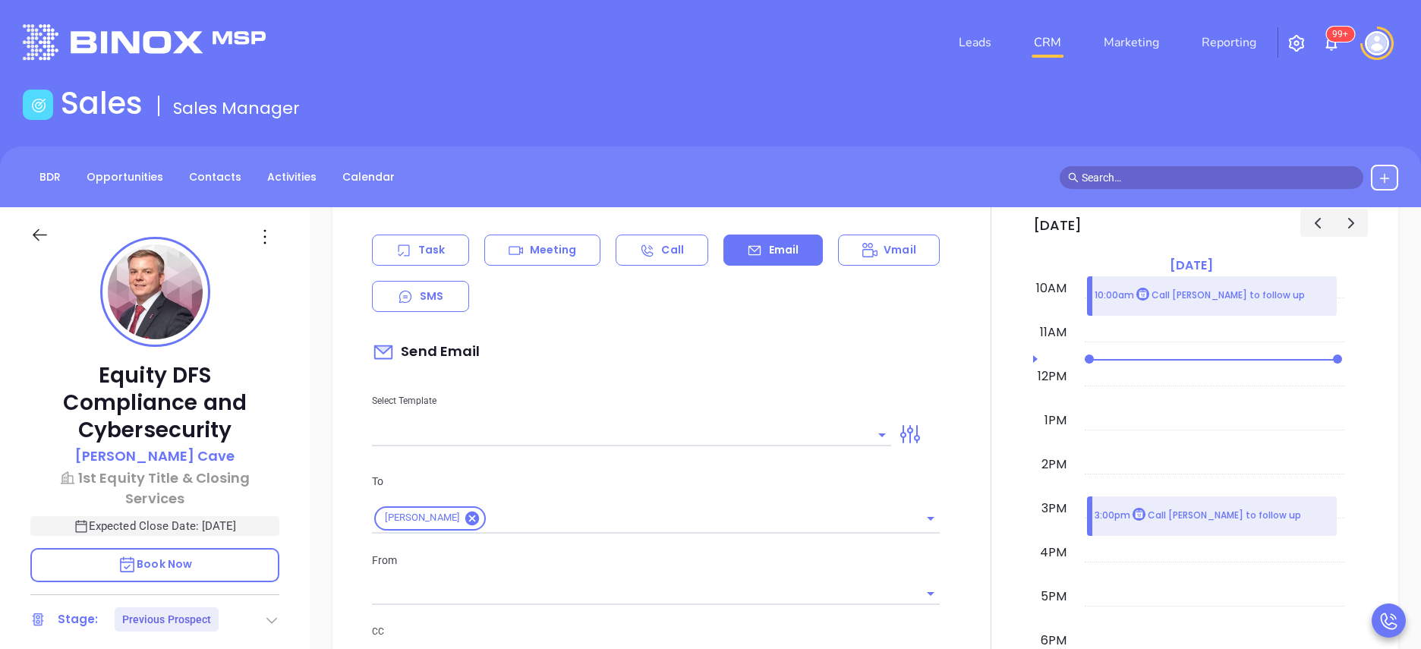
type input "[PERSON_NAME]"
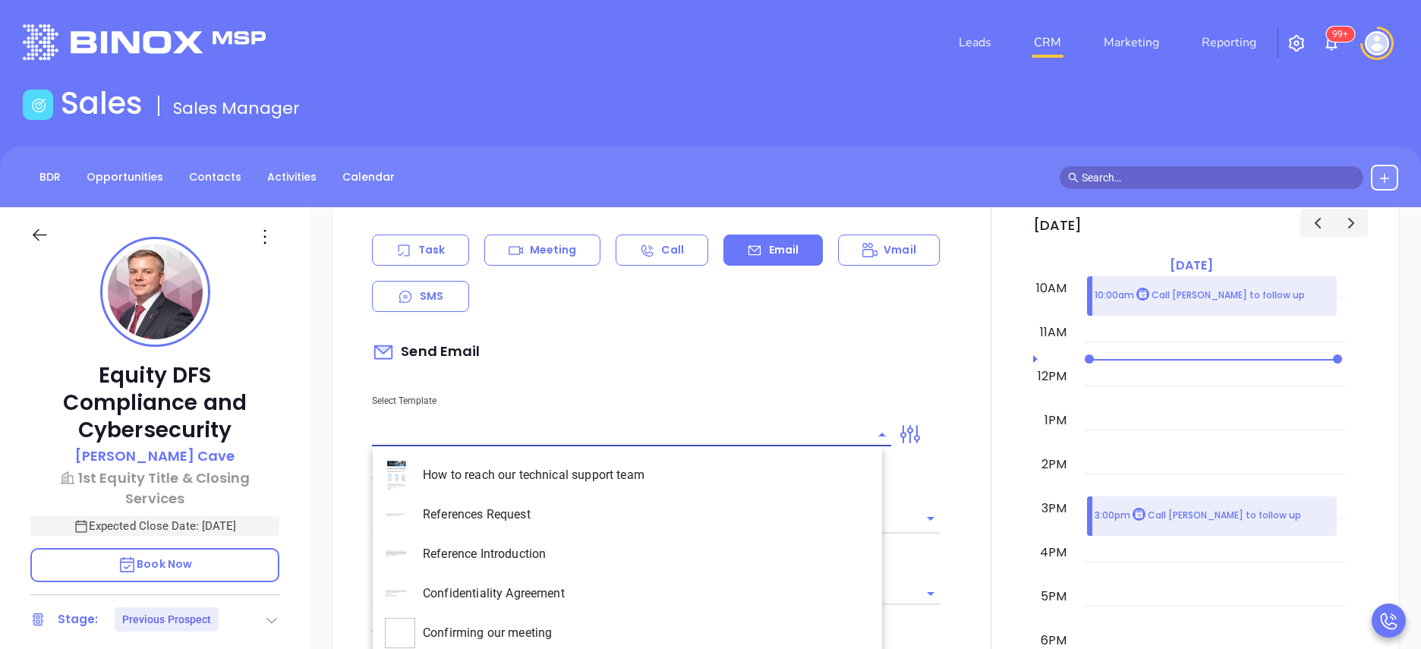
click at [493, 431] on input "text" at bounding box center [620, 435] width 496 height 22
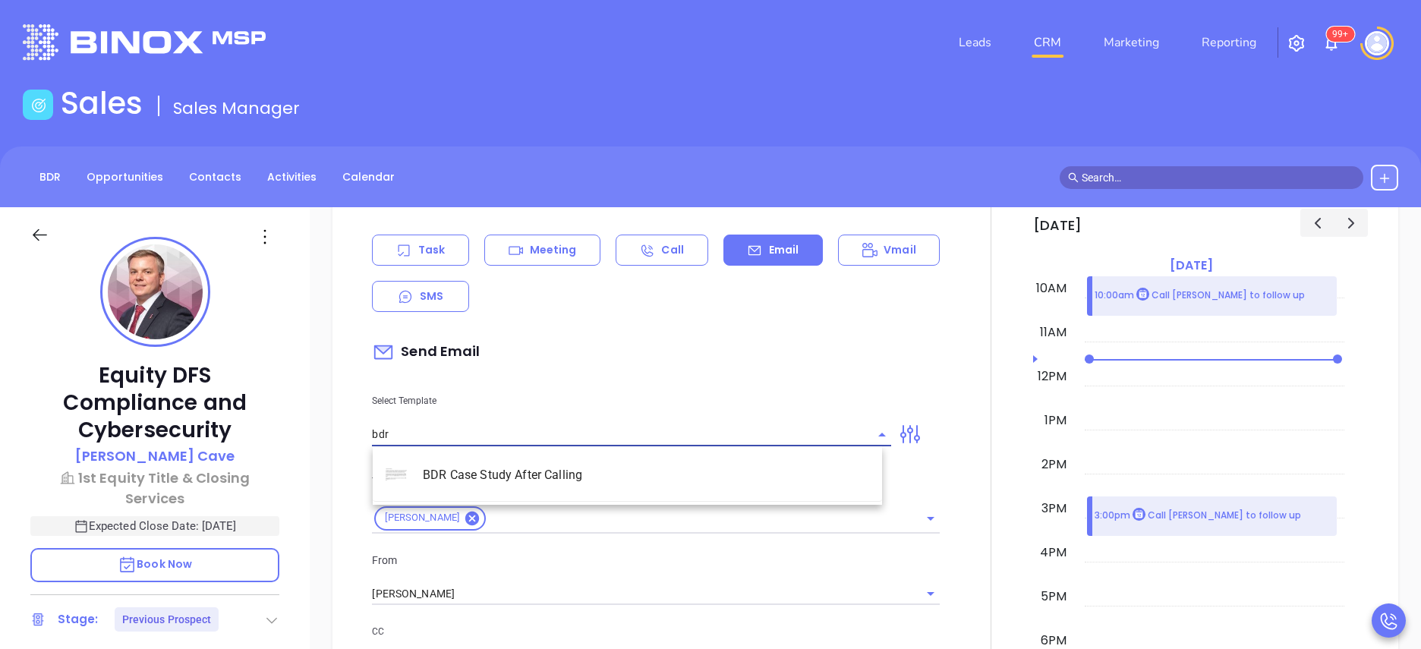
click at [512, 471] on li "BDR Case Study After Calling" at bounding box center [627, 474] width 509 height 39
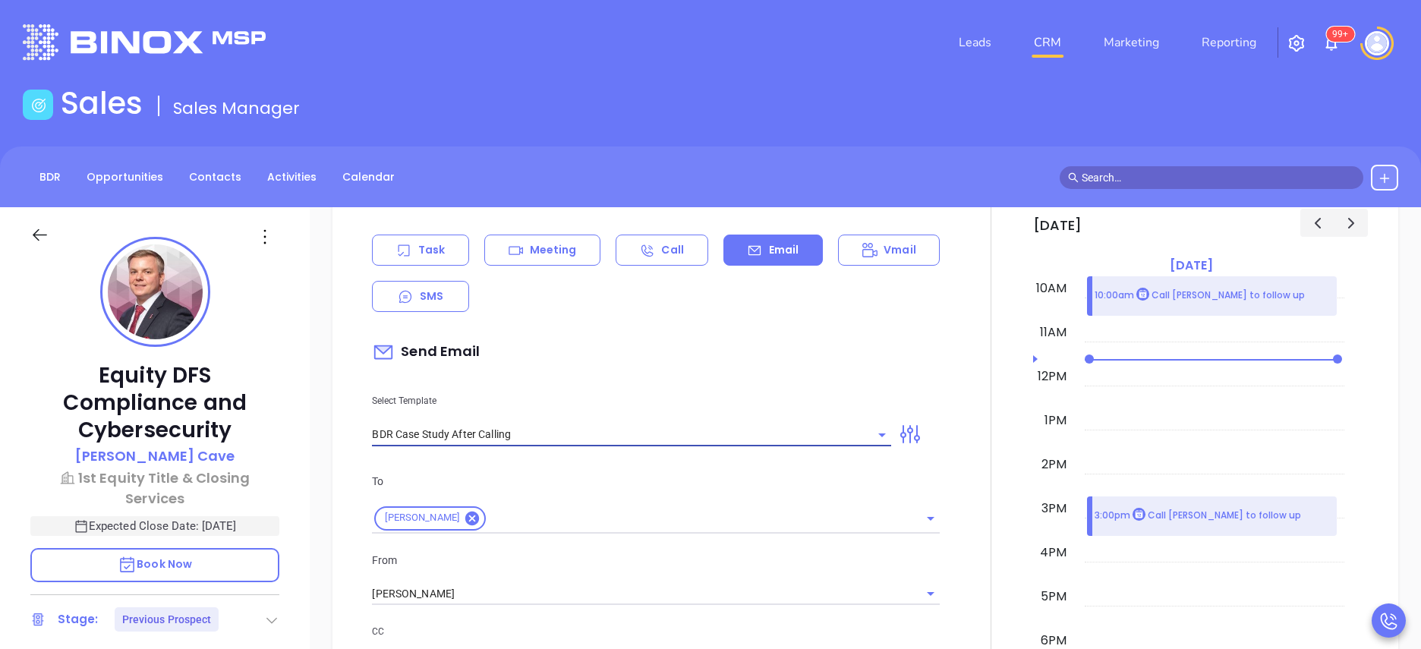
type input "BDR Case Study After Calling"
type input "Mike remember me?"
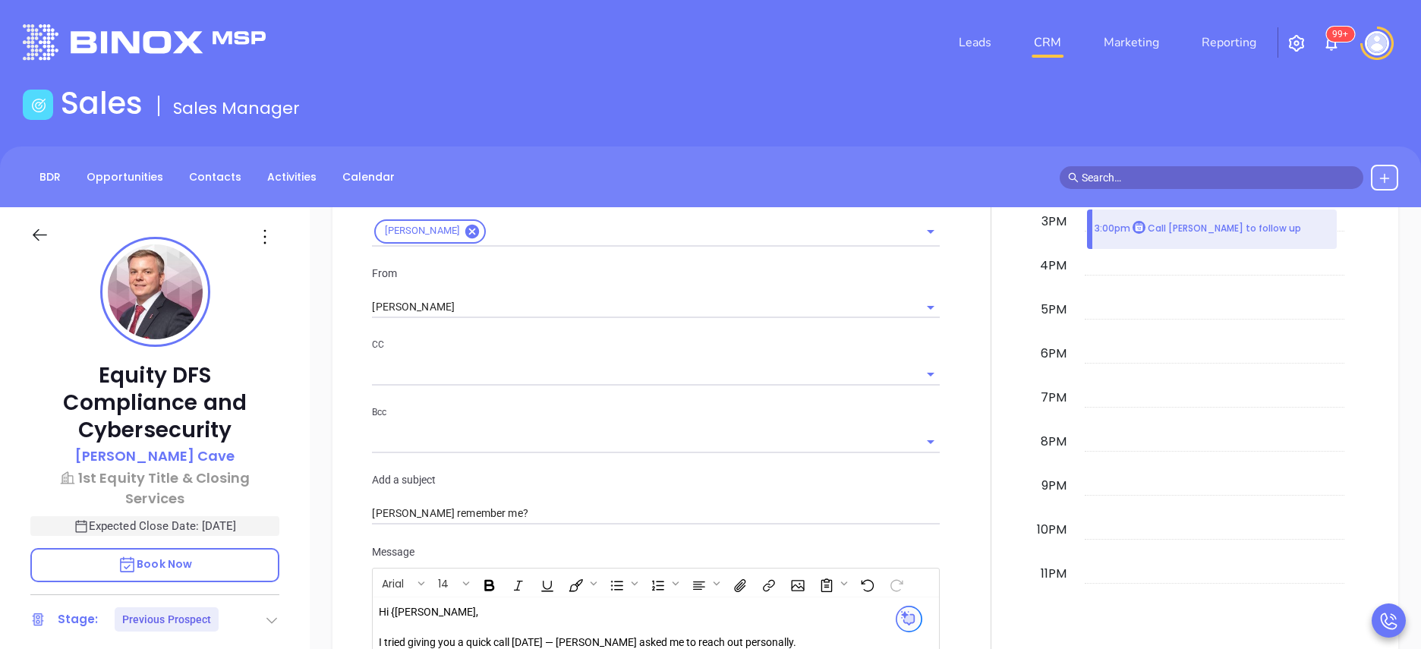
scroll to position [1590, 0]
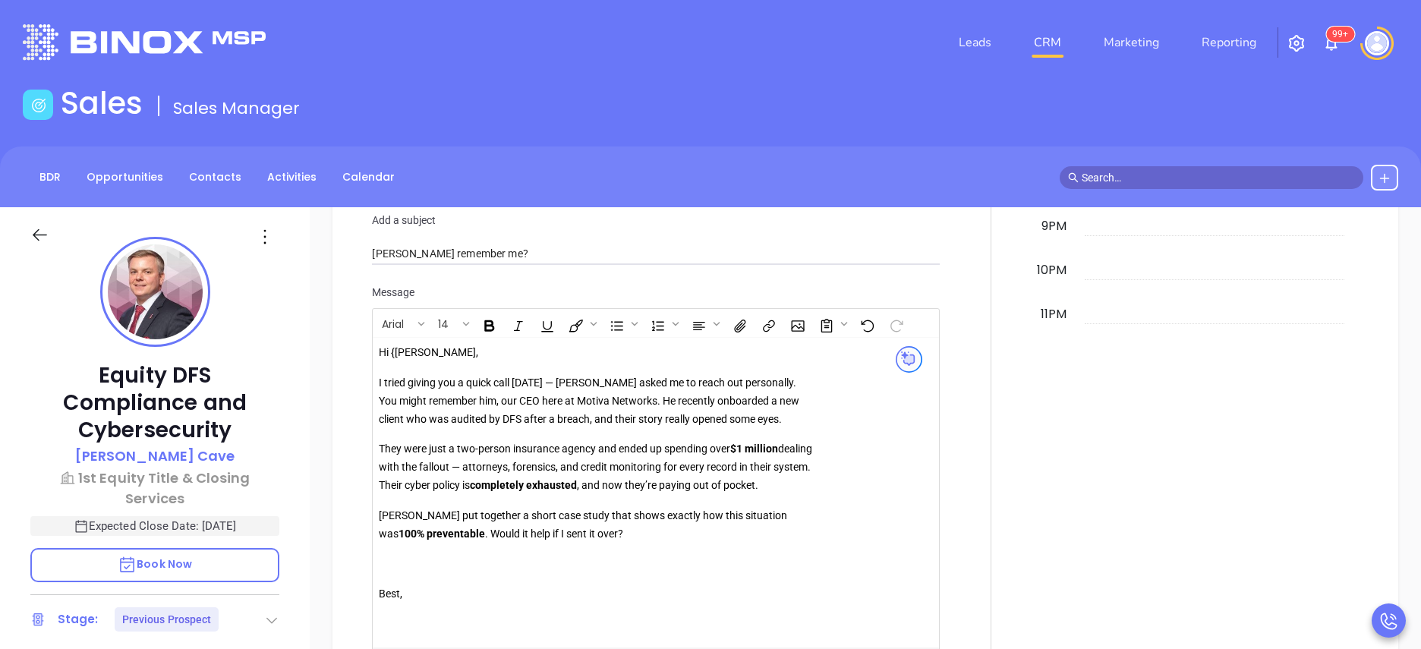
click at [399, 361] on p "Hi {Mike," at bounding box center [597, 353] width 436 height 18
click at [949, 380] on div at bounding box center [991, 163] width 84 height 1136
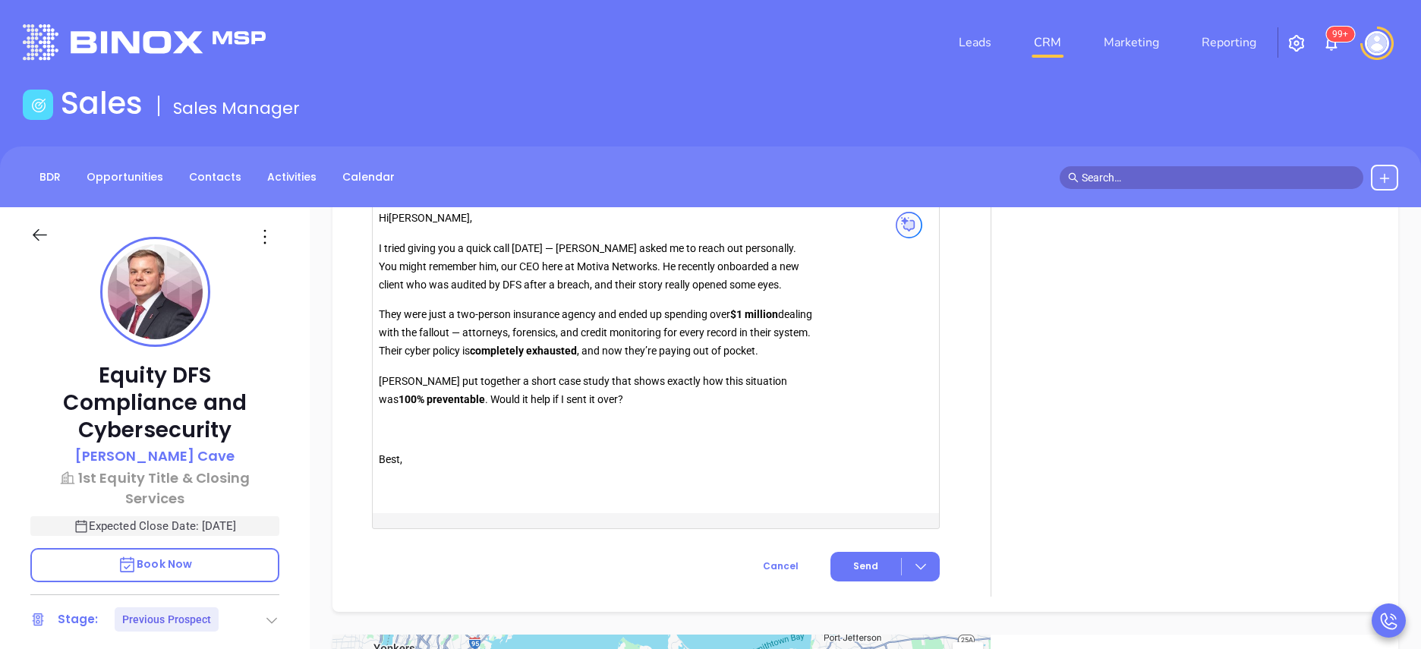
scroll to position [1772, 0]
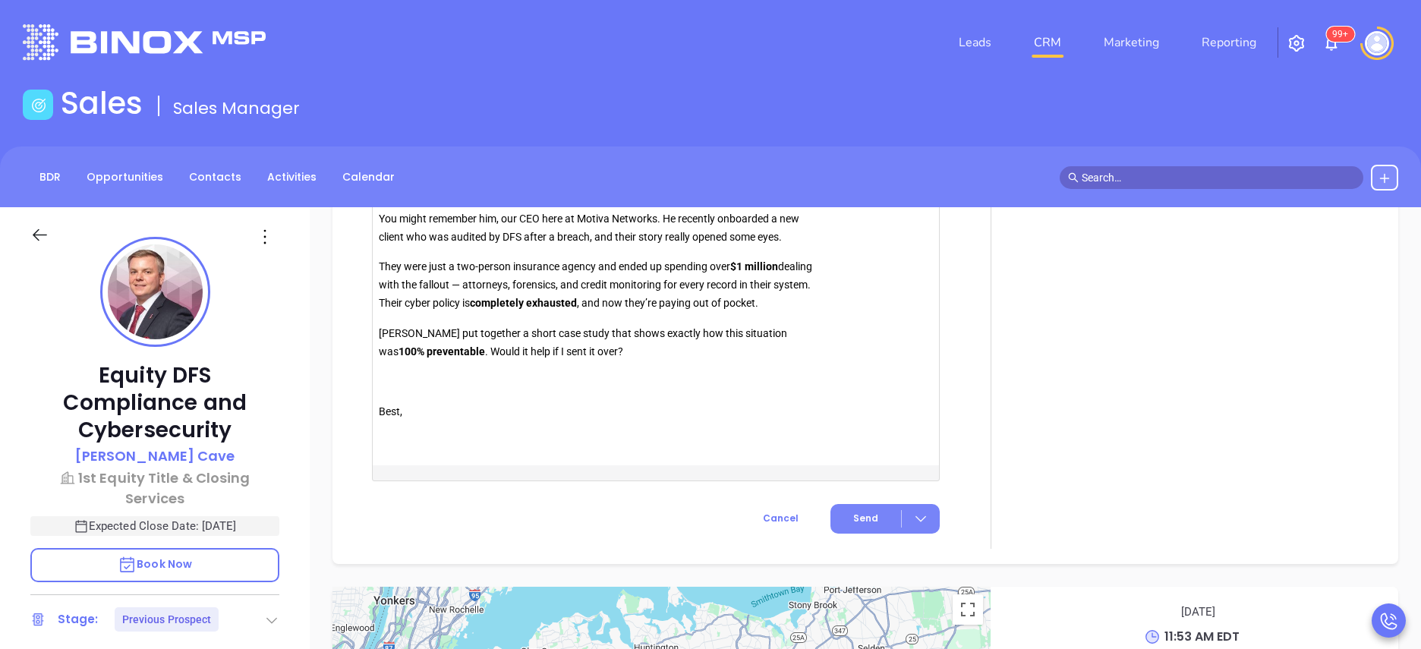
click at [856, 523] on span "Send" at bounding box center [865, 519] width 25 height 14
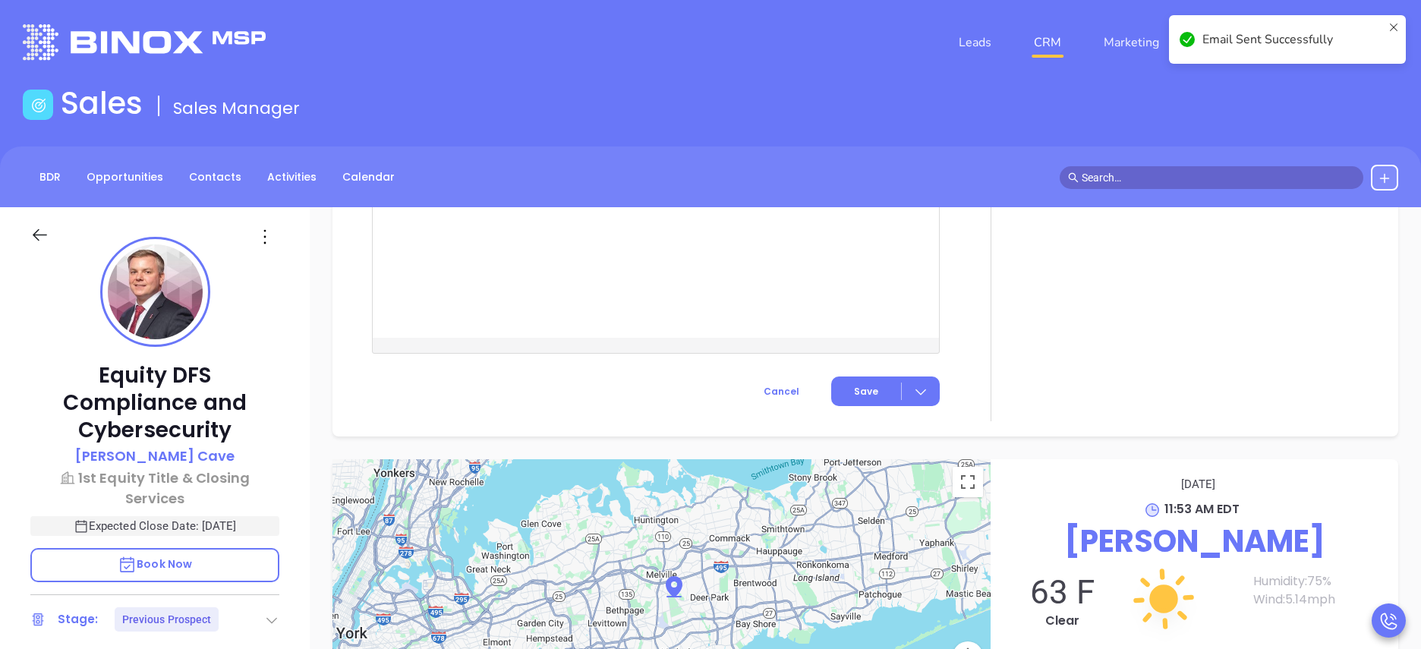
checkbox input "true"
checkbox input "false"
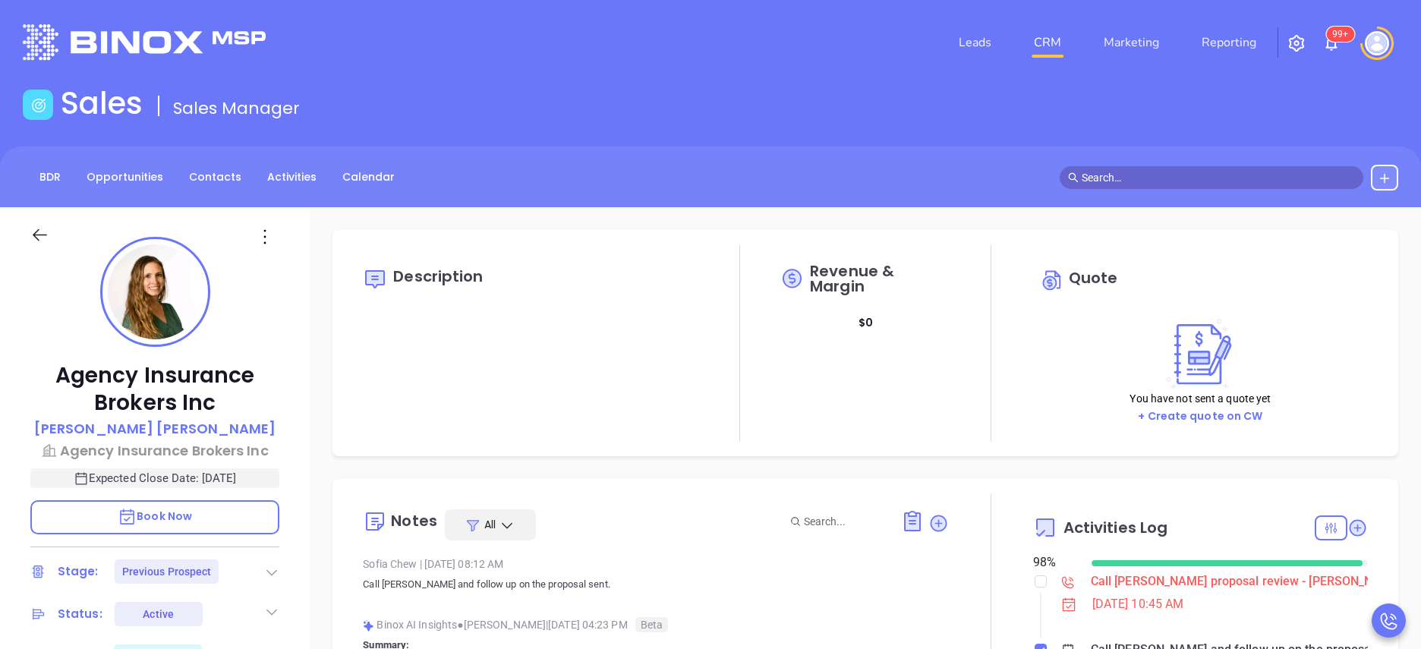
type input "[PERSON_NAME]"
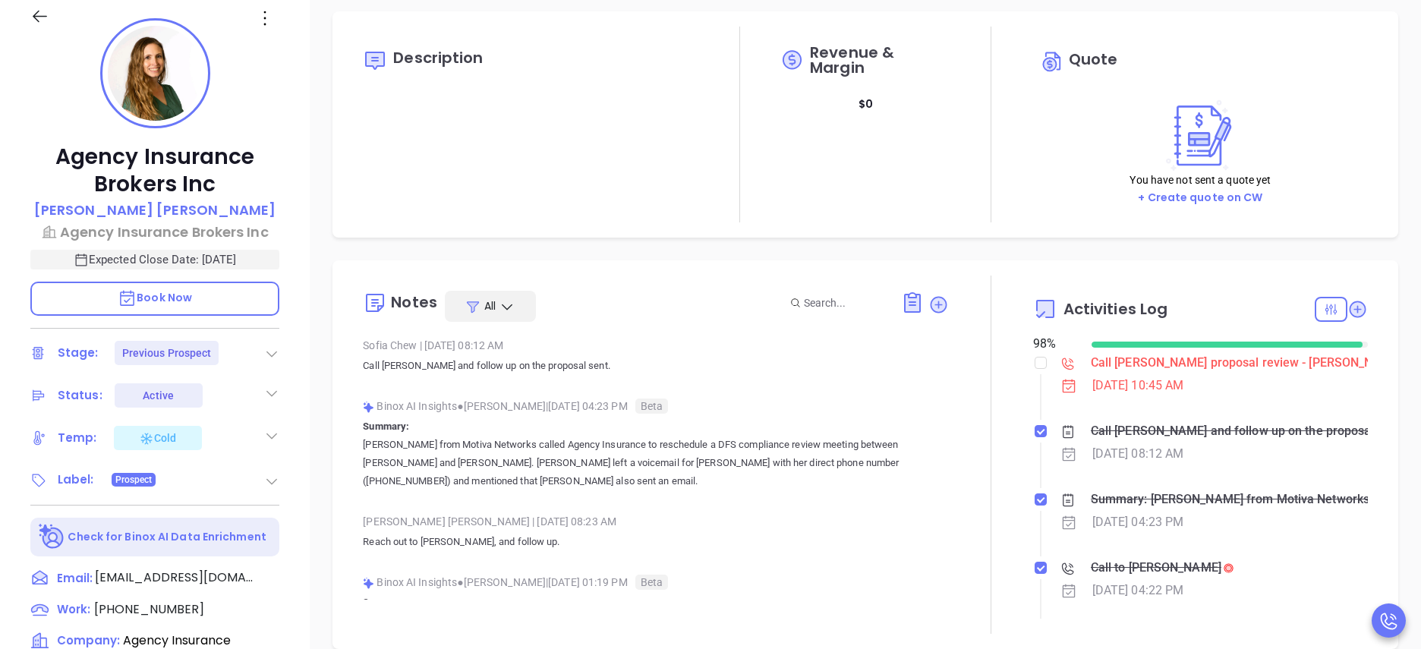
scroll to position [165, 0]
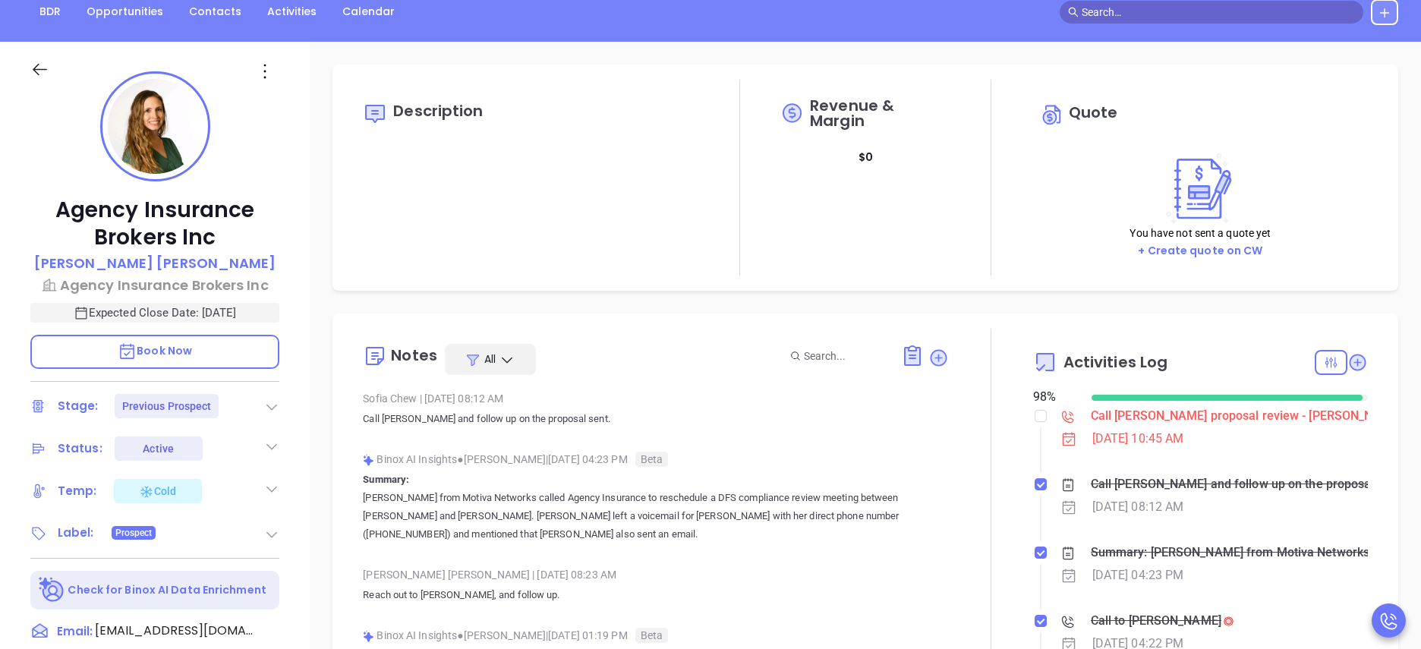
click at [300, 433] on div "Agency Insurance Brokers Inc [PERSON_NAME] Agency Insurance Brokers Inc Expecte…" at bounding box center [155, 448] width 310 height 812
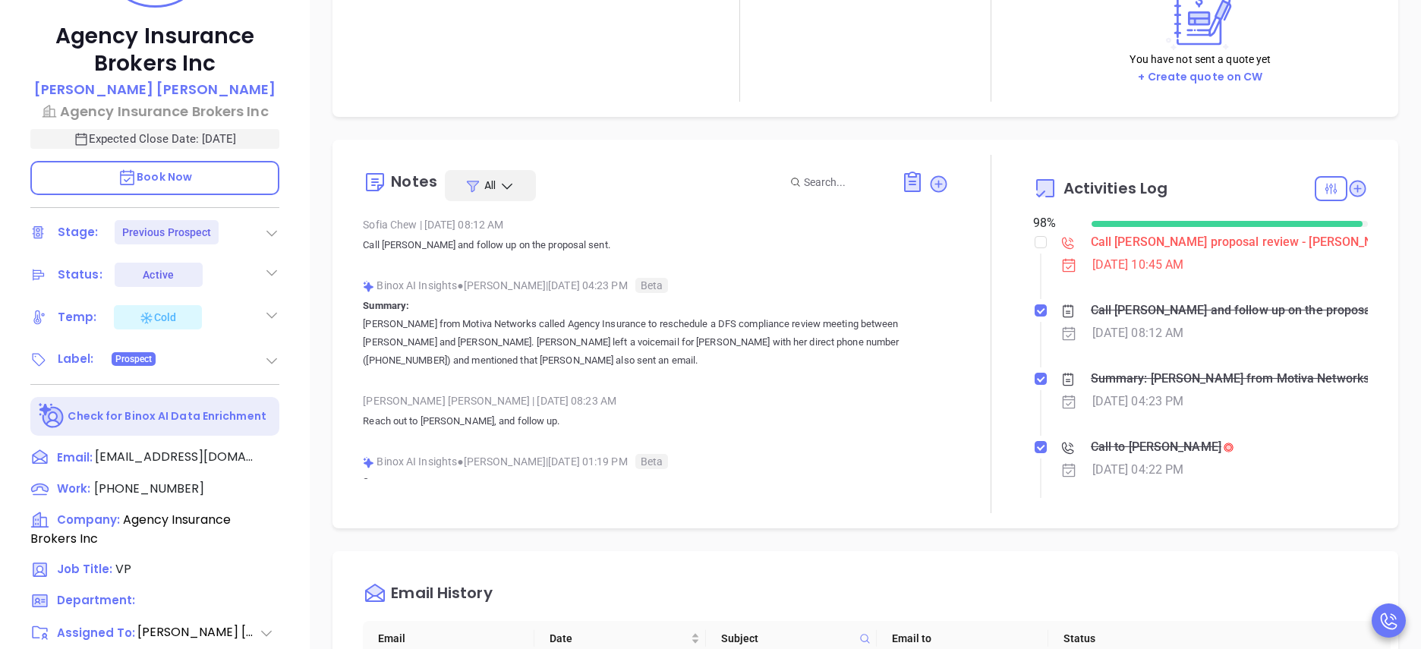
scroll to position [348, 0]
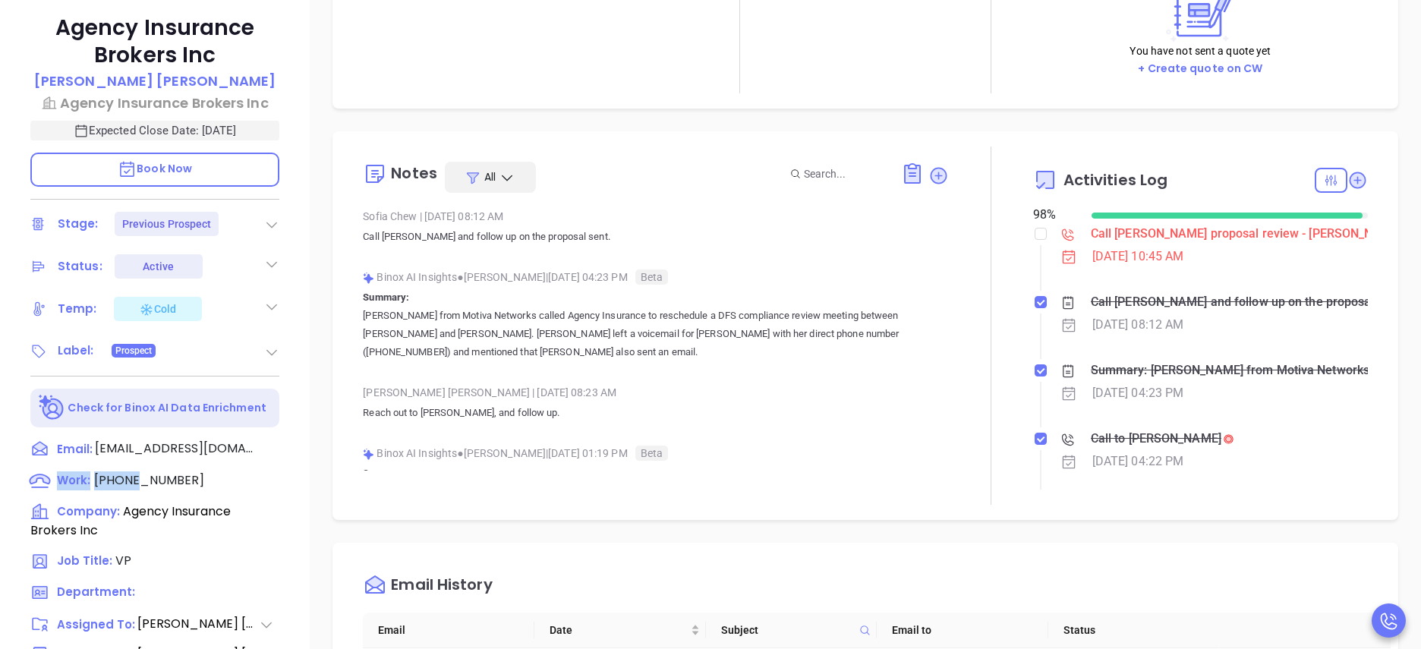
drag, startPoint x: 300, startPoint y: 433, endPoint x: 126, endPoint y: 483, distance: 180.7
click at [126, 483] on div "Agency Insurance Brokers Inc [PERSON_NAME] Agency Insurance Brokers Inc Expecte…" at bounding box center [155, 266] width 310 height 812
drag, startPoint x: 126, startPoint y: 483, endPoint x: 158, endPoint y: 485, distance: 32.0
click at [158, 485] on span "[PHONE_NUMBER]" at bounding box center [149, 479] width 110 height 17
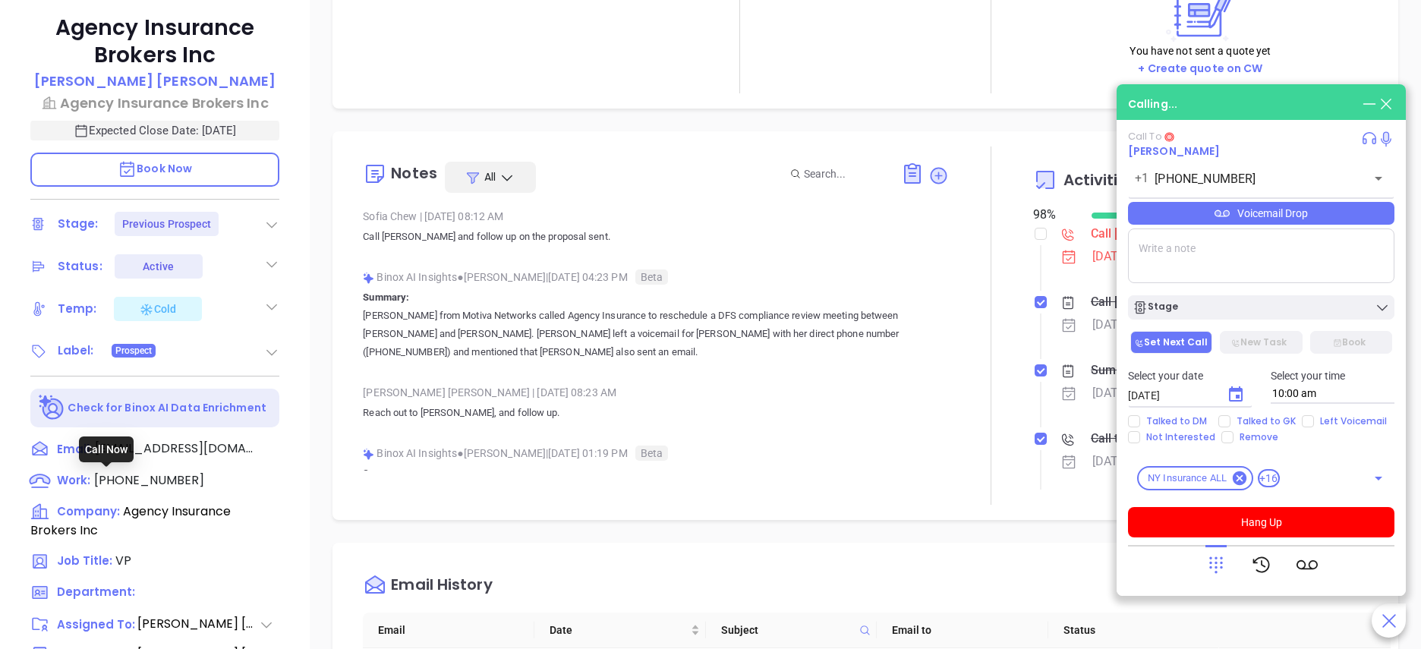
type input "[PHONE_NUMBER]"
click at [285, 485] on div "Agency Insurance Brokers Inc Courtney DeLaura Agency Insurance Brokers Inc Expe…" at bounding box center [155, 266] width 310 height 812
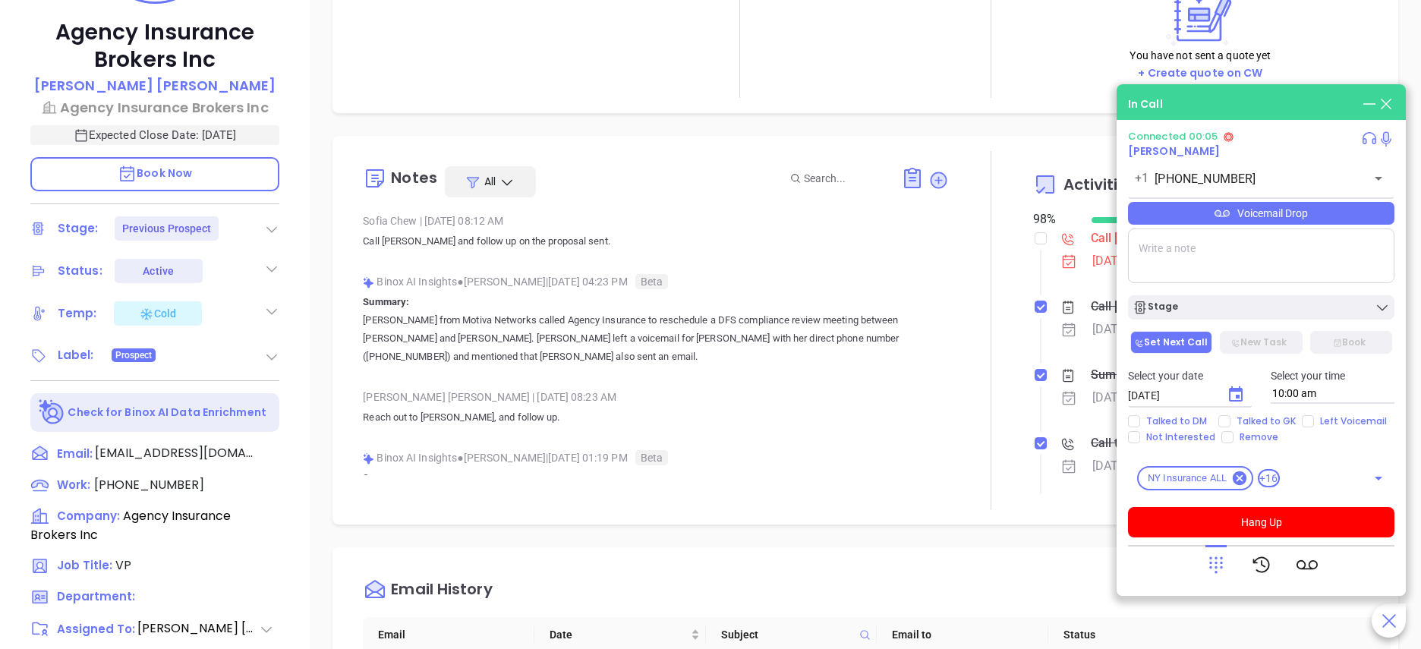
scroll to position [302, 0]
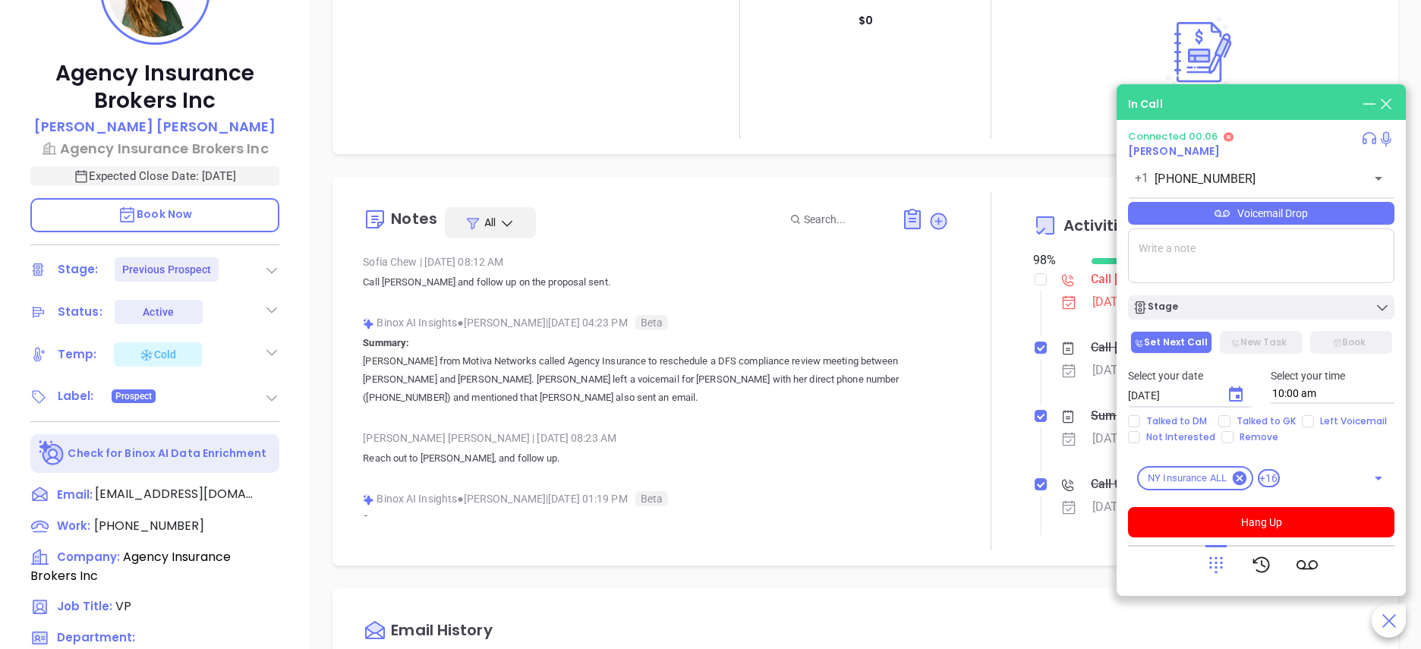
click at [668, 498] on span "Beta" at bounding box center [651, 498] width 33 height 15
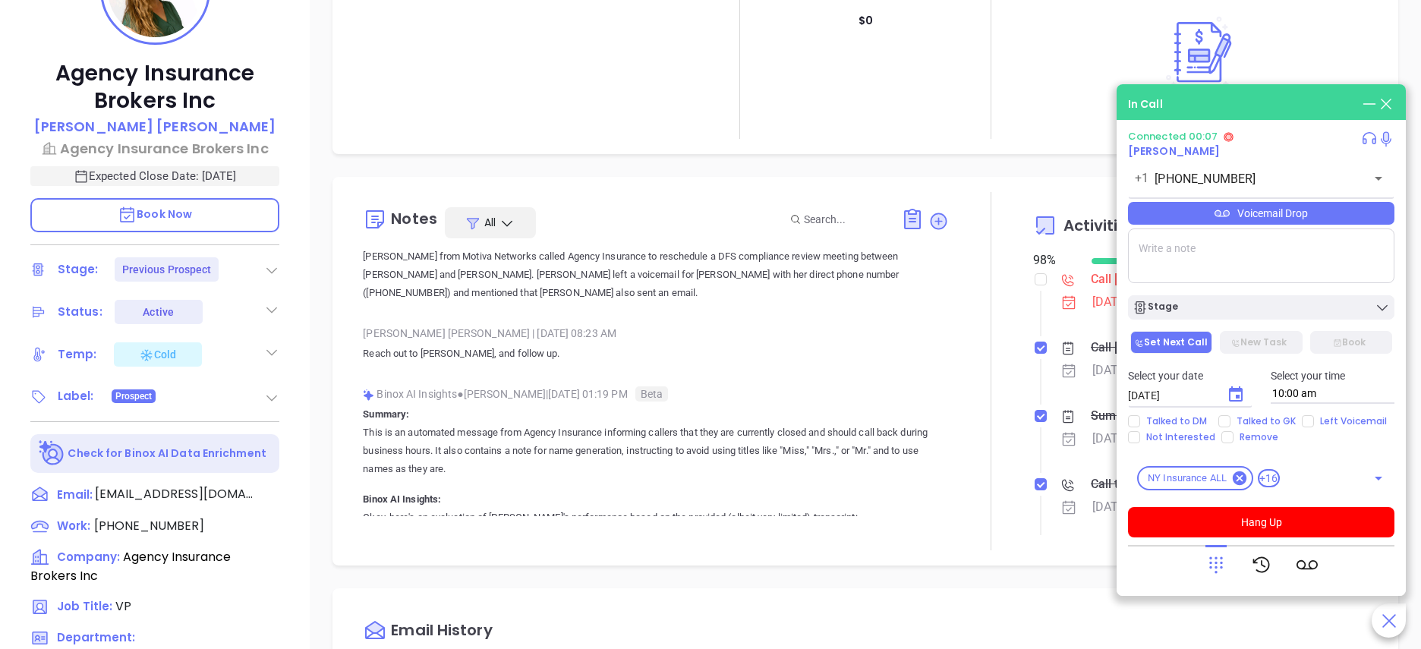
scroll to position [137, 0]
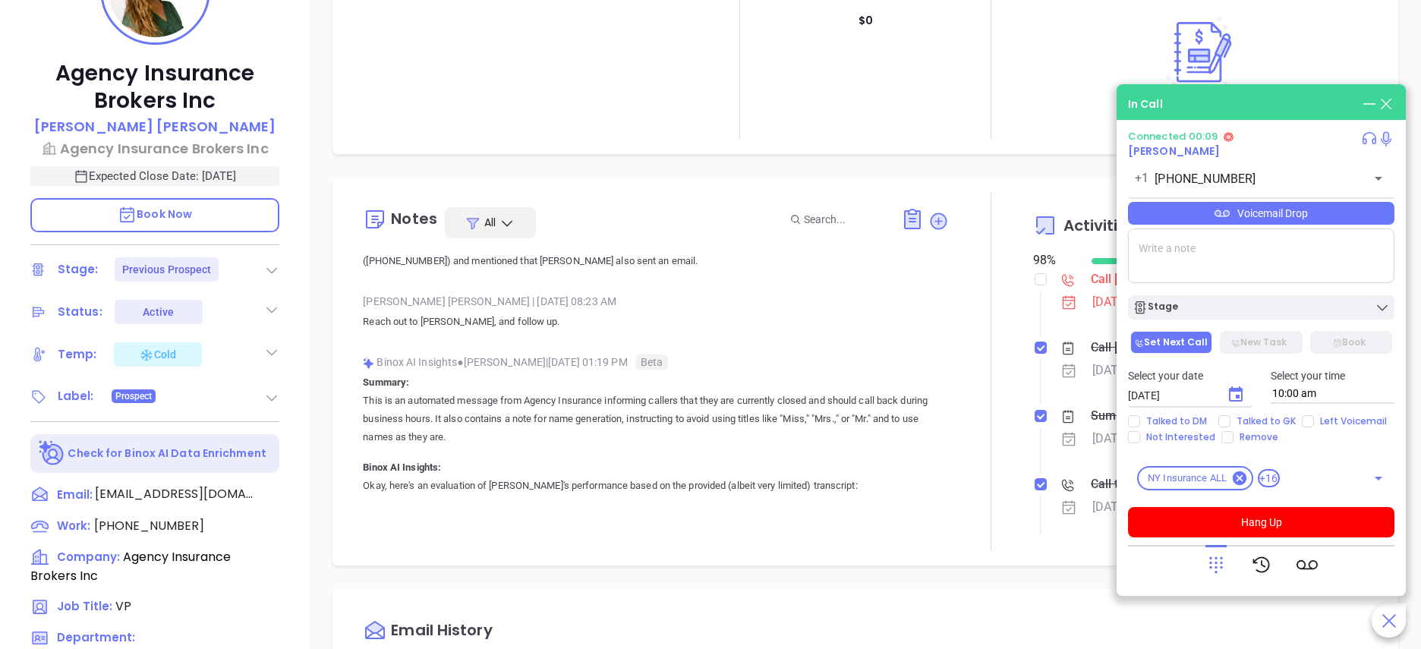
click at [288, 478] on div "Agency Insurance Brokers Inc Courtney DeLaura Agency Insurance Brokers Inc Expe…" at bounding box center [155, 311] width 310 height 812
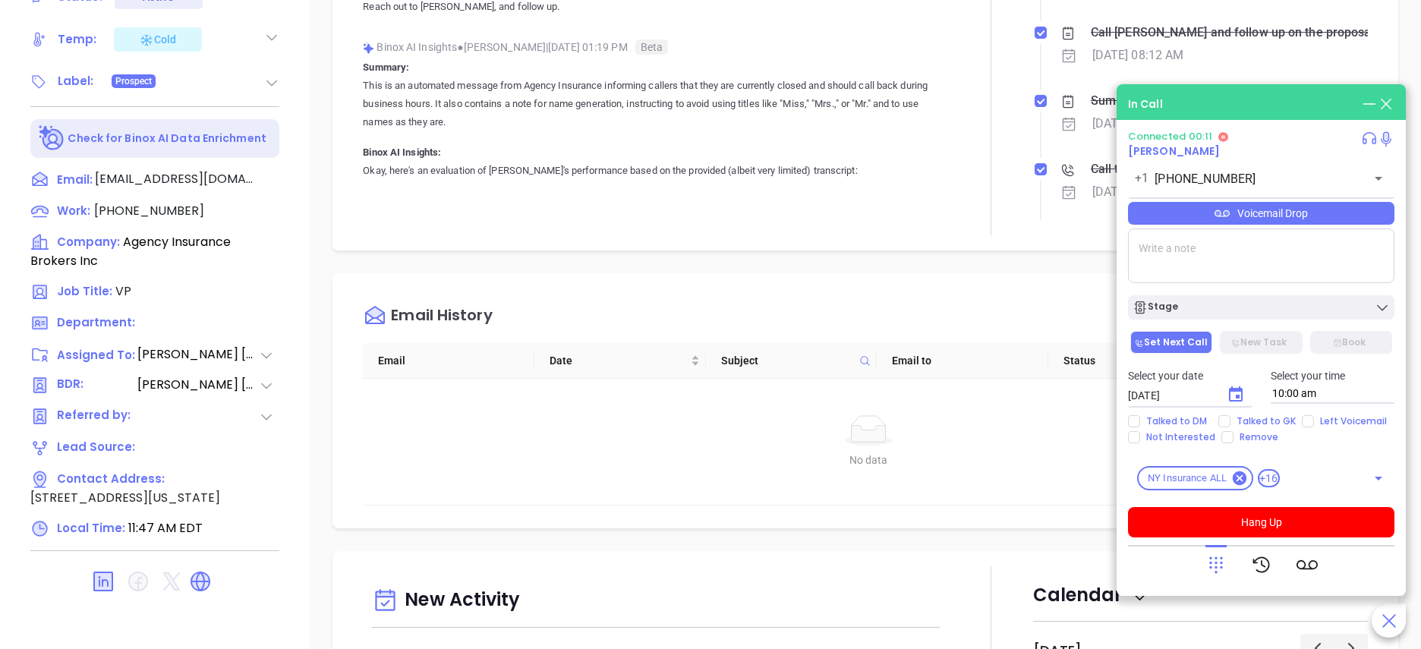
scroll to position [621, 0]
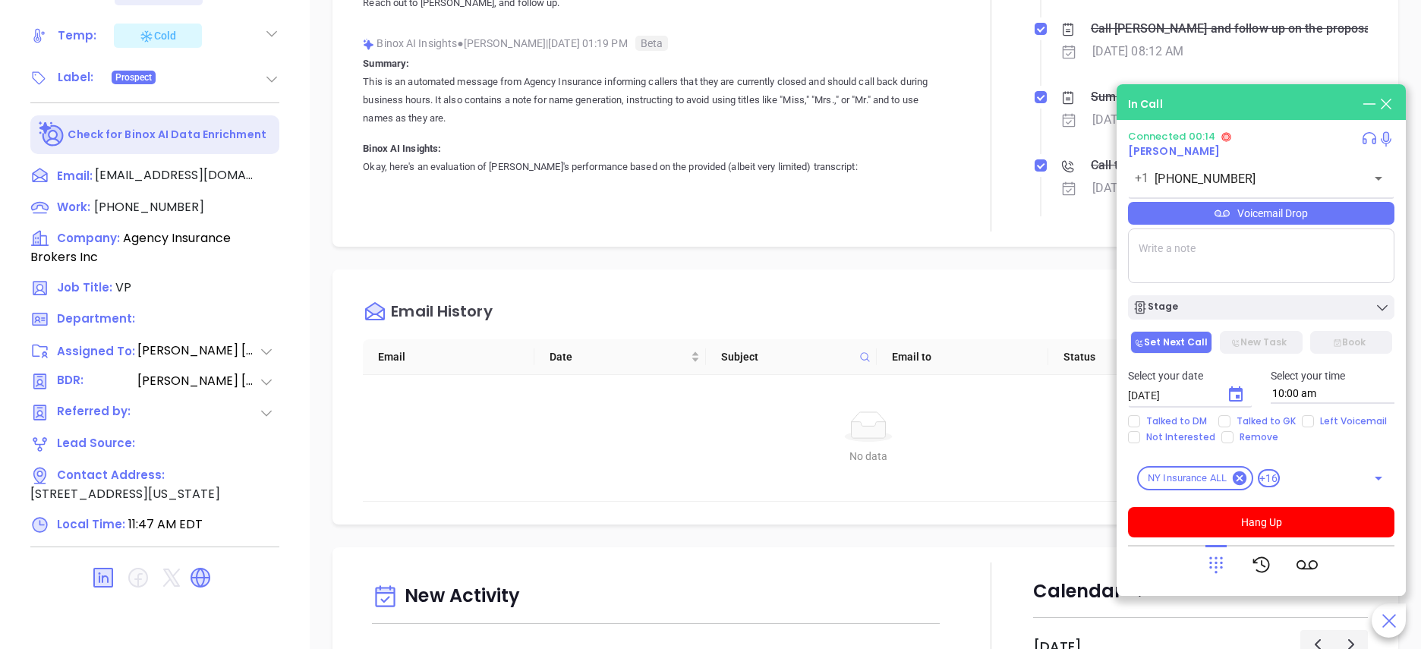
click at [894, 182] on p "Okay, here's an evaluation of Anabell's performance based on the provided (albe…" at bounding box center [656, 513] width 586 height 711
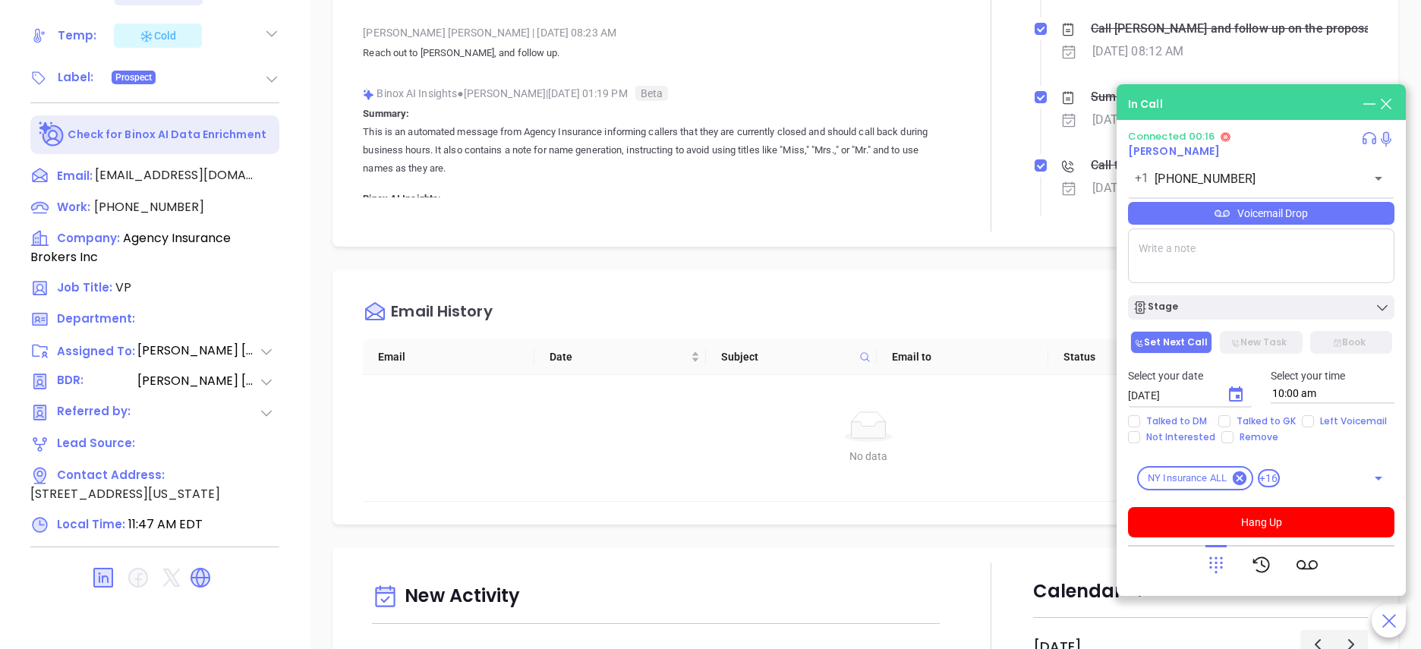
scroll to position [91, 0]
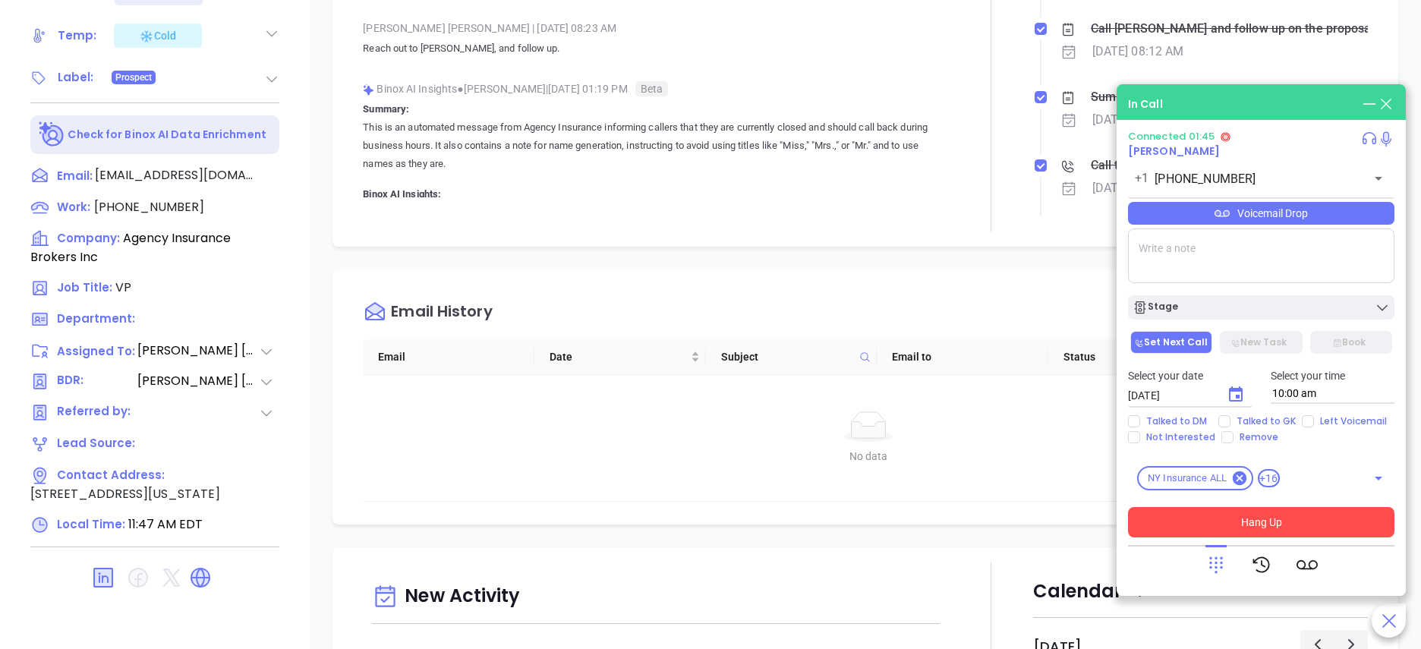
click at [1295, 518] on button "Hang Up" at bounding box center [1261, 522] width 266 height 30
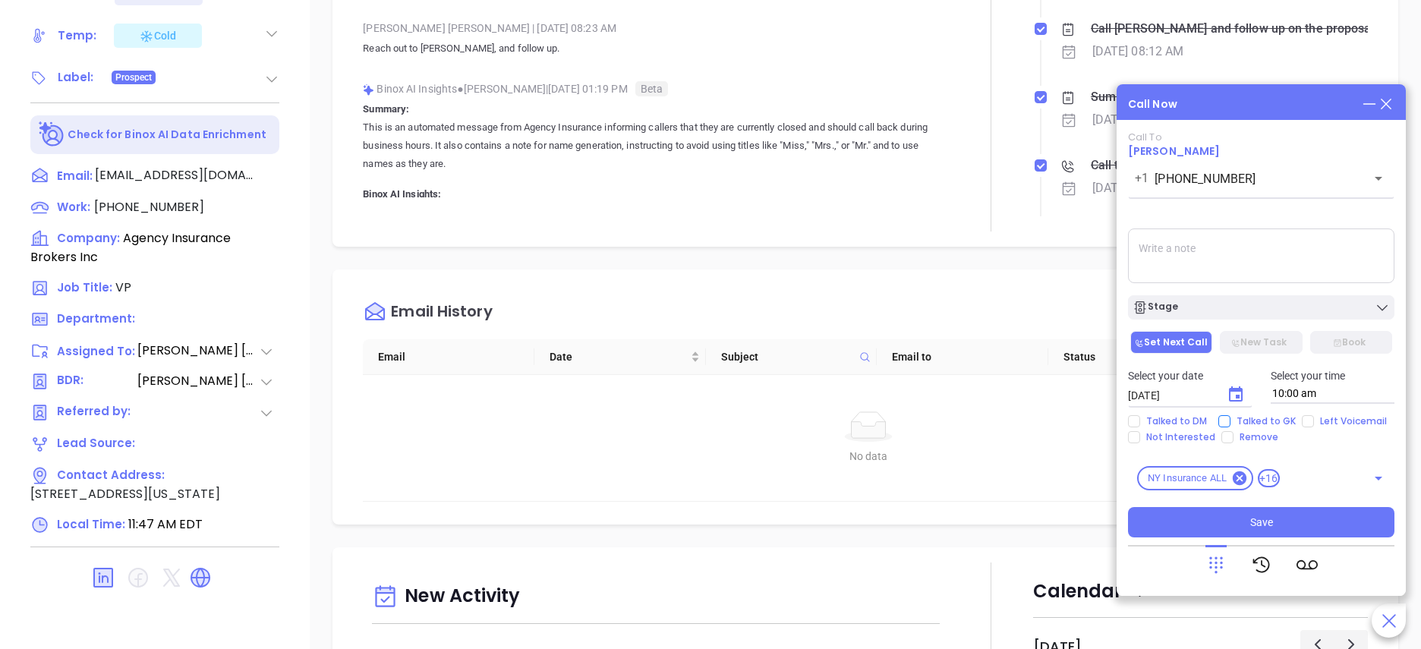
click at [1274, 420] on span "Talked to GK" at bounding box center [1266, 421] width 71 height 12
click at [1231, 420] on input "Talked to GK" at bounding box center [1224, 421] width 12 height 12
checkbox input "true"
click at [1341, 417] on span "Left Voicemail" at bounding box center [1353, 421] width 79 height 12
click at [1314, 417] on input "Left Voicemail" at bounding box center [1308, 421] width 12 height 12
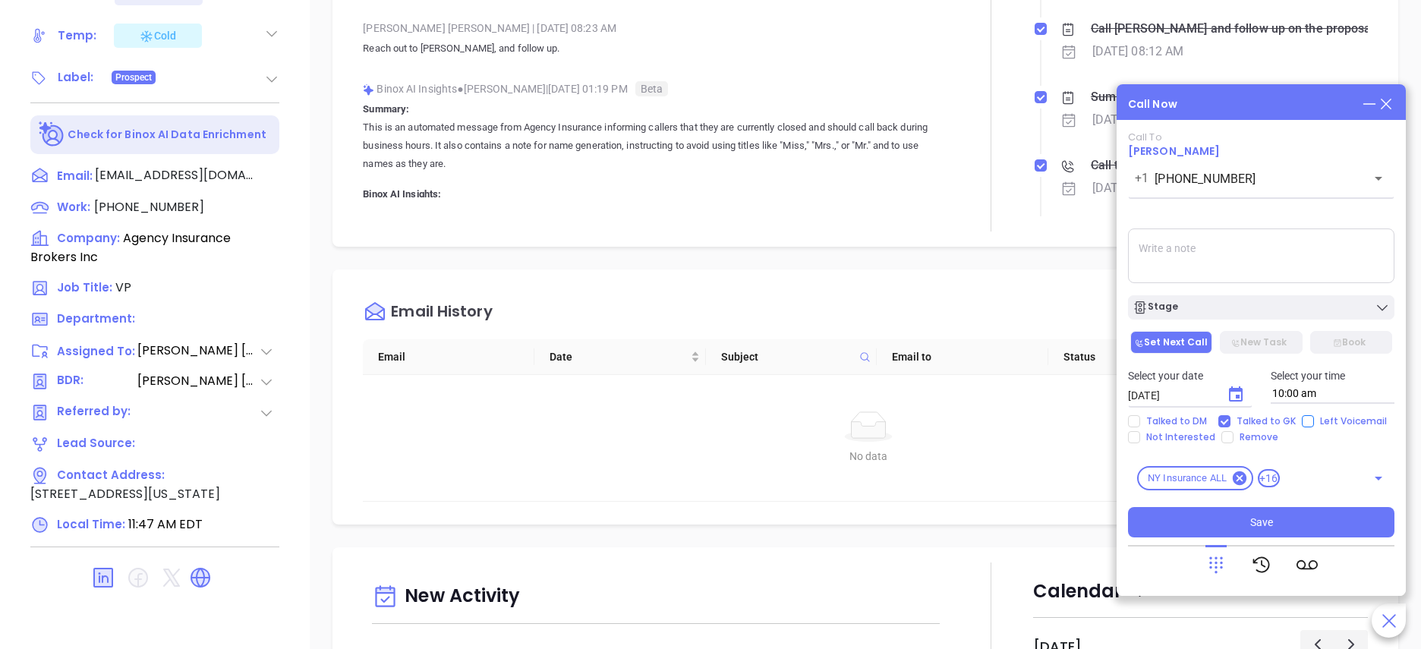
checkbox input "true"
click at [1237, 389] on icon "Choose date, selected date is Oct 16, 2025" at bounding box center [1236, 393] width 14 height 15
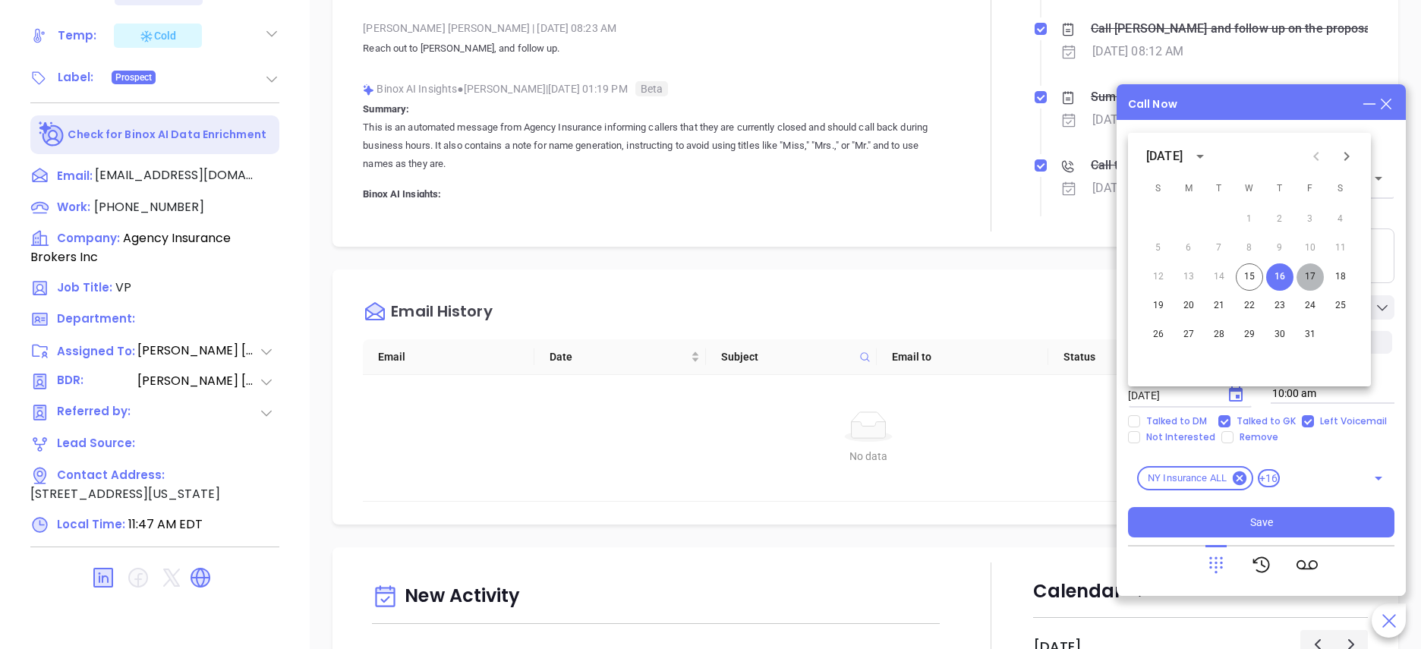
click at [1315, 270] on button "17" at bounding box center [1310, 276] width 27 height 27
type input "10/17/2025"
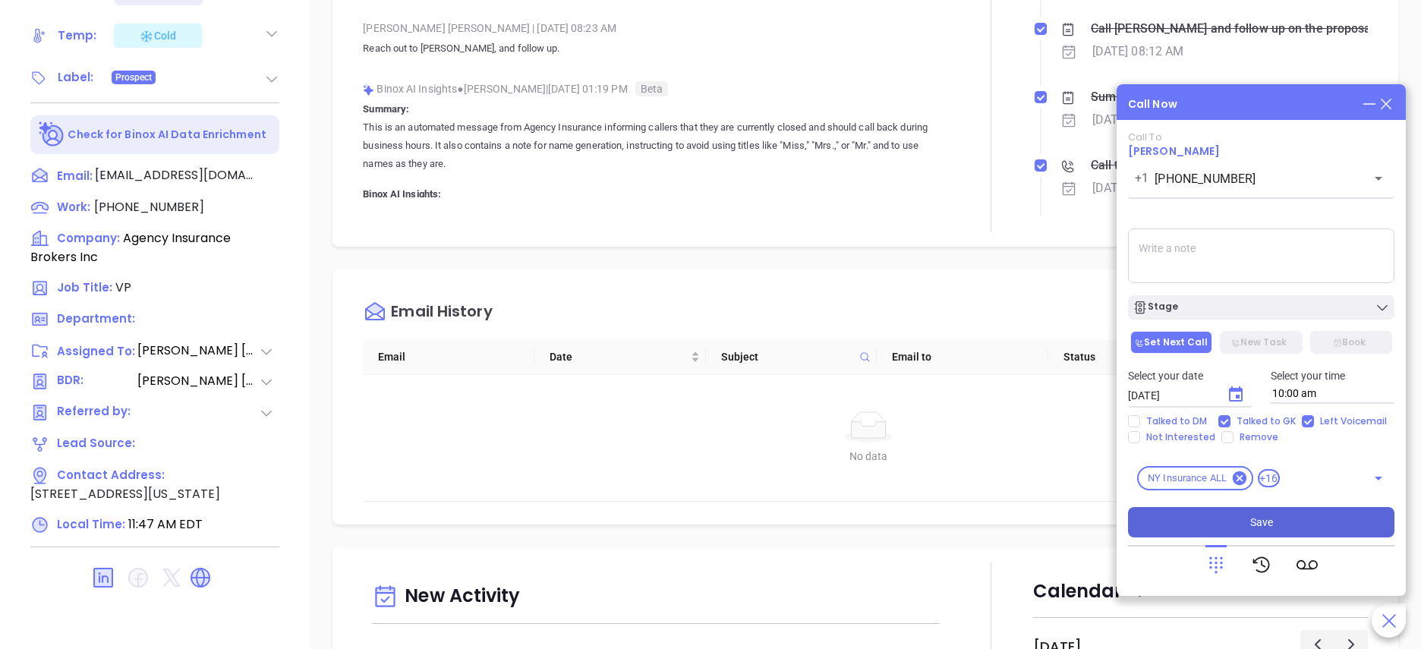
click at [1246, 528] on button "Save" at bounding box center [1261, 522] width 266 height 30
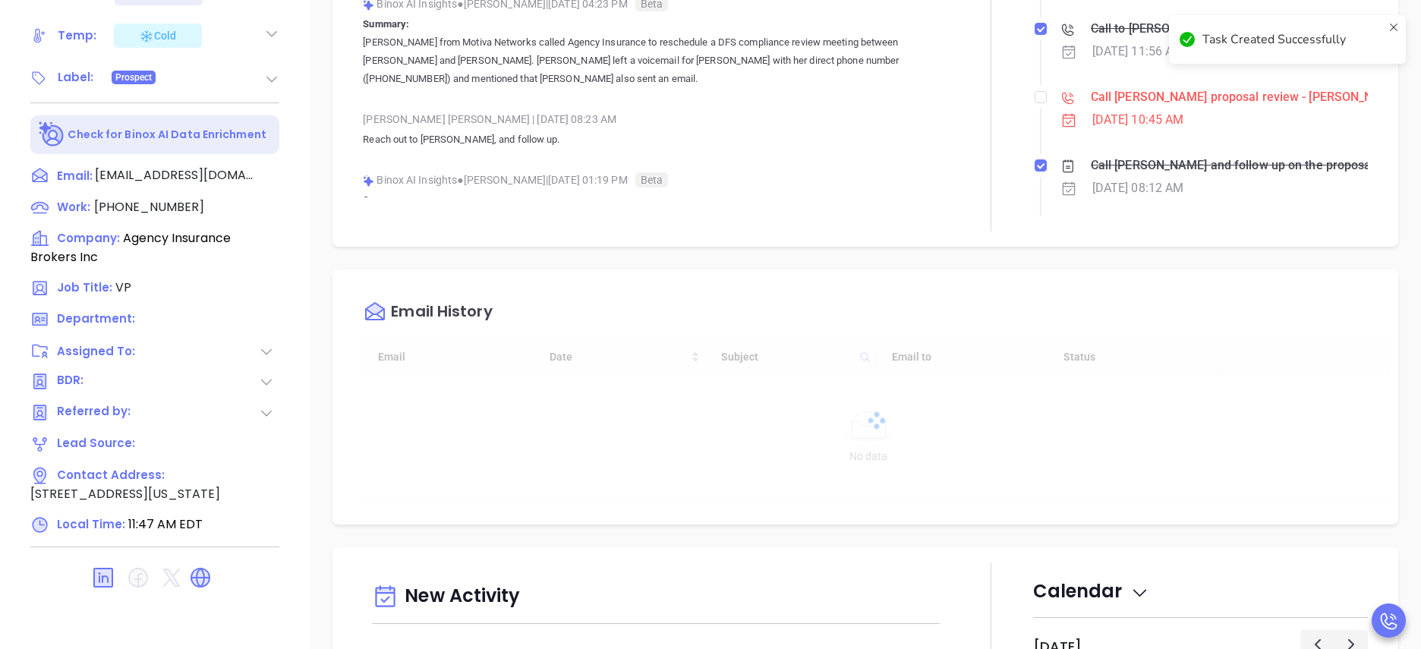
type input "[DATE]"
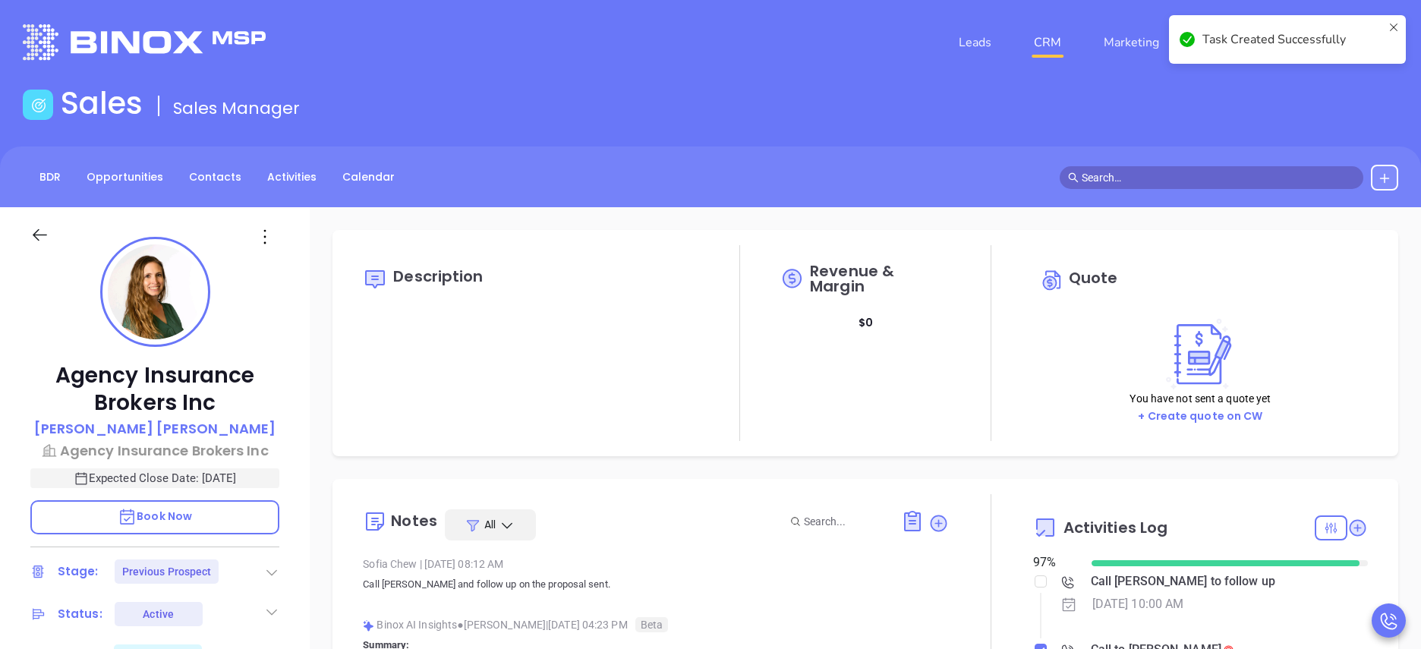
scroll to position [441, 0]
type input "[PERSON_NAME]"
click at [1348, 532] on icon at bounding box center [1357, 528] width 20 height 20
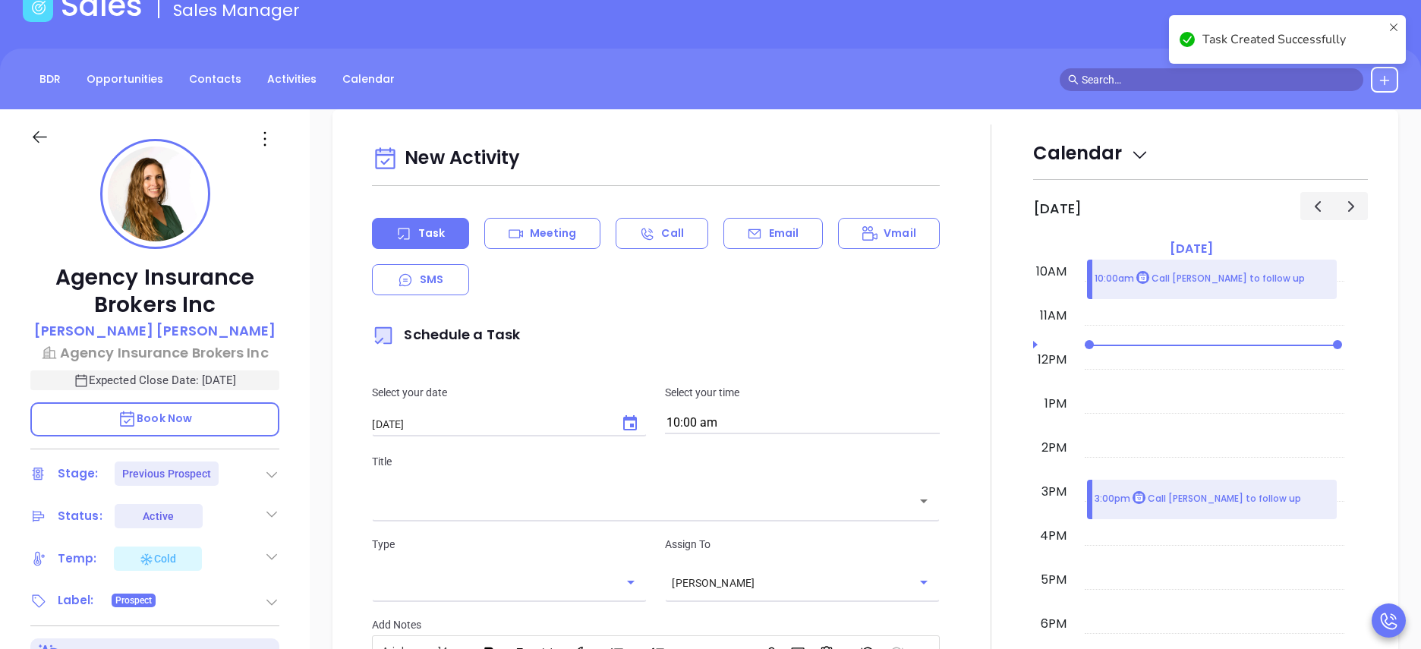
scroll to position [207, 0]
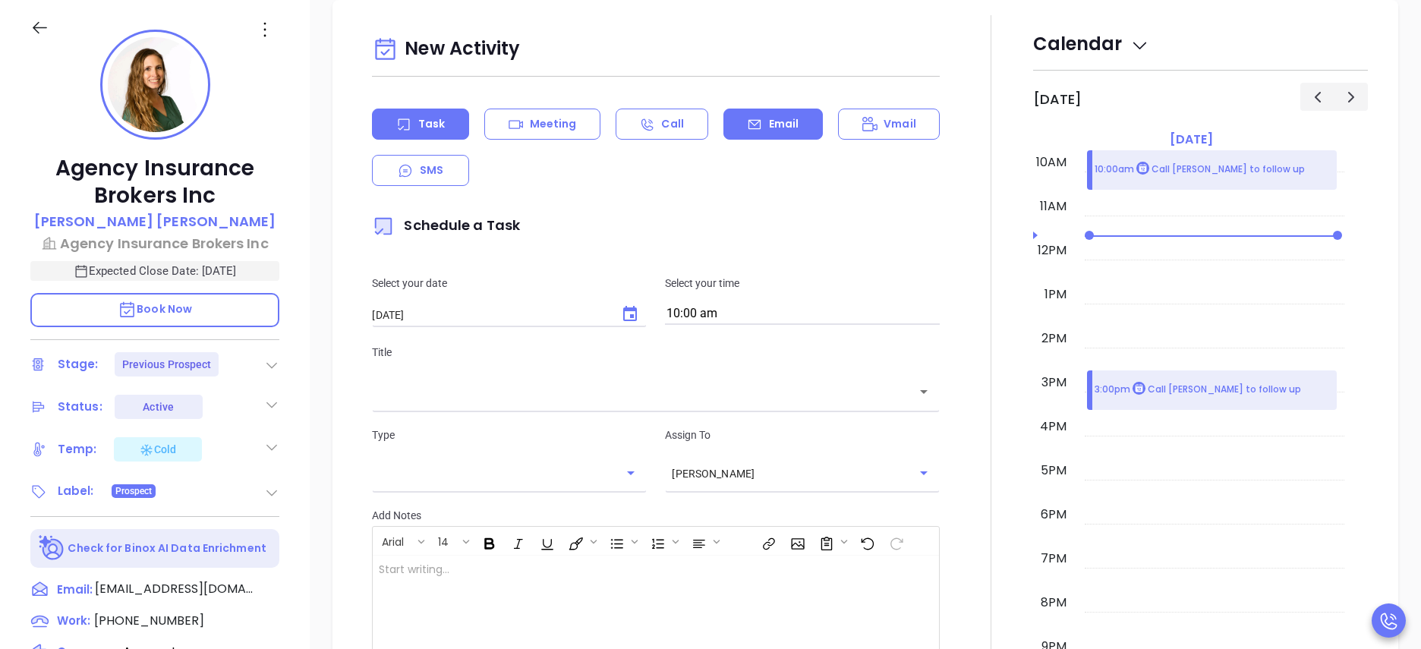
click at [769, 120] on p "Email" at bounding box center [784, 124] width 30 height 16
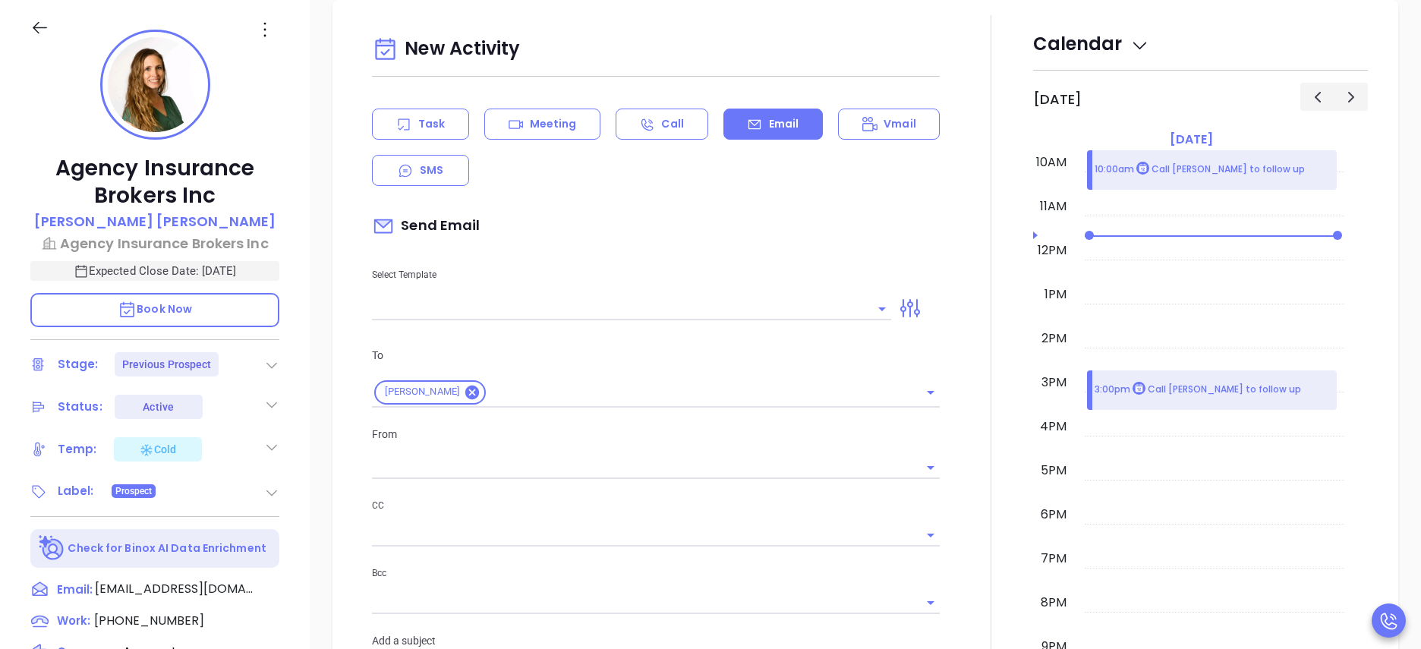
type input "[PERSON_NAME]"
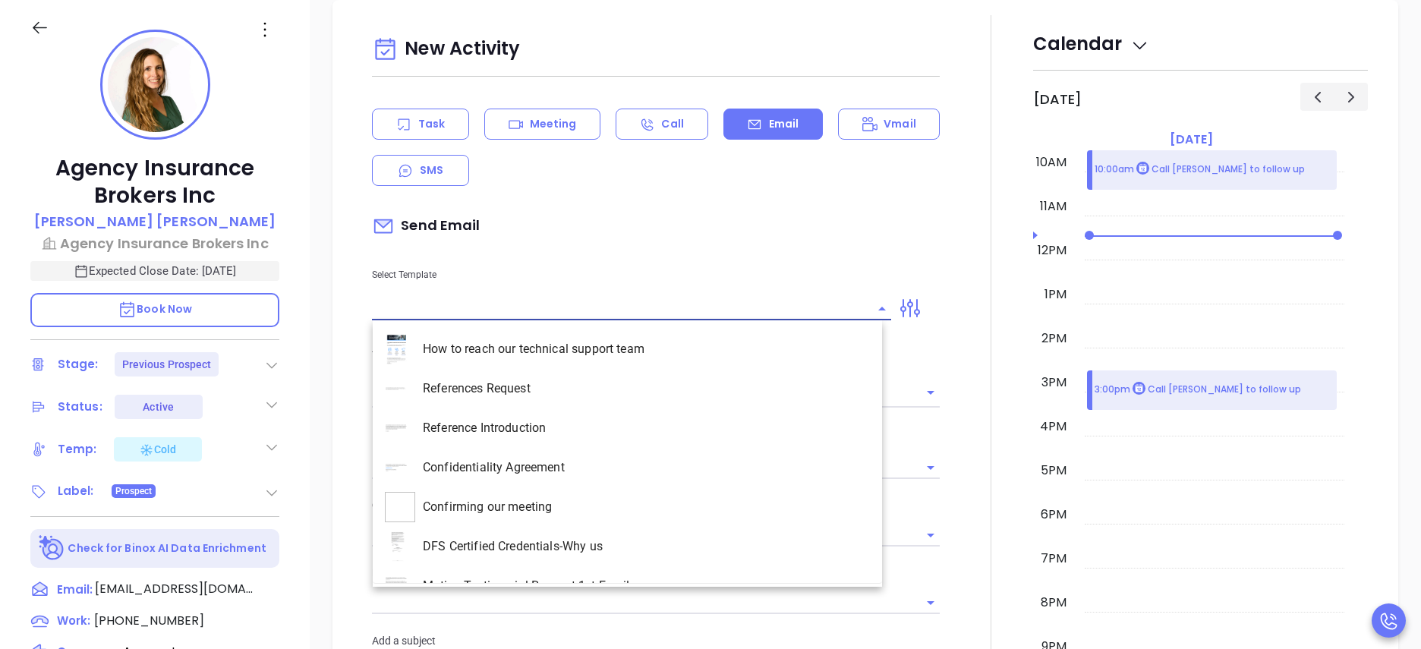
click at [474, 305] on input "text" at bounding box center [620, 309] width 496 height 22
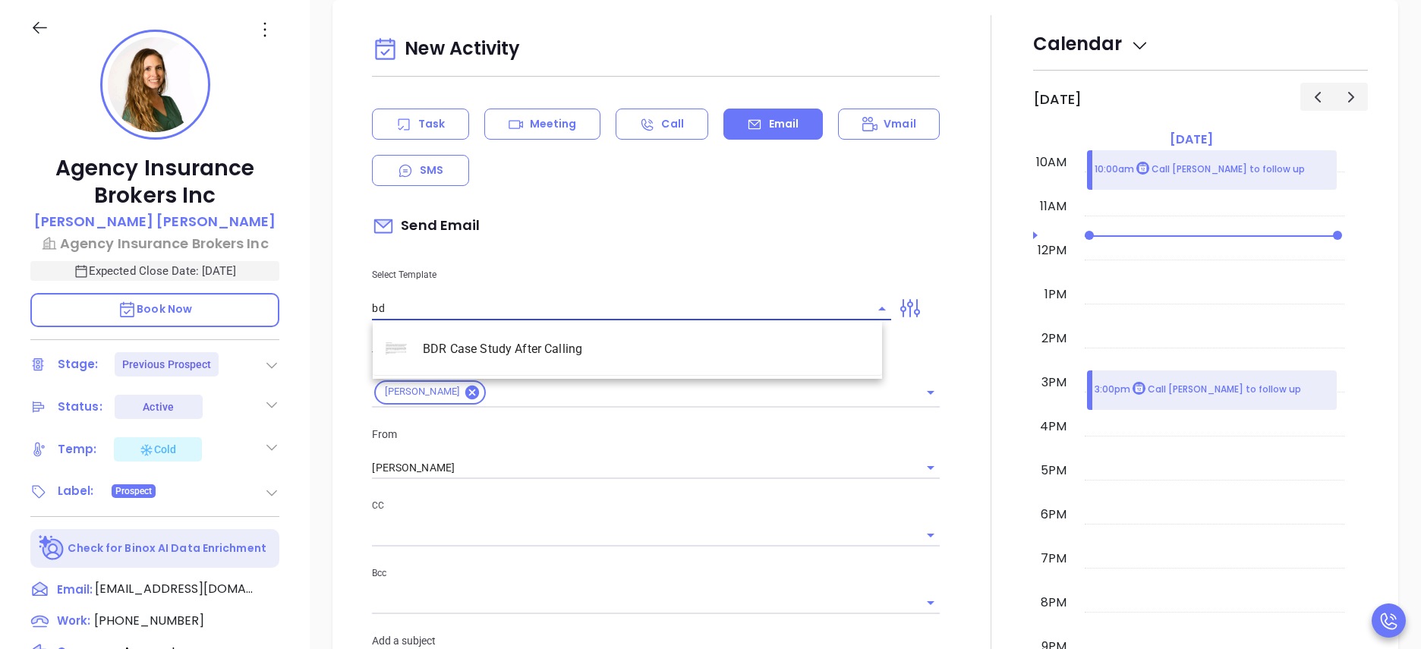
click at [497, 344] on li "BDR Case Study After Calling" at bounding box center [627, 348] width 509 height 39
type input "BDR Case Study After Calling"
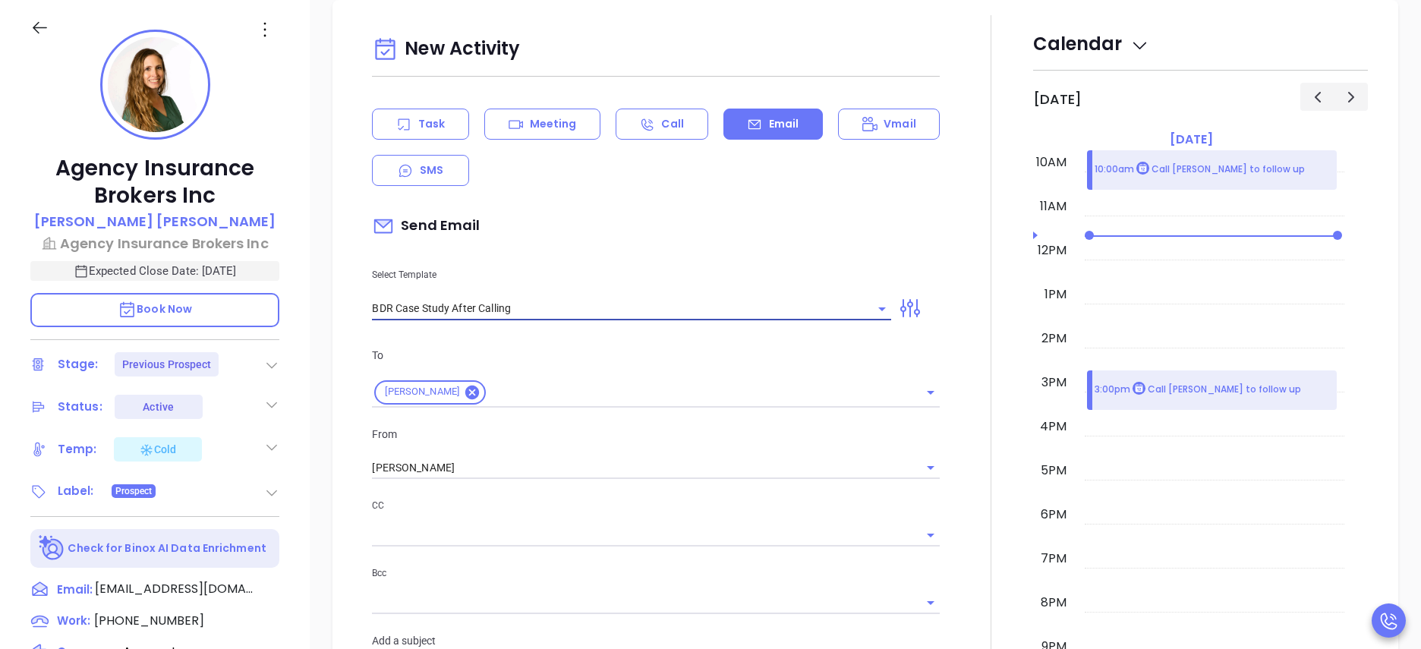
type input "Courtney remember me?"
type input "BDR Case Study After Calling"
click at [959, 455] on div at bounding box center [991, 583] width 84 height 1136
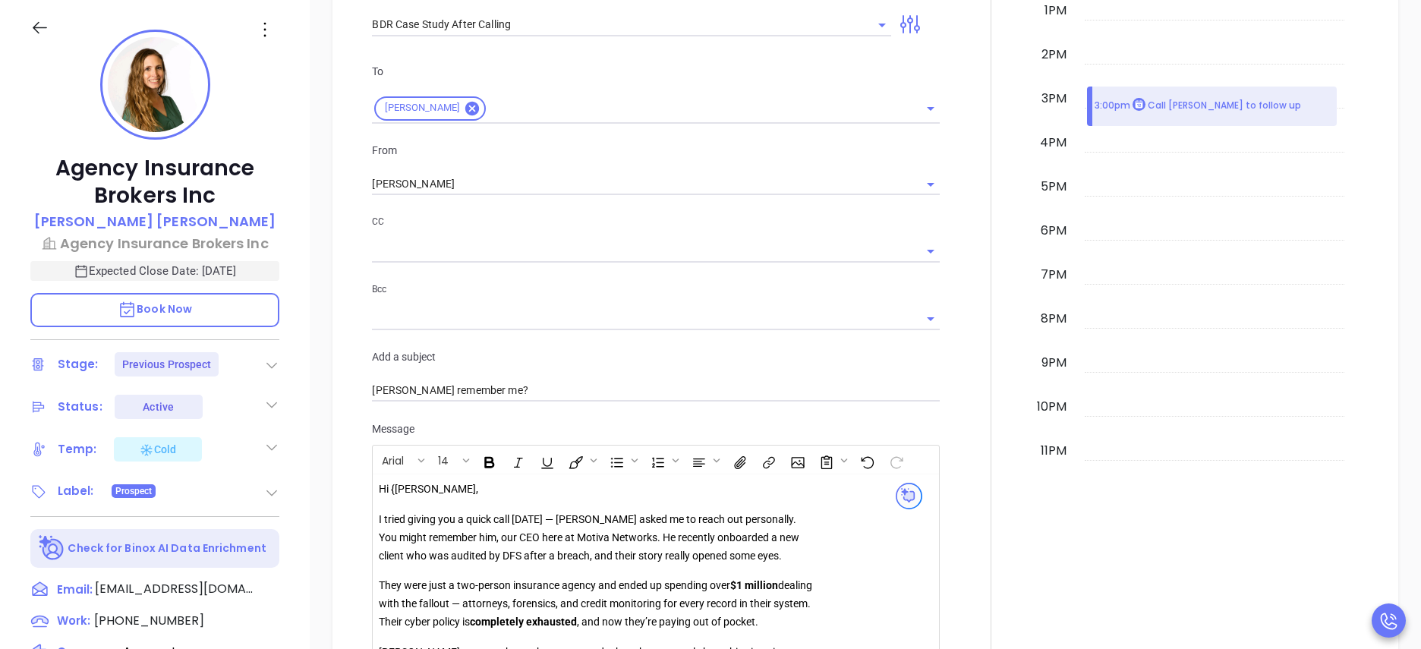
scroll to position [1372, 0]
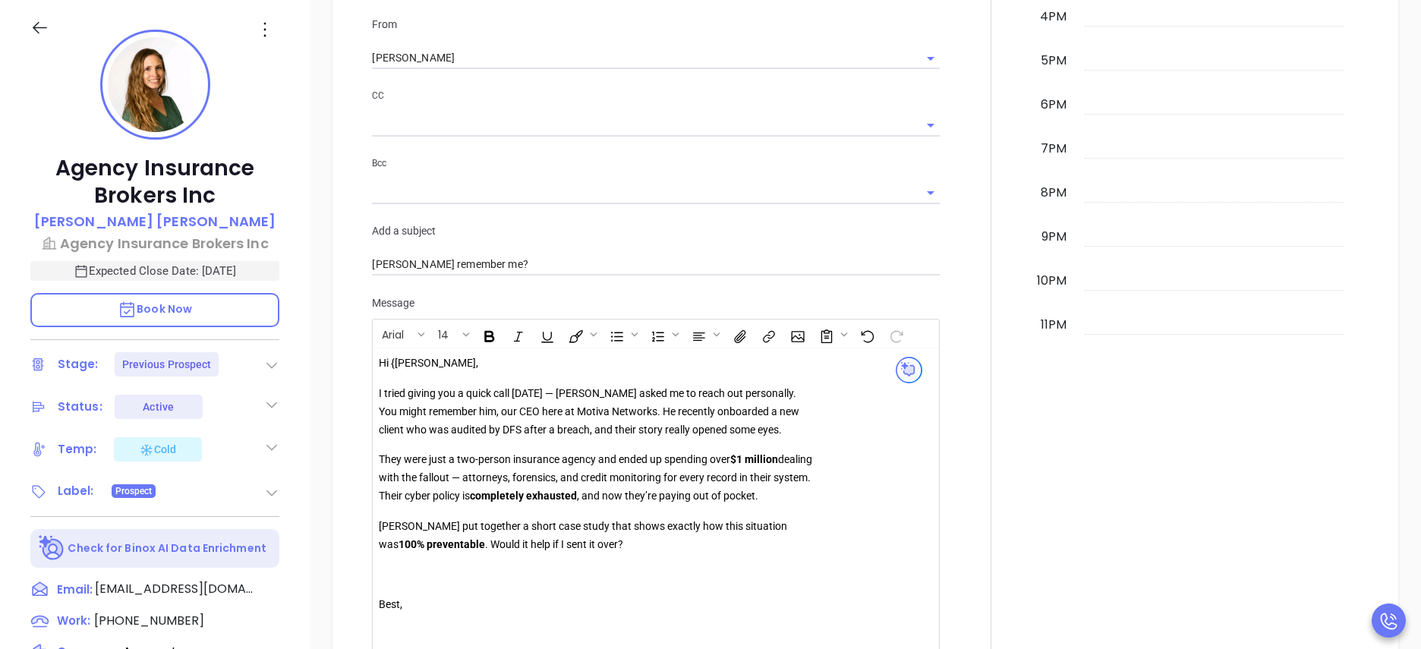
click at [398, 363] on p "Hi {Courtney," at bounding box center [597, 364] width 436 height 18
click at [953, 441] on div at bounding box center [991, 173] width 84 height 1136
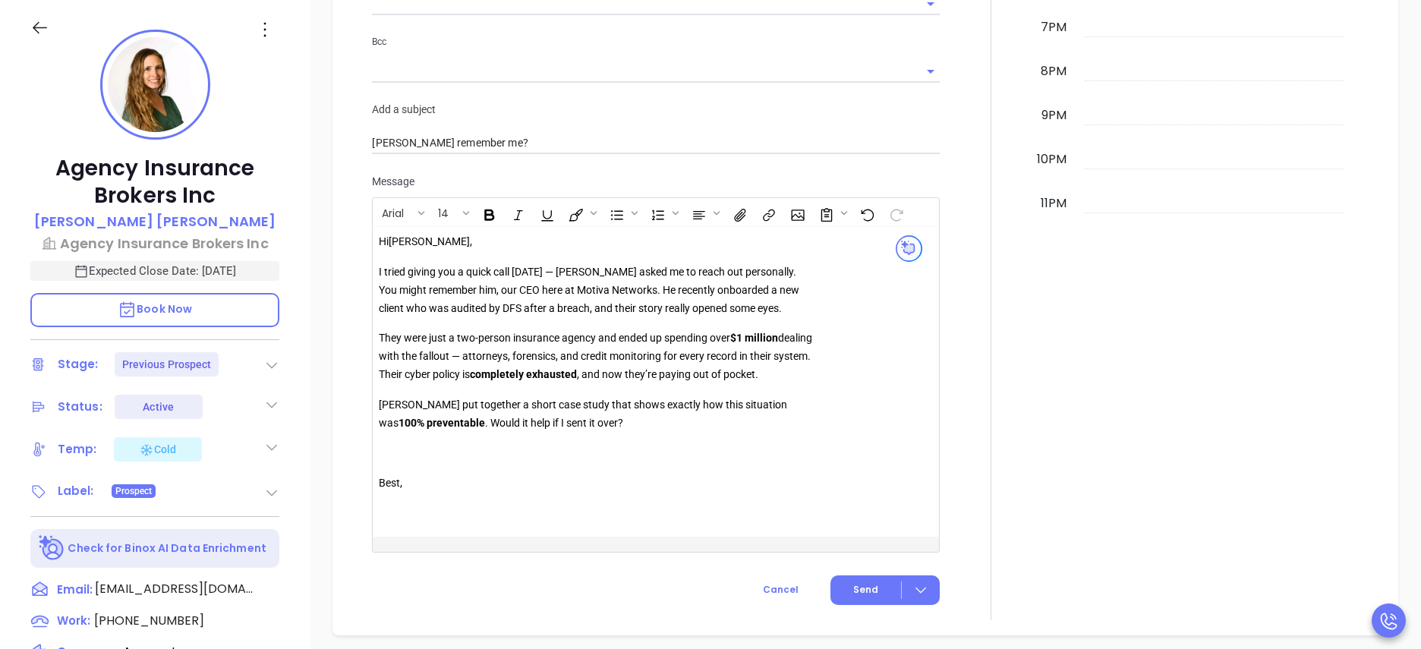
scroll to position [1599, 0]
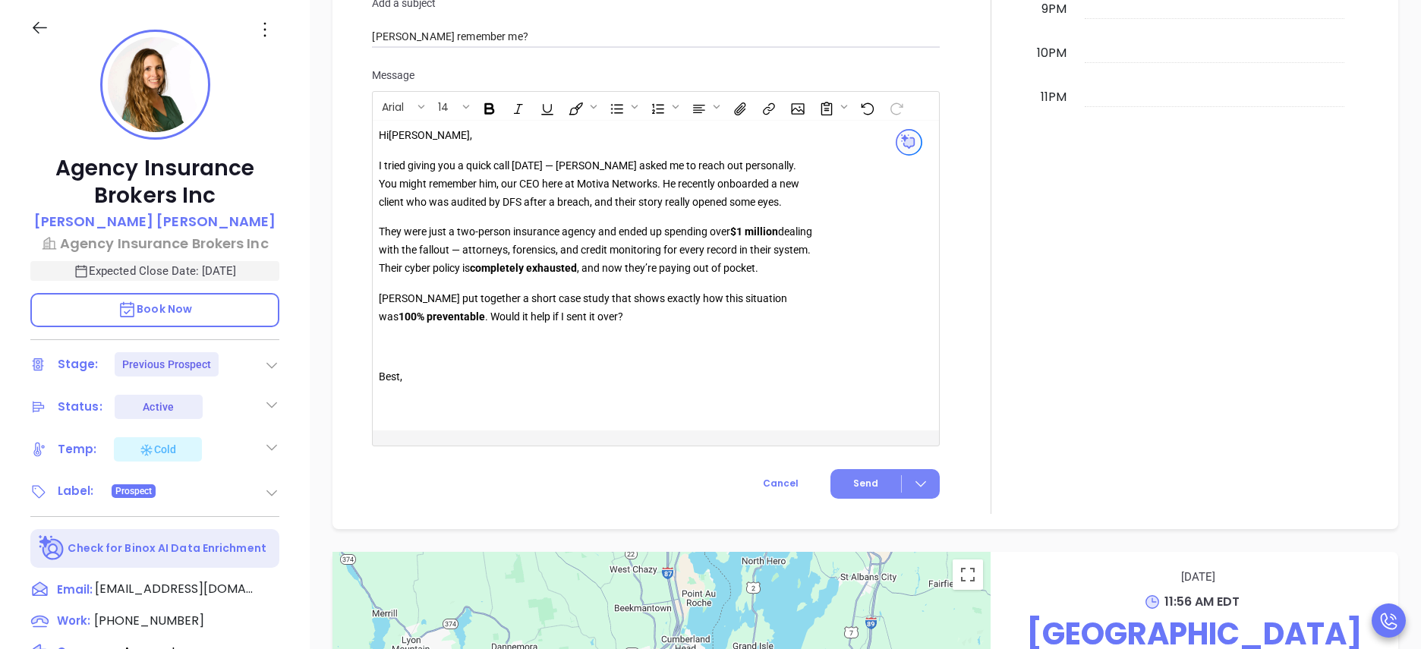
click at [833, 487] on button "Send" at bounding box center [884, 484] width 109 height 30
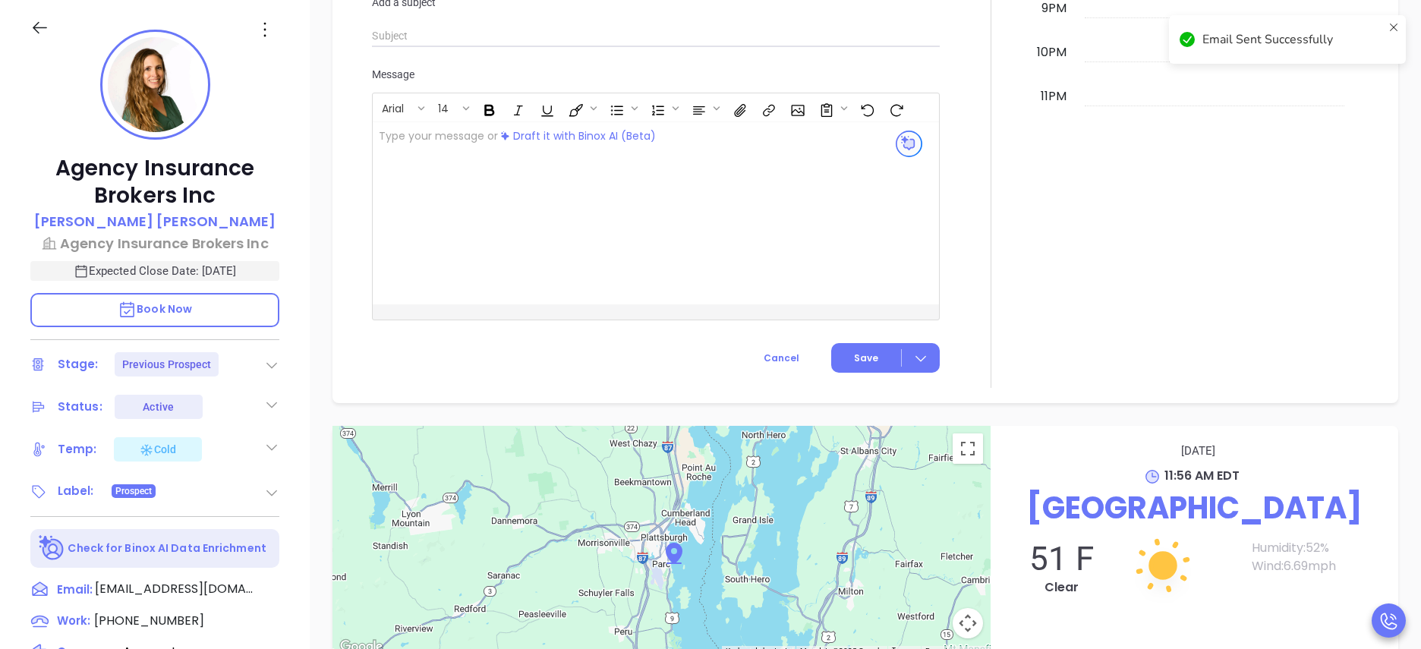
scroll to position [1599, 0]
checkbox input "true"
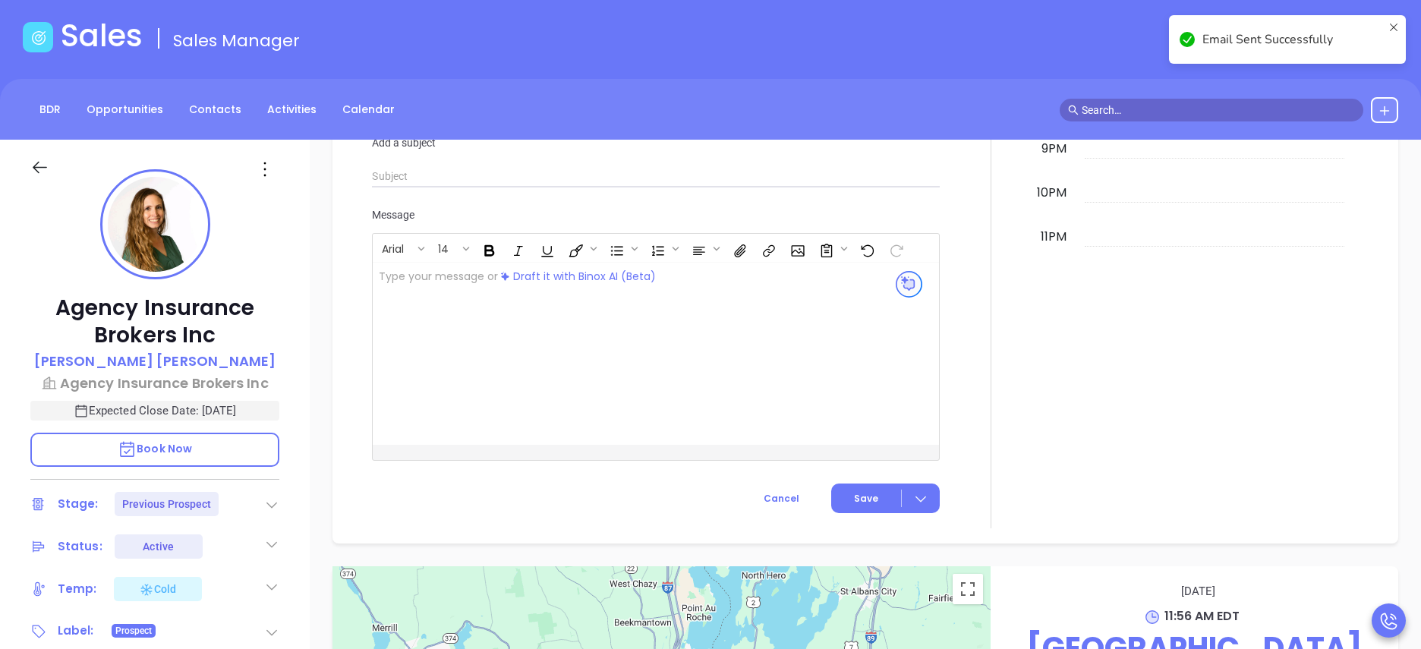
scroll to position [0, 0]
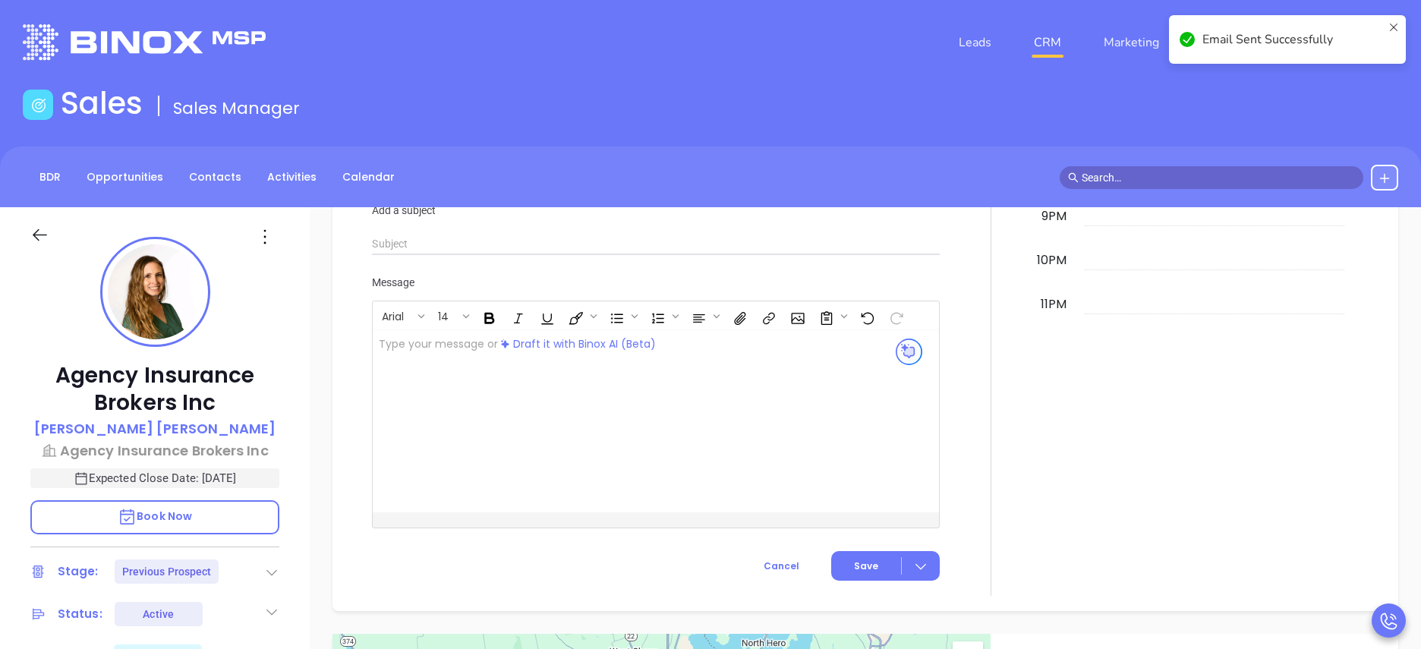
click at [989, 358] on div at bounding box center [991, 90] width 84 height 1011
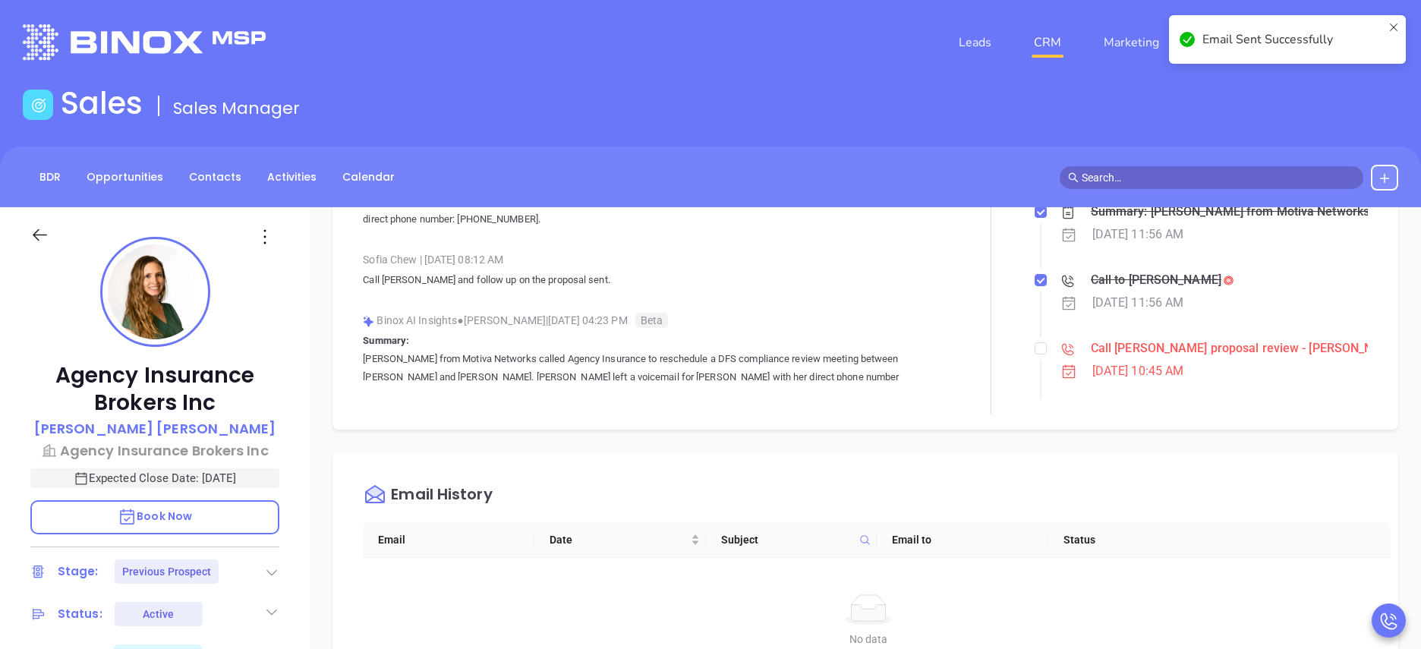
scroll to position [323, 0]
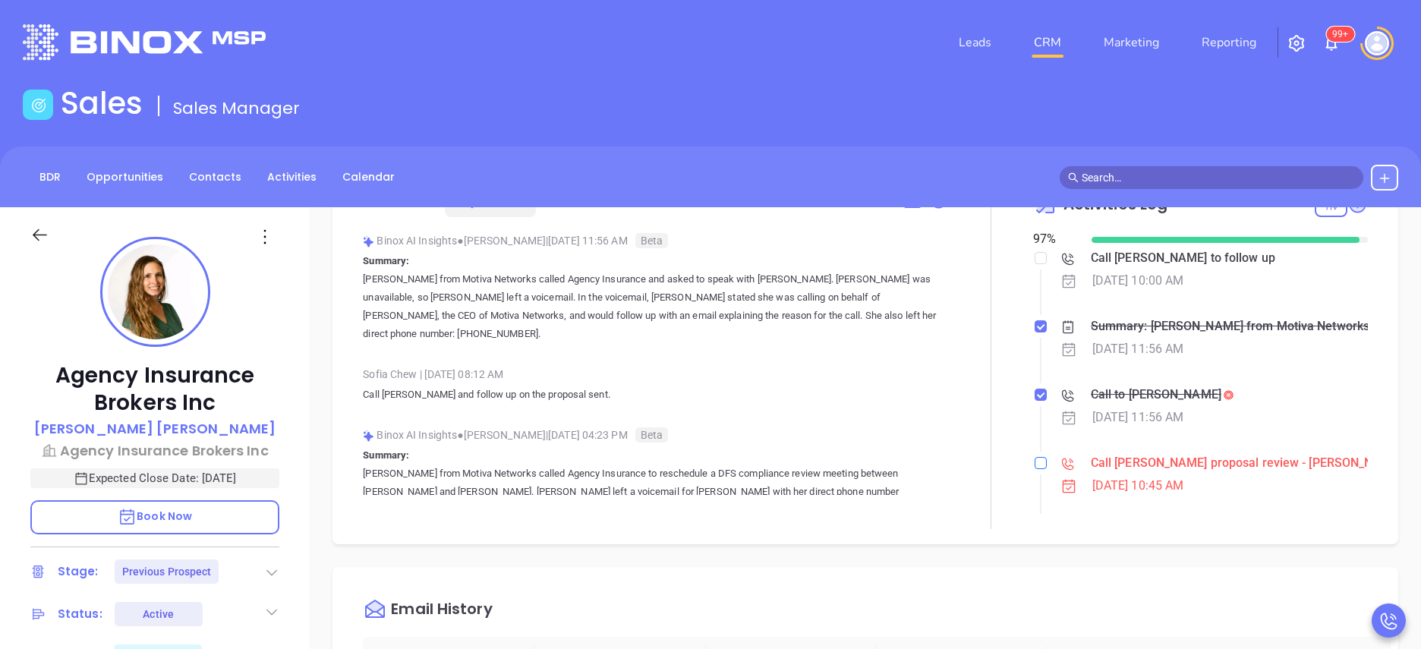
click at [1035, 465] on input "checkbox" at bounding box center [1041, 463] width 12 height 12
checkbox input "true"
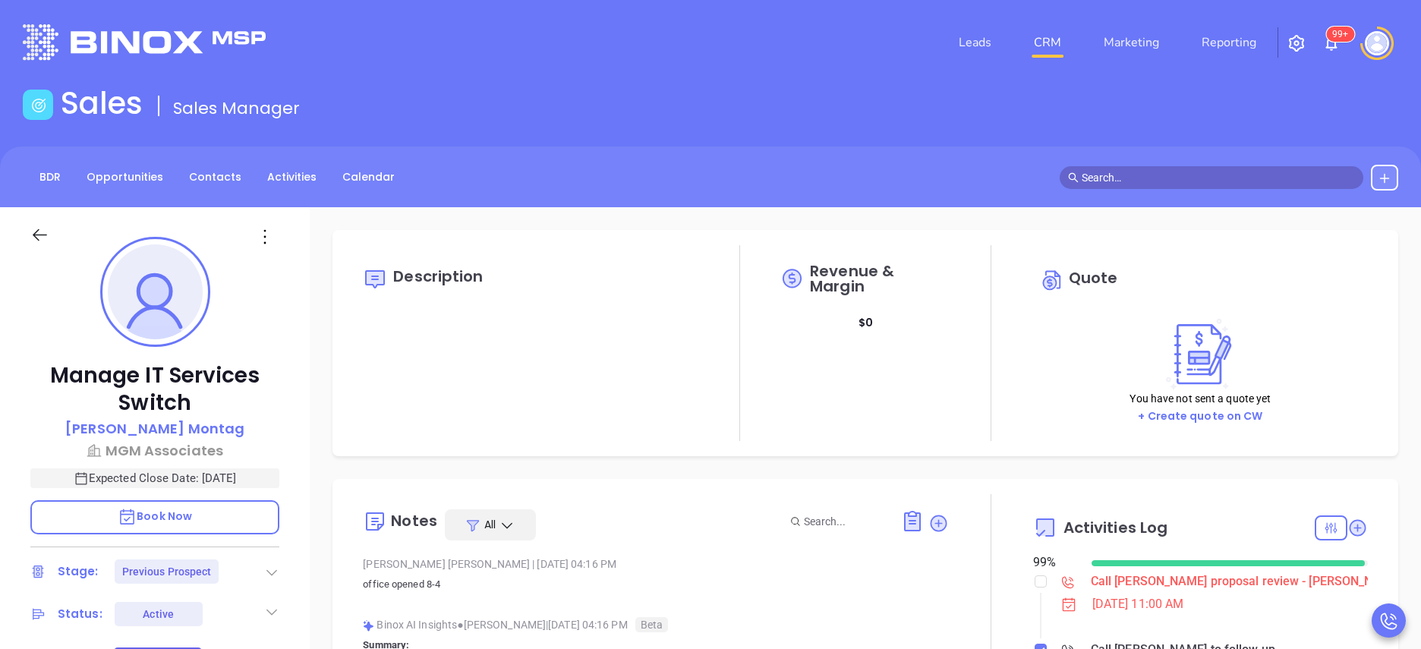
scroll to position [441, 0]
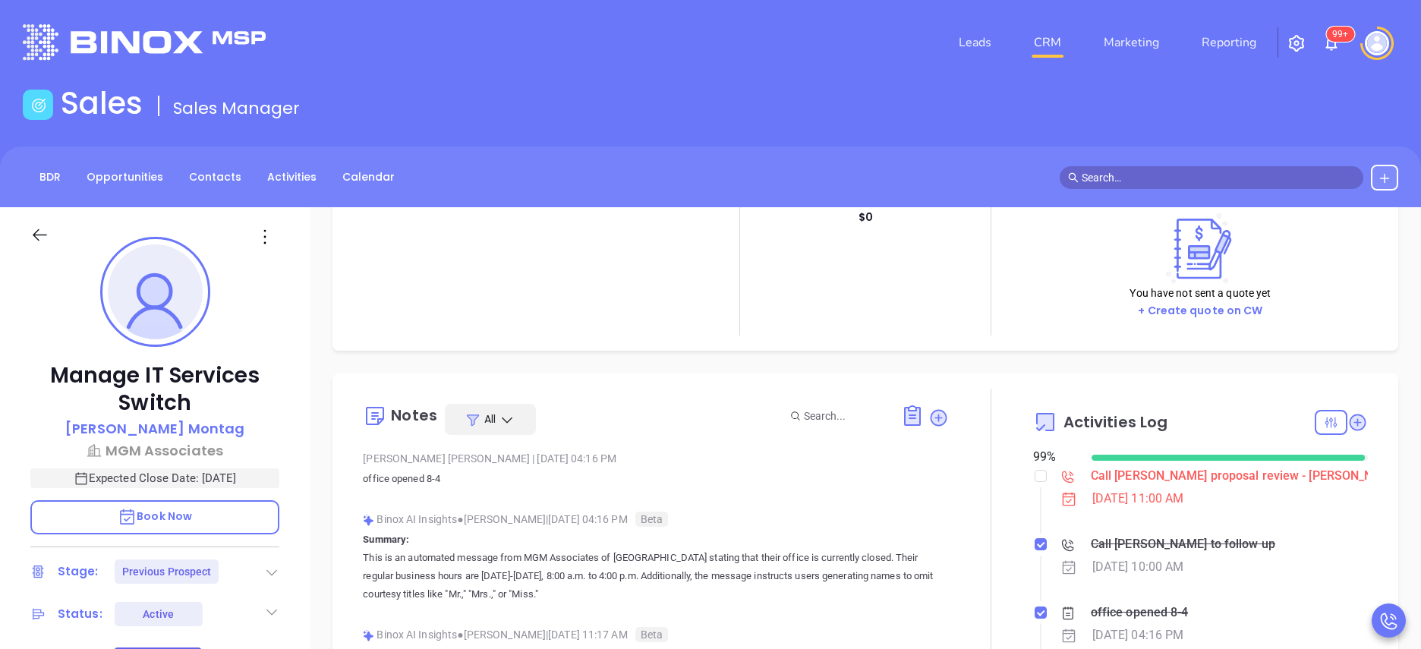
scroll to position [182, 0]
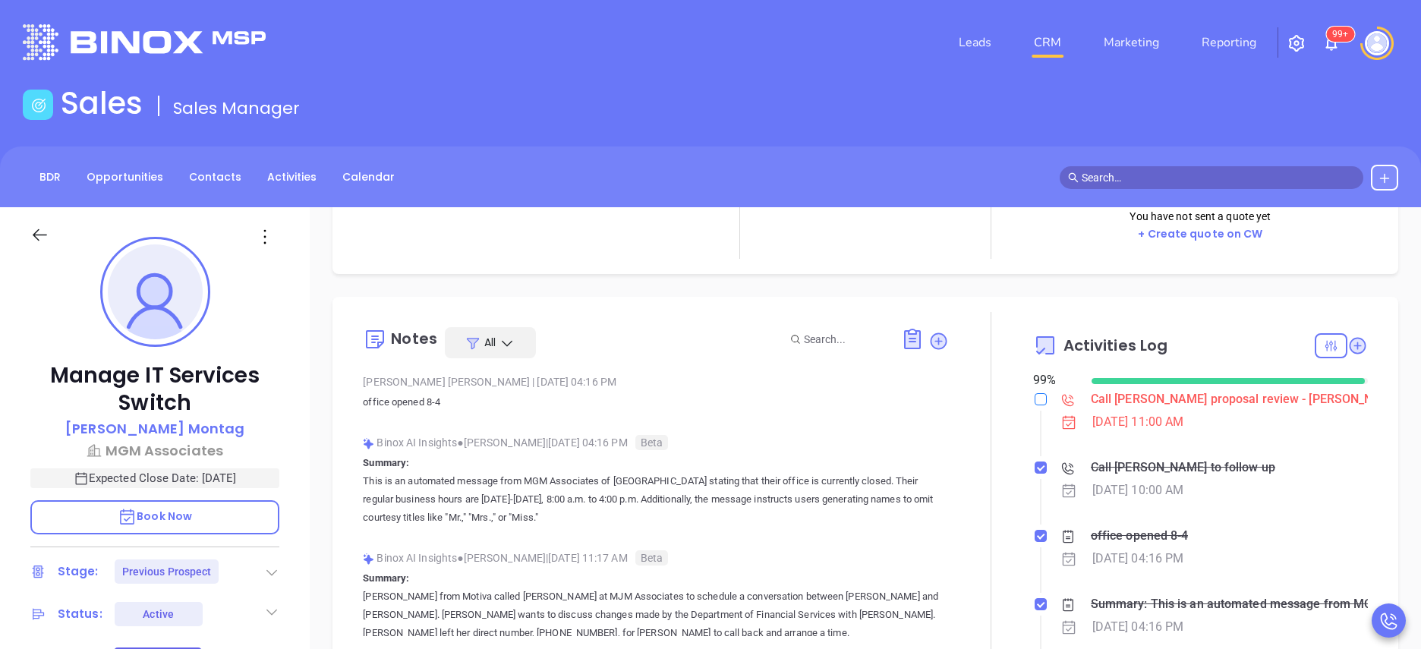
click at [1035, 401] on input "checkbox" at bounding box center [1041, 399] width 12 height 12
checkbox input "true"
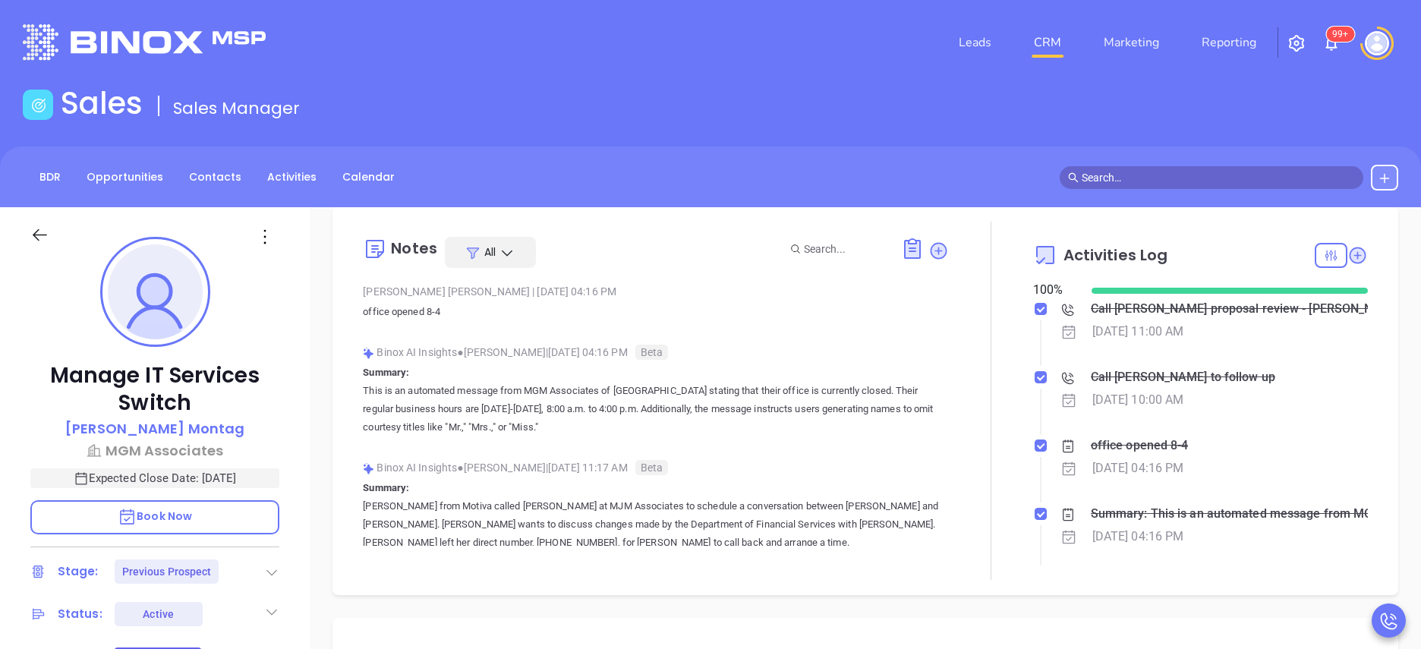
scroll to position [273, 0]
click at [295, 523] on div "Manage IT Services Switch Rachel Montag MGM Associates Expected Close Date: Nov…" at bounding box center [155, 613] width 310 height 812
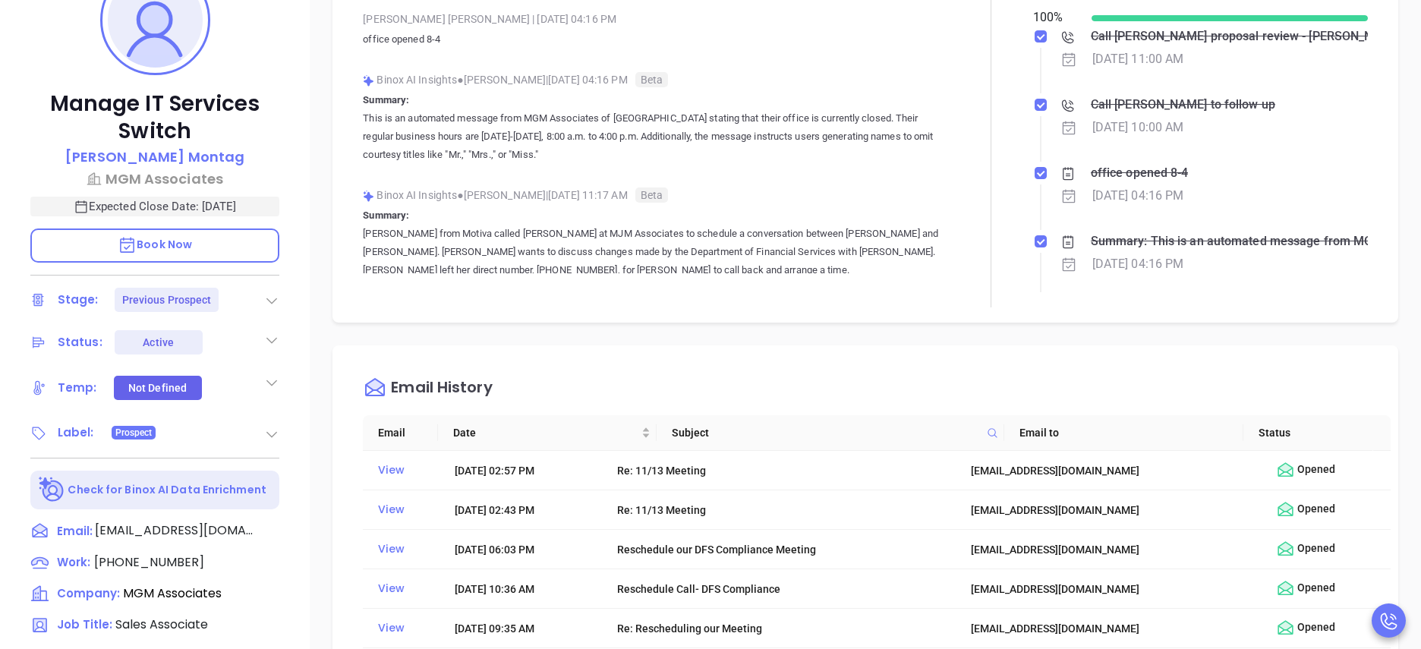
scroll to position [319, 0]
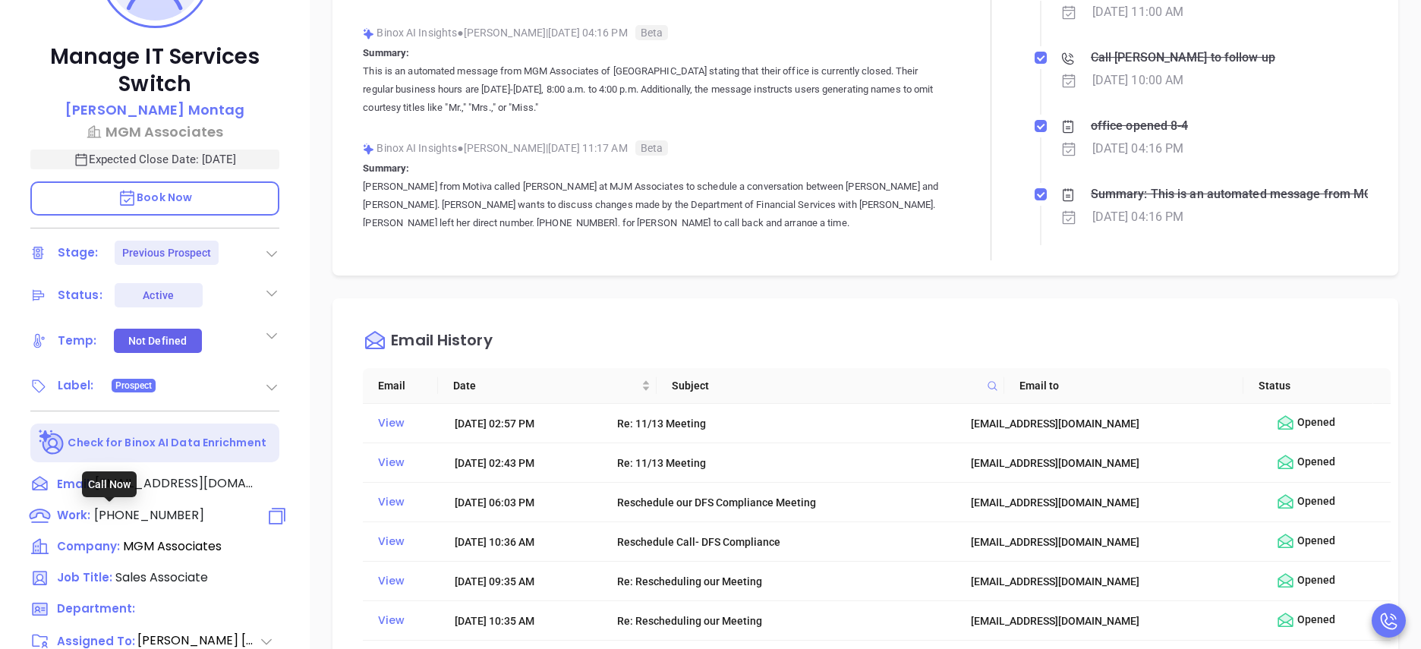
click at [187, 509] on span "(585) 381-7008" at bounding box center [149, 514] width 110 height 17
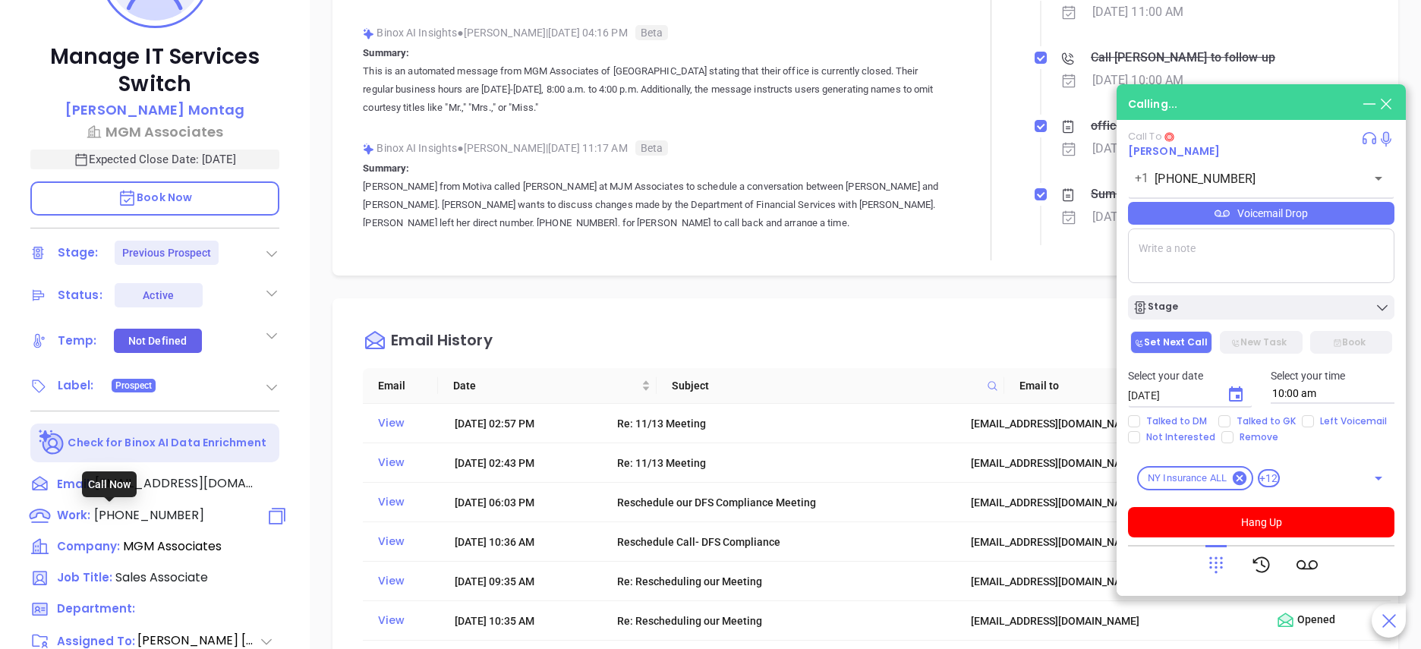
type input "(585) 381-7008"
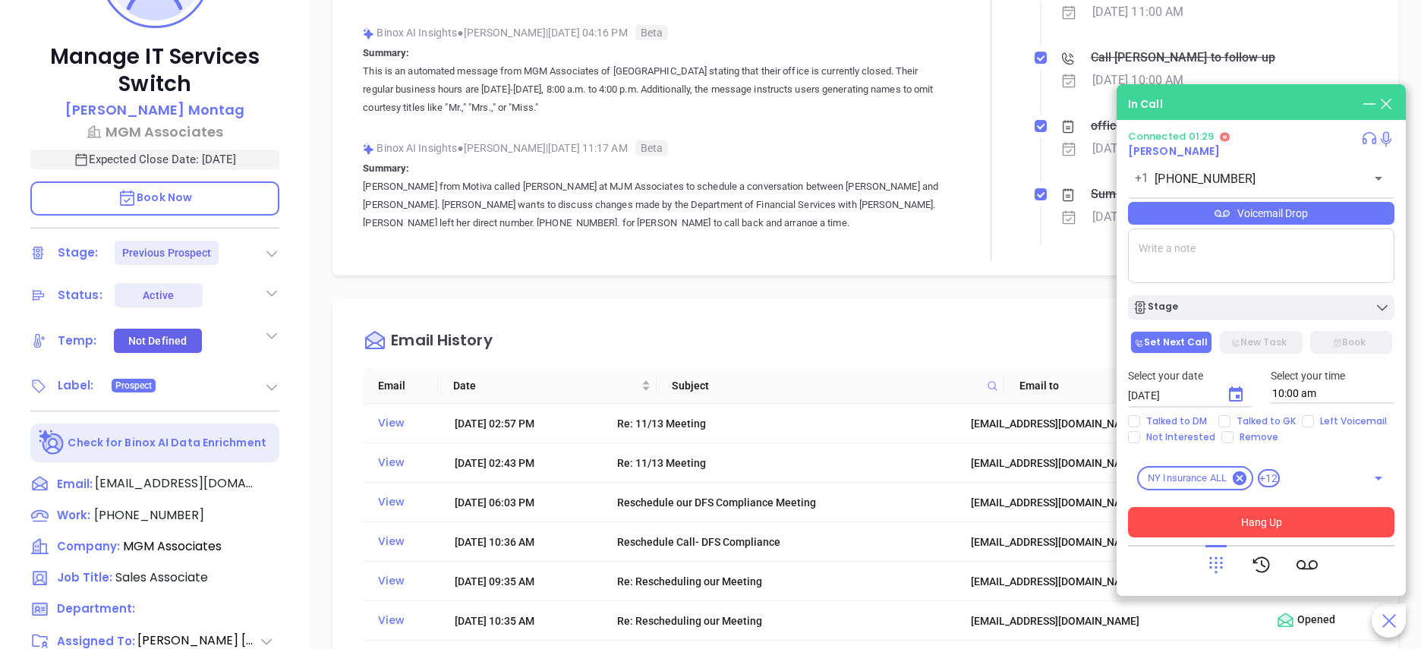
click at [1285, 524] on button "Hang Up" at bounding box center [1261, 522] width 266 height 30
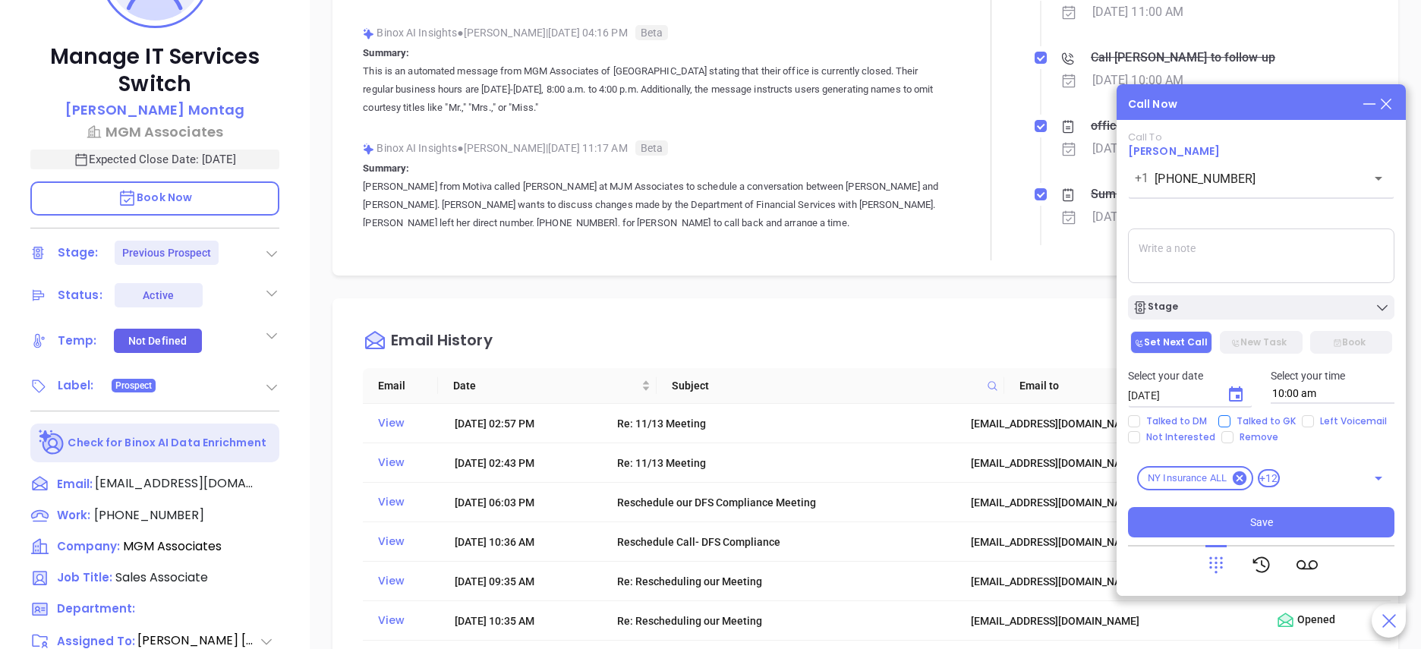
click at [1256, 421] on span "Talked to GK" at bounding box center [1266, 421] width 71 height 12
click at [1231, 421] on input "Talked to GK" at bounding box center [1224, 421] width 12 height 12
checkbox input "true"
click at [1369, 419] on span "Left Voicemail" at bounding box center [1353, 421] width 79 height 12
click at [1314, 419] on input "Left Voicemail" at bounding box center [1308, 421] width 12 height 12
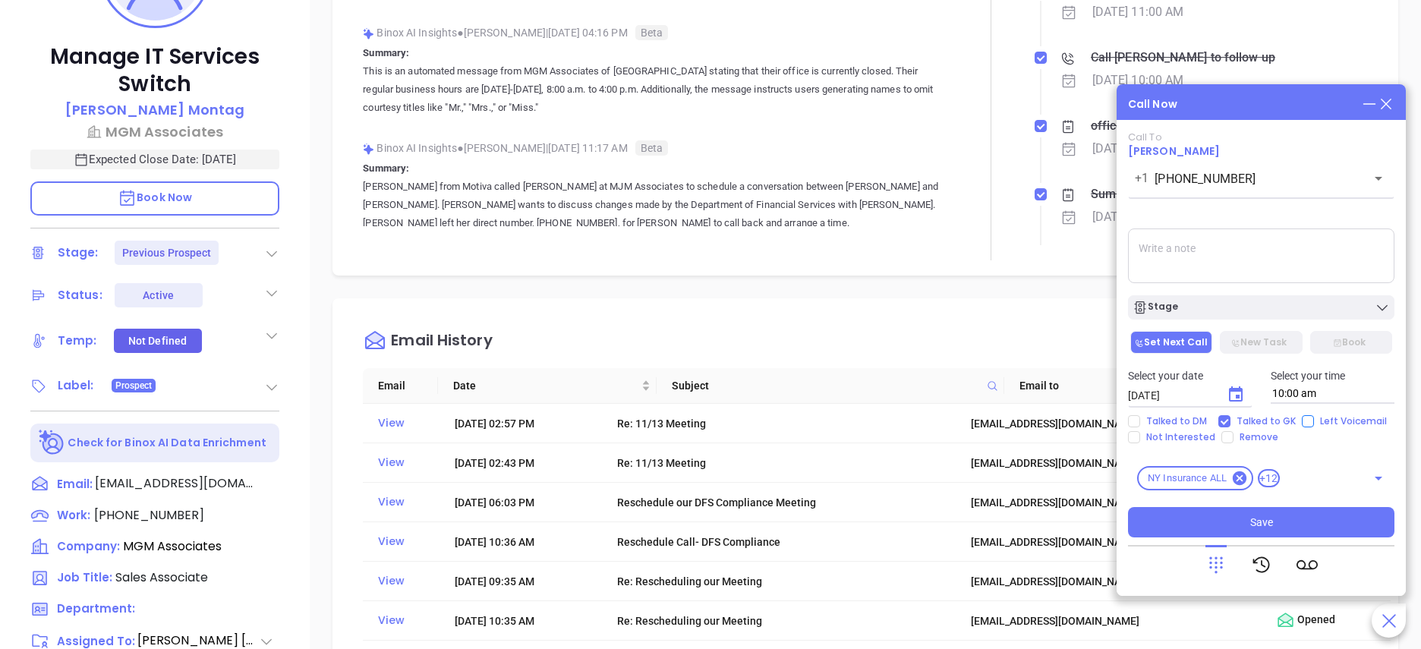
checkbox input "true"
click at [1236, 400] on icon "Choose date, selected date is Oct 16, 2025" at bounding box center [1236, 393] width 14 height 15
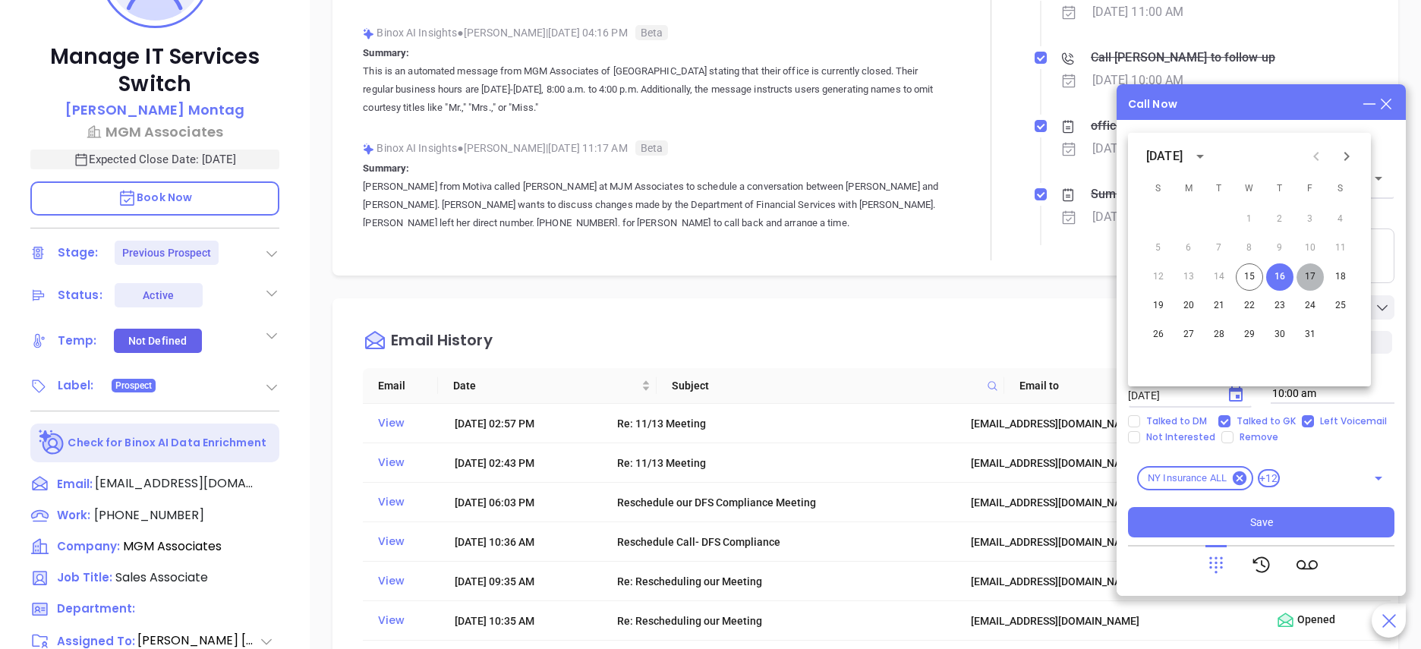
click at [1315, 272] on button "17" at bounding box center [1310, 276] width 27 height 27
type input "[DATE]"
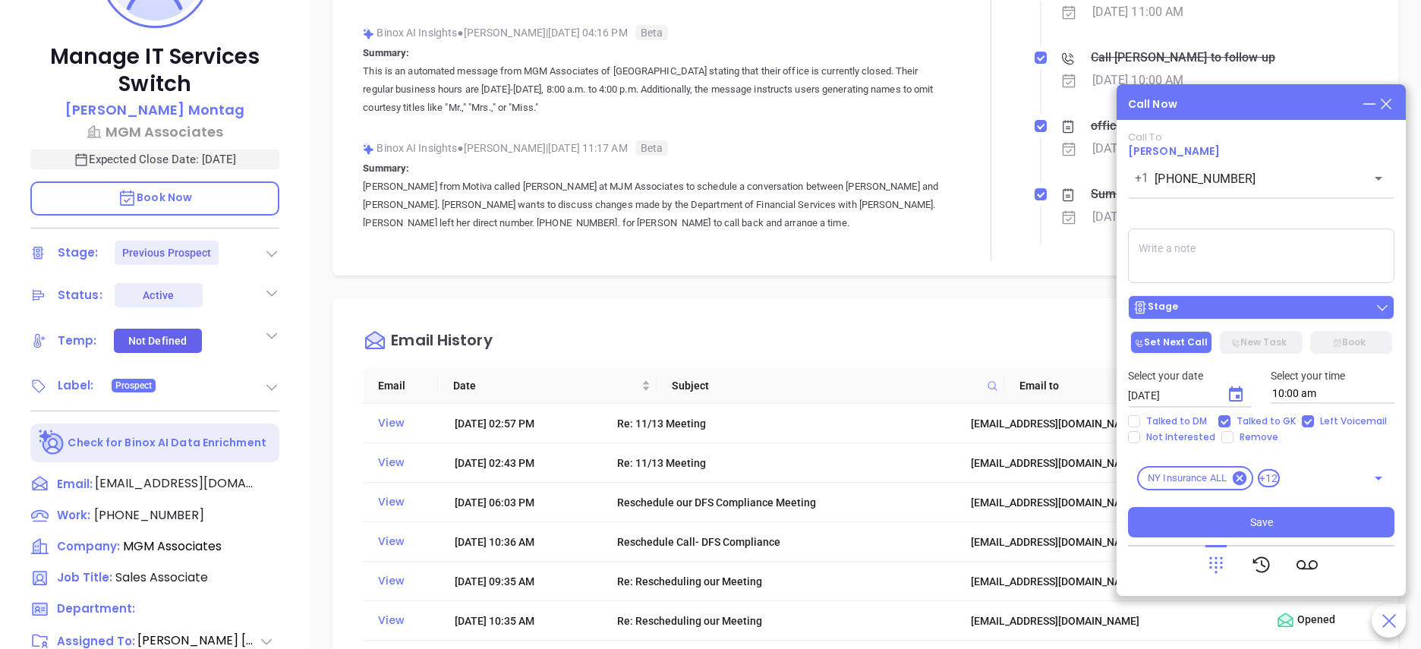
click at [1193, 313] on div "Stage" at bounding box center [1261, 307] width 257 height 15
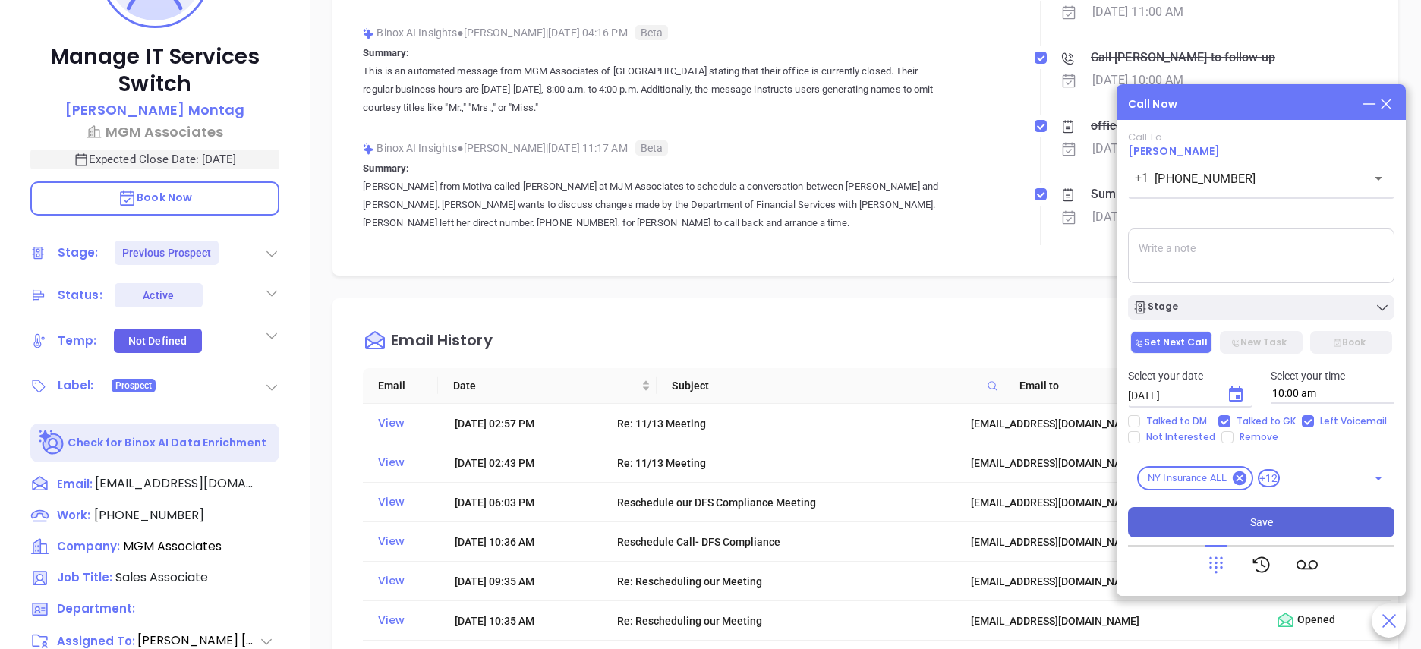
click at [1227, 510] on button "Save" at bounding box center [1261, 522] width 266 height 30
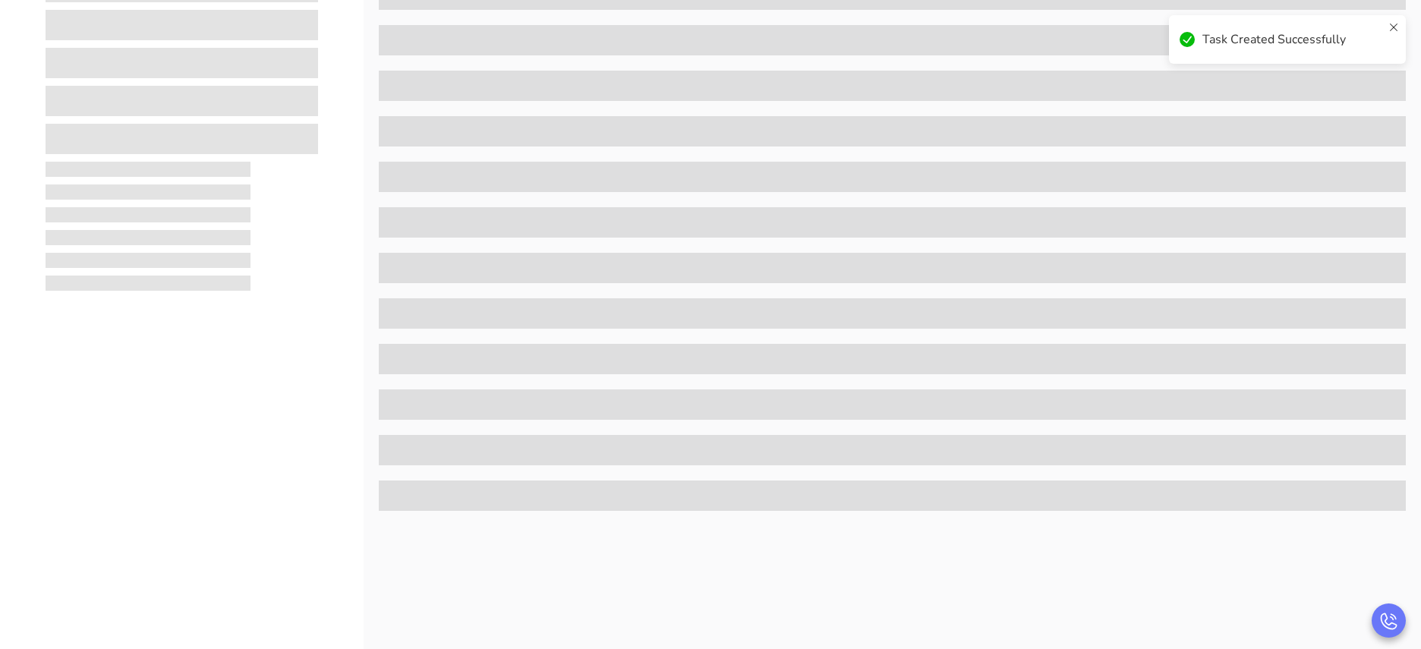
scroll to position [0, 0]
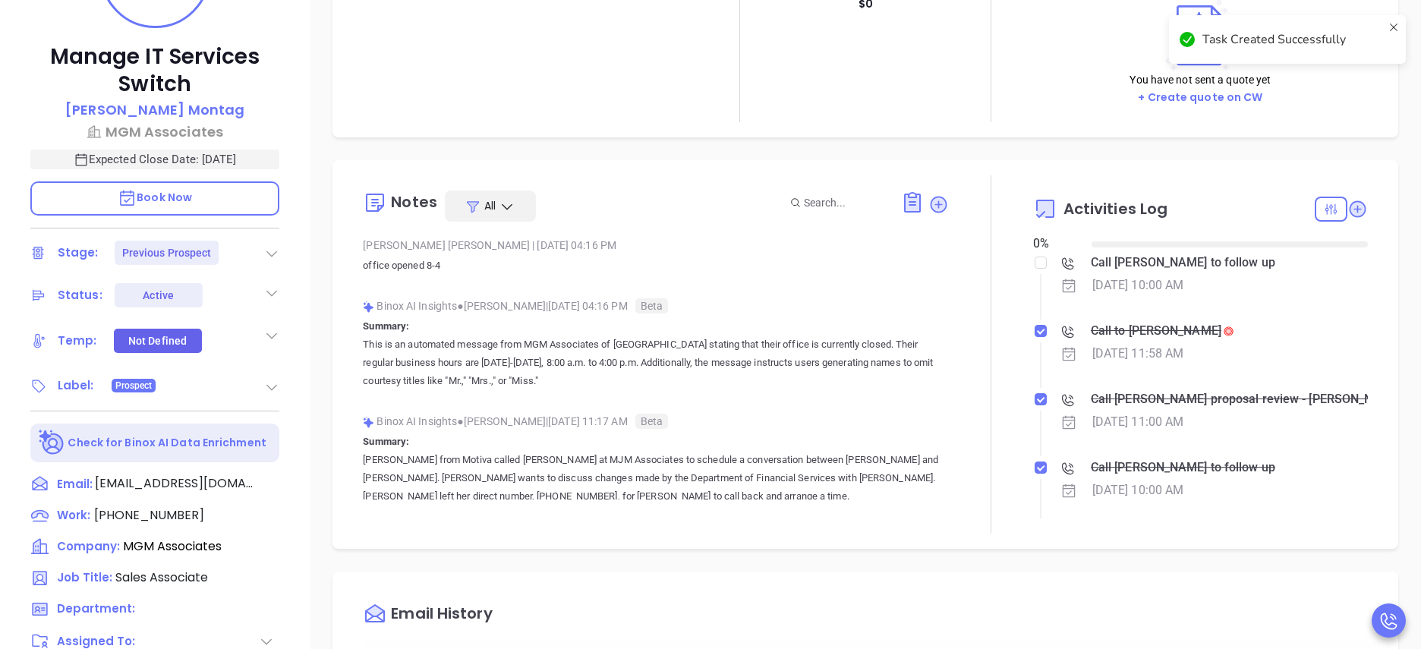
type input "[DATE]"
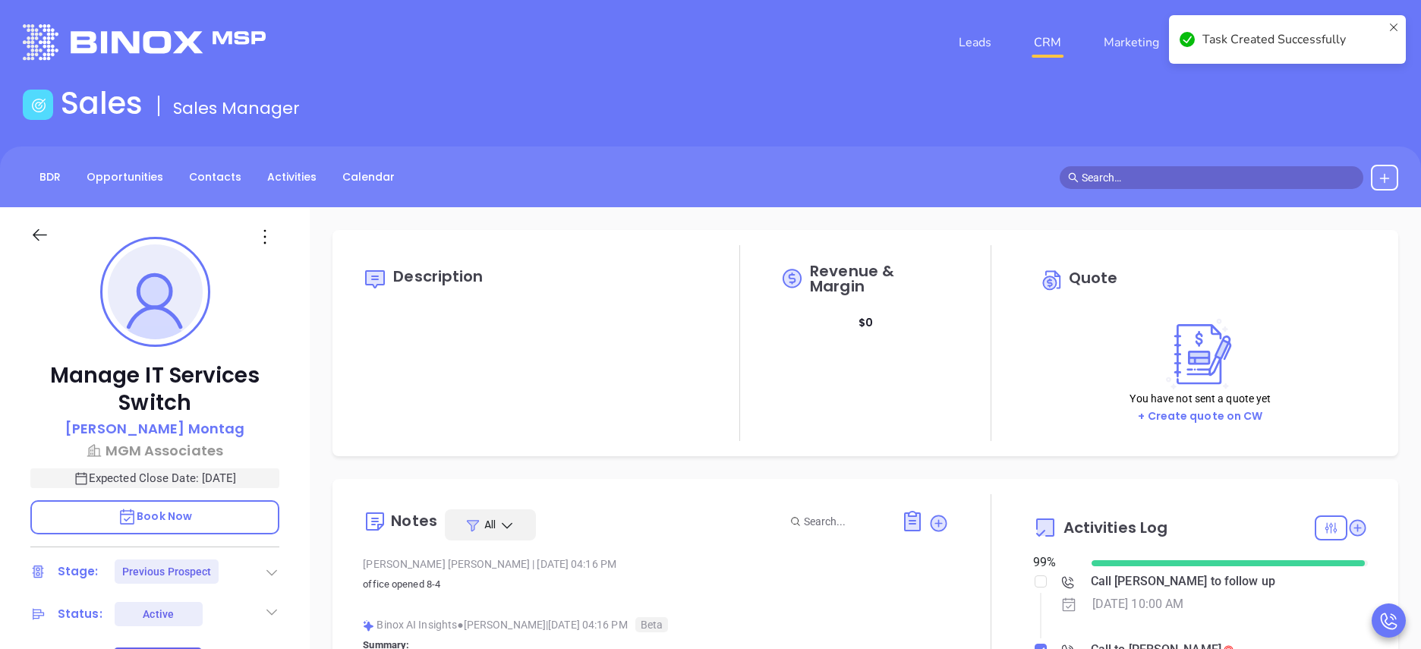
scroll to position [441, 0]
click at [1348, 523] on icon at bounding box center [1357, 528] width 20 height 20
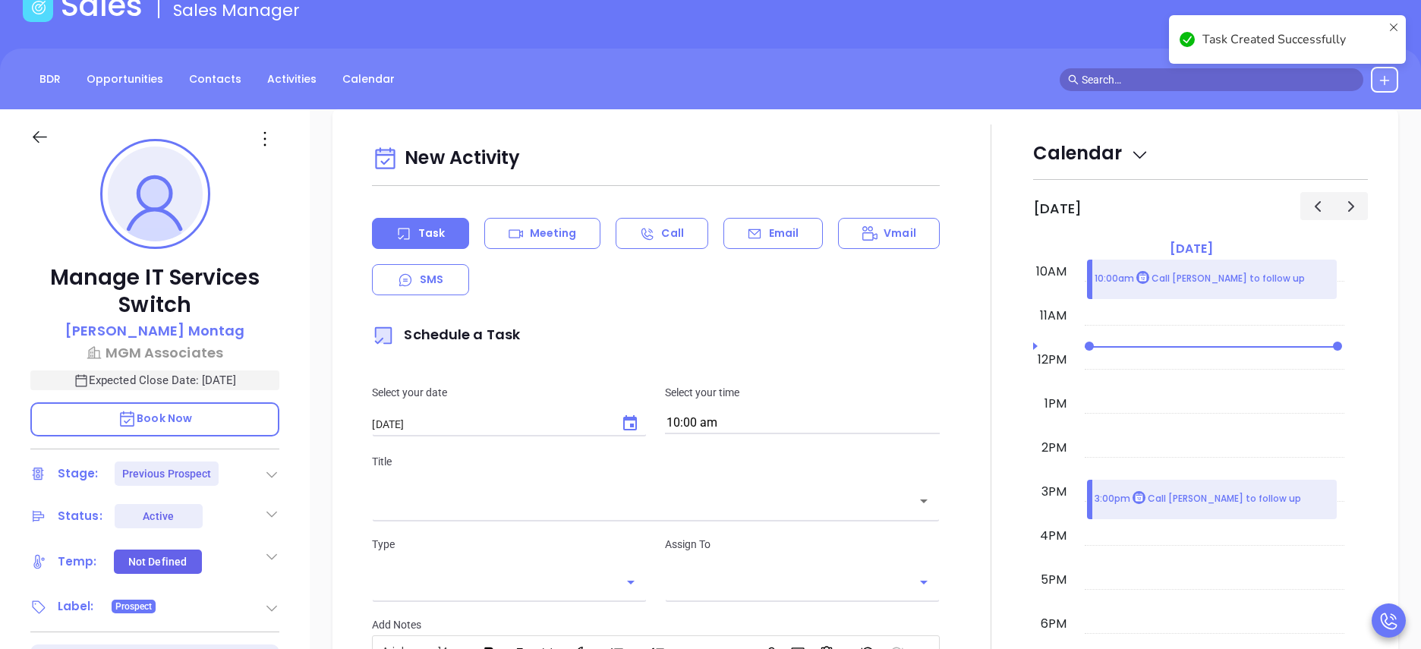
scroll to position [207, 0]
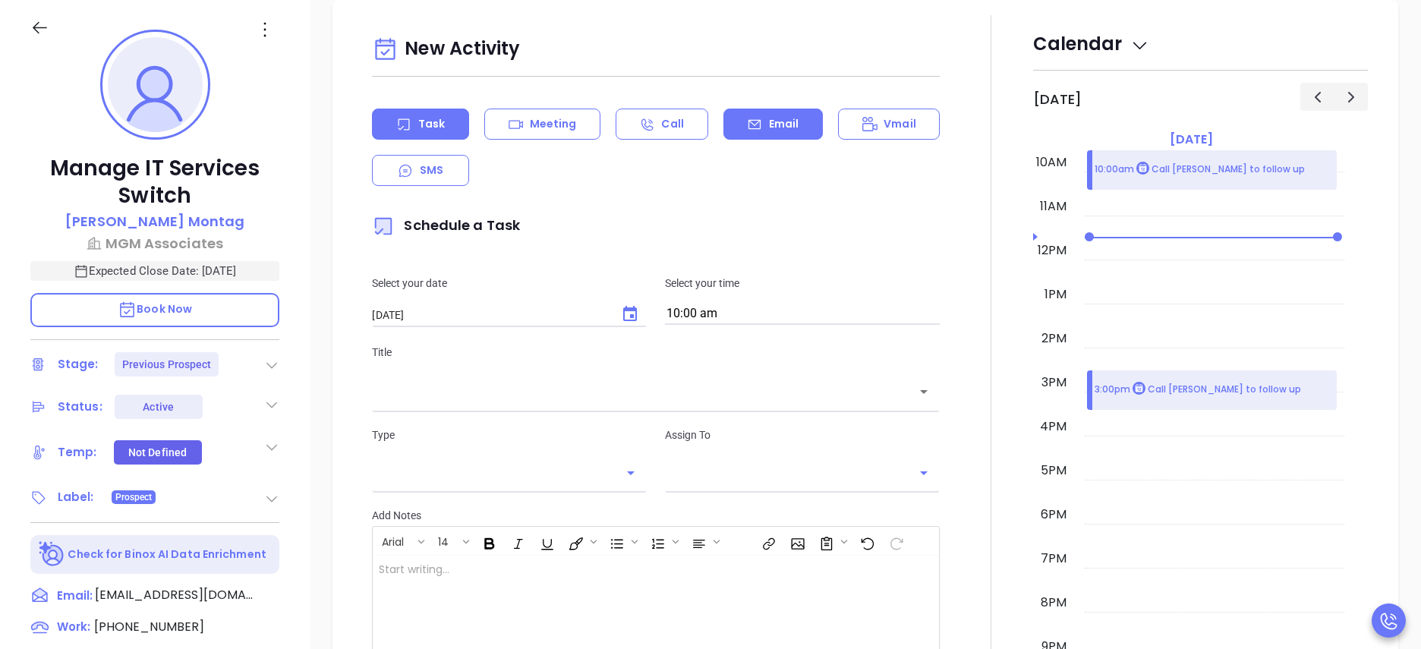
click at [769, 129] on p "Email" at bounding box center [784, 124] width 30 height 16
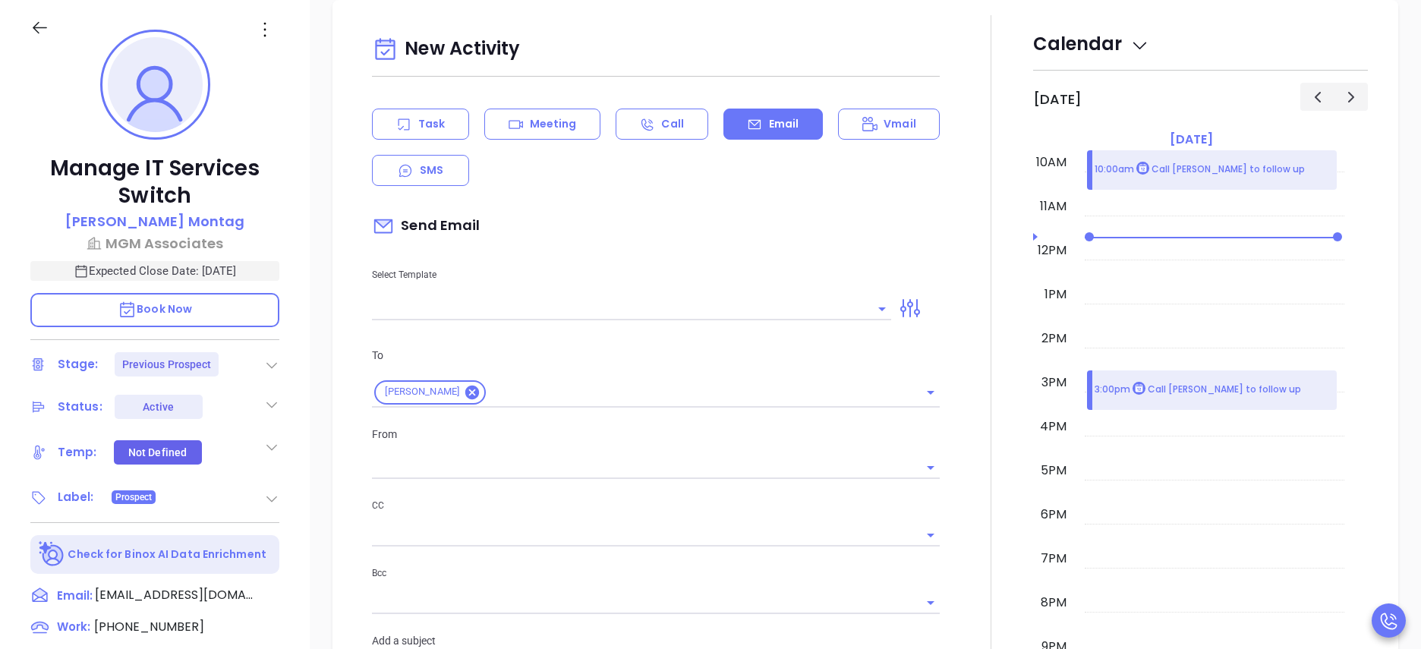
type input "[PERSON_NAME]"
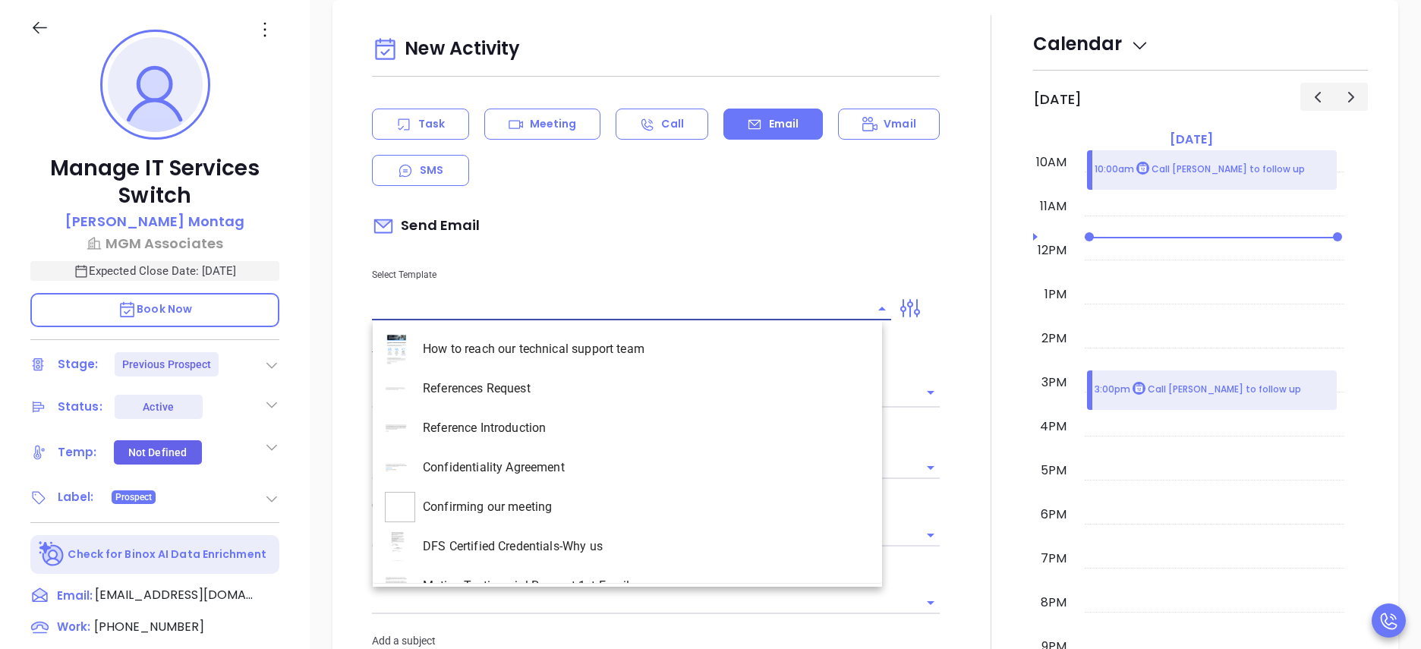
click at [485, 307] on input "text" at bounding box center [620, 309] width 496 height 22
type input "n"
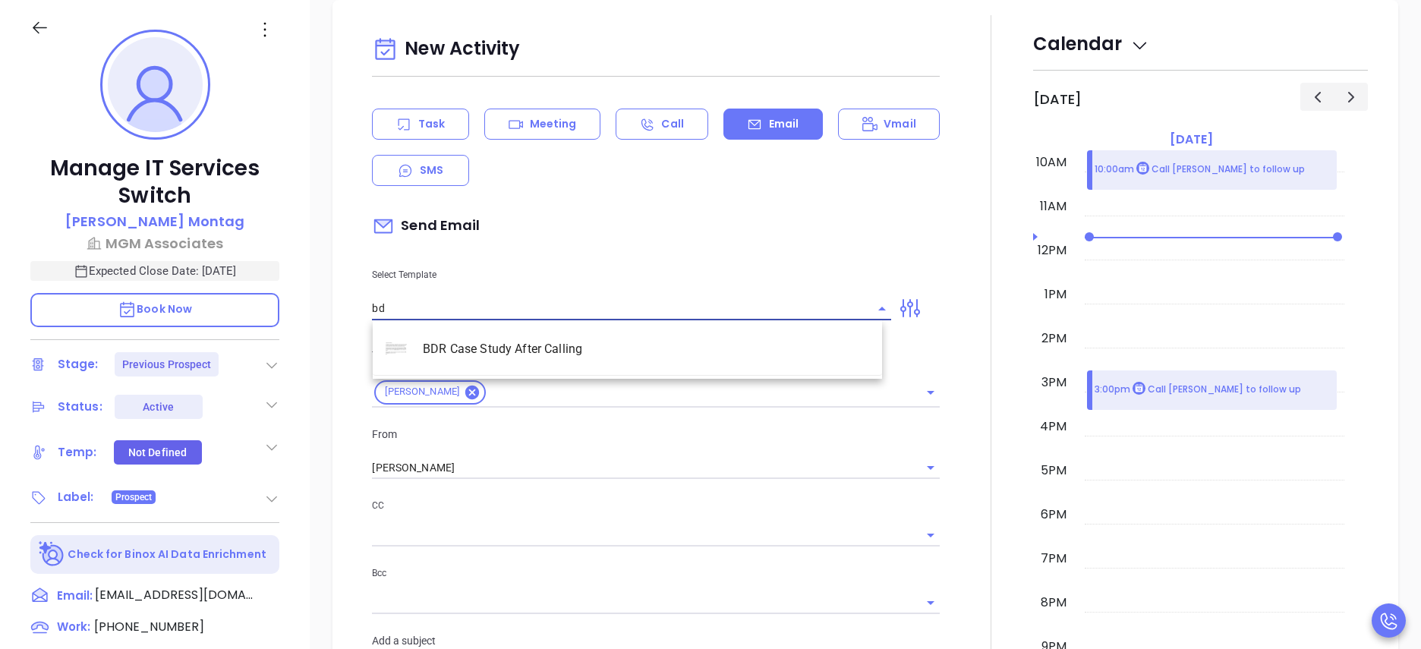
click at [553, 345] on li "BDR Case Study After Calling" at bounding box center [627, 348] width 509 height 39
type input "BDR Case Study After Calling"
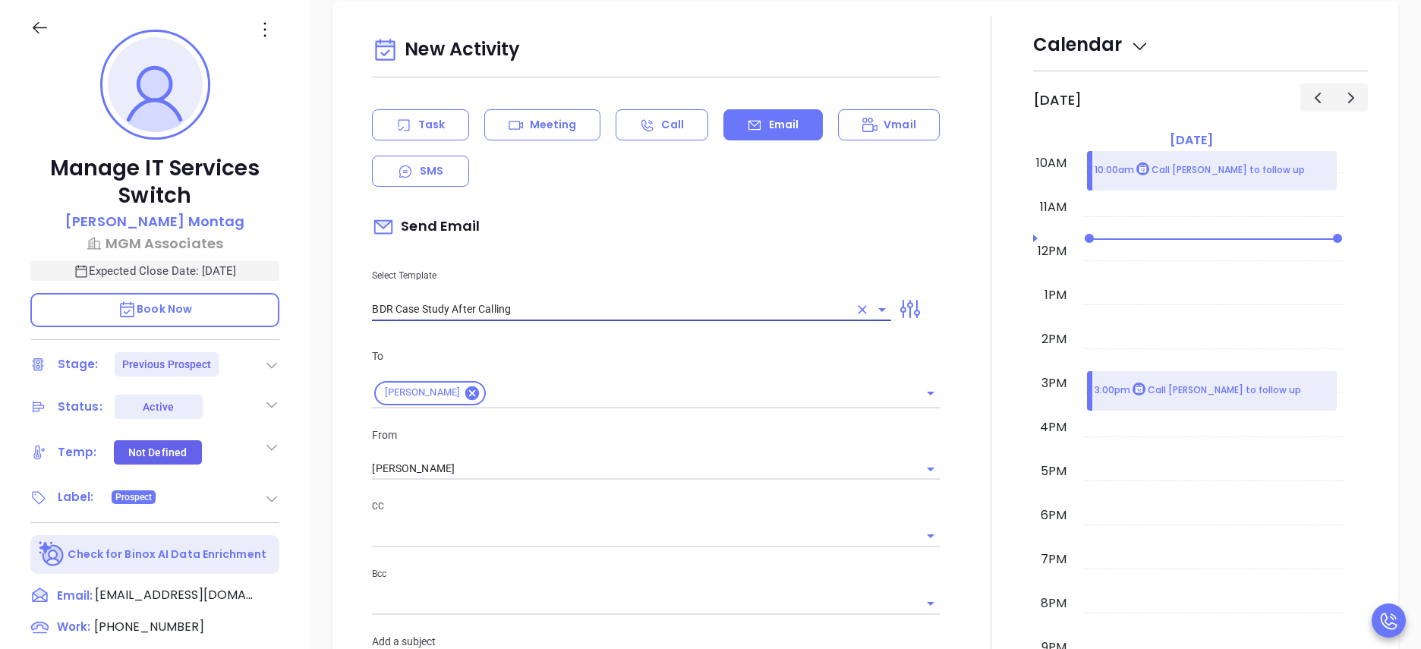
type input "Rachel remember me?"
type input "BDR Case Study After Calling"
click at [979, 434] on div at bounding box center [991, 583] width 84 height 1136
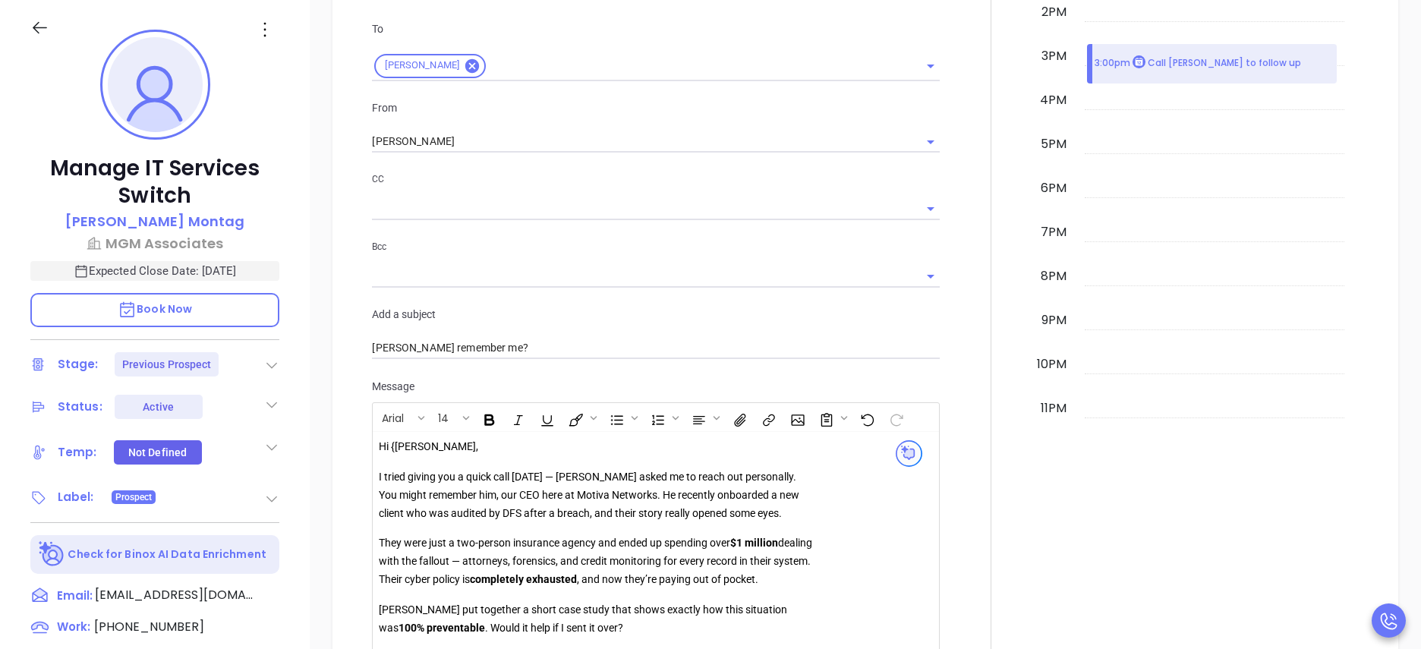
scroll to position [1521, 0]
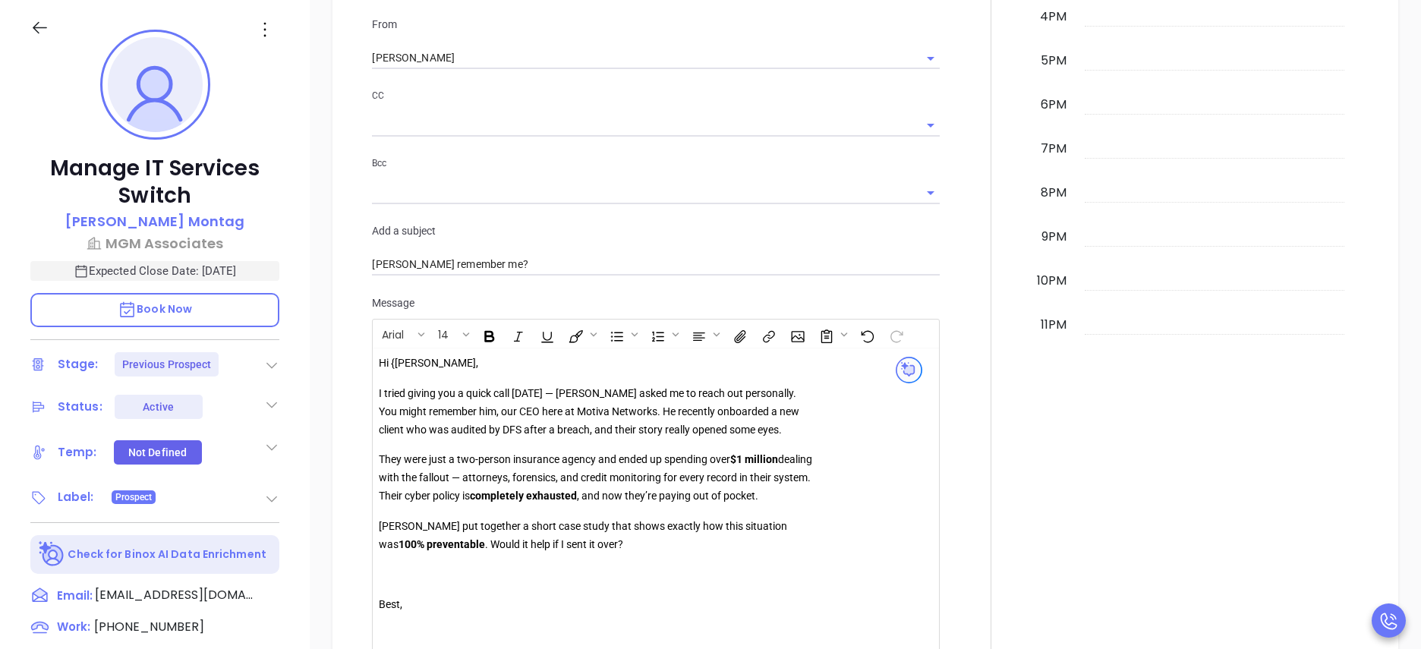
click at [409, 360] on p "Hi {Rachel," at bounding box center [597, 364] width 436 height 18
click at [949, 398] on div at bounding box center [991, 173] width 84 height 1136
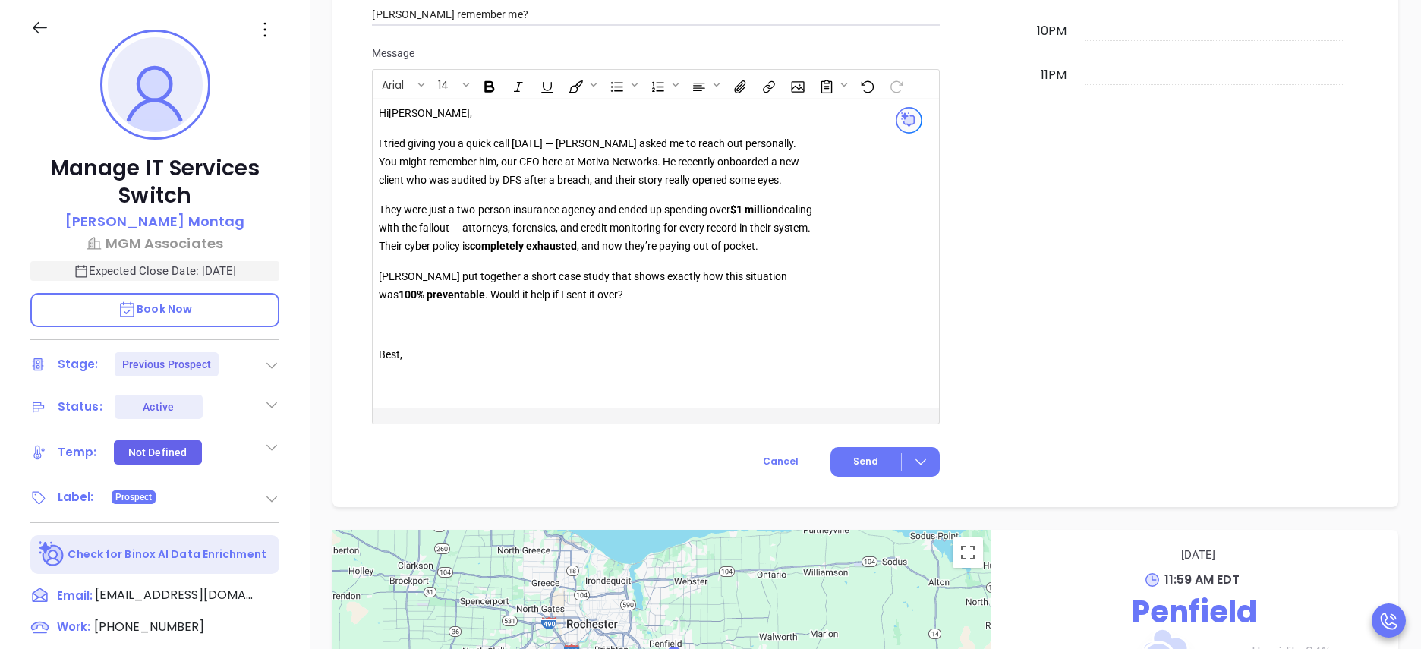
scroll to position [1795, 0]
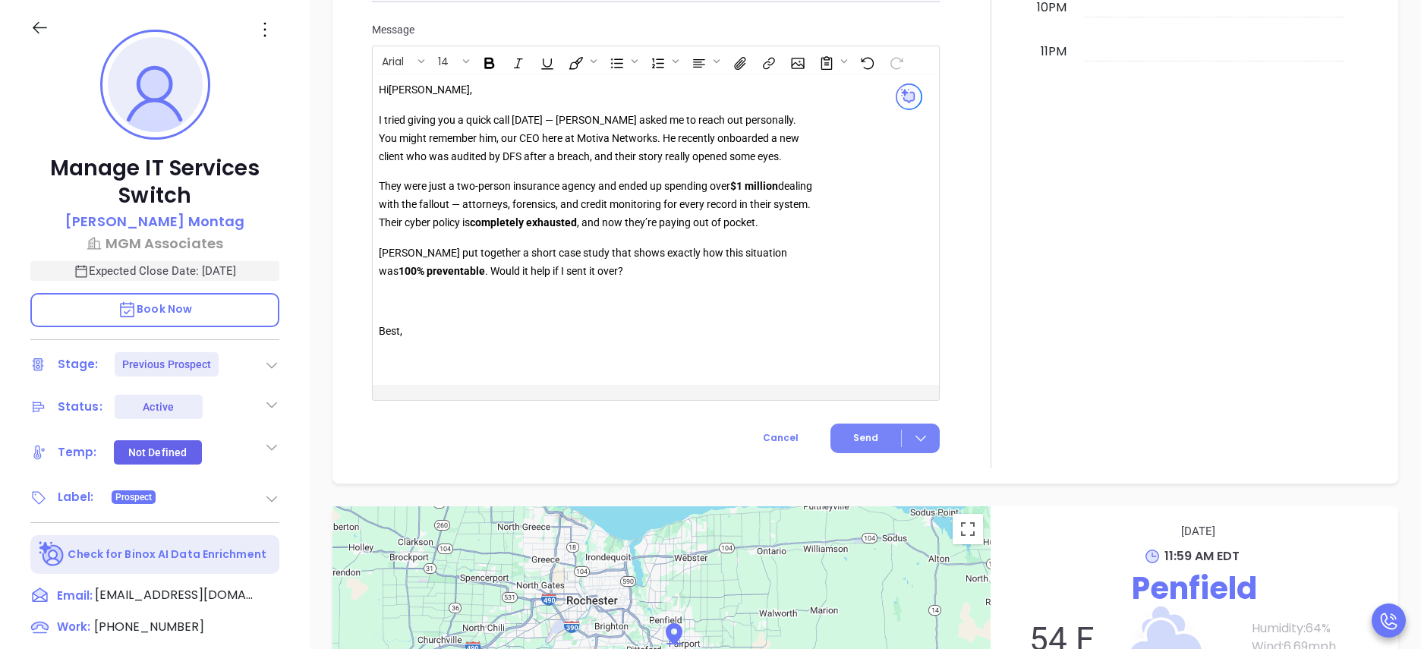
click at [871, 438] on button "Send" at bounding box center [884, 439] width 109 height 30
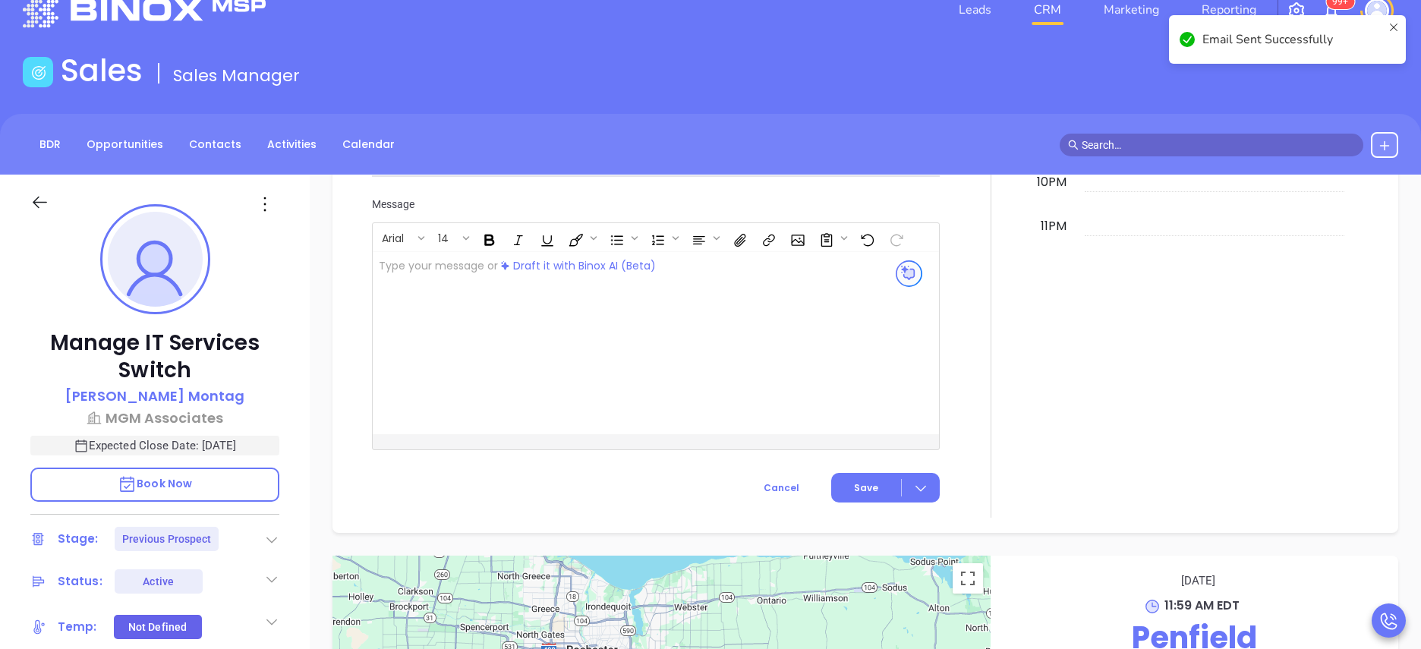
scroll to position [0, 0]
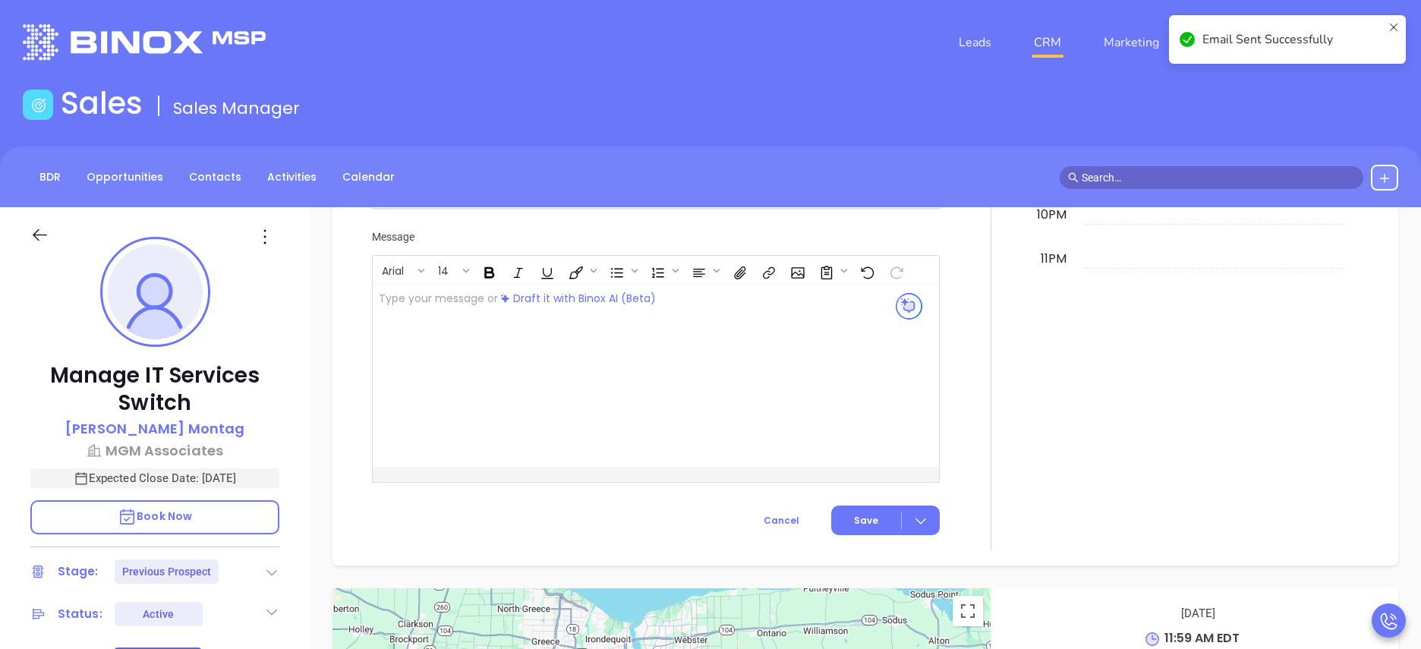
click at [987, 233] on div at bounding box center [991, 44] width 84 height 1011
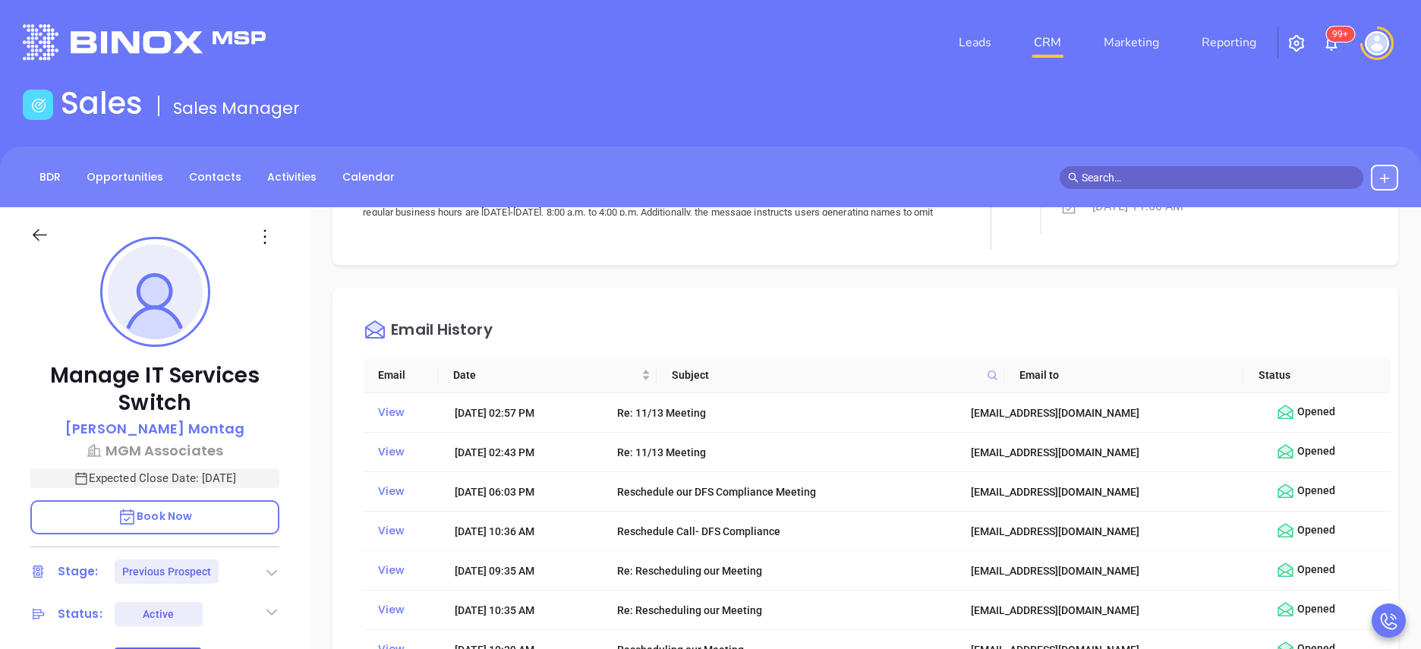
scroll to position [638, 0]
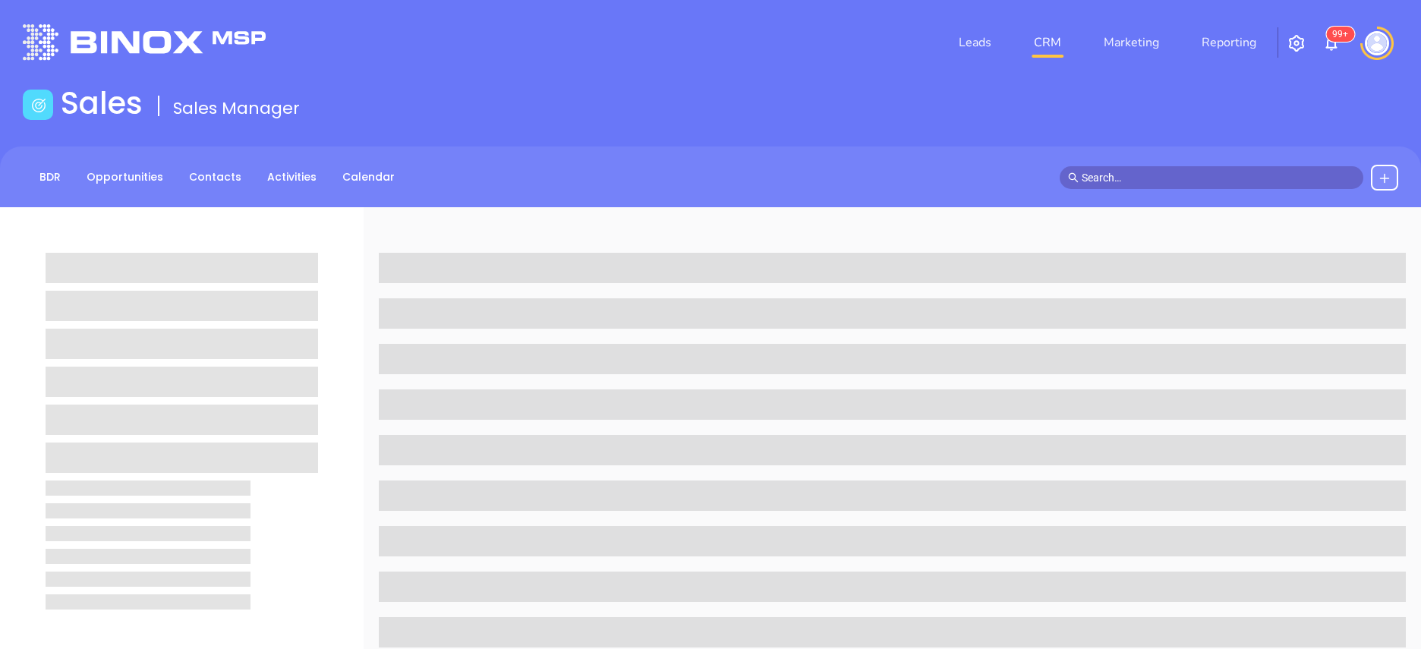
click at [793, 506] on span at bounding box center [892, 496] width 1027 height 30
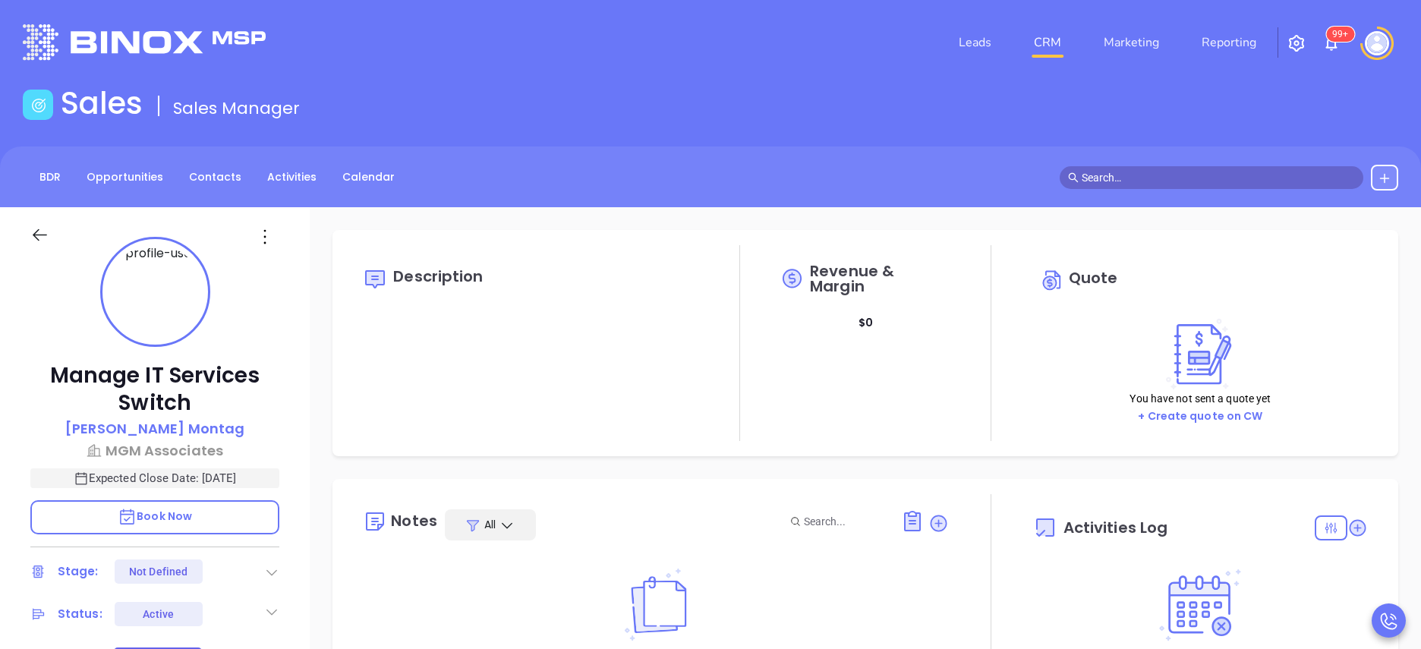
type input "10:00 am"
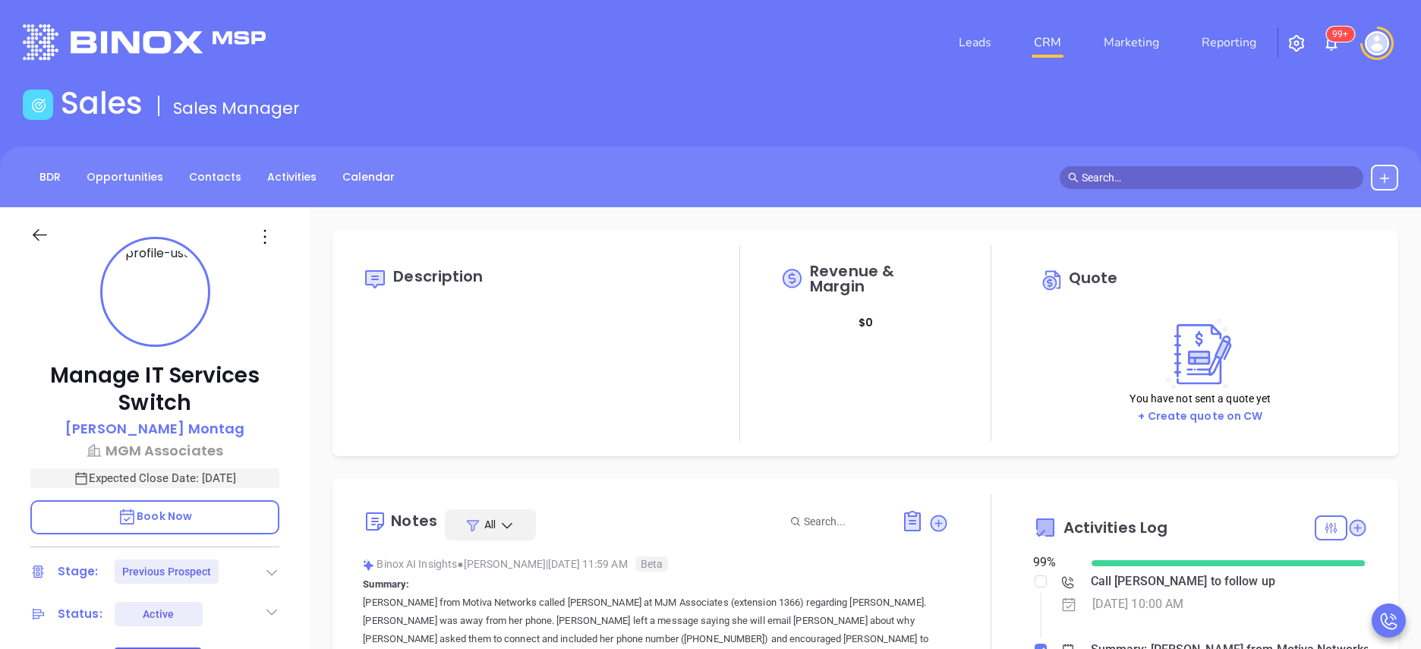
type input "[DATE]"
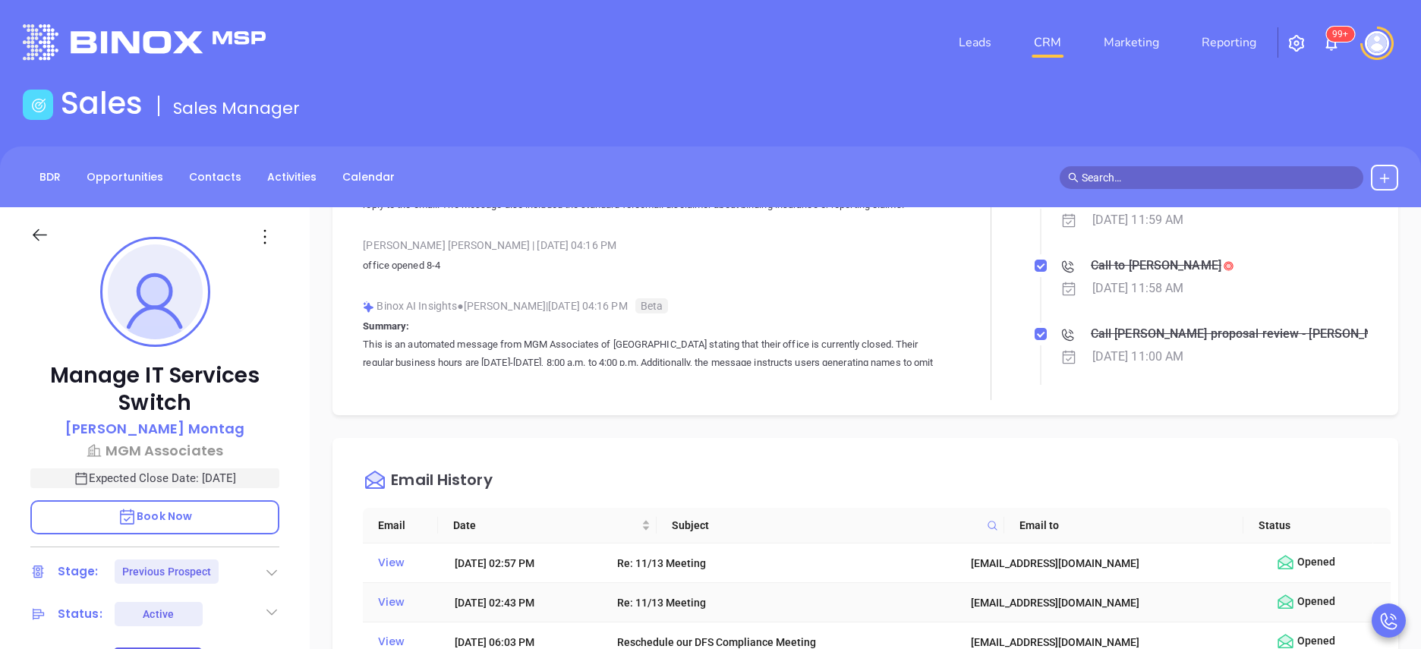
type input "[PERSON_NAME]"
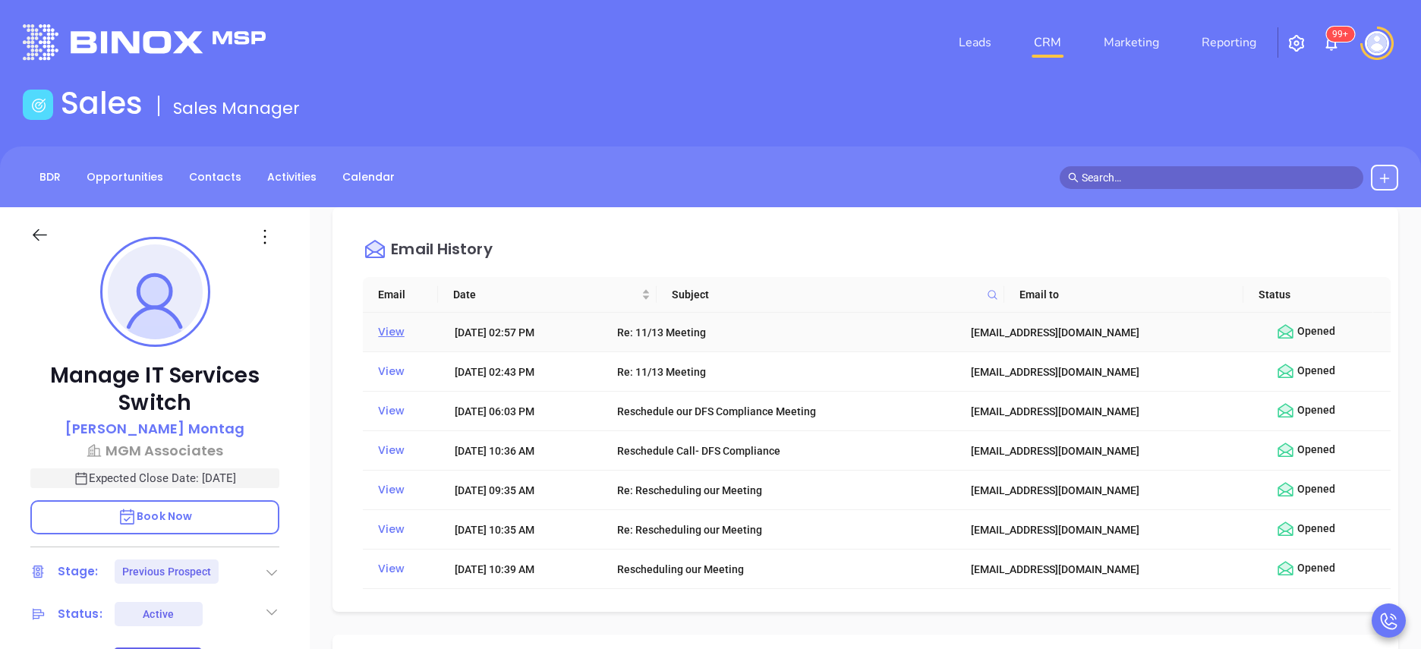
click at [392, 333] on div "View" at bounding box center [405, 332] width 55 height 20
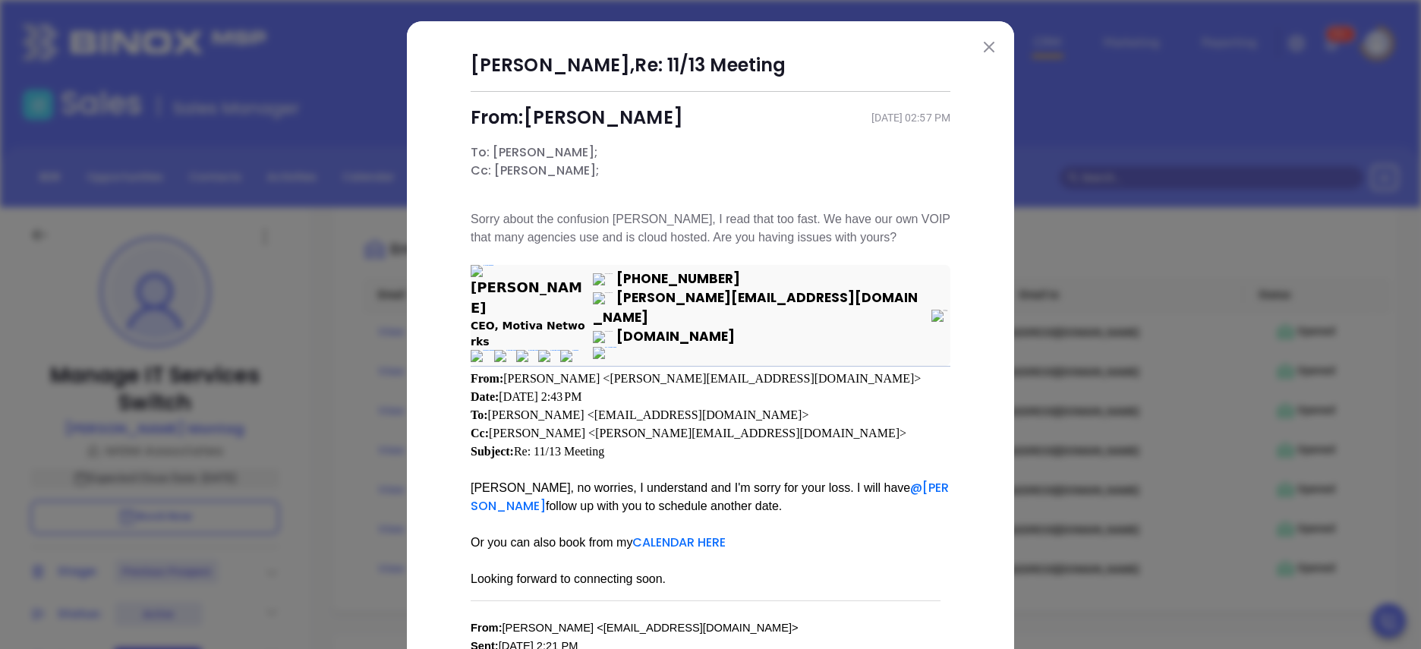
click at [984, 46] on img at bounding box center [989, 47] width 11 height 11
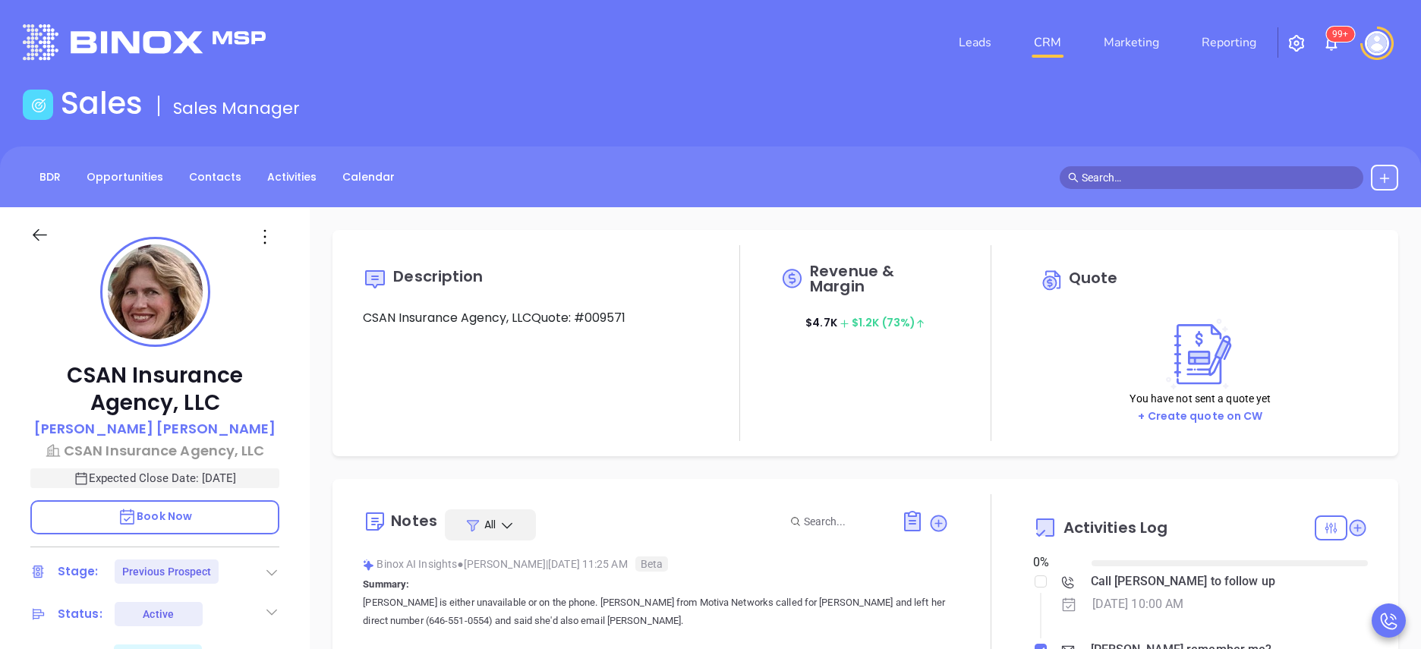
type input "10:00 am"
type input "[DATE]"
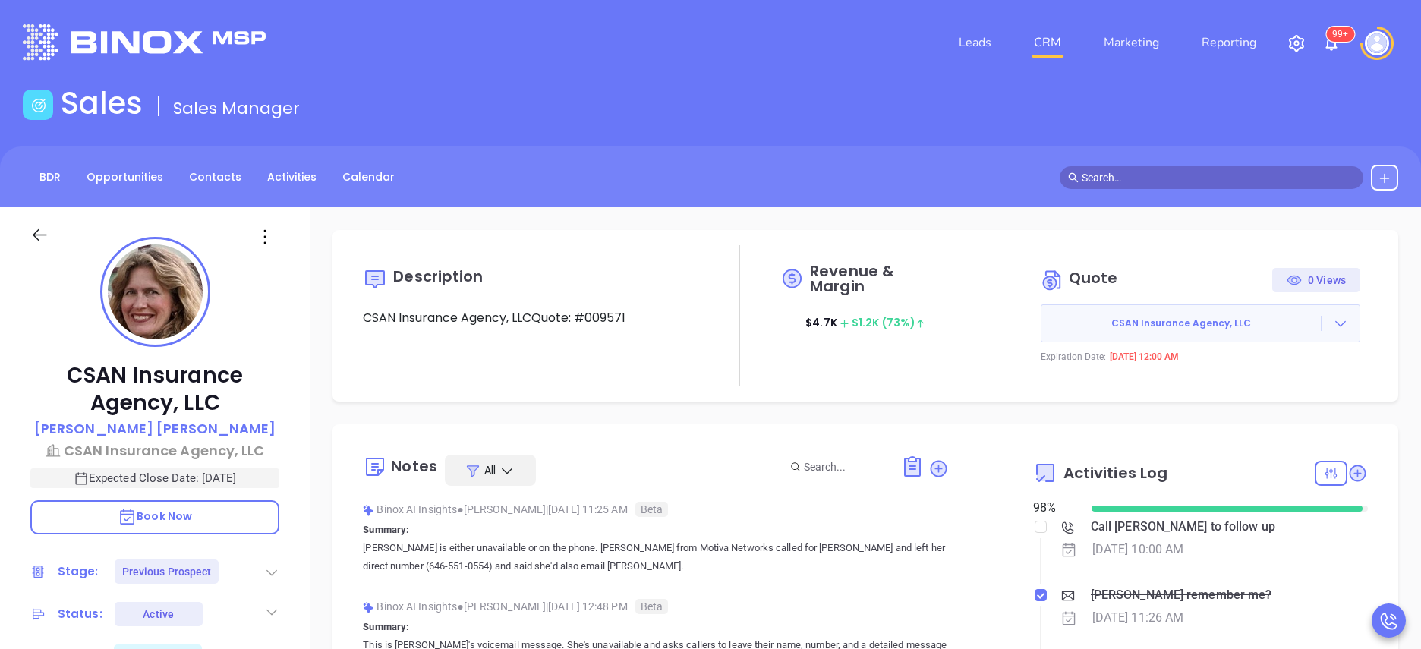
scroll to position [441, 0]
type input "[PERSON_NAME]"
click at [965, 503] on div at bounding box center [991, 619] width 84 height 358
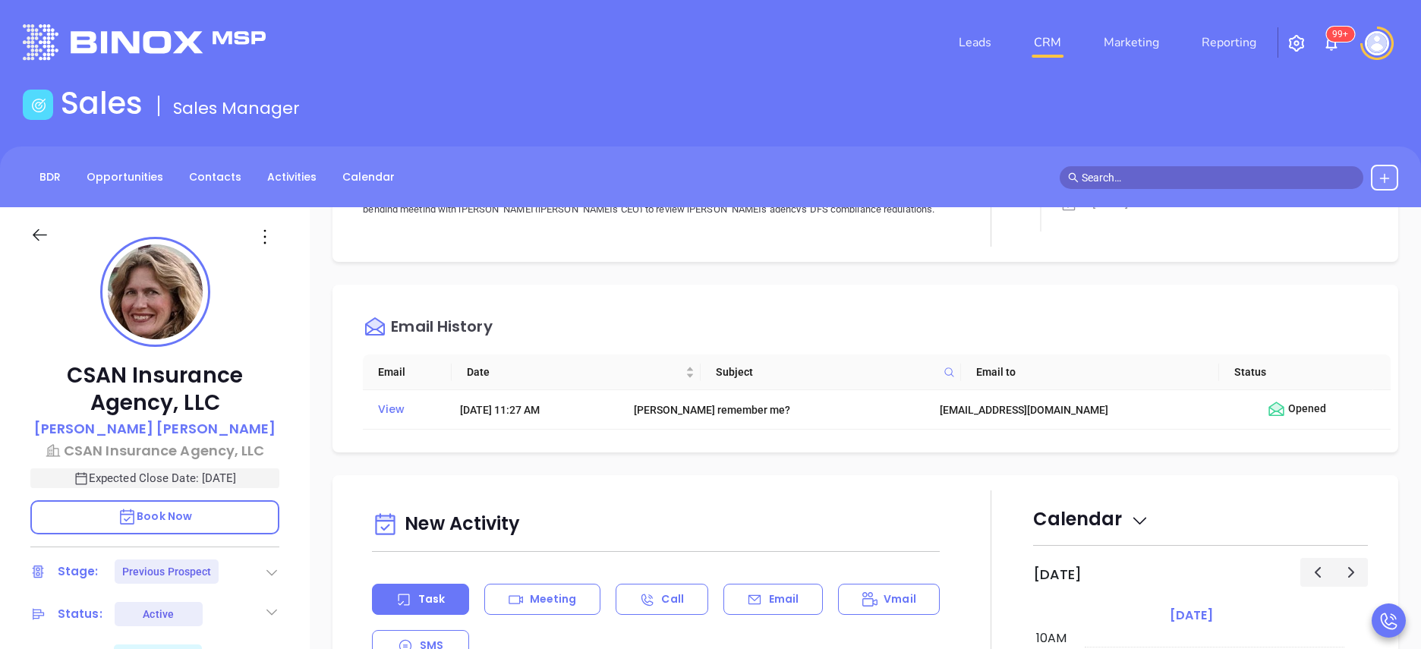
scroll to position [547, 0]
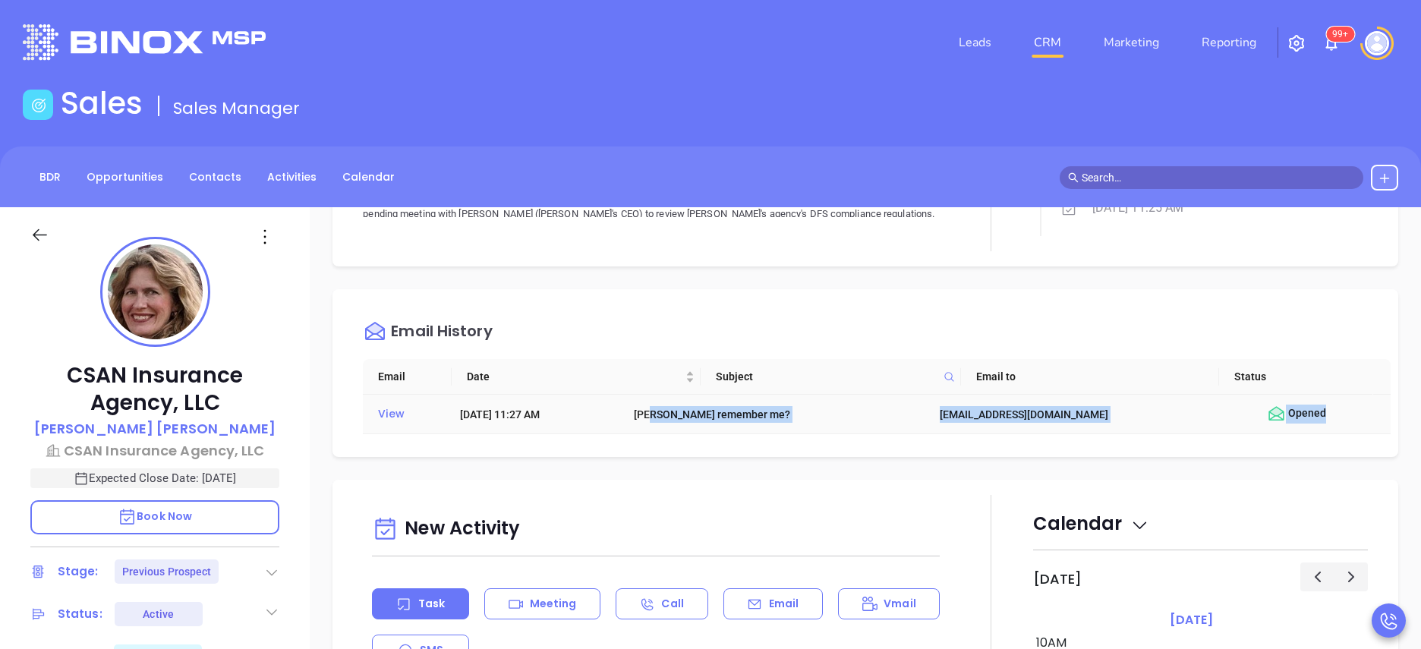
drag, startPoint x: 721, startPoint y: 414, endPoint x: 1309, endPoint y: 427, distance: 587.7
click at [1309, 427] on tr "View [DATE] 11:27 AM [PERSON_NAME] remember me? [EMAIL_ADDRESS][DOMAIN_NAME] Op…" at bounding box center [877, 414] width 1028 height 39
click at [1084, 373] on th "Email to" at bounding box center [1090, 377] width 258 height 36
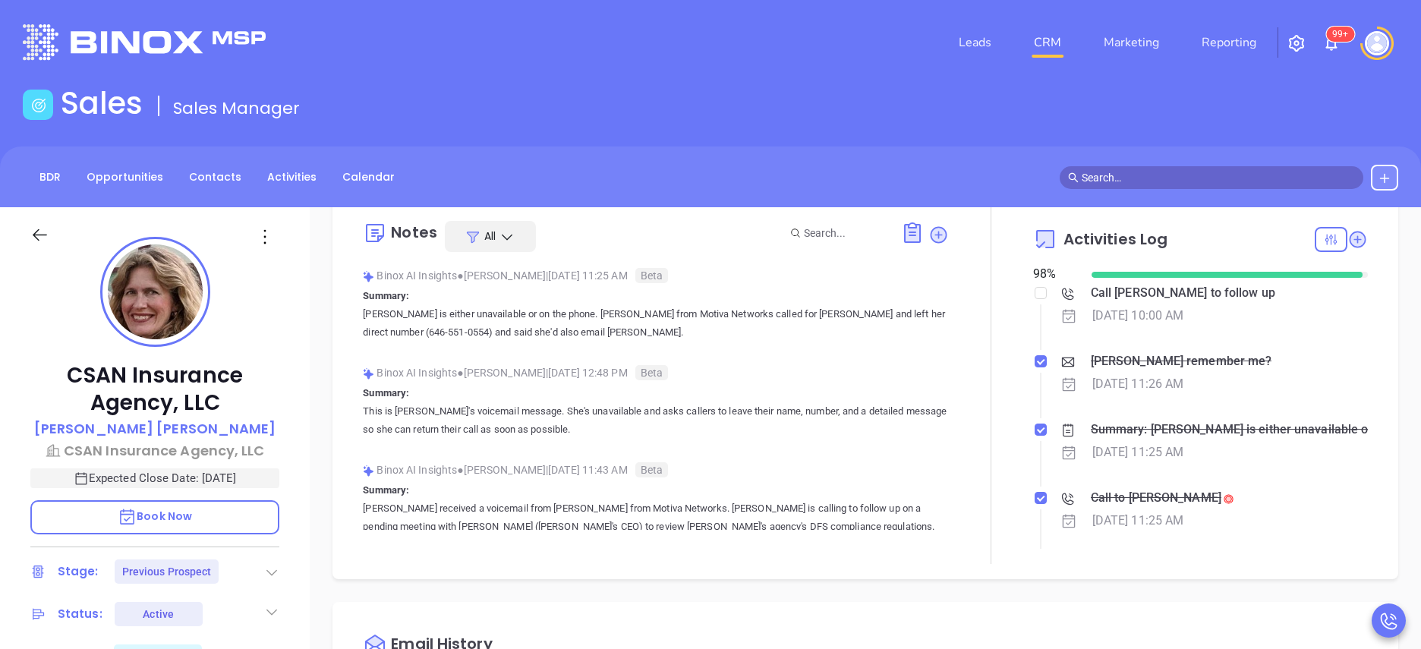
scroll to position [91, 0]
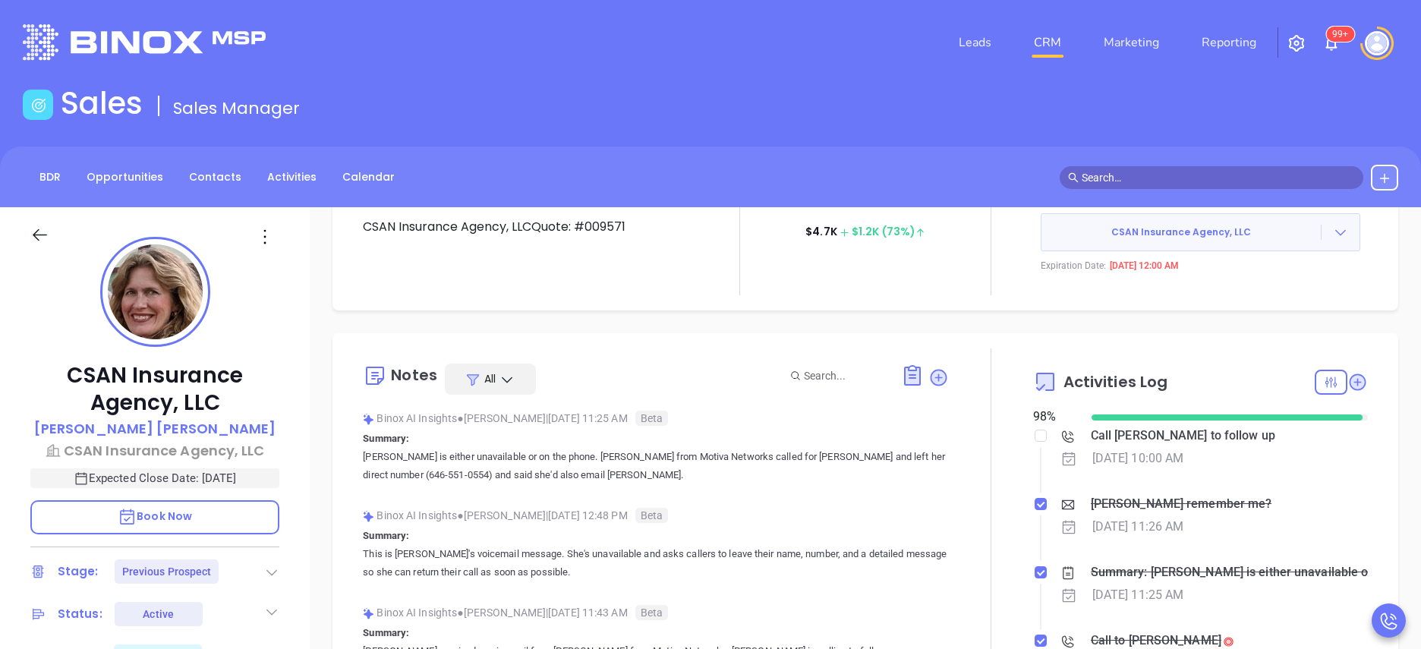
click at [1004, 425] on div at bounding box center [991, 527] width 84 height 358
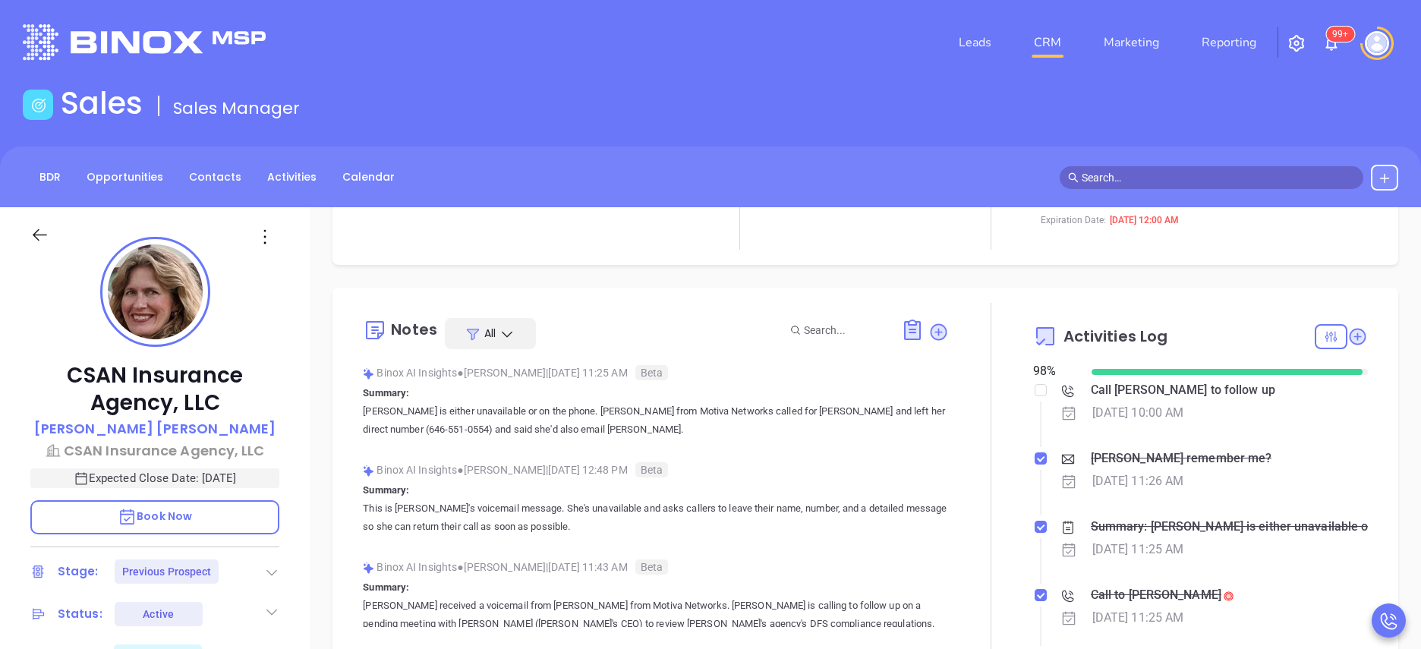
scroll to position [182, 0]
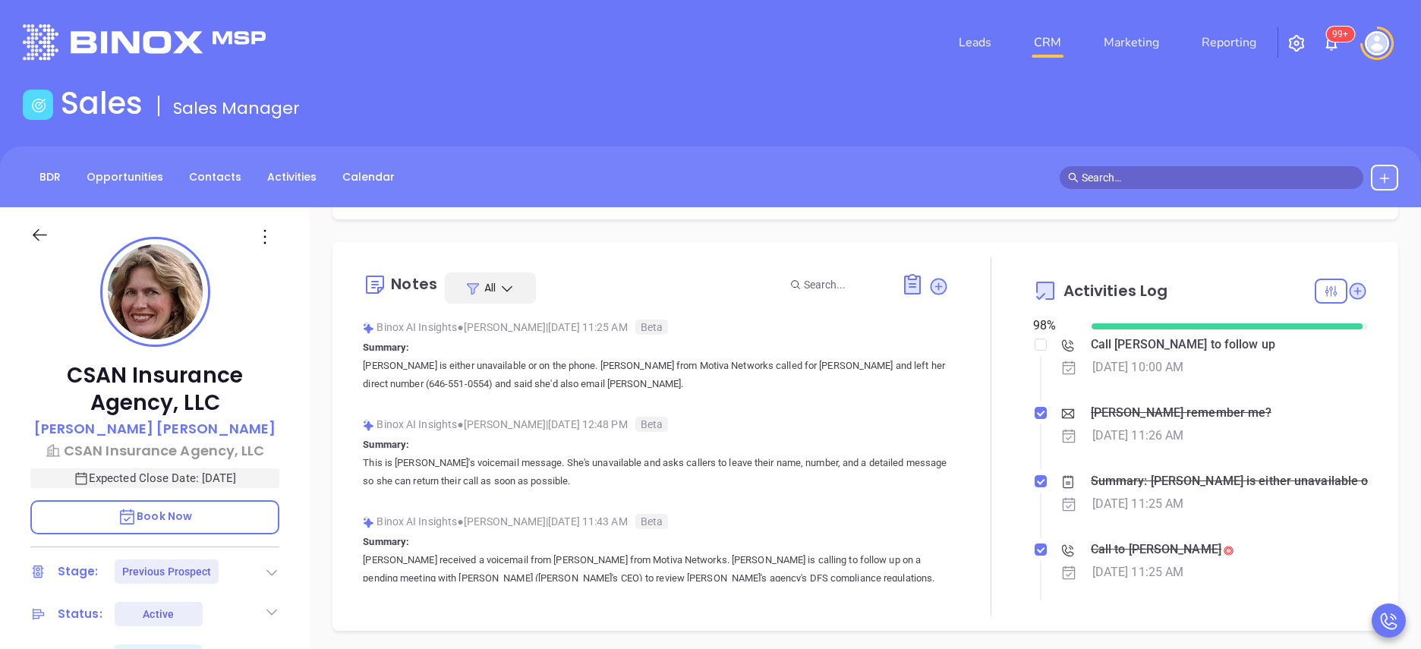
click at [1322, 291] on div at bounding box center [1331, 291] width 33 height 25
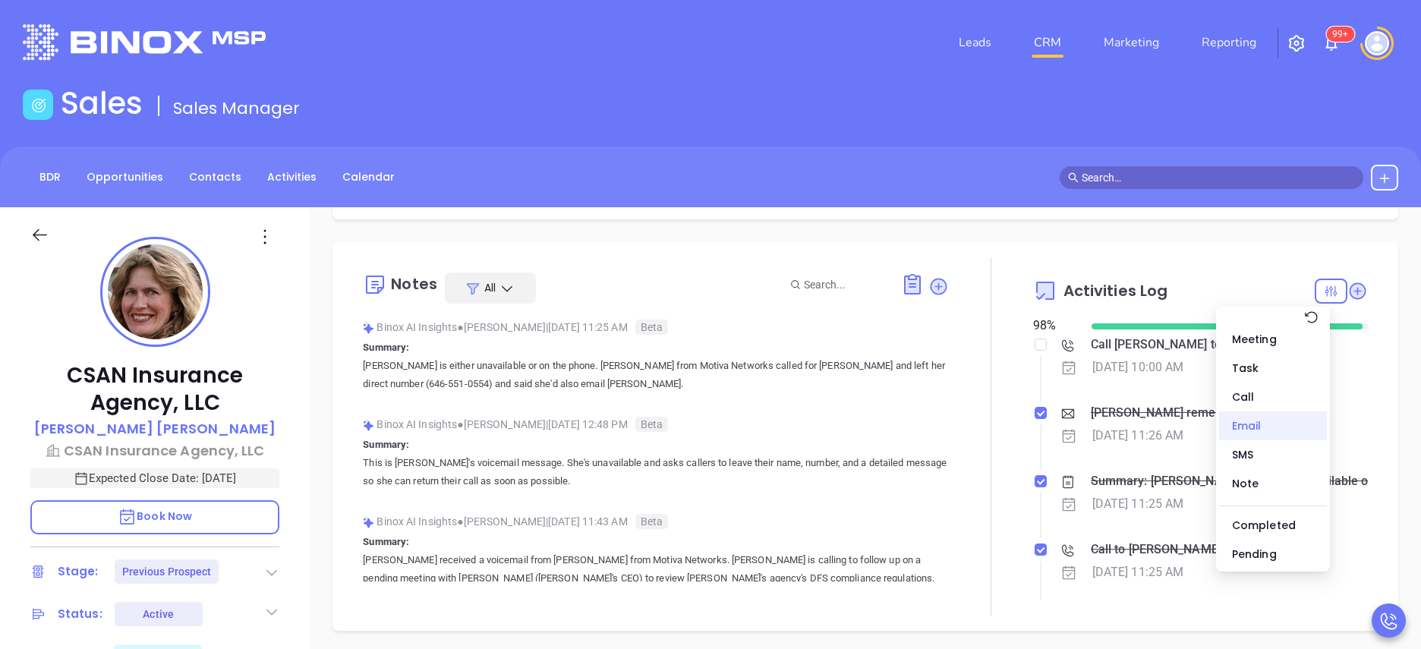
click at [1241, 434] on div "Email" at bounding box center [1273, 425] width 108 height 29
checkbox input "true"
click at [988, 477] on div at bounding box center [991, 436] width 84 height 358
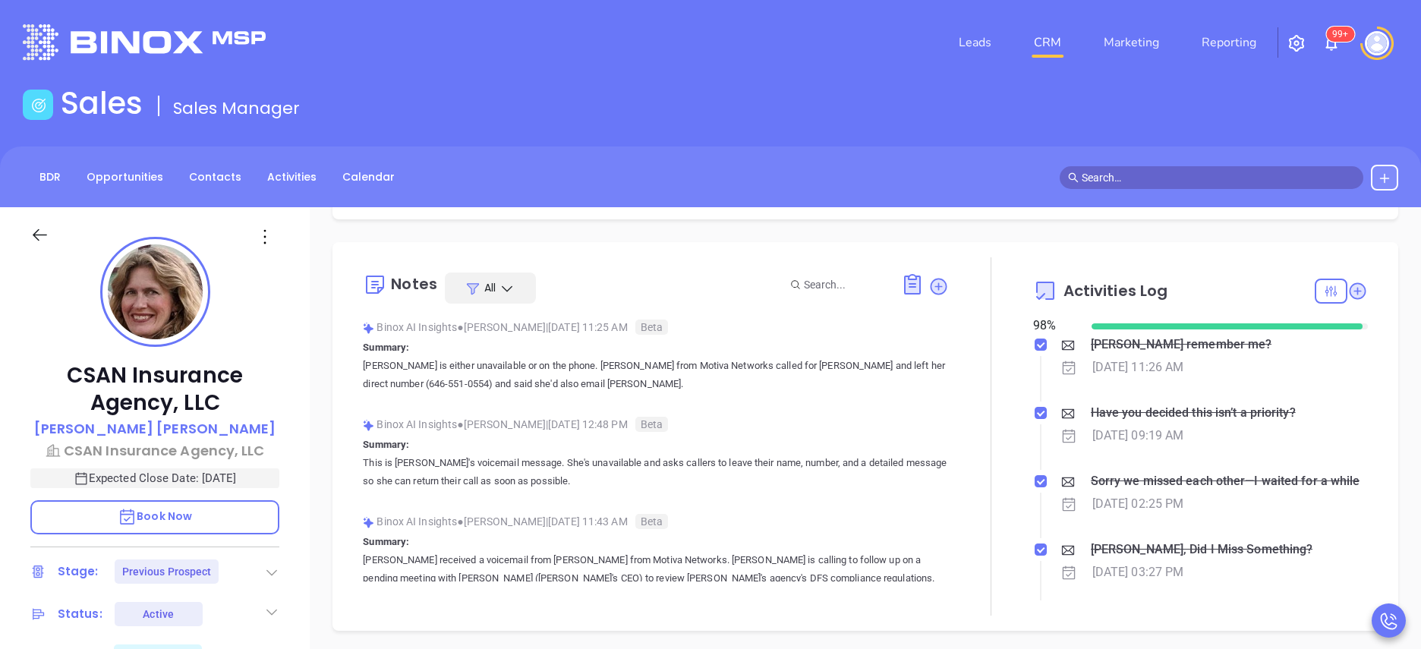
click at [992, 537] on div at bounding box center [991, 436] width 84 height 358
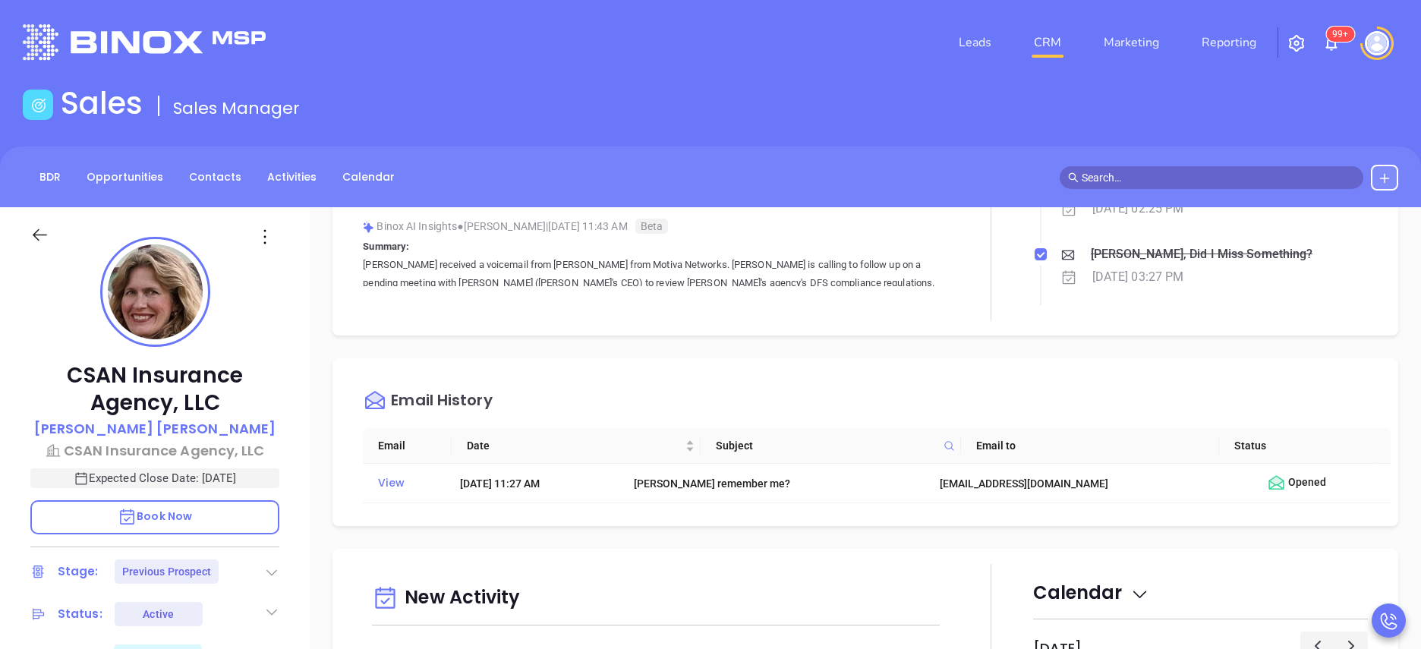
scroll to position [592, 0]
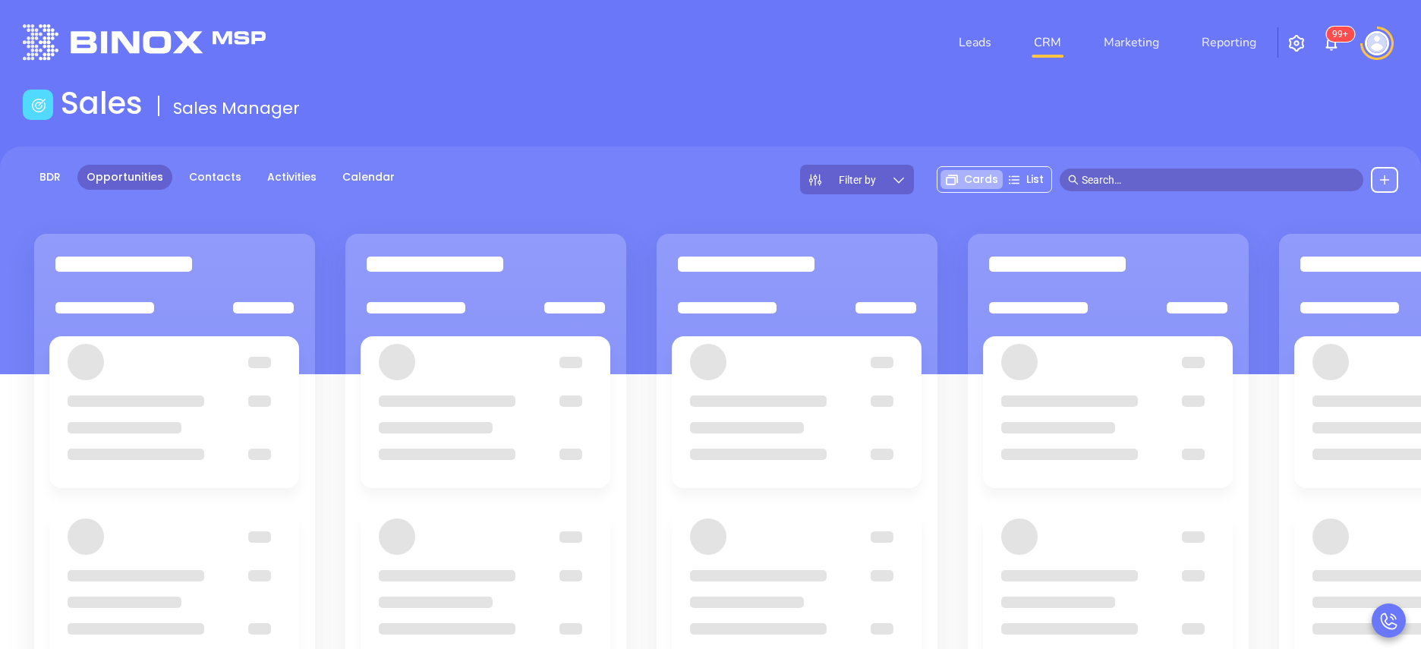
click at [1255, 440] on div at bounding box center [1115, 617] width 311 height 486
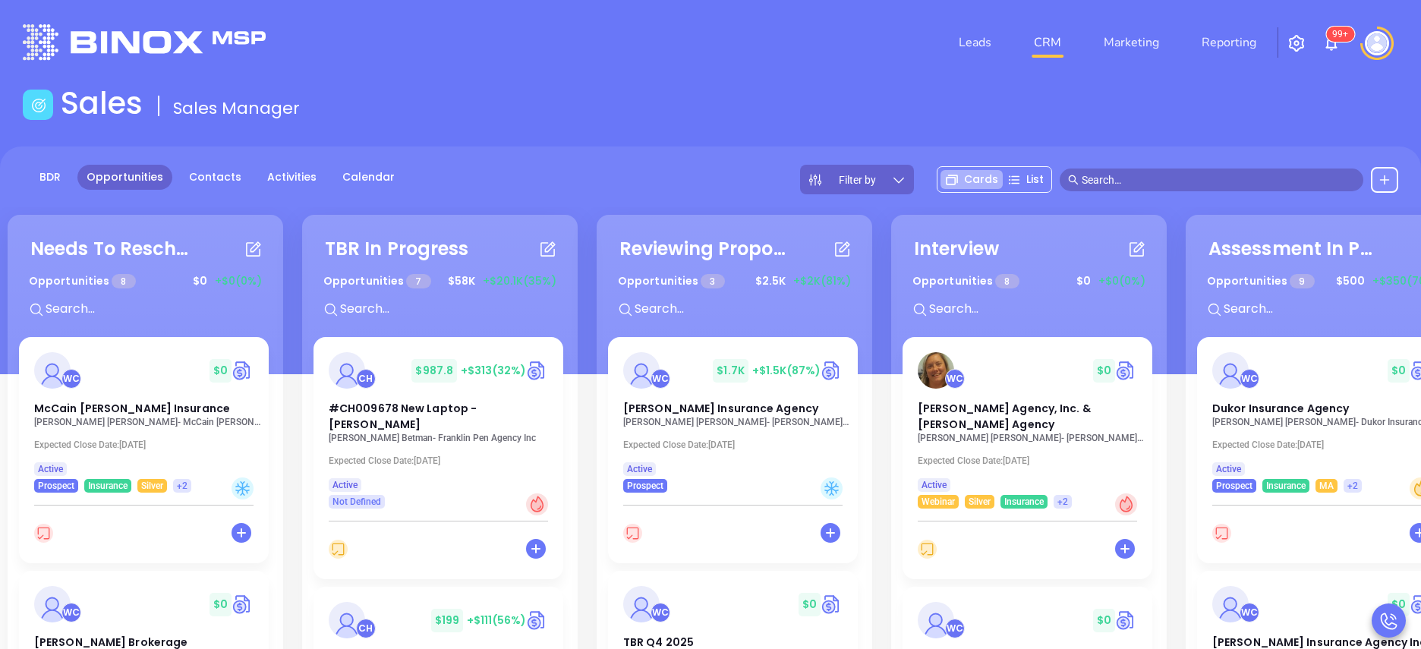
click at [1180, 404] on div "Needs To Reschedule Opportunities 8 $ 0 +$0 (0%) + WC $ 0 McCain [PERSON_NAME] …" at bounding box center [1182, 528] width 2357 height 634
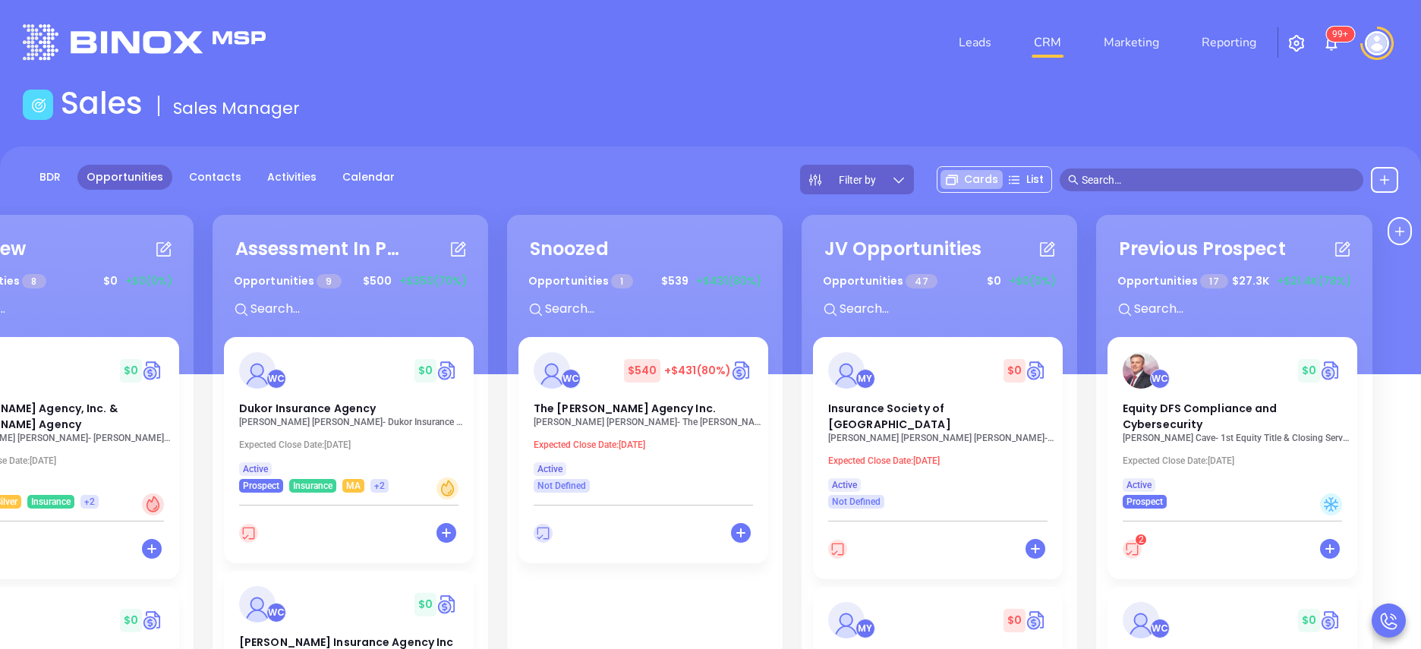
scroll to position [0, 1005]
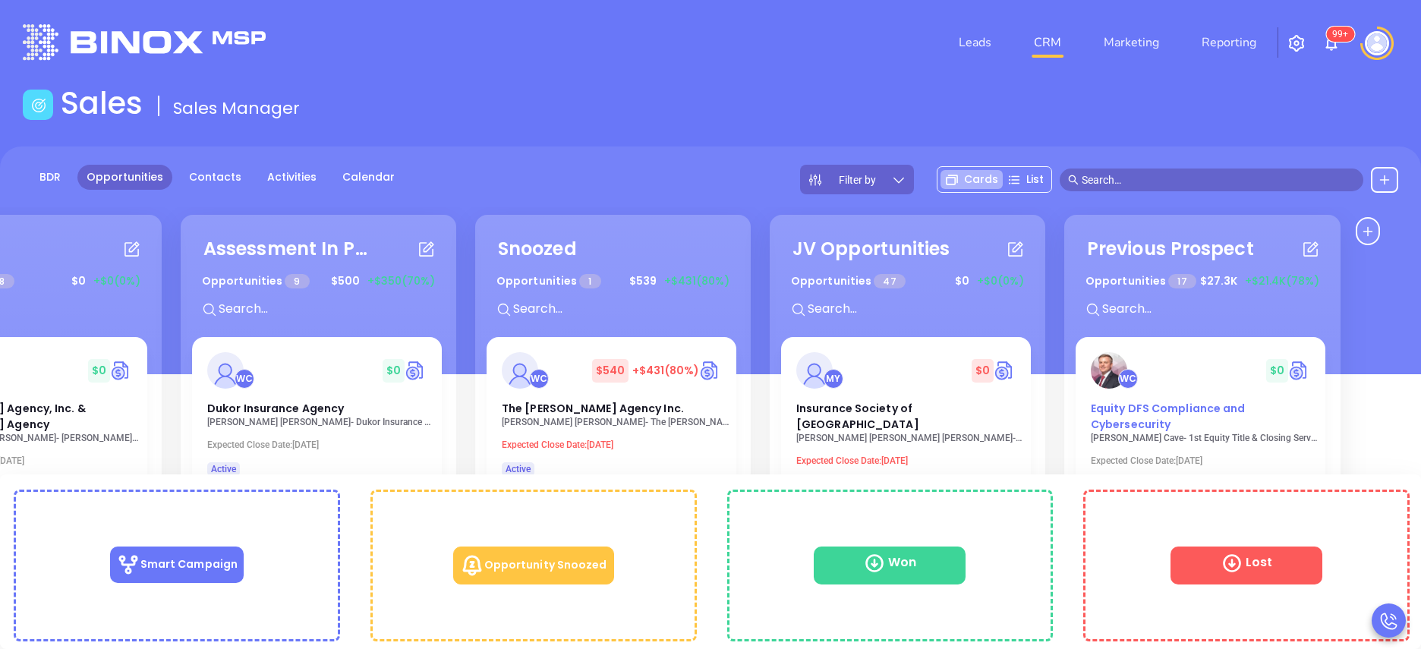
click at [1136, 425] on span "Equity DFS Compliance and Cybersecurity" at bounding box center [1168, 416] width 155 height 31
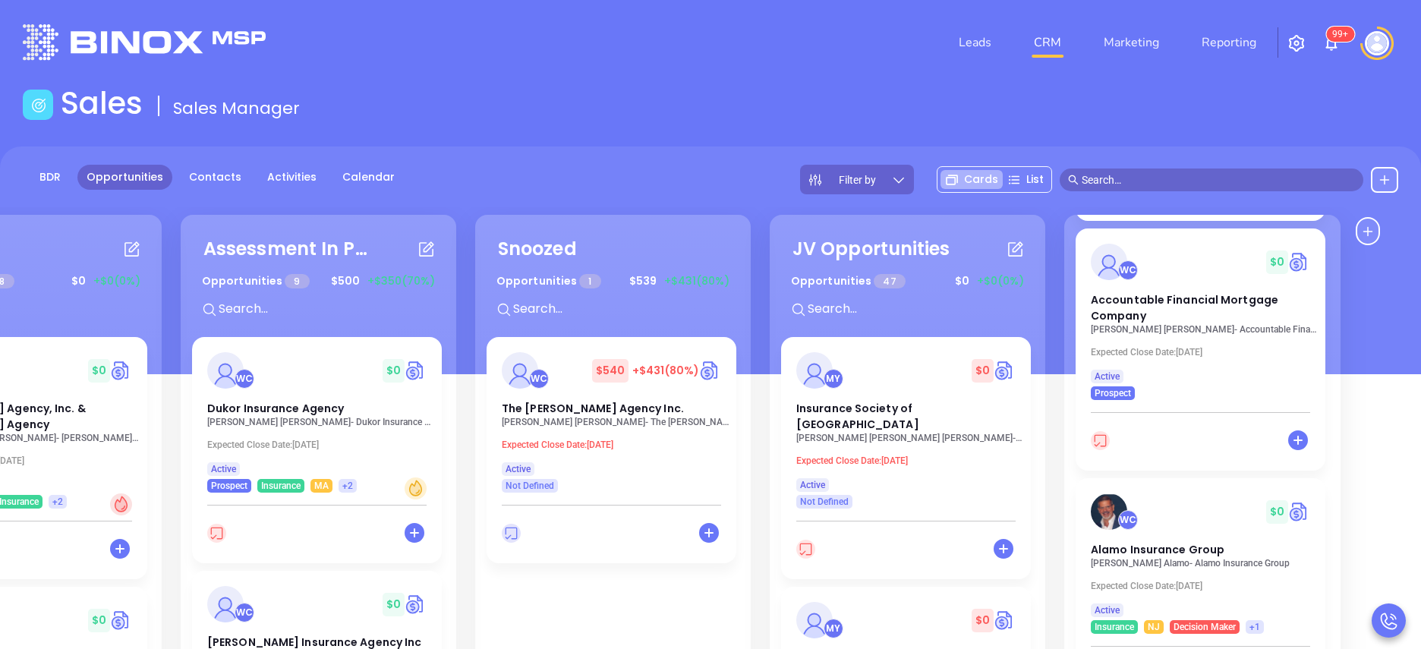
scroll to position [364, 0]
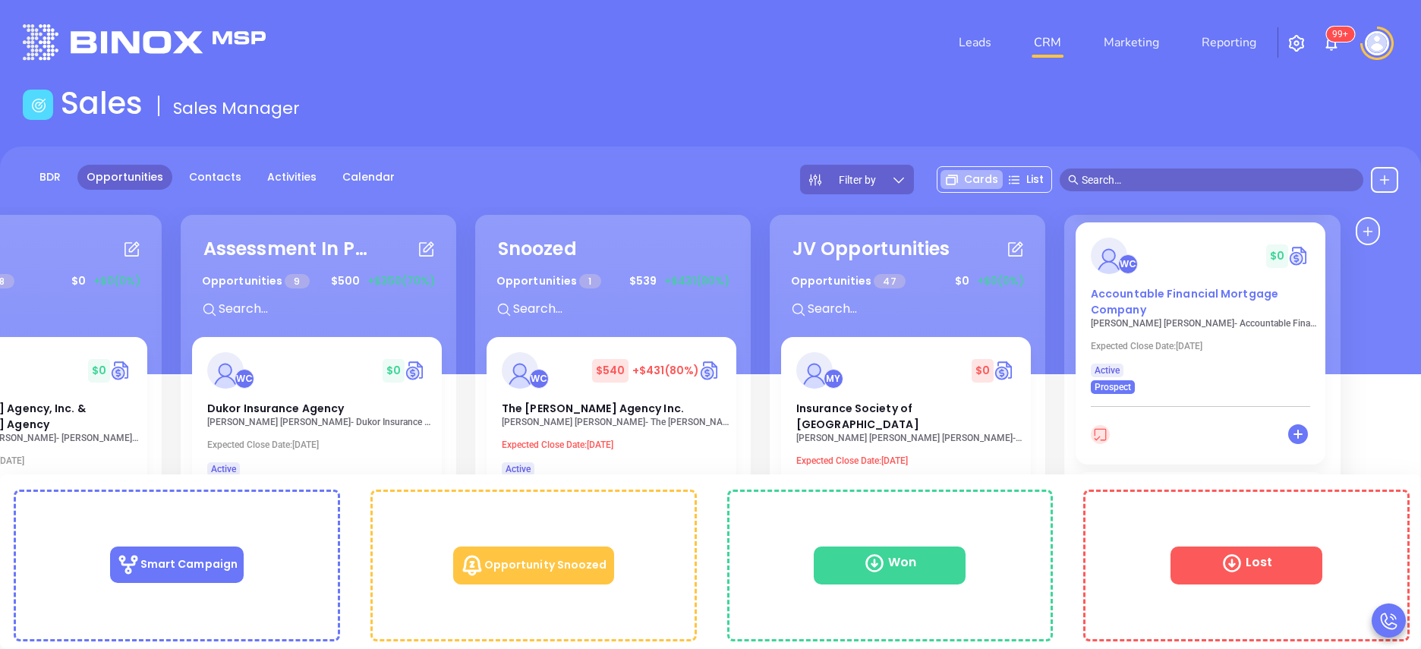
click at [1234, 303] on div "Accountable Financial Mortgage Company" at bounding box center [1201, 302] width 238 height 32
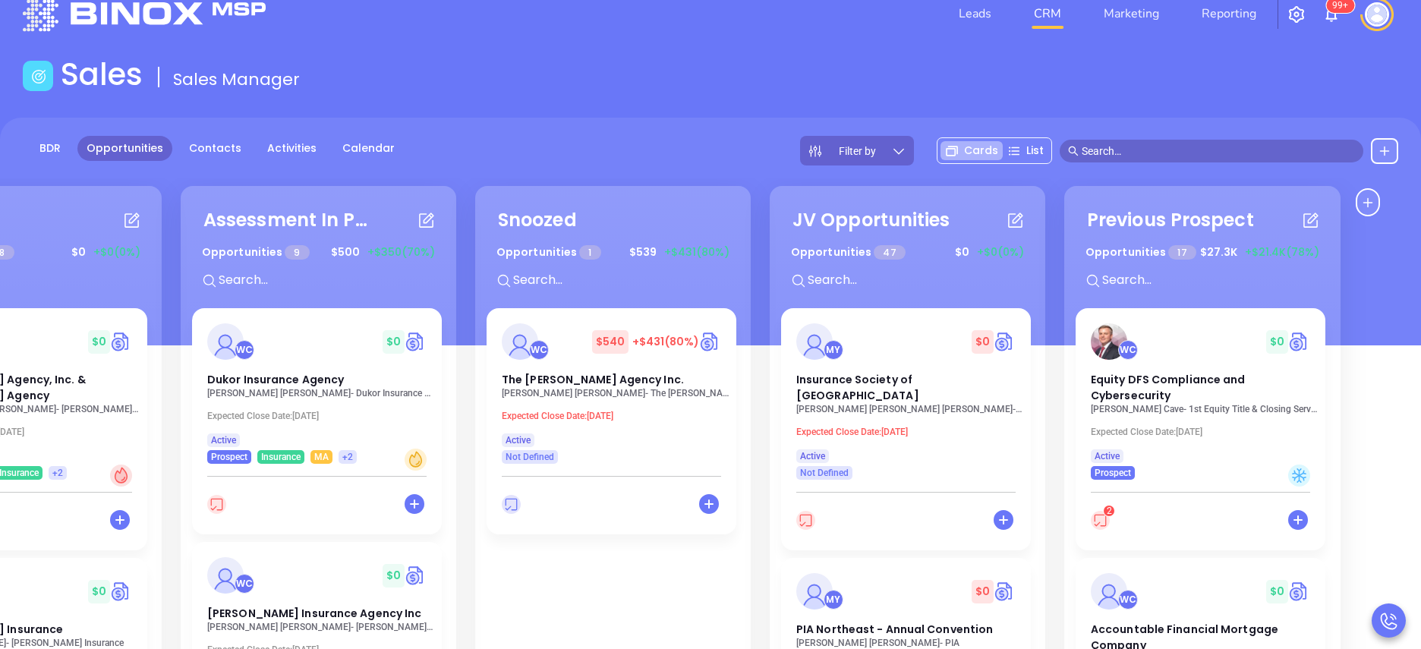
scroll to position [0, 0]
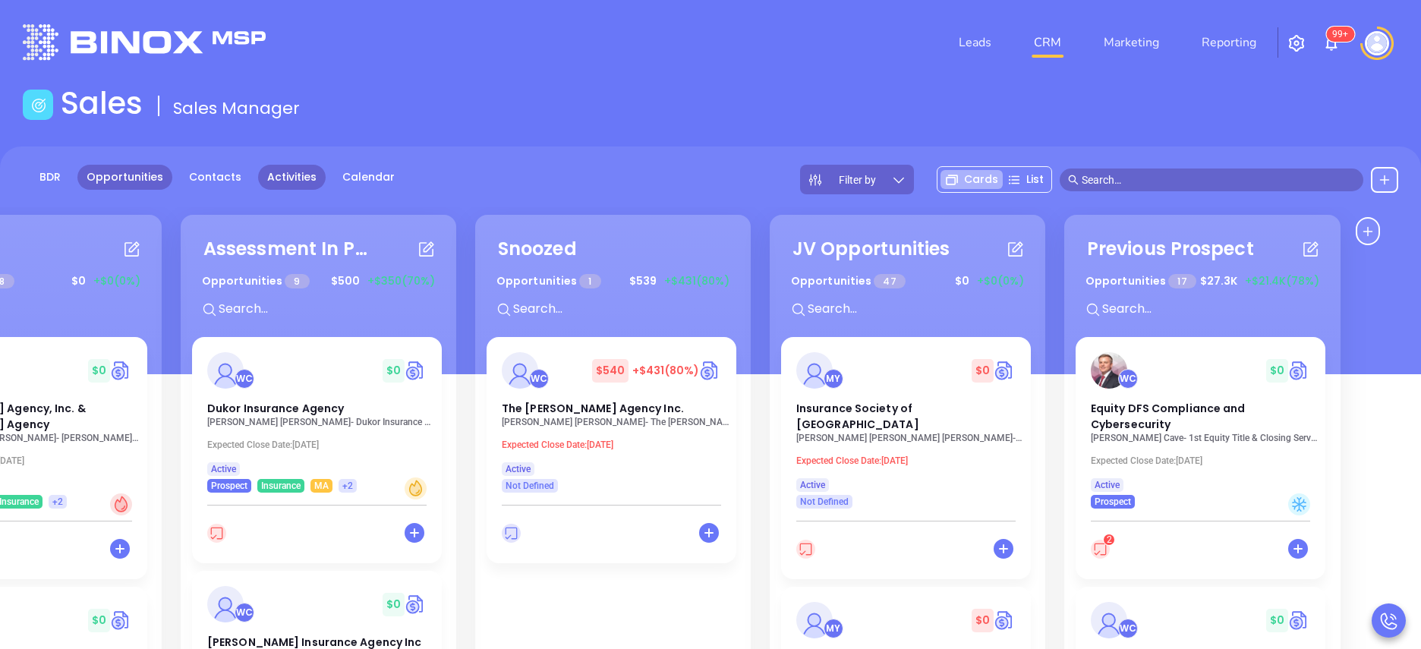
click at [276, 173] on link "Activities" at bounding box center [292, 177] width 68 height 25
click at [1333, 379] on div "Previous Prospect Opportunities 17 $ 27.3K +$21.4K (78%) + WC $ 0 Equity DFS Co…" at bounding box center [1202, 528] width 276 height 626
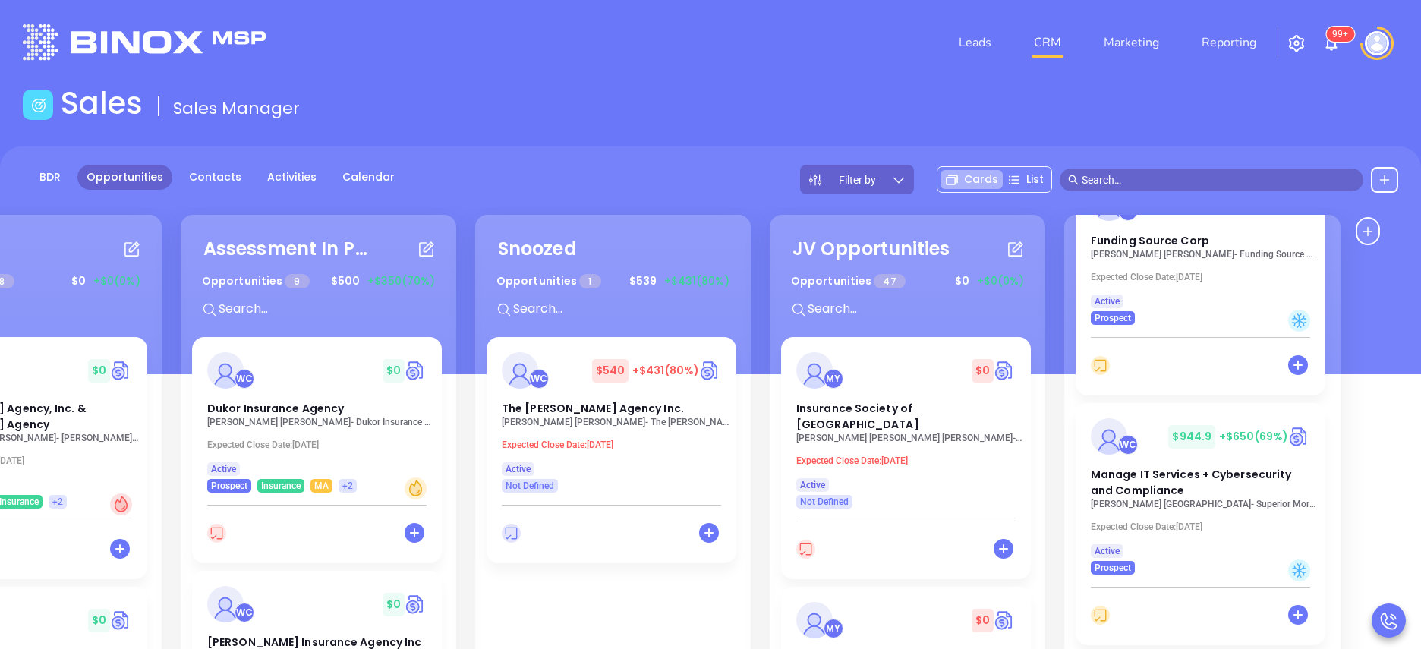
scroll to position [911, 0]
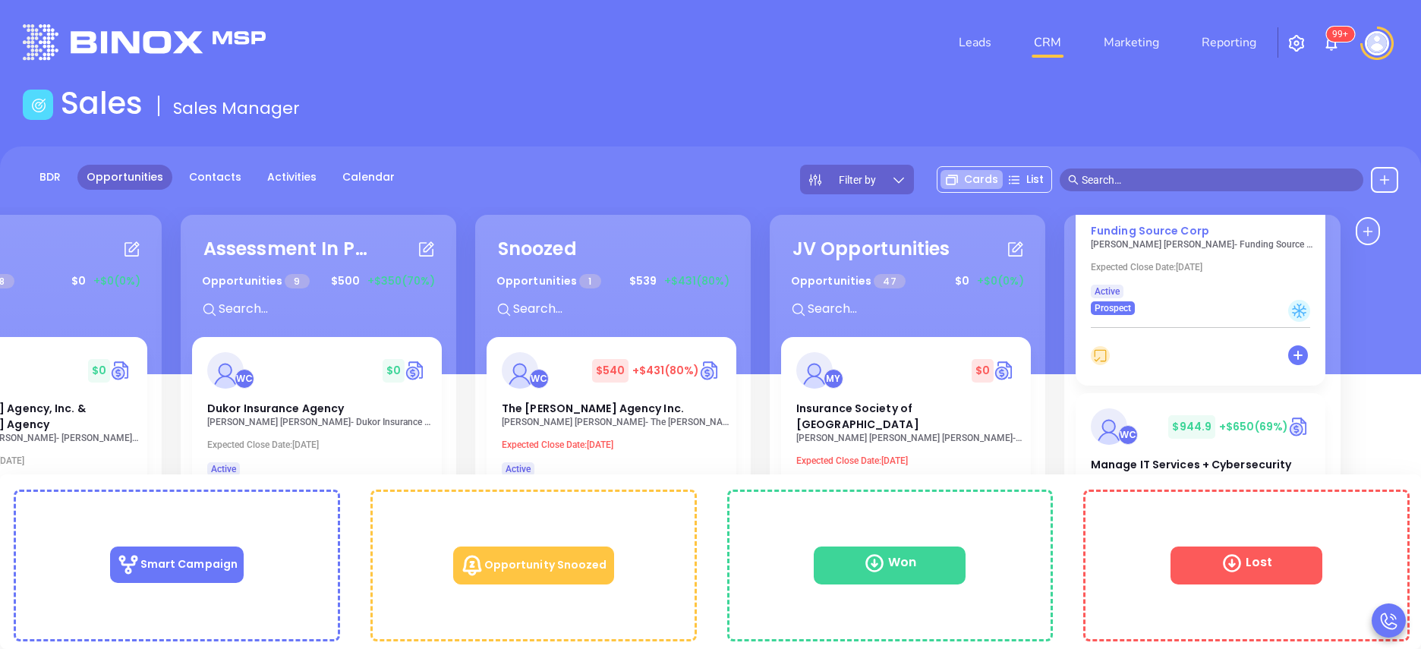
click at [1166, 236] on span "Funding Source Corp" at bounding box center [1150, 230] width 118 height 15
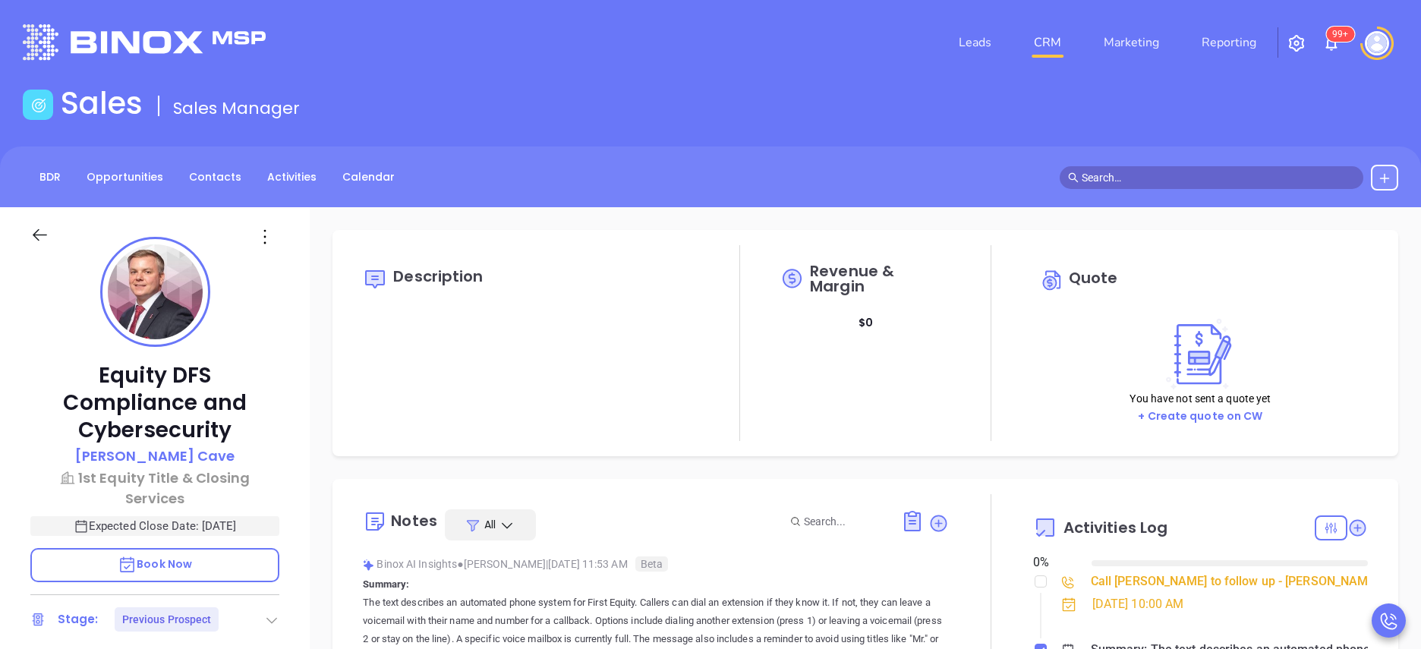
type input "[DATE]"
type input "[PERSON_NAME]"
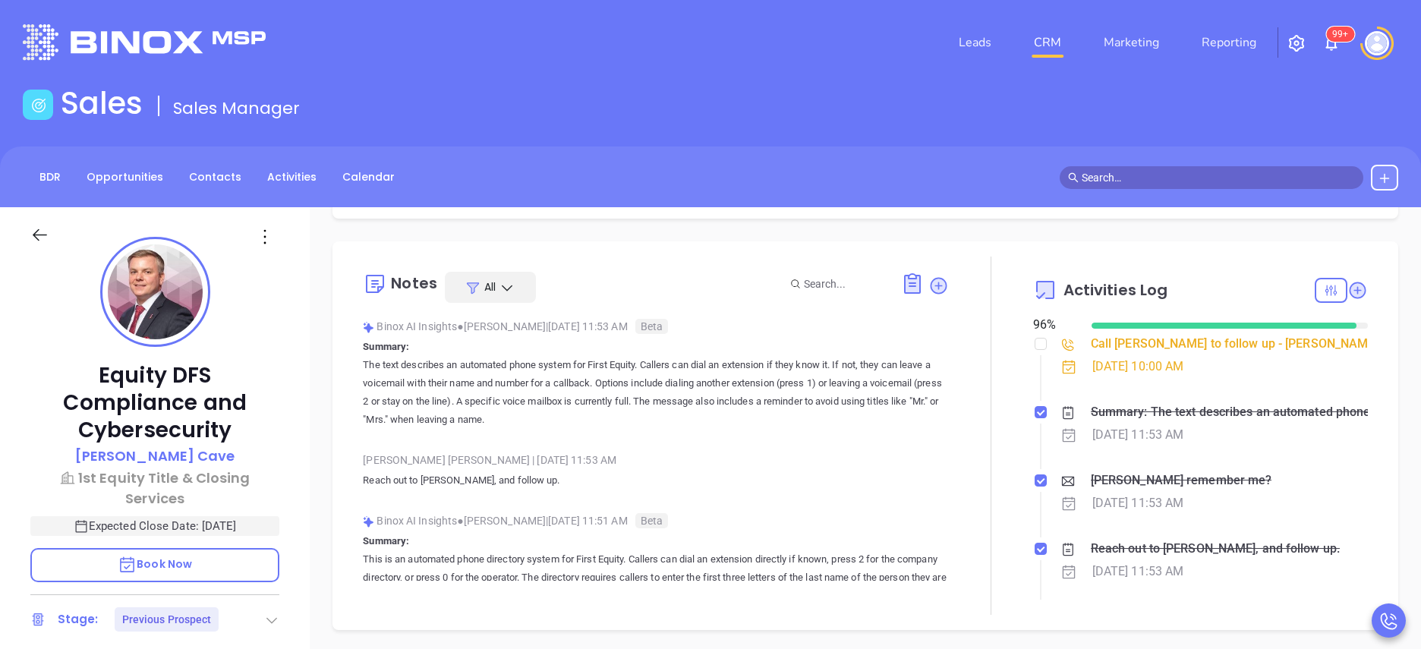
scroll to position [319, 0]
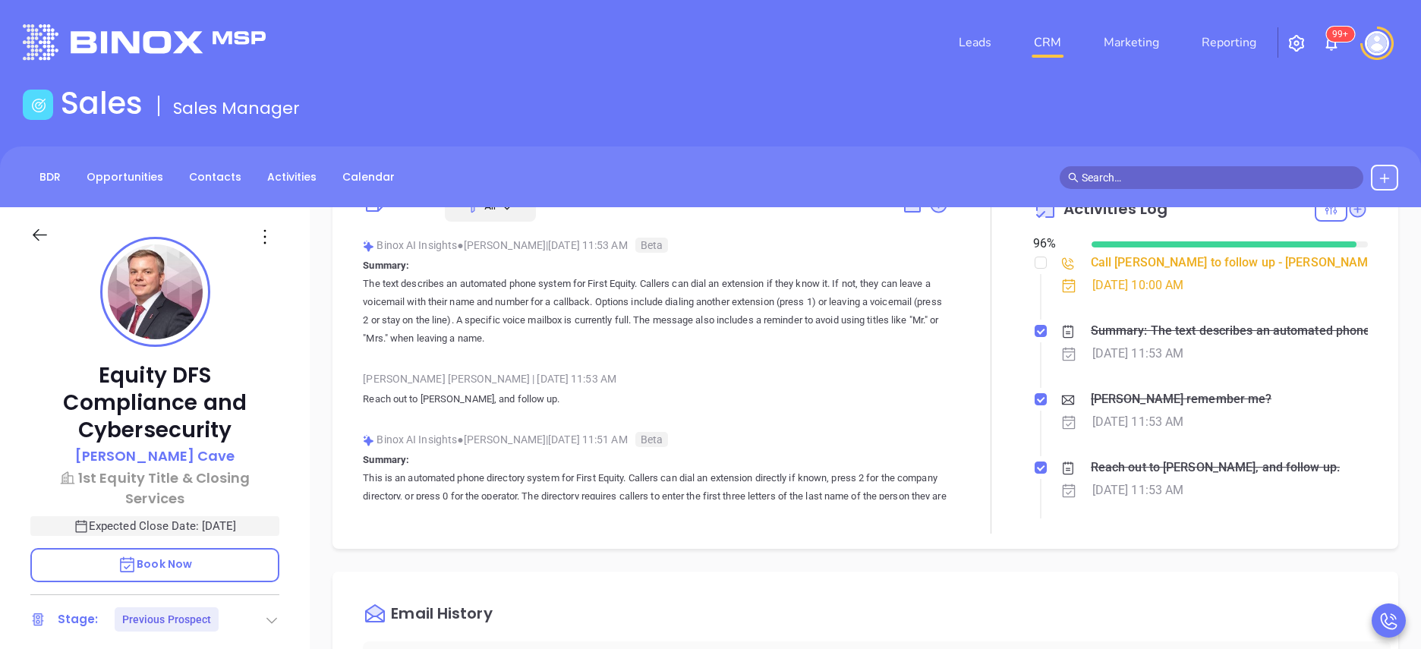
click at [1311, 221] on div "Activities Log" at bounding box center [1200, 209] width 335 height 36
click at [1324, 213] on icon at bounding box center [1331, 209] width 14 height 14
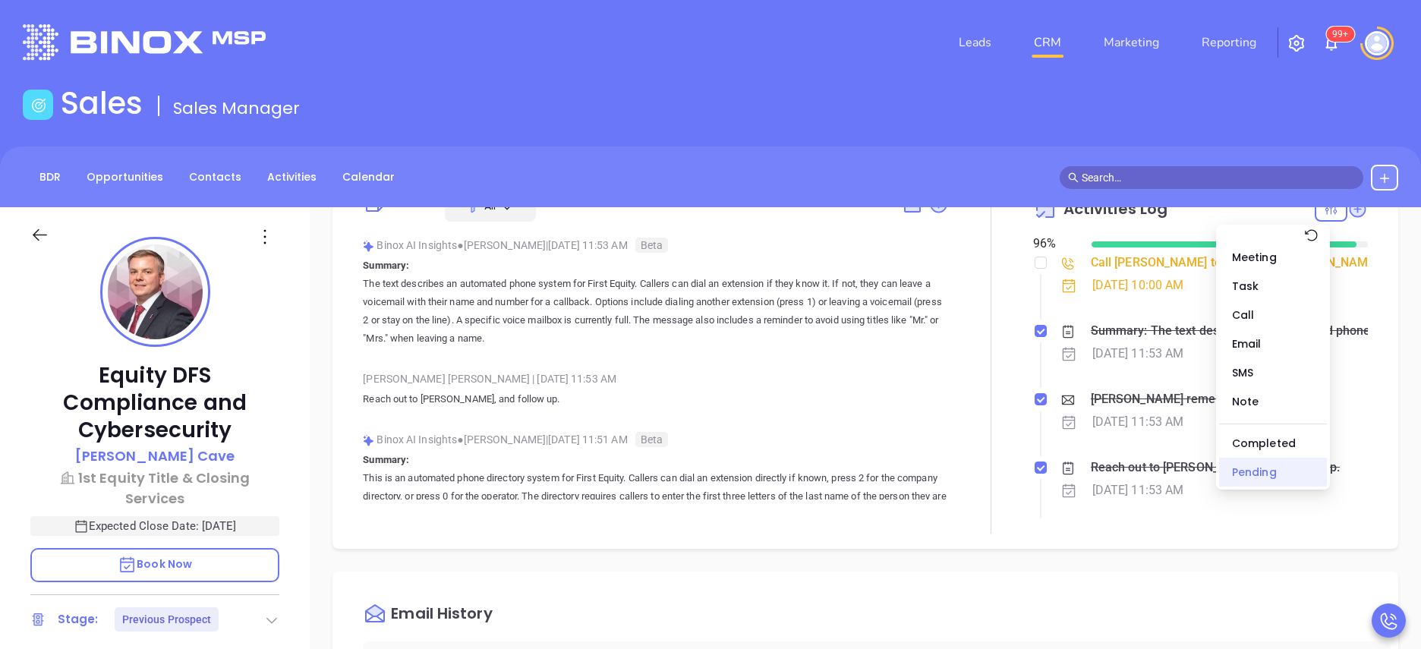
click at [1278, 465] on div "Pending" at bounding box center [1273, 472] width 108 height 29
checkbox input "false"
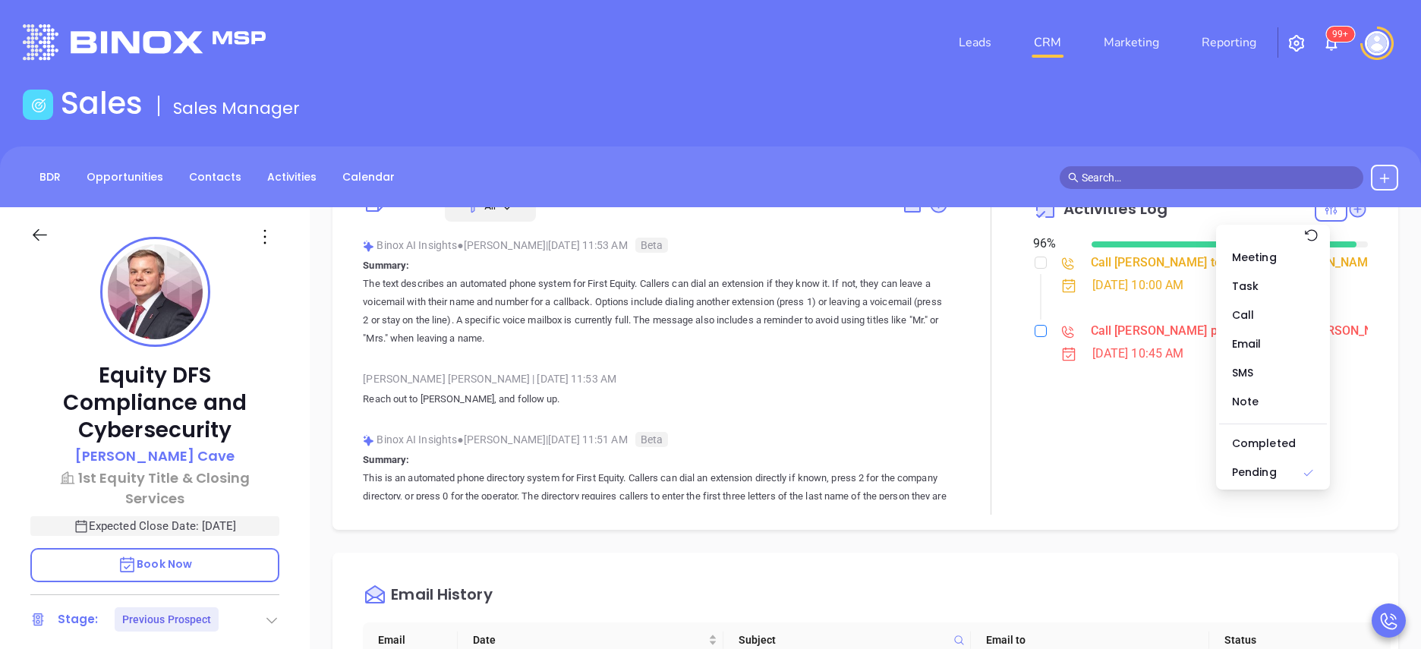
click at [1035, 329] on input "checkbox" at bounding box center [1041, 331] width 12 height 12
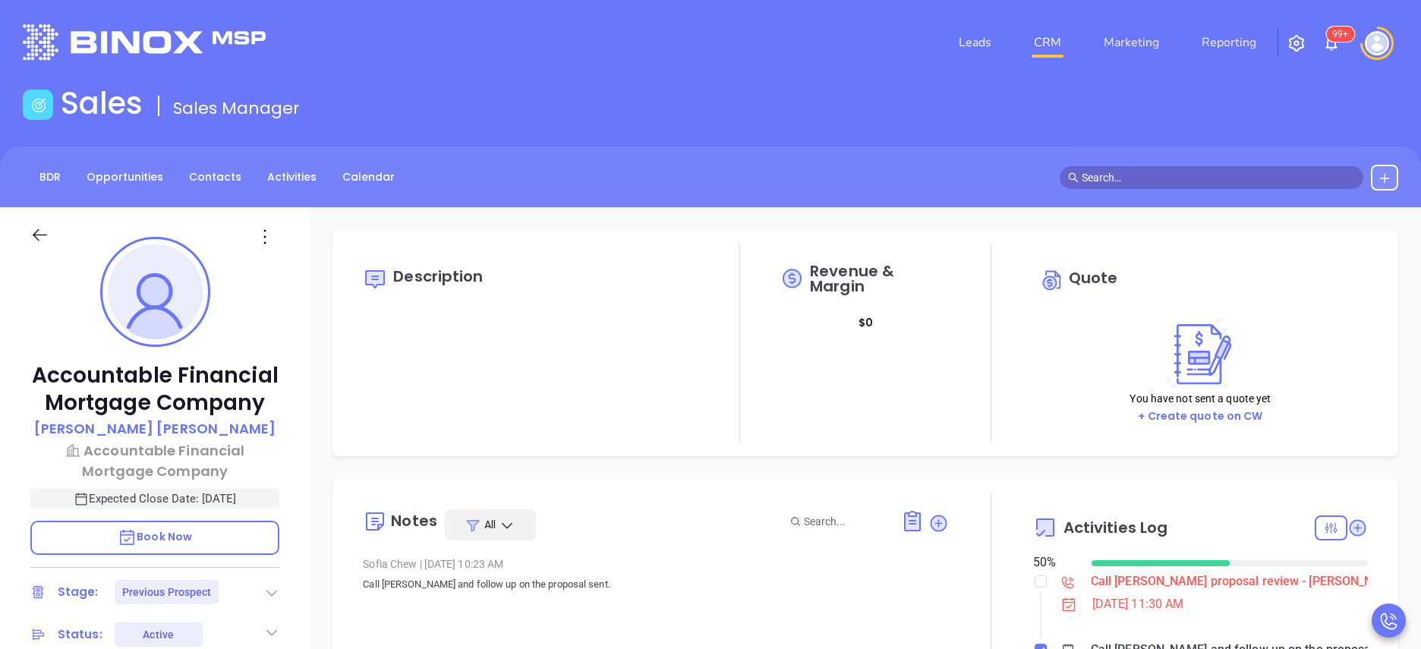
type input "[PERSON_NAME]"
click at [982, 482] on div "Notes All [PERSON_NAME] | [DATE] 10:23 AM Call [PERSON_NAME] and follow up on t…" at bounding box center [865, 609] width 1066 height 260
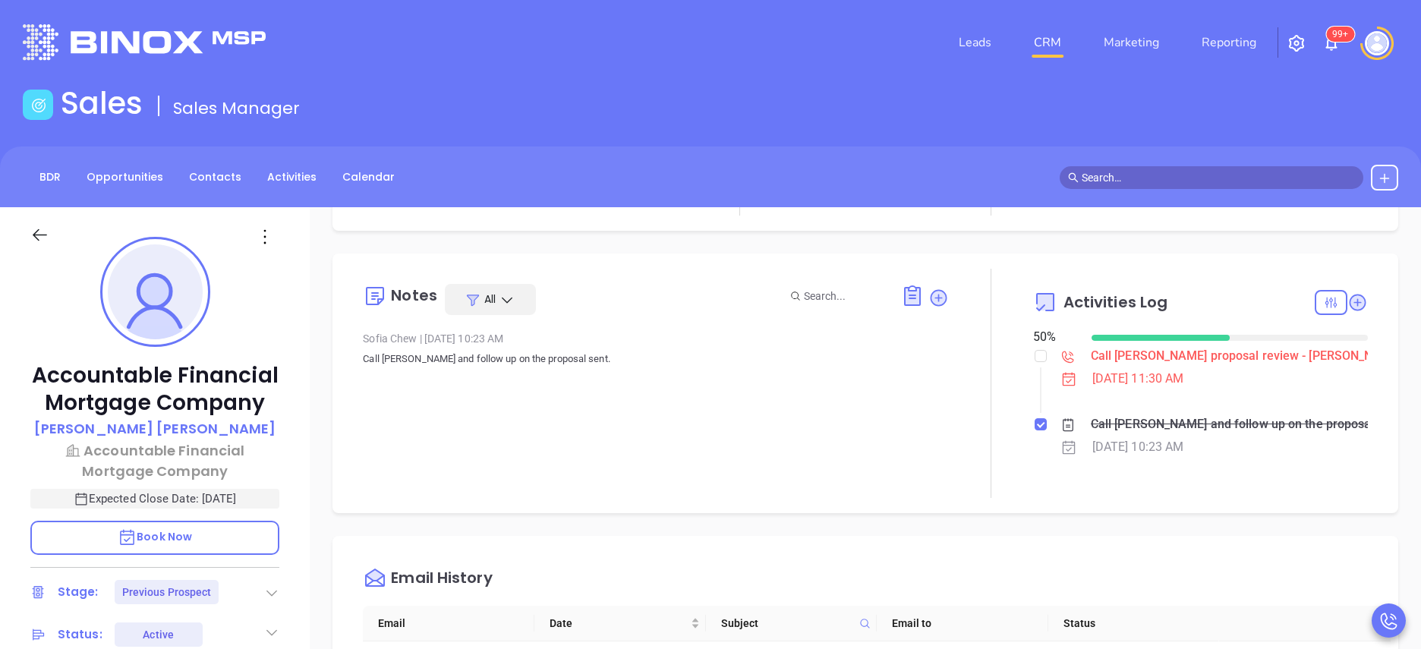
scroll to position [228, 0]
click at [300, 424] on div "Accountable Financial Mortgage Company [PERSON_NAME] Accountable Financial Mort…" at bounding box center [155, 613] width 310 height 812
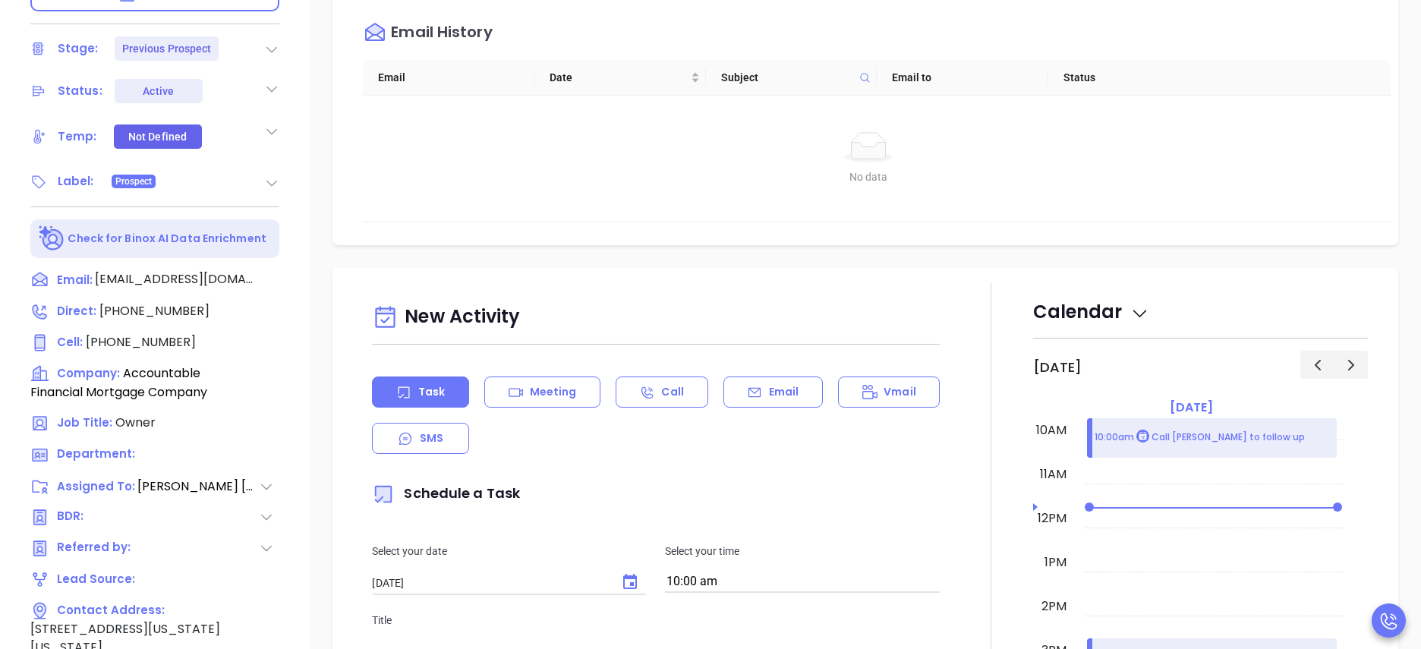
scroll to position [626, 0]
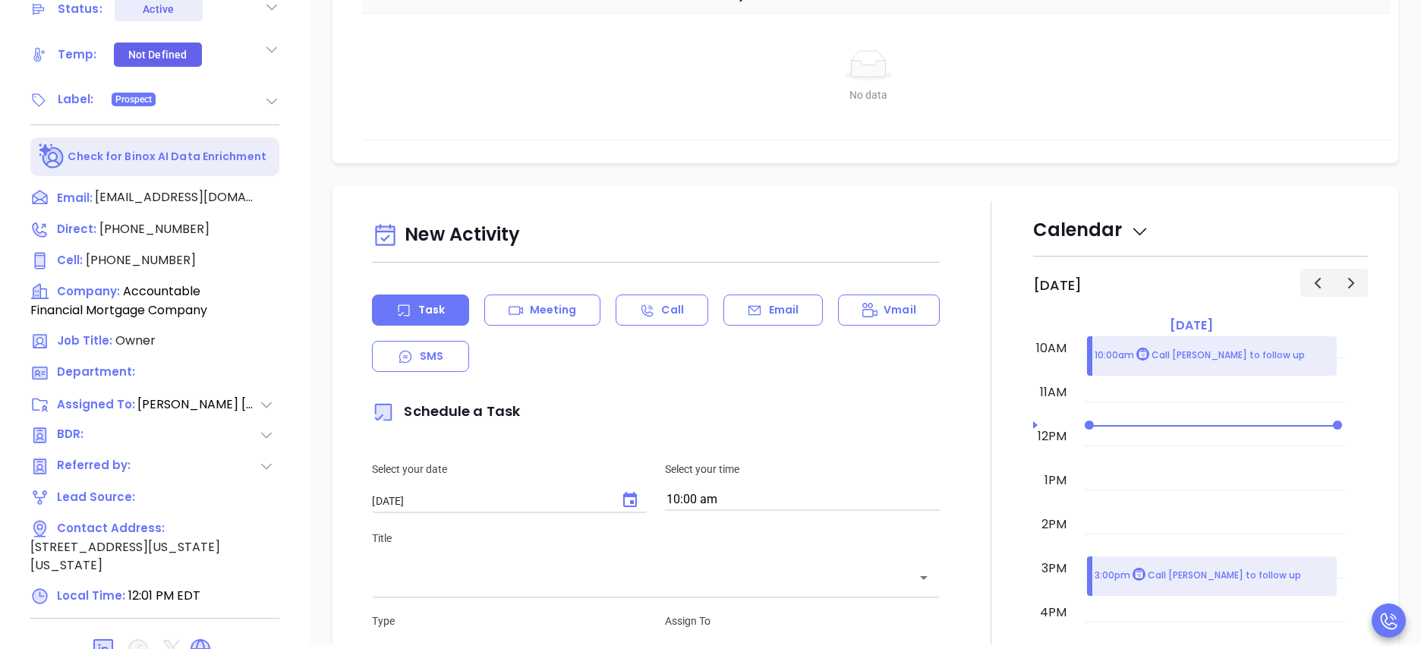
click at [949, 566] on div at bounding box center [991, 604] width 84 height 806
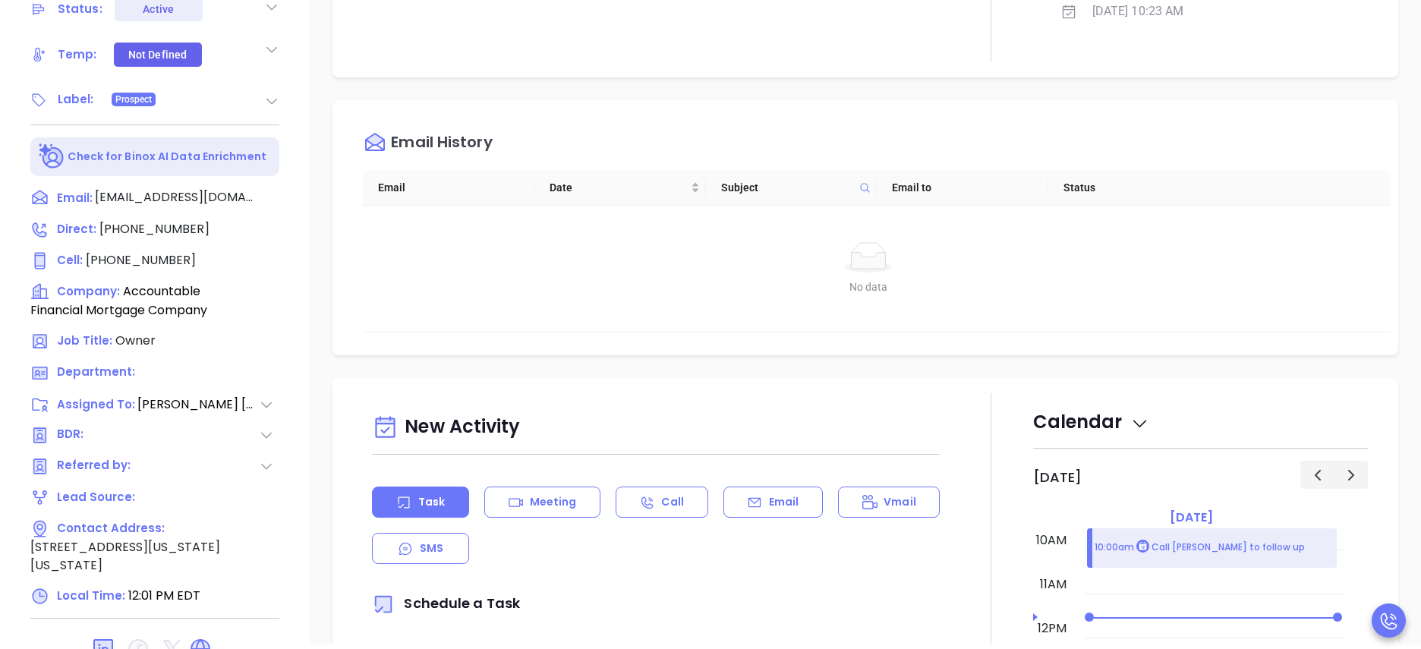
scroll to position [0, 0]
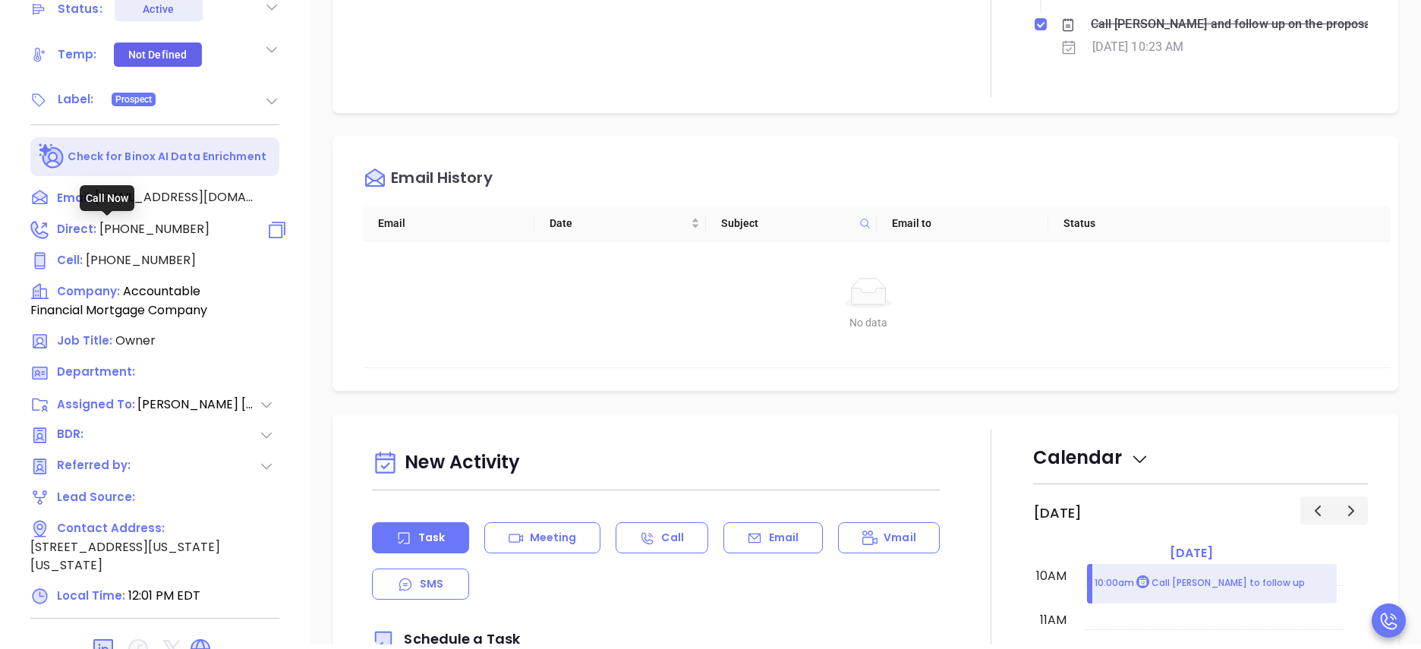
click at [150, 227] on span "[PHONE_NUMBER]" at bounding box center [154, 228] width 110 height 17
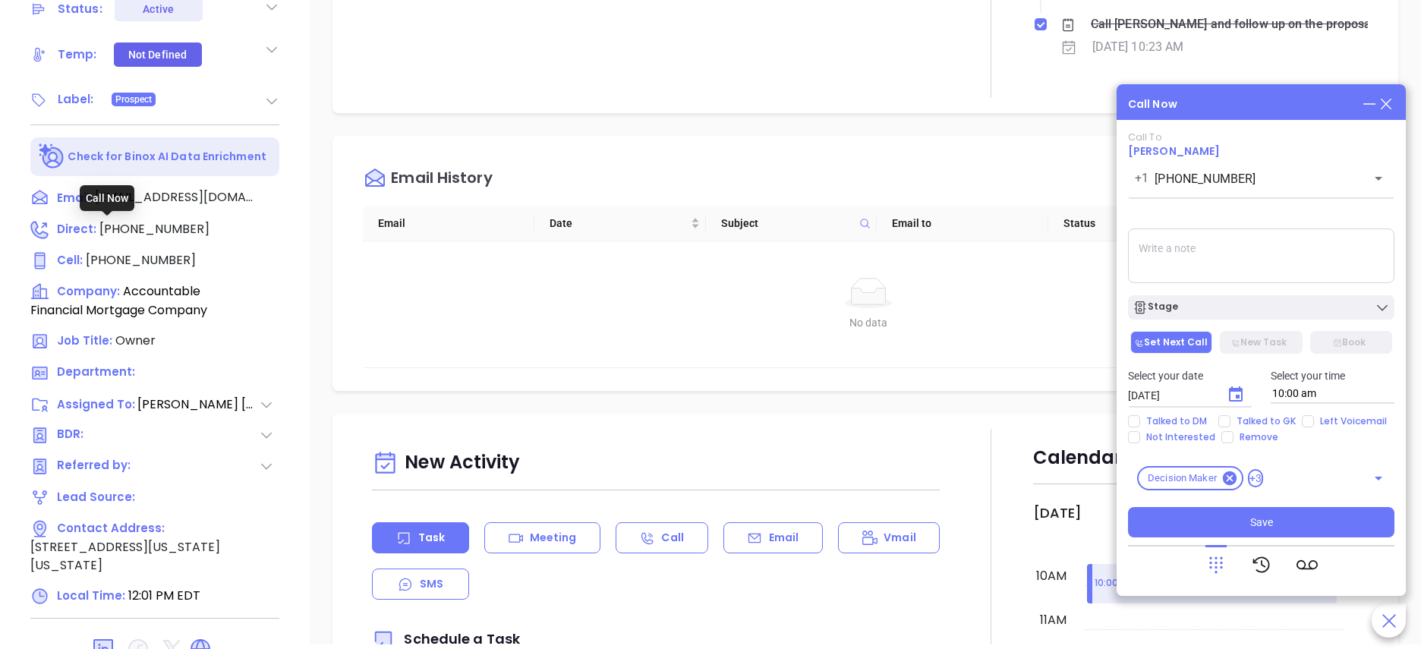
click at [174, 232] on span "[PHONE_NUMBER]" at bounding box center [154, 228] width 110 height 17
click at [140, 262] on span "[PHONE_NUMBER]" at bounding box center [141, 259] width 110 height 17
type input "[PHONE_NUMBER]"
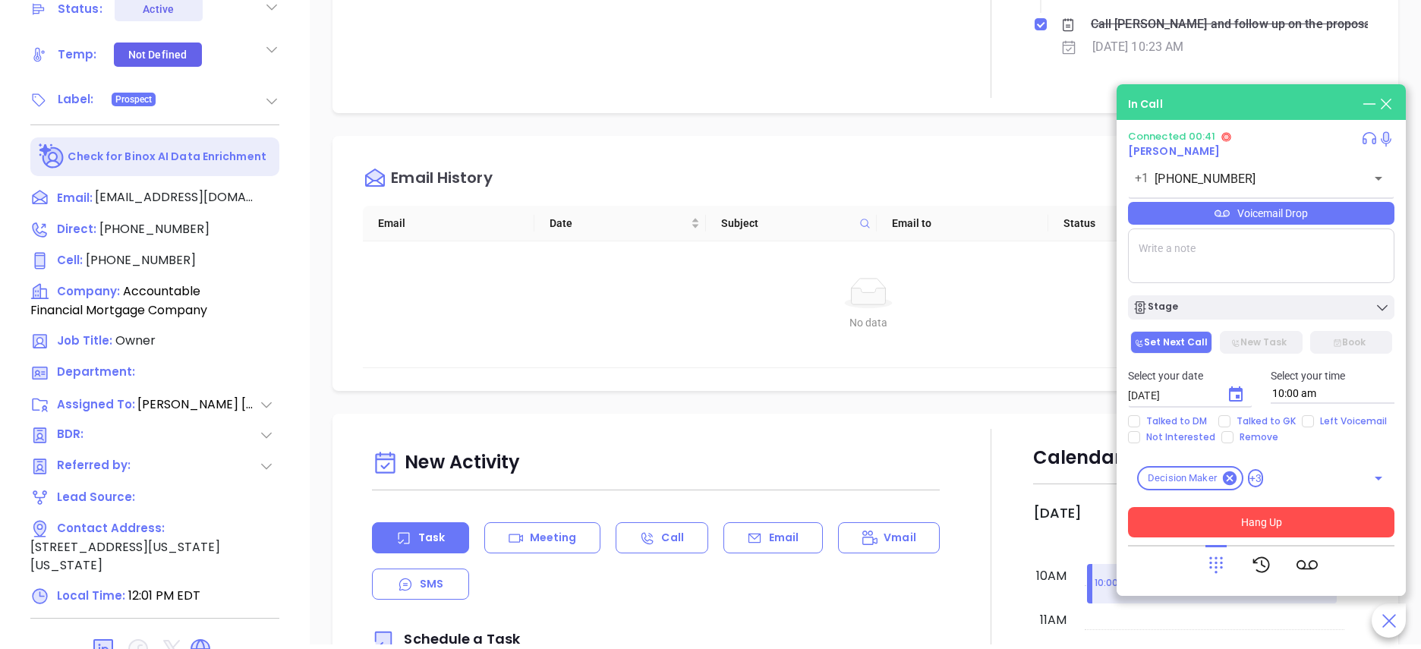
click at [1258, 520] on button "Hang Up" at bounding box center [1261, 522] width 266 height 30
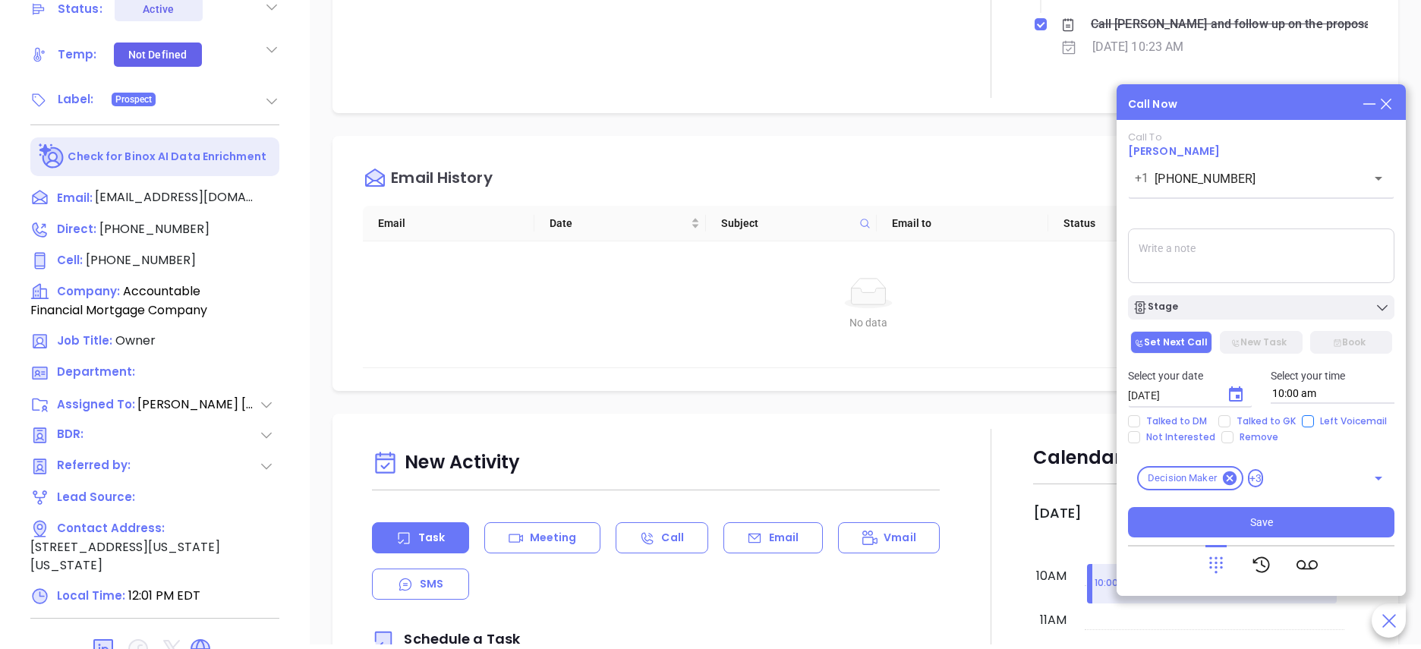
click at [1319, 424] on span "Left Voicemail" at bounding box center [1353, 421] width 79 height 12
click at [1314, 424] on input "Left Voicemail" at bounding box center [1308, 421] width 12 height 12
checkbox input "true"
click at [1230, 395] on icon "Choose date, selected date is Oct 16, 2025" at bounding box center [1236, 393] width 14 height 15
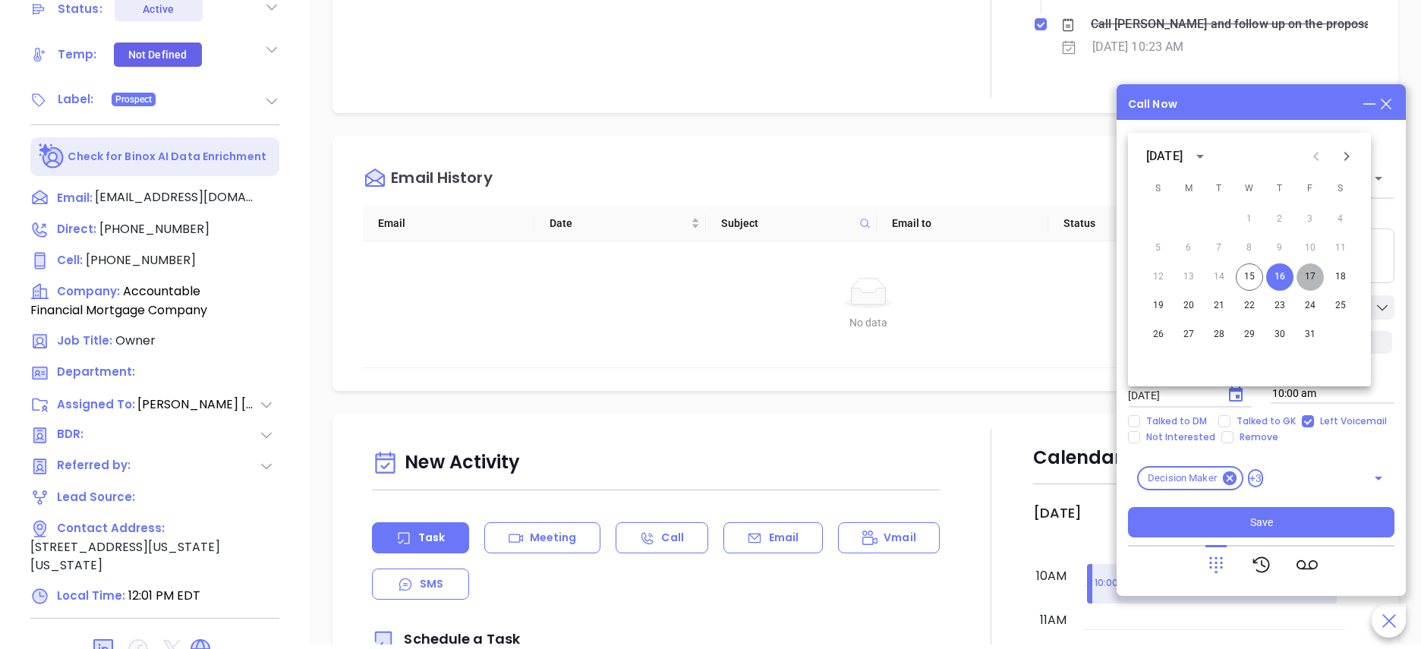
click at [1307, 282] on button "17" at bounding box center [1310, 276] width 27 height 27
type input "10/17/2025"
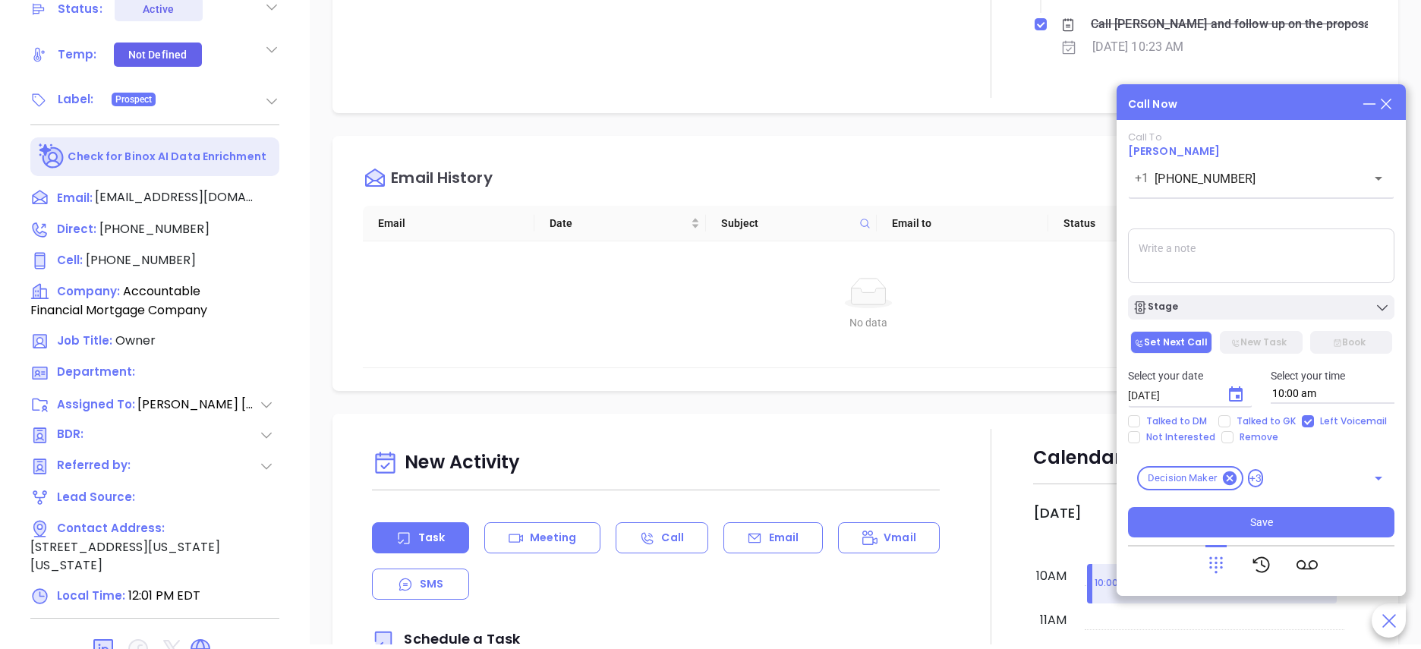
click at [1175, 269] on textarea at bounding box center [1261, 255] width 266 height 55
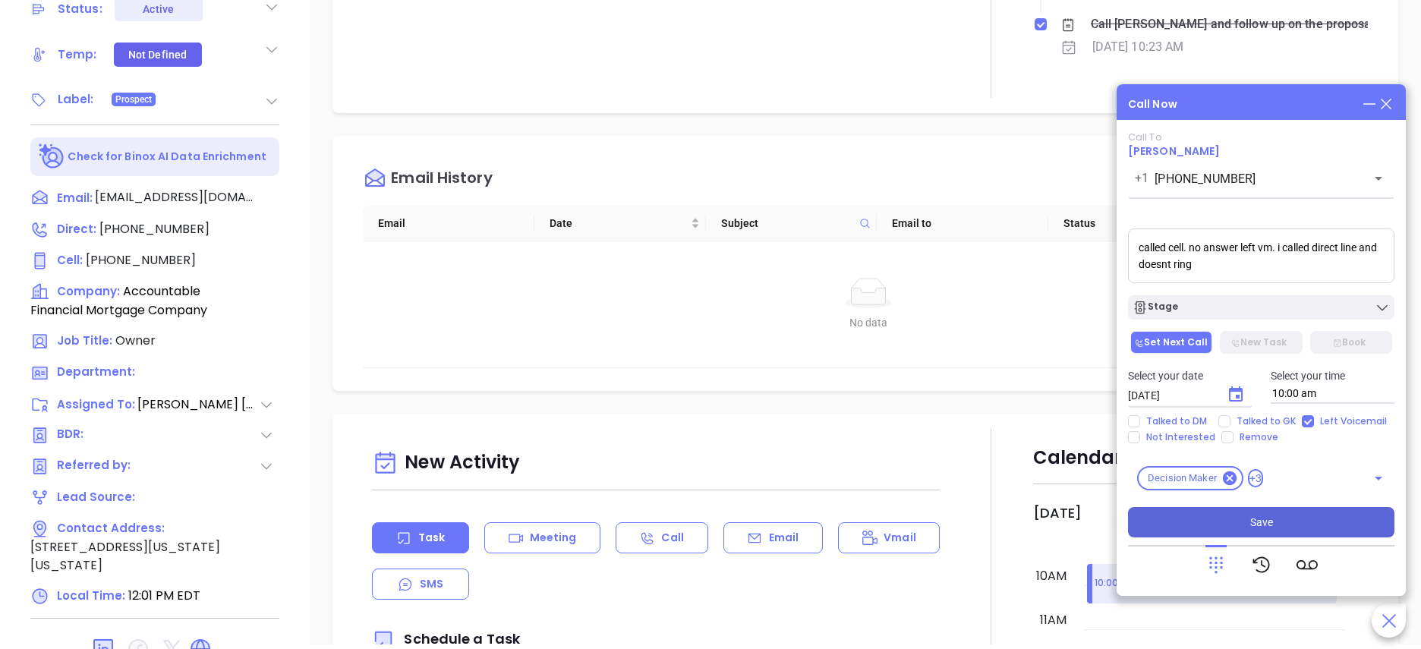
type textarea "called cell. no answer left vm. i called direct line and doesnt ring"
click at [1228, 516] on button "Save" at bounding box center [1261, 522] width 266 height 30
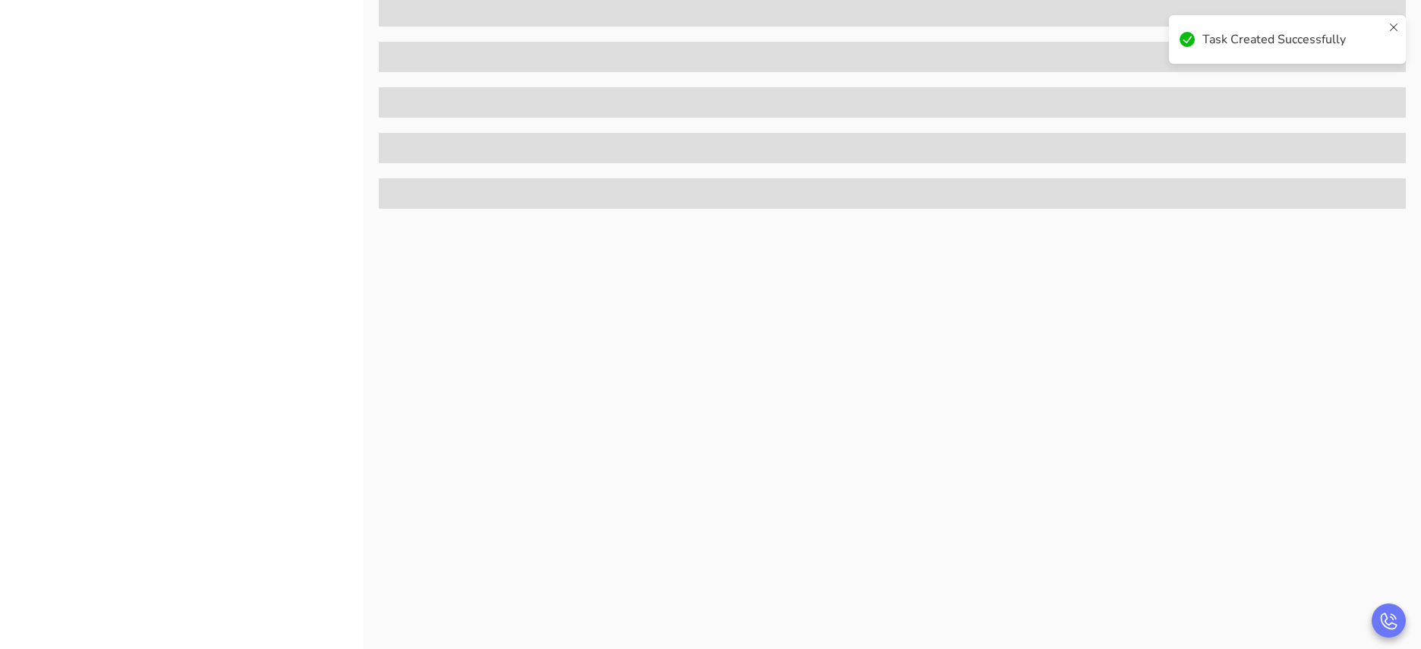
scroll to position [621, 0]
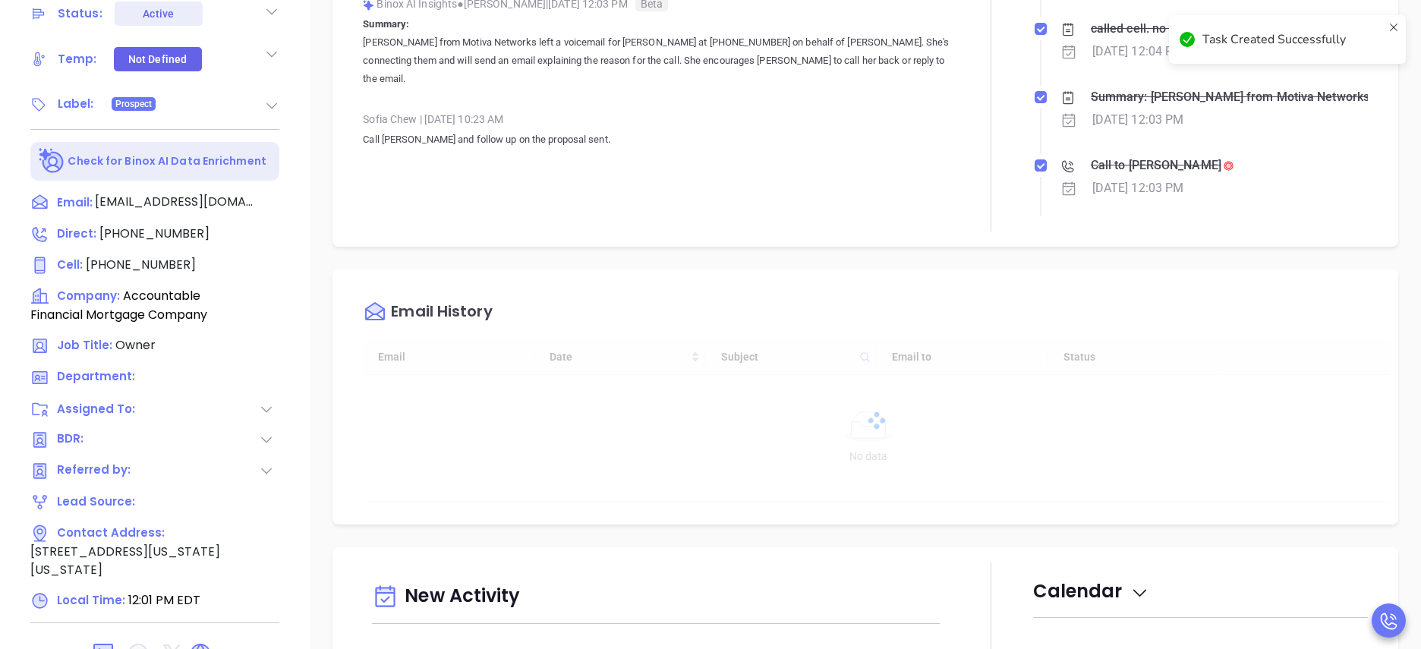
type input "[DATE]"
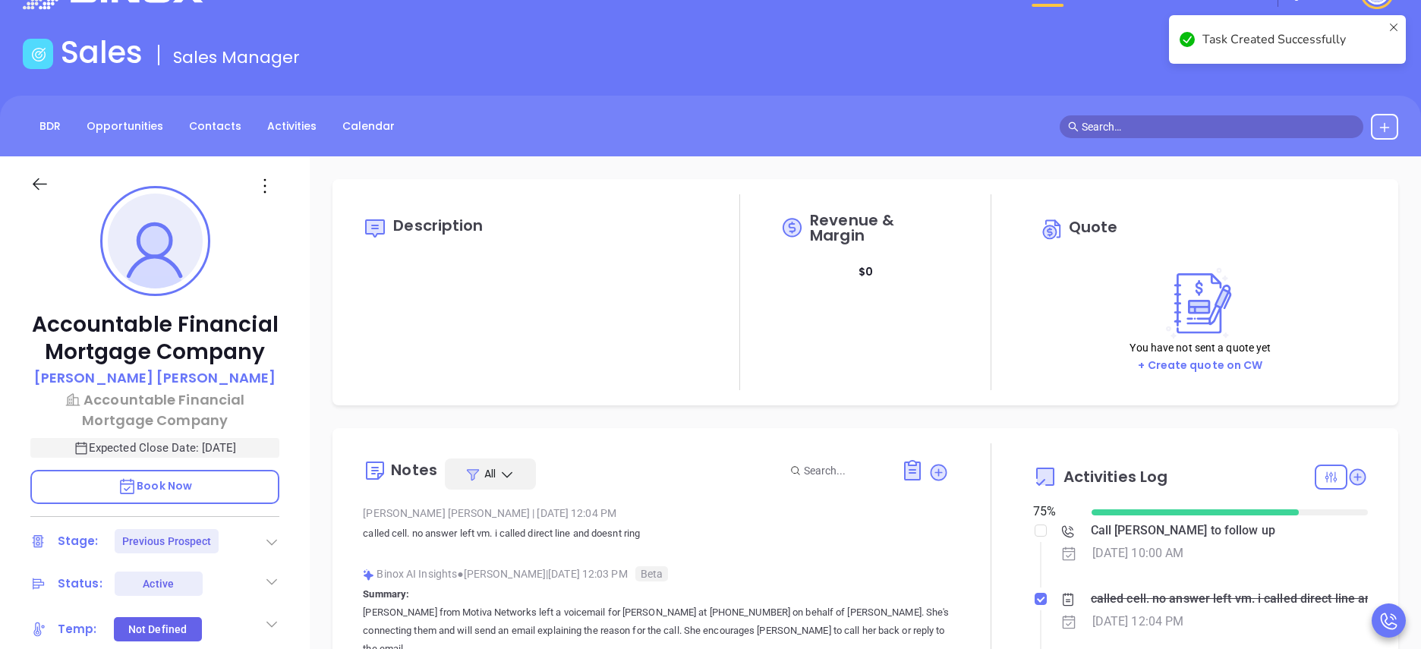
scroll to position [0, 0]
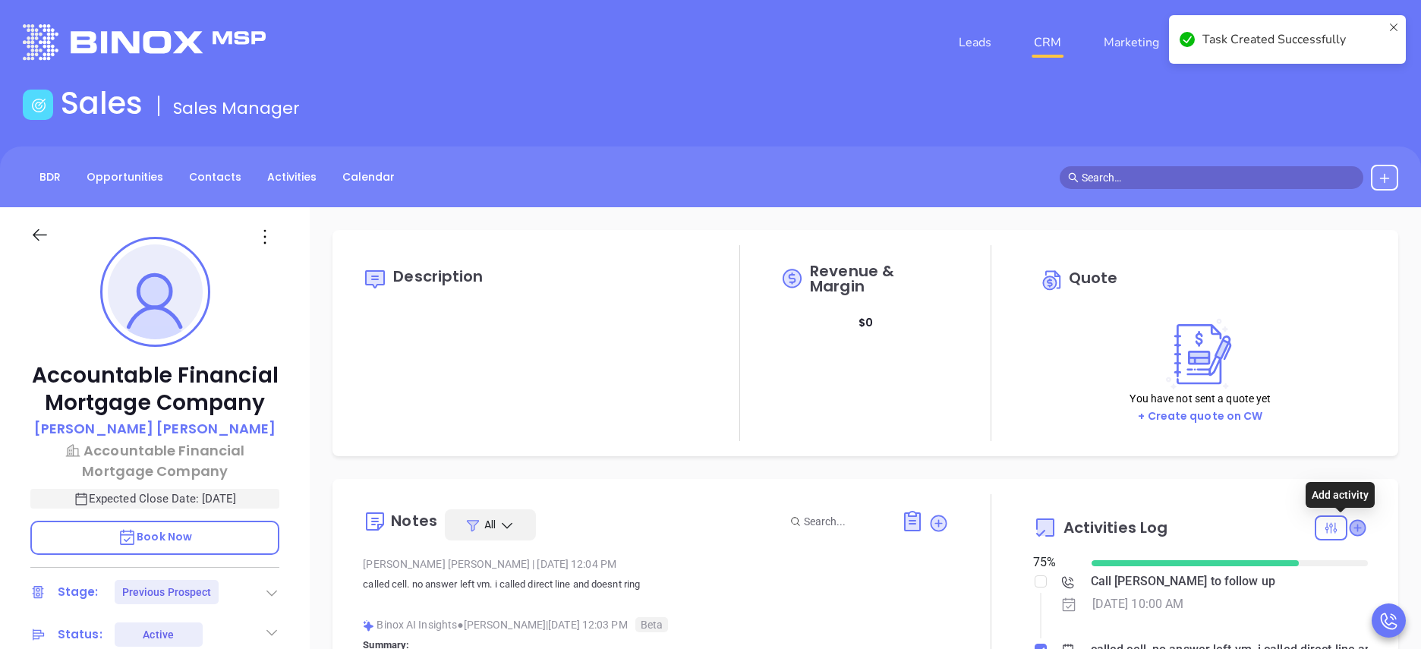
click at [1350, 531] on icon at bounding box center [1357, 527] width 15 height 15
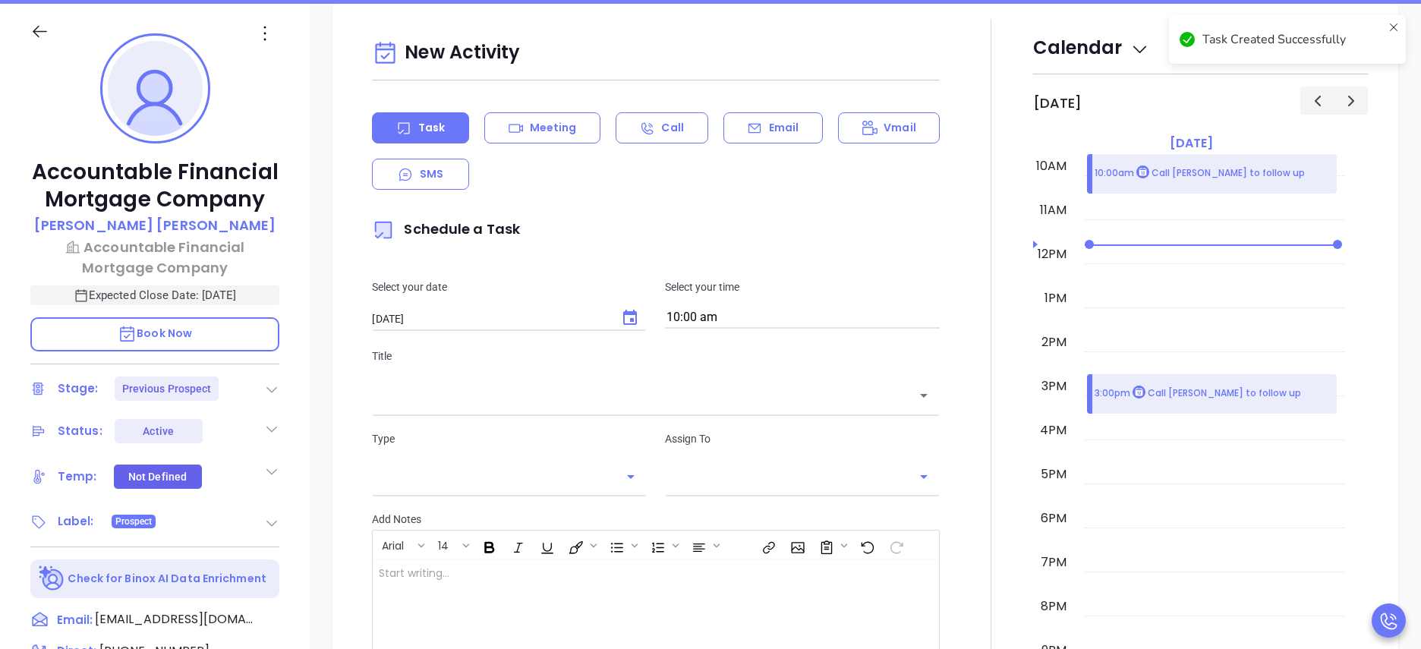
type input "[PERSON_NAME]"
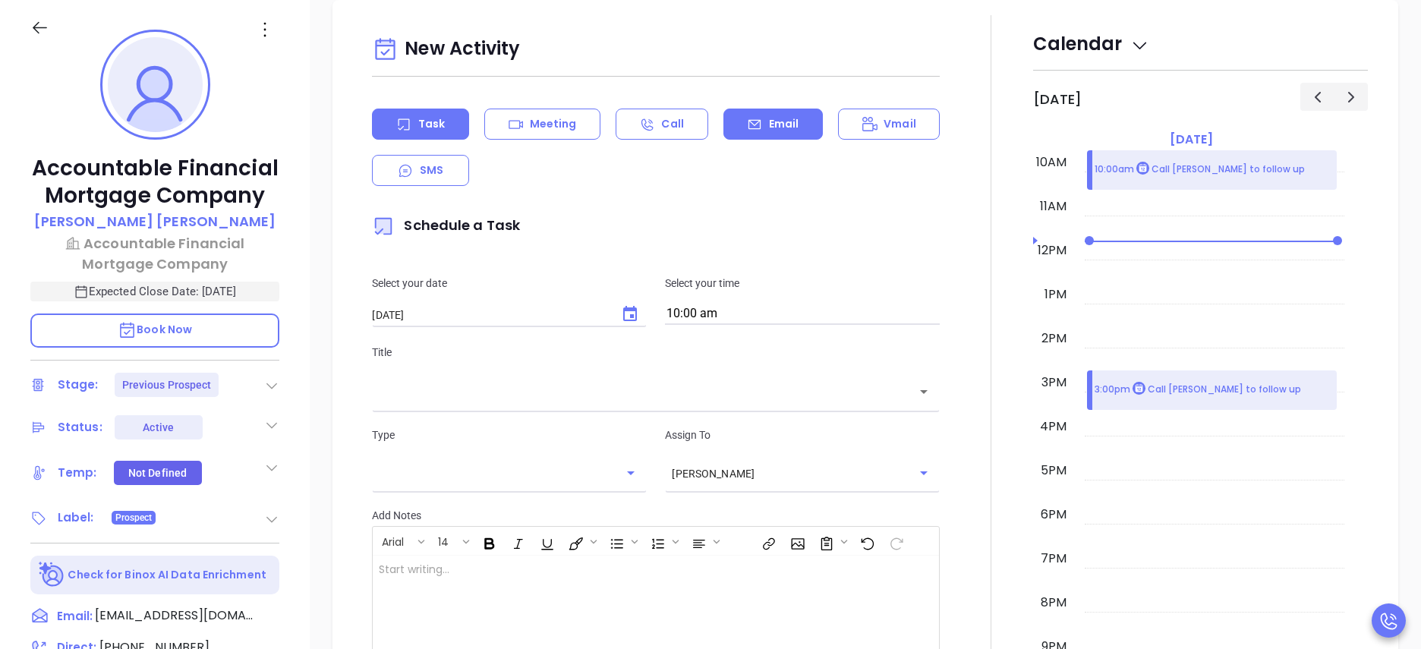
click at [771, 139] on div "Email" at bounding box center [772, 124] width 99 height 31
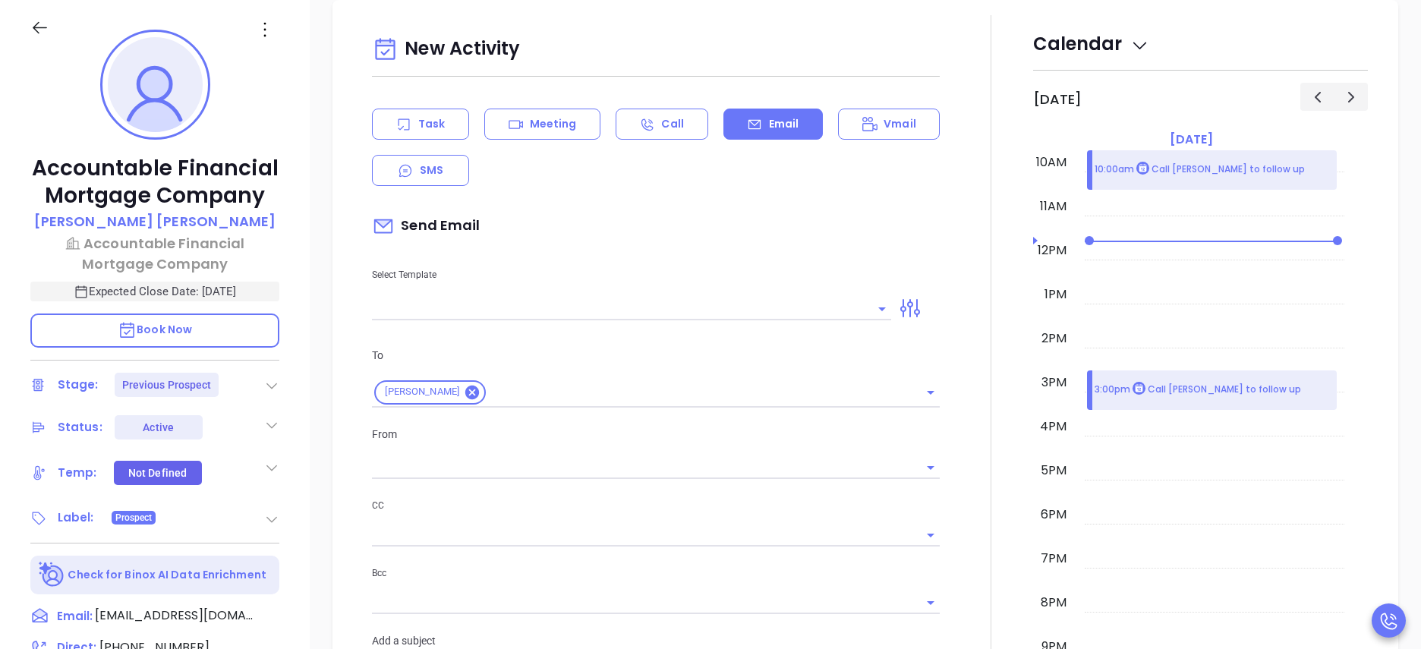
type input "[PERSON_NAME]"
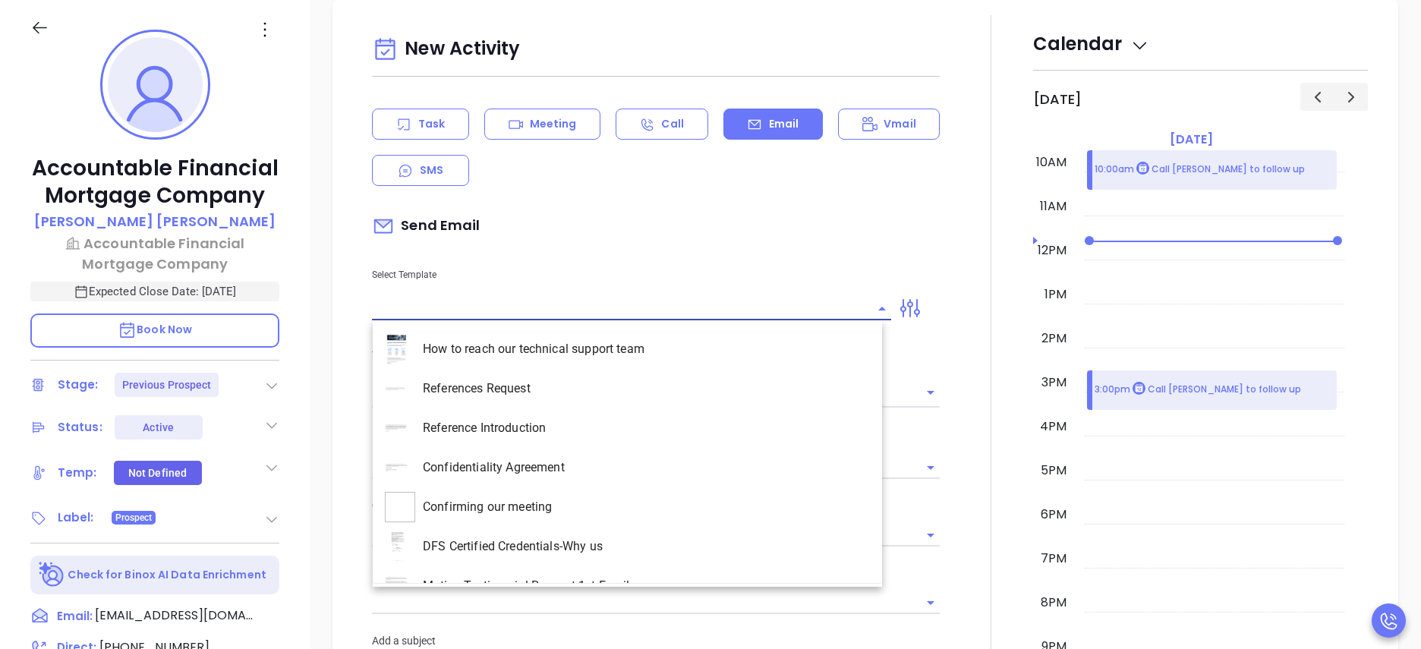
click at [540, 301] on input "text" at bounding box center [620, 309] width 496 height 22
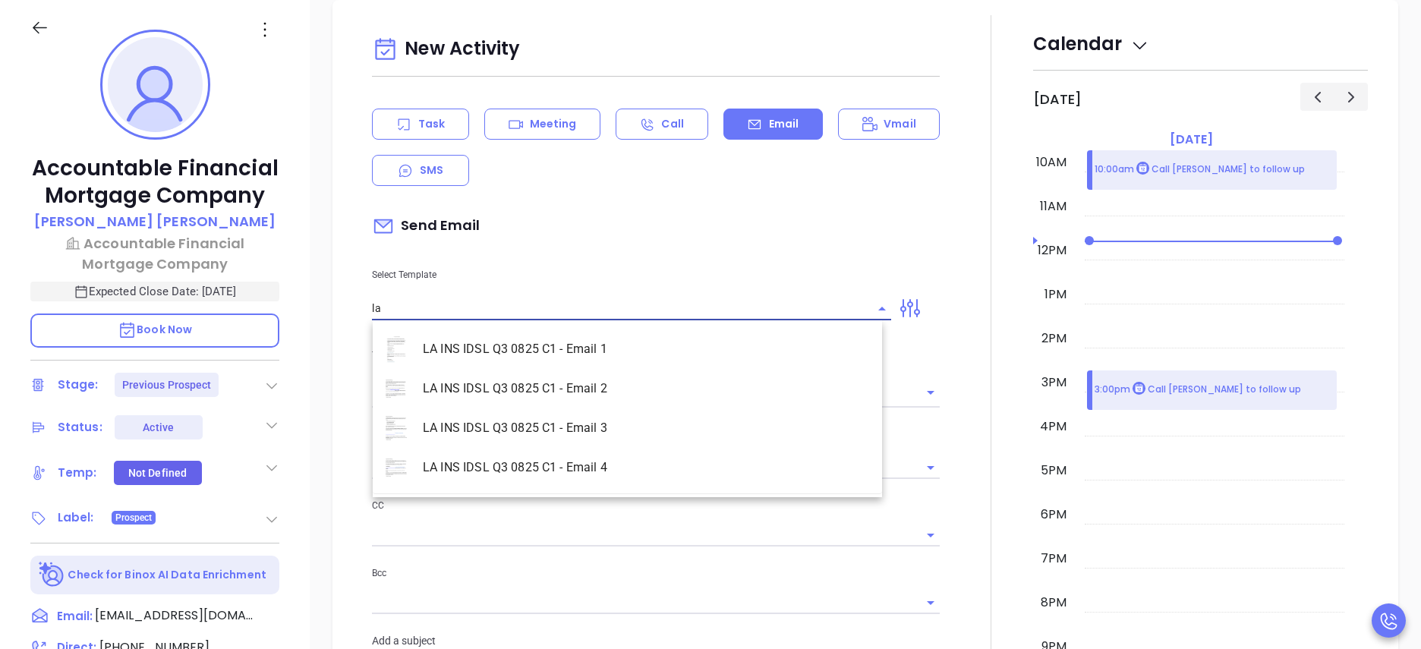
type input "l"
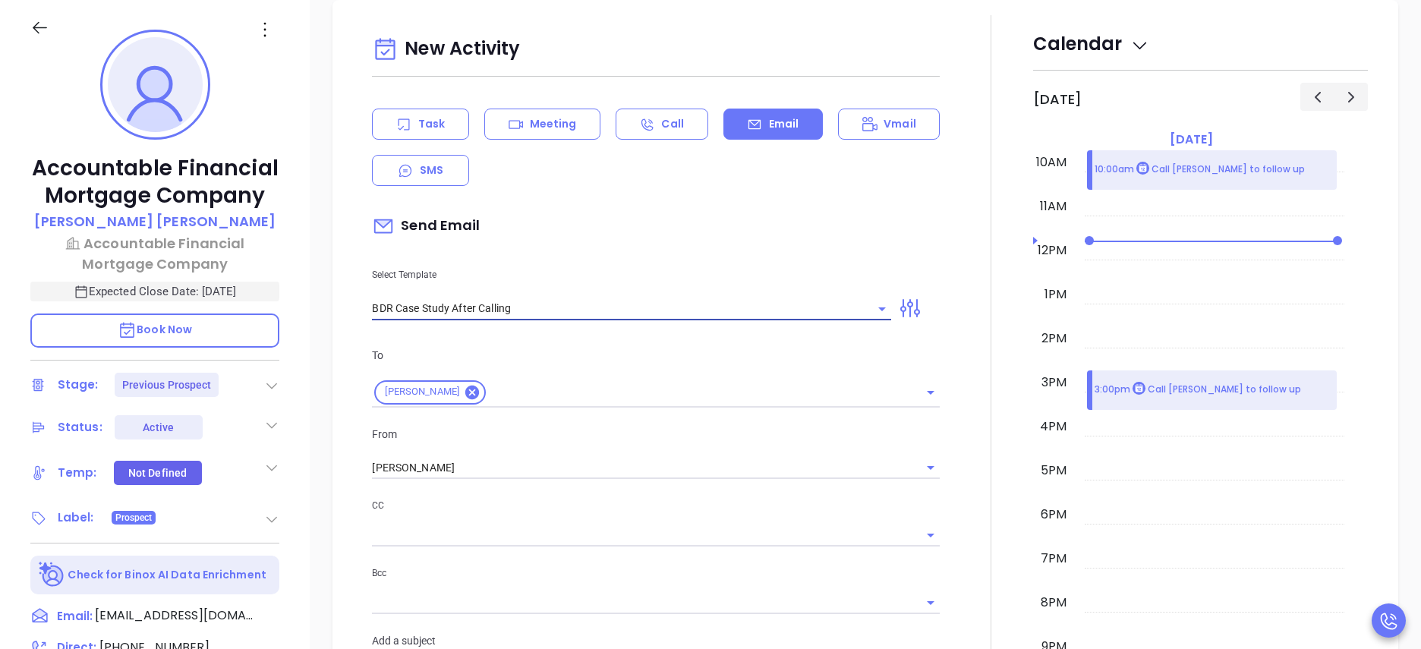
type input "BDR Case Study After Calling"
type input "Seymour remember me?"
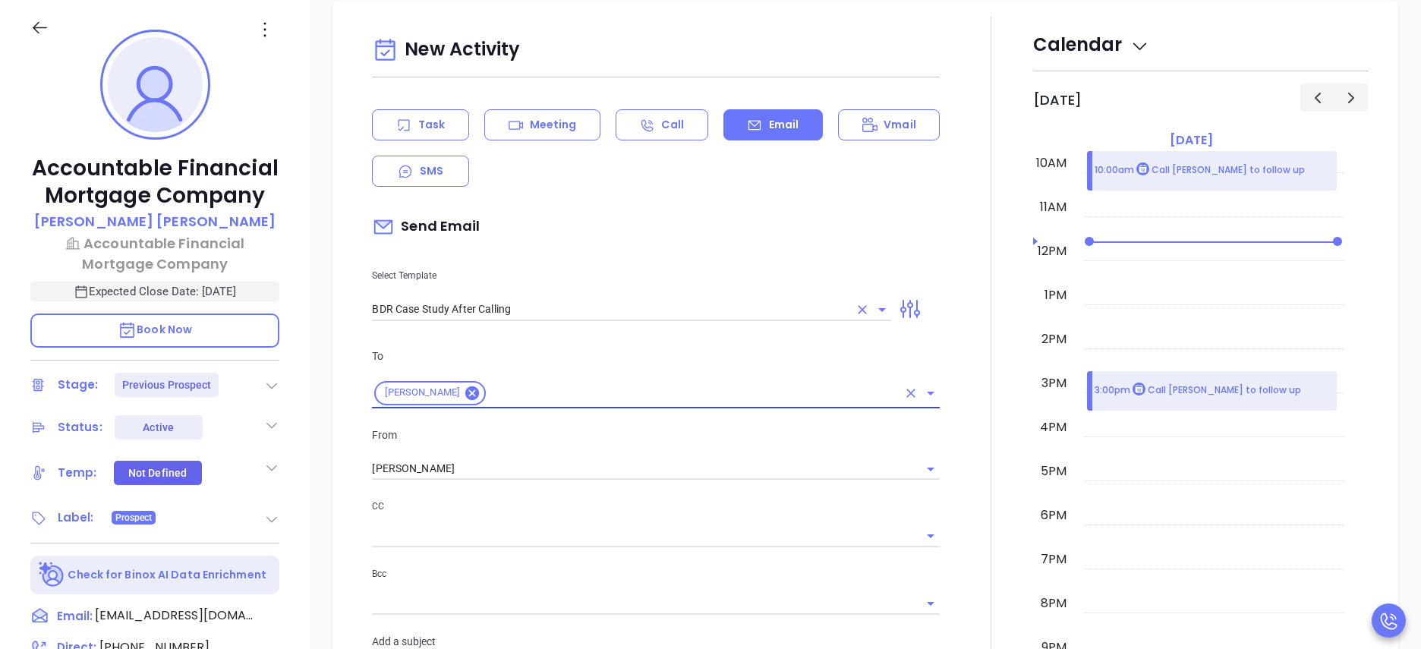
scroll to position [962, 0]
click at [955, 451] on div at bounding box center [991, 583] width 84 height 1136
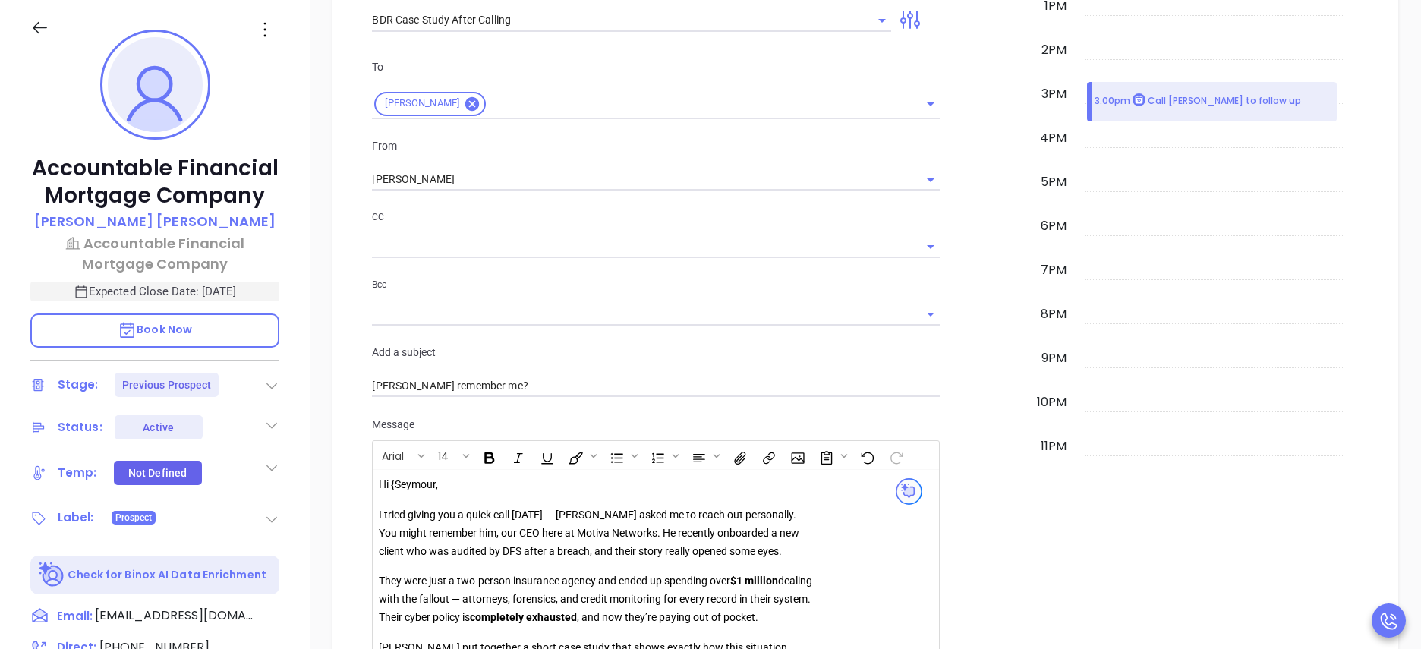
scroll to position [1463, 0]
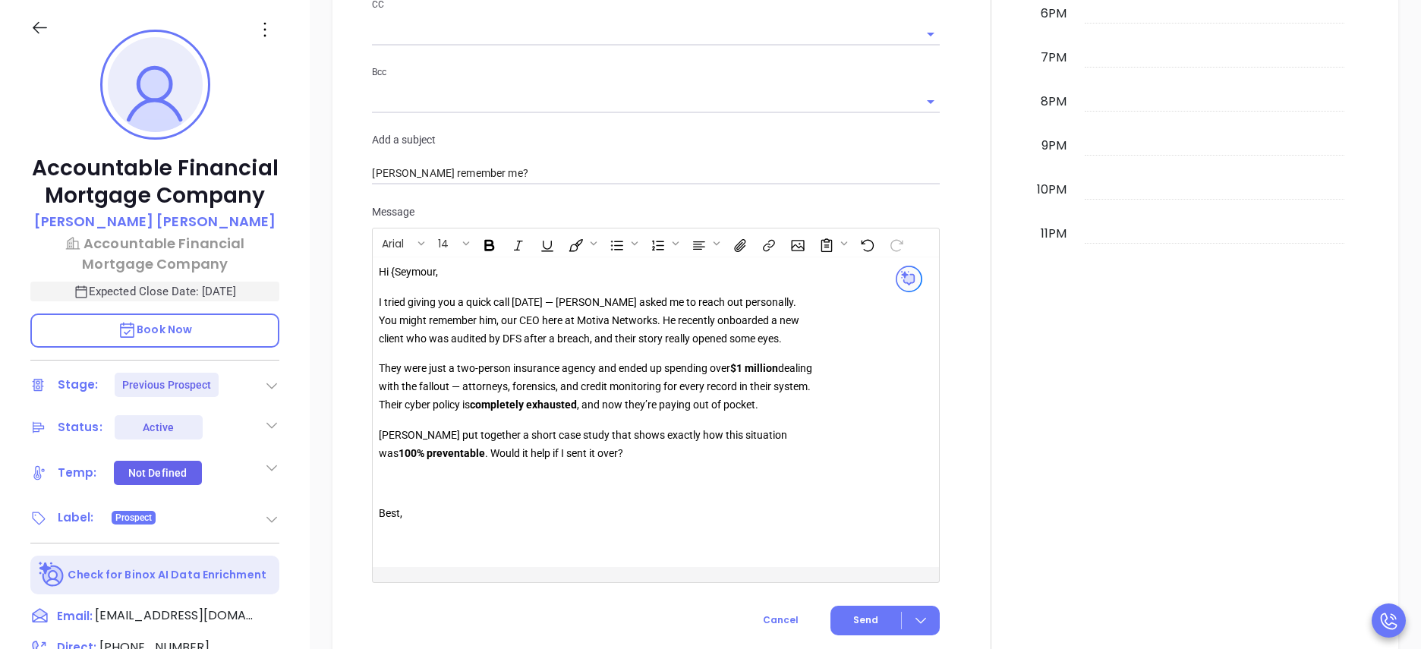
click at [400, 281] on p "Hi {Seymour," at bounding box center [597, 272] width 436 height 18
click at [853, 620] on span "Send" at bounding box center [865, 620] width 25 height 14
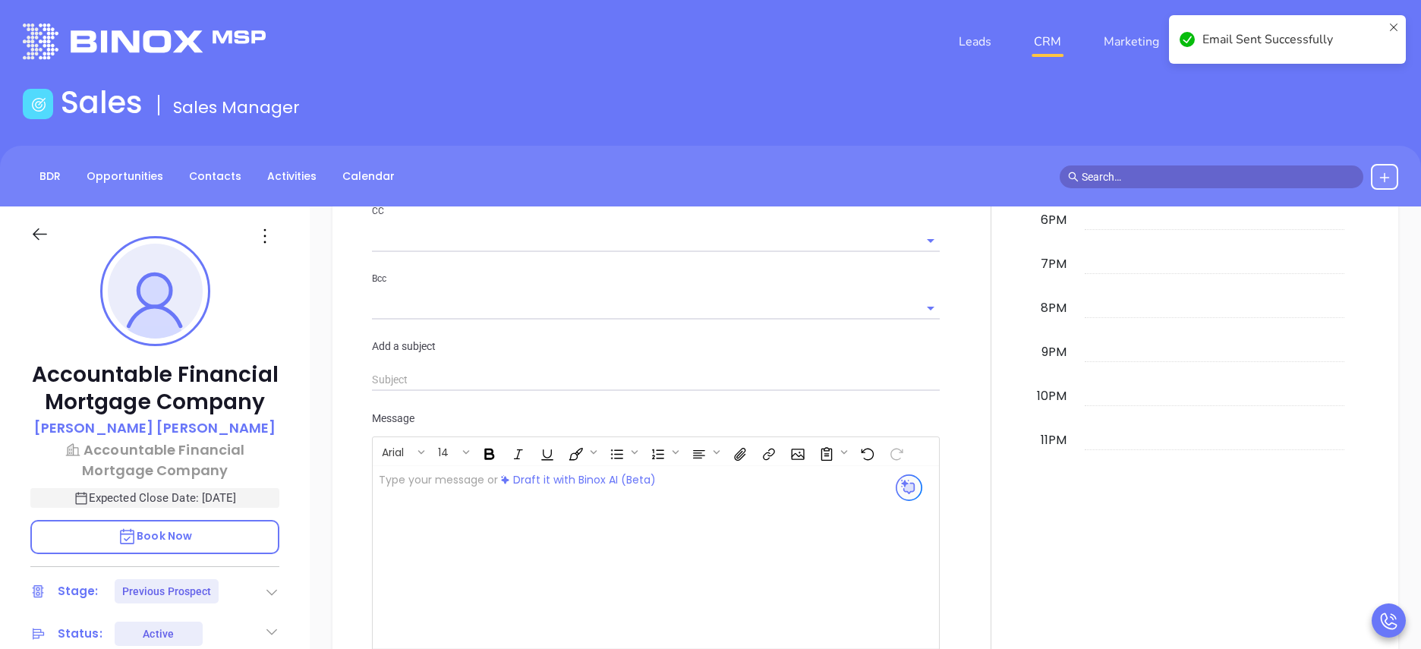
scroll to position [0, 0]
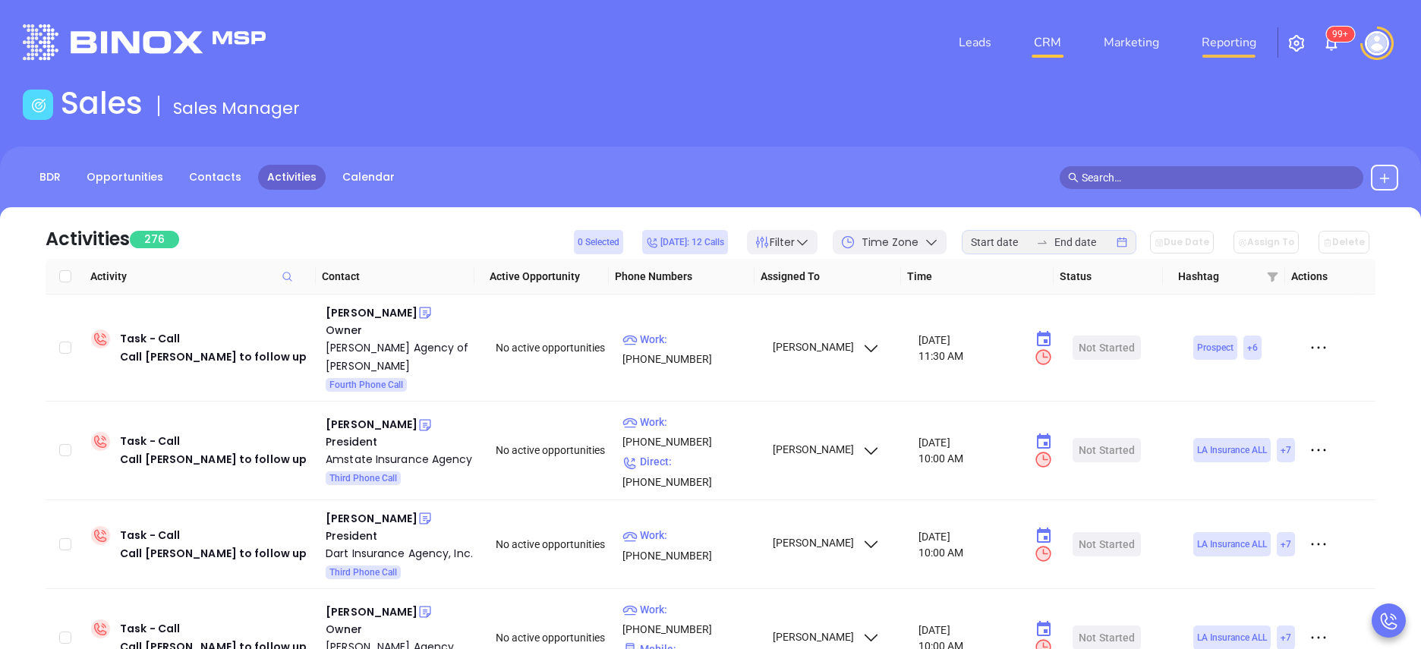
click at [1224, 49] on link "Reporting" at bounding box center [1229, 42] width 67 height 30
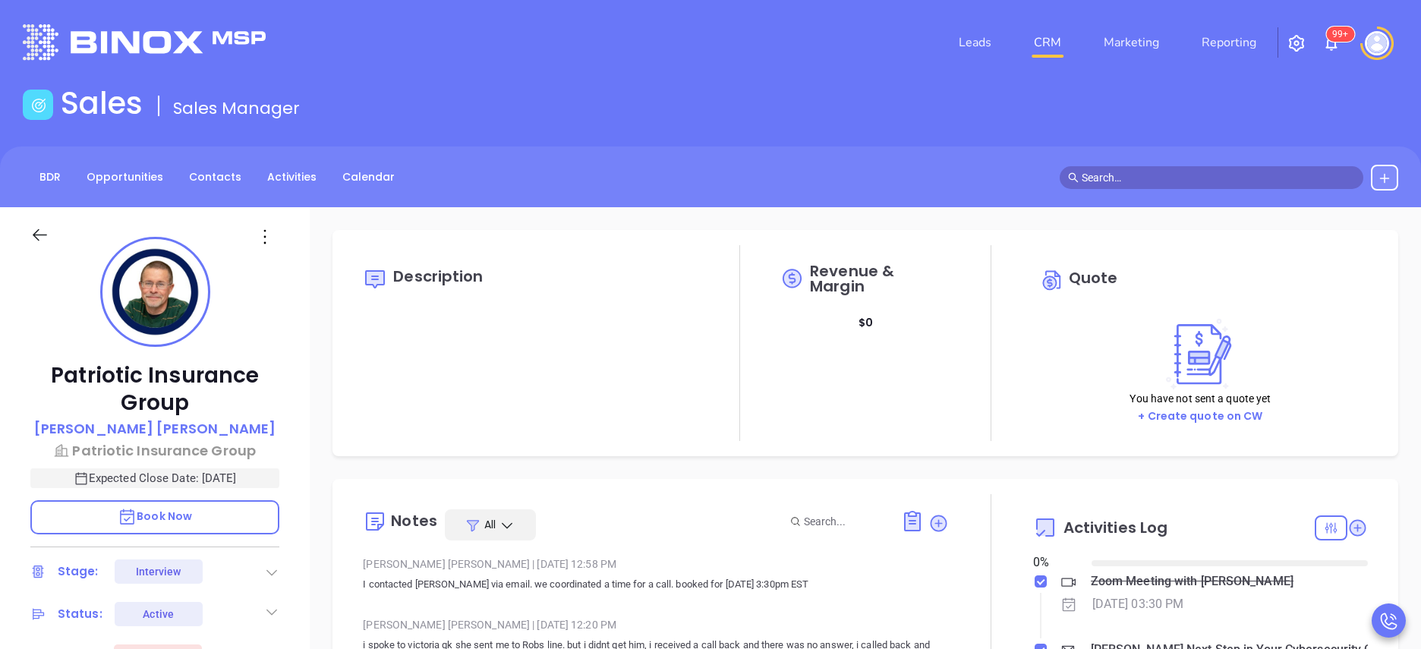
type input "[DATE]"
type input "[PERSON_NAME]"
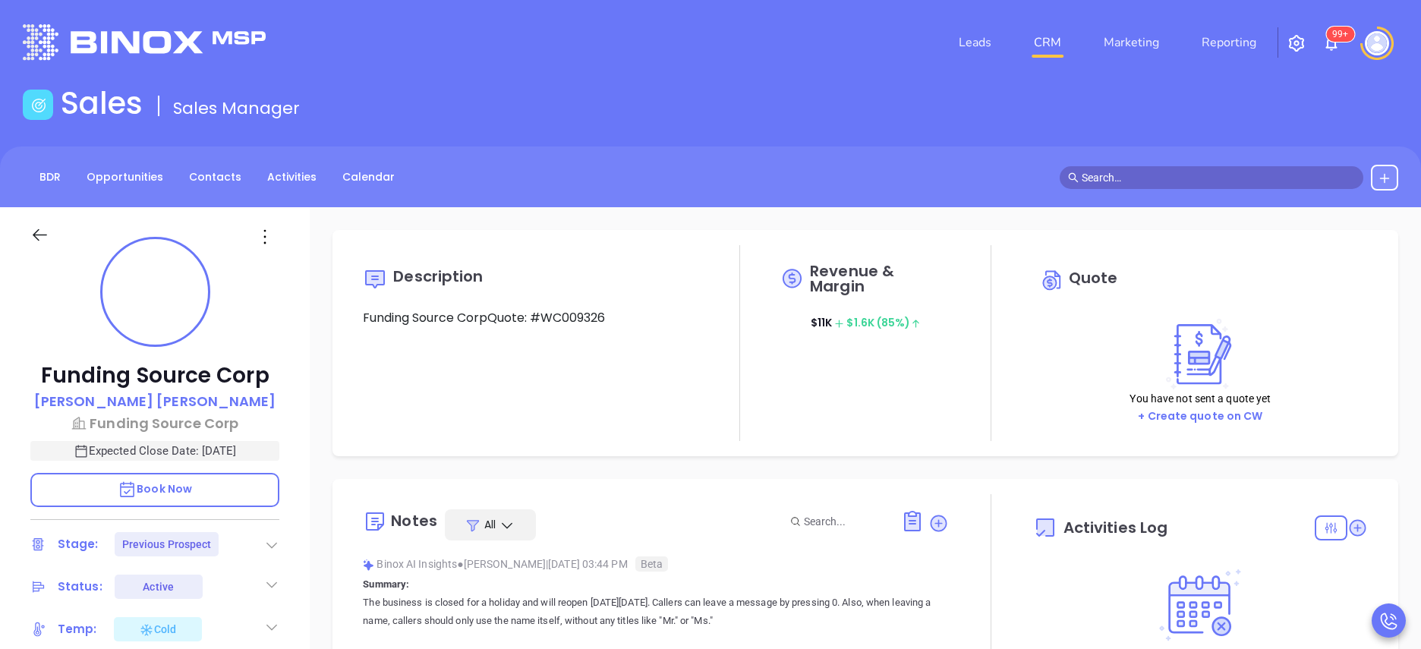
type input "[DATE]"
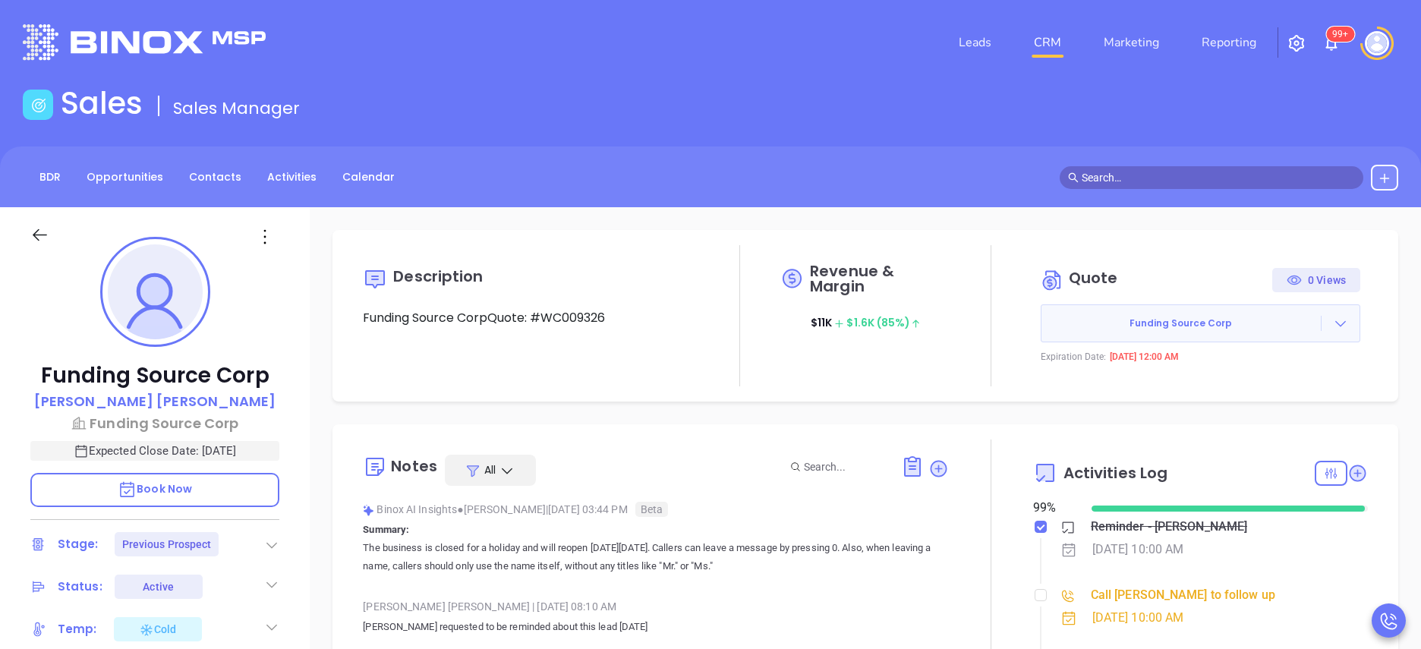
scroll to position [181, 0]
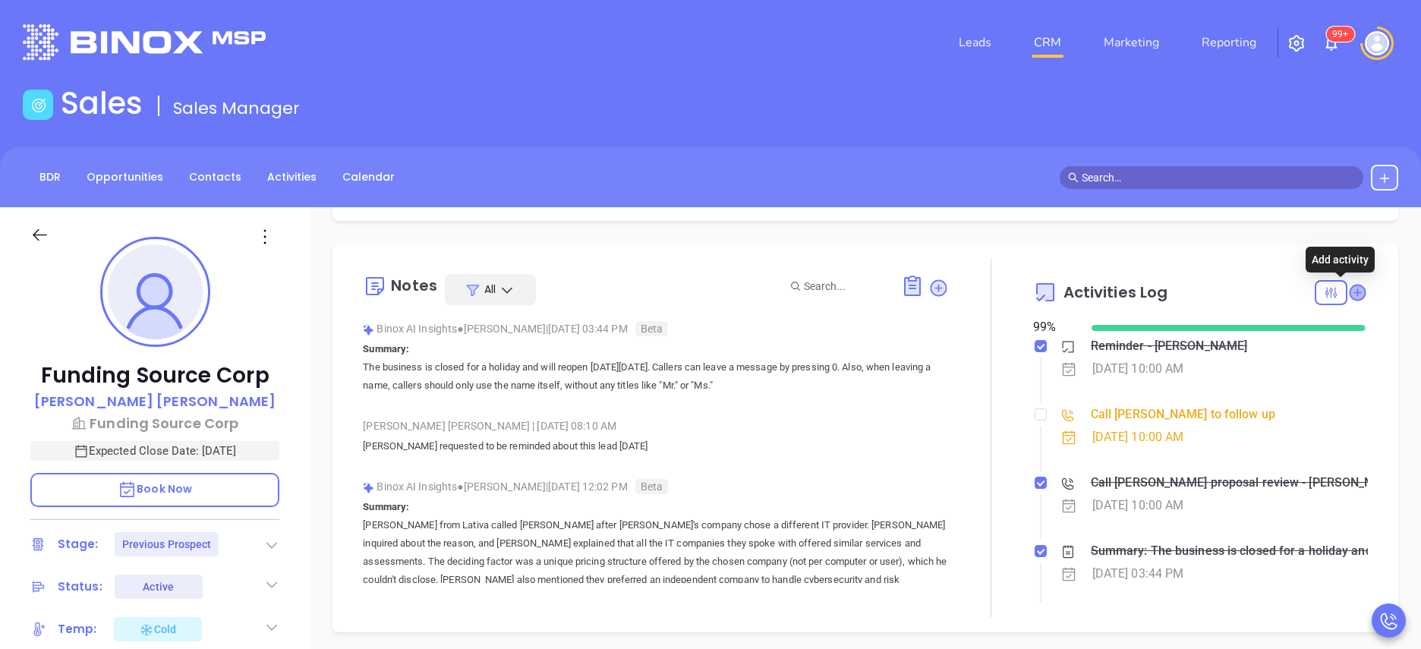
click at [1350, 285] on icon at bounding box center [1357, 292] width 15 height 15
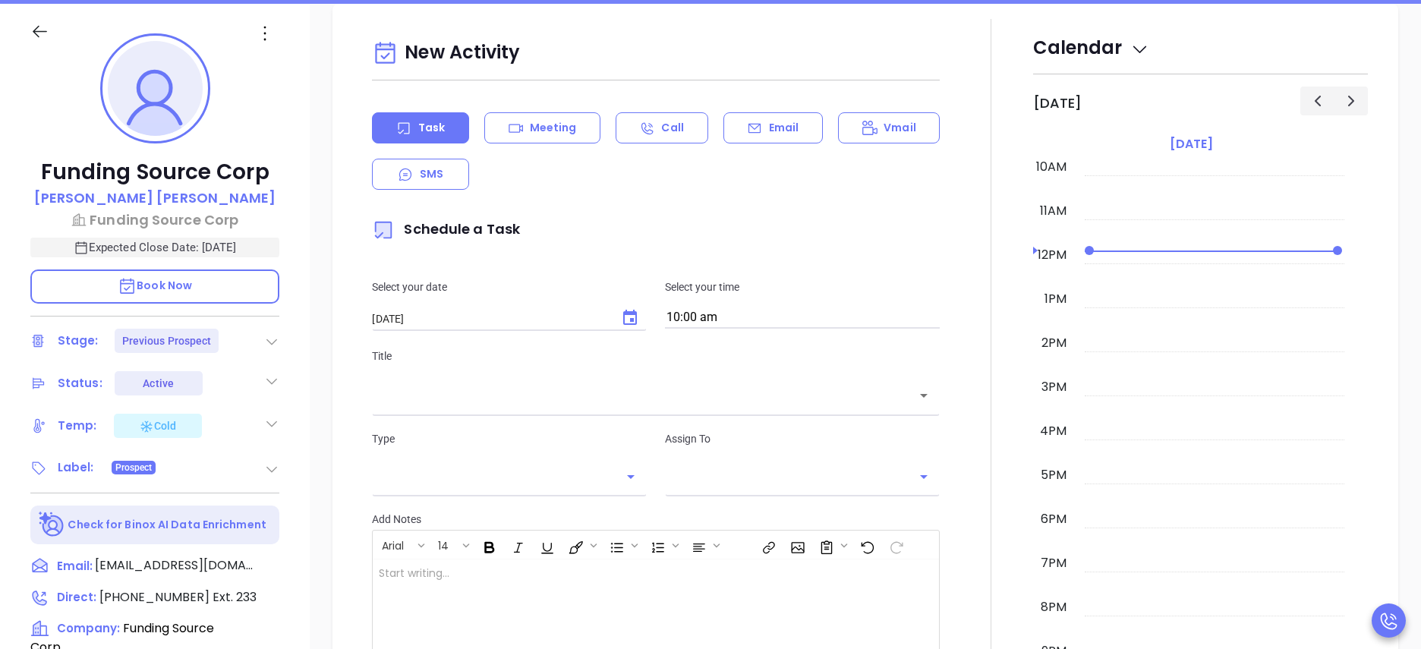
scroll to position [207, 0]
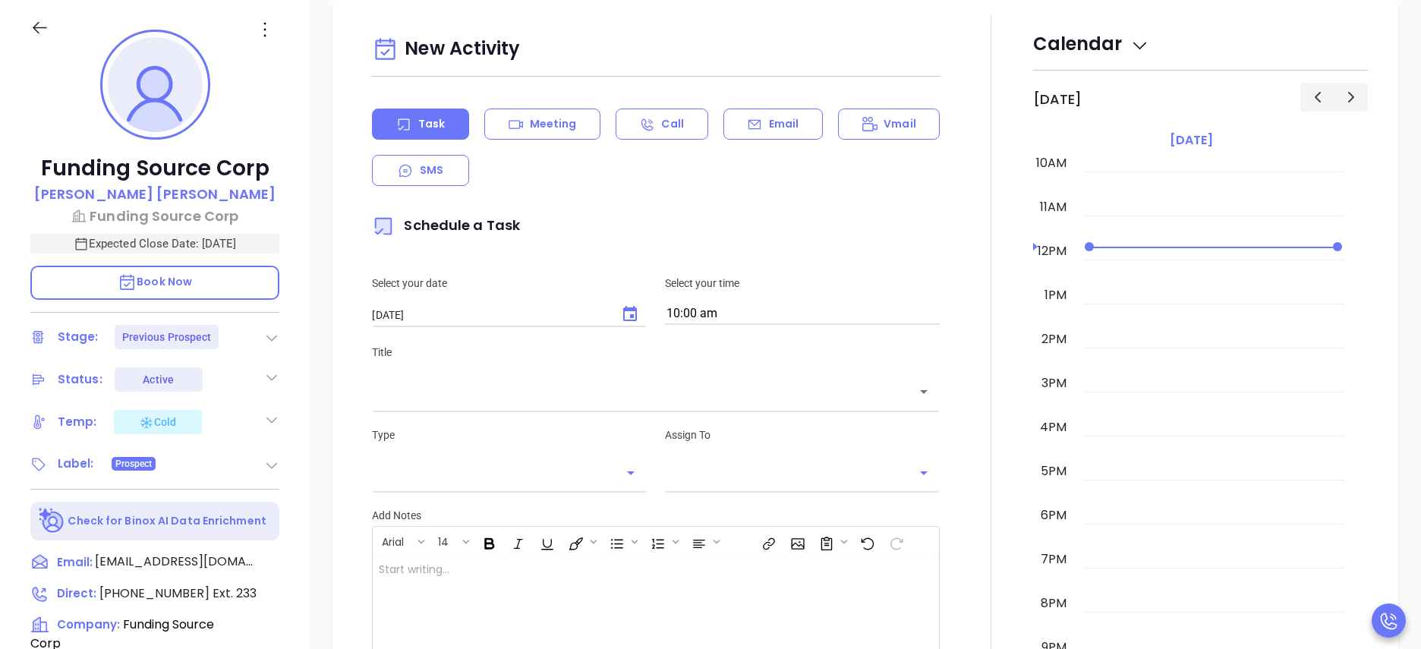
type input "[PERSON_NAME]"
click at [780, 117] on p "Email" at bounding box center [784, 124] width 30 height 16
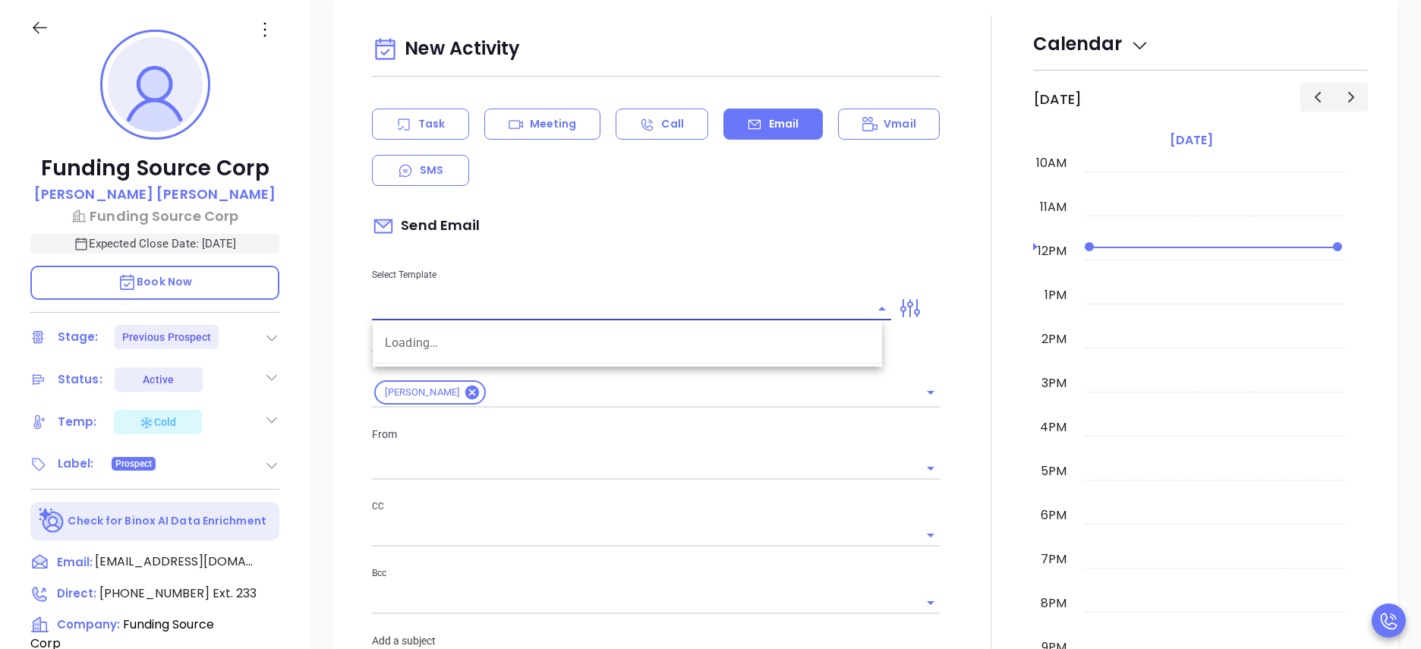
click at [493, 310] on input "text" at bounding box center [620, 309] width 496 height 22
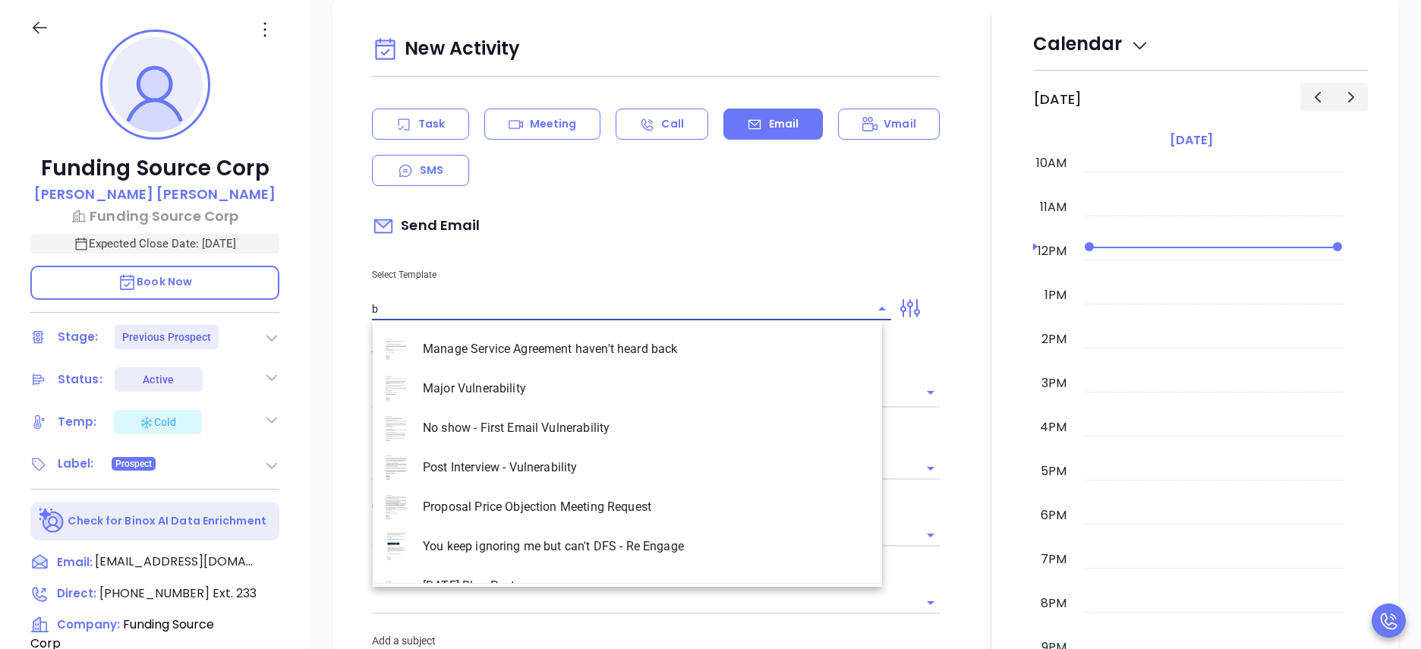
type input "b"
type input "[PERSON_NAME]"
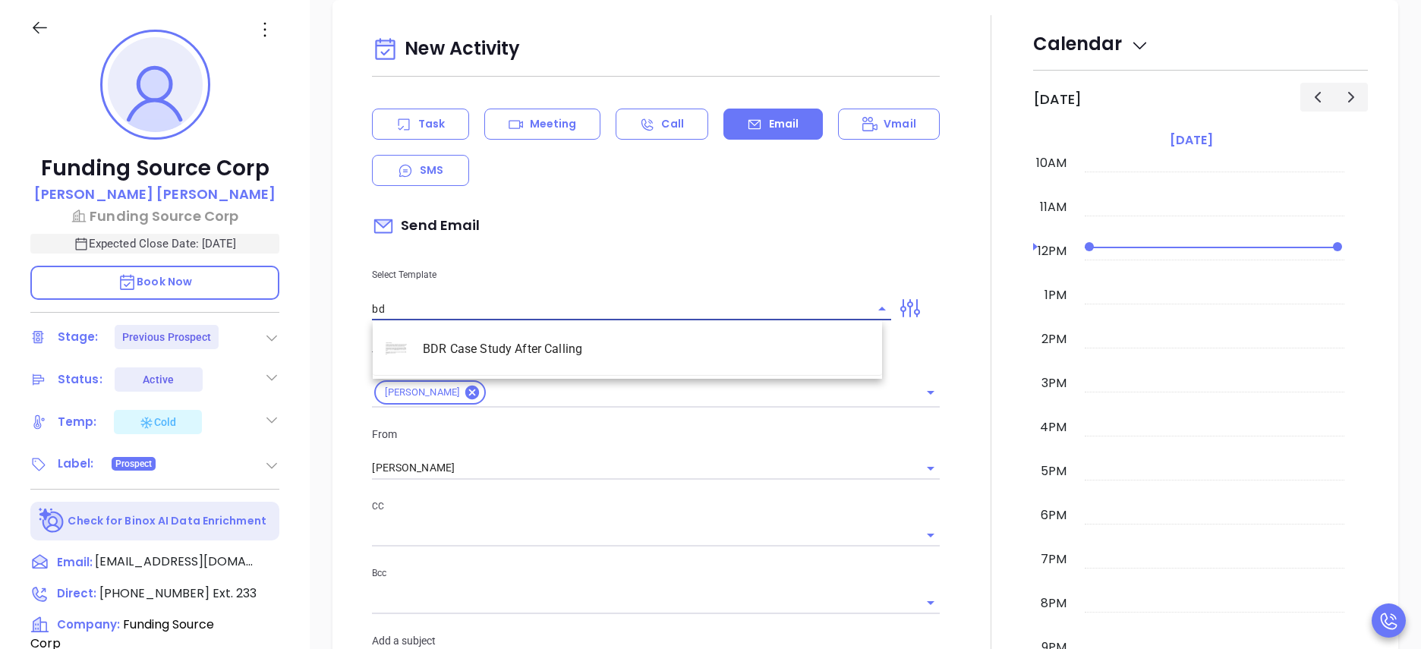
click at [503, 337] on li "BDR Case Study After Calling" at bounding box center [627, 348] width 509 height 39
type input "BDR Case Study After Calling"
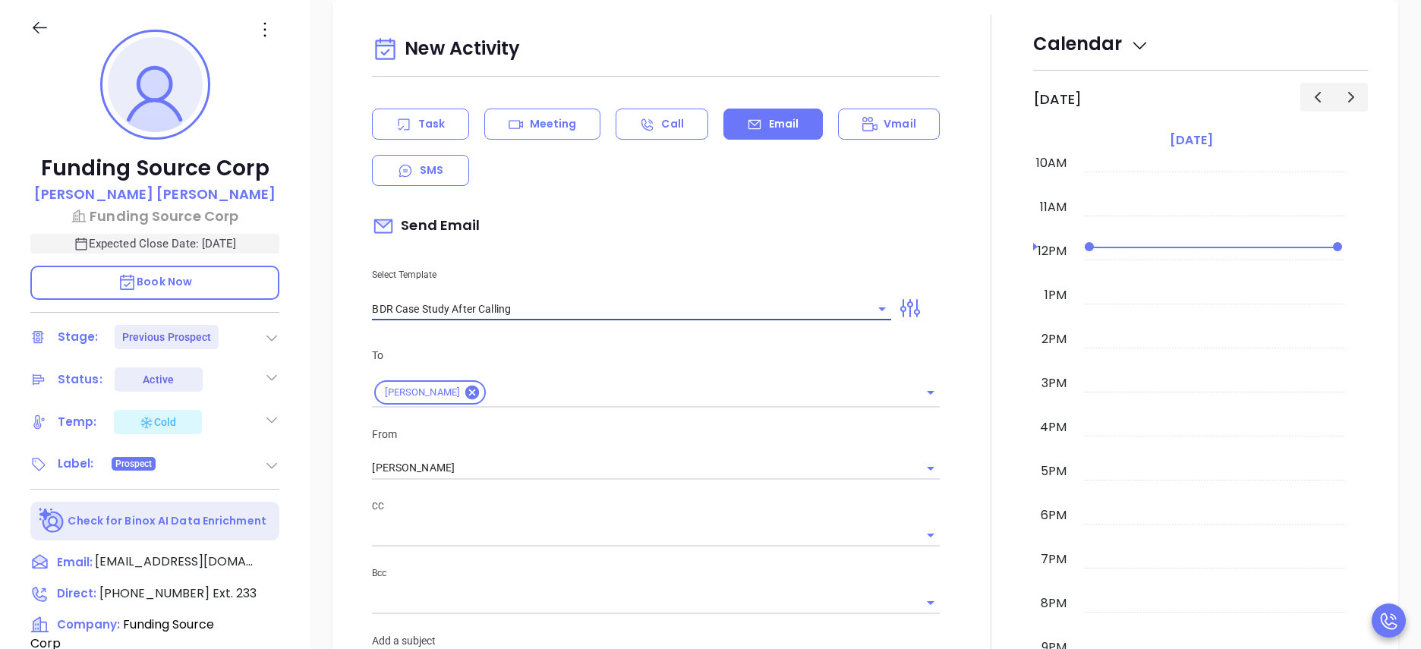
type input "Zev remember me?"
type input "BDR Case Study After Calling"
click at [950, 393] on div at bounding box center [991, 583] width 84 height 1136
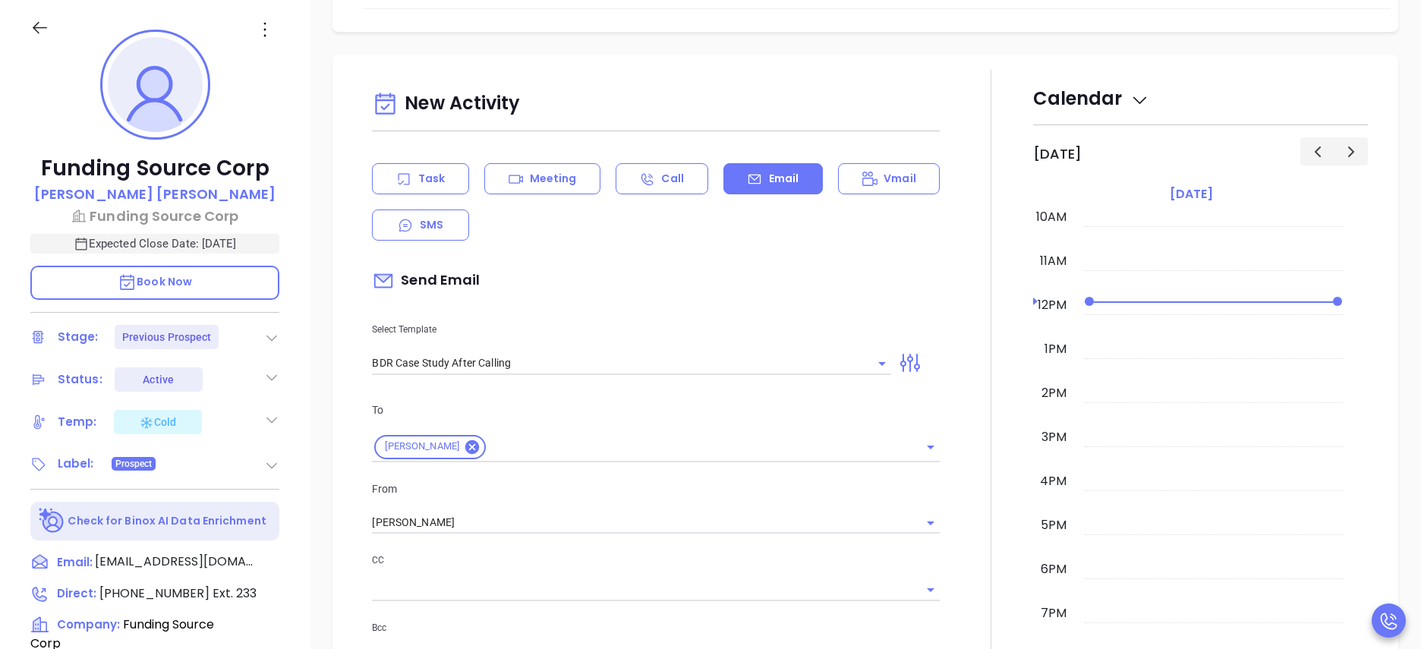
scroll to position [768, 0]
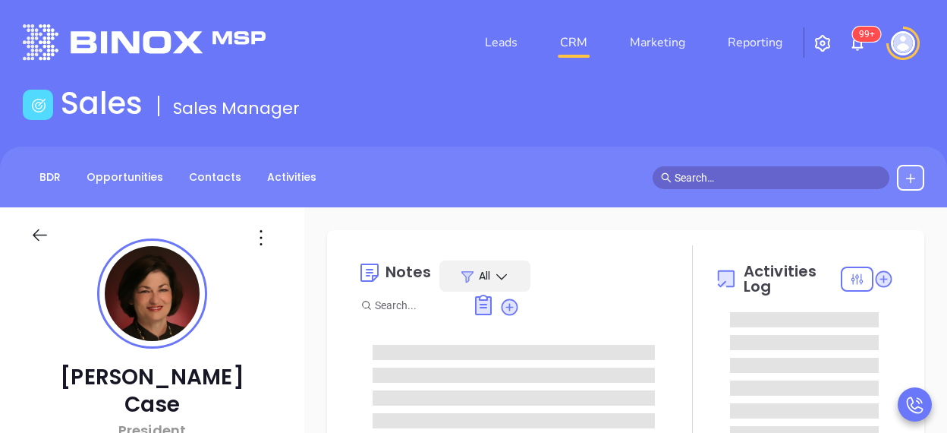
type input "[PERSON_NAME]"
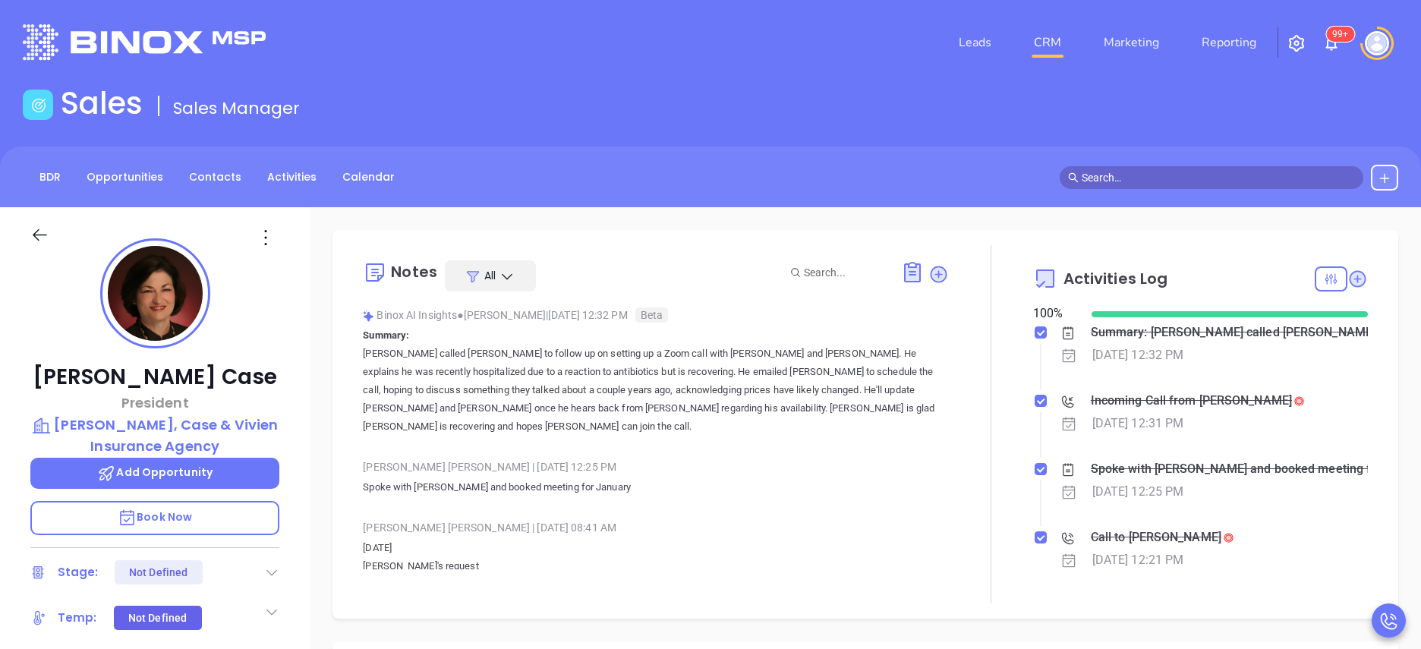
scroll to position [441, 0]
click at [181, 430] on p "[PERSON_NAME], Case & Vivien Insurance Agency" at bounding box center [154, 435] width 249 height 42
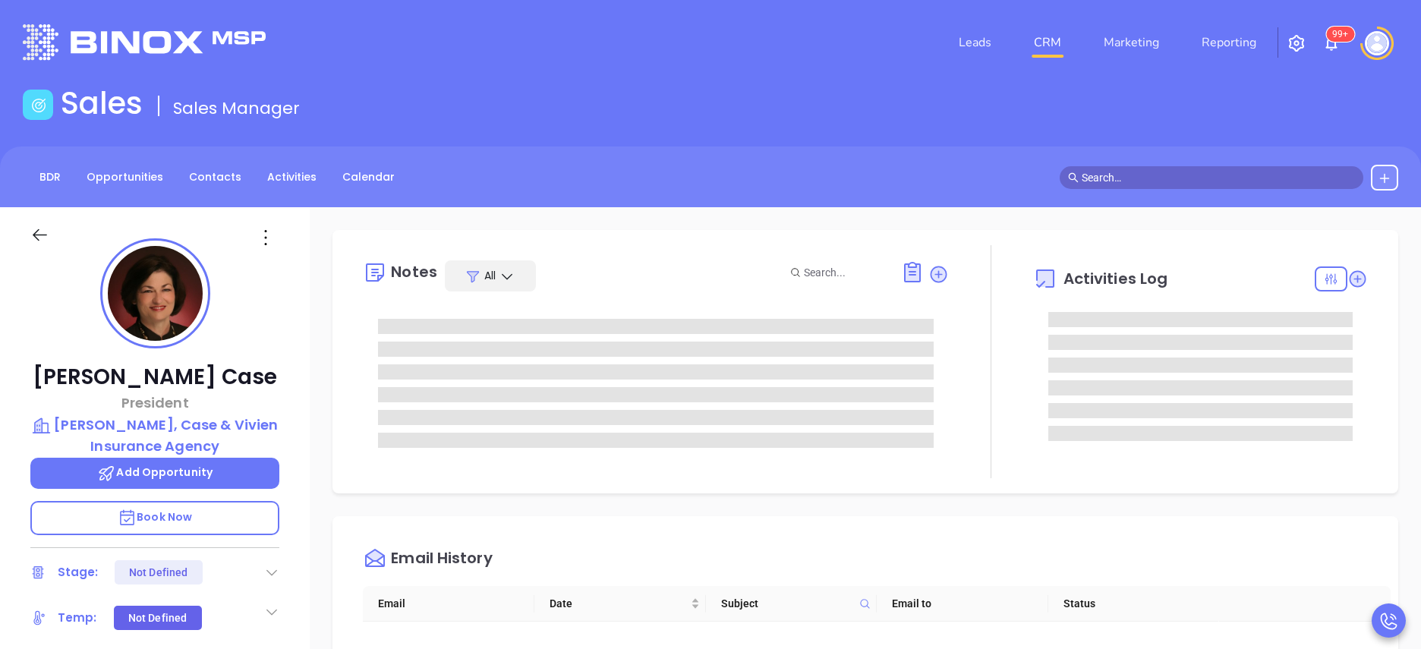
type input "[PERSON_NAME]"
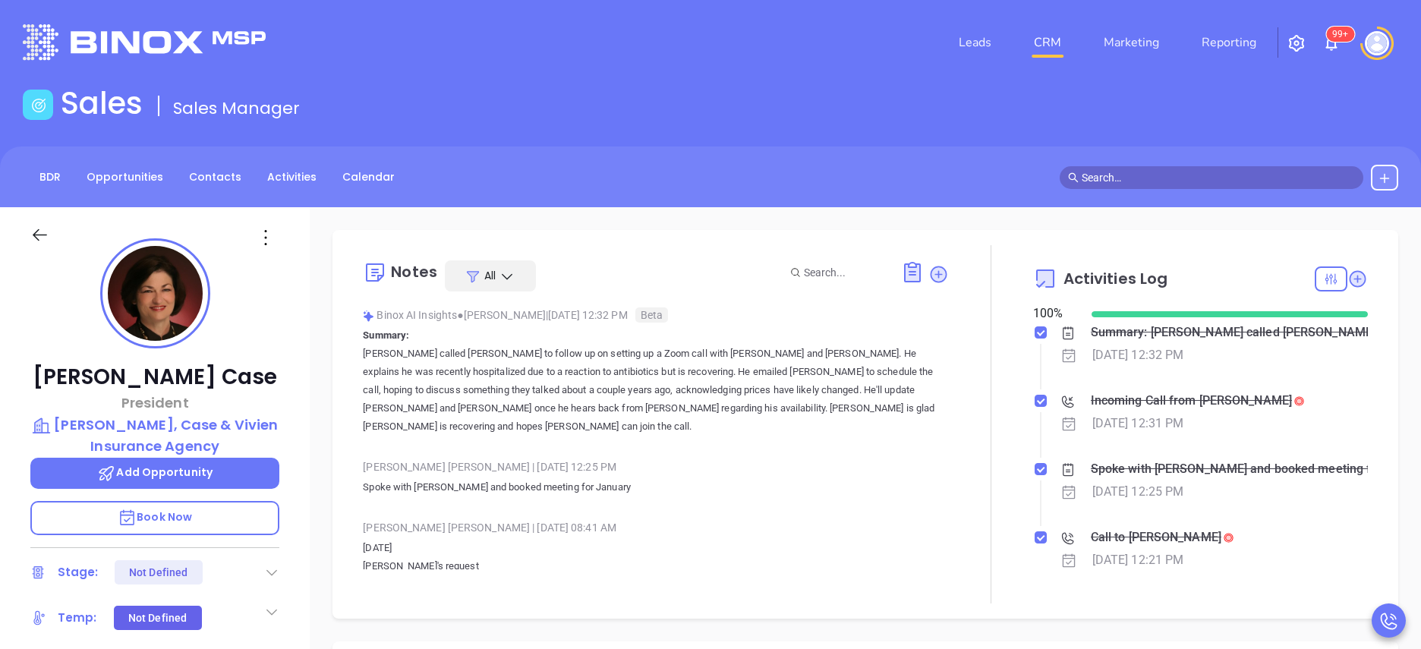
scroll to position [441, 0]
click at [1239, 45] on link "Reporting" at bounding box center [1229, 42] width 67 height 30
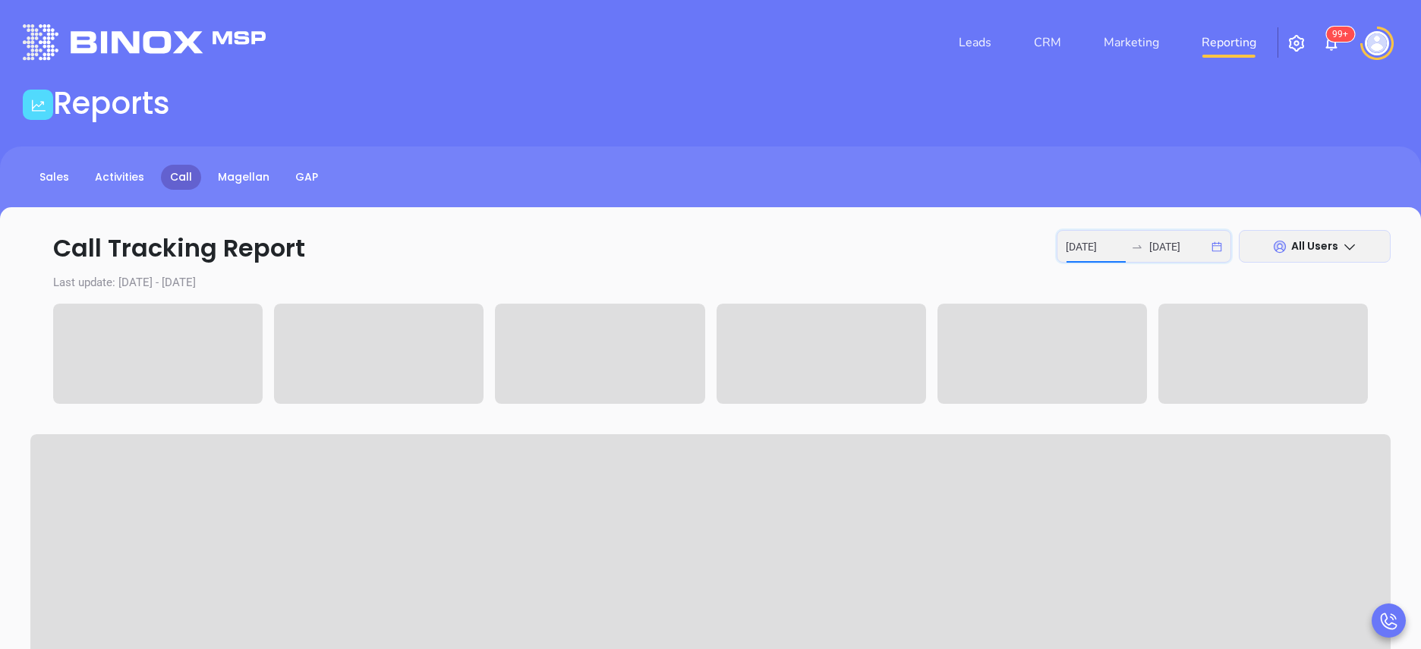
click at [1095, 247] on input "[DATE]" at bounding box center [1095, 246] width 59 height 17
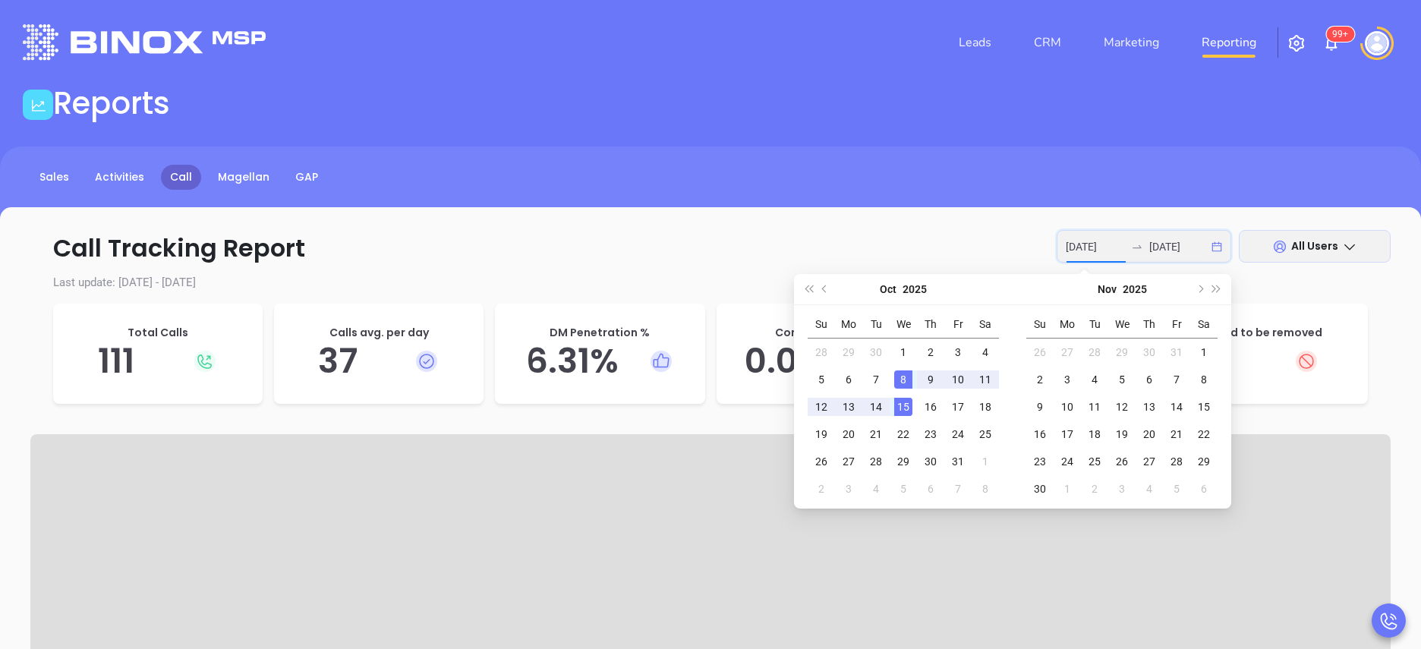
type input "[DATE]"
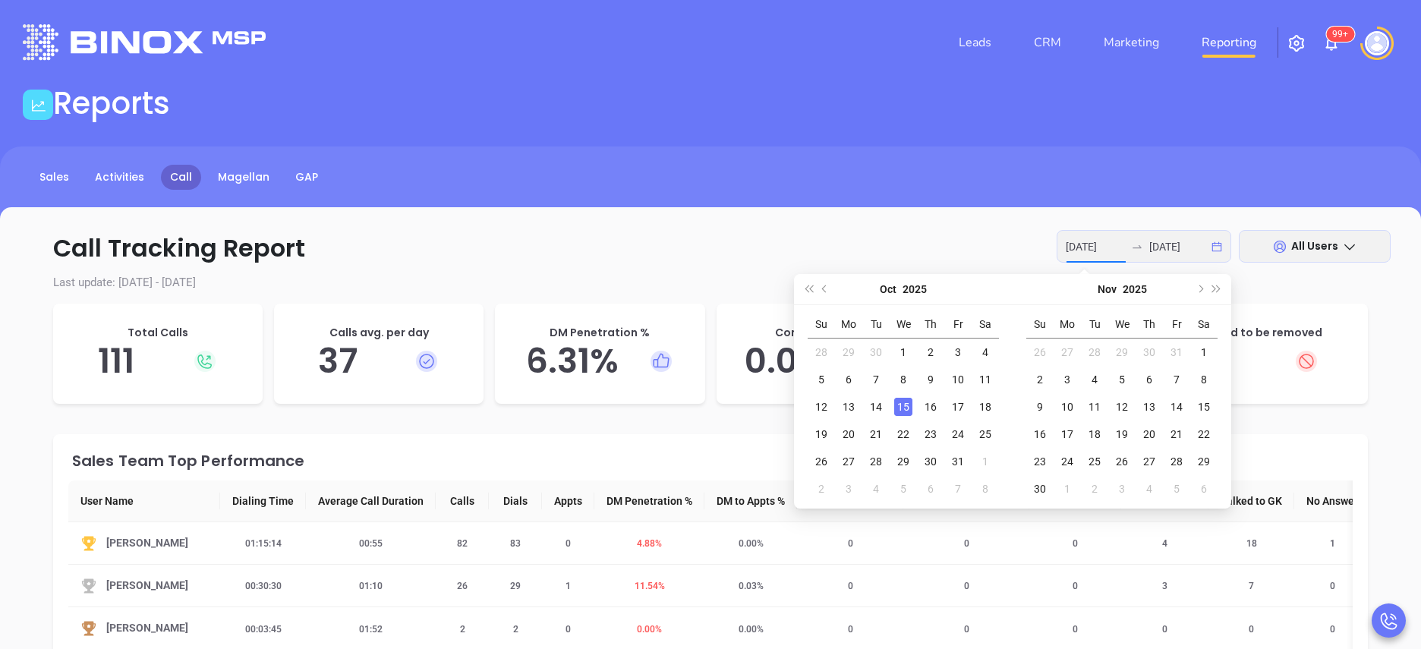
click at [904, 405] on div "15" at bounding box center [903, 407] width 18 height 18
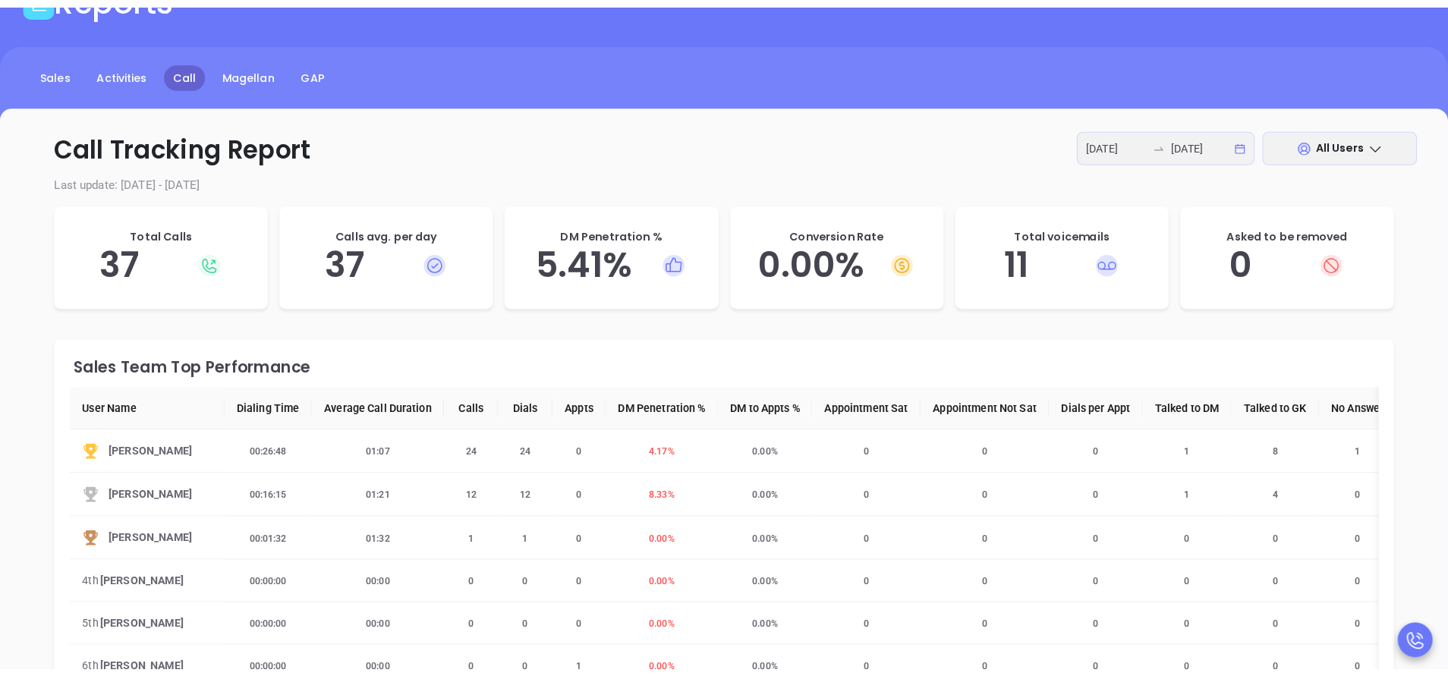
scroll to position [137, 0]
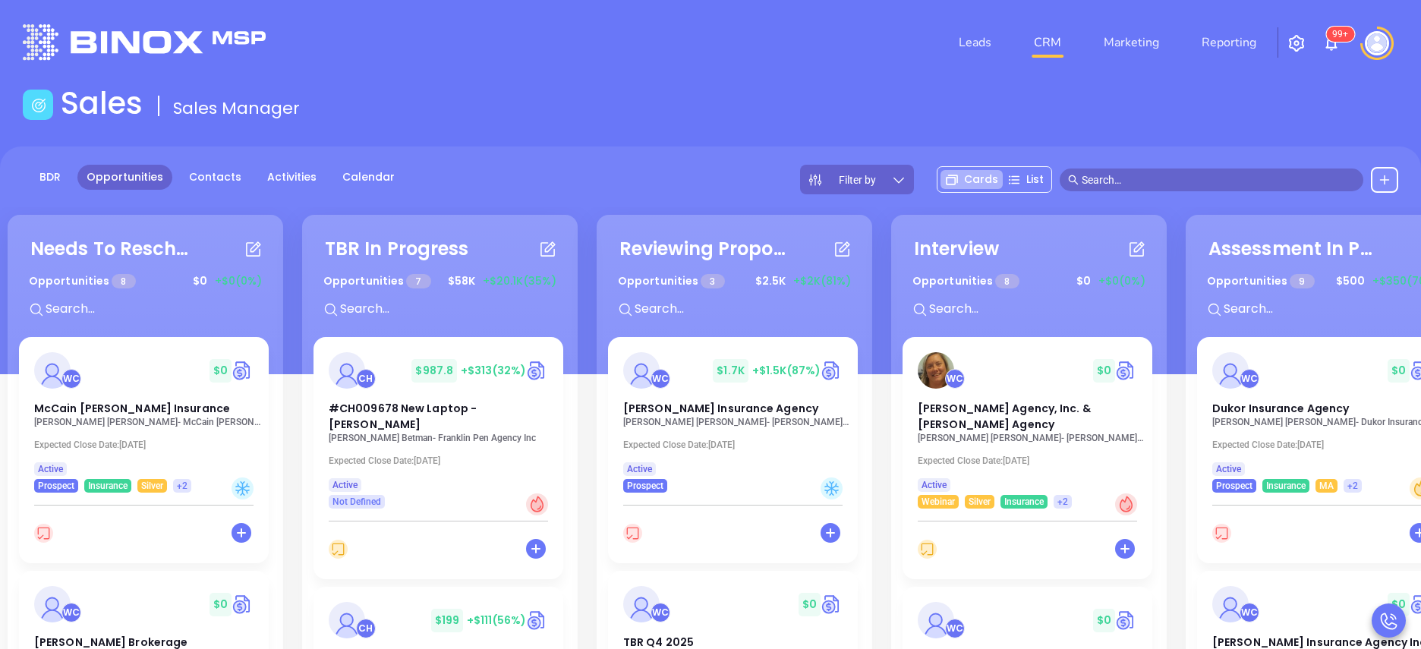
scroll to position [911, 0]
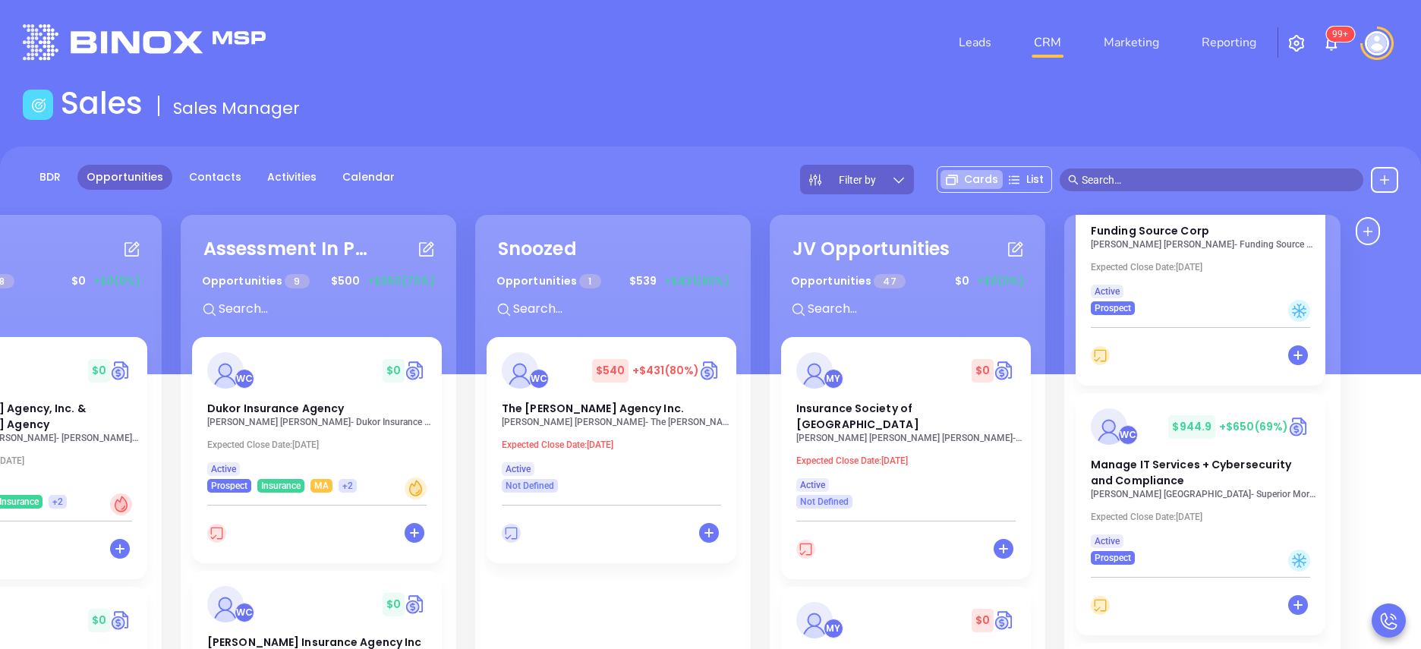
click at [550, 159] on div "BDR Opportunities Contacts Activities Calendar Filter by Cards List" at bounding box center [710, 261] width 1421 height 228
click at [175, 279] on div "Needs To Reschedule Opportunities 8 $ 0 +$0 (0%) + WC $ 0 McCain Atkinson Insur…" at bounding box center [177, 528] width 2357 height 634
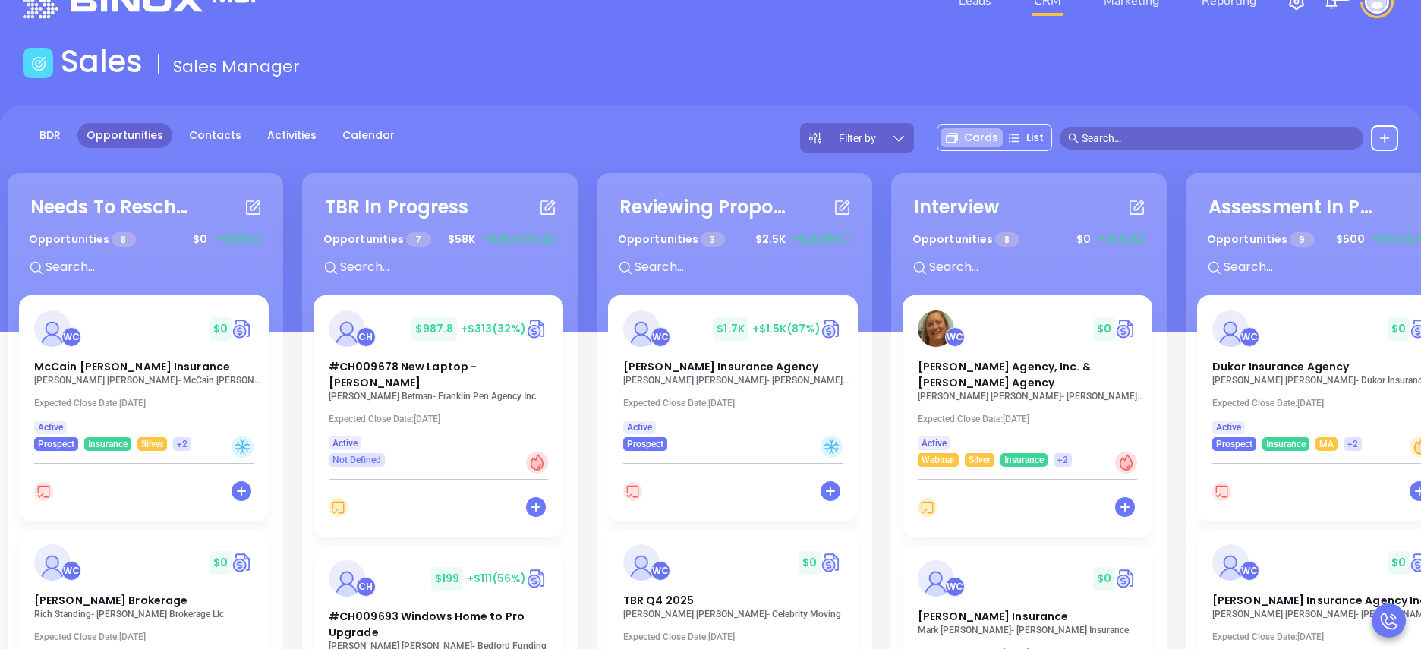
scroll to position [46, 0]
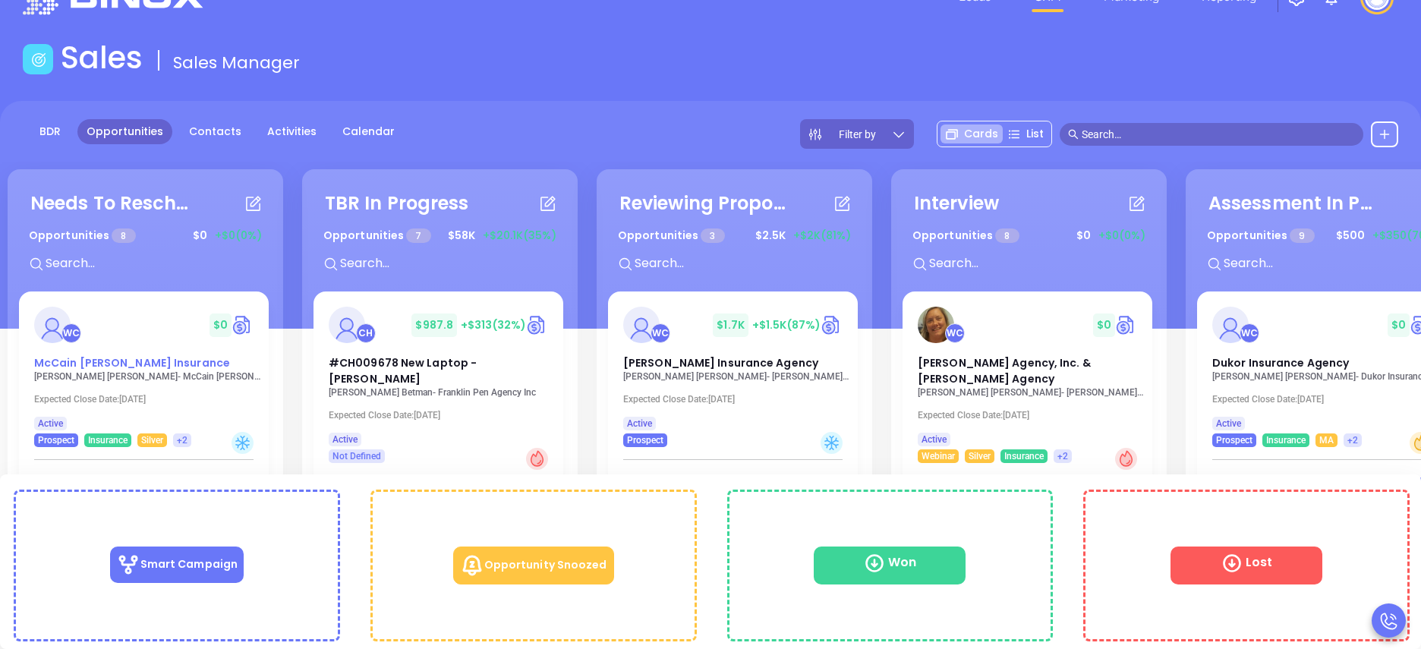
click at [132, 367] on span "McCain [PERSON_NAME] Insurance" at bounding box center [132, 362] width 196 height 15
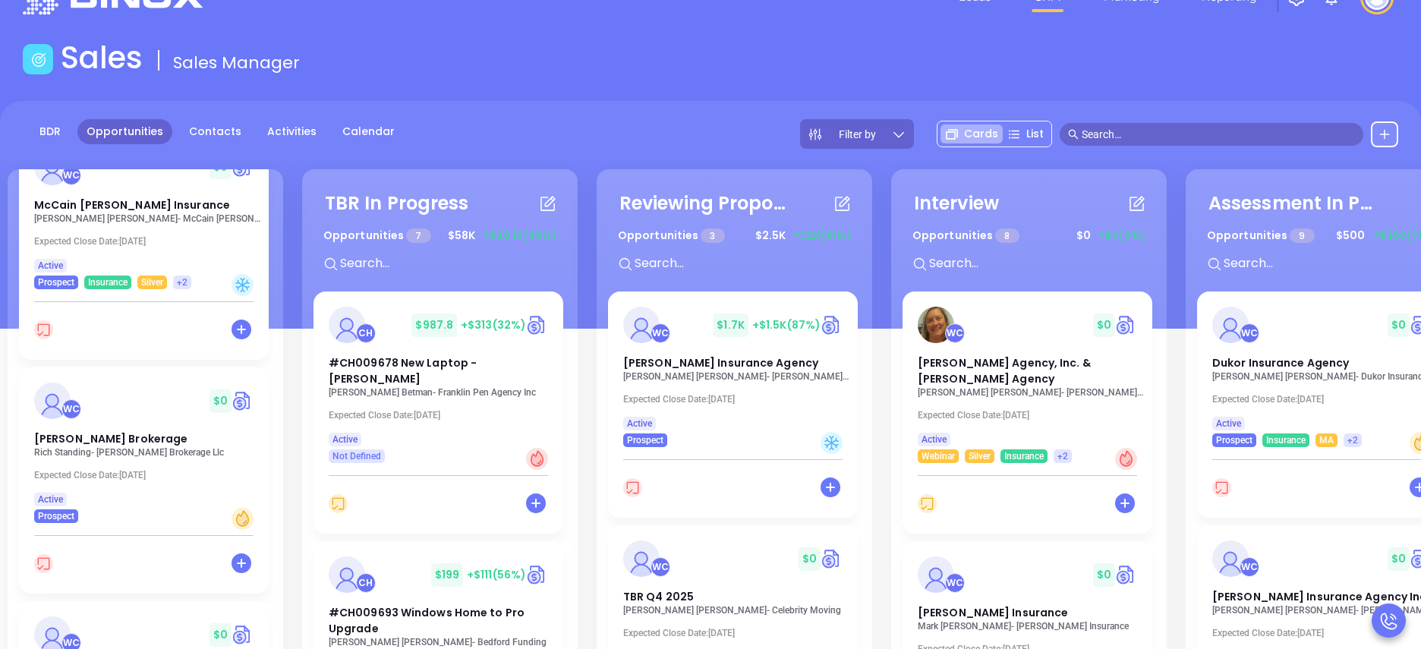
scroll to position [182, 0]
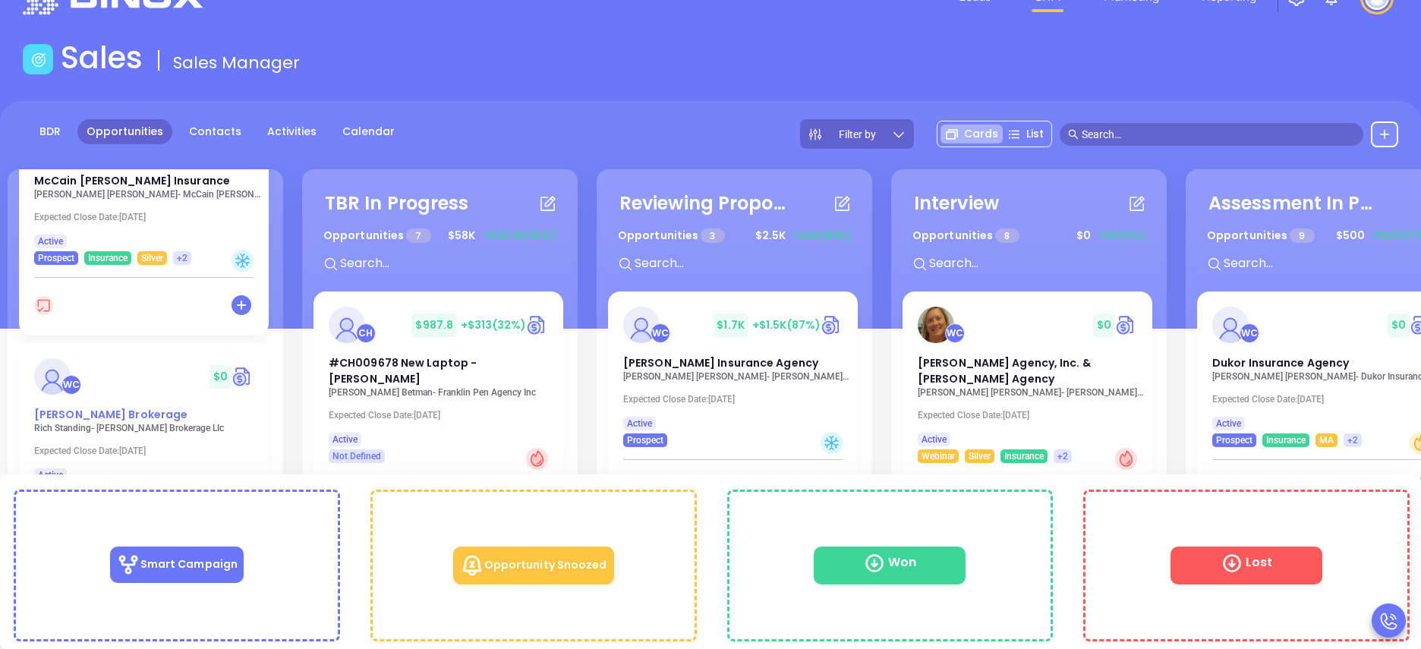
click at [92, 410] on span "Chadwick Brokerage" at bounding box center [110, 414] width 153 height 15
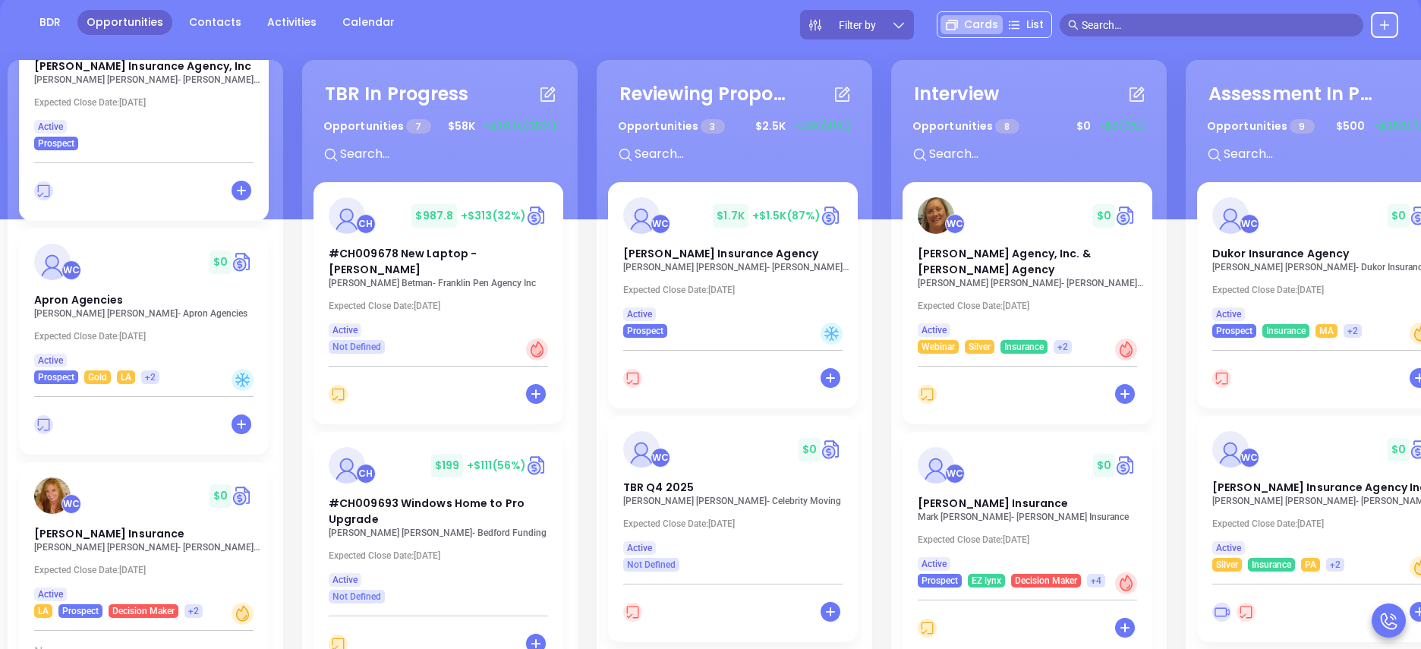
scroll to position [207, 0]
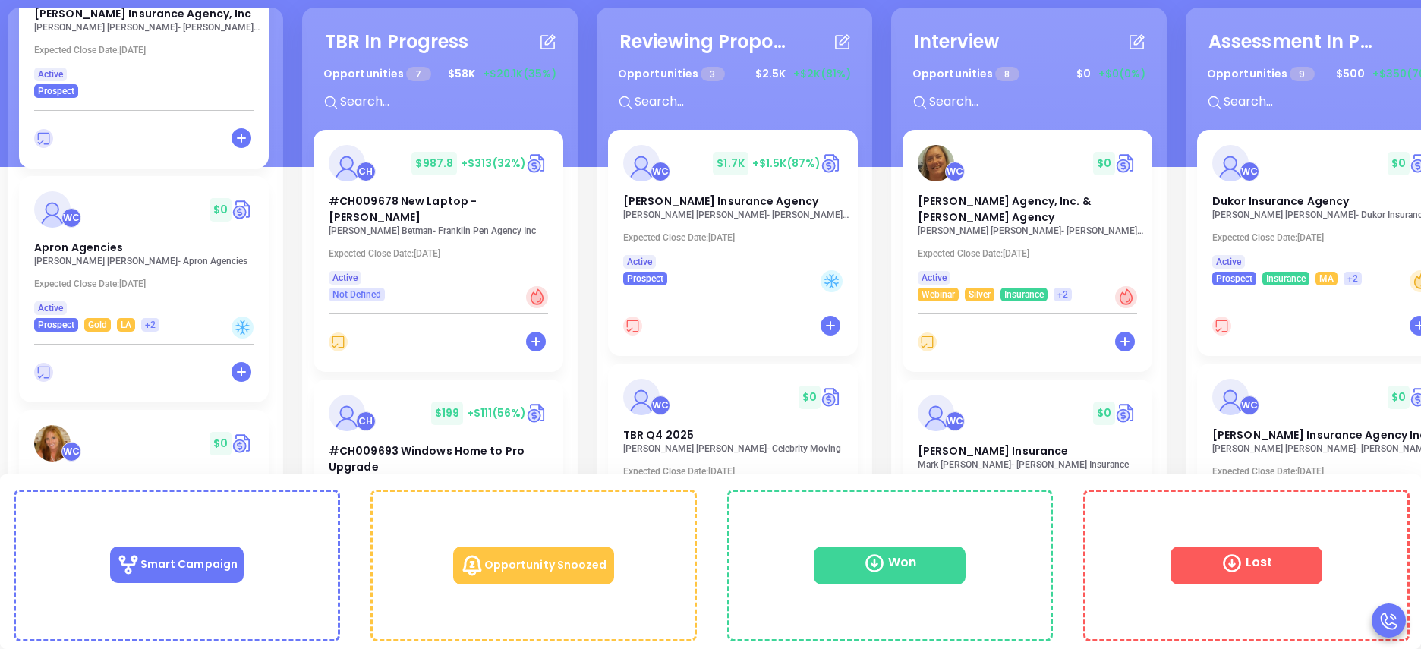
click at [92, 474] on span "Reed Insurance" at bounding box center [109, 481] width 150 height 15
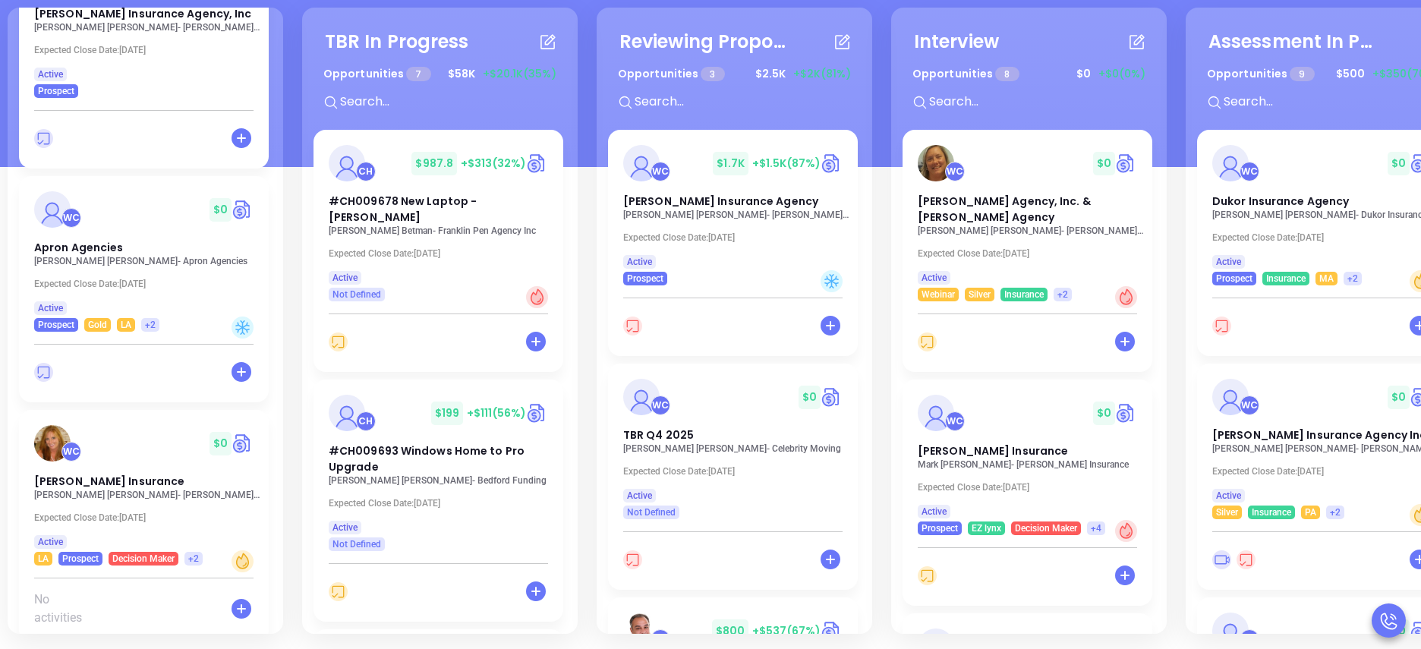
click at [1171, 128] on div "Needs To Reschedule Opportunities 8 $ 0 +$0 (0%) + WC $ 0 McCain Atkinson Insur…" at bounding box center [1182, 321] width 2357 height 634
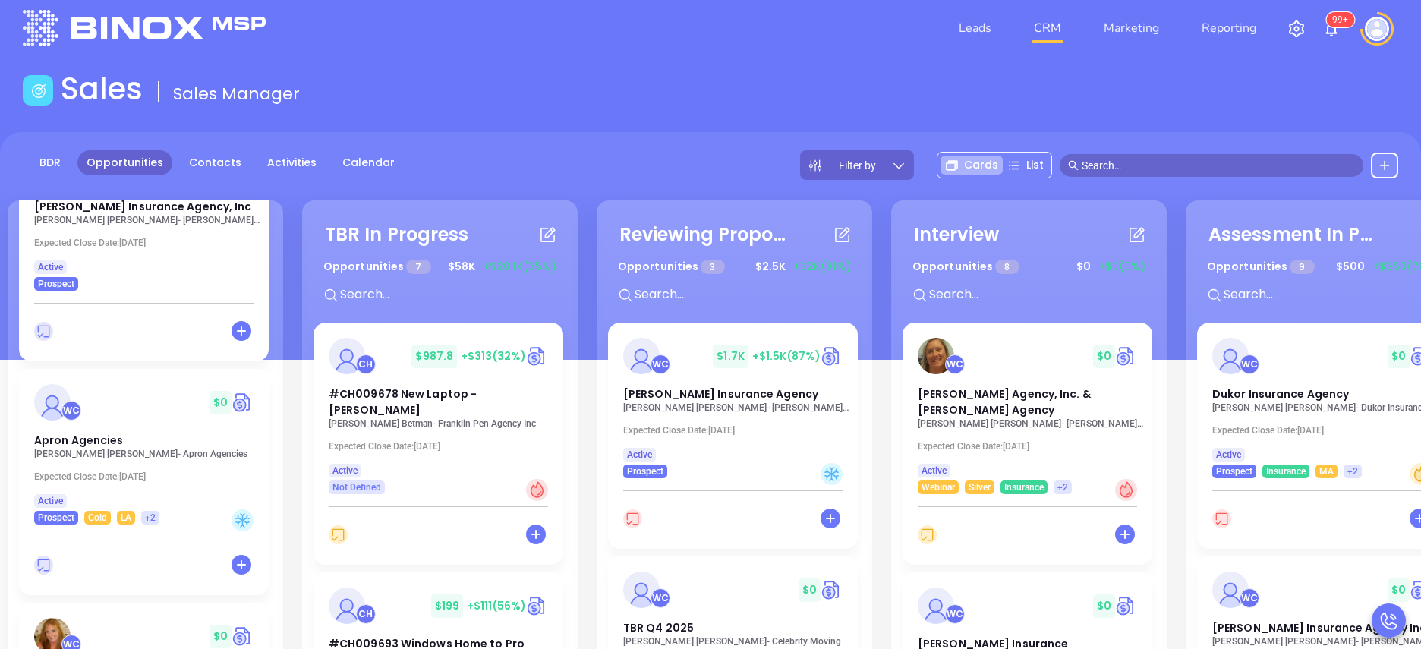
scroll to position [0, 0]
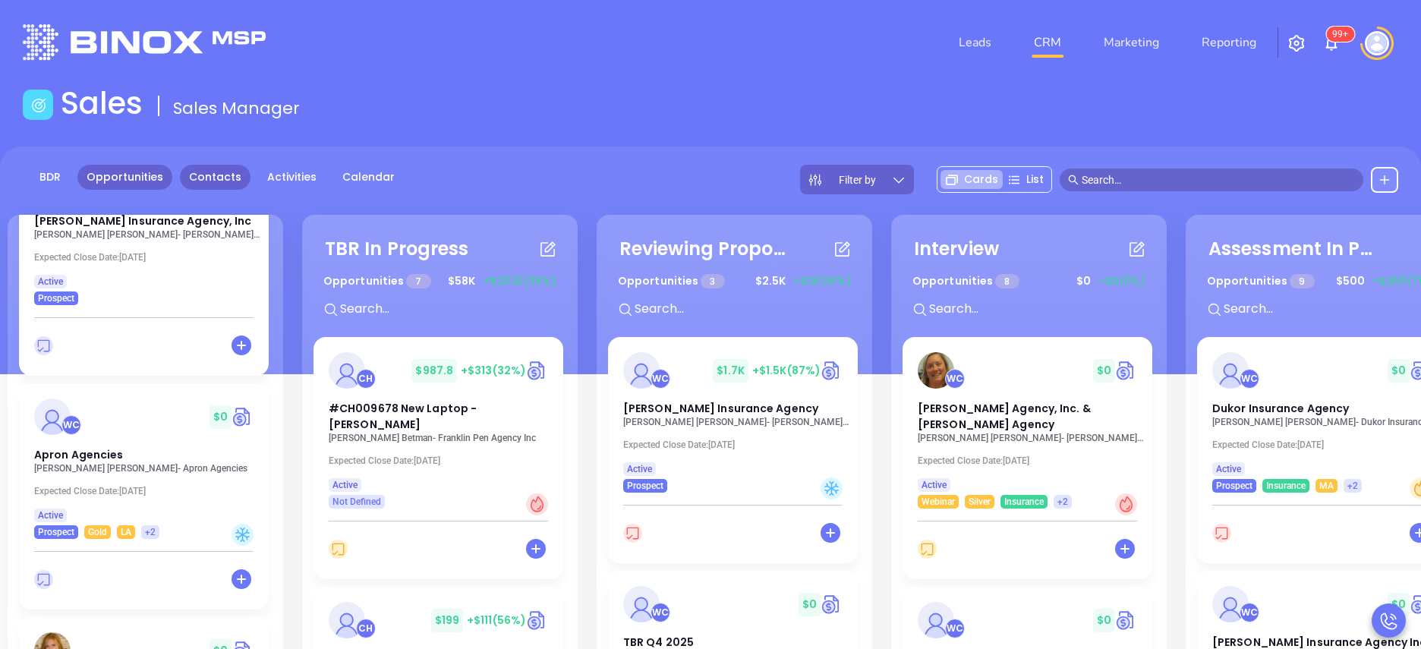
click at [211, 175] on link "Contacts" at bounding box center [215, 177] width 71 height 25
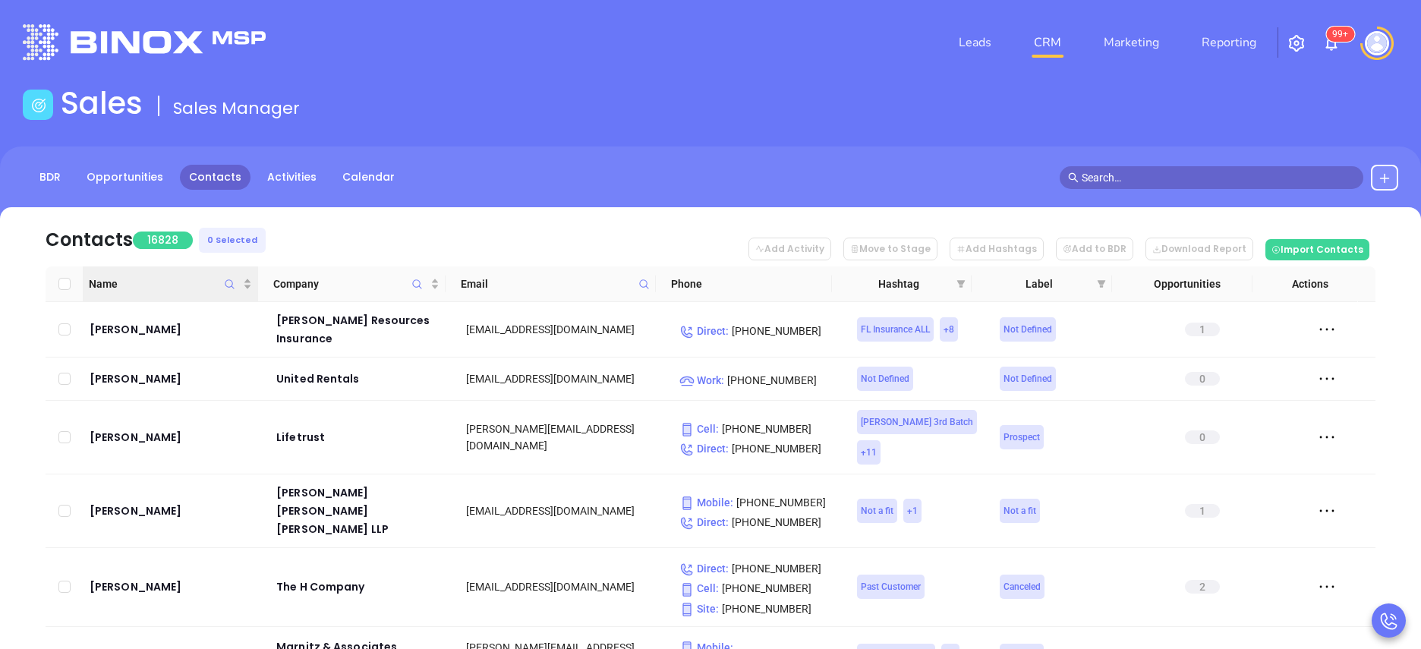
click at [225, 285] on icon "Name" at bounding box center [229, 284] width 11 height 11
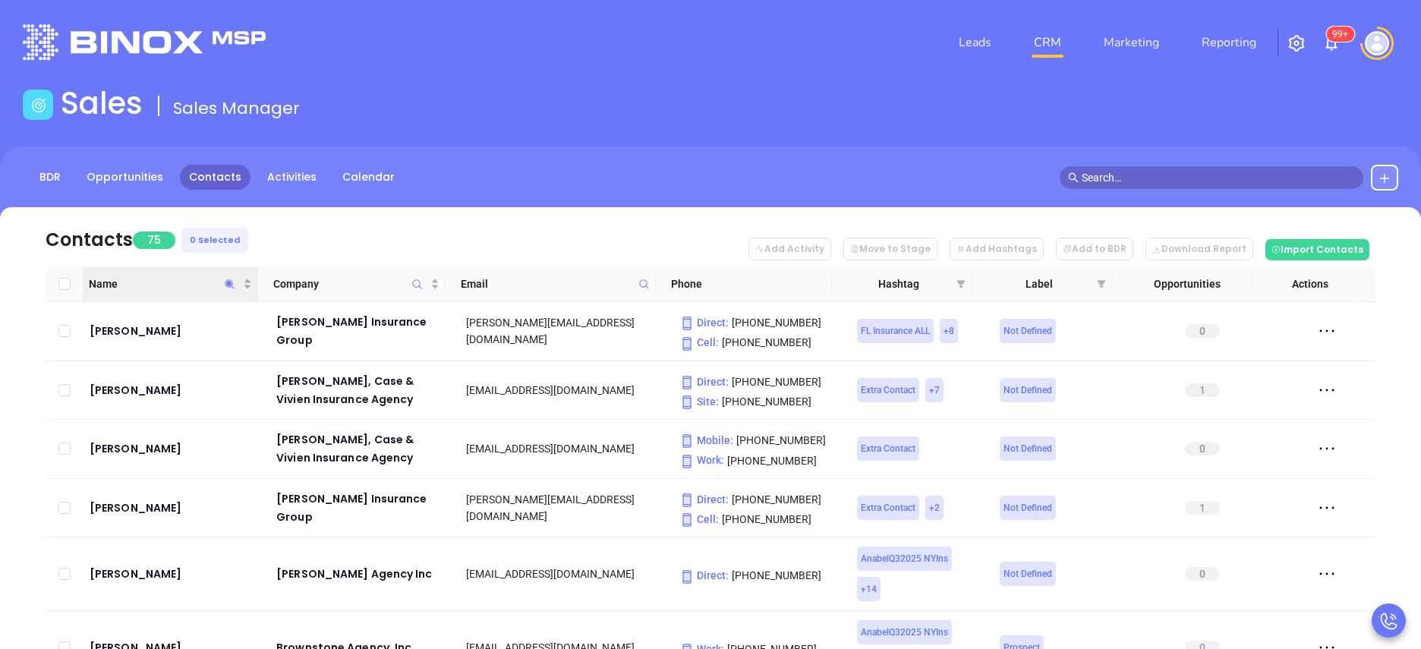
click at [232, 287] on icon "Name" at bounding box center [229, 284] width 11 height 11
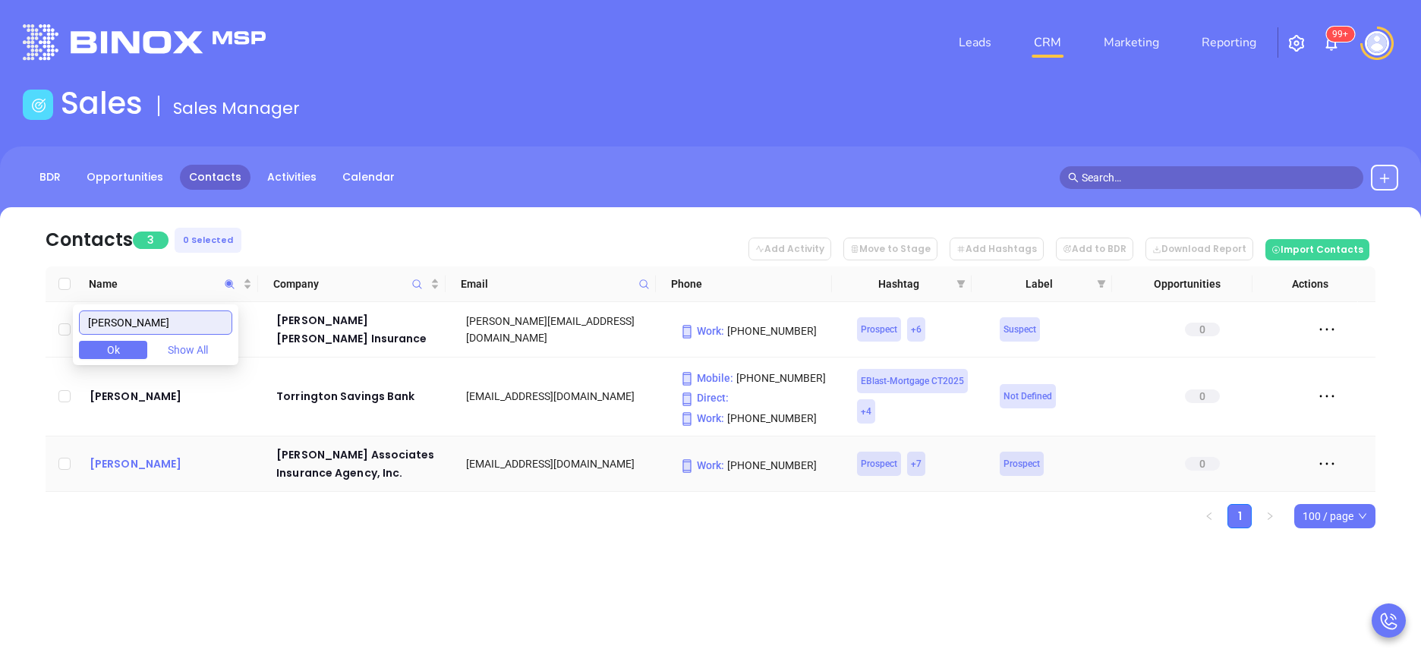
type input "cassidy"
click at [149, 455] on div "Tara Cassidy" at bounding box center [172, 464] width 165 height 18
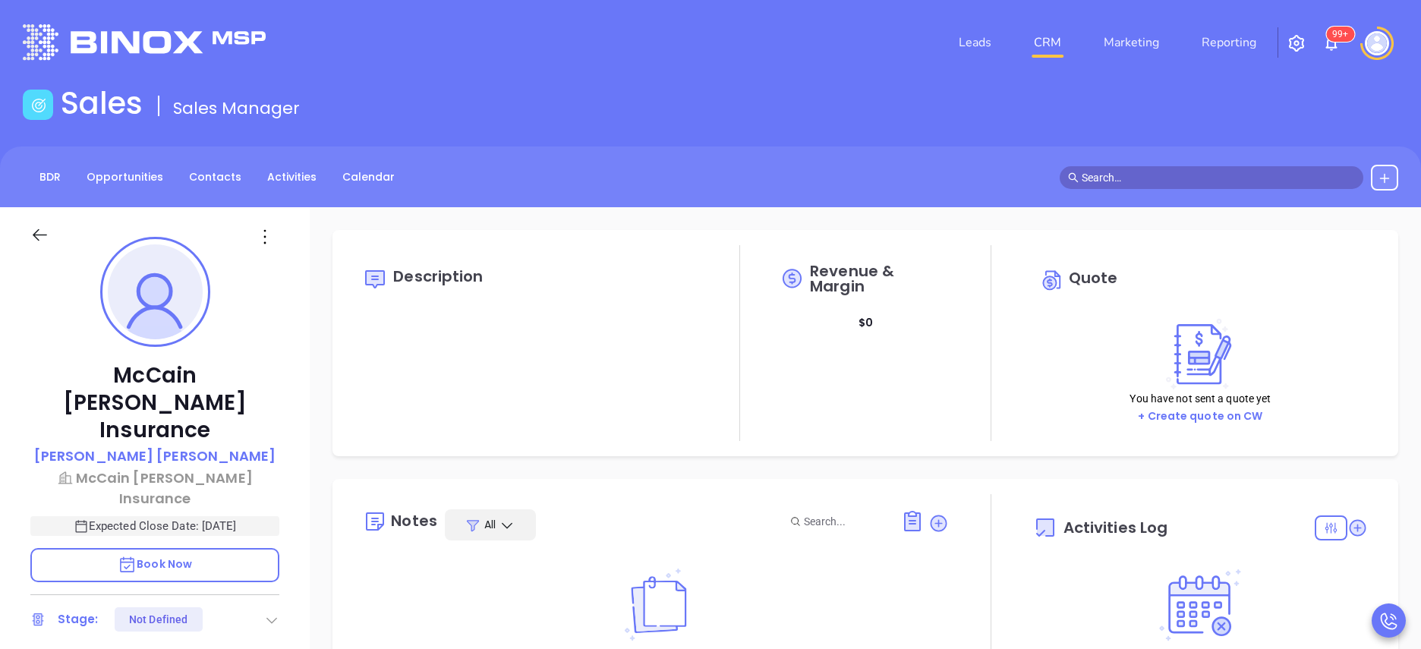
type input "10:00 am"
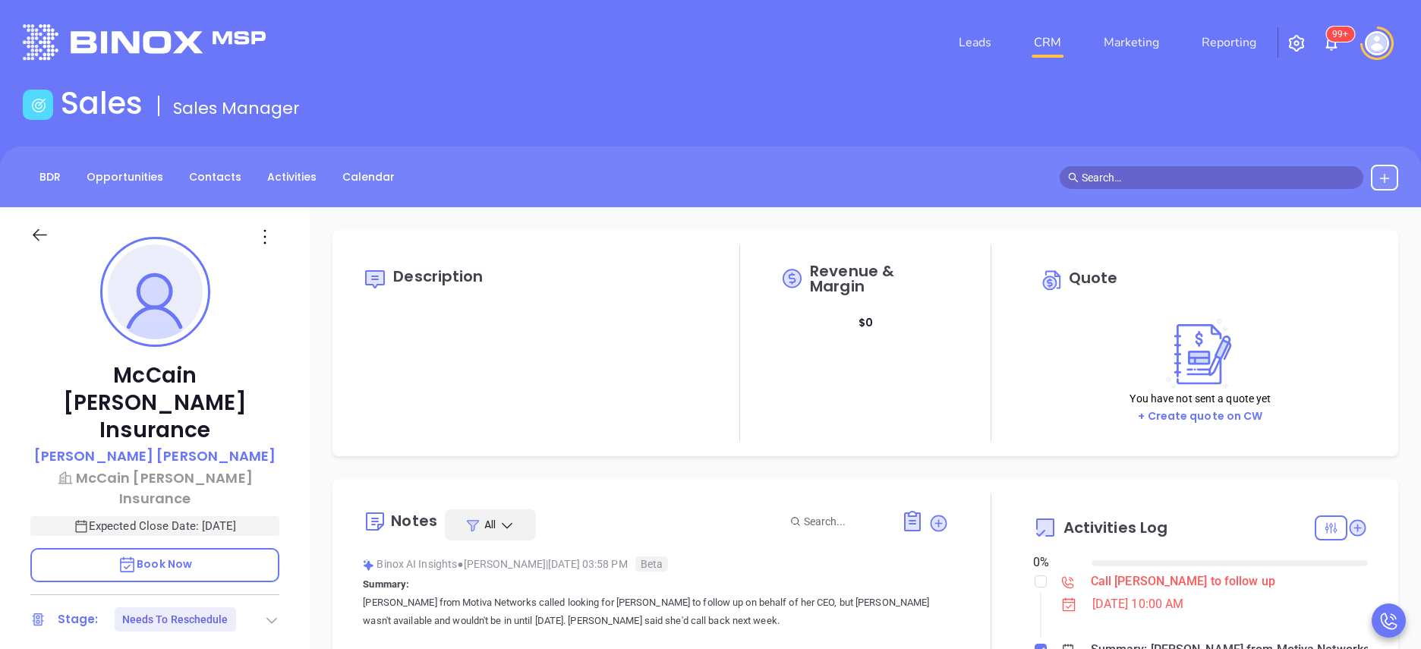
type input "[DATE]"
type input "[PERSON_NAME]"
click at [886, 601] on p "[PERSON_NAME] from Motiva Networks called looking for [PERSON_NAME] to follow u…" at bounding box center [656, 612] width 586 height 36
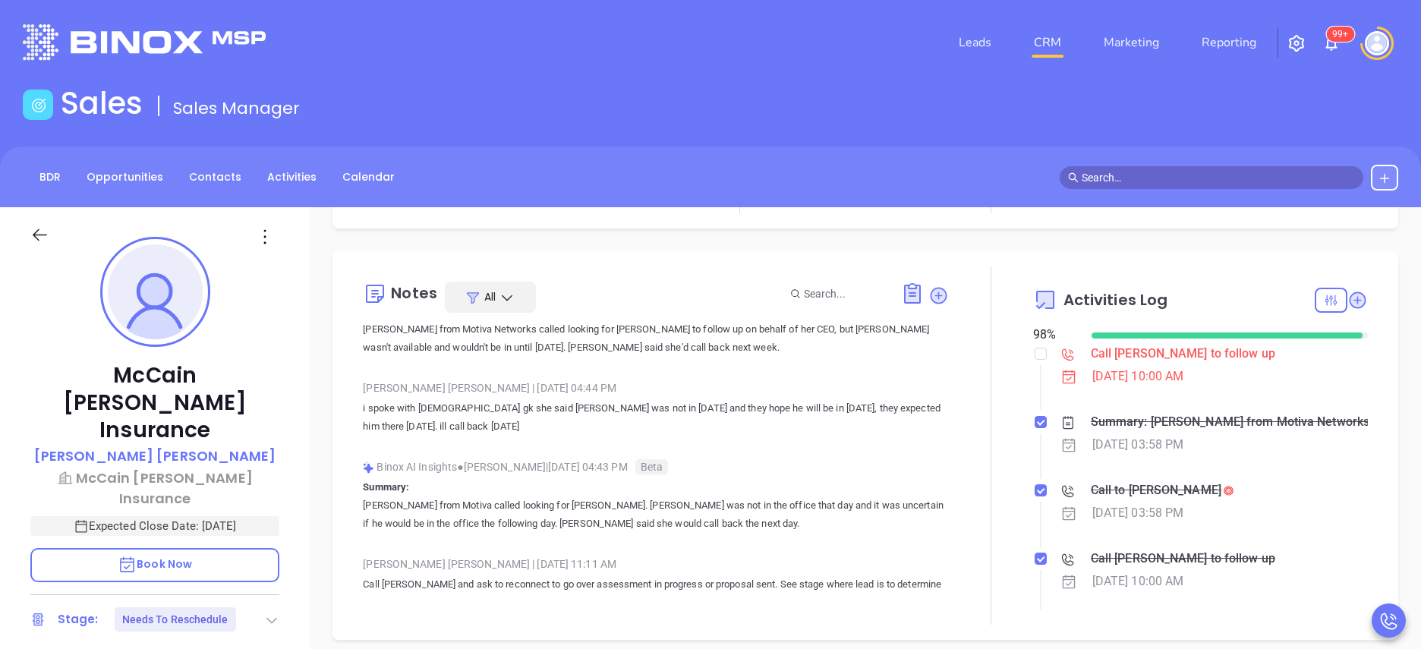
scroll to position [273, 0]
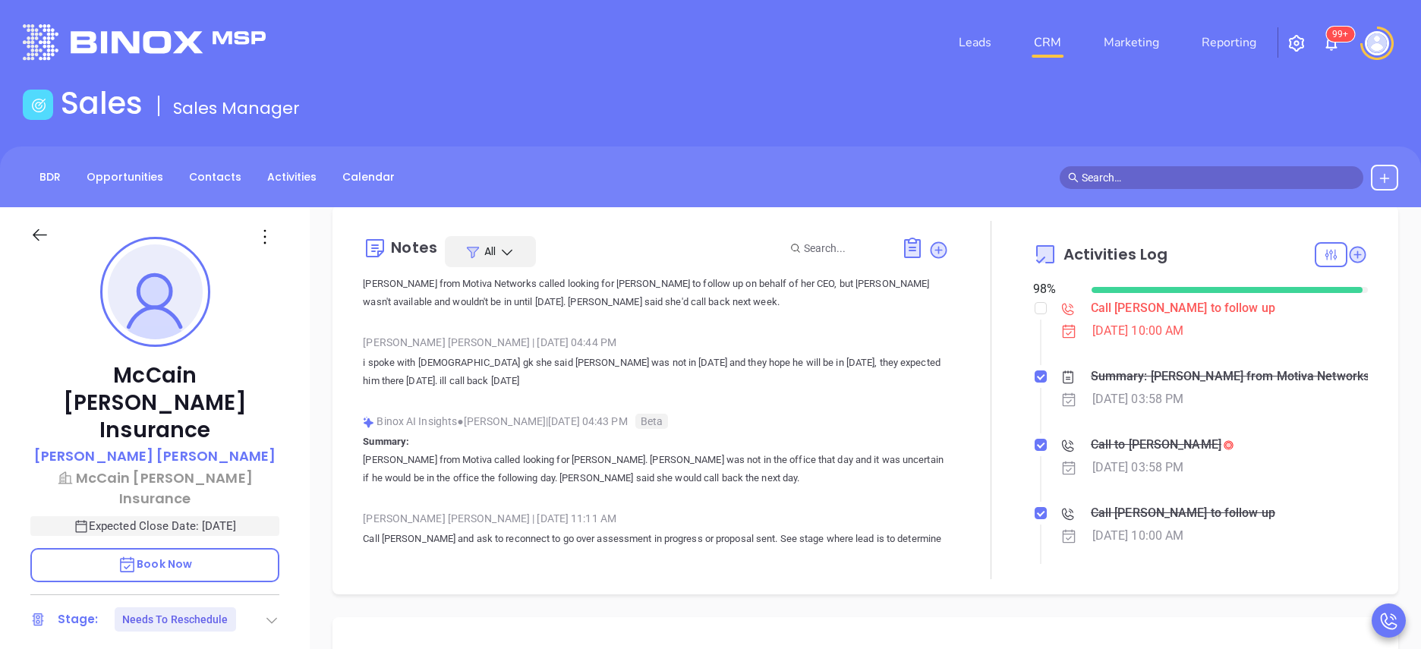
click at [845, 477] on p "[PERSON_NAME] from Motiva called looking for [PERSON_NAME]. [PERSON_NAME] was n…" at bounding box center [656, 469] width 586 height 36
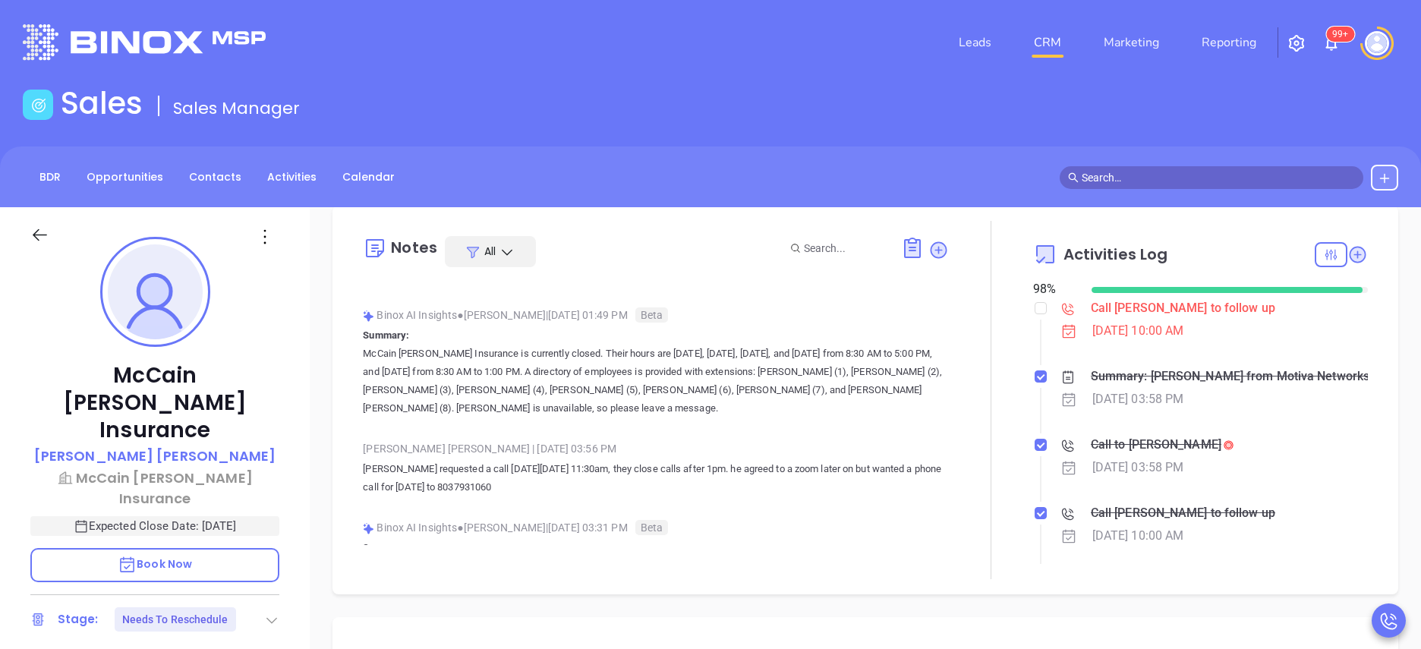
scroll to position [1503, 0]
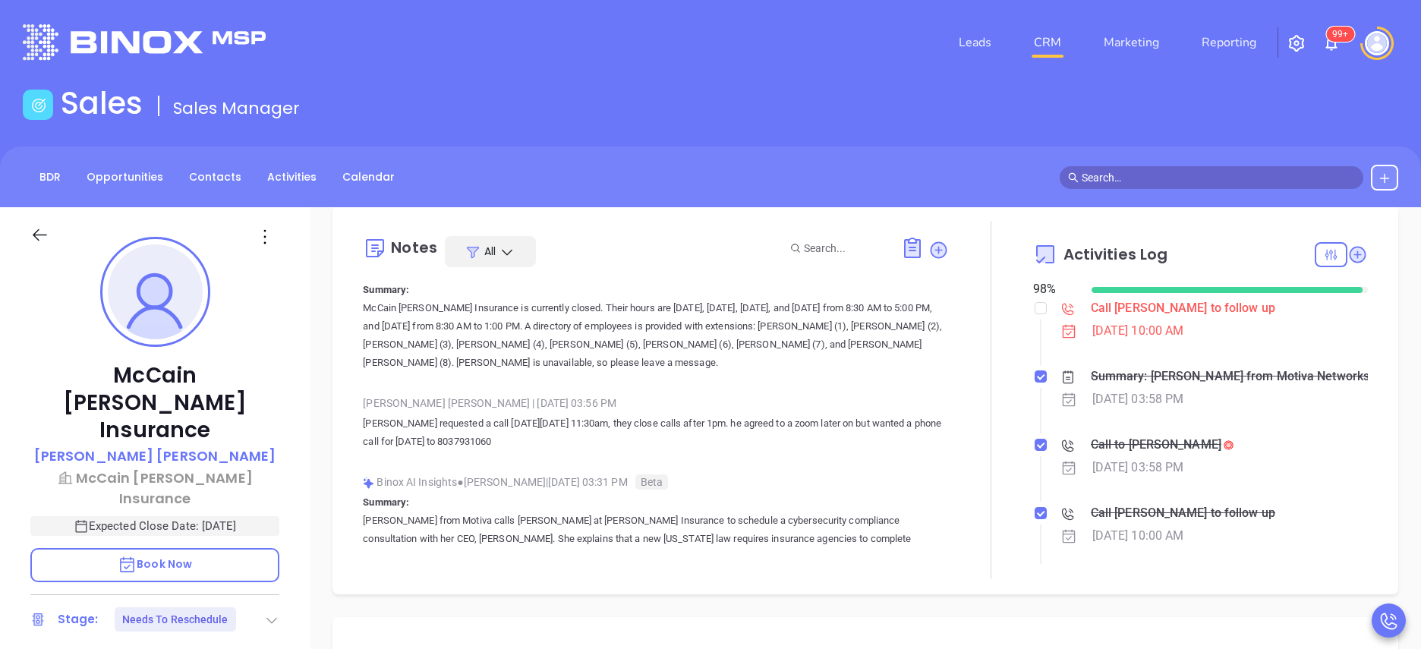
click at [1165, 317] on div "Call [PERSON_NAME] to follow up" at bounding box center [1183, 308] width 184 height 23
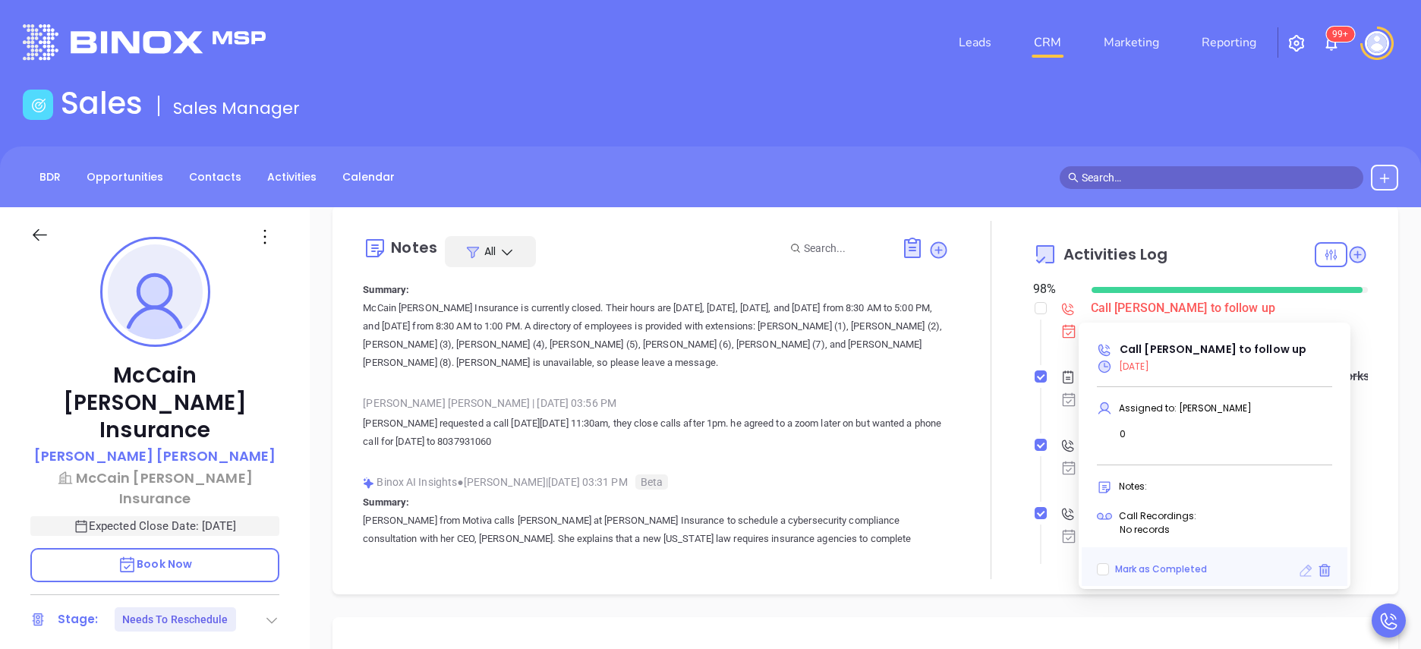
click at [1309, 569] on icon at bounding box center [1306, 571] width 12 height 12
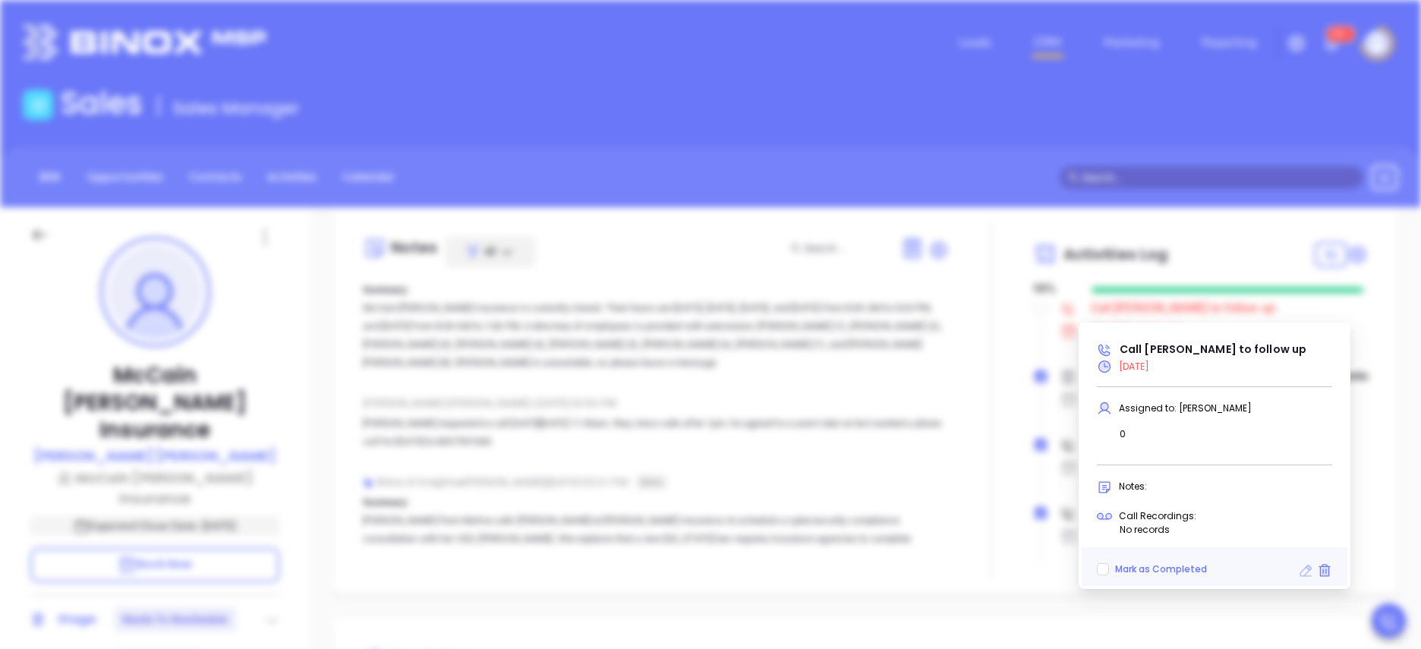
type input "[DATE]"
type input "Call [PERSON_NAME] to follow up"
type input "Call"
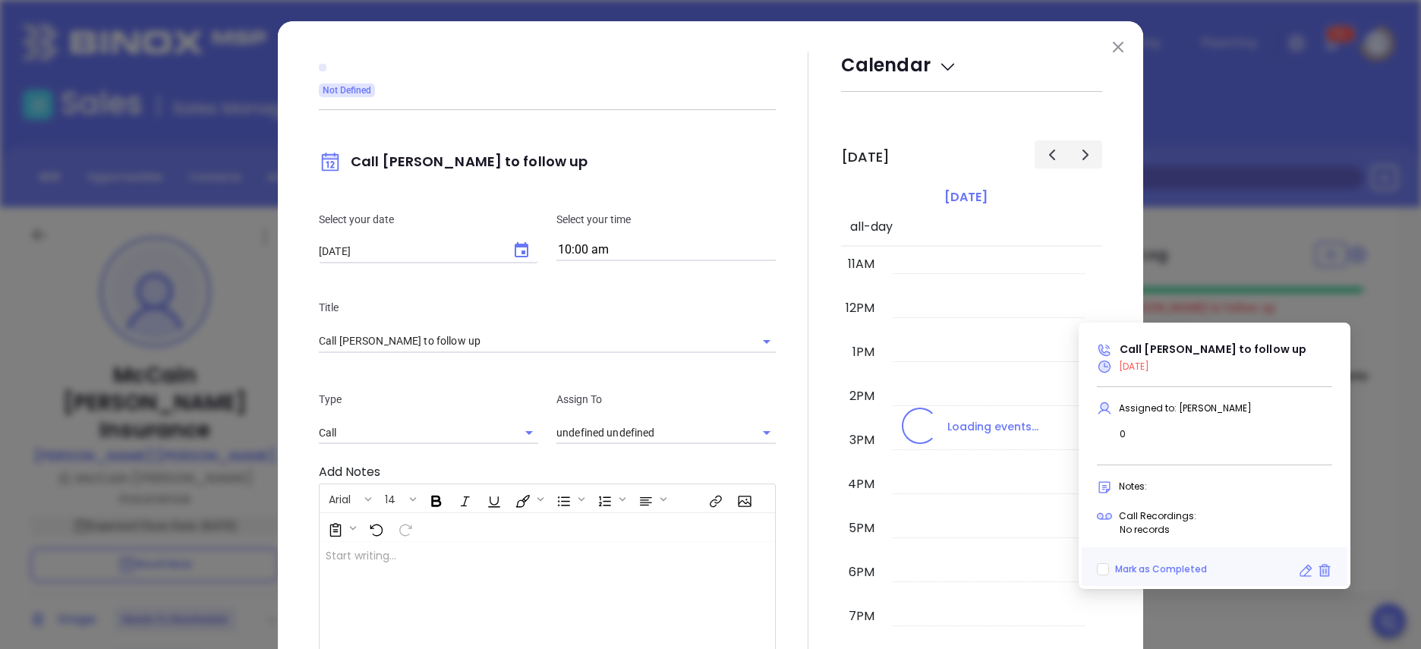
type input "[PERSON_NAME]"
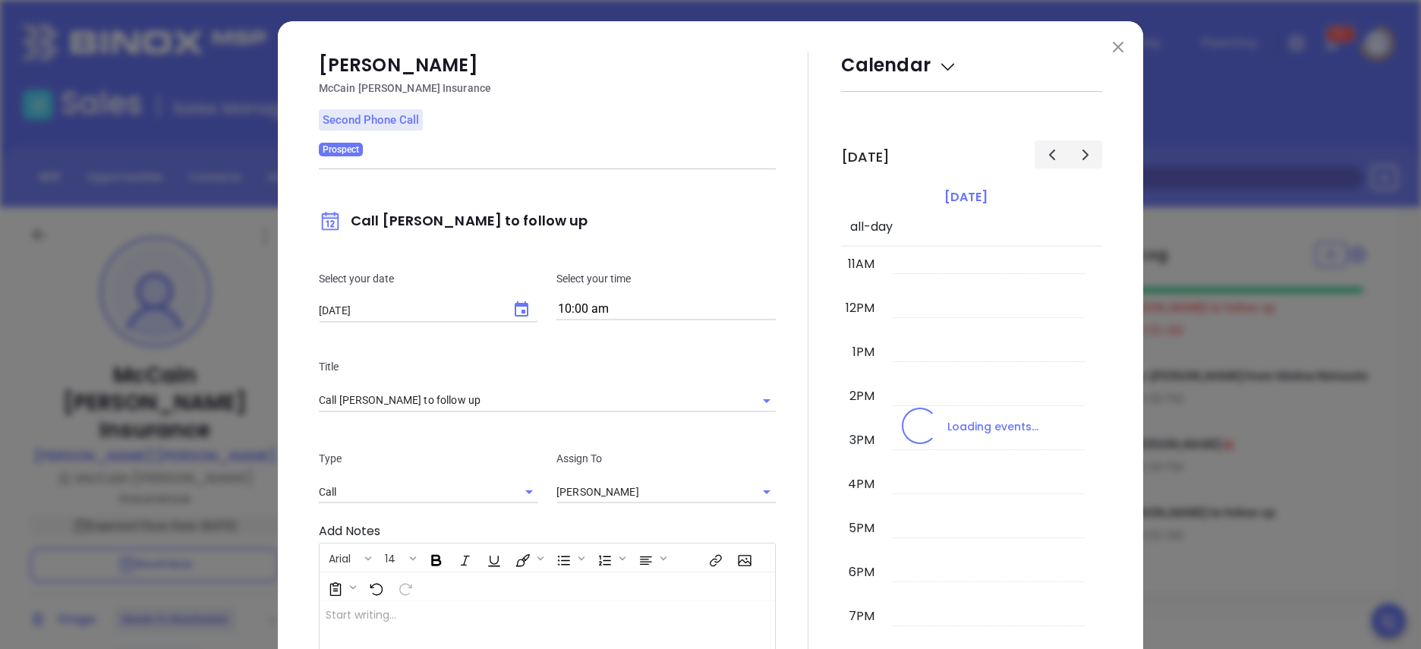
click at [504, 246] on div "[PERSON_NAME] [PERSON_NAME] [PERSON_NAME] Insurance Second Phone Call Prospect …" at bounding box center [547, 438] width 457 height 772
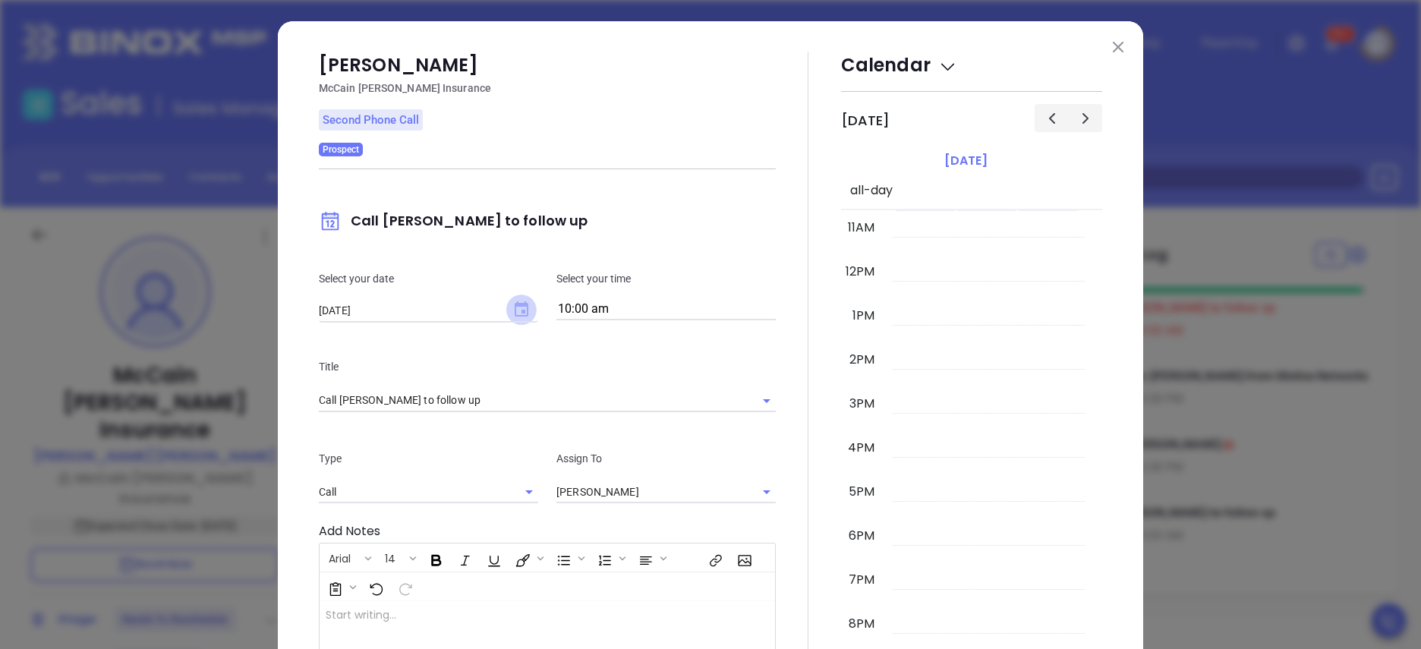
click at [515, 311] on icon "Choose date, selected date is Oct 13, 2025" at bounding box center [522, 308] width 14 height 15
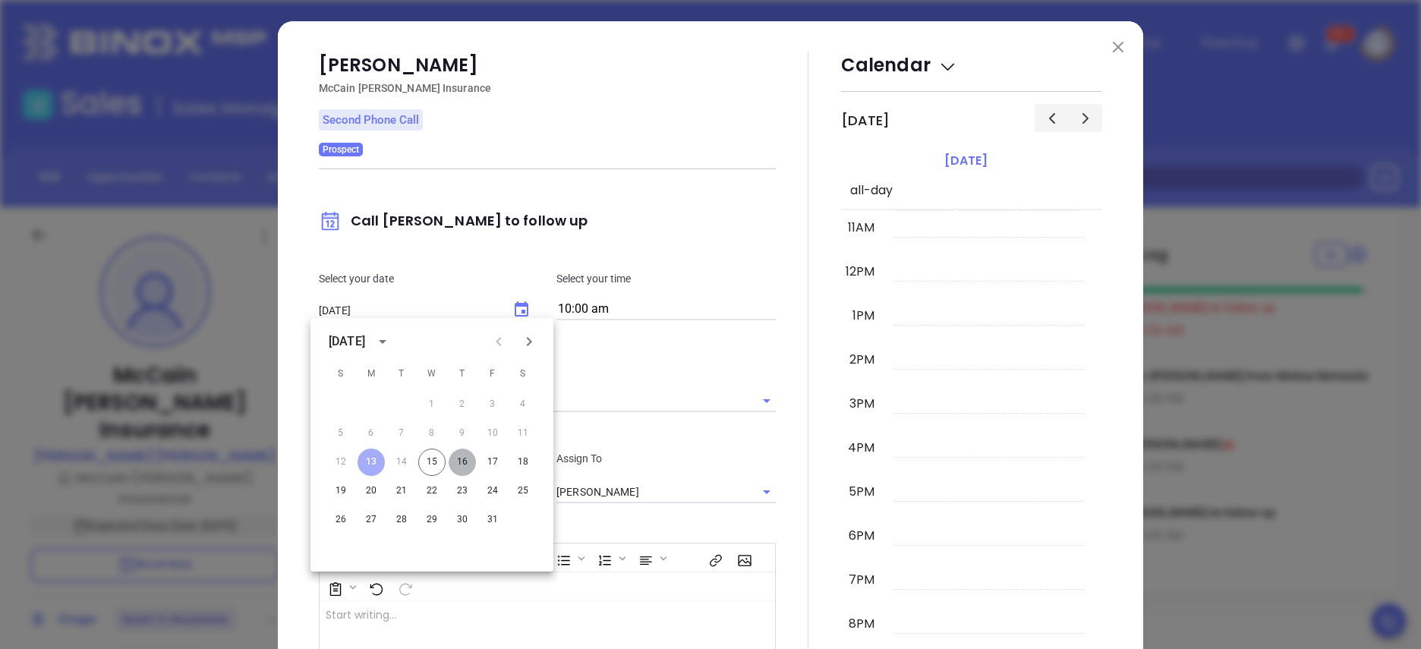
click at [459, 455] on button "16" at bounding box center [462, 462] width 27 height 27
type input "[DATE]"
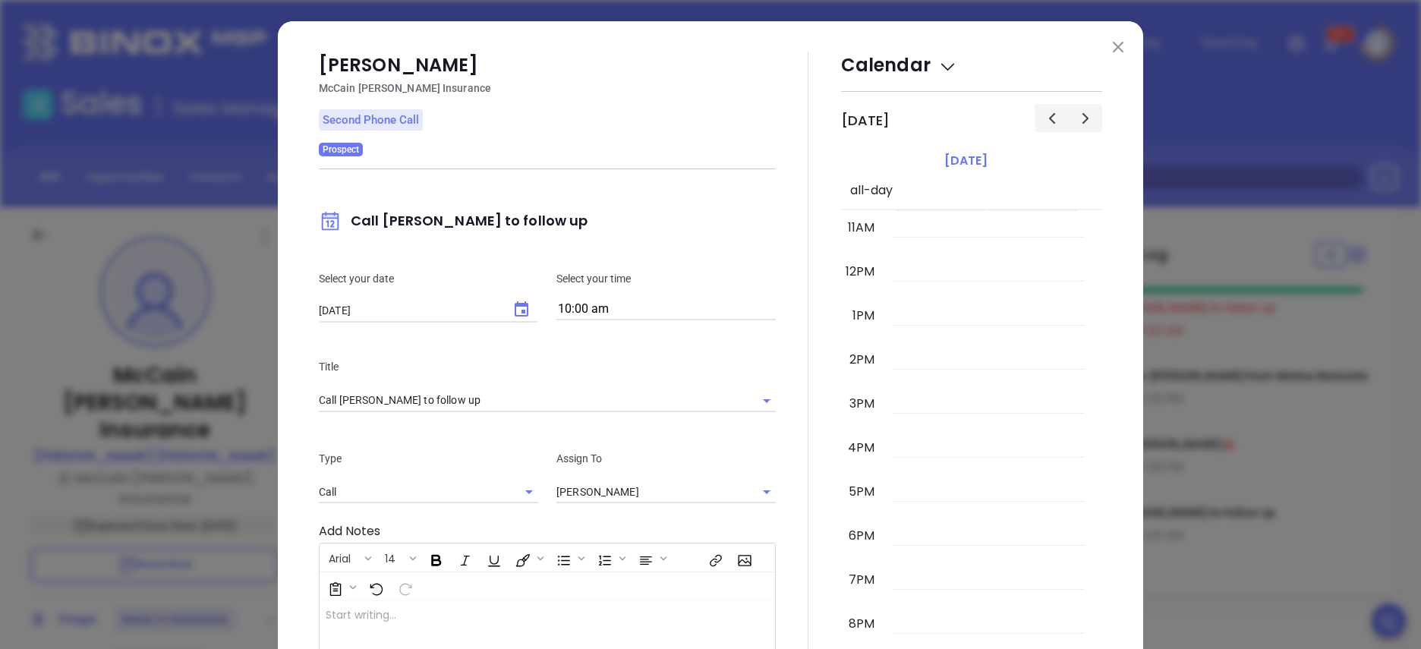
click at [780, 457] on div at bounding box center [808, 437] width 65 height 771
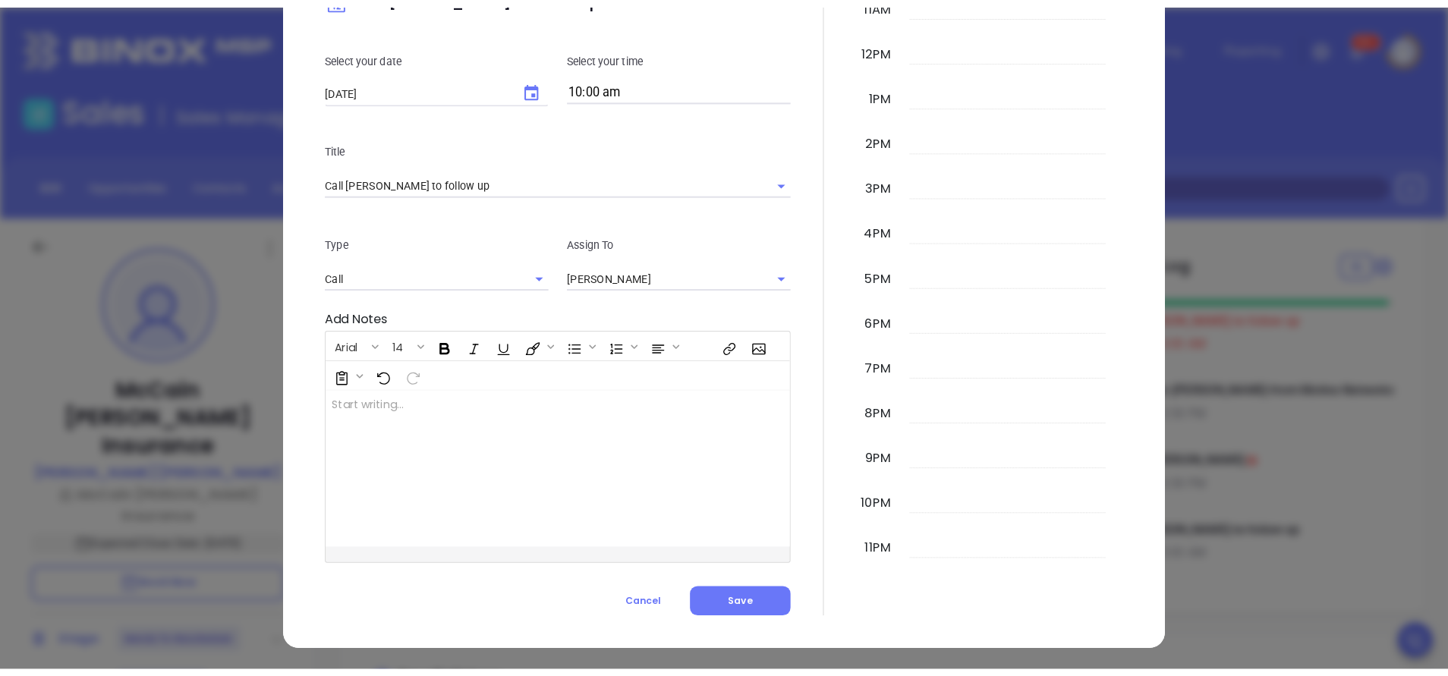
scroll to position [226, 0]
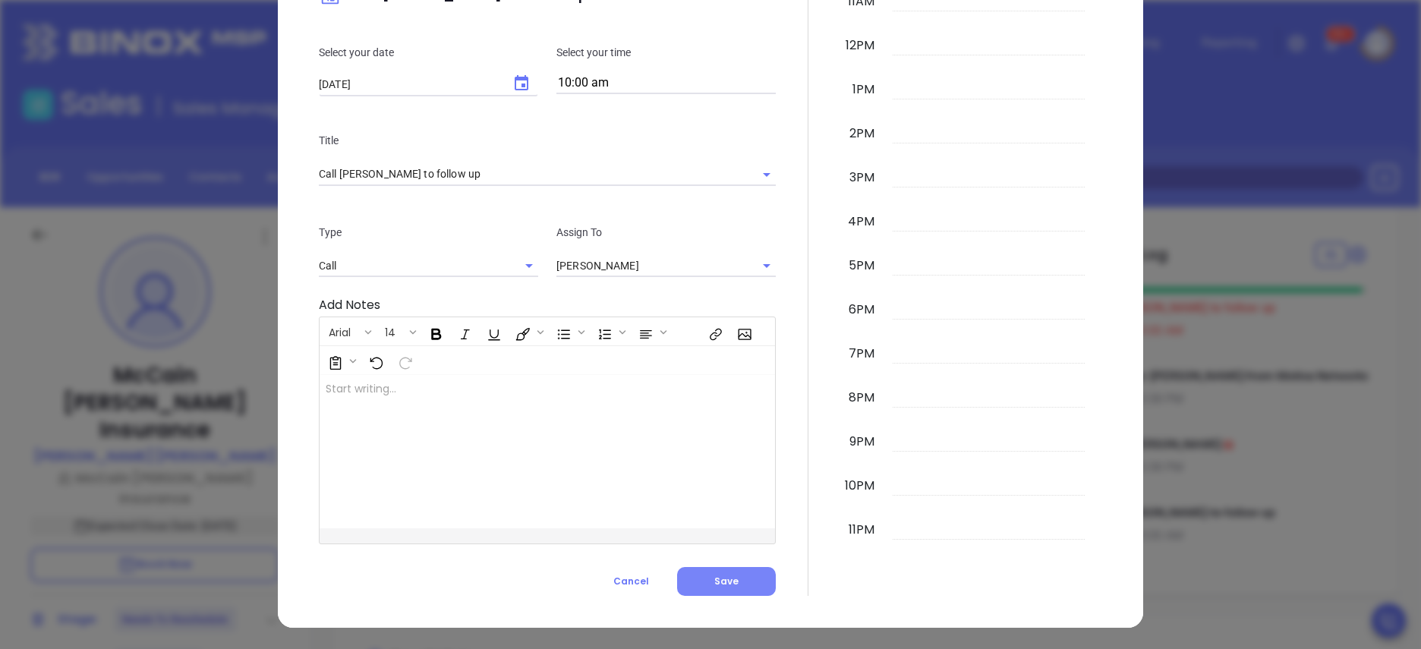
click at [723, 575] on span "Save" at bounding box center [726, 581] width 24 height 13
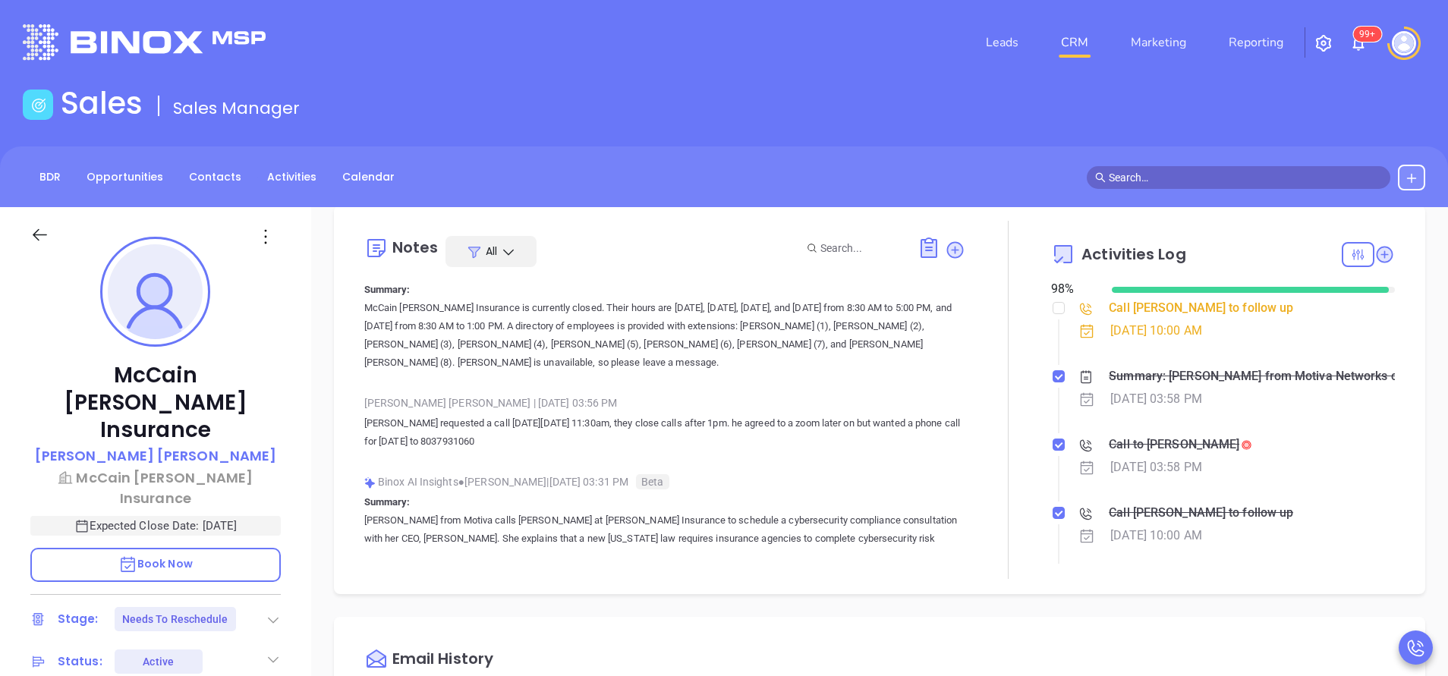
click at [280, 163] on div "BDR Opportunities Contacts Activities Calendar" at bounding box center [724, 177] width 1448 height 61
click at [282, 168] on div "BDR Opportunities Contacts Activities Calendar" at bounding box center [724, 177] width 1448 height 61
click at [282, 168] on link "Activities" at bounding box center [292, 177] width 68 height 25
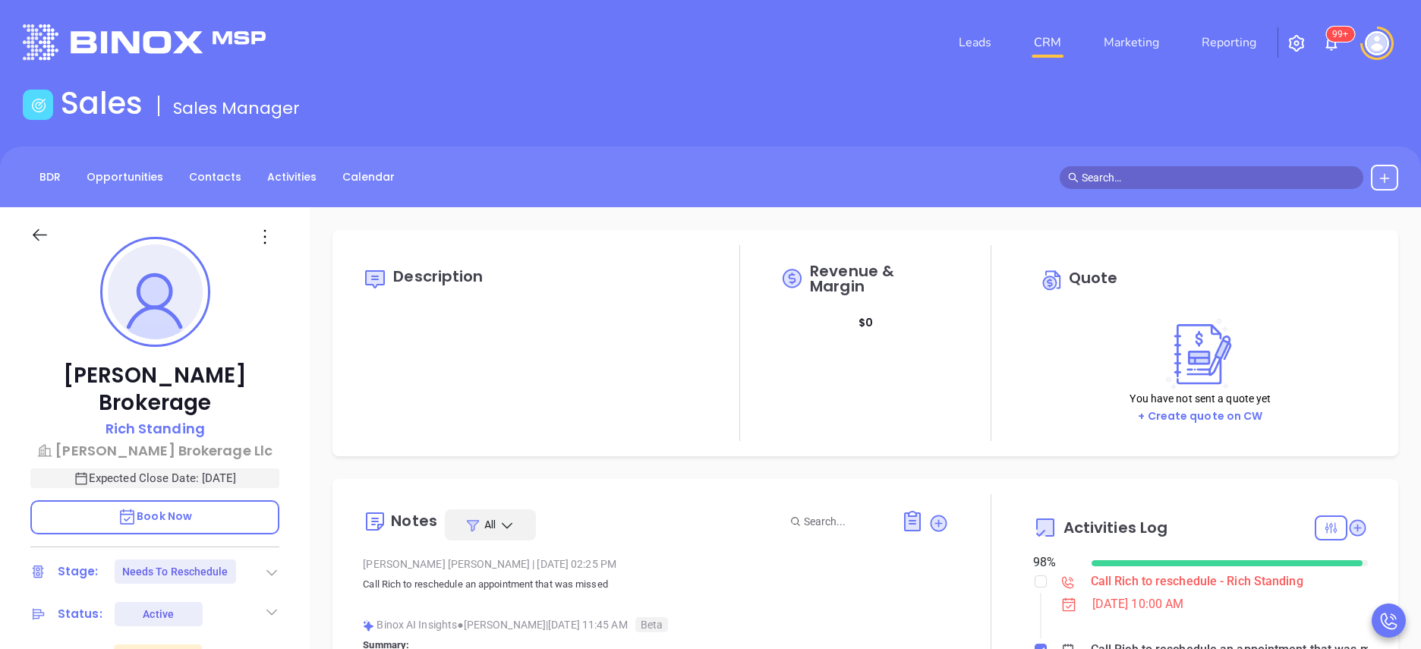
type input "[PERSON_NAME]"
click at [300, 472] on div "[PERSON_NAME] Rich Standing [PERSON_NAME] Brokerage Llc Expected Close Date: [D…" at bounding box center [155, 613] width 310 height 812
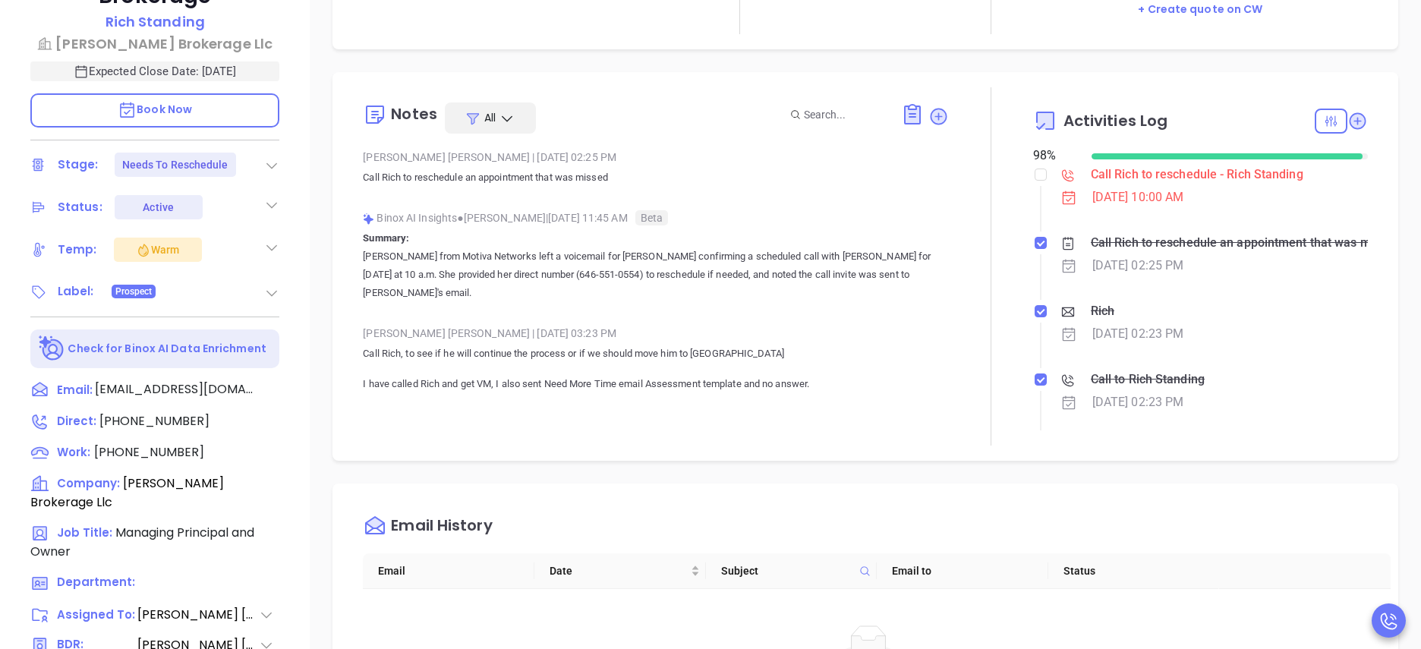
scroll to position [410, 0]
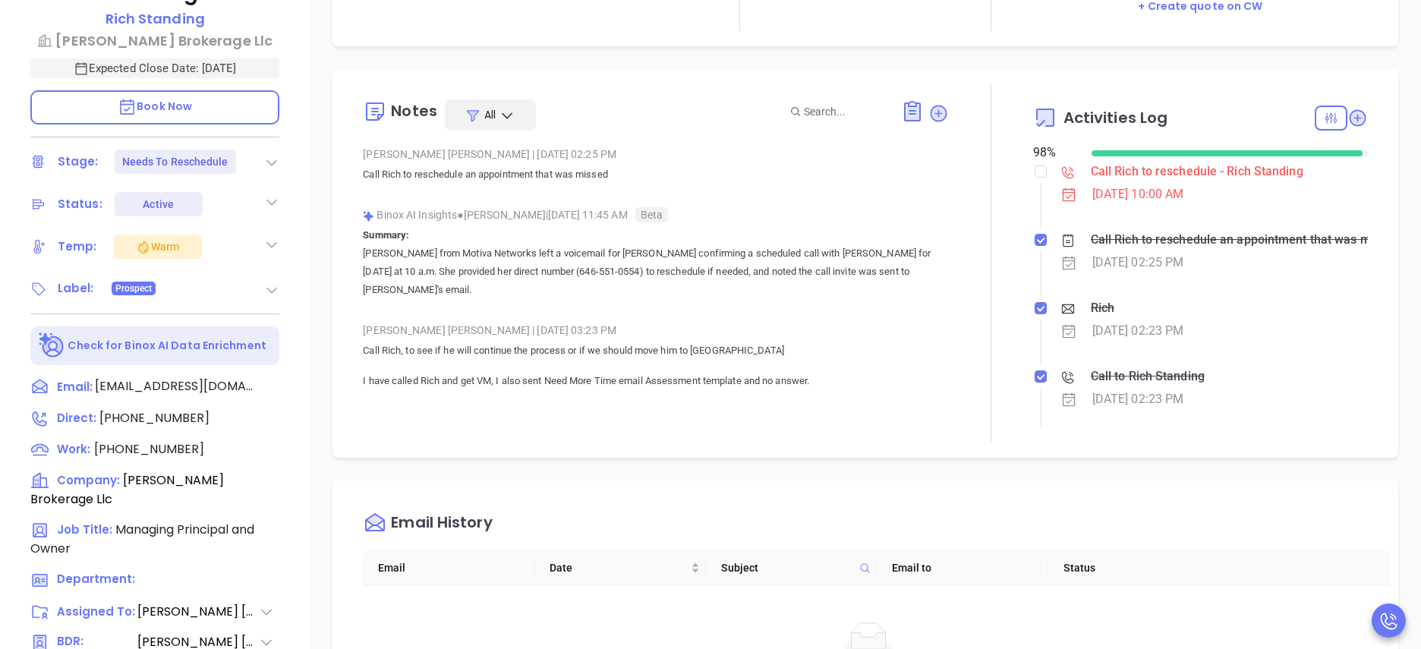
click at [537, 373] on div "[PERSON_NAME] | [DATE] 03:23 PM Call Rich, to see if he will continue the proce…" at bounding box center [656, 361] width 586 height 84
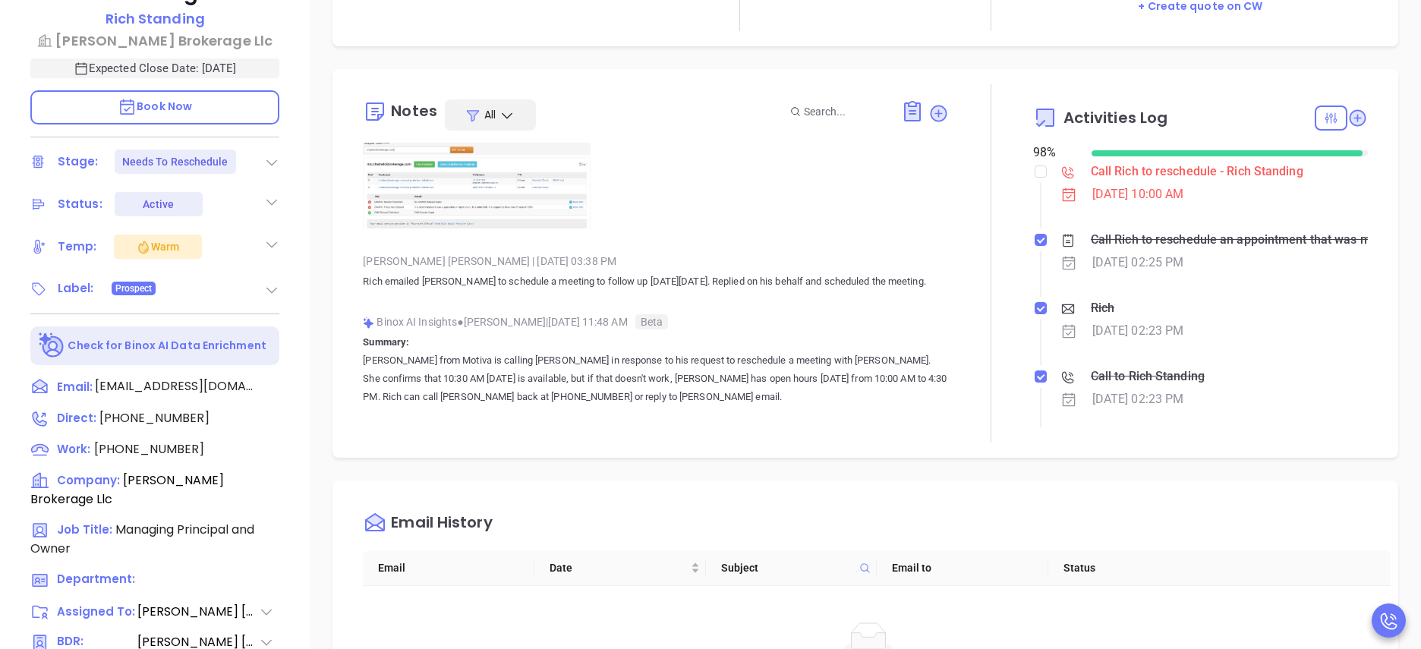
scroll to position [911, 0]
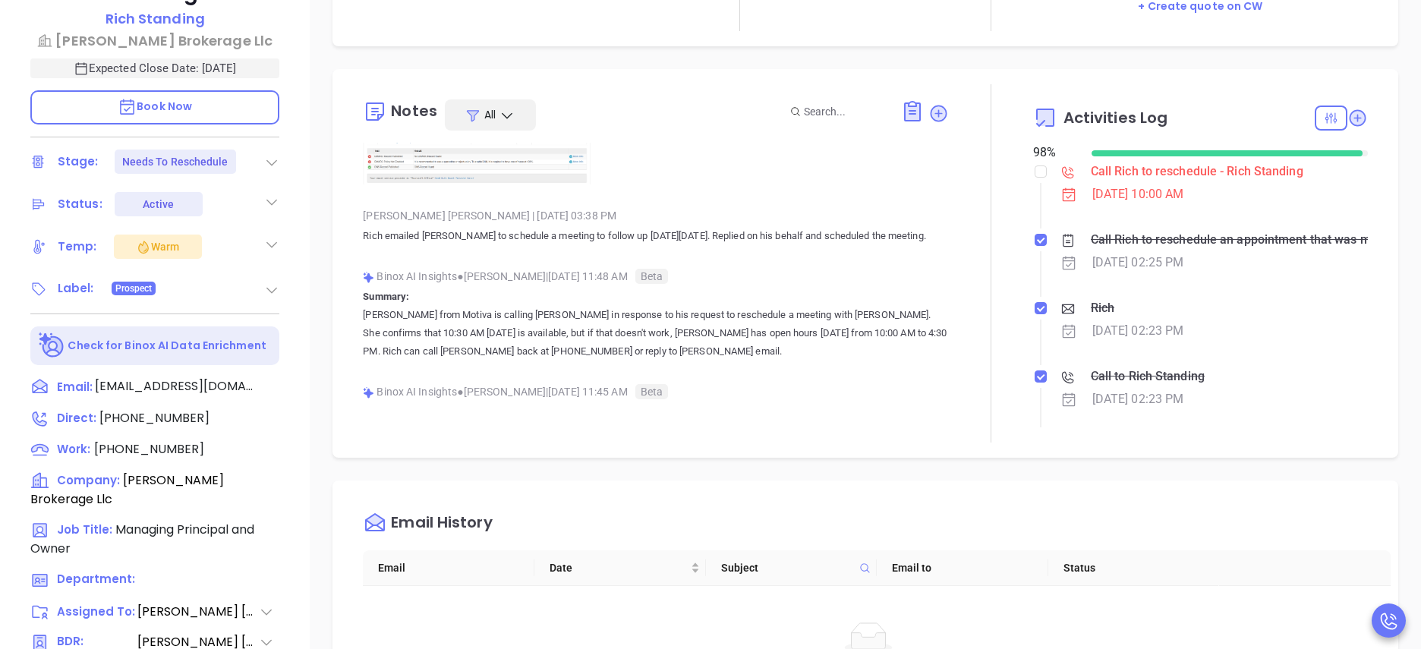
click at [418, 329] on p "[PERSON_NAME] from Motiva is calling [PERSON_NAME] in response to his request t…" at bounding box center [656, 333] width 586 height 55
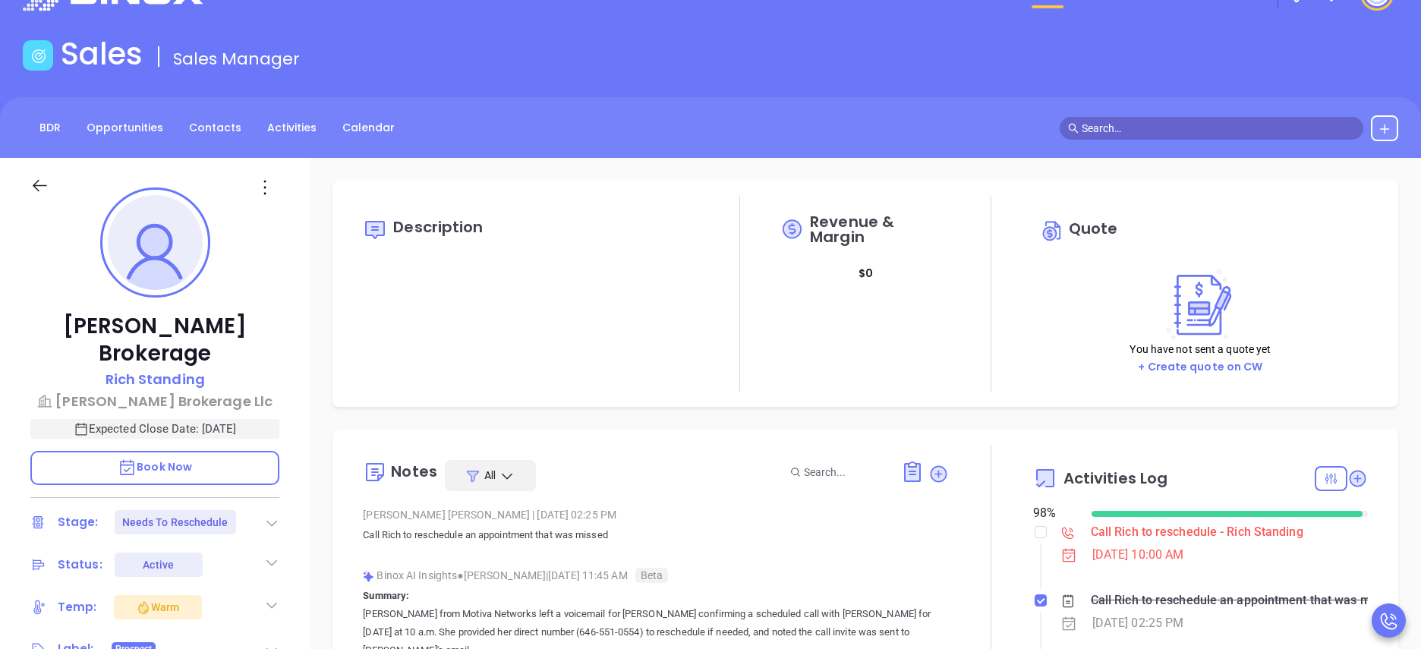
scroll to position [0, 0]
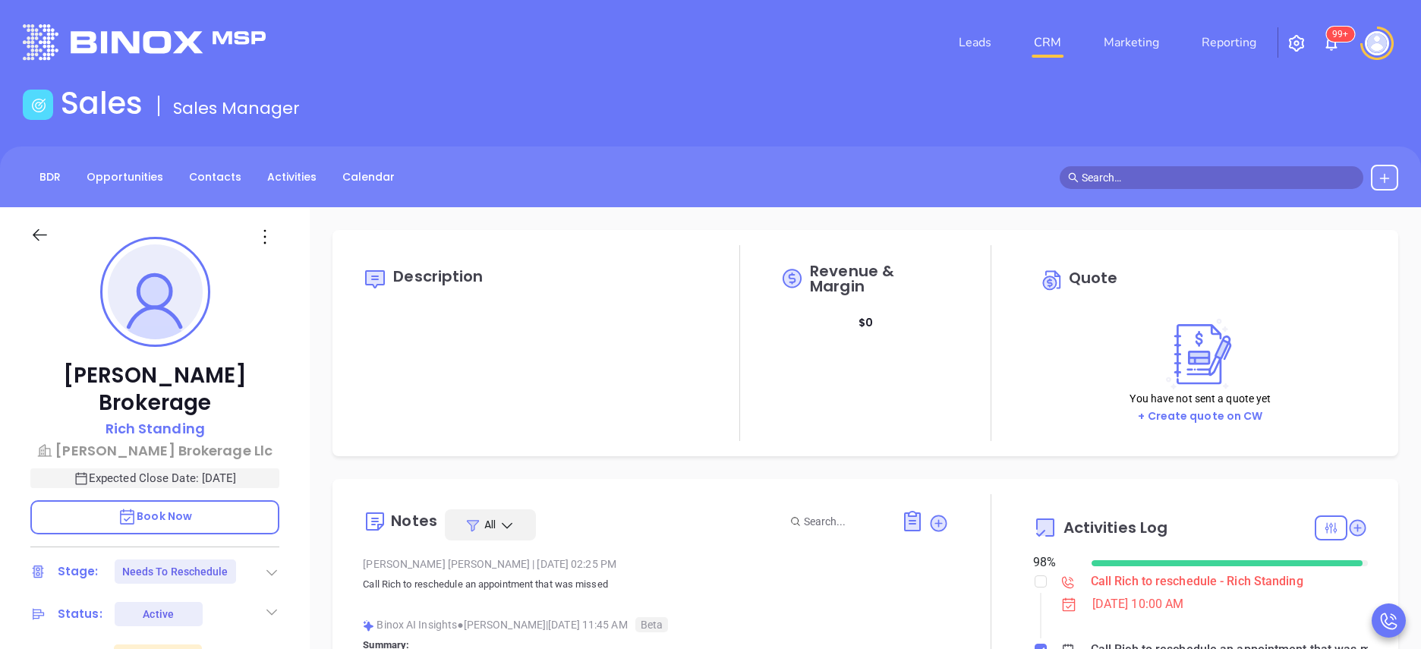
click at [291, 551] on div "Chadwick Brokerage Rich Standing Chadwick Brokerage Llc Expected Close Date: Oc…" at bounding box center [155, 613] width 310 height 812
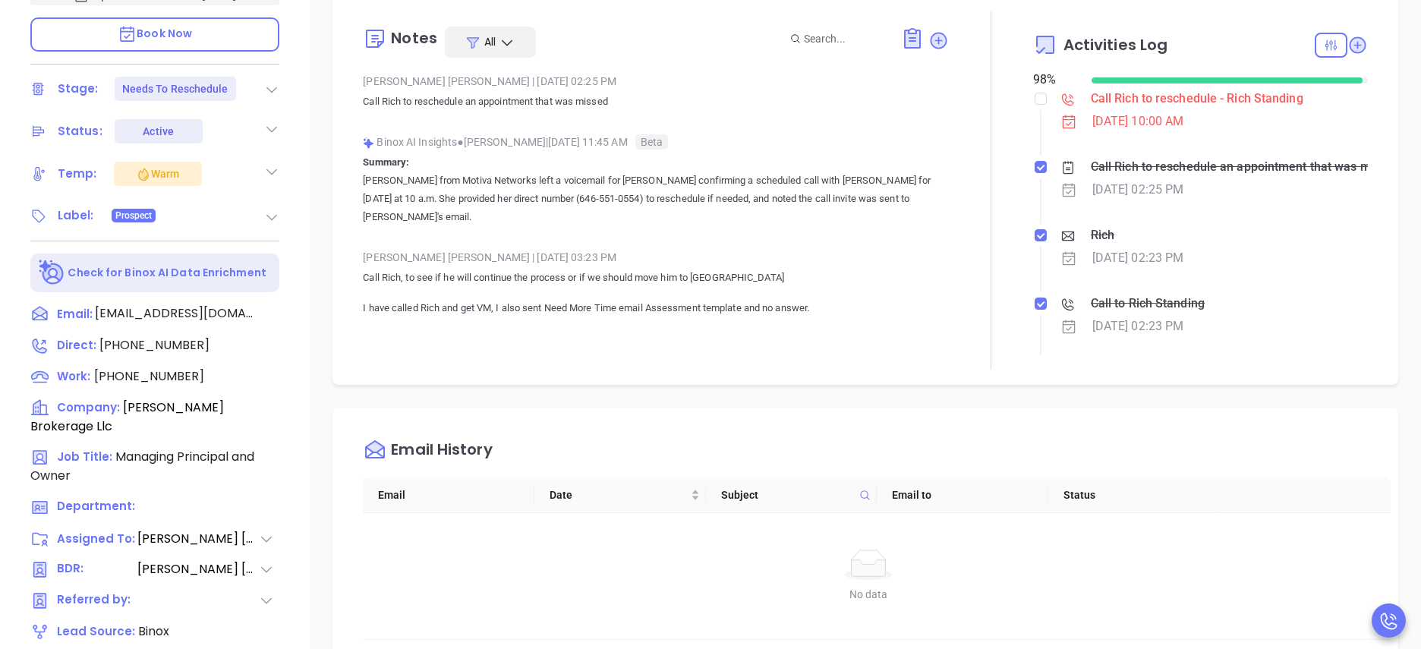
scroll to position [501, 0]
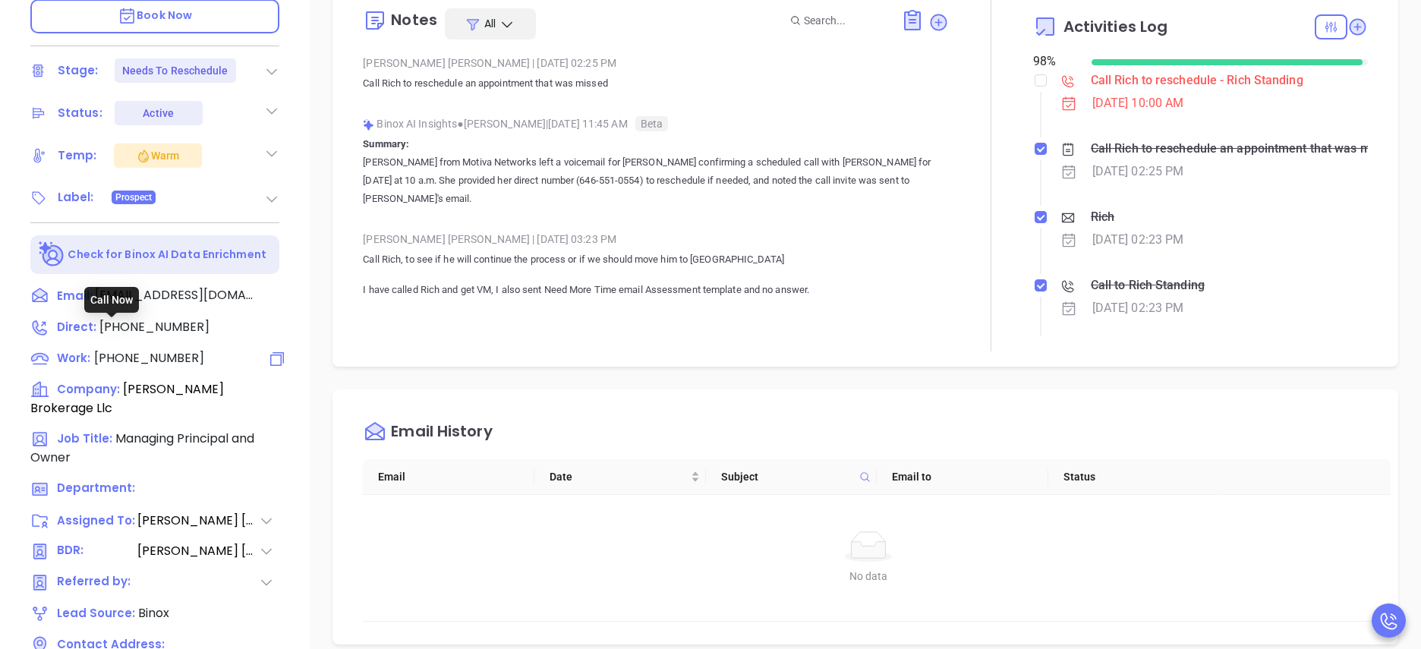
click at [134, 298] on div "Call Now" at bounding box center [111, 300] width 55 height 26
click at [164, 318] on span "(908) 451-4451" at bounding box center [154, 326] width 110 height 17
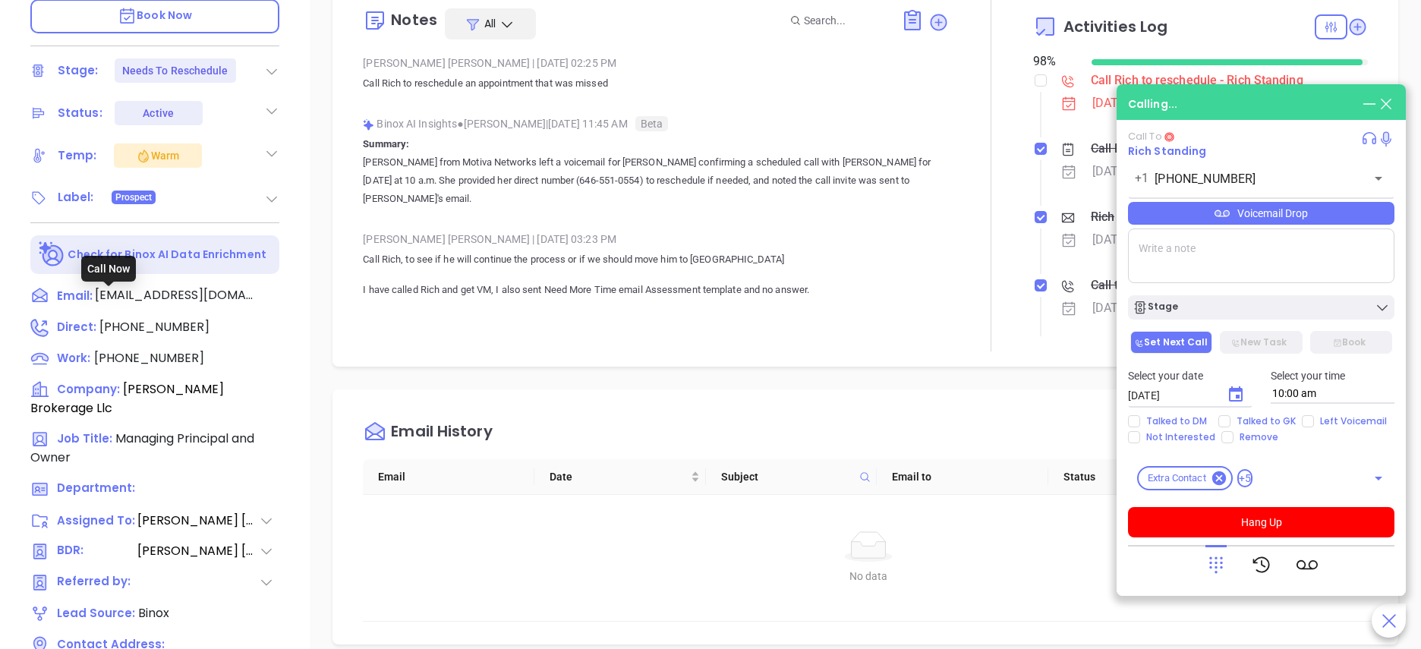
type input "(908) 451-4451"
click at [292, 378] on div "Chadwick Brokerage Rich Standing Chadwick Brokerage Llc Expected Close Date: Oc…" at bounding box center [155, 112] width 310 height 812
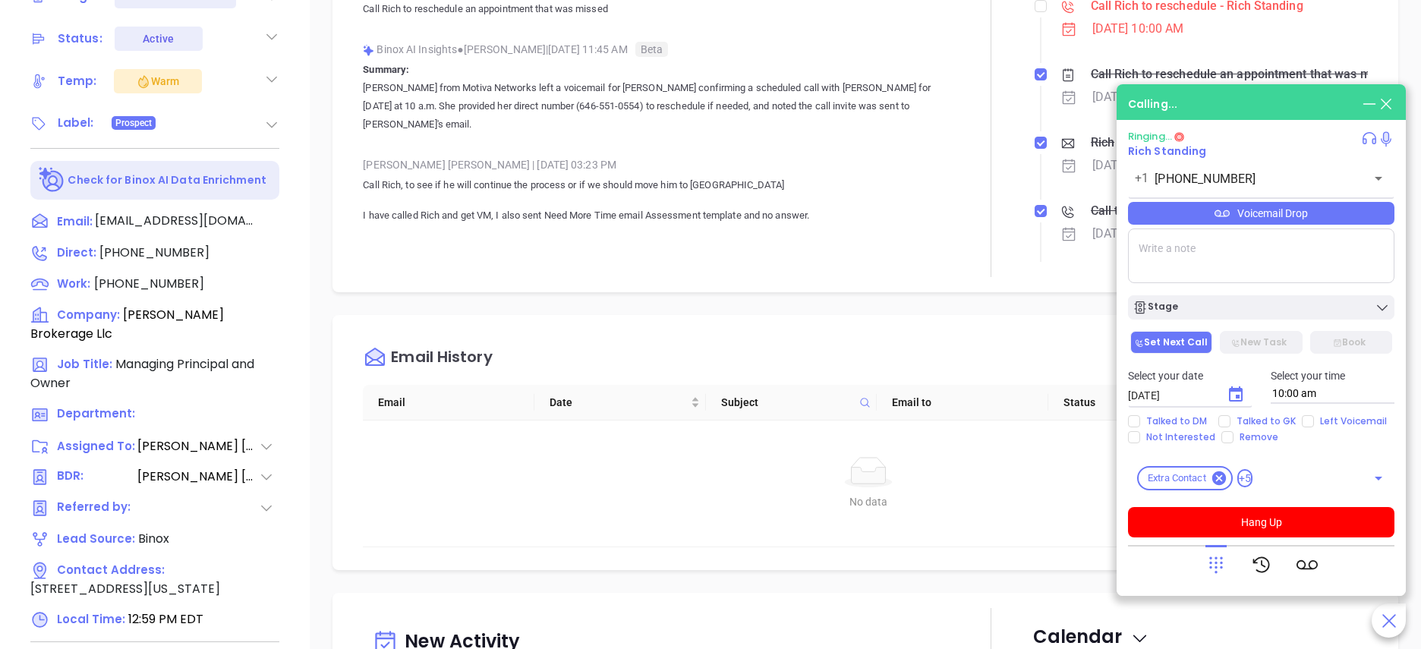
scroll to position [393, 0]
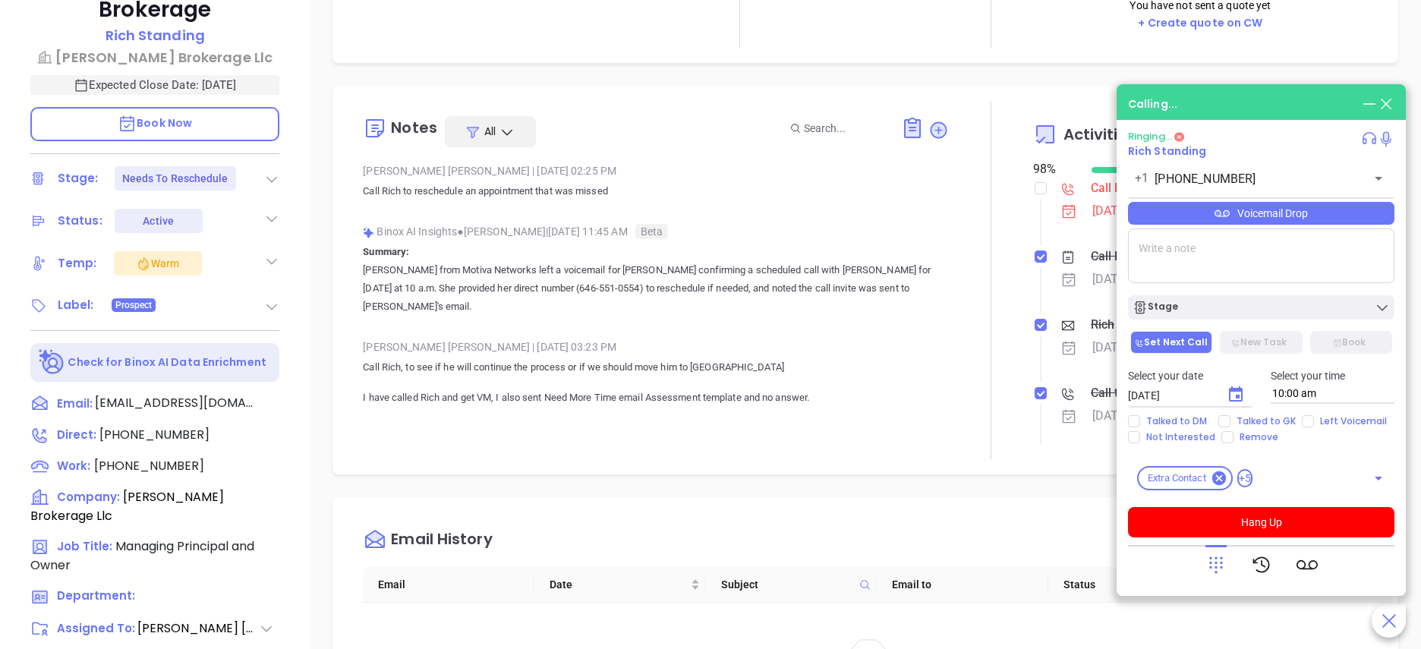
click at [956, 395] on div at bounding box center [991, 280] width 84 height 358
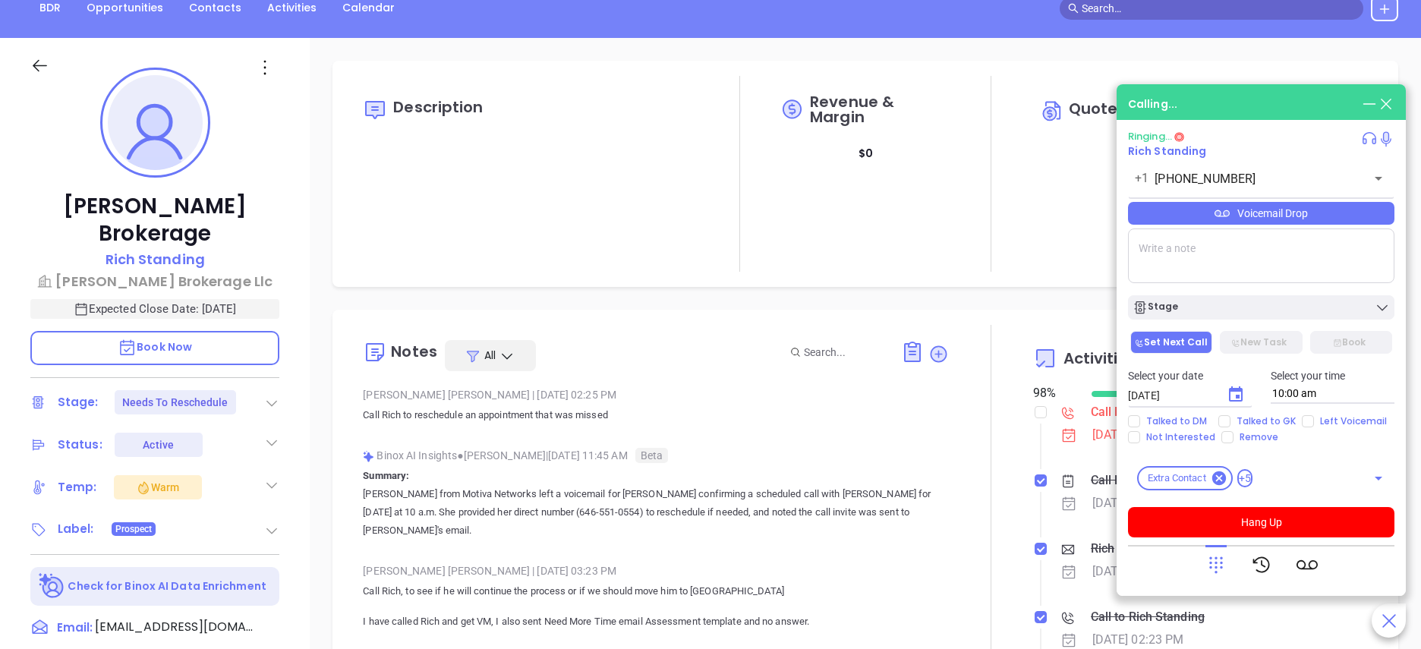
scroll to position [165, 0]
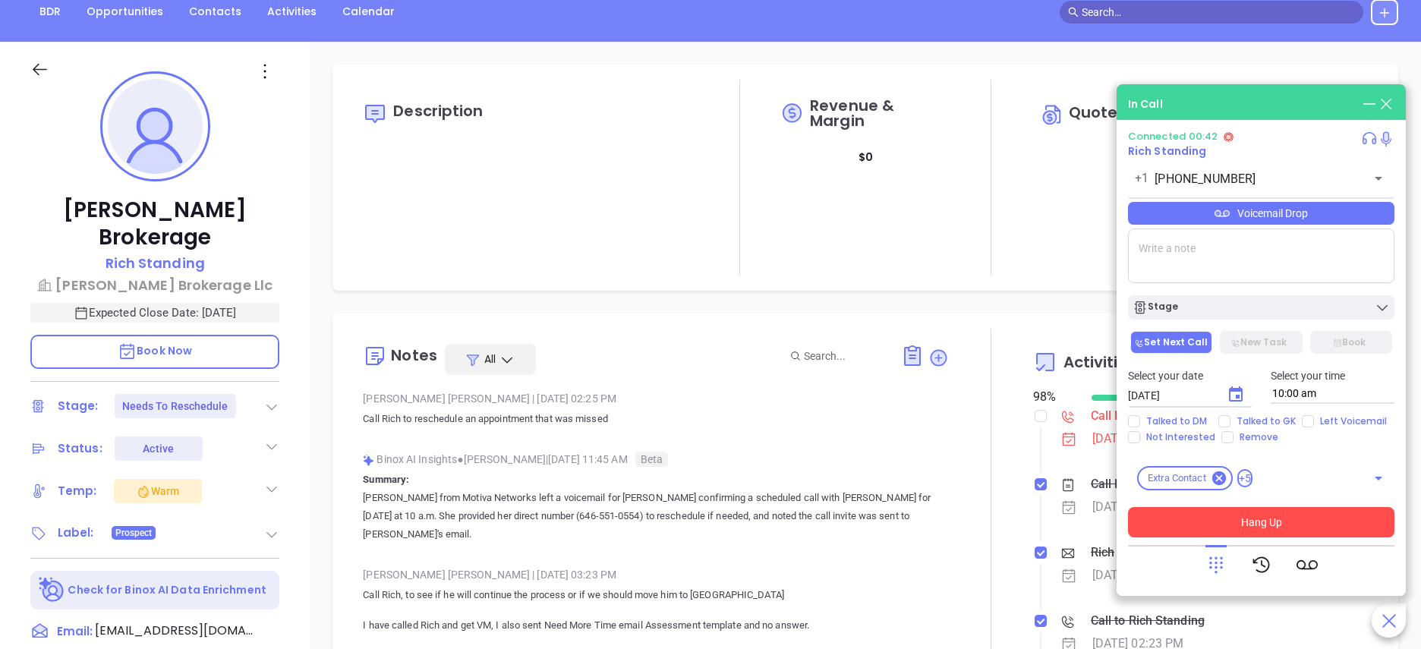
click at [1266, 524] on button "Hang Up" at bounding box center [1261, 522] width 266 height 30
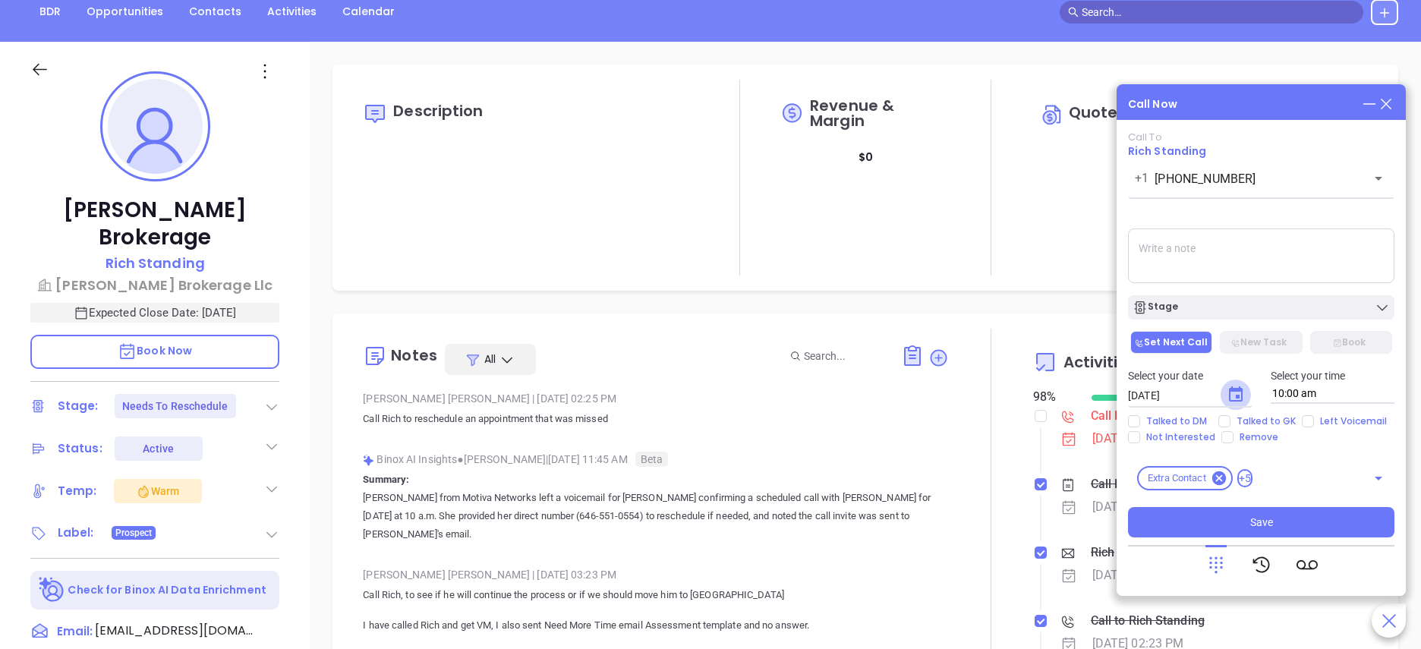
click at [1244, 392] on icon "Choose date, selected date is Oct 16, 2025" at bounding box center [1236, 395] width 18 height 18
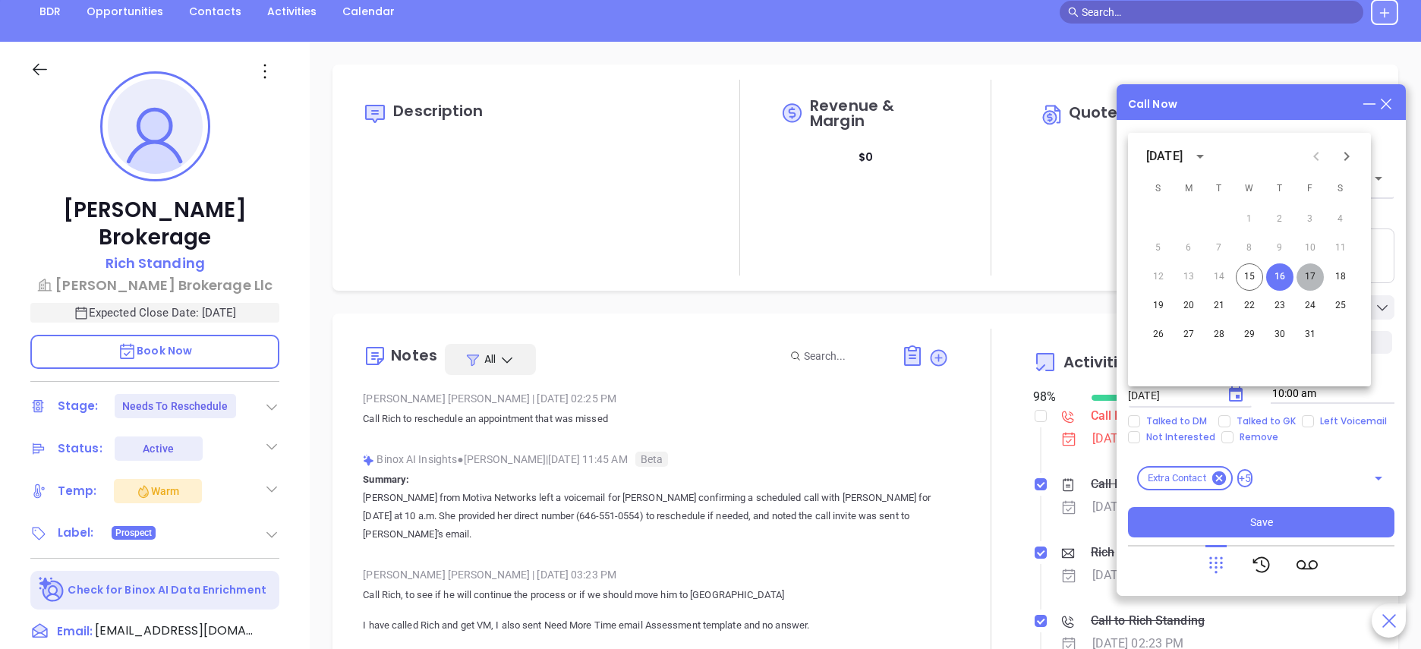
click at [1318, 273] on button "17" at bounding box center [1310, 276] width 27 height 27
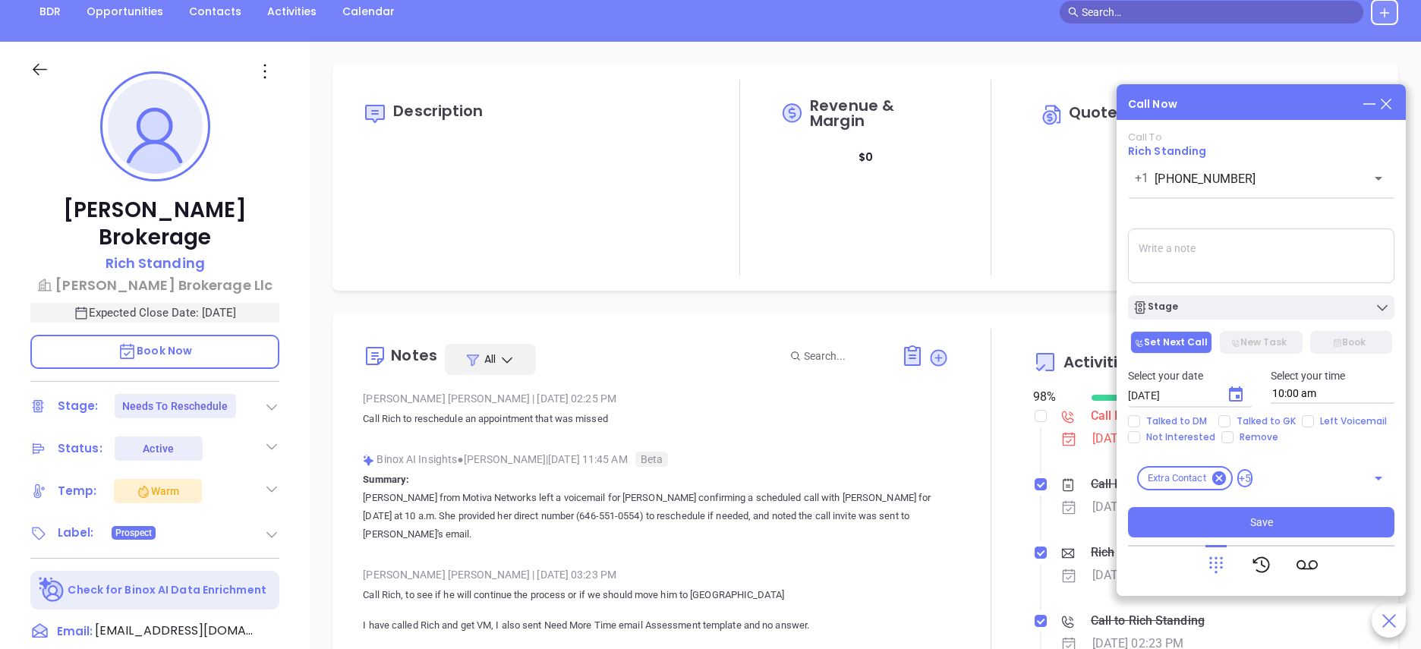
type input "10/17/2025"
click at [1309, 420] on input "Left Voicemail" at bounding box center [1308, 421] width 12 height 12
checkbox input "true"
click at [1243, 531] on button "Save" at bounding box center [1261, 522] width 266 height 30
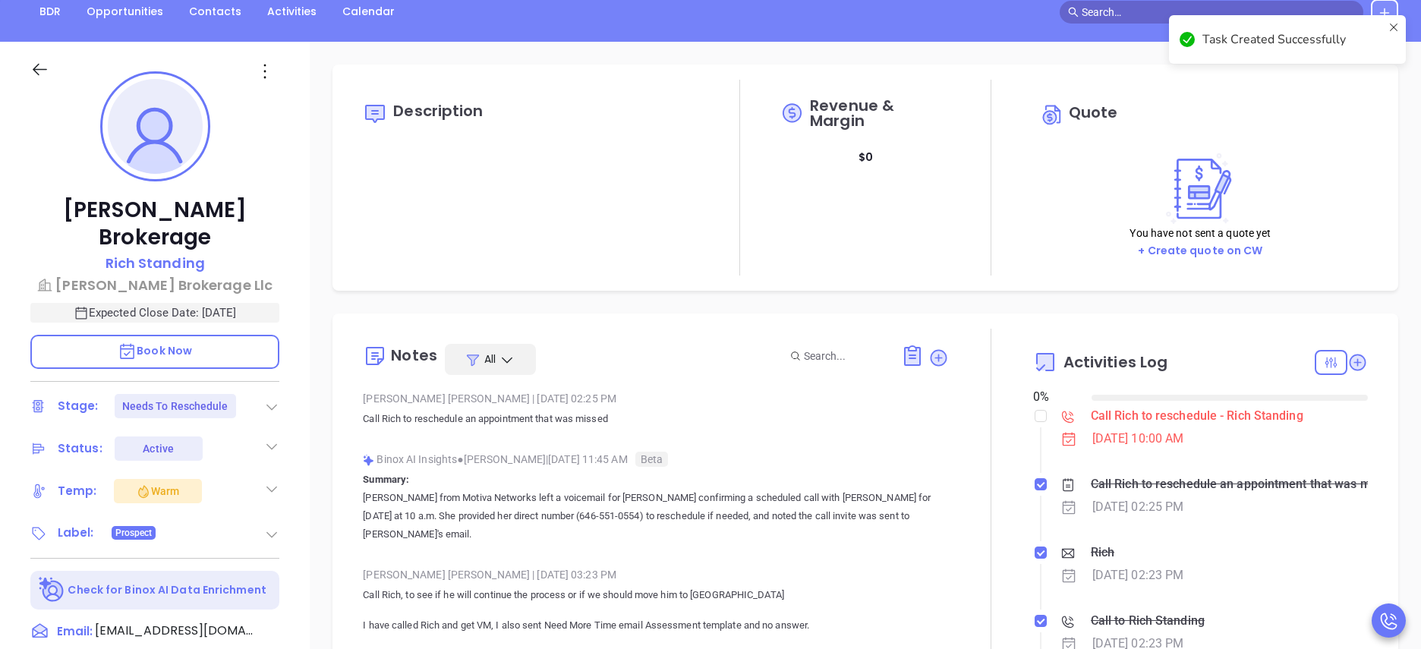
checkbox input "false"
type input "[DATE]"
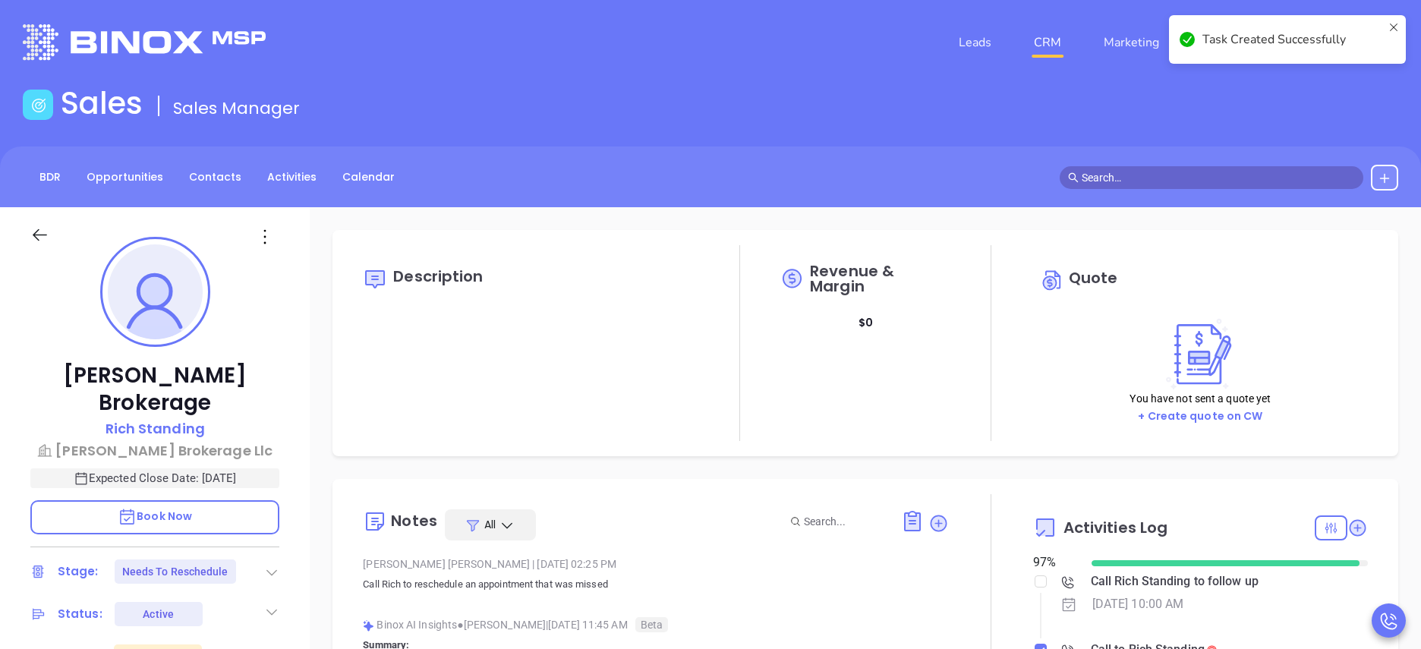
scroll to position [441, 0]
type input "[PERSON_NAME]"
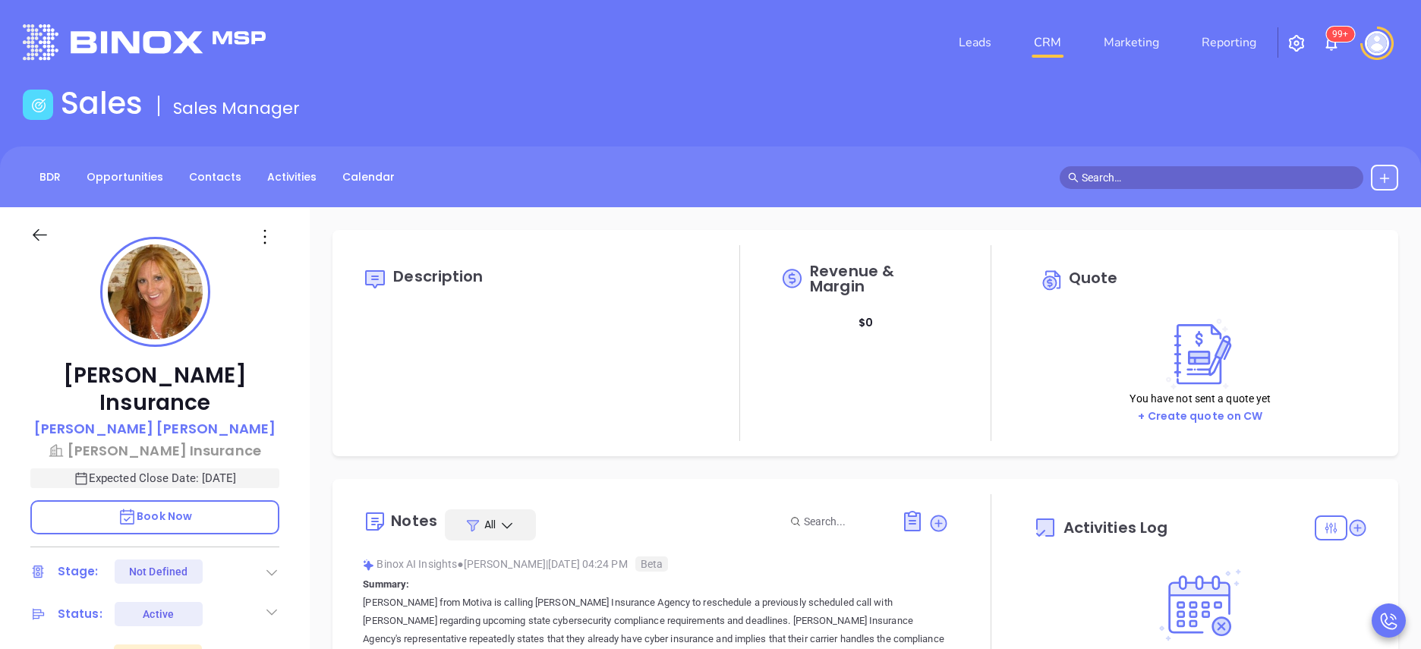
type input "10:00 am"
type input "[DATE]"
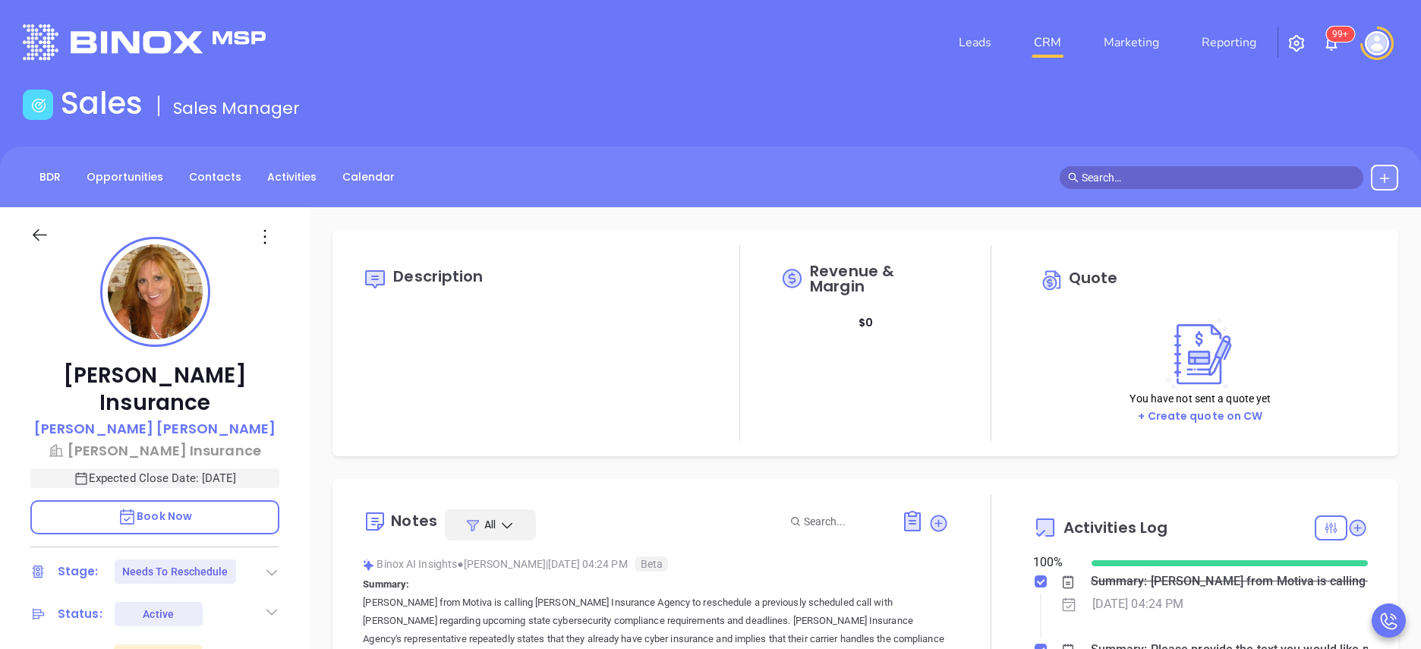
type input "[PERSON_NAME]"
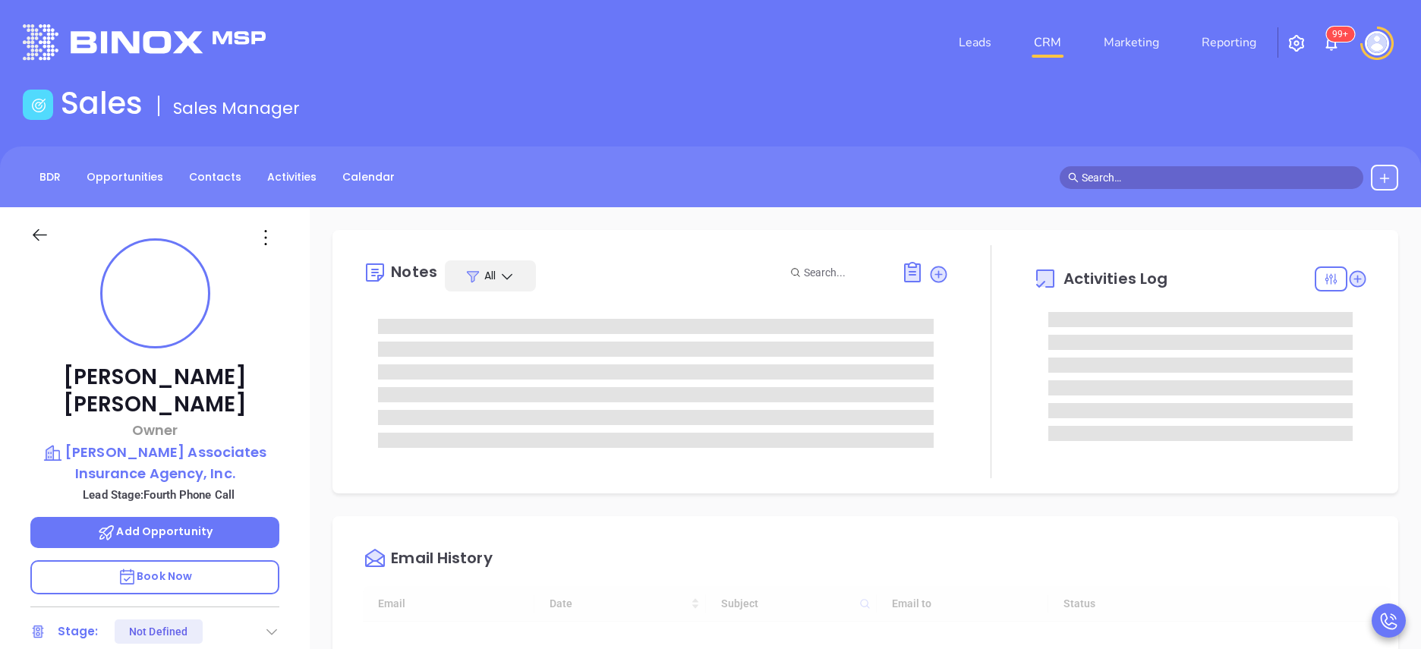
type input "[DATE]"
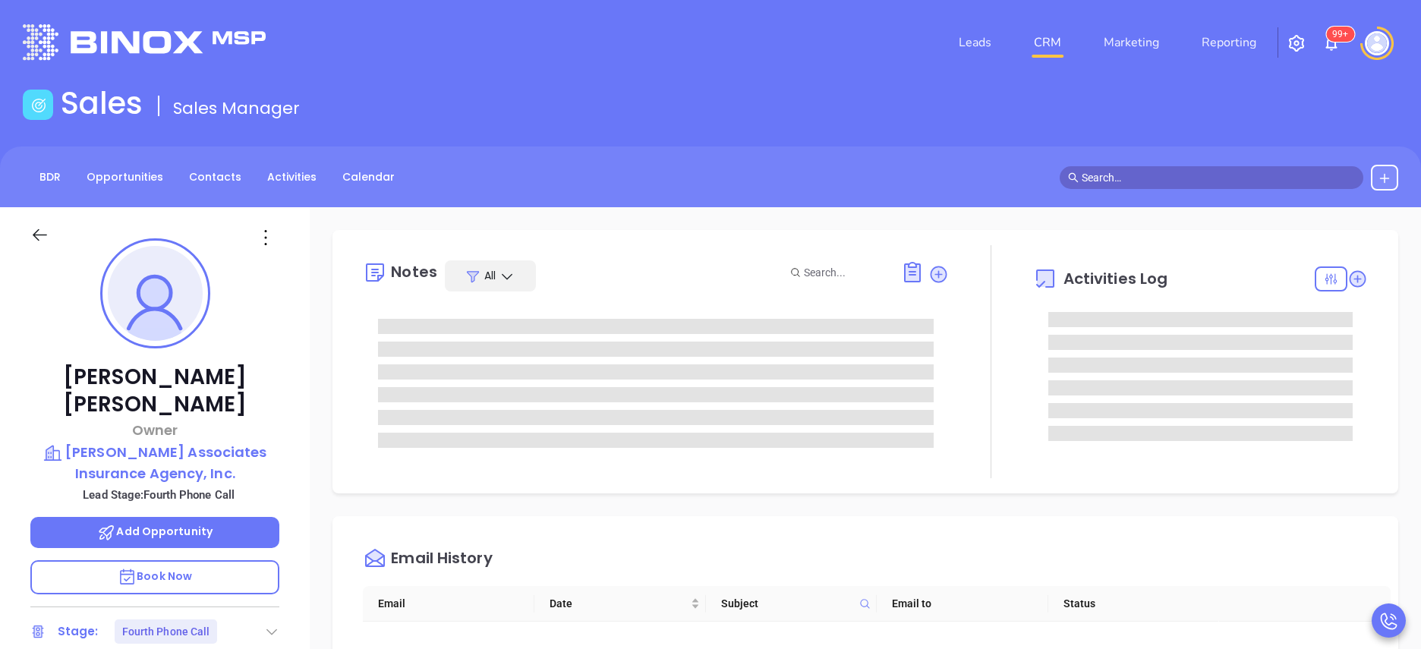
type input "[PERSON_NAME]"
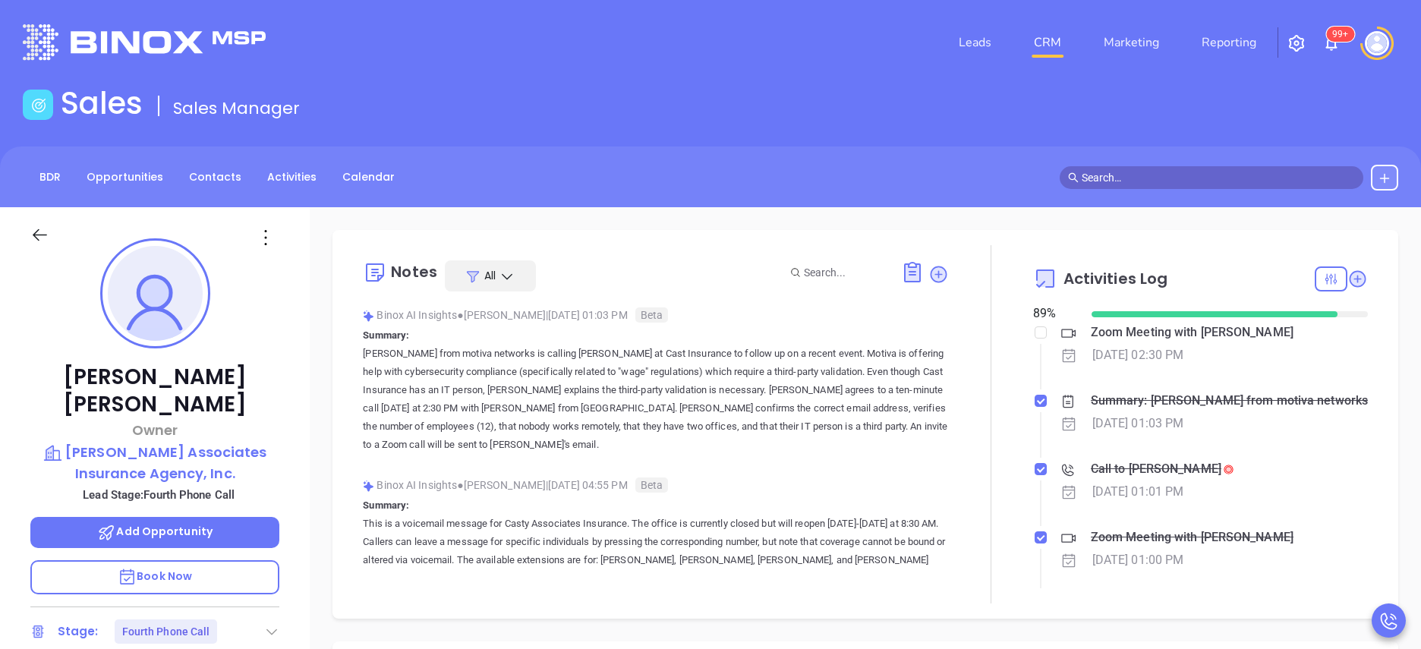
click at [305, 462] on div "[PERSON_NAME] Owner [PERSON_NAME] Associates Insurance Agency, Inc. Lead Stage:…" at bounding box center [155, 613] width 310 height 812
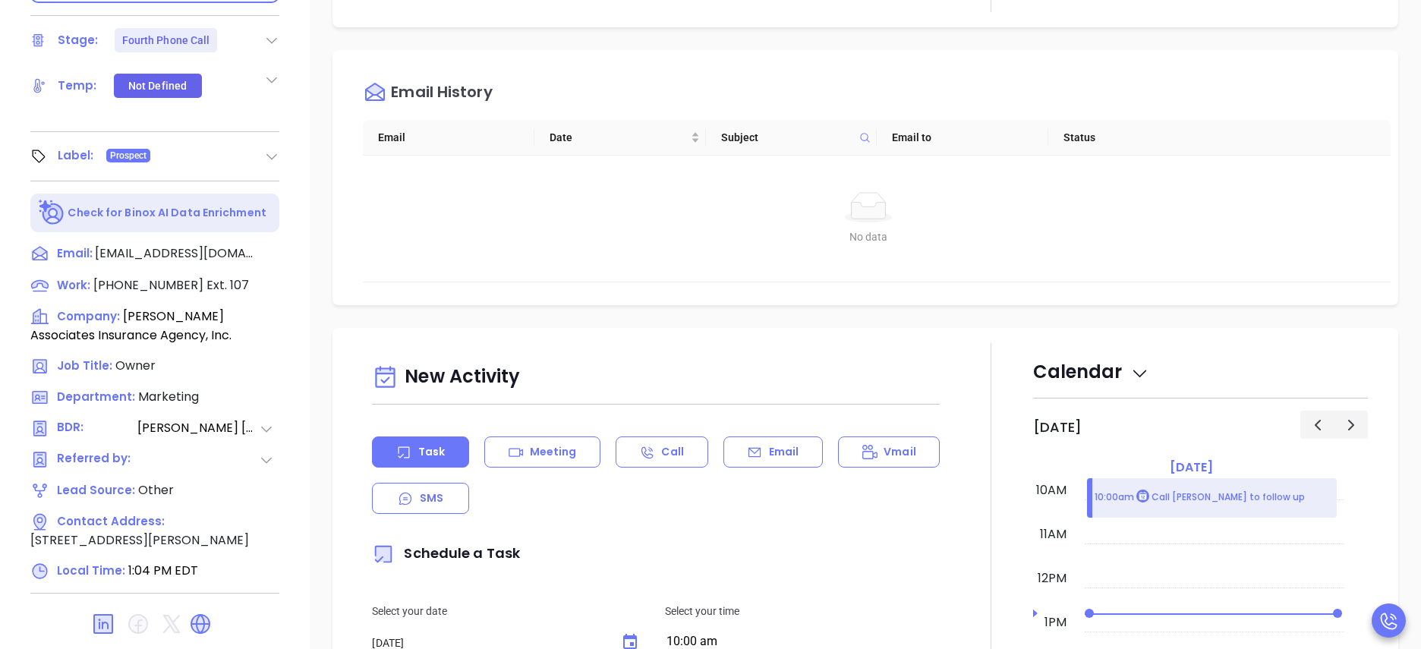
scroll to position [621, 0]
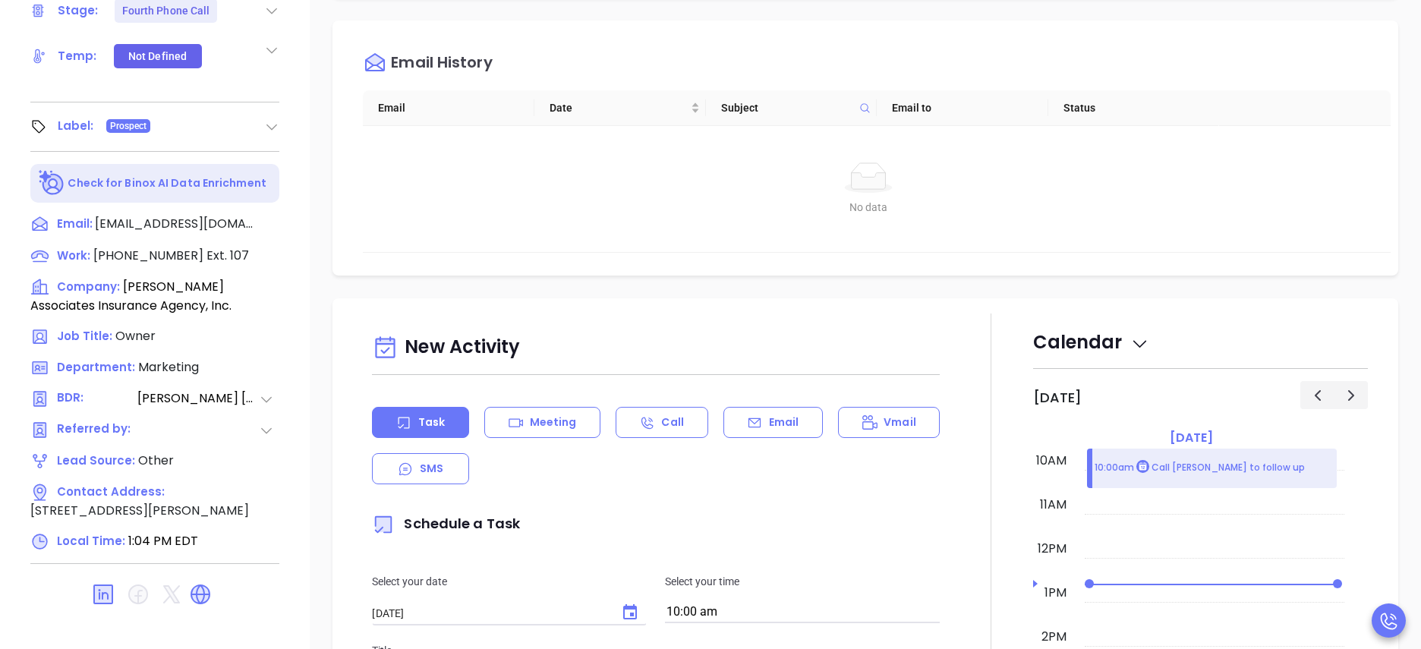
click at [182, 582] on icon at bounding box center [171, 594] width 24 height 24
click at [192, 585] on icon at bounding box center [201, 595] width 20 height 20
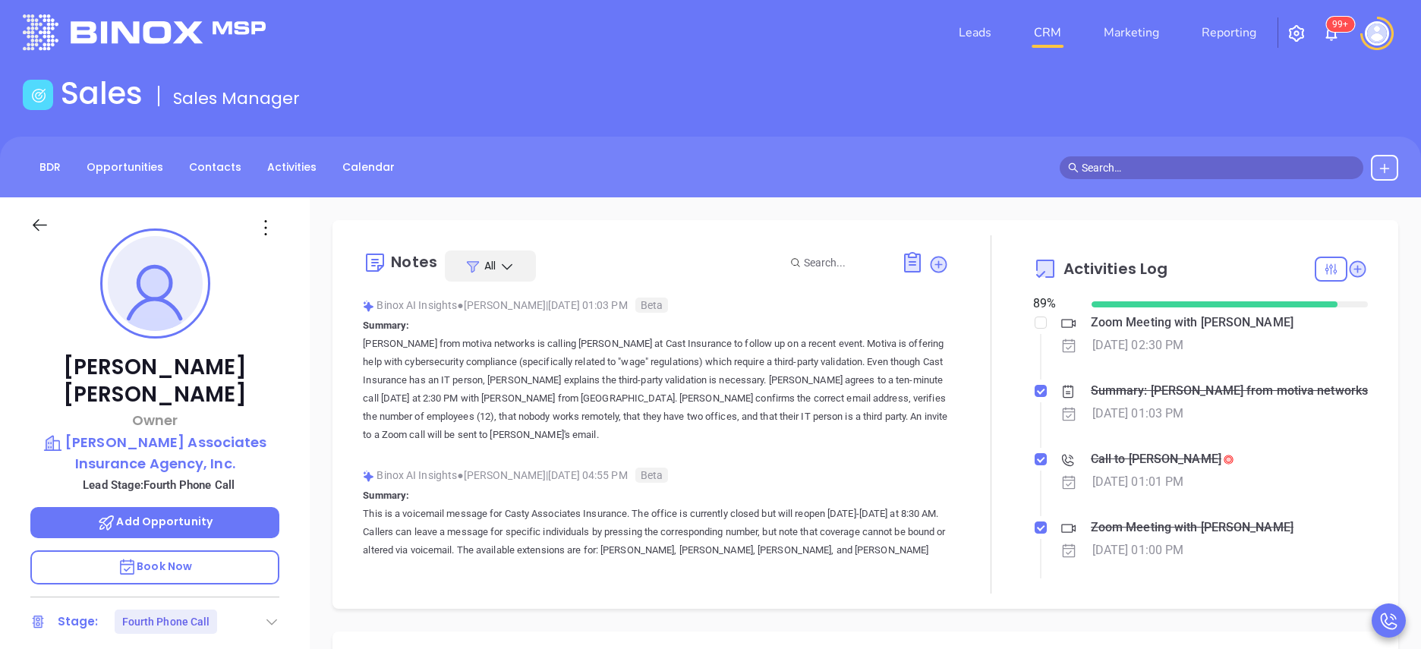
scroll to position [0, 0]
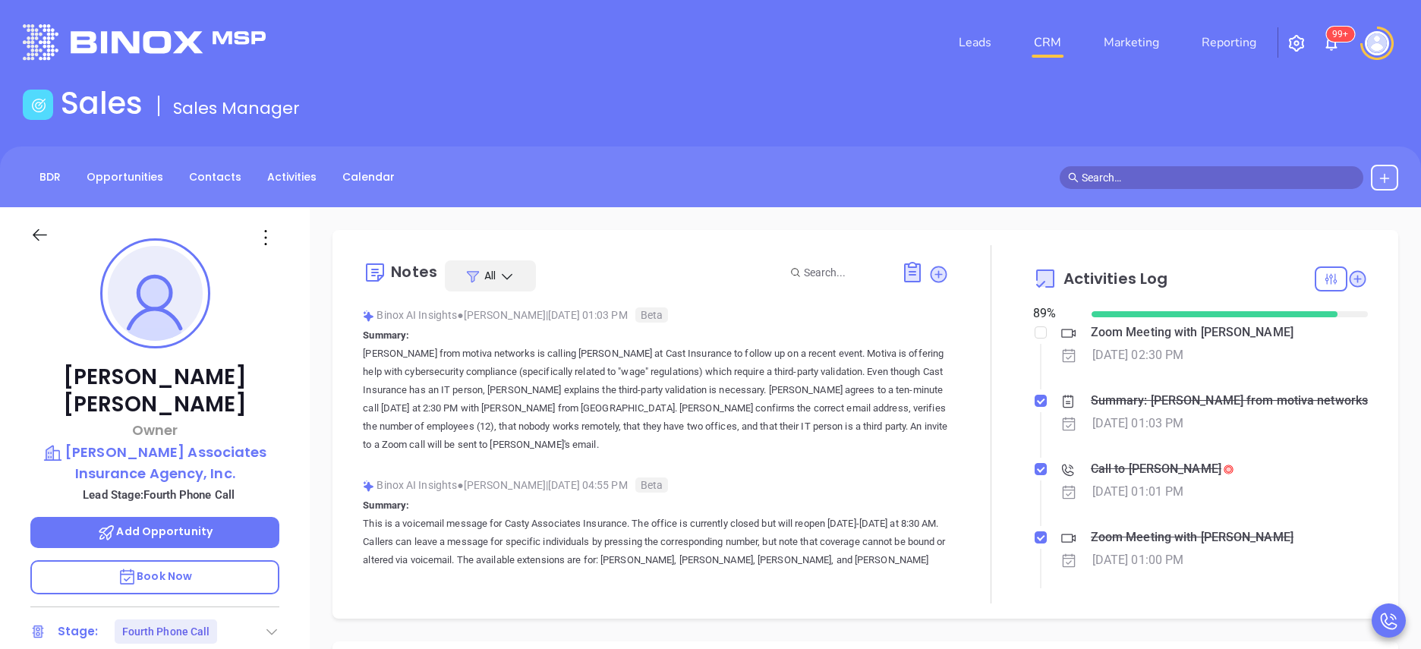
click at [801, 428] on p "Vicky from motiva networks is calling Tara at Cast Insurance to follow up on a …" at bounding box center [656, 399] width 586 height 109
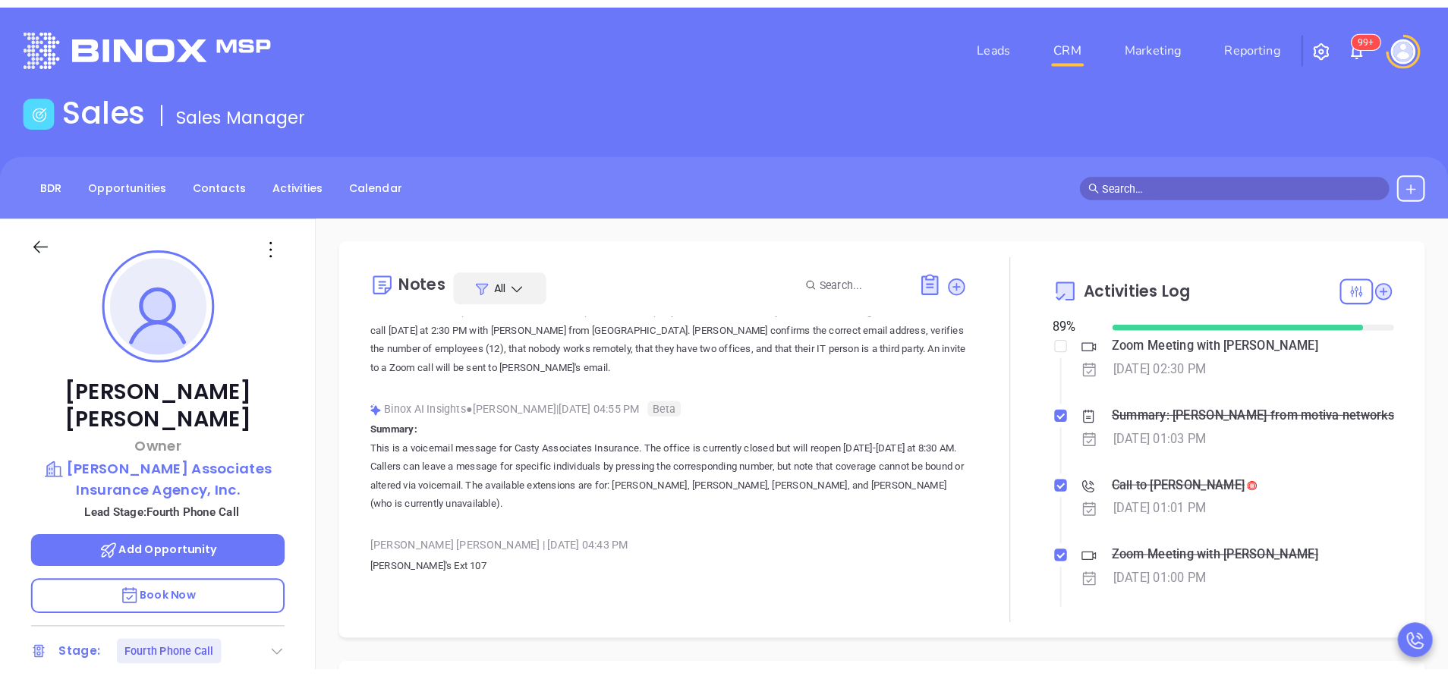
scroll to position [137, 0]
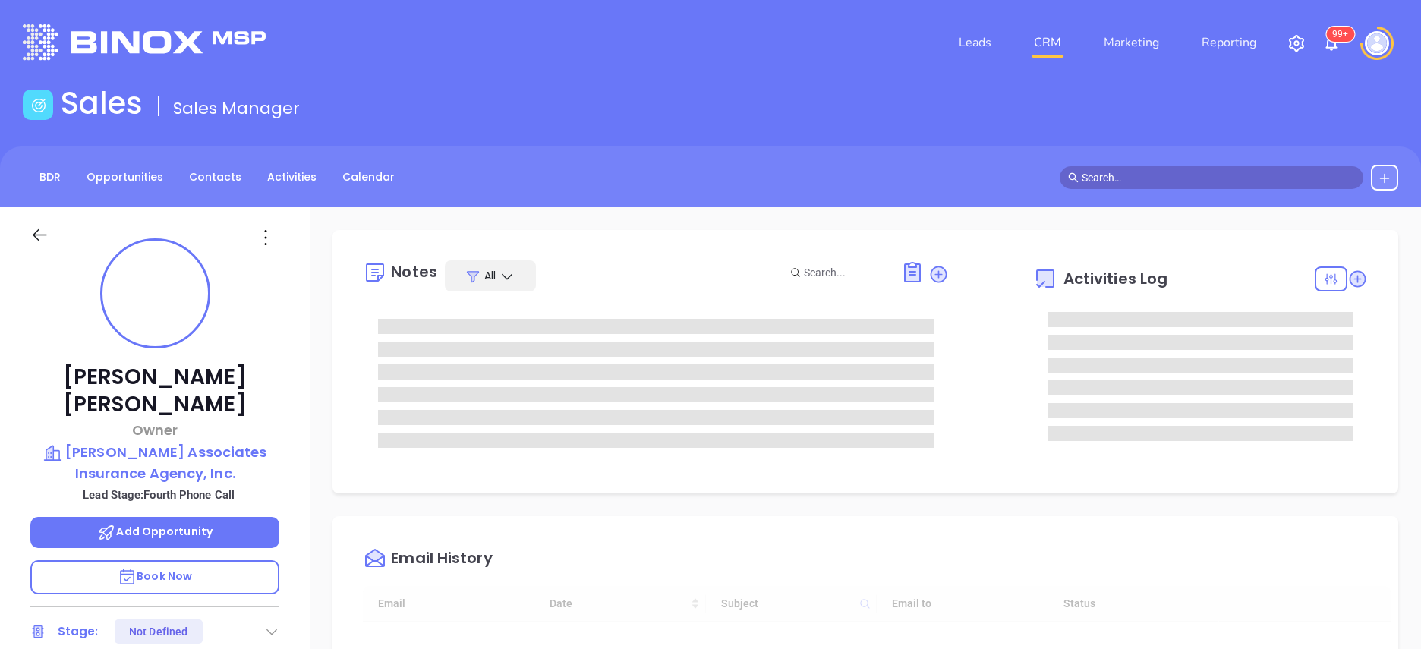
type input "[DATE]"
type input "[PERSON_NAME]"
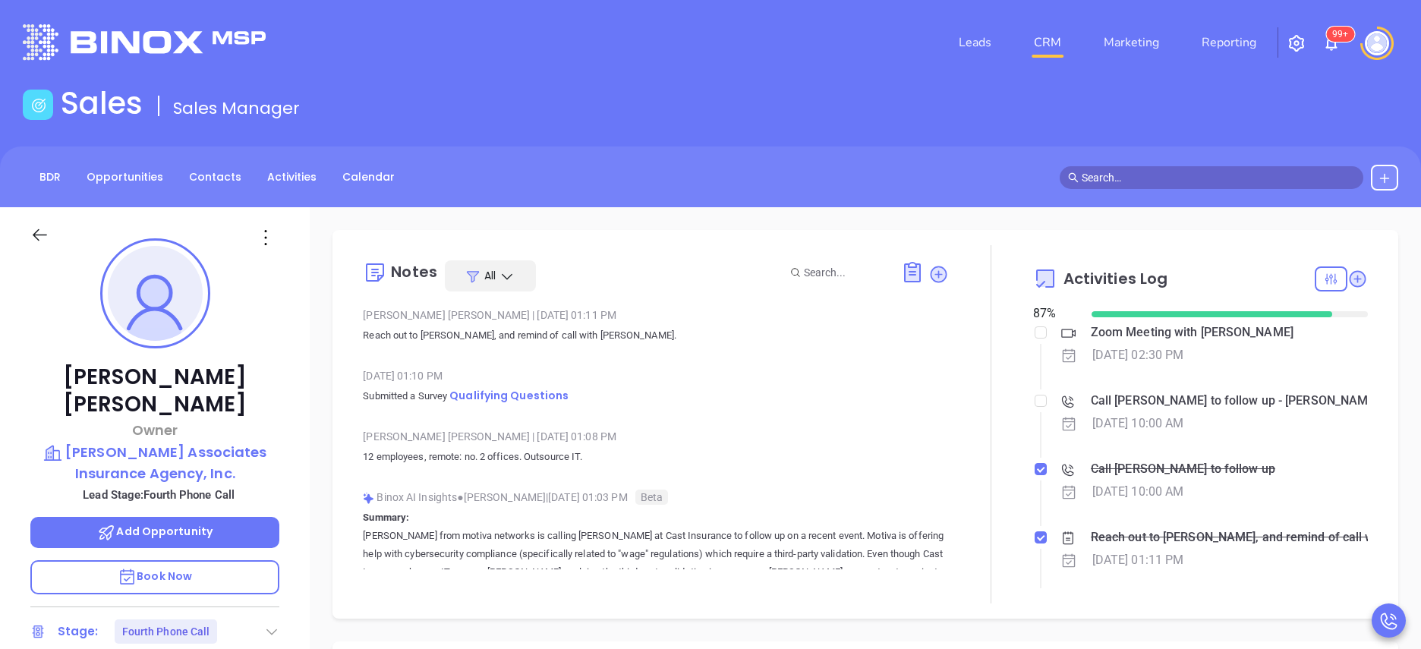
scroll to position [441, 0]
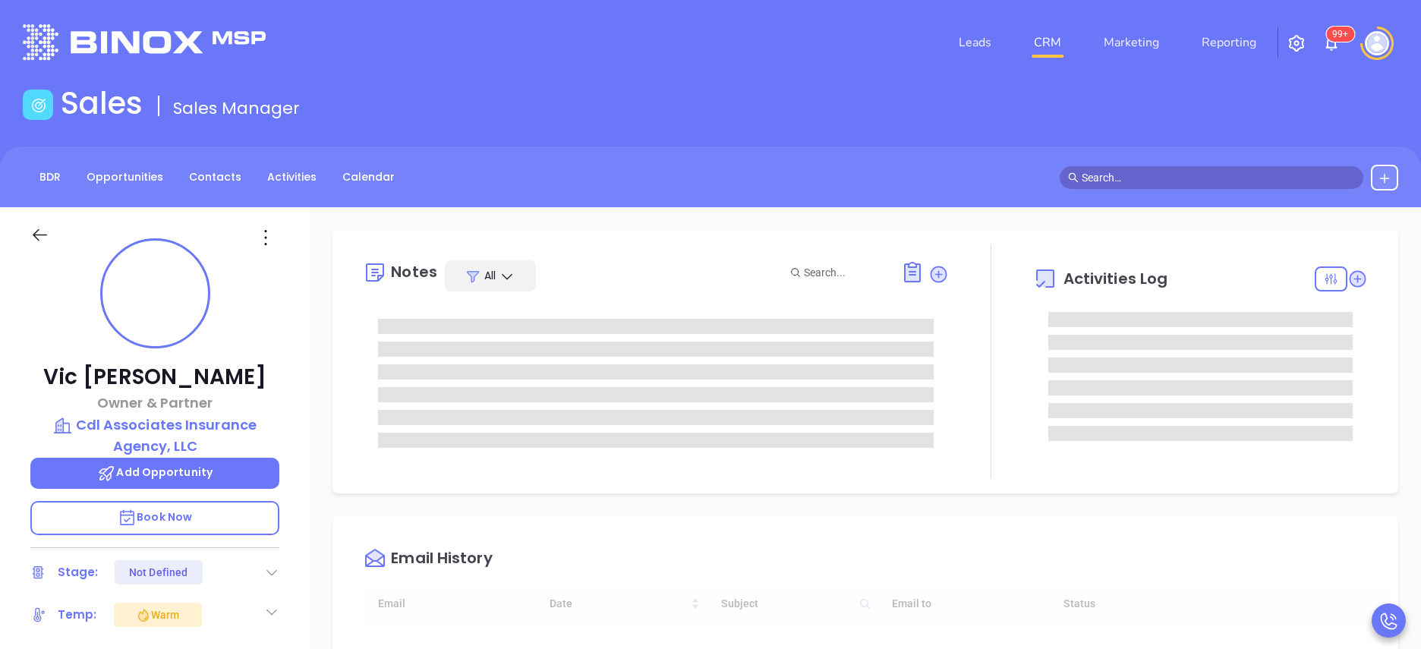
type input "[DATE]"
click at [285, 537] on div "[PERSON_NAME] Owner & Partner Cdl Associates Insurance Agency, LLC Add Opportun…" at bounding box center [155, 613] width 310 height 812
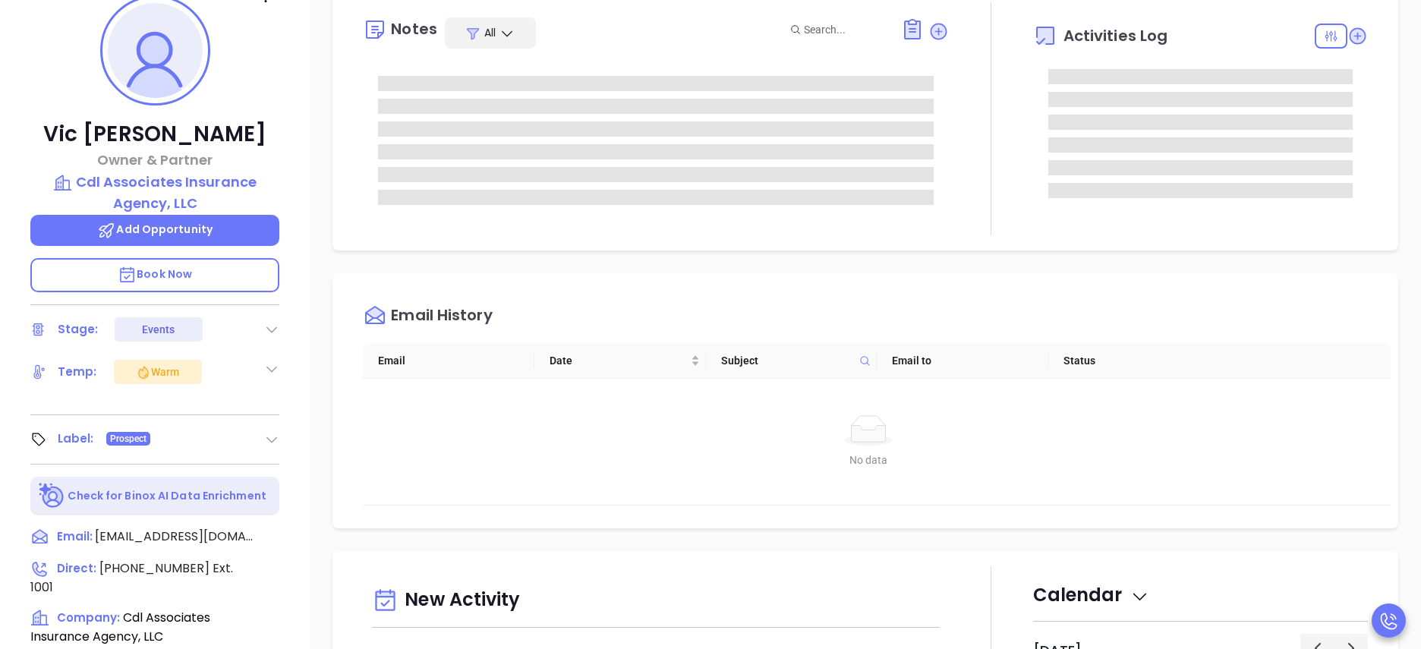
type input "[PERSON_NAME]"
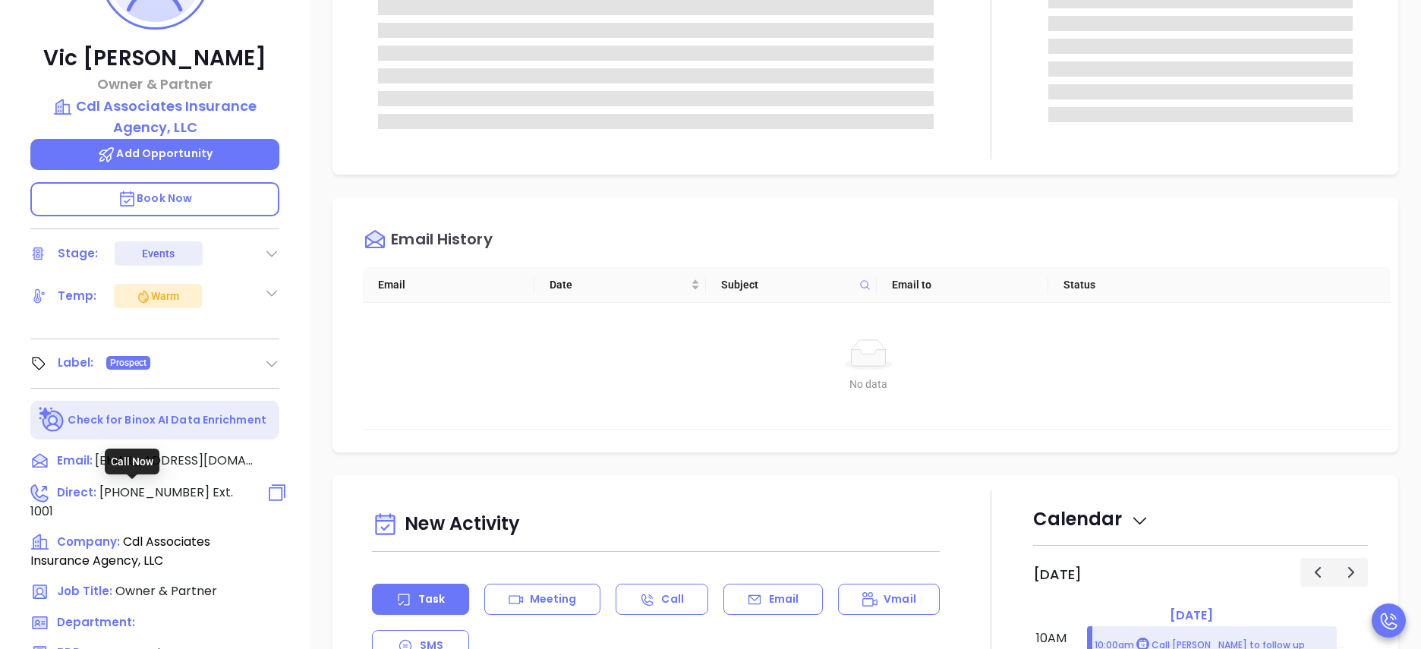
click at [172, 487] on span "[PHONE_NUMBER]" at bounding box center [154, 492] width 110 height 17
type input "[PHONE_NUMBER]"
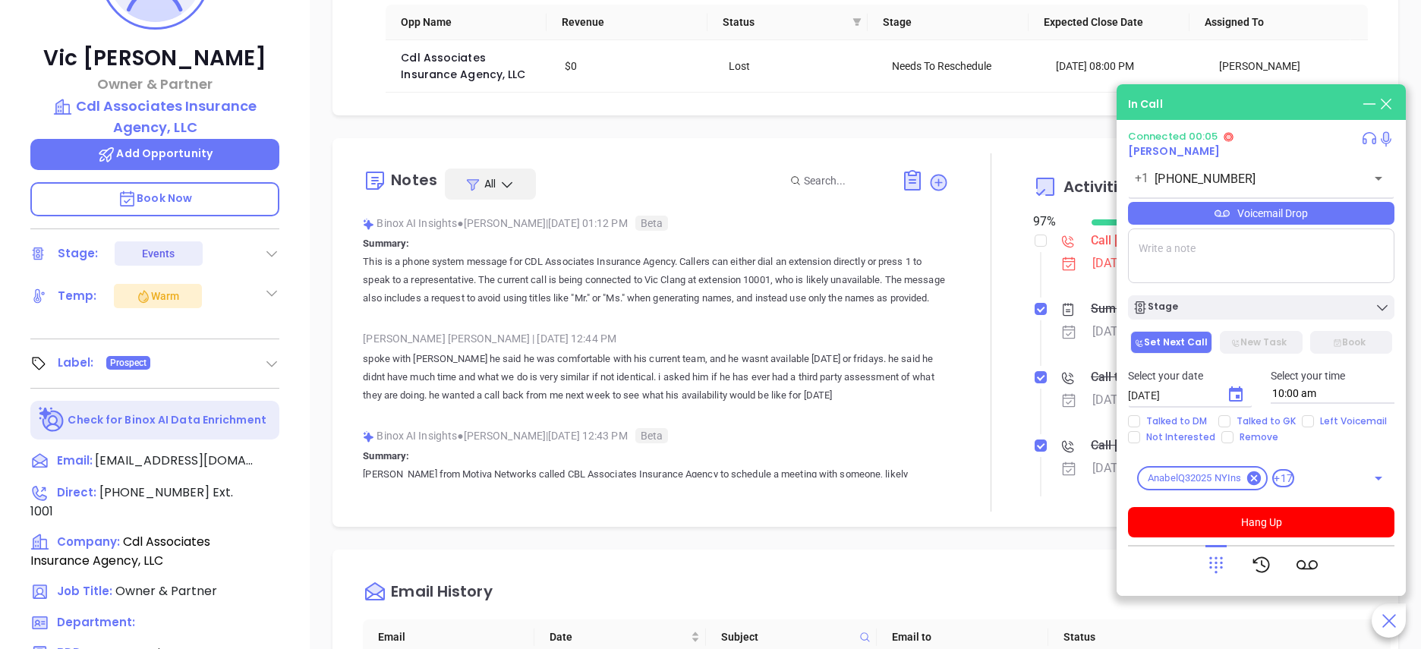
click at [1223, 565] on icon at bounding box center [1215, 564] width 21 height 21
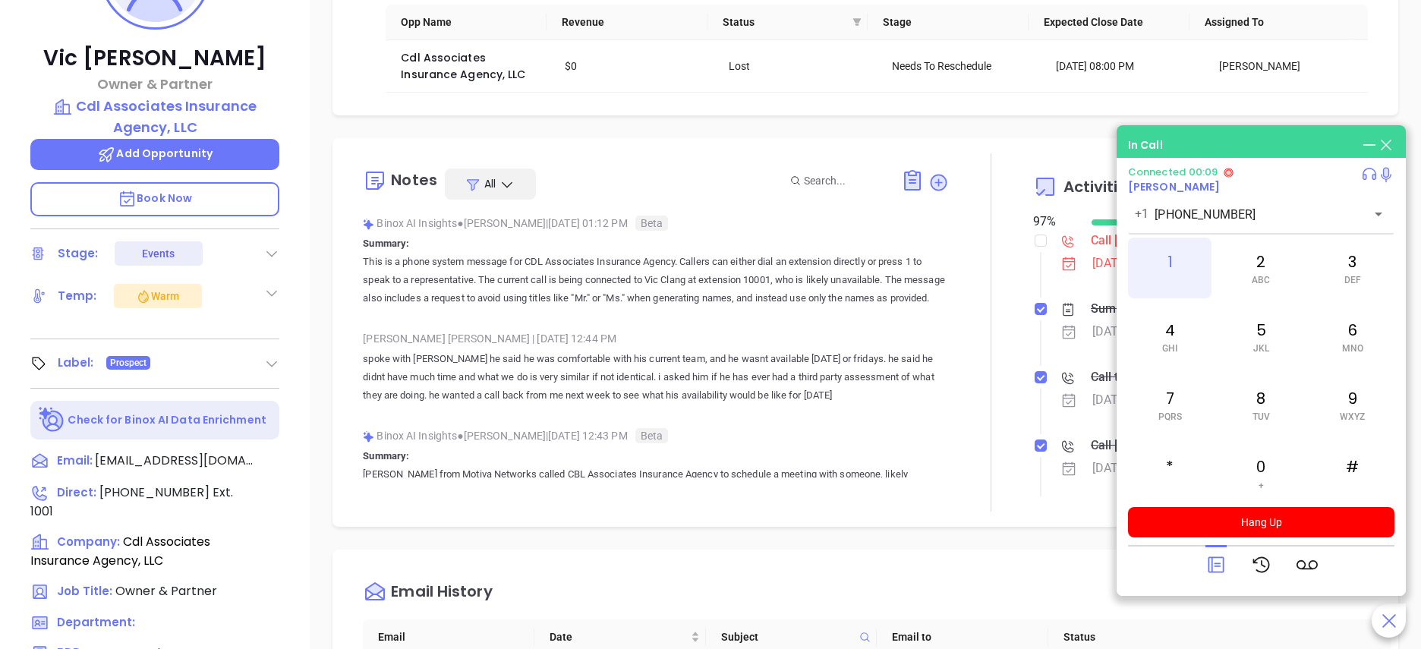
click at [1174, 274] on div "1" at bounding box center [1170, 268] width 84 height 61
click at [1262, 473] on div "0 +" at bounding box center [1261, 473] width 84 height 61
click at [1177, 250] on div "1" at bounding box center [1170, 268] width 84 height 61
click at [189, 189] on p "Book Now" at bounding box center [154, 199] width 249 height 34
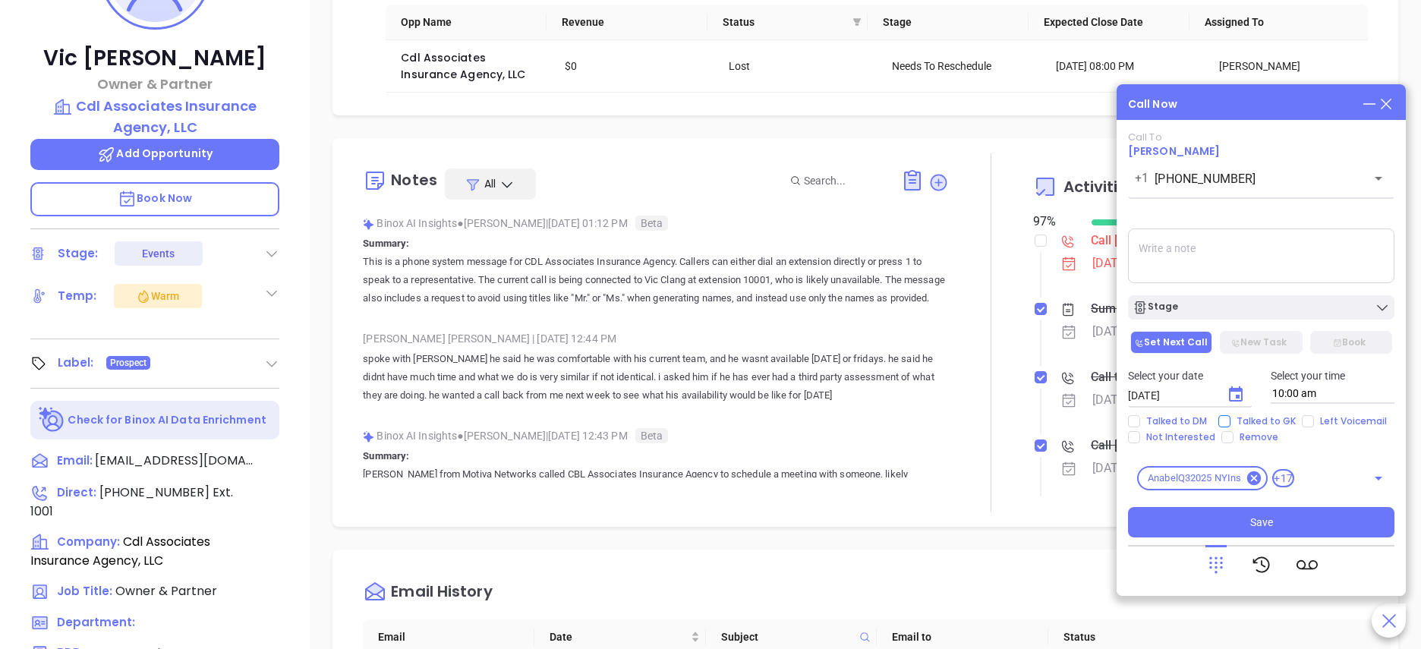
click at [1231, 420] on span "Talked to GK" at bounding box center [1266, 421] width 71 height 12
click at [1231, 420] on input "Talked to GK" at bounding box center [1224, 421] width 12 height 12
checkbox input "true"
click at [1182, 246] on textarea at bounding box center [1261, 255] width 266 height 55
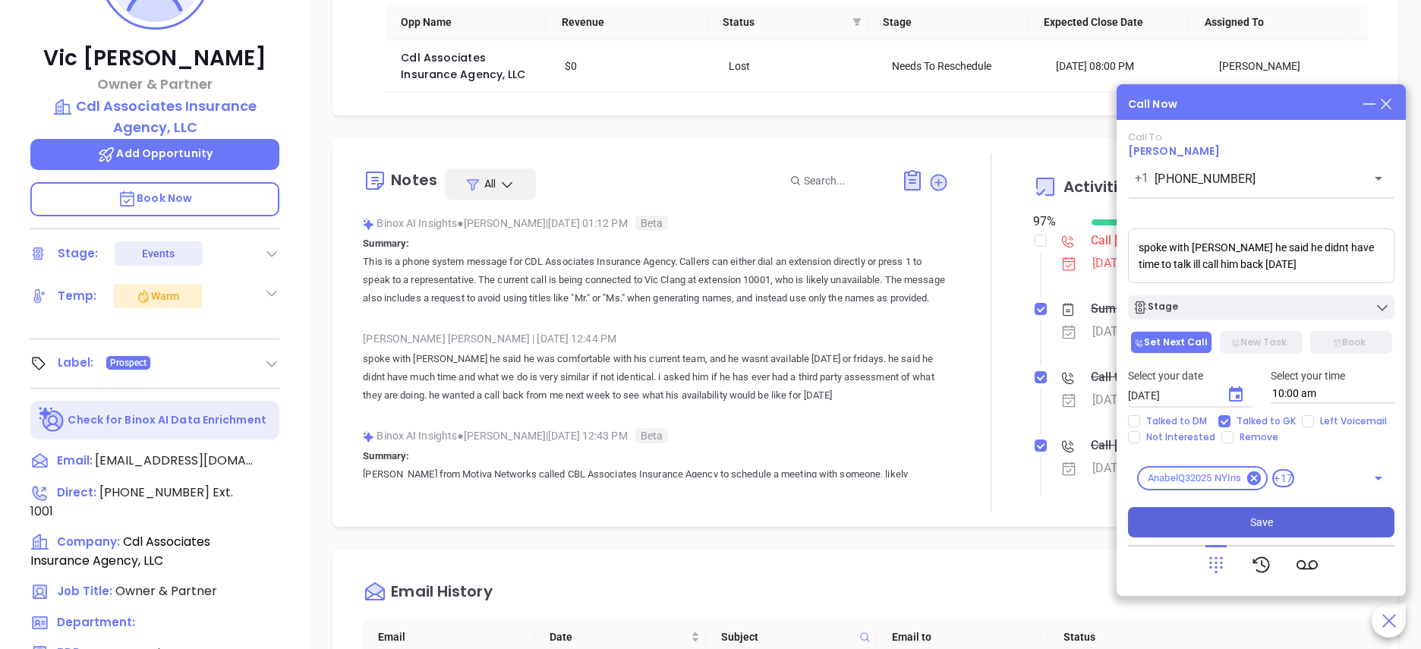
type textarea "spoke with vic he said he didnt have time to talk ill call him back tomorrow"
click at [1251, 523] on span "Save" at bounding box center [1261, 522] width 23 height 17
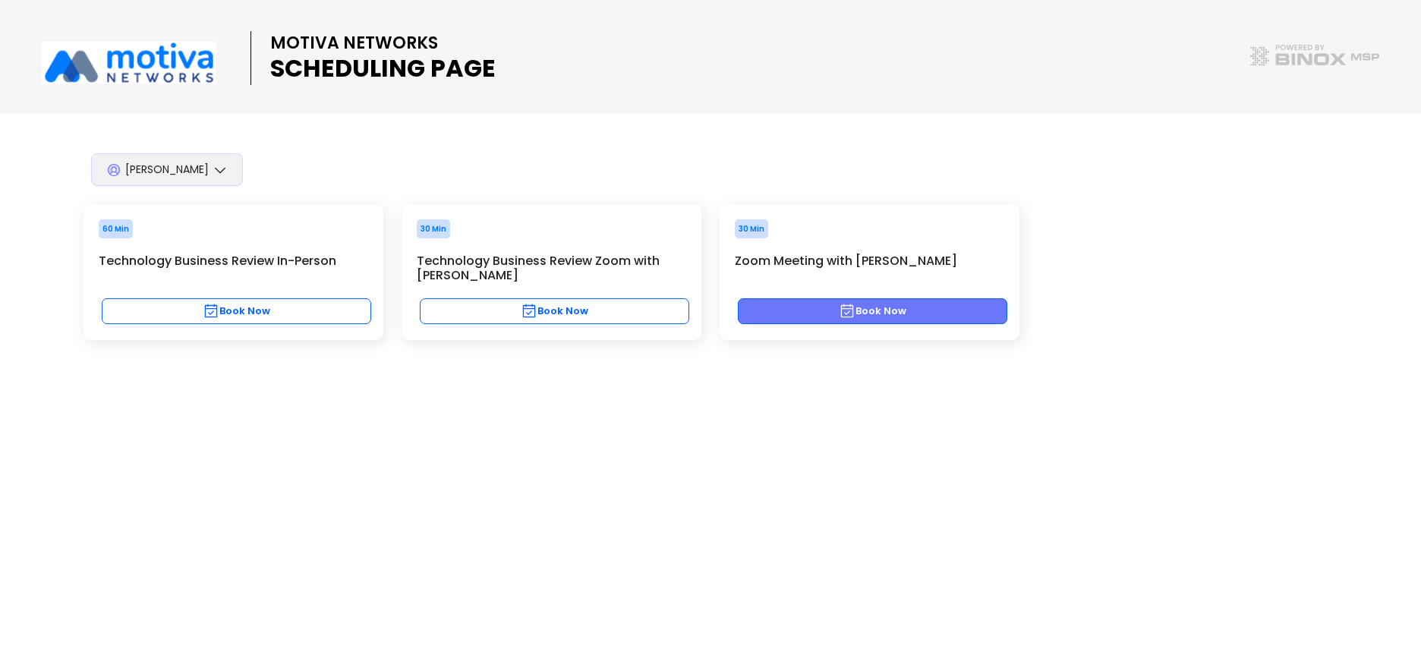
click at [827, 317] on button "Book Now" at bounding box center [872, 311] width 269 height 26
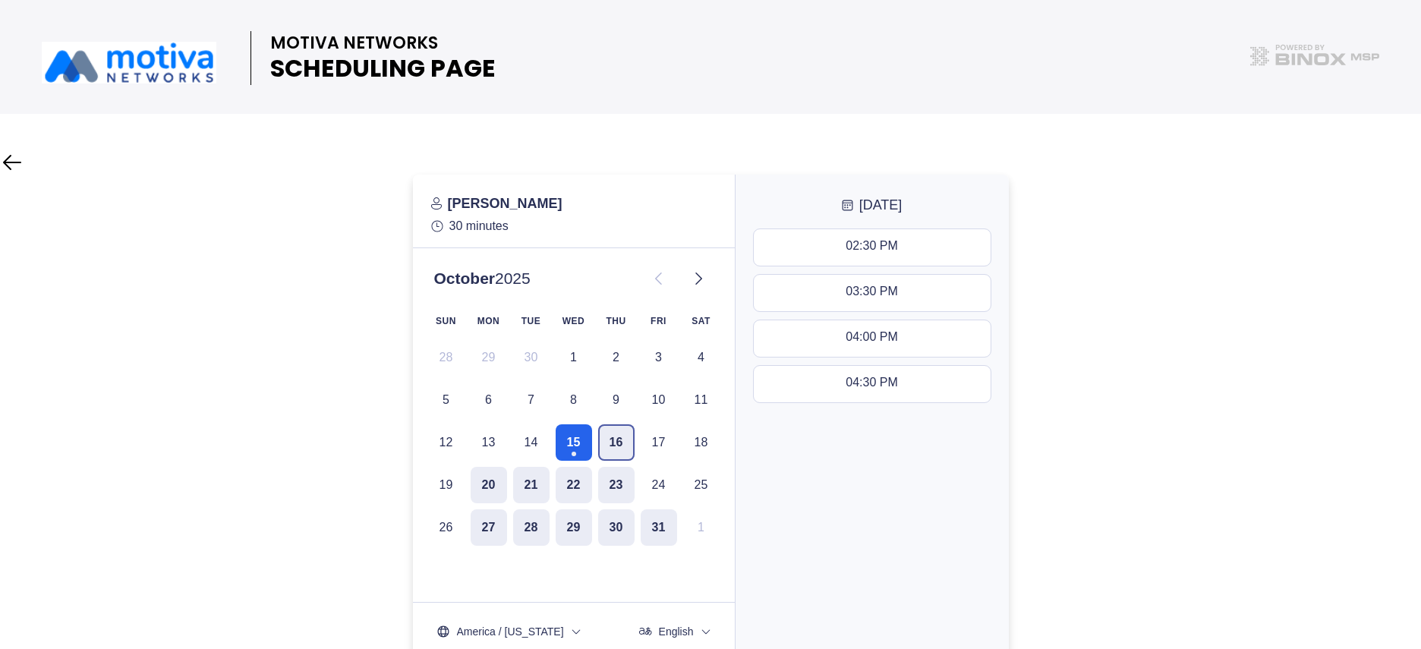
click at [612, 443] on button "16" at bounding box center [616, 442] width 36 height 36
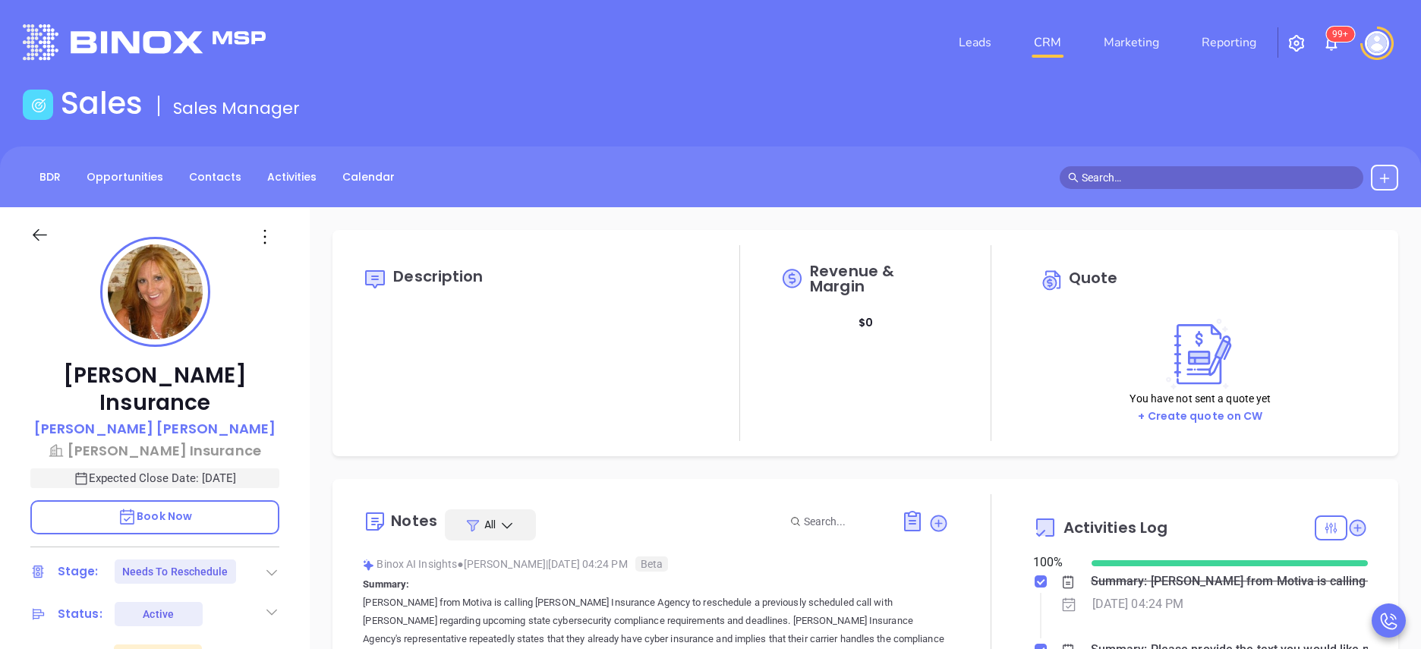
scroll to position [441, 0]
click at [269, 565] on icon at bounding box center [271, 572] width 15 height 15
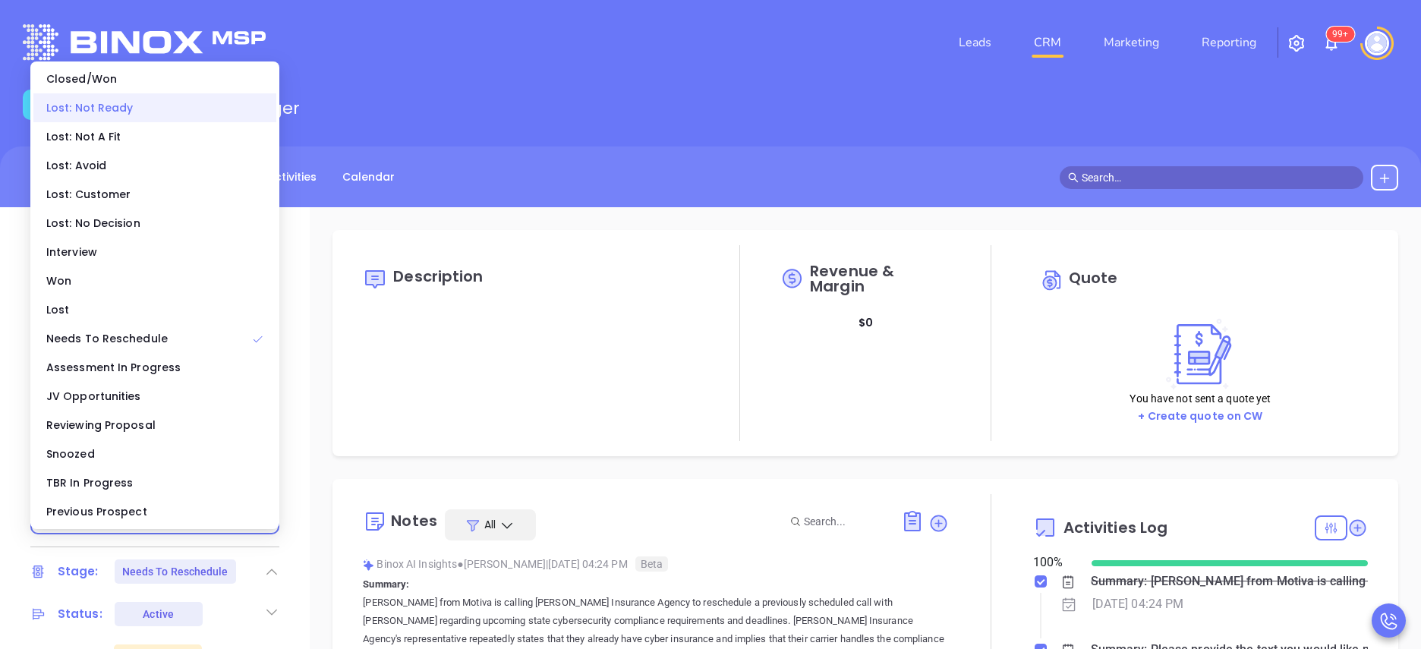
click at [152, 96] on div "Lost: Not Ready" at bounding box center [154, 107] width 243 height 29
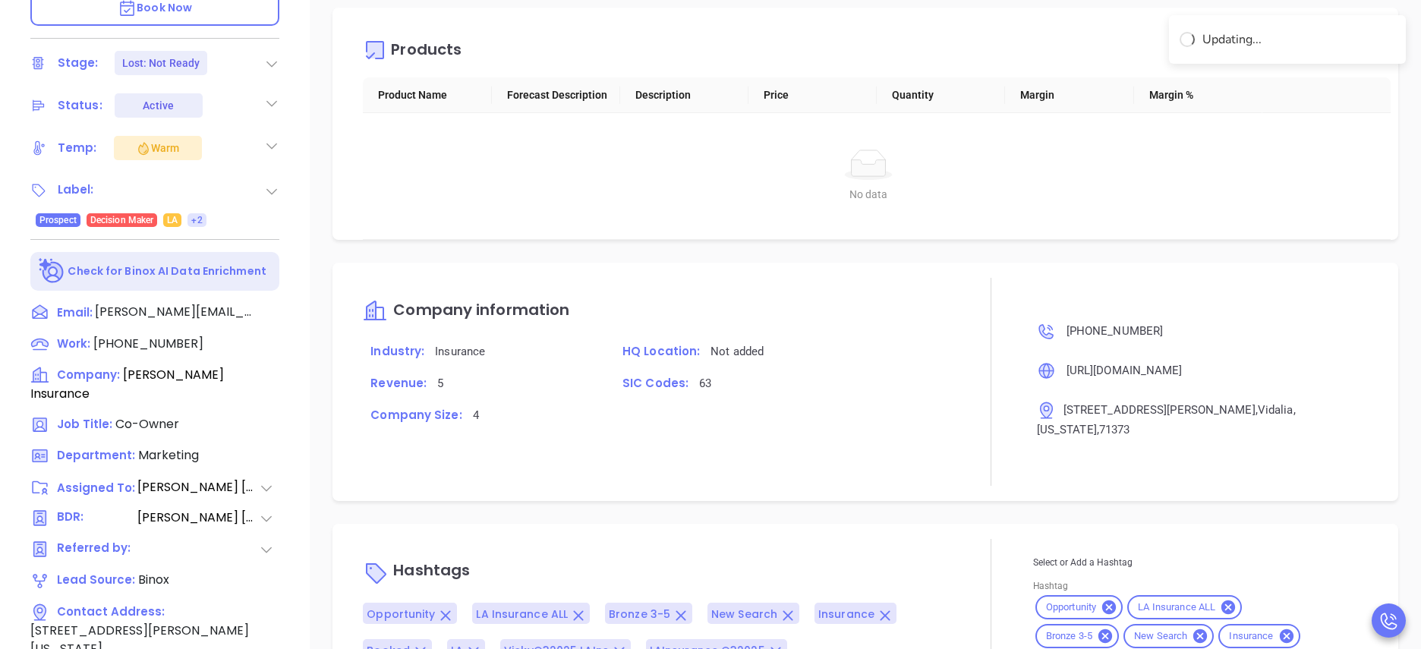
scroll to position [621, 0]
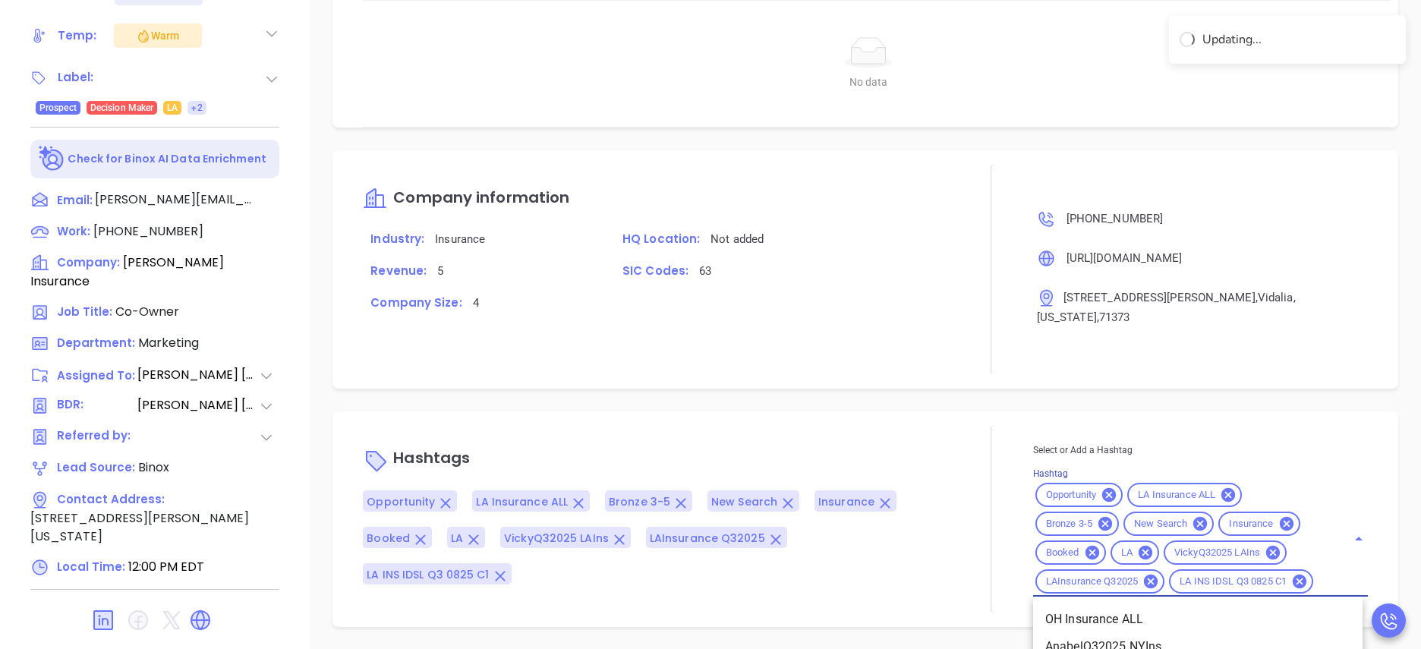
click at [1316, 581] on input "Hashtag" at bounding box center [1321, 581] width 10 height 19
type input "ltn"
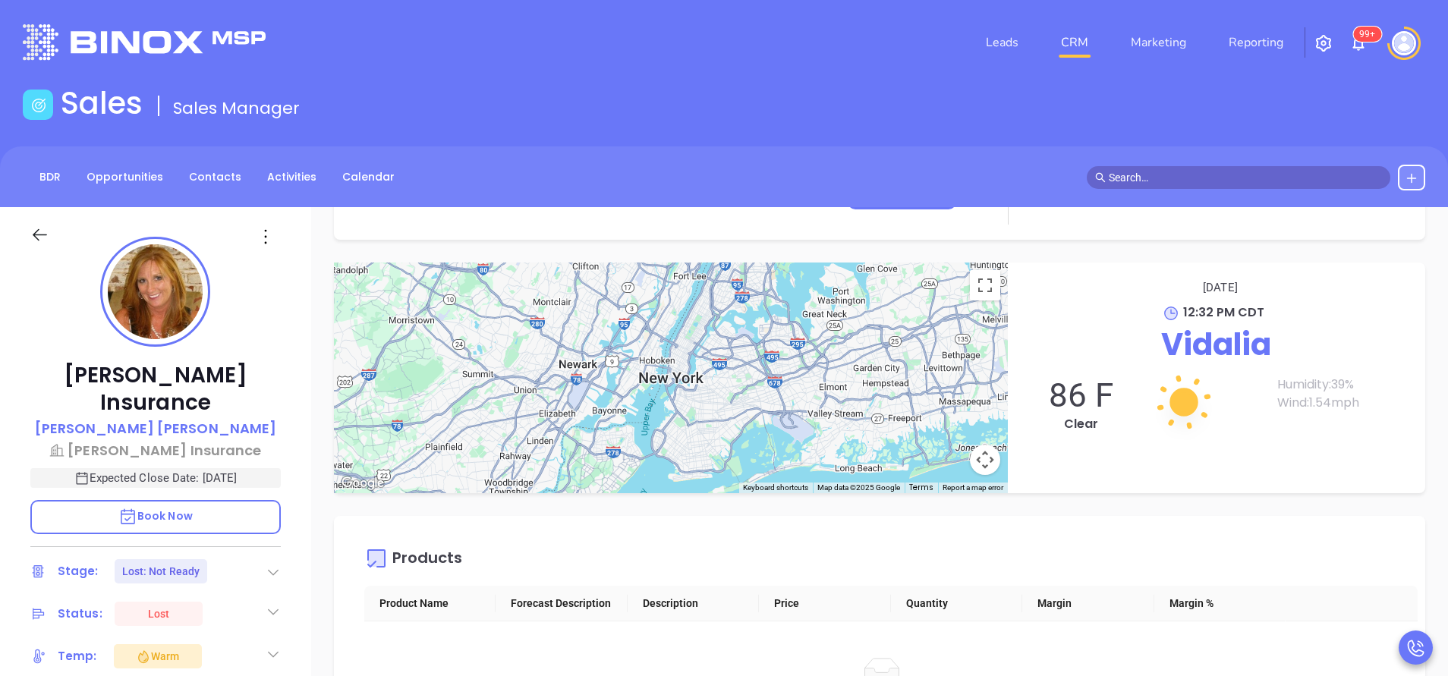
scroll to position [1659, 0]
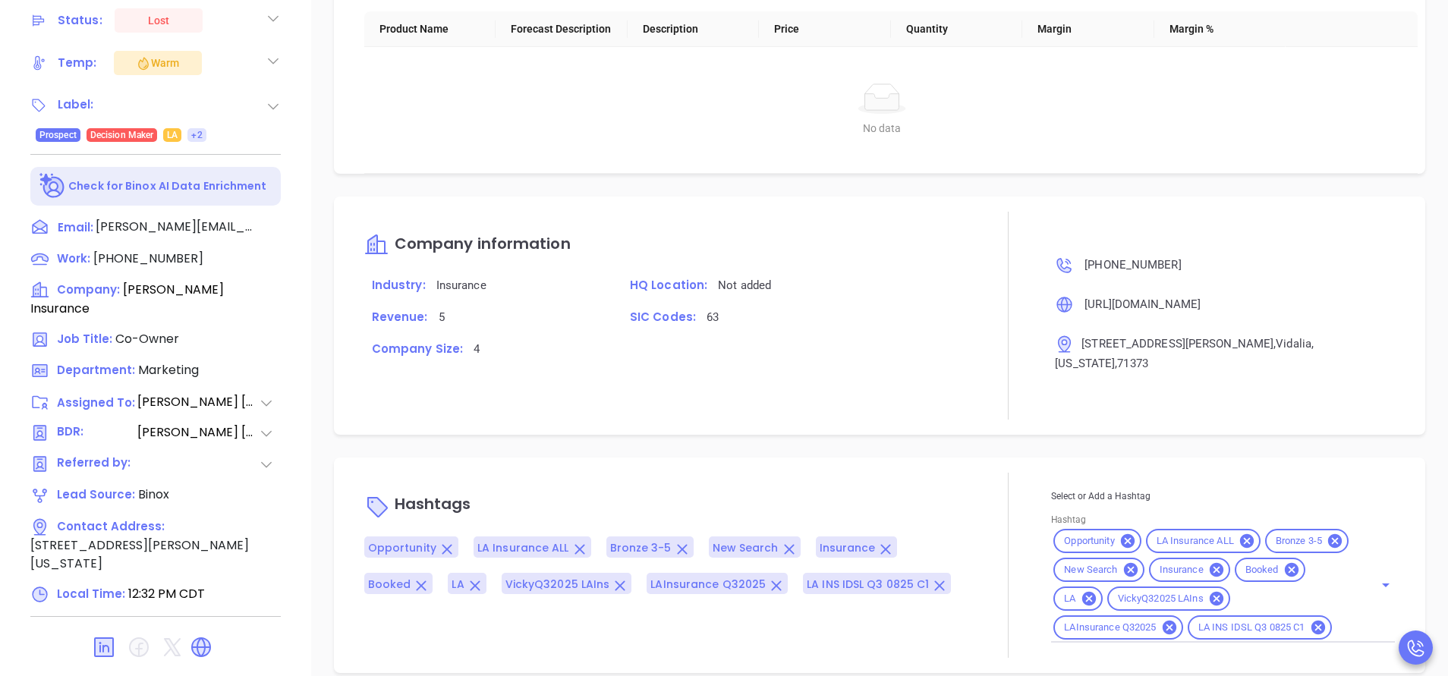
scroll to position [1678, 0]
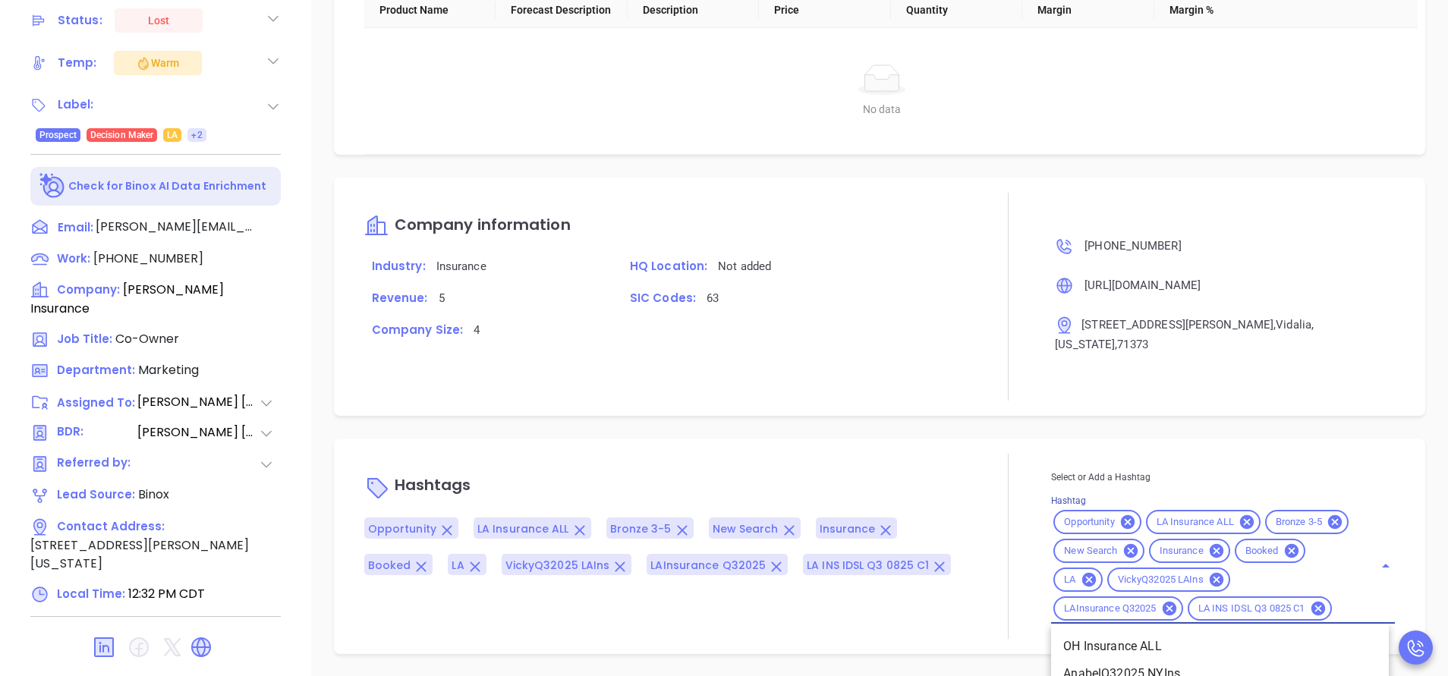
click at [1330, 609] on div "Select or Add a Hashtag Hashtag Opportunity LA Insurance ALL Bronze 3-5 New Sea…" at bounding box center [1223, 546] width 344 height 155
type input "ltn"
click at [1167, 648] on li "LTN" at bounding box center [1220, 673] width 338 height 27
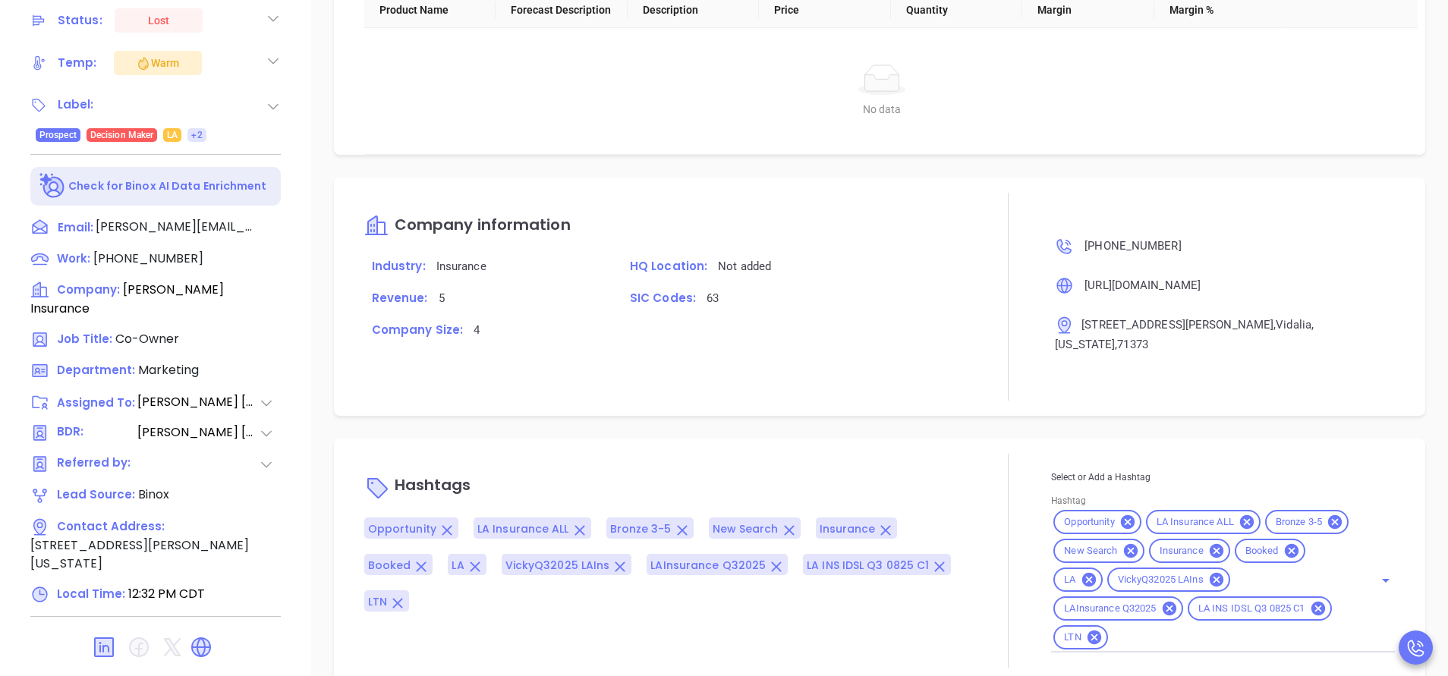
click at [979, 458] on div at bounding box center [1009, 561] width 86 height 214
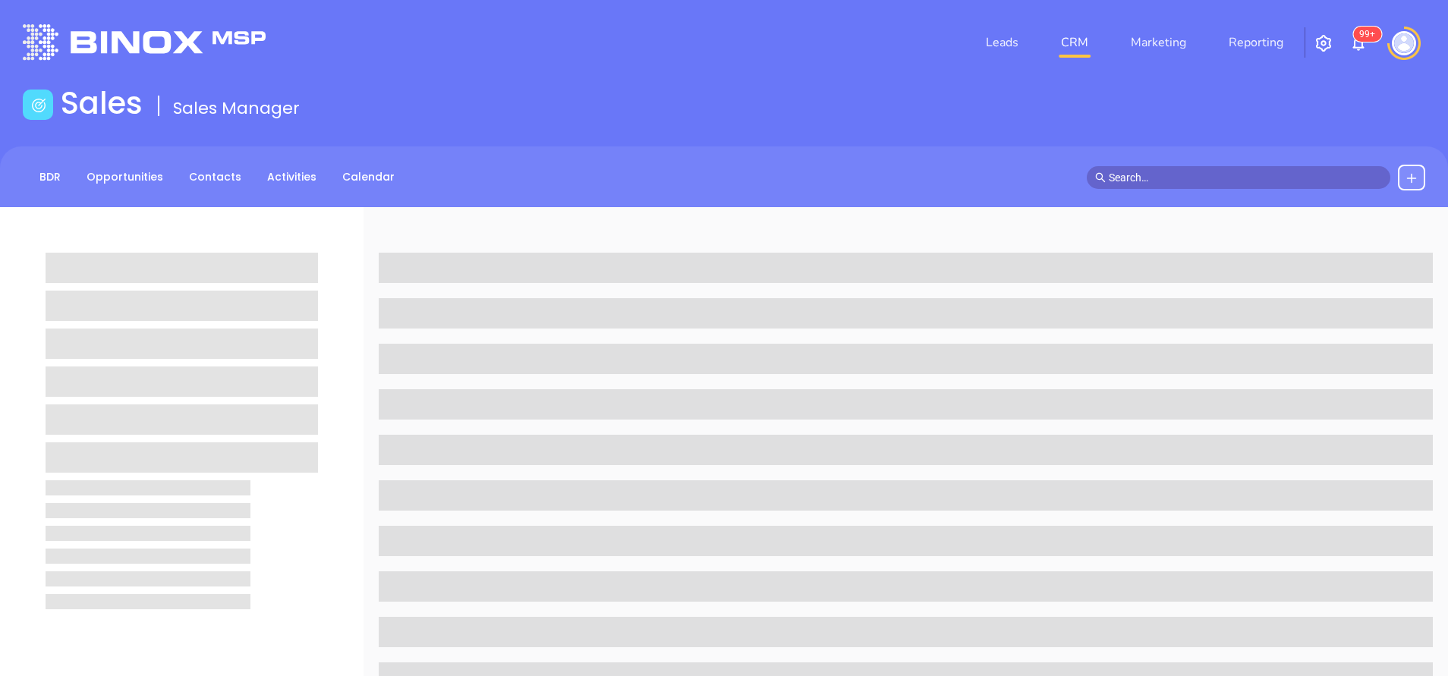
scroll to position [594, 0]
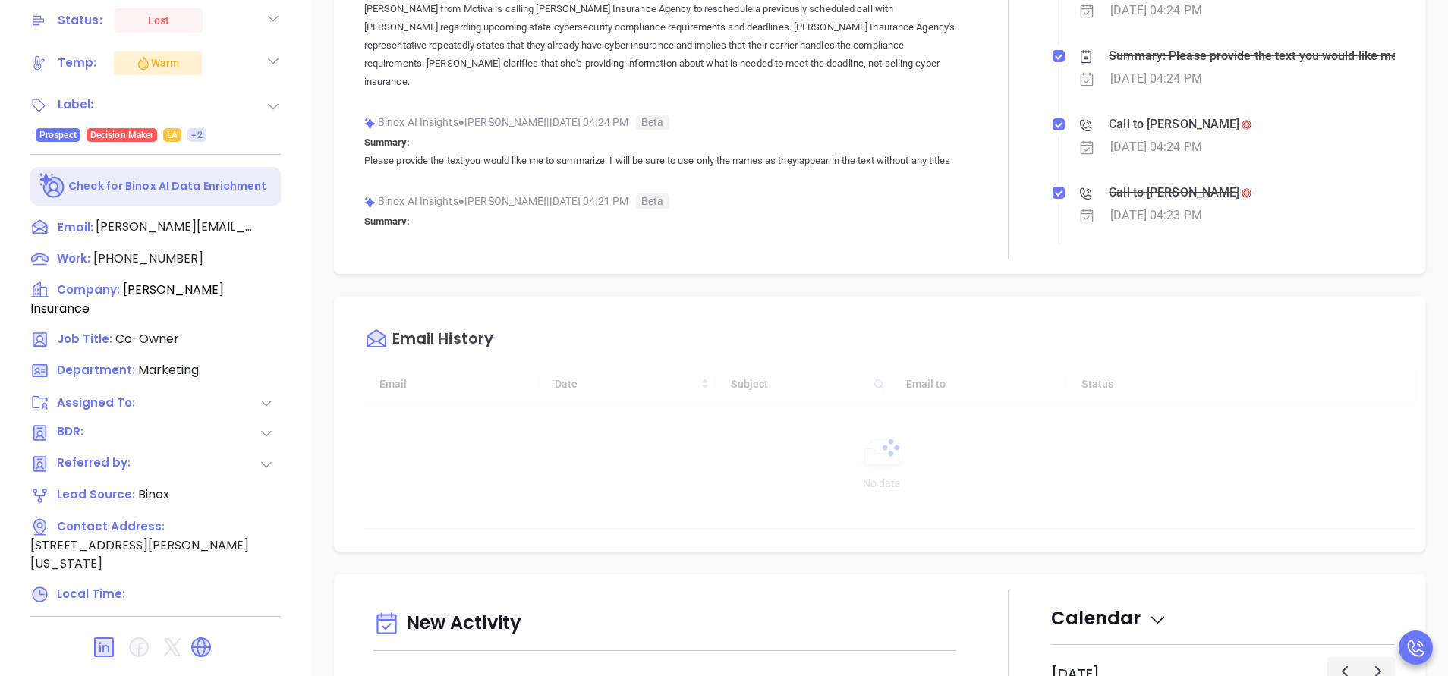
type input "[DATE]"
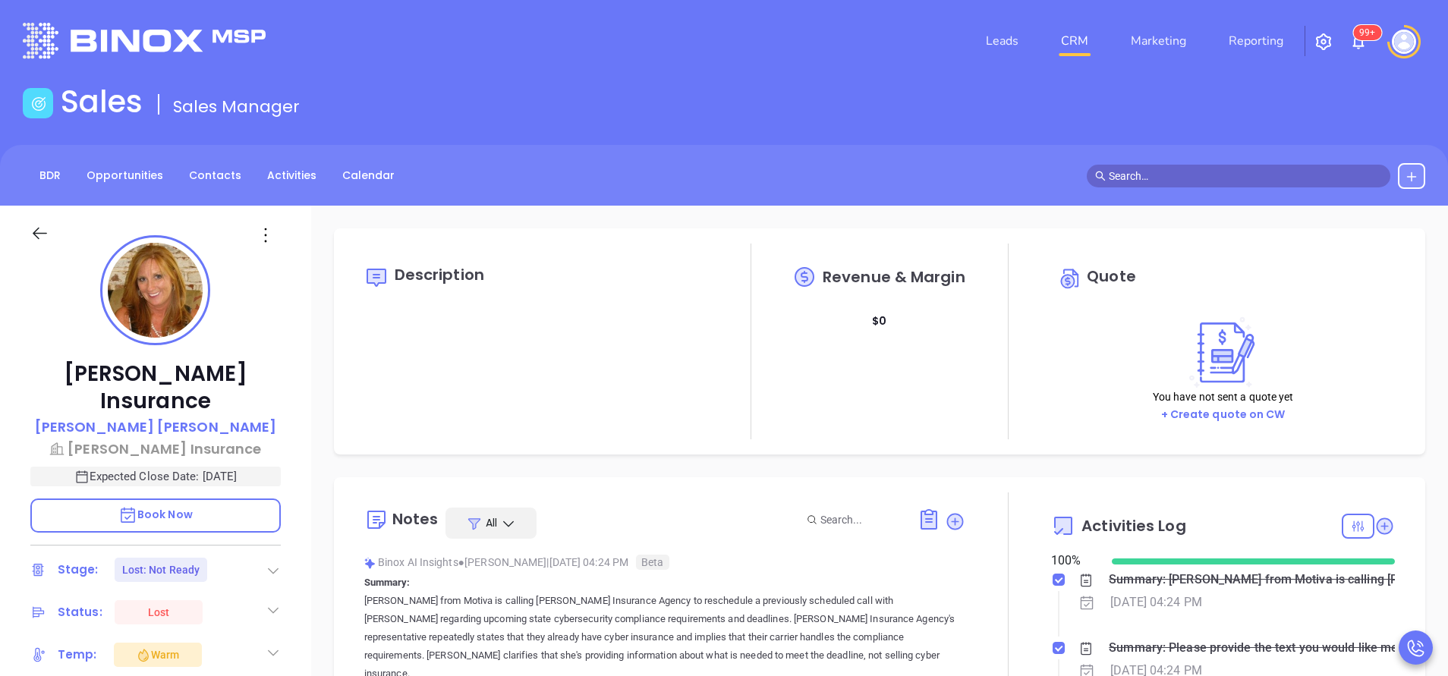
scroll to position [0, 0]
type input "[PERSON_NAME]"
click at [990, 636] on div at bounding box center [1009, 673] width 86 height 358
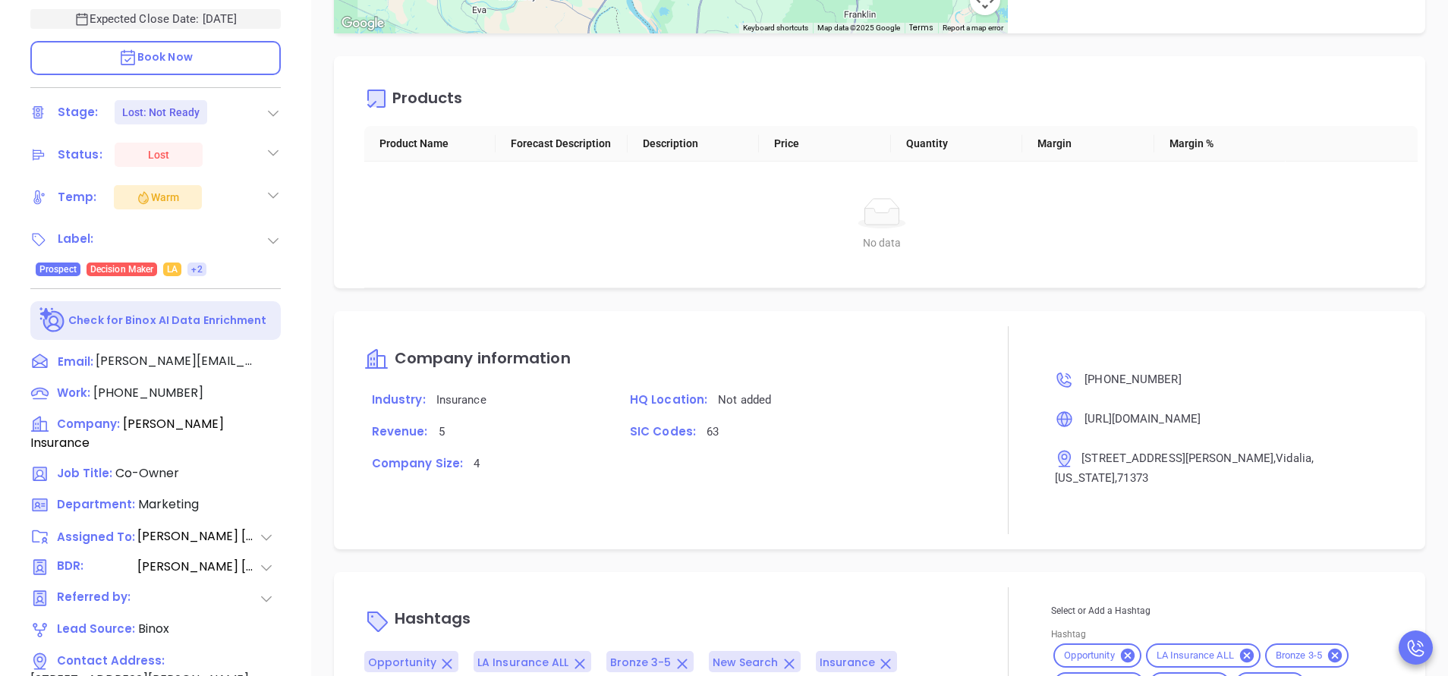
scroll to position [594, 0]
